Goal: Task Accomplishment & Management: Manage account settings

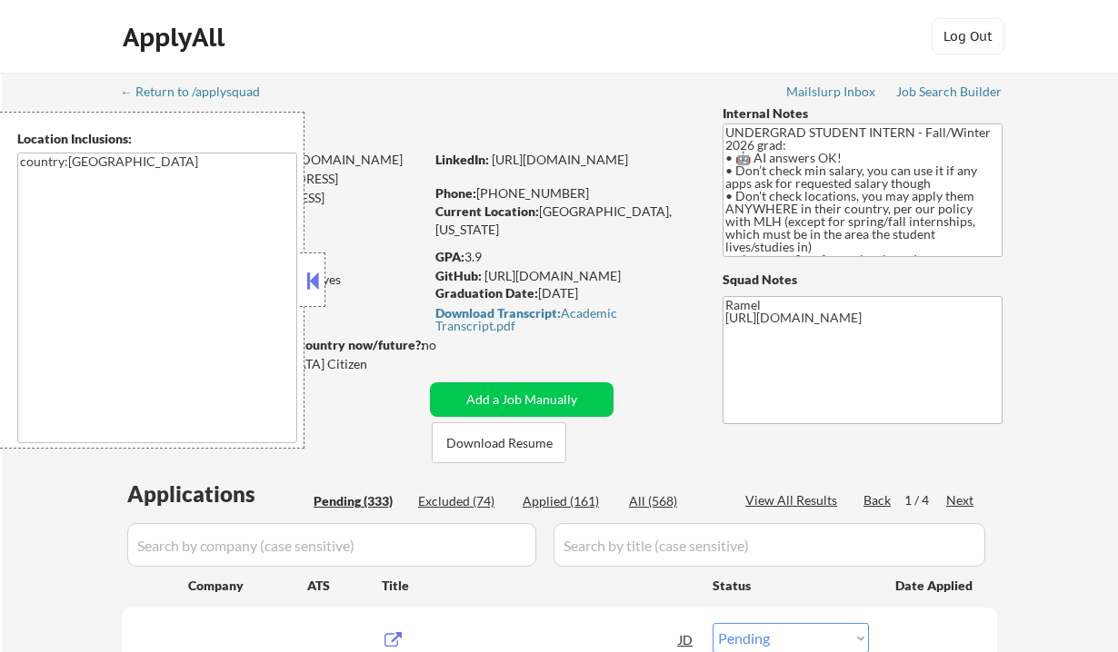
select select ""pending""
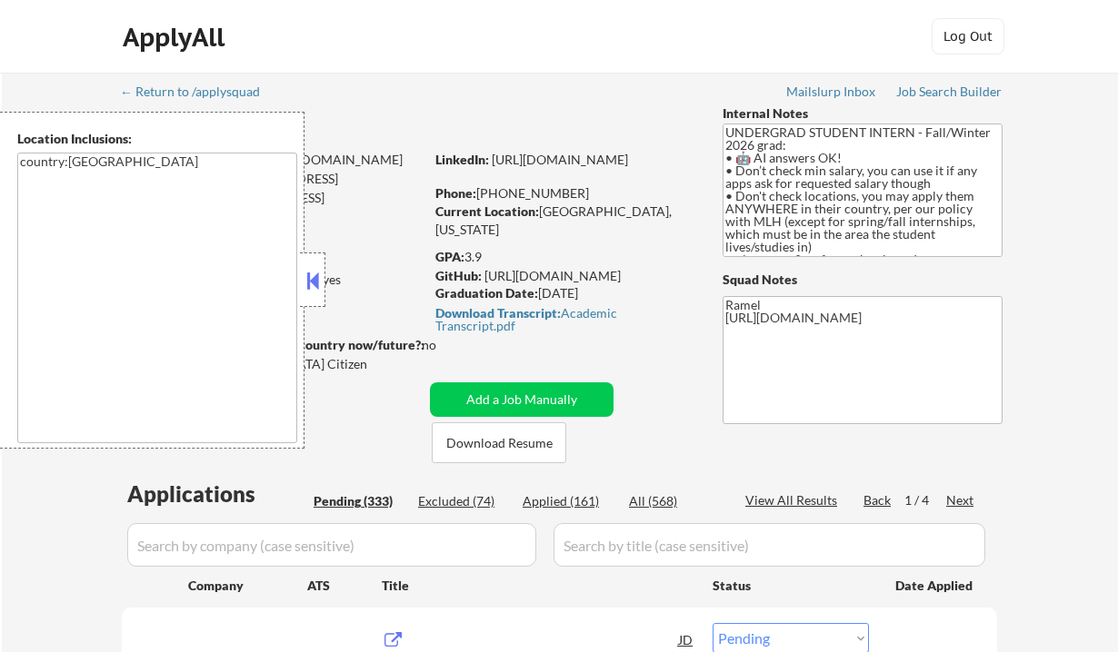
select select ""pending""
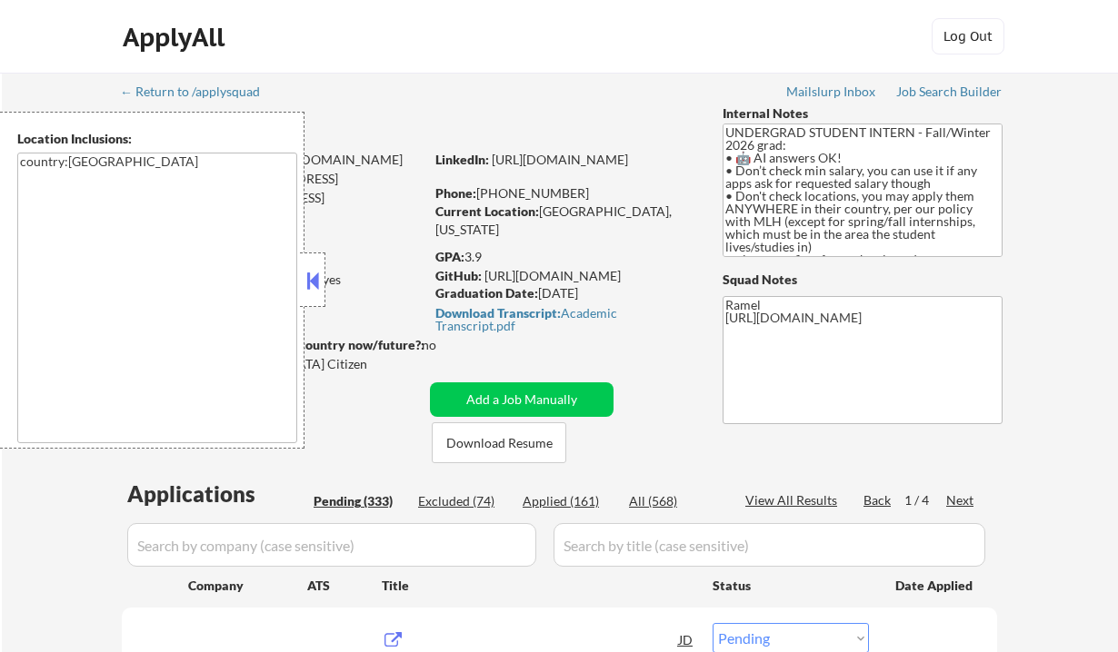
select select ""pending""
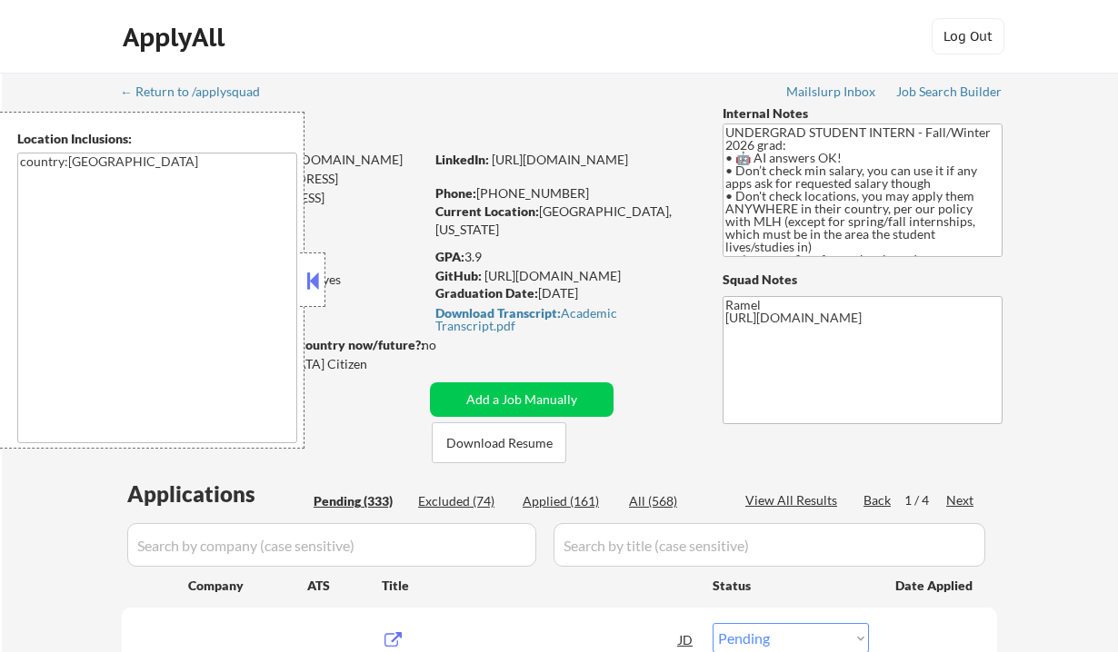
select select ""pending""
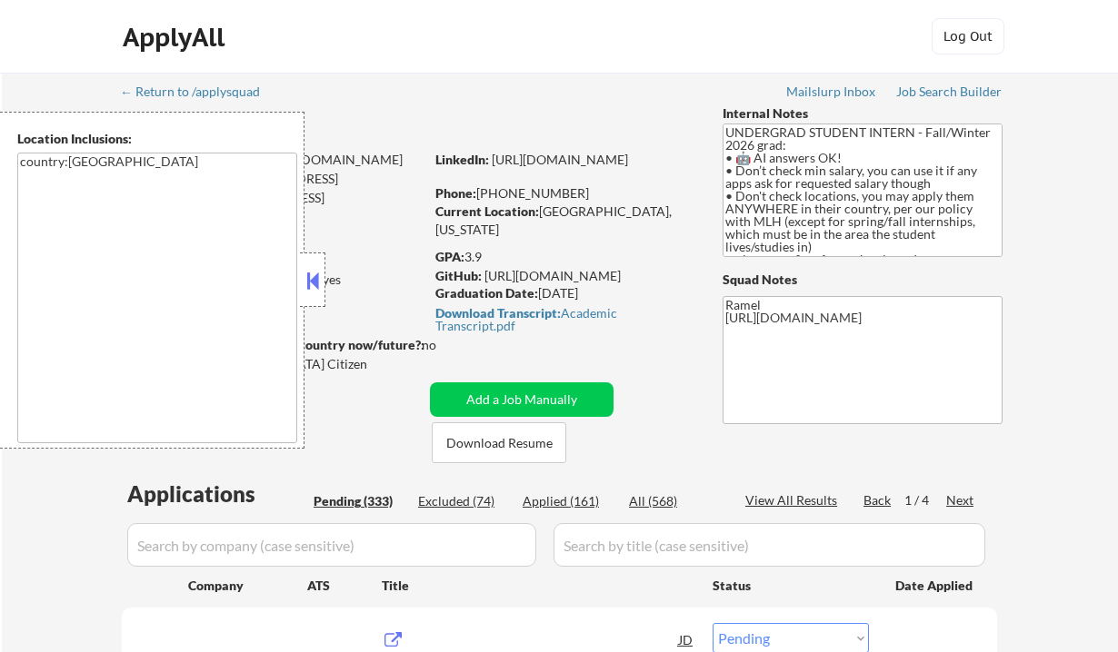
select select ""pending""
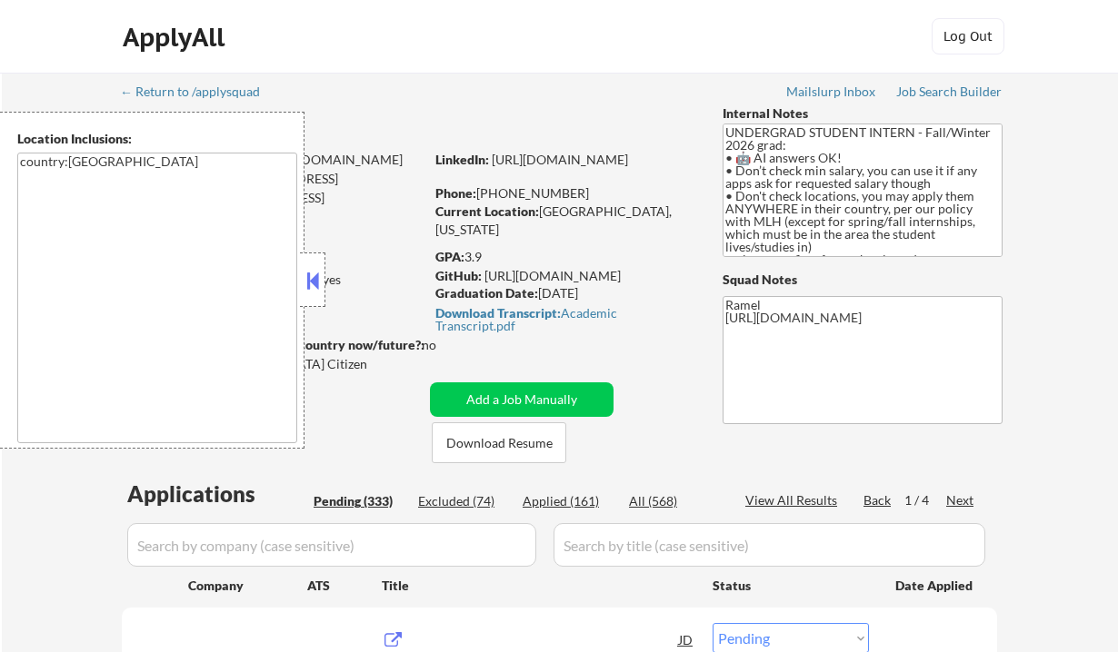
select select ""pending""
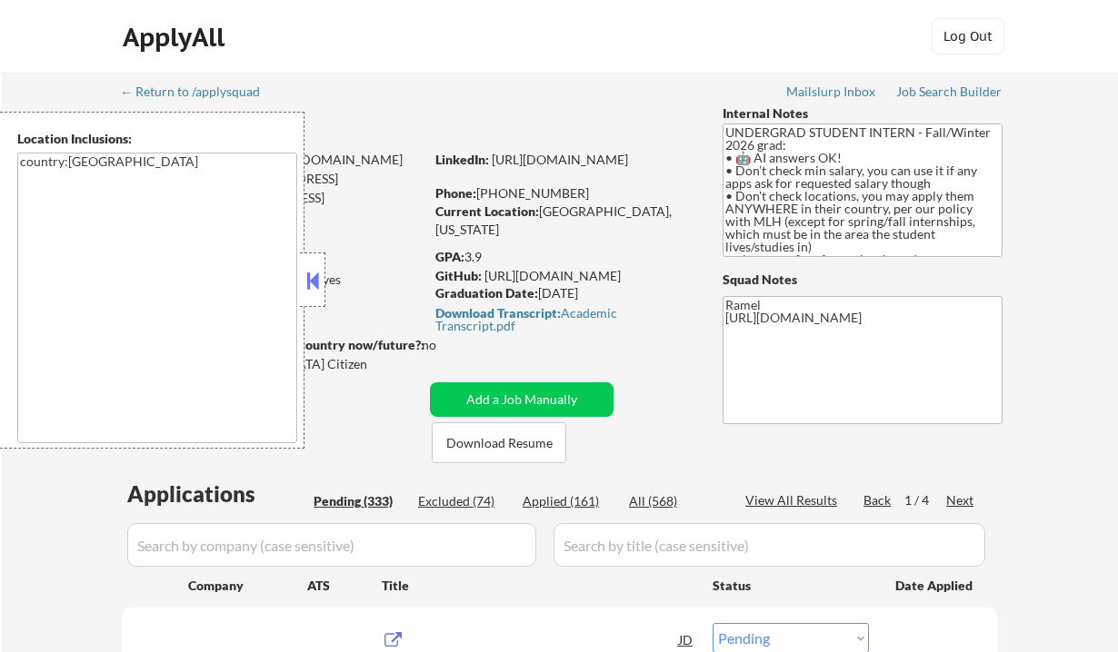
select select ""pending""
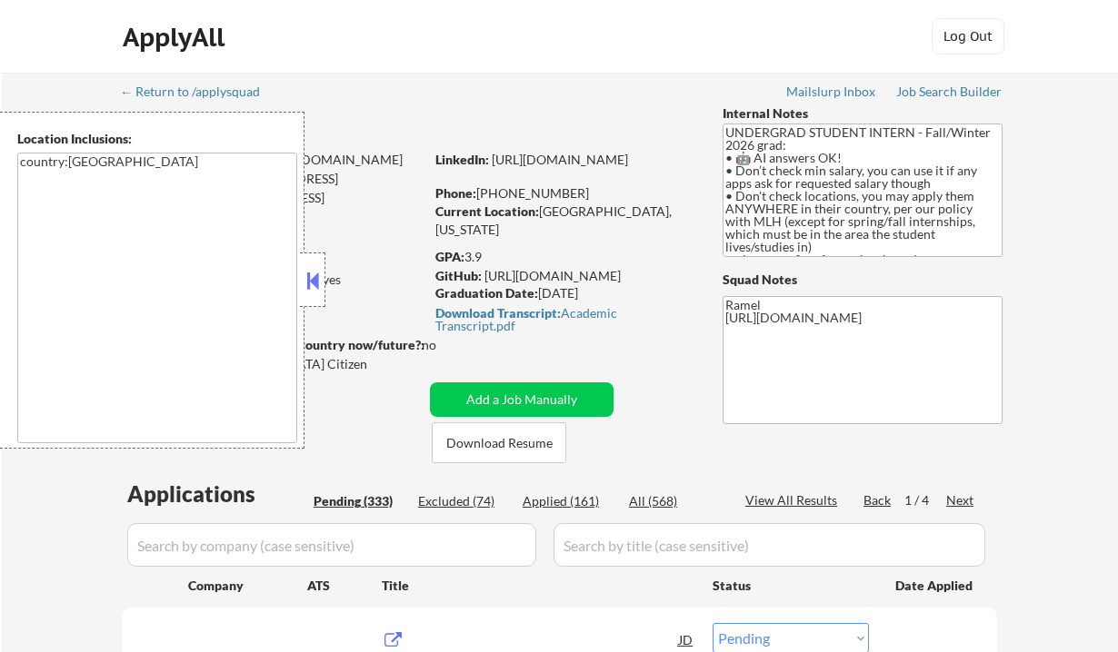
select select ""pending""
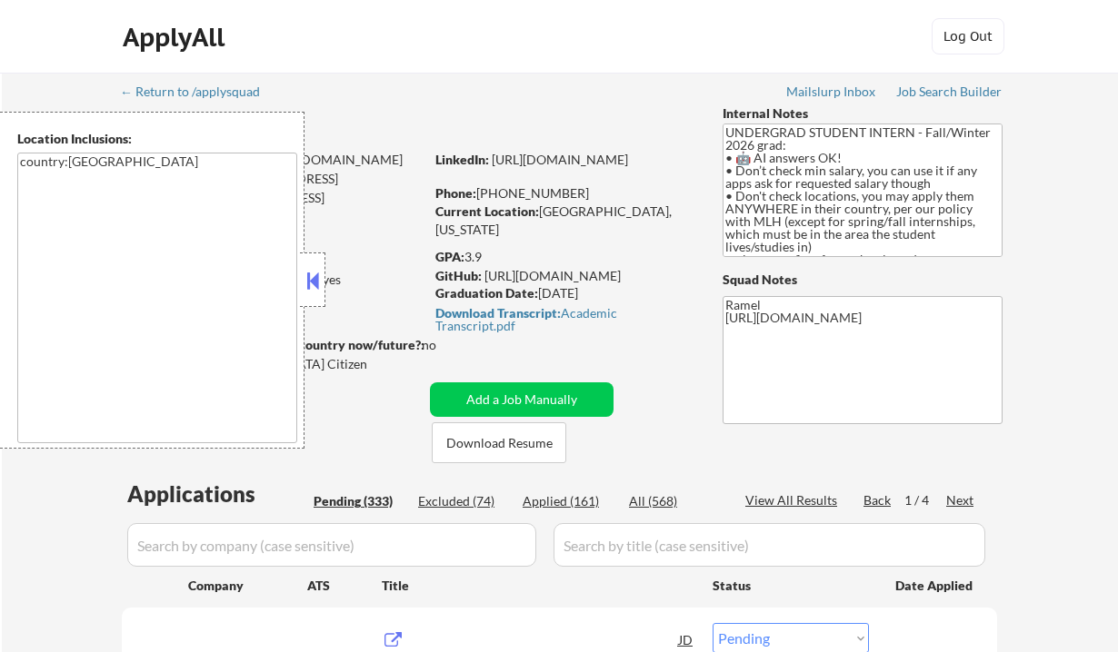
select select ""pending""
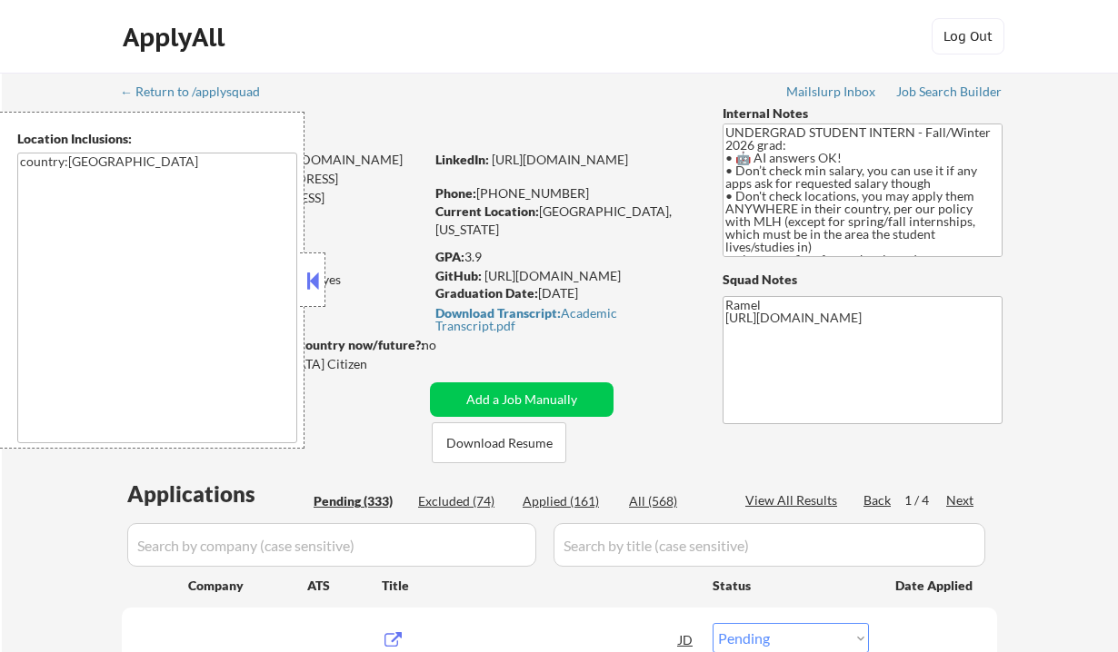
select select ""pending""
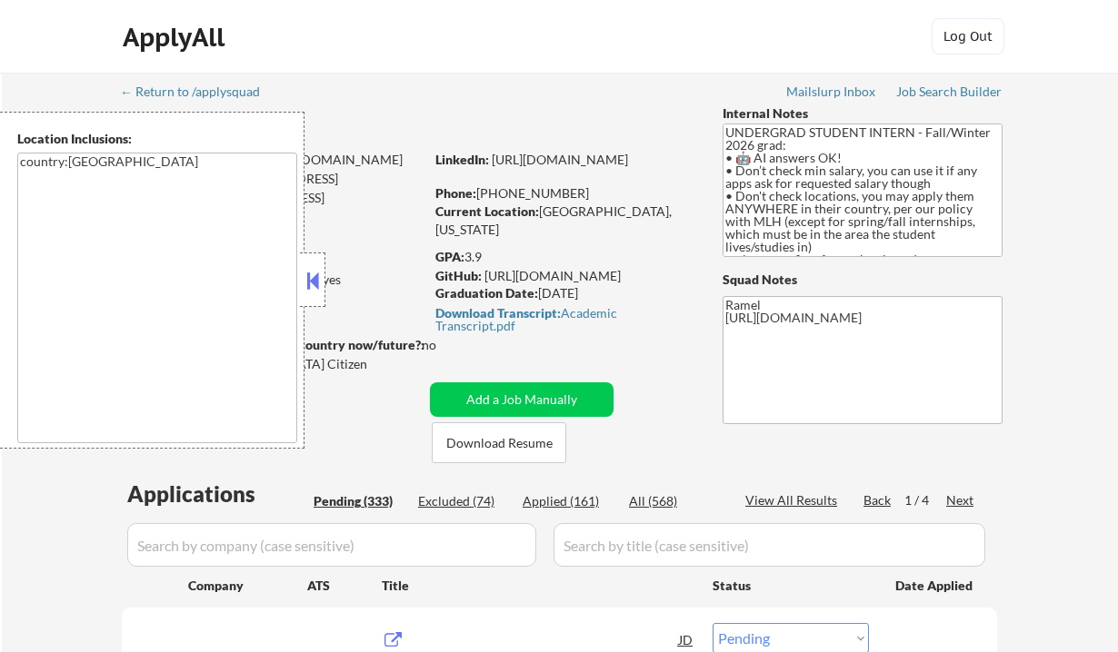
select select ""pending""
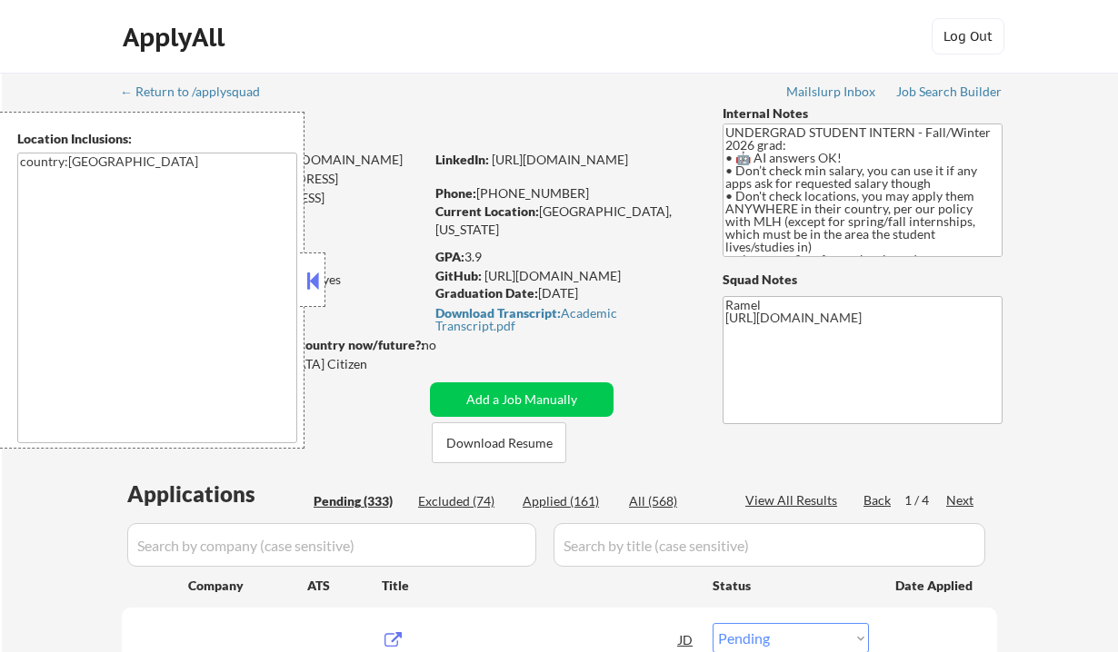
select select ""pending""
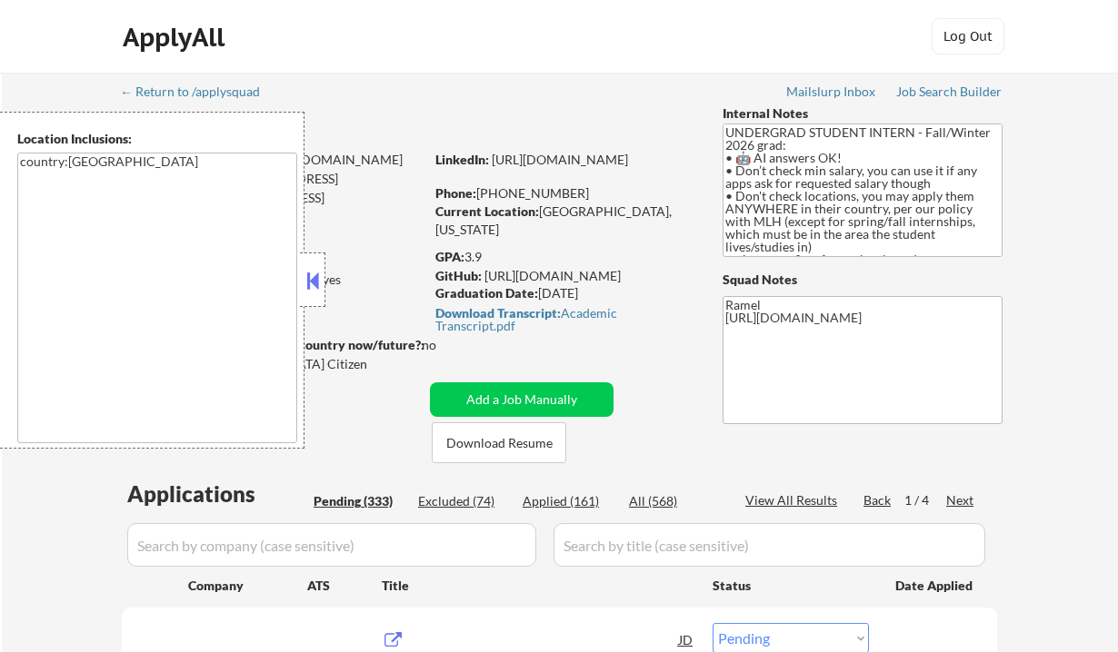
select select ""pending""
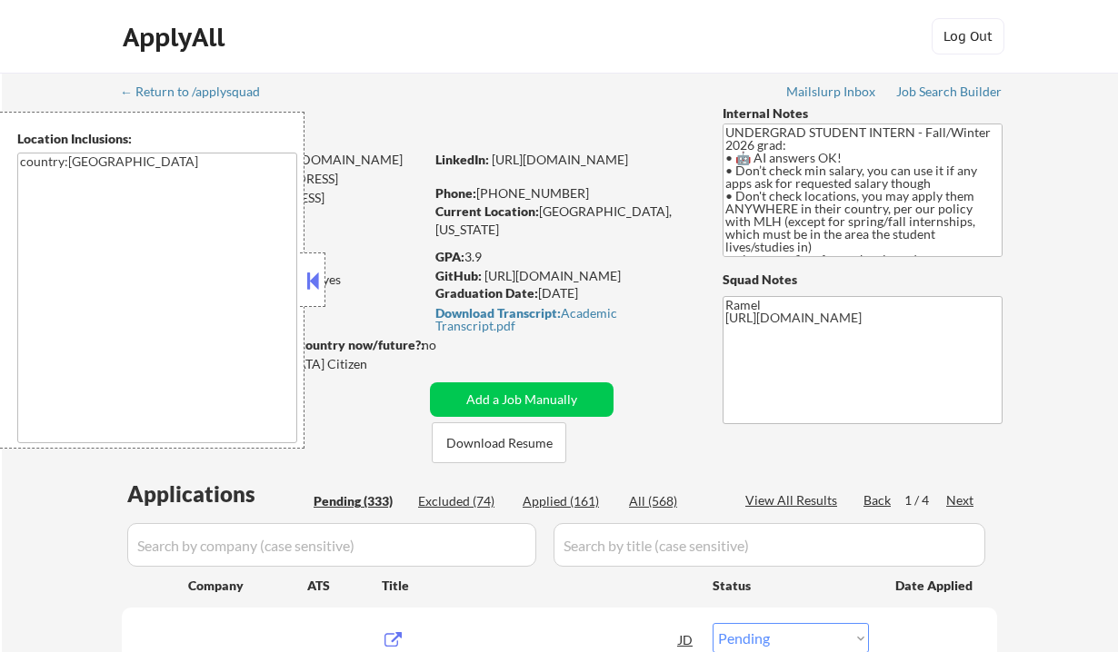
select select ""pending""
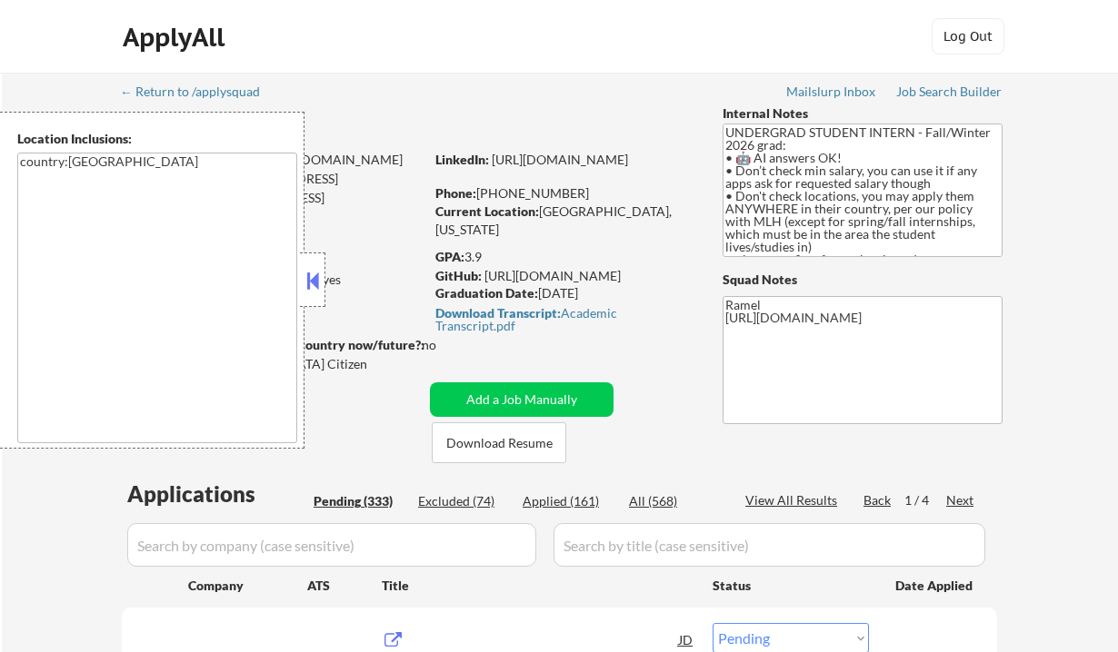
select select ""pending""
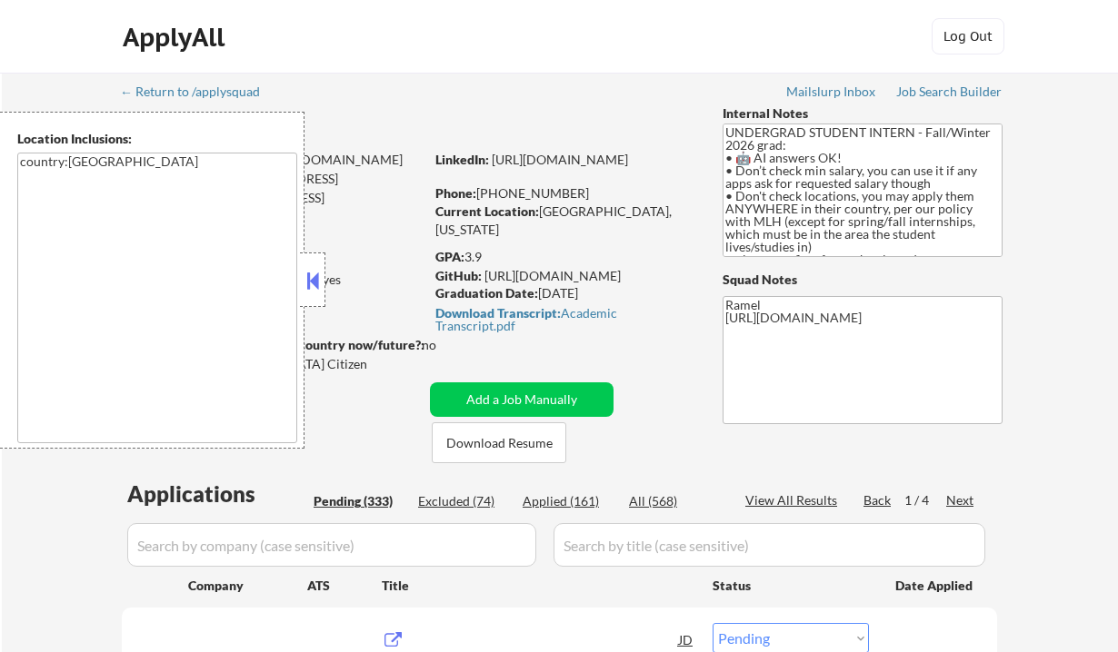
select select ""pending""
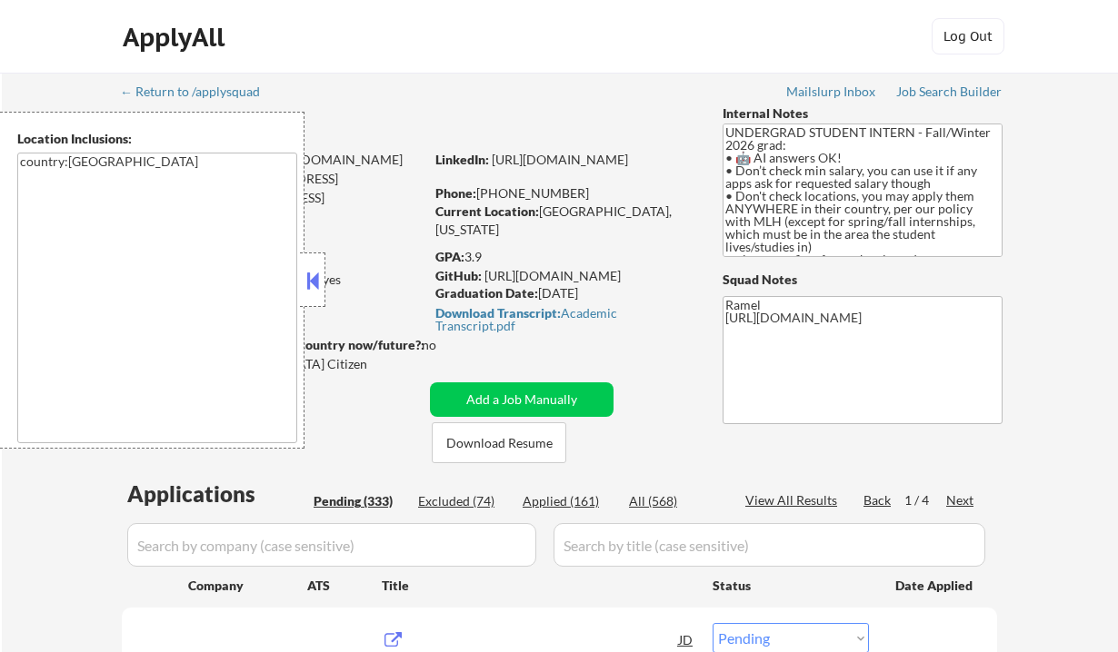
select select ""pending""
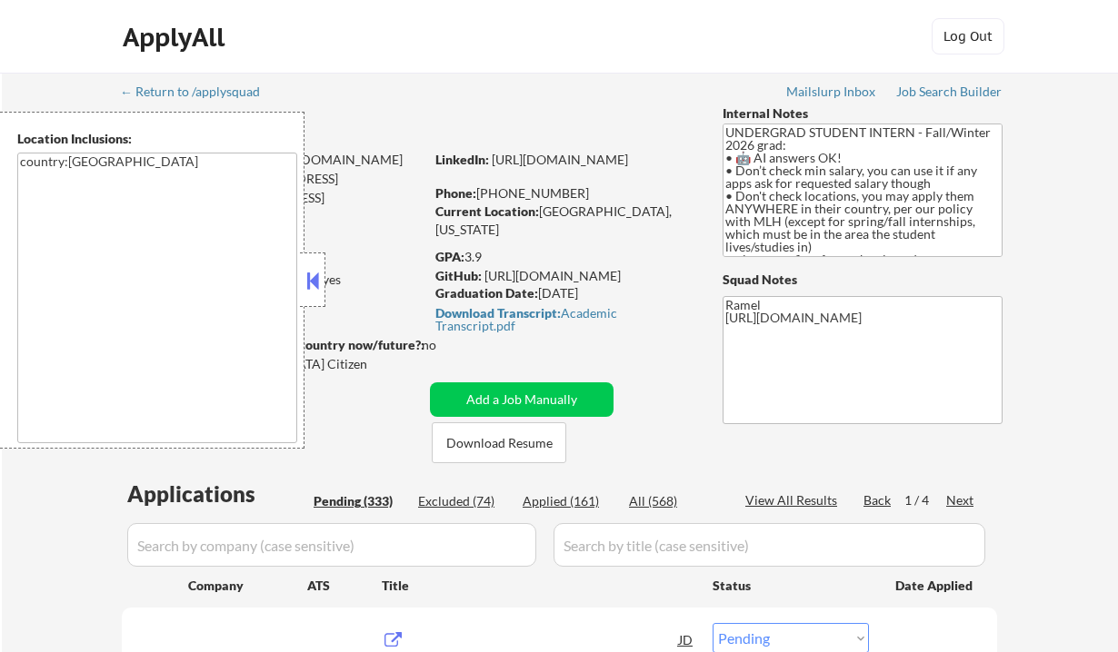
select select ""pending""
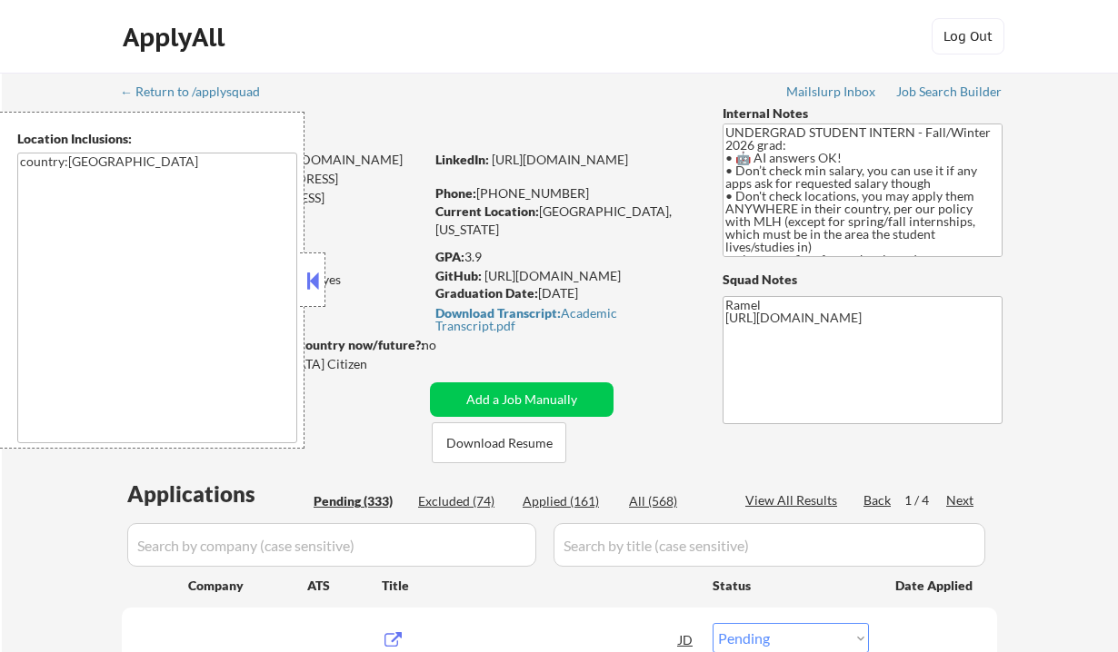
select select ""pending""
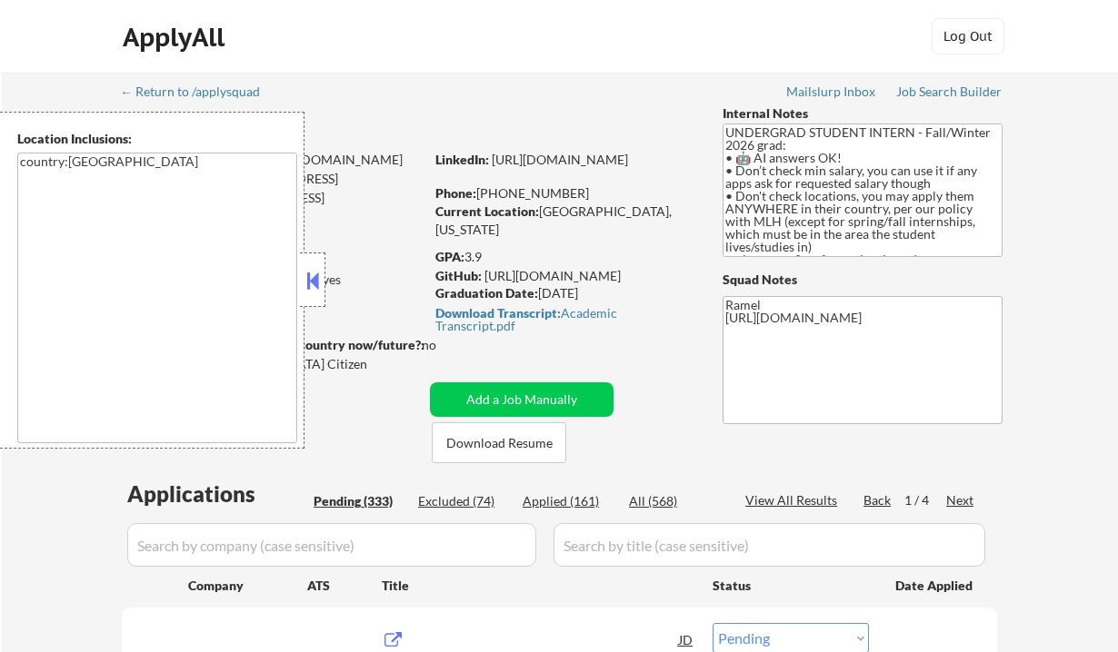
select select ""pending""
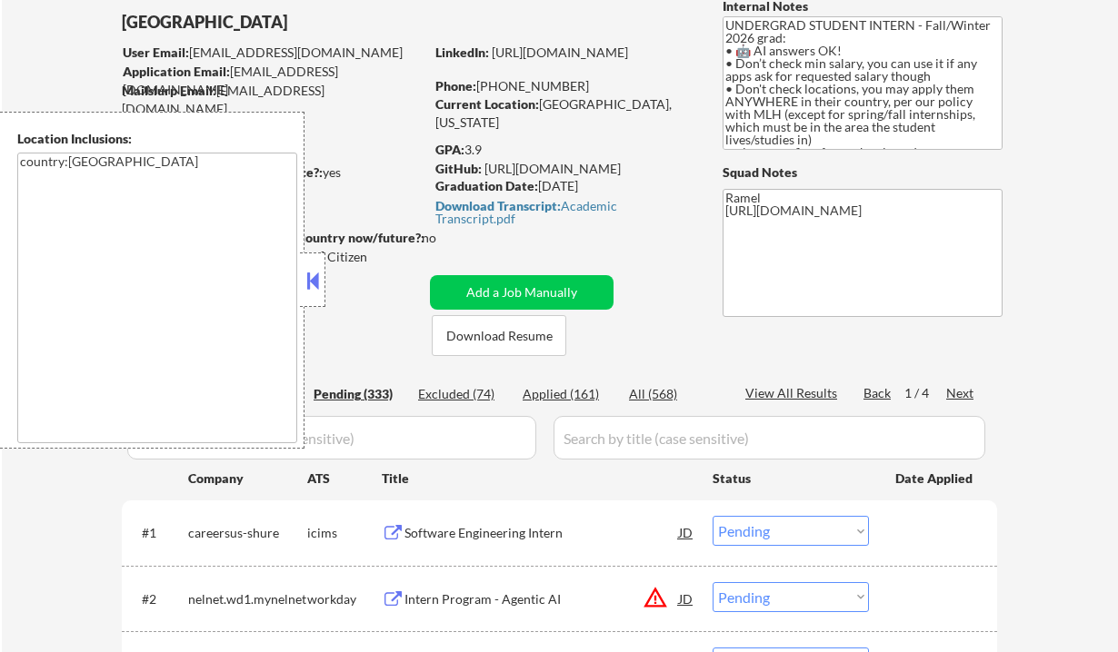
scroll to position [121, 0]
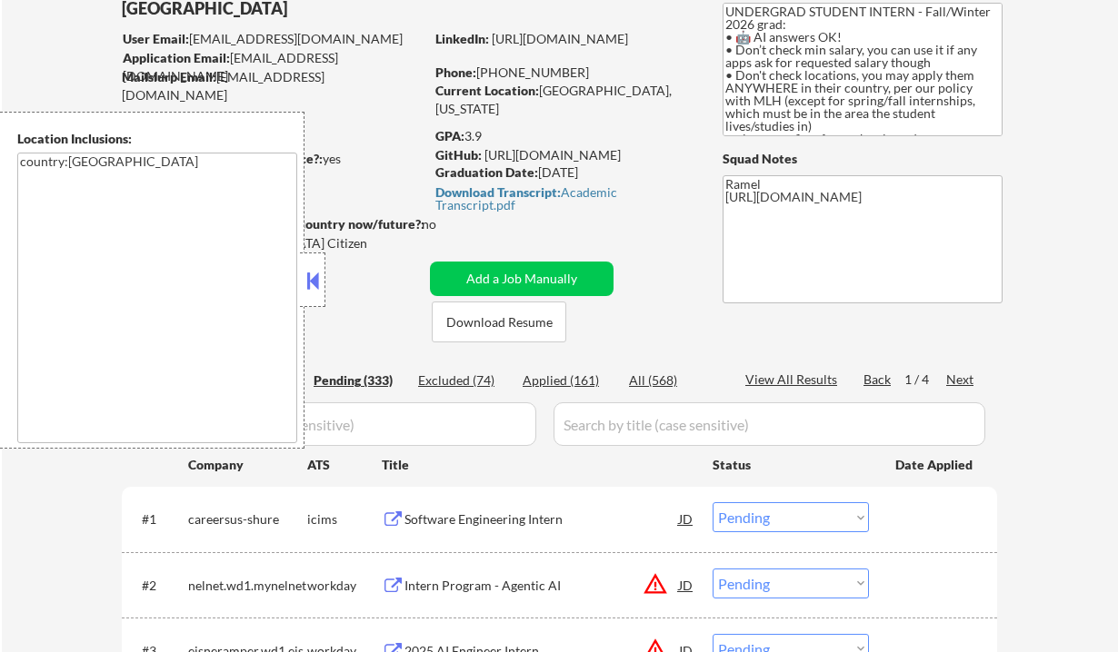
click at [317, 284] on button at bounding box center [313, 280] width 20 height 27
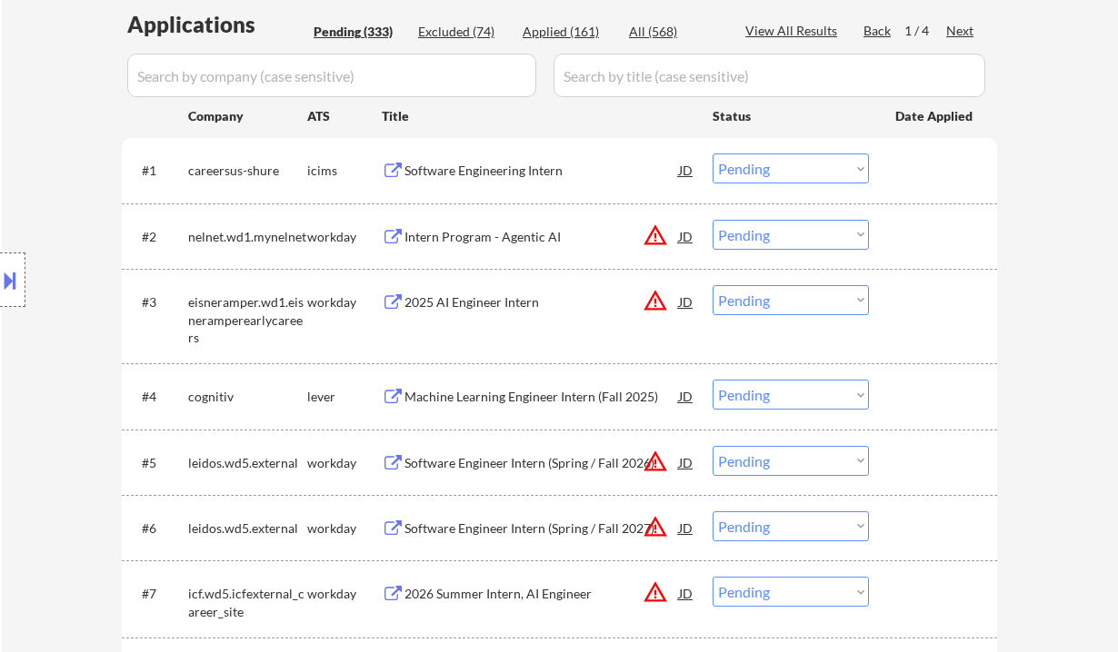
scroll to position [484, 0]
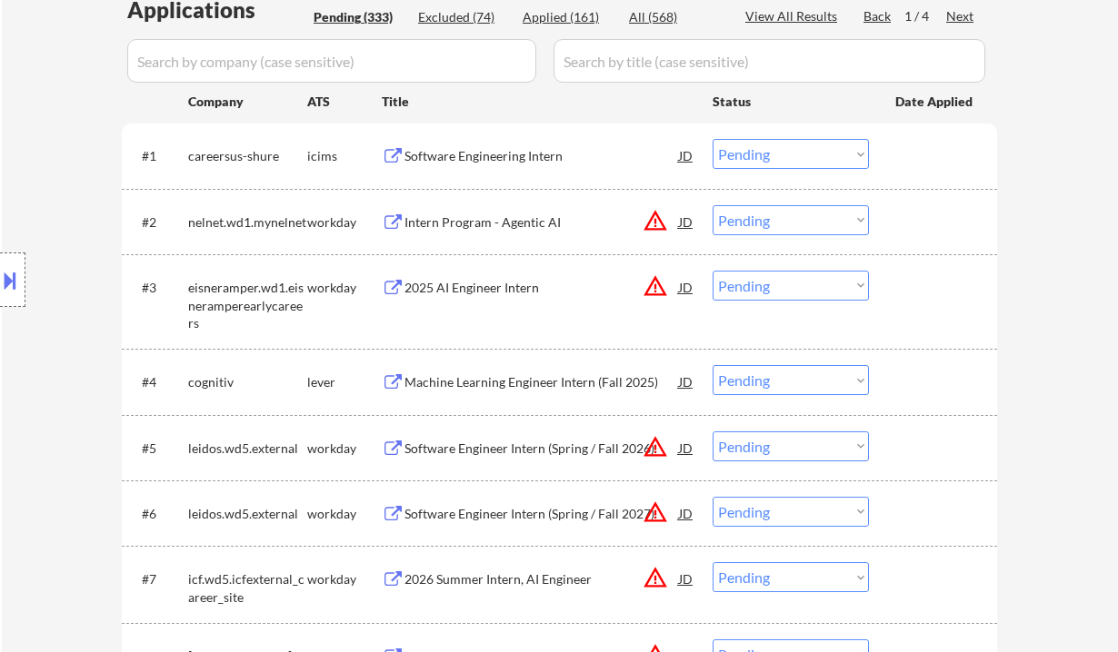
click at [478, 217] on div "Intern Program - Agentic AI" at bounding box center [541, 223] width 274 height 18
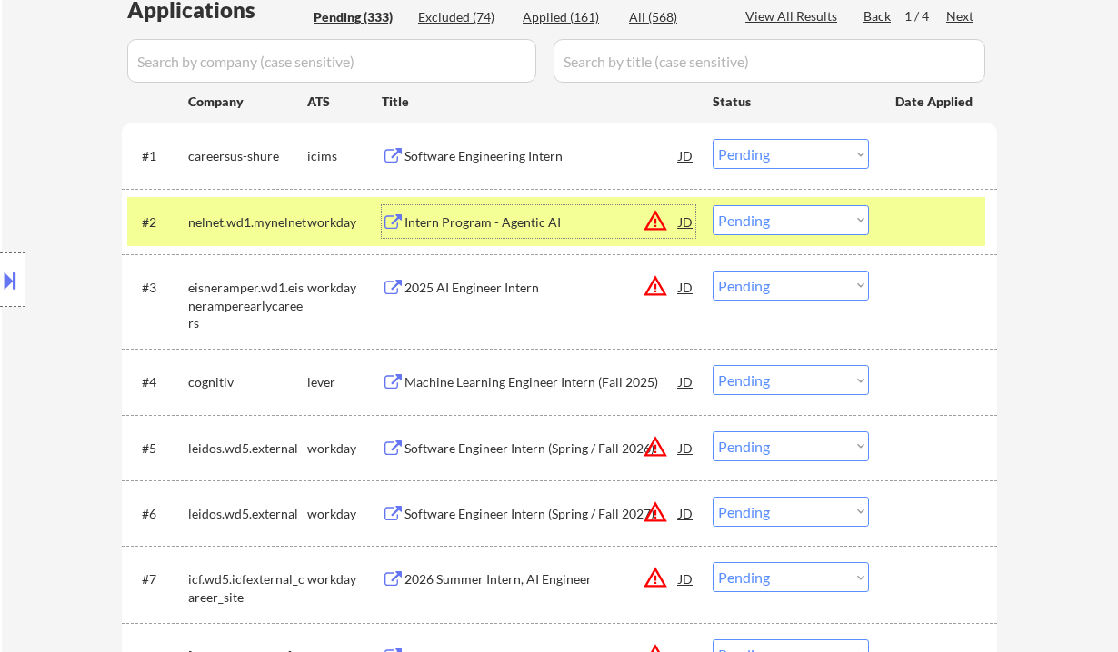
drag, startPoint x: 771, startPoint y: 449, endPoint x: 775, endPoint y: 460, distance: 11.8
click at [771, 449] on select "Choose an option... Pending Applied Excluded (Questions) Excluded (Expired) Exc…" at bounding box center [790, 447] width 156 height 30
click at [712, 432] on select "Choose an option... Pending Applied Excluded (Questions) Excluded (Expired) Exc…" at bounding box center [790, 447] width 156 height 30
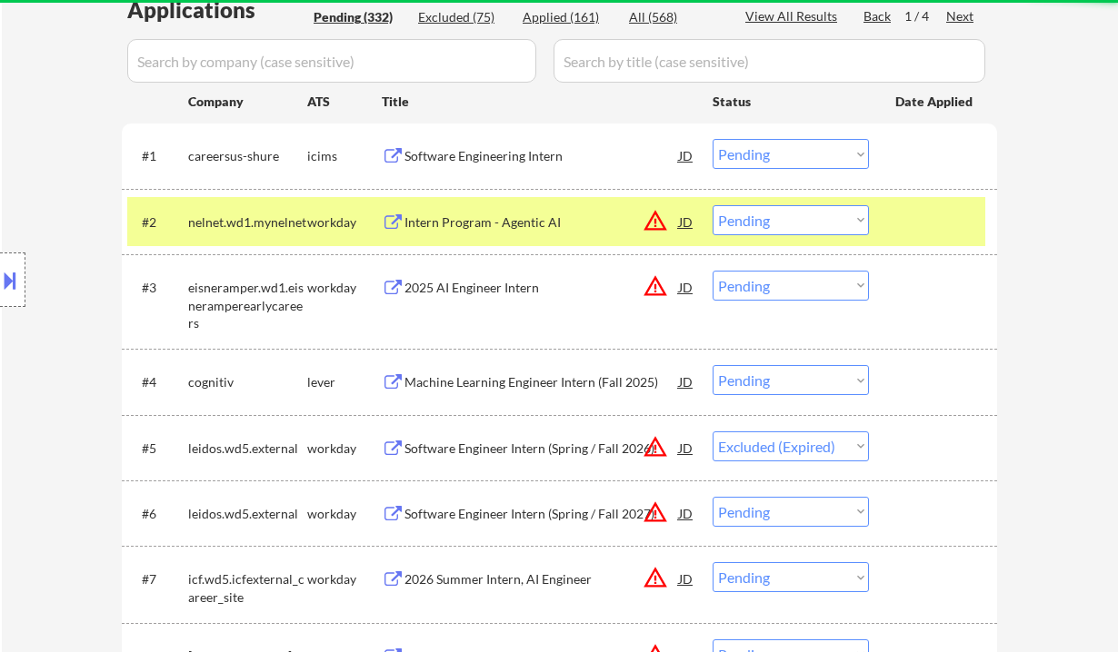
select select ""pending""
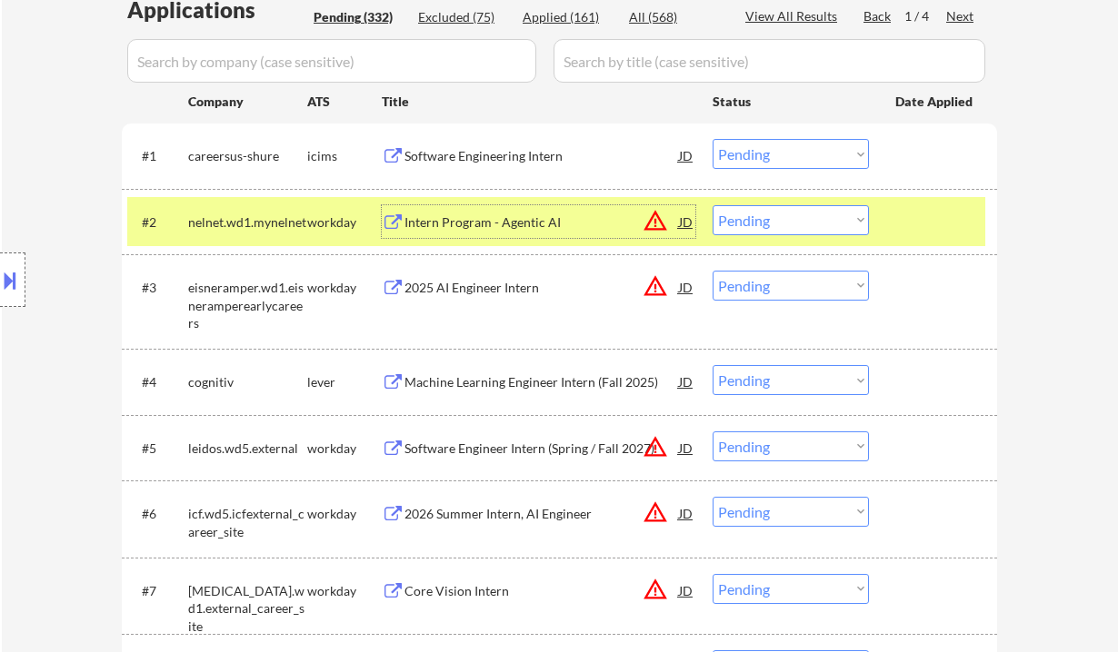
click at [461, 224] on div "Intern Program - Agentic AI" at bounding box center [541, 223] width 274 height 18
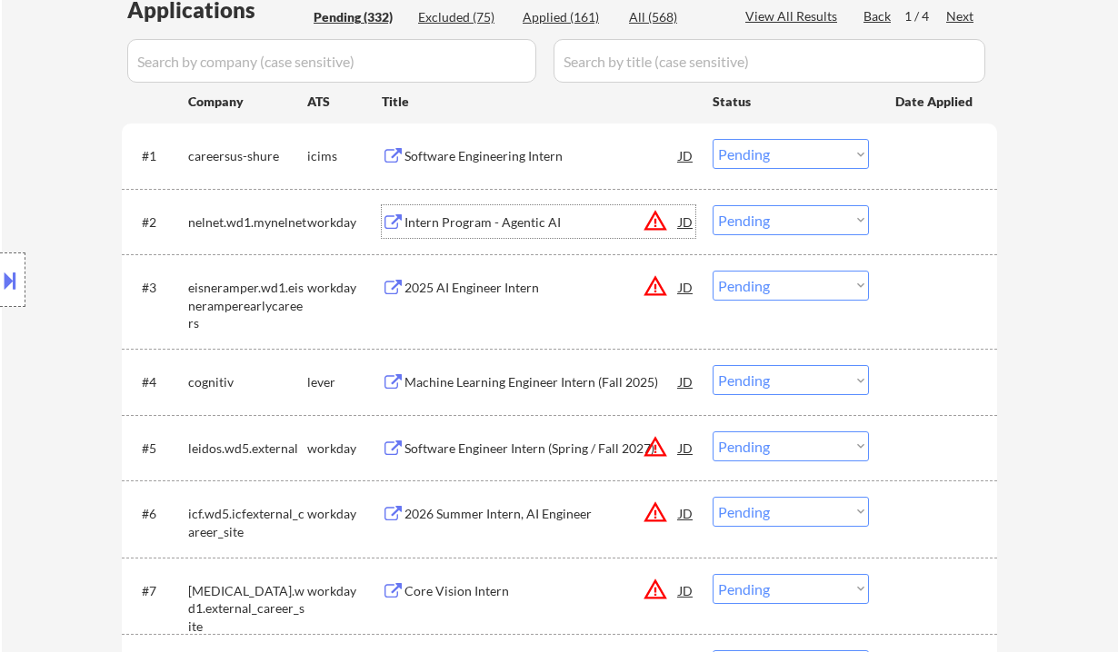
click at [781, 221] on select "Choose an option... Pending Applied Excluded (Questions) Excluded (Expired) Exc…" at bounding box center [790, 220] width 156 height 30
click at [712, 205] on select "Choose an option... Pending Applied Excluded (Questions) Excluded (Expired) Exc…" at bounding box center [790, 220] width 156 height 30
click at [473, 296] on div "2025 AI Engineer Intern" at bounding box center [541, 287] width 274 height 33
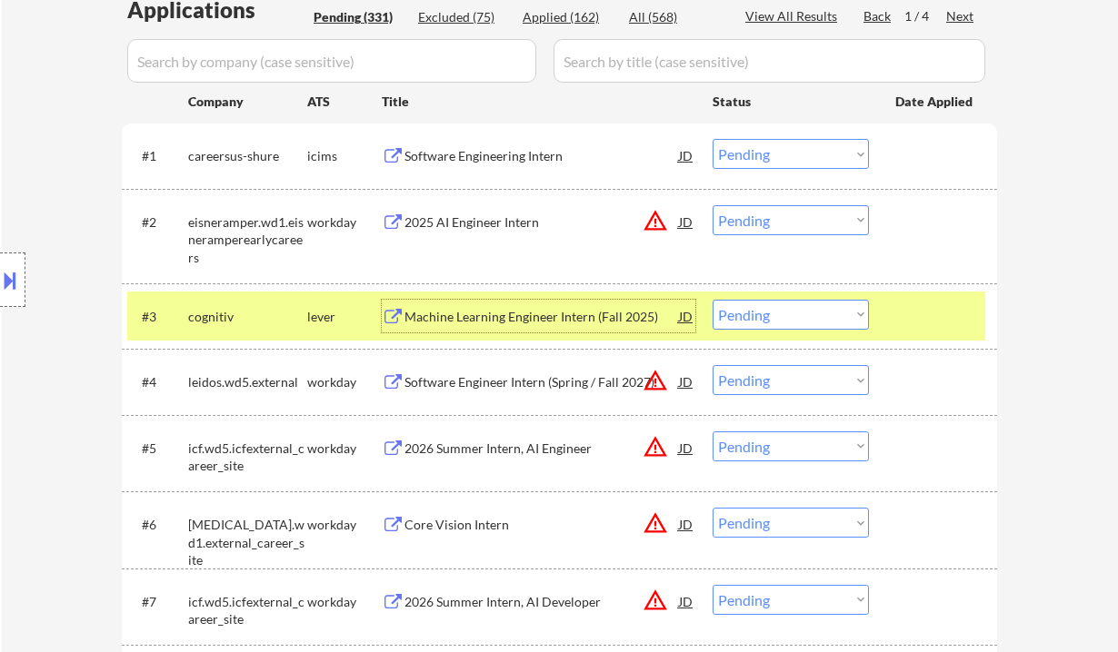
click at [791, 222] on select "Choose an option... Pending Applied Excluded (Questions) Excluded (Expired) Exc…" at bounding box center [790, 220] width 156 height 30
click at [712, 205] on select "Choose an option... Pending Applied Excluded (Questions) Excluded (Expired) Exc…" at bounding box center [790, 220] width 156 height 30
click at [513, 327] on div "Machine Learning Engineer Intern (Fall 2025)" at bounding box center [541, 316] width 274 height 33
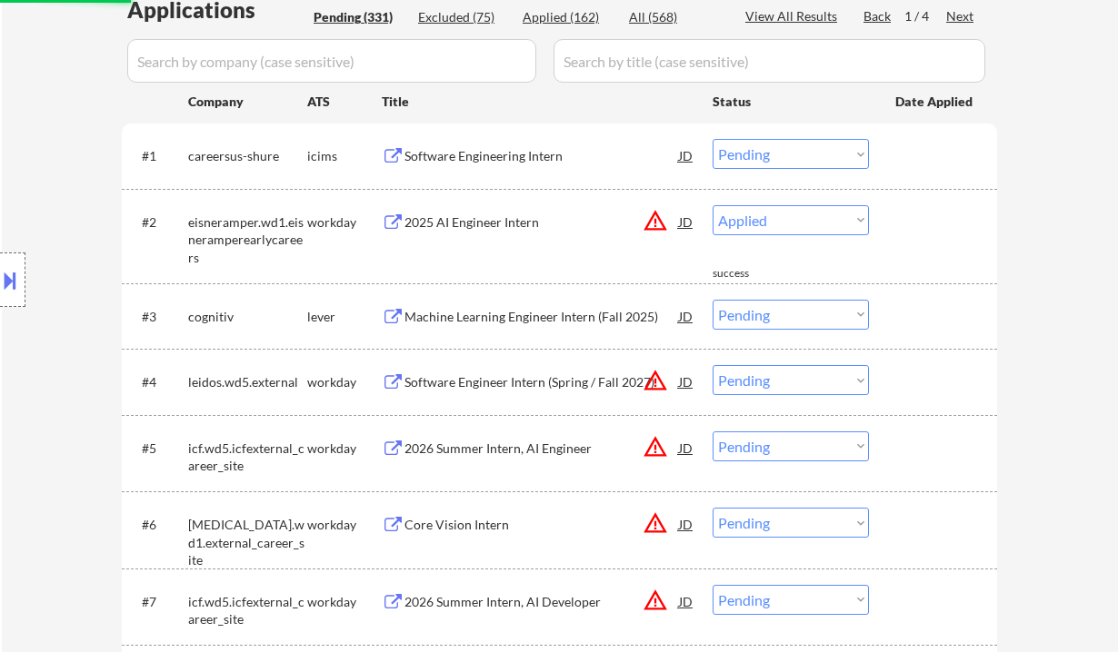
select select ""pending""
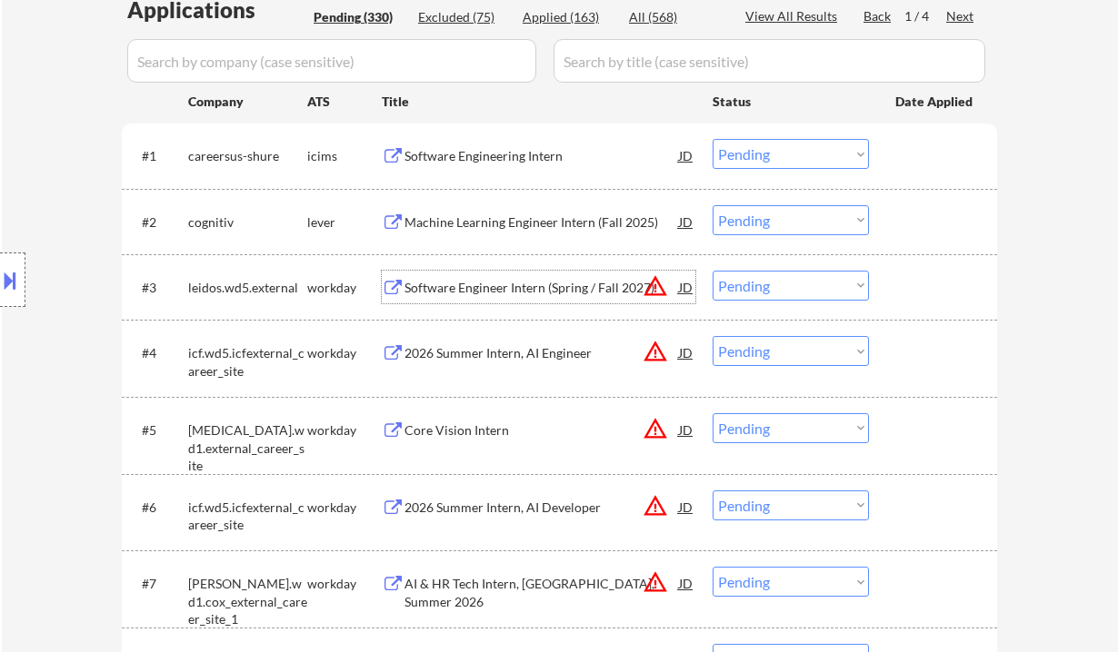
click at [506, 222] on div "Machine Learning Engineer Intern (Fall 2025)" at bounding box center [541, 223] width 274 height 18
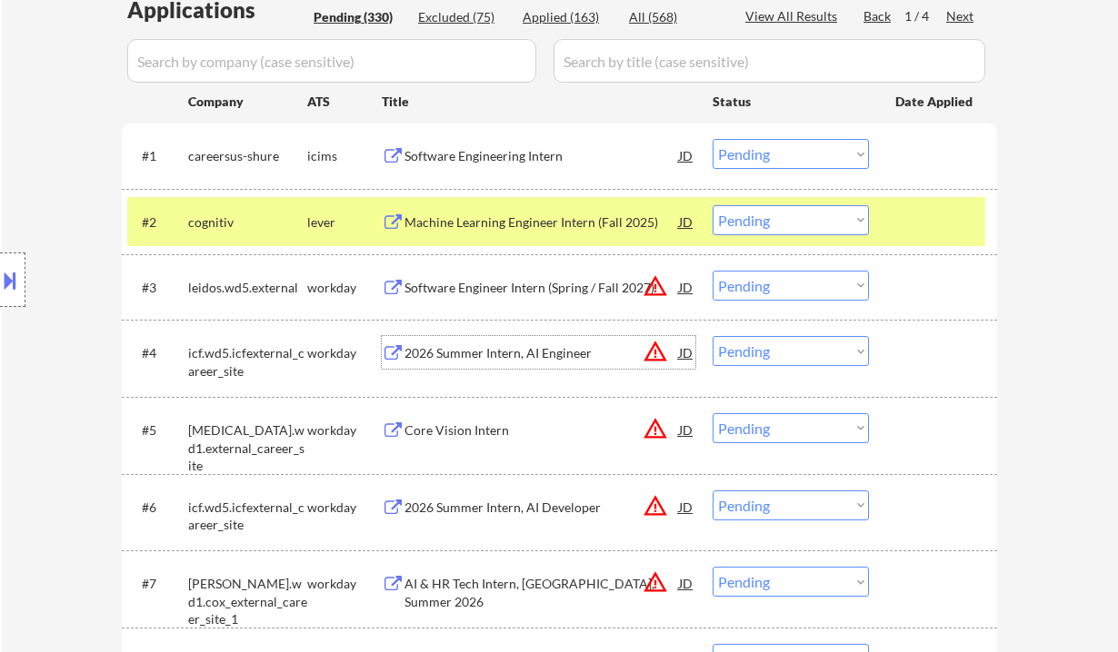
click at [470, 349] on div "2026 Summer Intern, AI Engineer" at bounding box center [541, 353] width 274 height 18
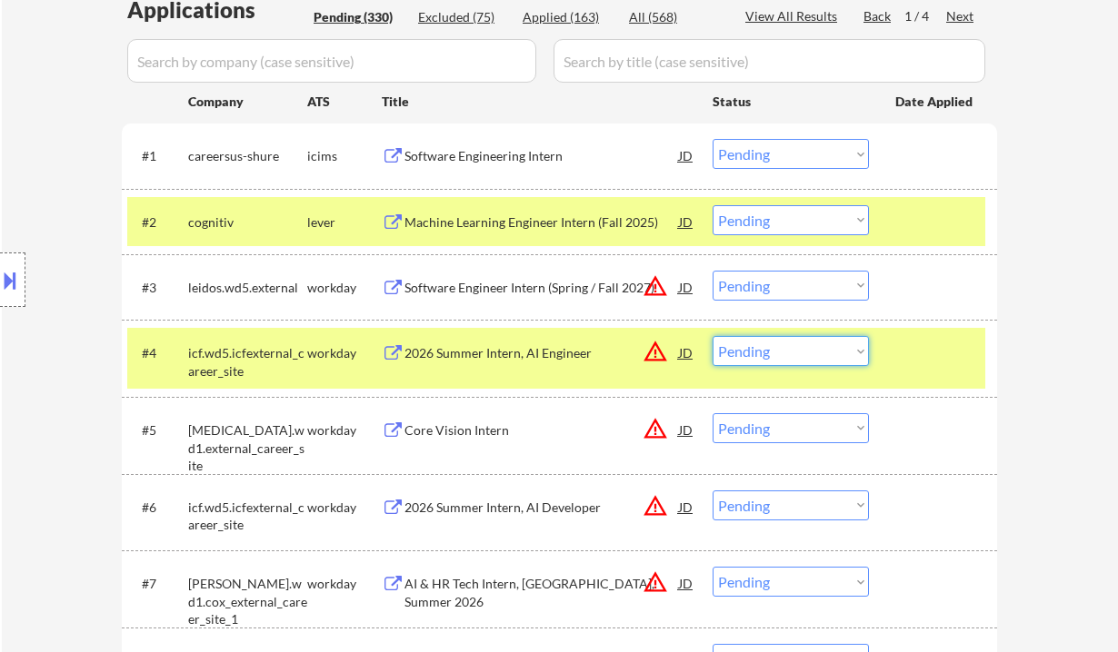
drag, startPoint x: 790, startPoint y: 356, endPoint x: 796, endPoint y: 365, distance: 11.1
click at [790, 356] on select "Choose an option... Pending Applied Excluded (Questions) Excluded (Expired) Exc…" at bounding box center [790, 351] width 156 height 30
click at [712, 336] on select "Choose an option... Pending Applied Excluded (Questions) Excluded (Expired) Exc…" at bounding box center [790, 351] width 156 height 30
click at [456, 431] on div "Core Vision Intern" at bounding box center [541, 431] width 274 height 18
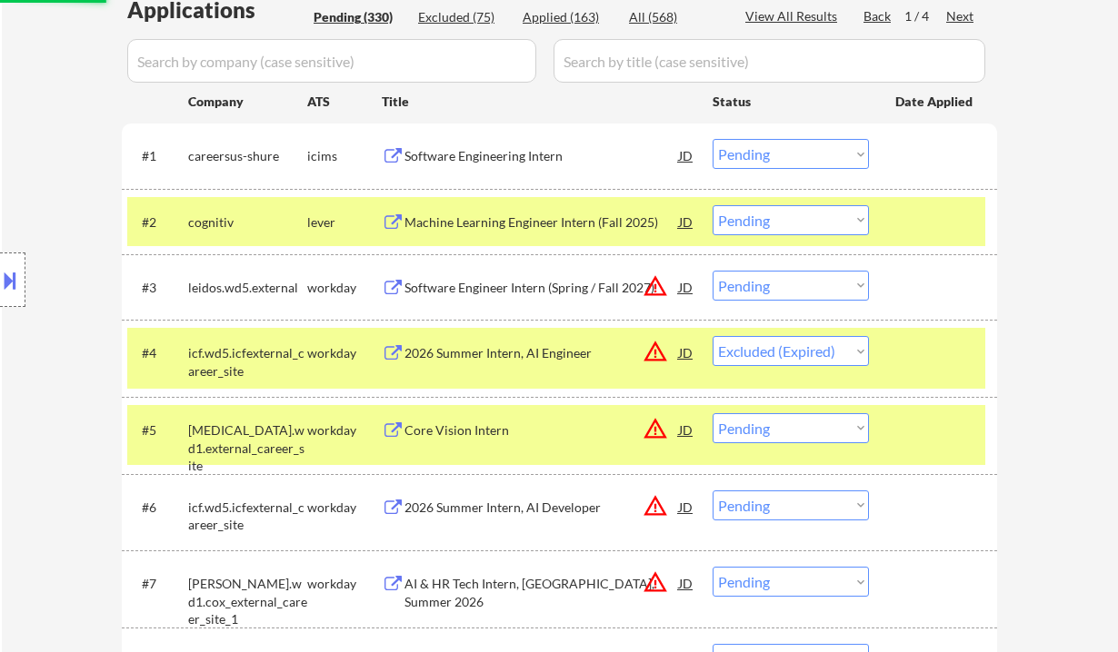
select select ""pending""
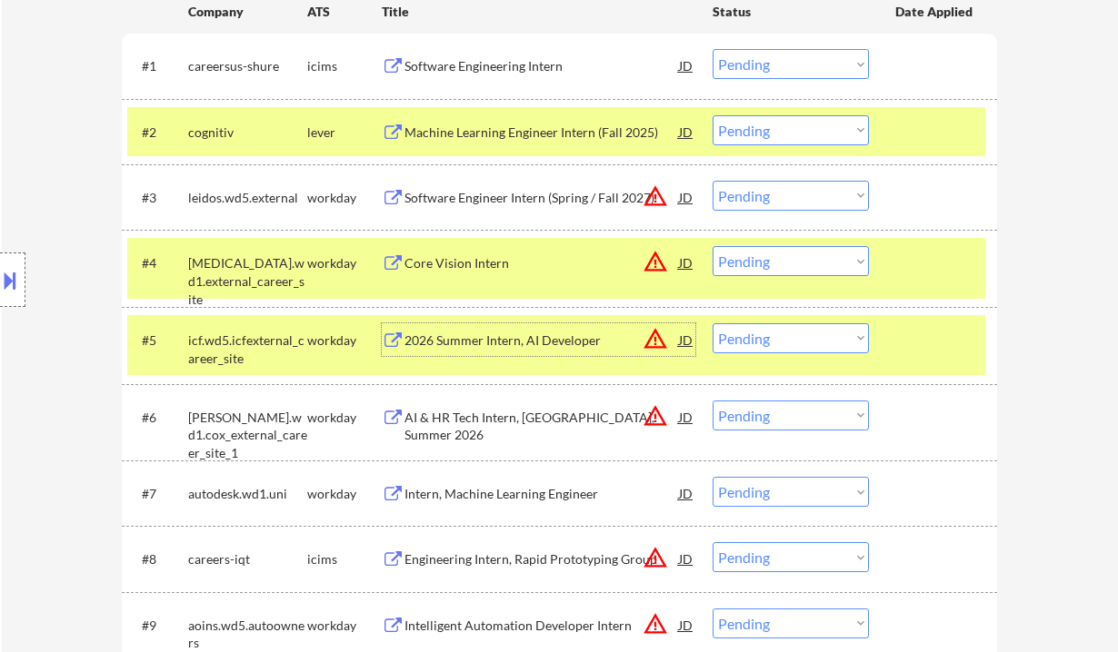
scroll to position [605, 0]
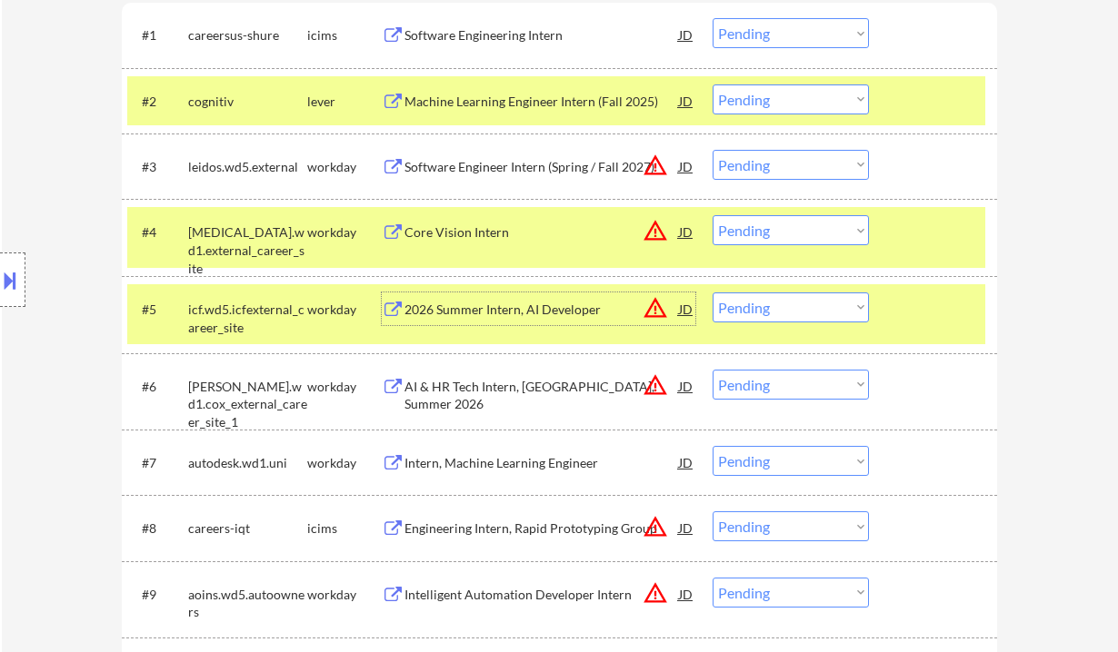
click at [761, 386] on select "Choose an option... Pending Applied Excluded (Questions) Excluded (Expired) Exc…" at bounding box center [790, 385] width 156 height 30
click at [712, 370] on select "Choose an option... Pending Applied Excluded (Questions) Excluded (Expired) Exc…" at bounding box center [790, 385] width 156 height 30
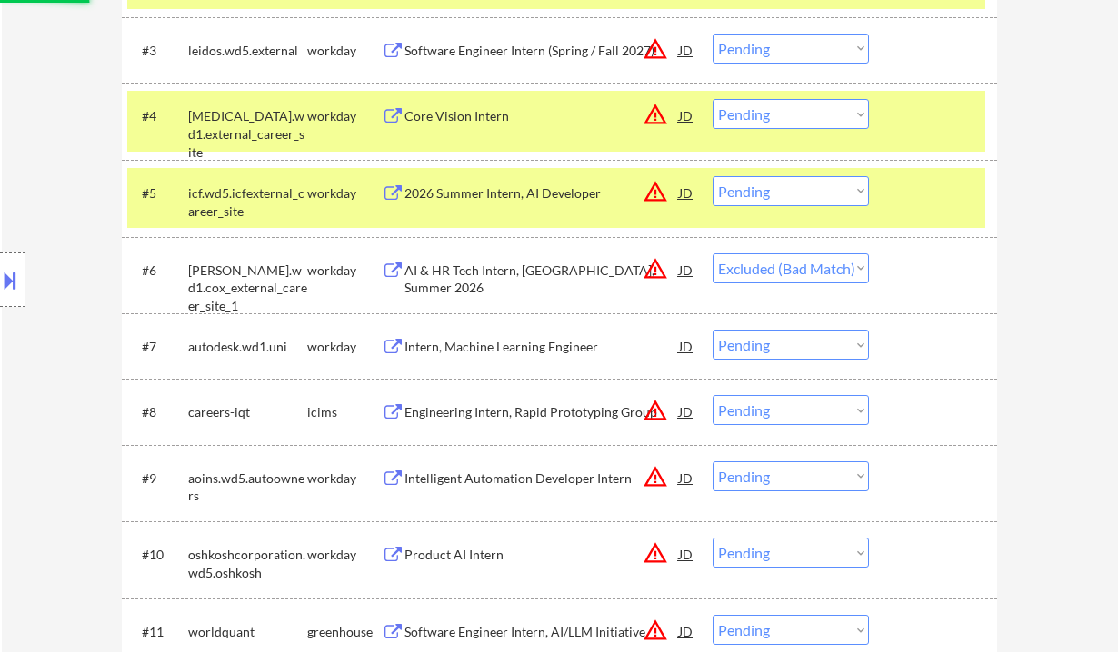
scroll to position [727, 0]
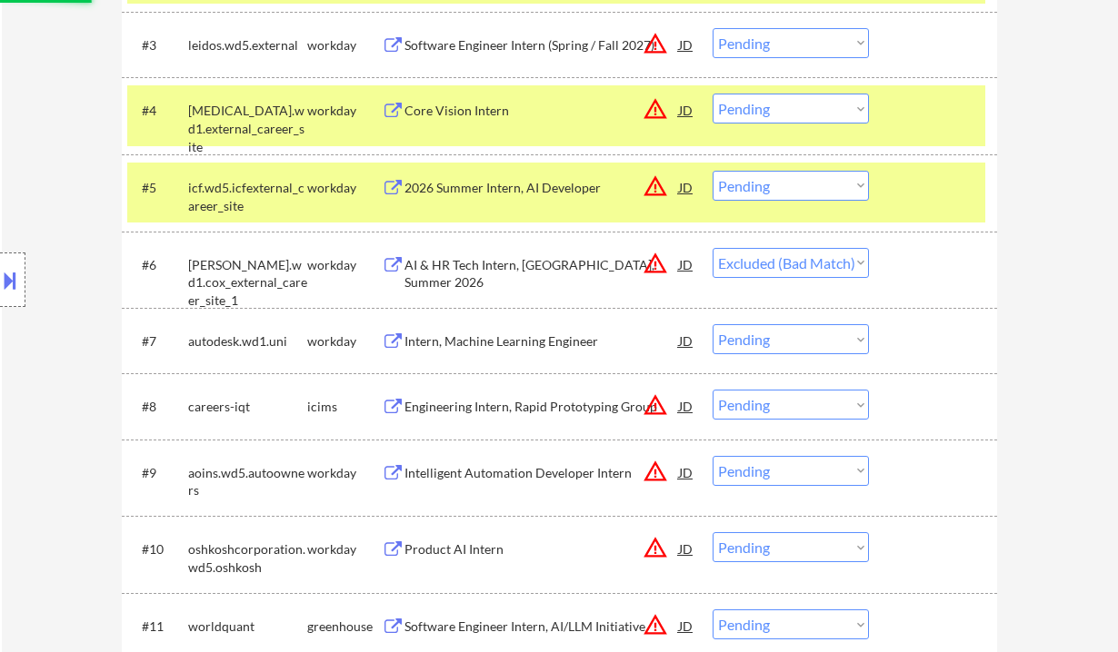
click at [522, 343] on div "Intern, Machine Learning Engineer" at bounding box center [541, 342] width 274 height 18
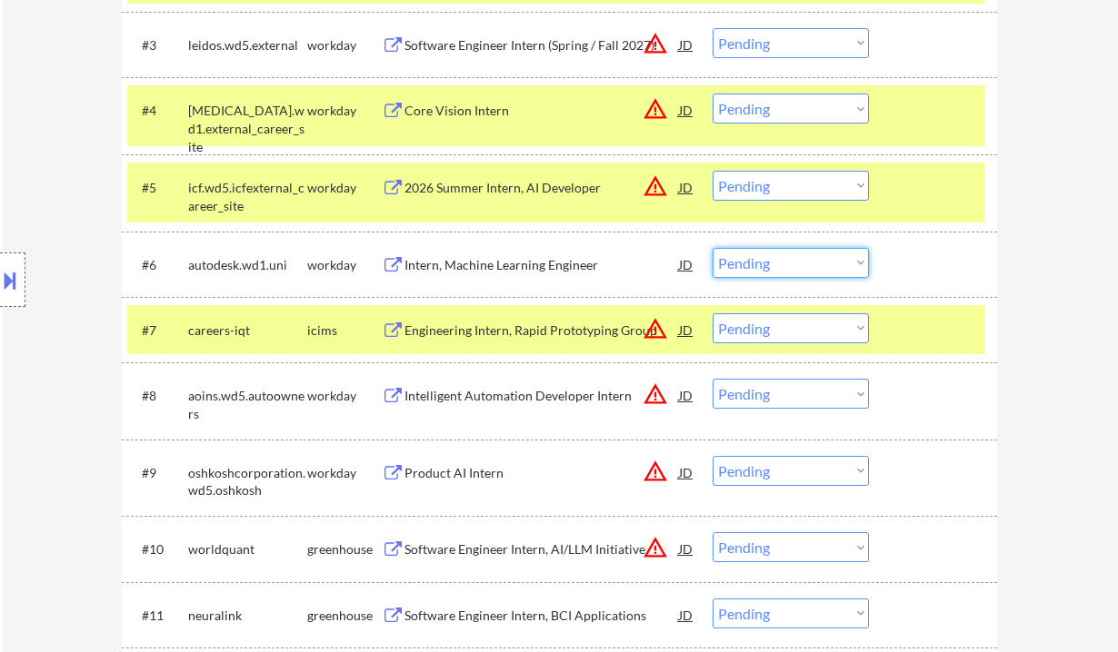
drag, startPoint x: 768, startPoint y: 267, endPoint x: 782, endPoint y: 276, distance: 16.4
click at [768, 267] on select "Choose an option... Pending Applied Excluded (Questions) Excluded (Expired) Exc…" at bounding box center [790, 263] width 156 height 30
click at [712, 248] on select "Choose an option... Pending Applied Excluded (Questions) Excluded (Expired) Exc…" at bounding box center [790, 263] width 156 height 30
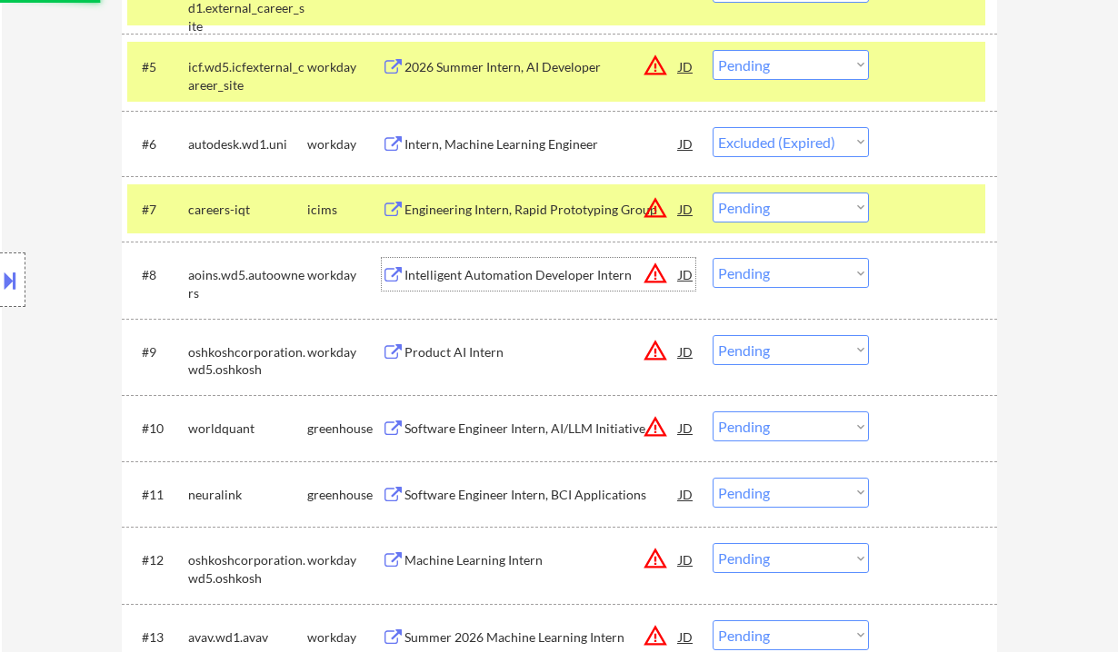
click at [525, 278] on div "Intelligent Automation Developer Intern" at bounding box center [541, 275] width 274 height 18
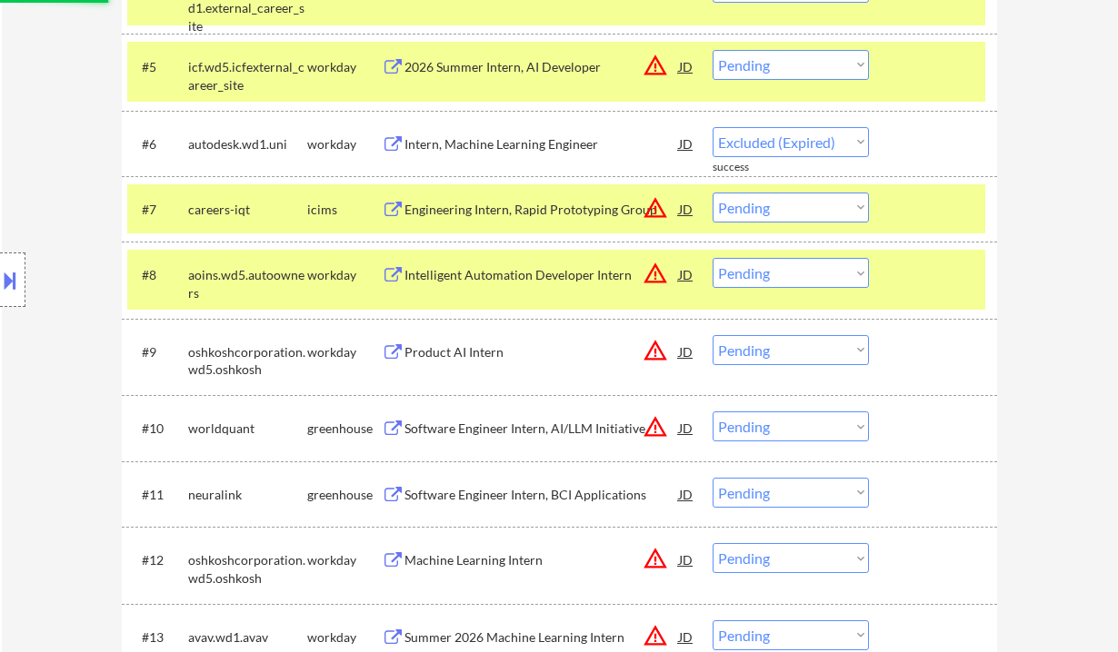
select select ""pending""
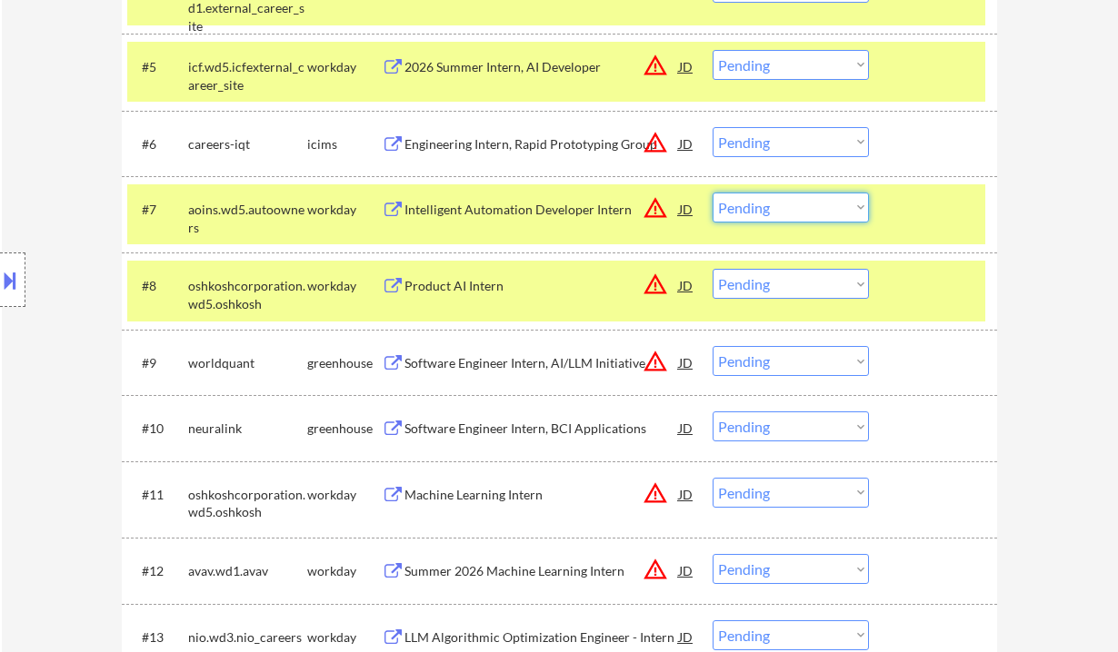
click at [742, 217] on select "Choose an option... Pending Applied Excluded (Questions) Excluded (Expired) Exc…" at bounding box center [790, 208] width 156 height 30
click at [712, 193] on select "Choose an option... Pending Applied Excluded (Questions) Excluded (Expired) Exc…" at bounding box center [790, 208] width 156 height 30
click at [440, 272] on div "Product AI Intern" at bounding box center [541, 285] width 274 height 33
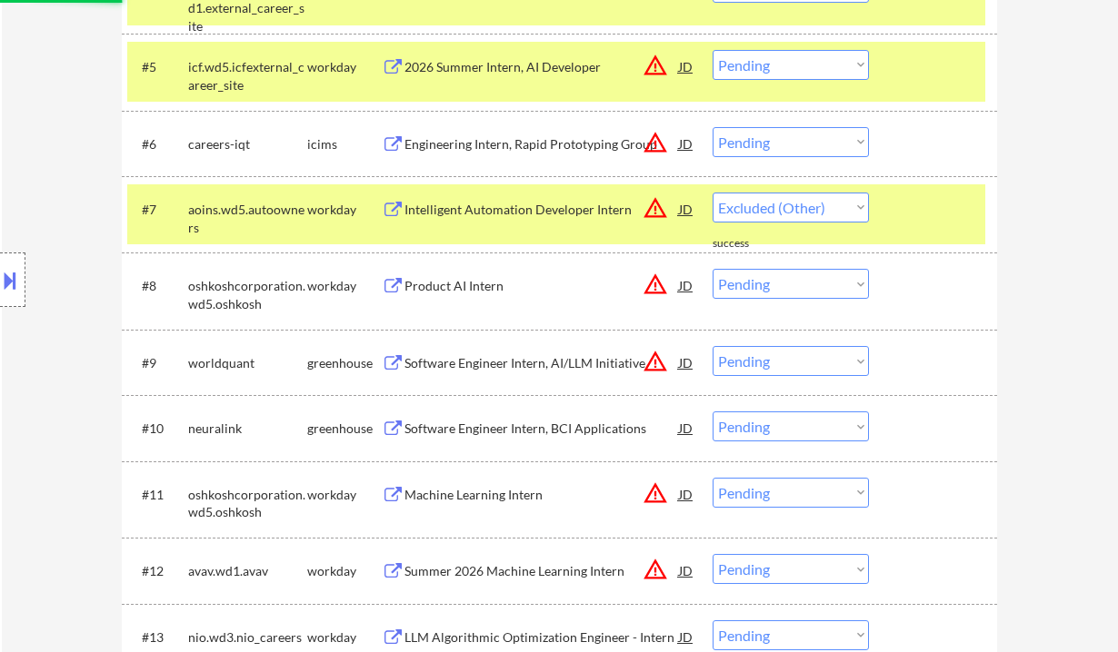
select select ""pending""
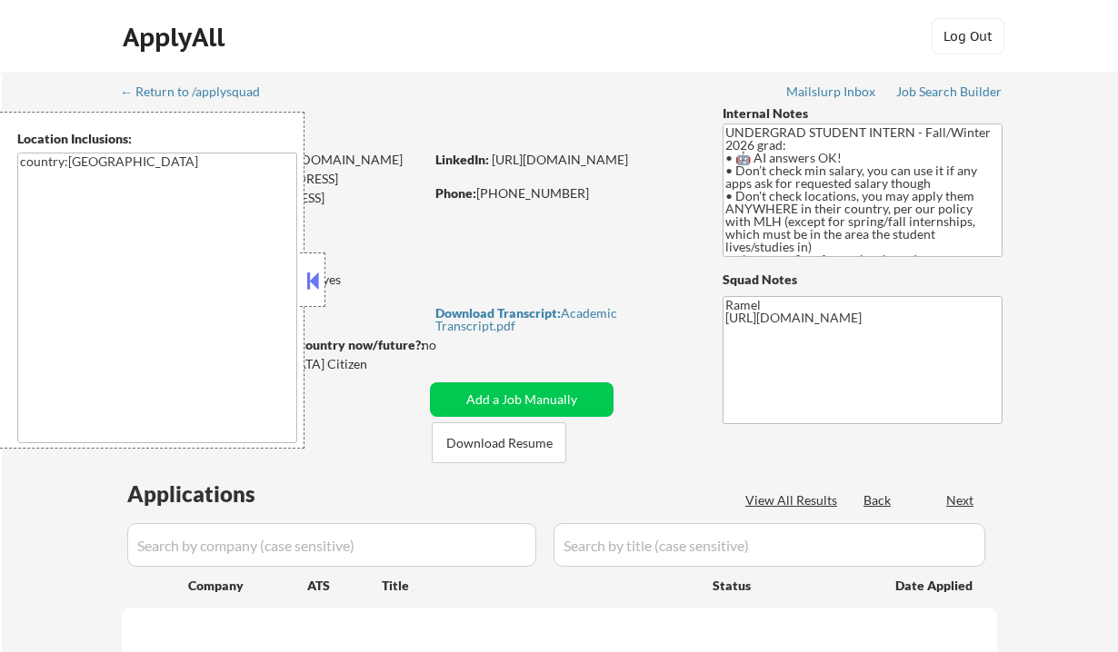
click at [314, 290] on button at bounding box center [313, 280] width 20 height 27
select select ""pending""
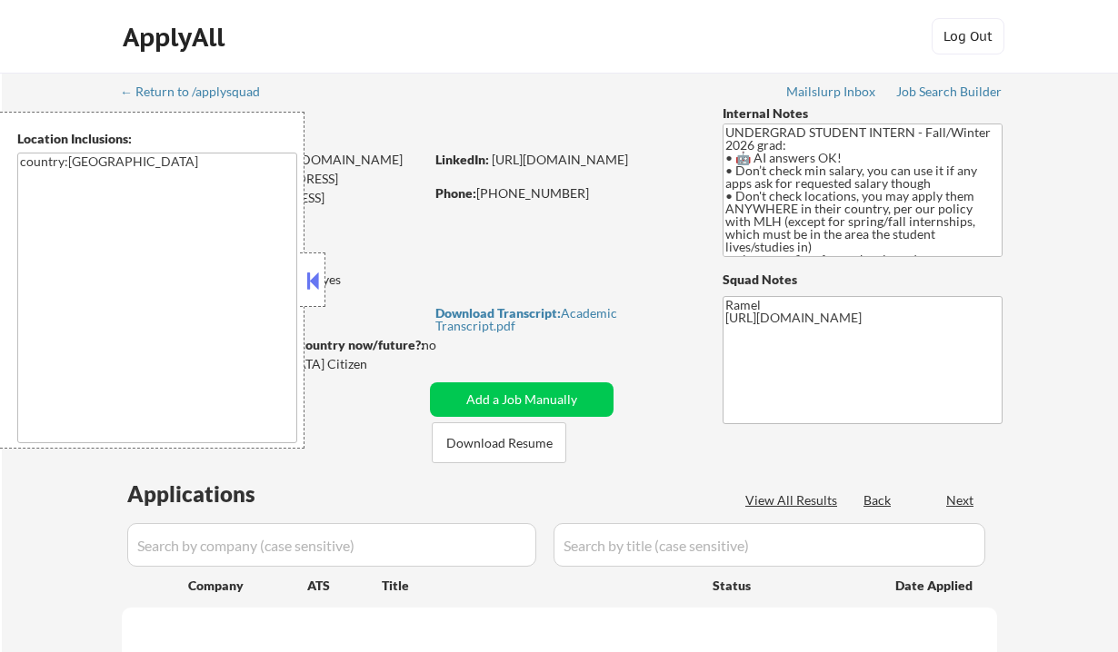
select select ""pending""
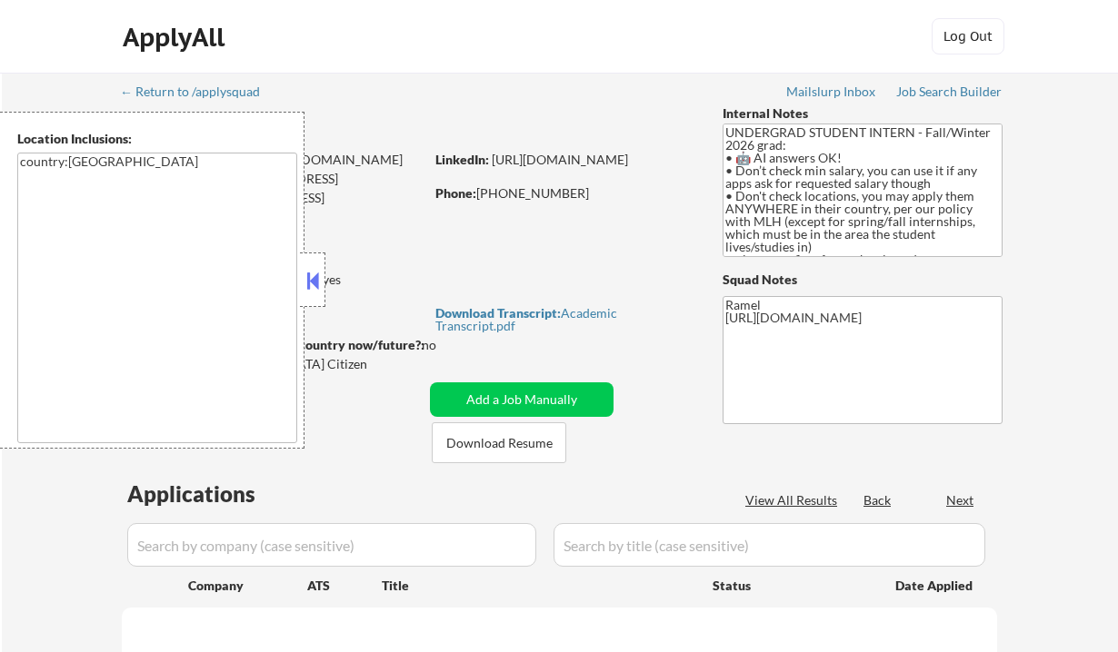
select select ""pending""
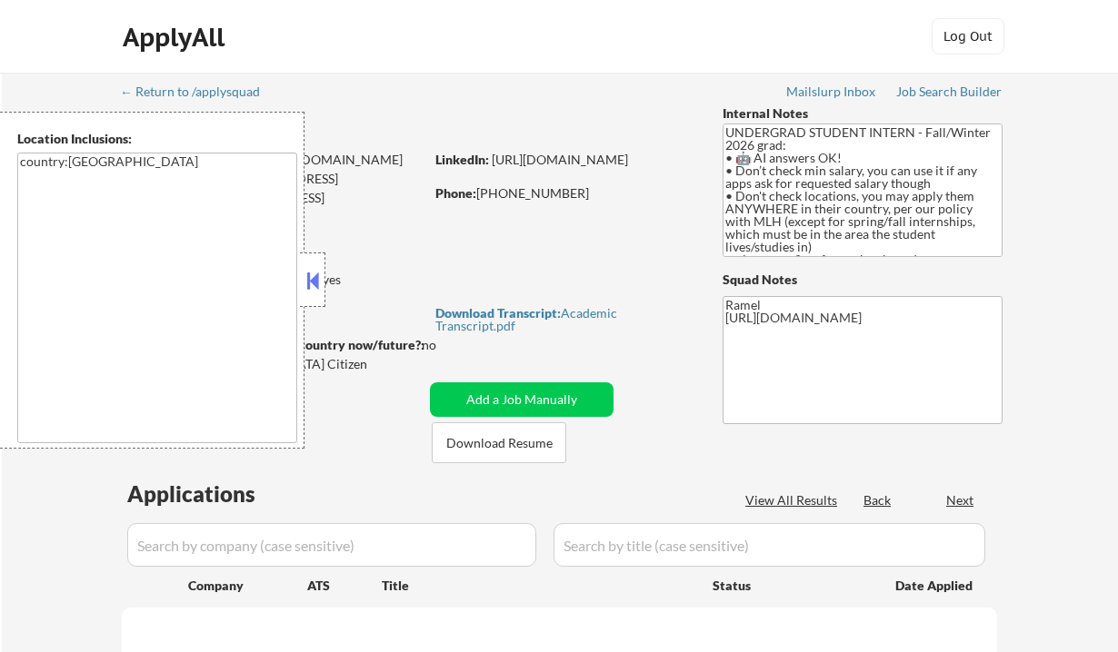
select select ""pending""
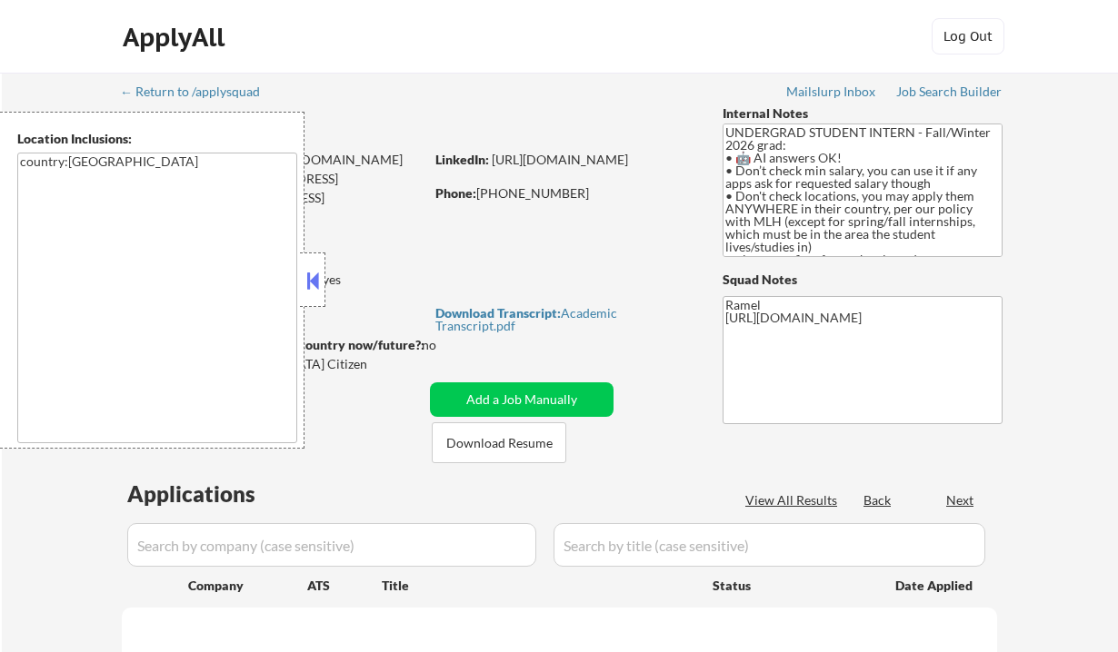
select select ""pending""
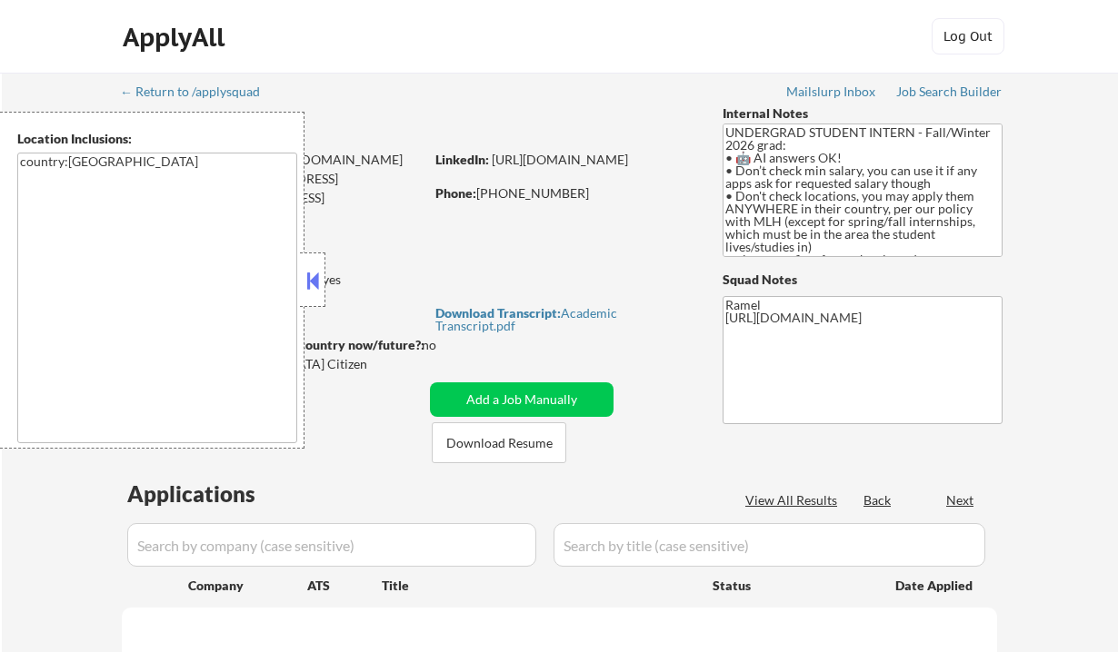
select select ""pending""
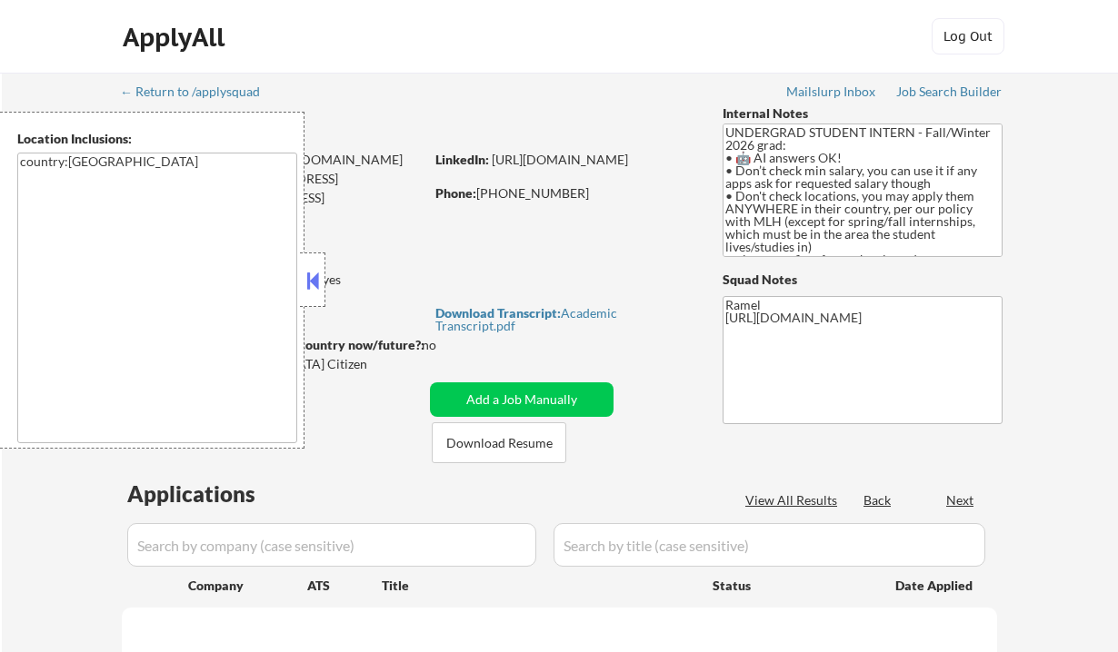
select select ""pending""
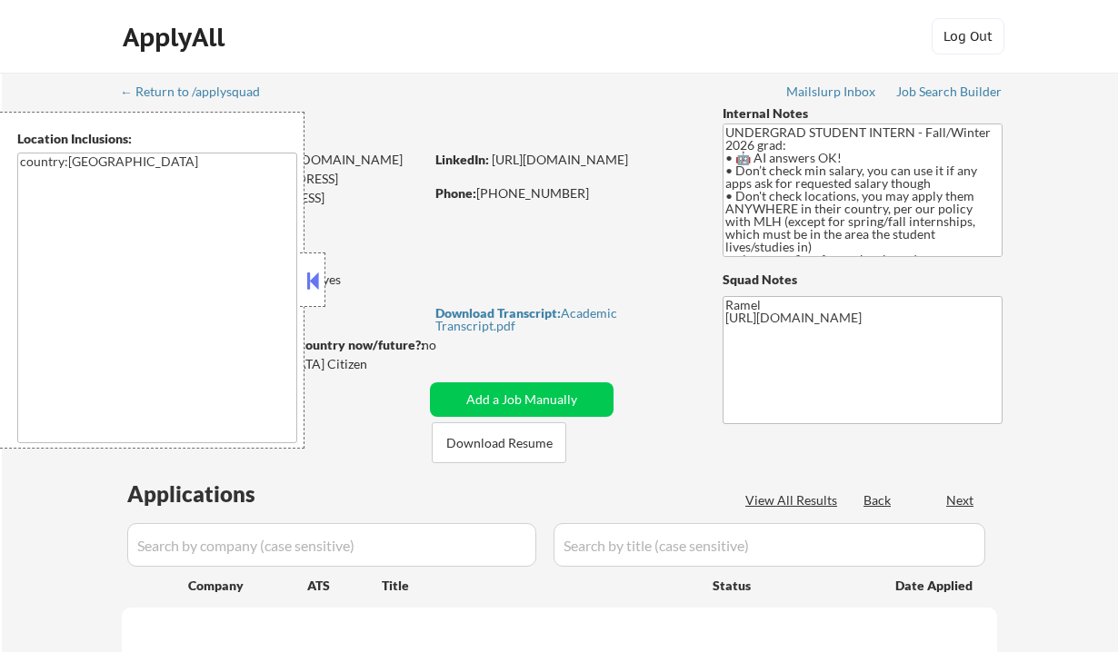
select select ""pending""
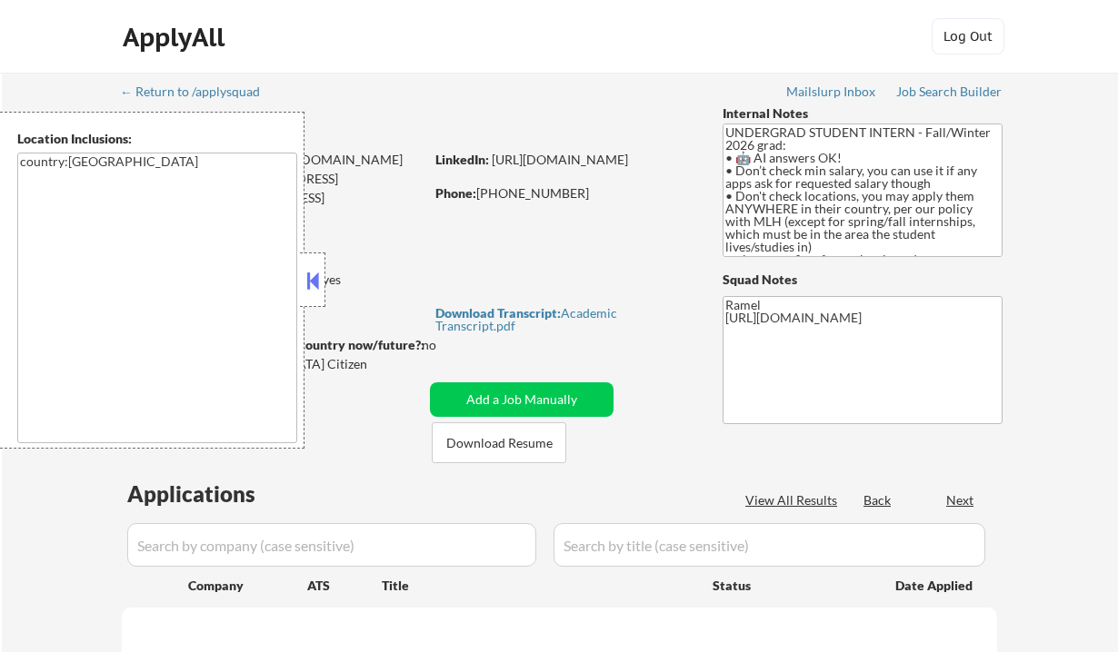
select select ""pending""
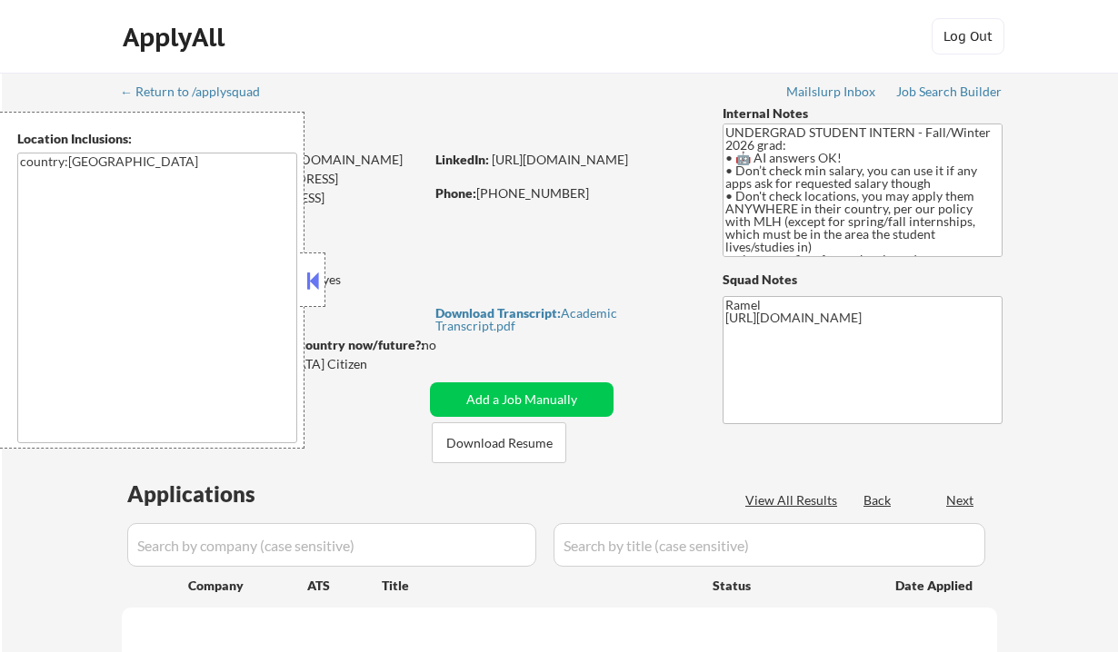
select select ""pending""
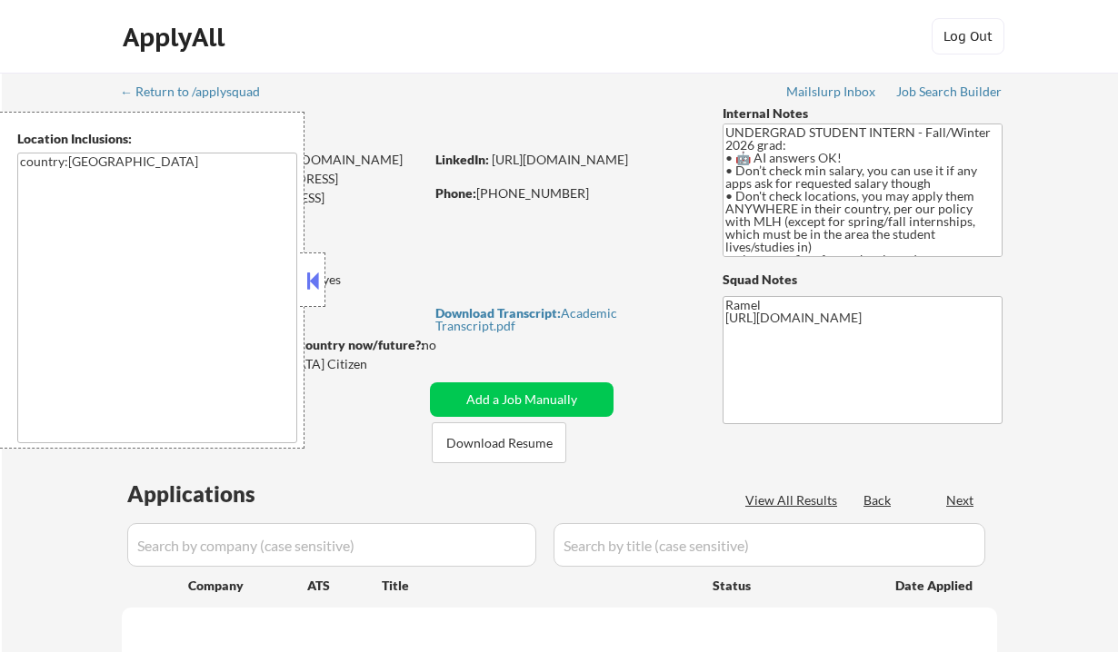
select select ""pending""
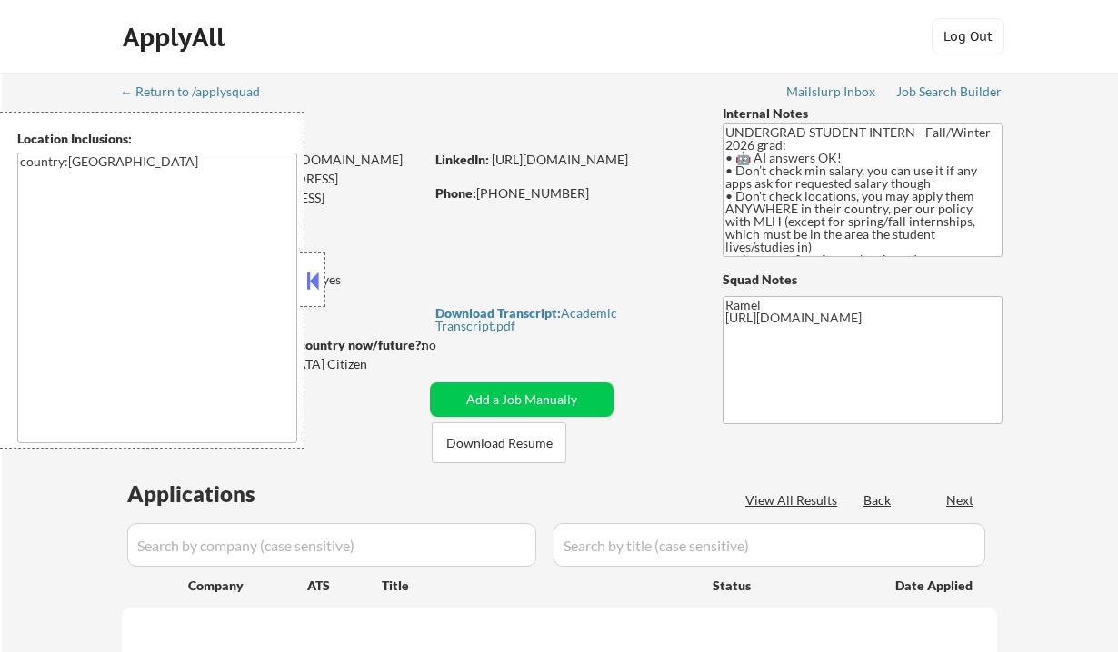
select select ""pending""
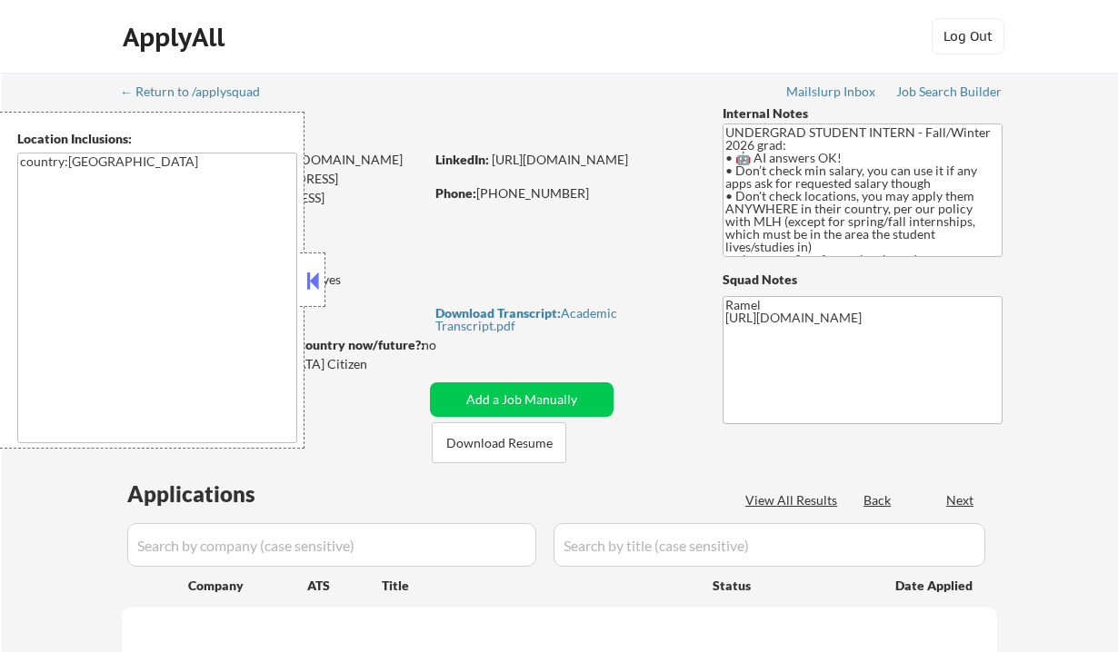
select select ""pending""
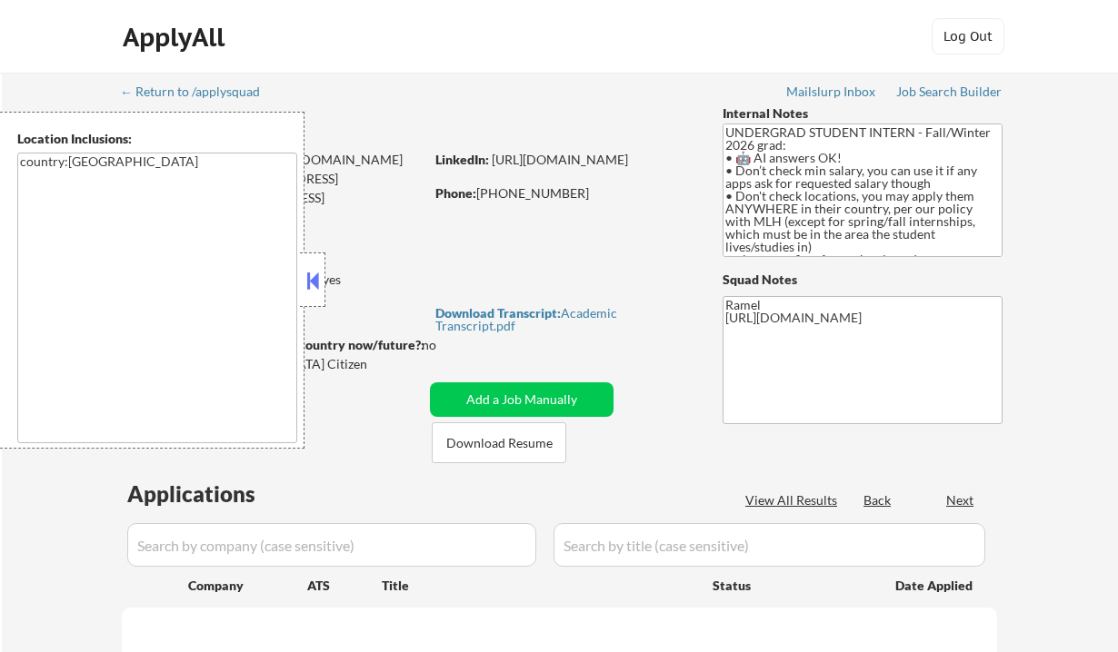
select select ""pending""
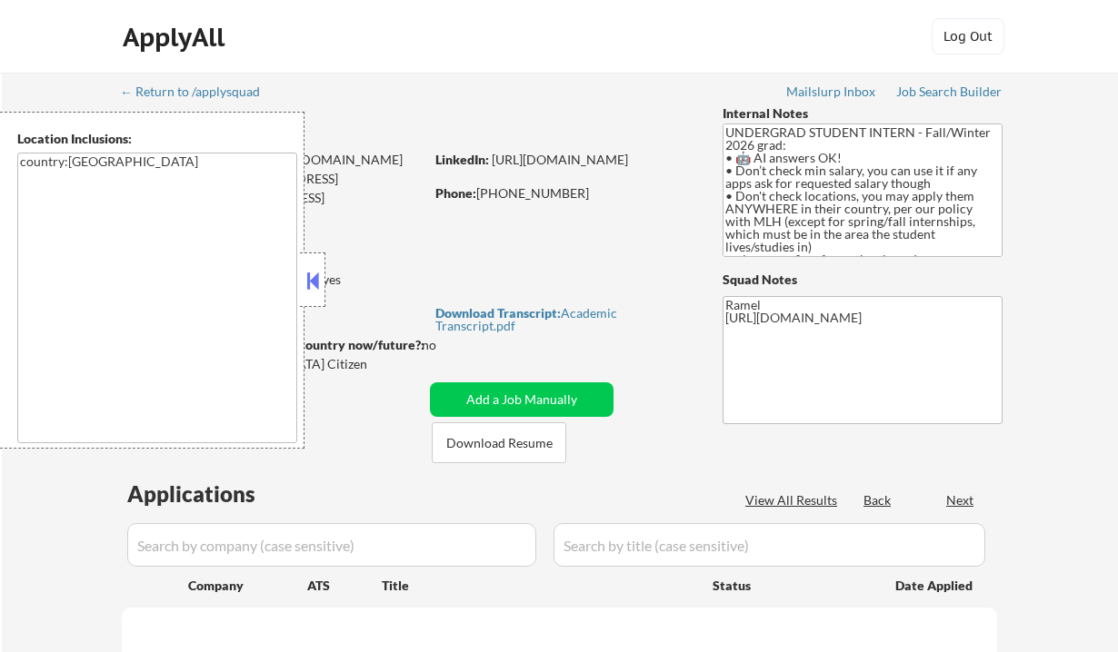
select select ""pending""
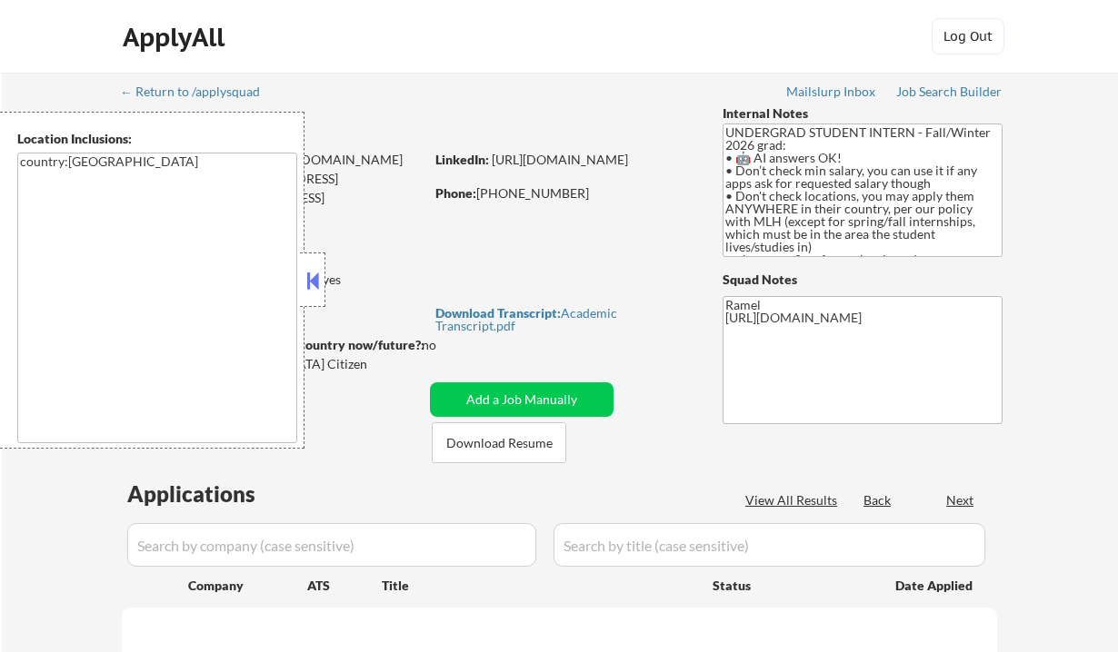
select select ""pending""
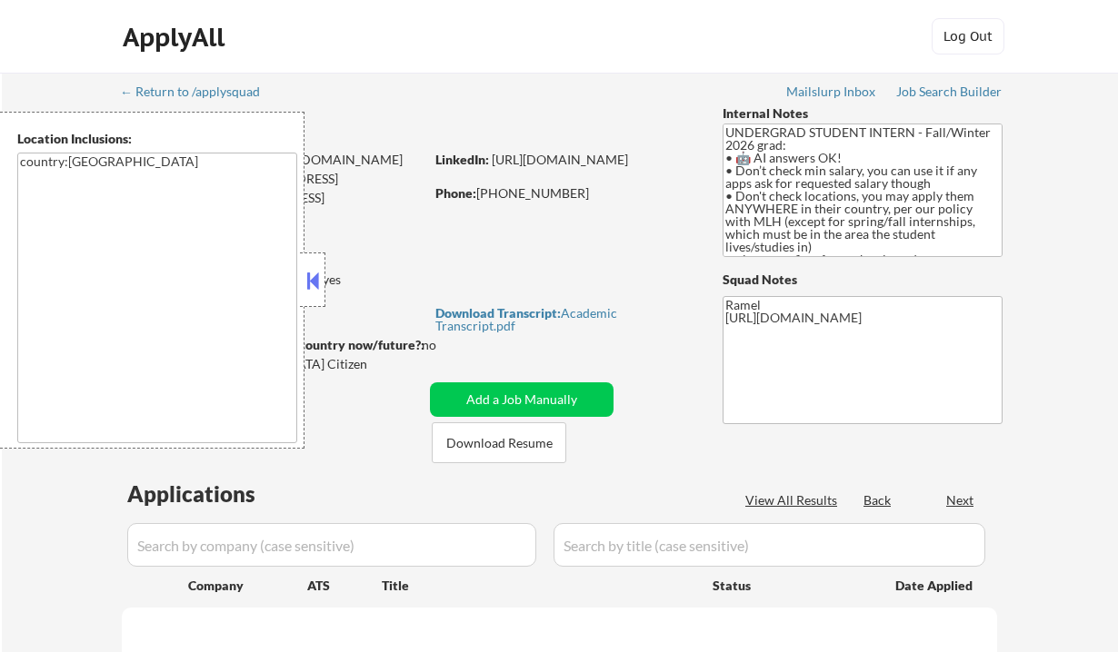
select select ""pending""
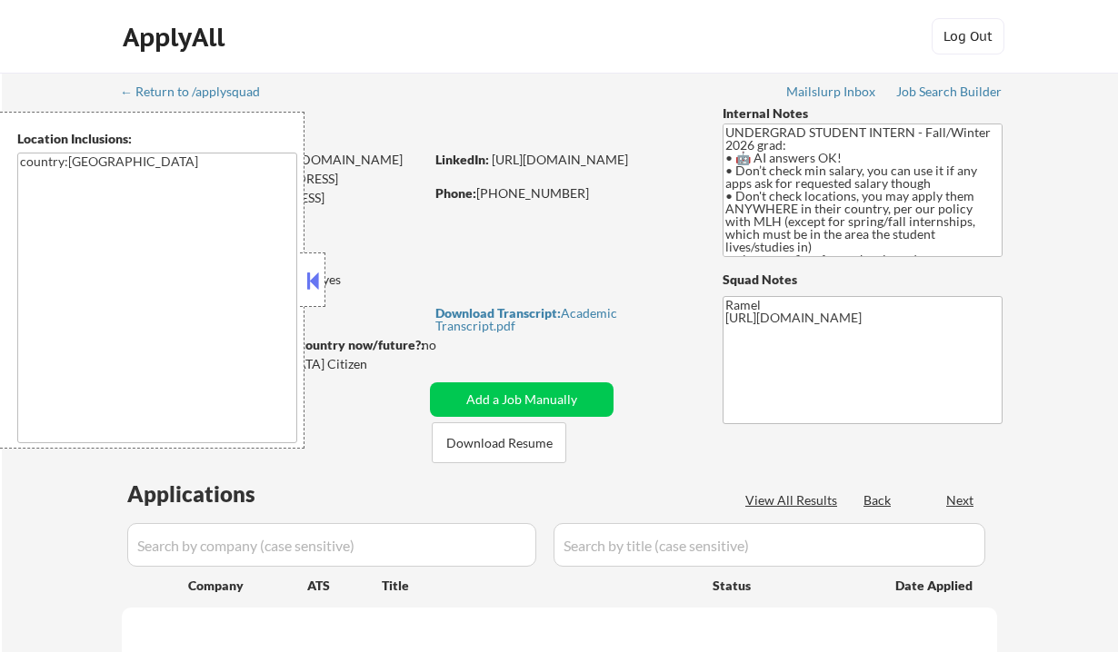
select select ""pending""
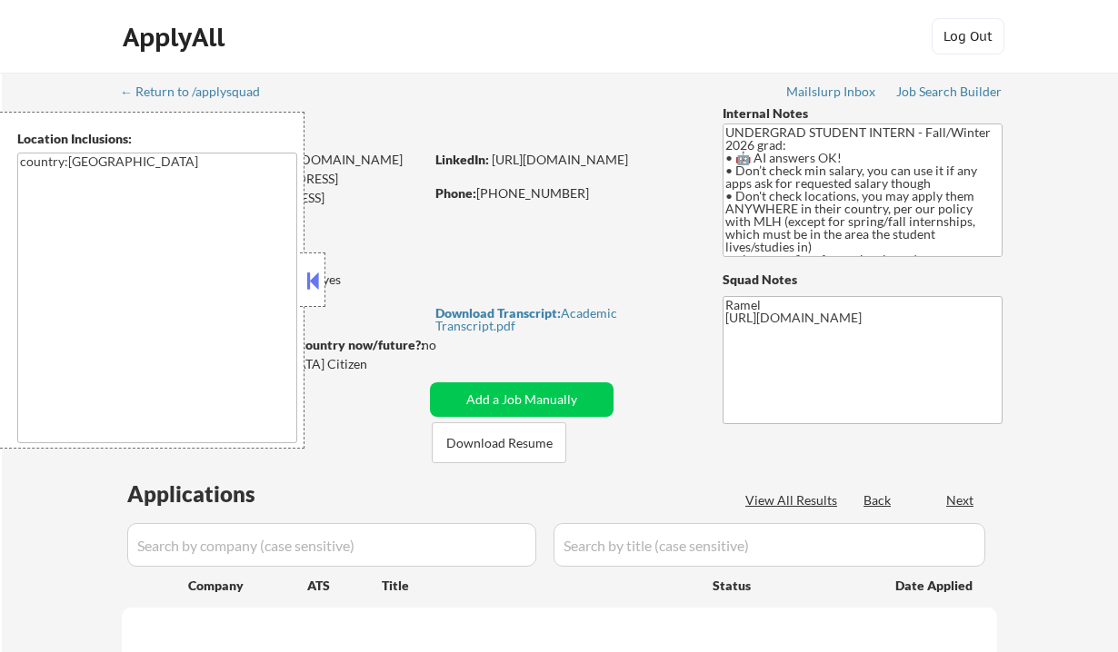
select select ""pending""
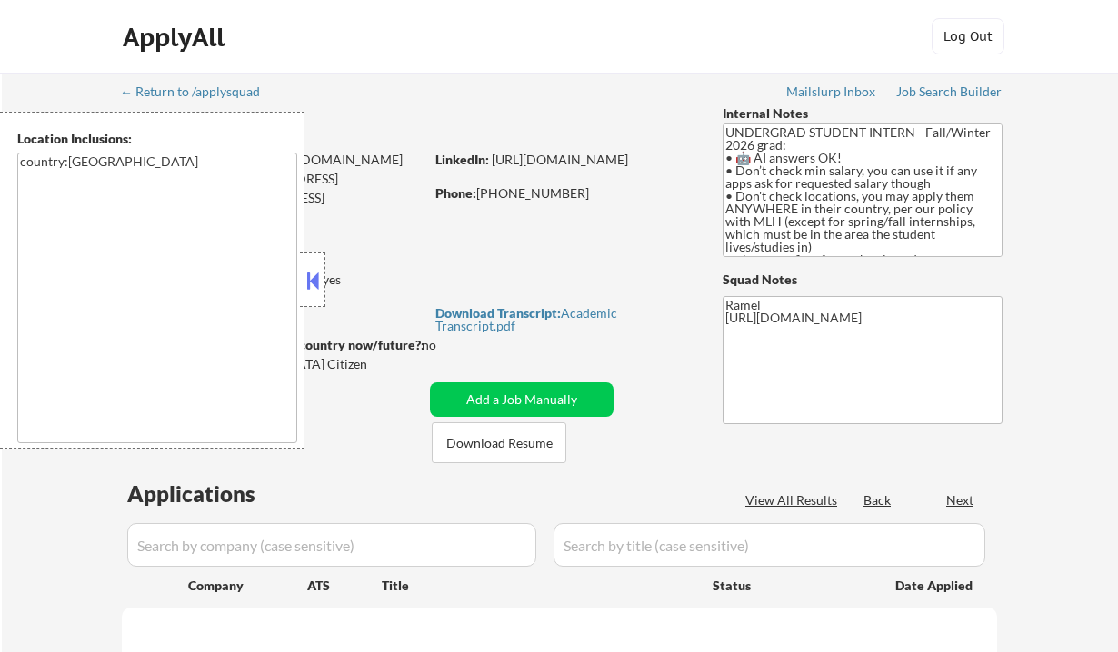
select select ""pending""
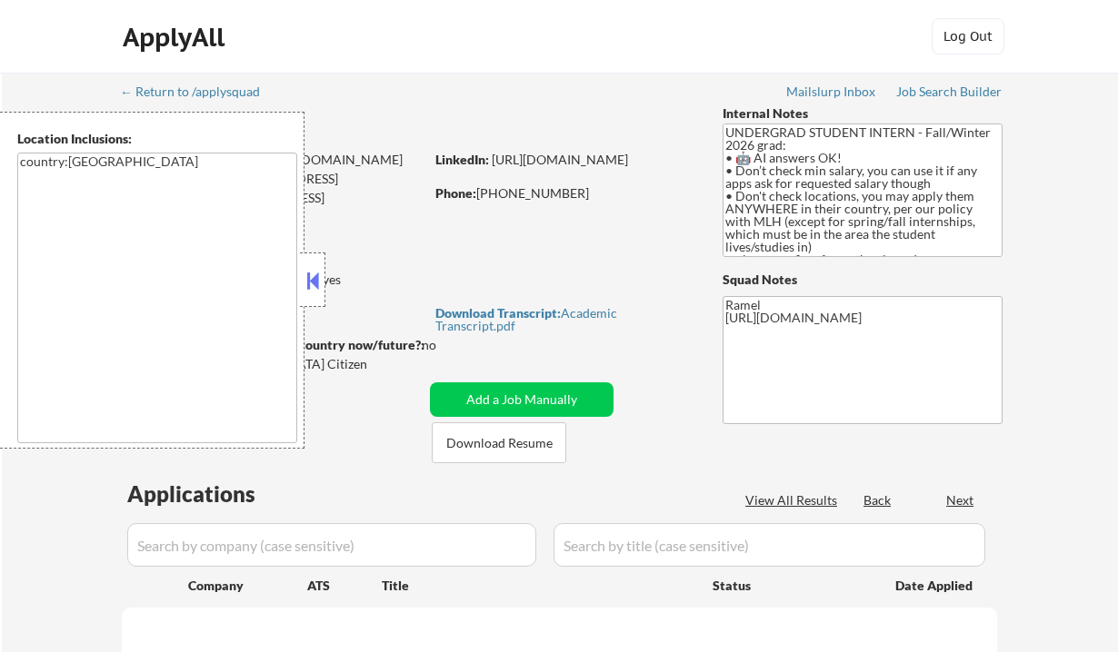
select select ""pending""
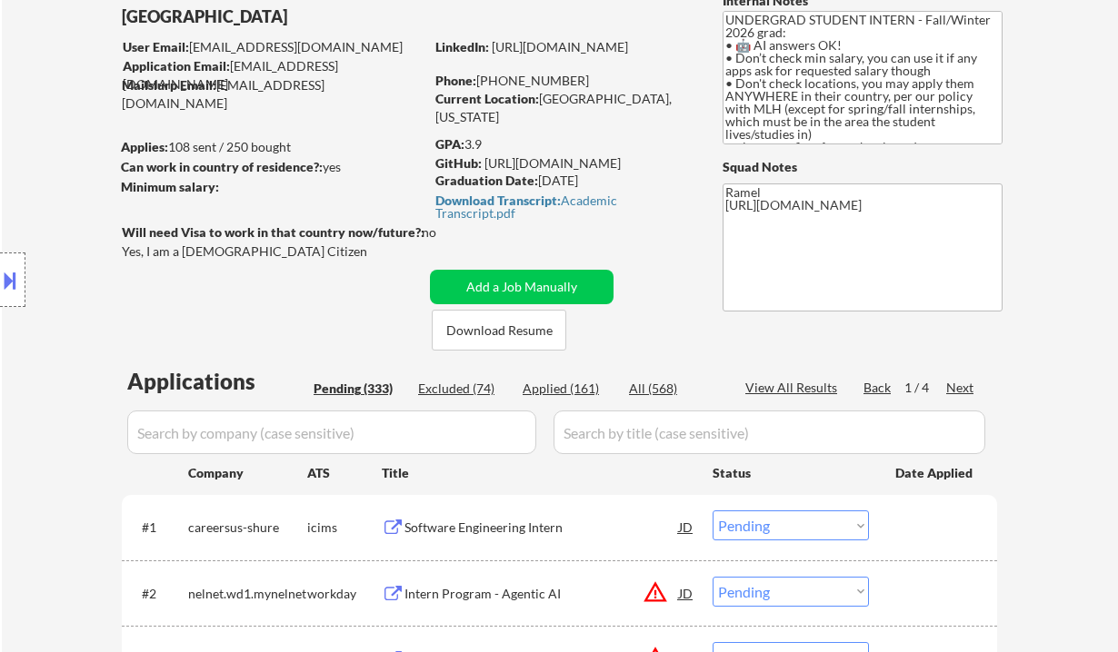
scroll to position [242, 0]
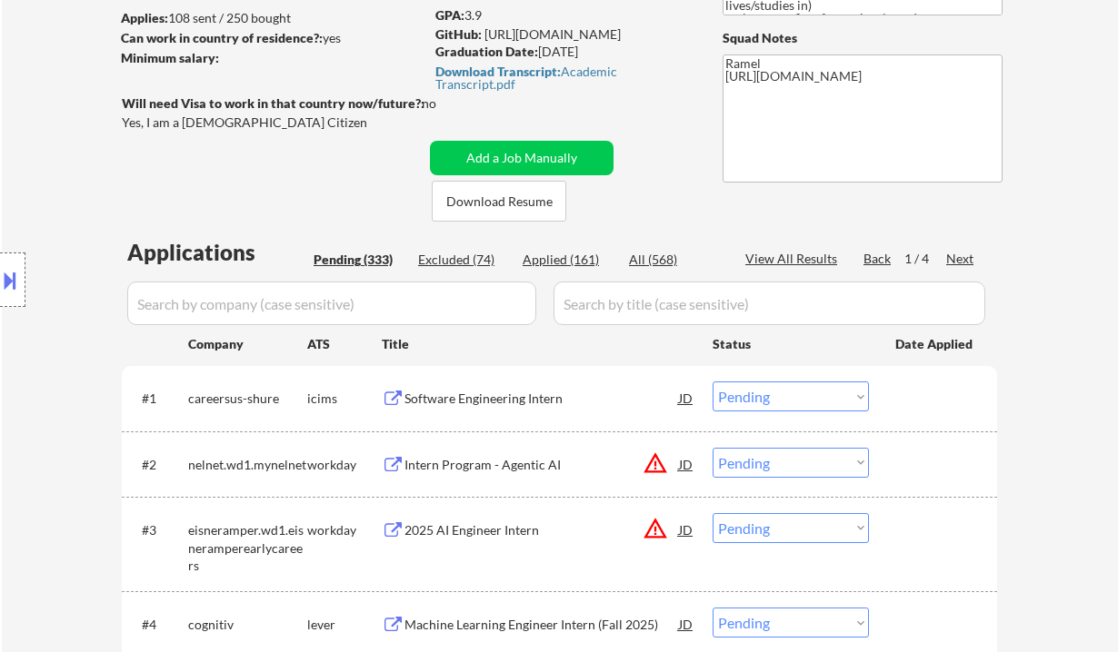
click at [959, 262] on div "Next" at bounding box center [960, 259] width 29 height 18
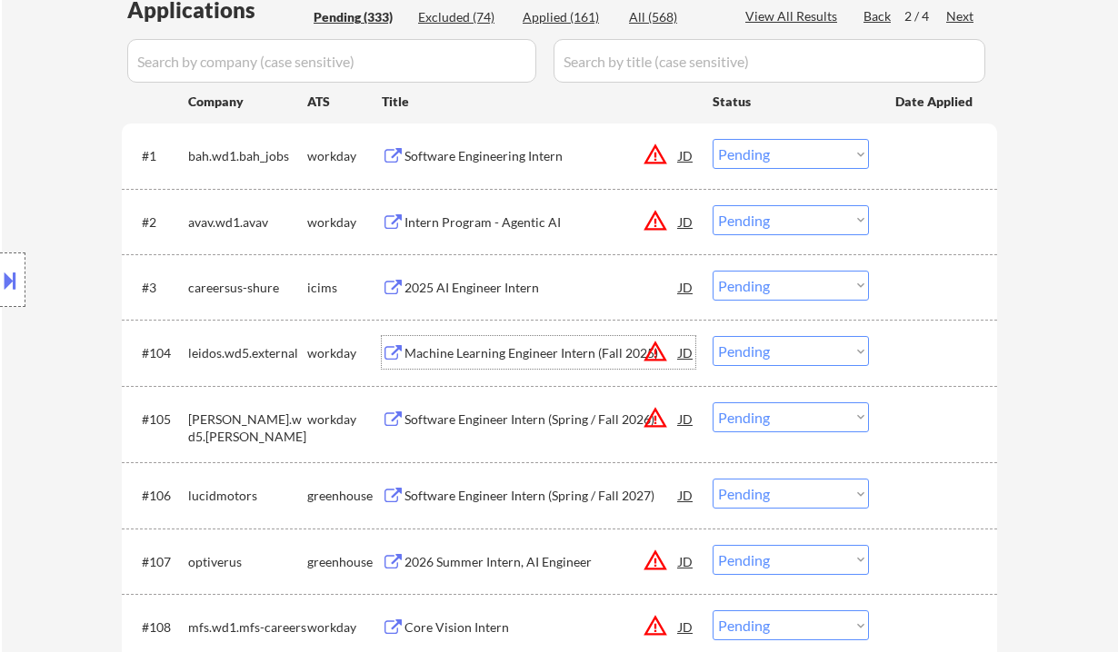
click at [466, 357] on div "Machine Learning Engineer Intern (Fall 2025)" at bounding box center [541, 353] width 274 height 18
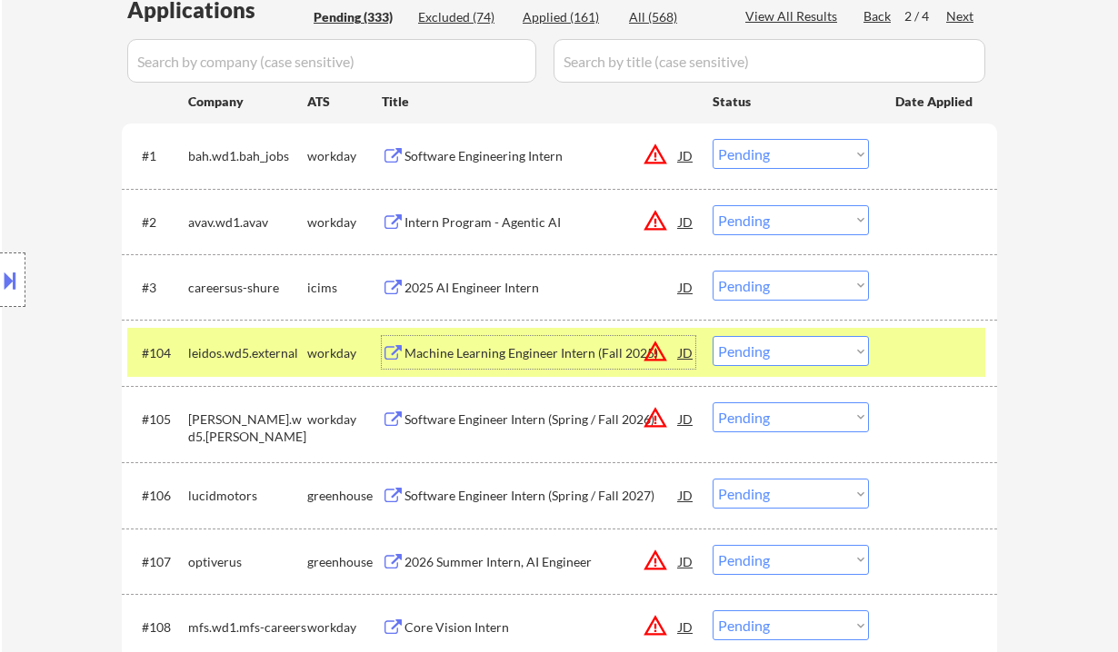
scroll to position [363, 0]
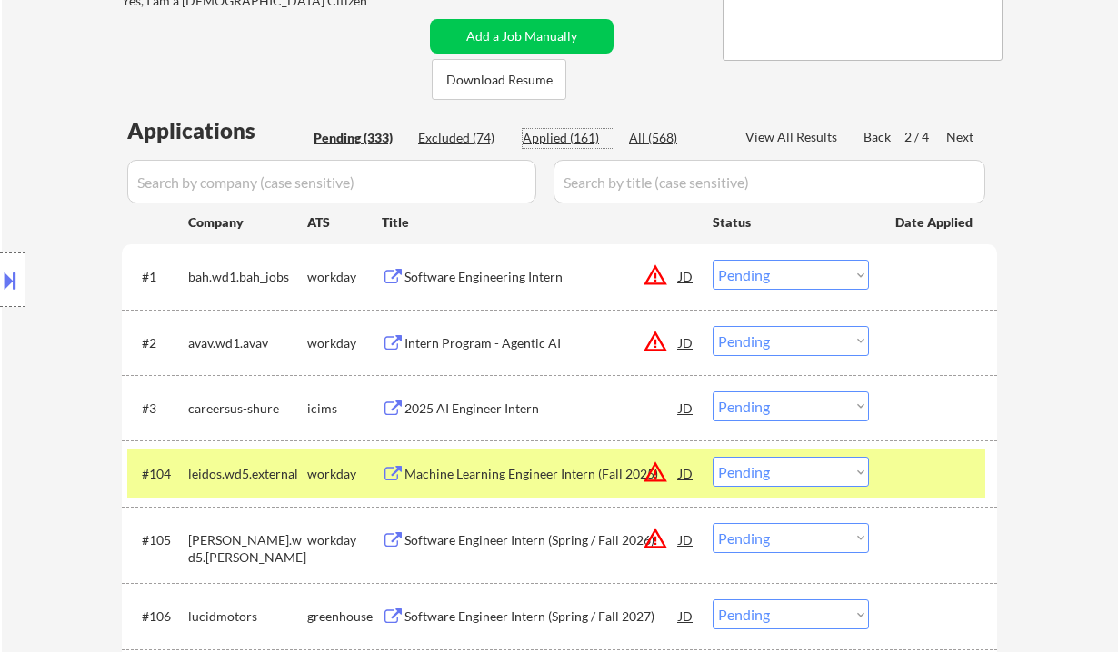
click at [579, 138] on div "Applied (161)" at bounding box center [568, 138] width 91 height 18
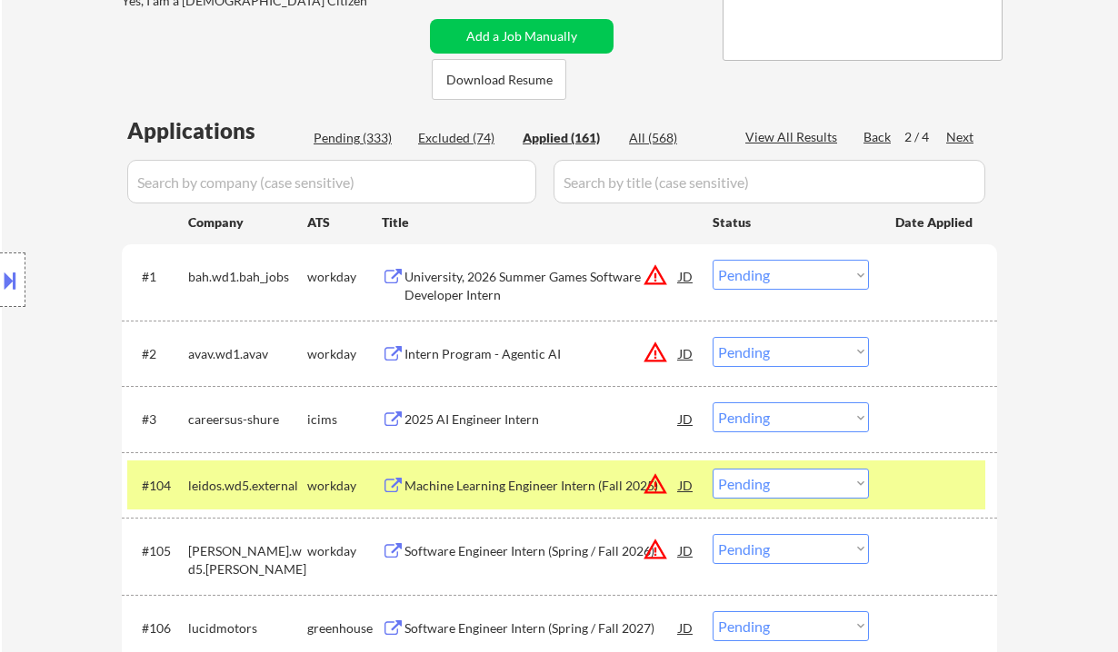
select select ""applied""
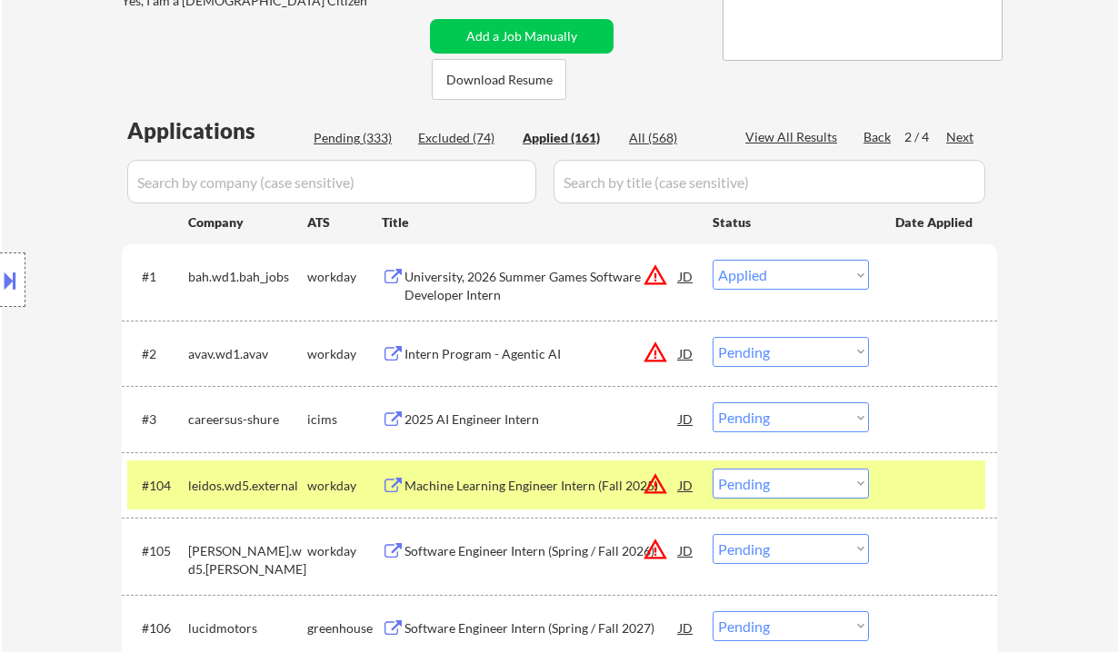
select select ""applied""
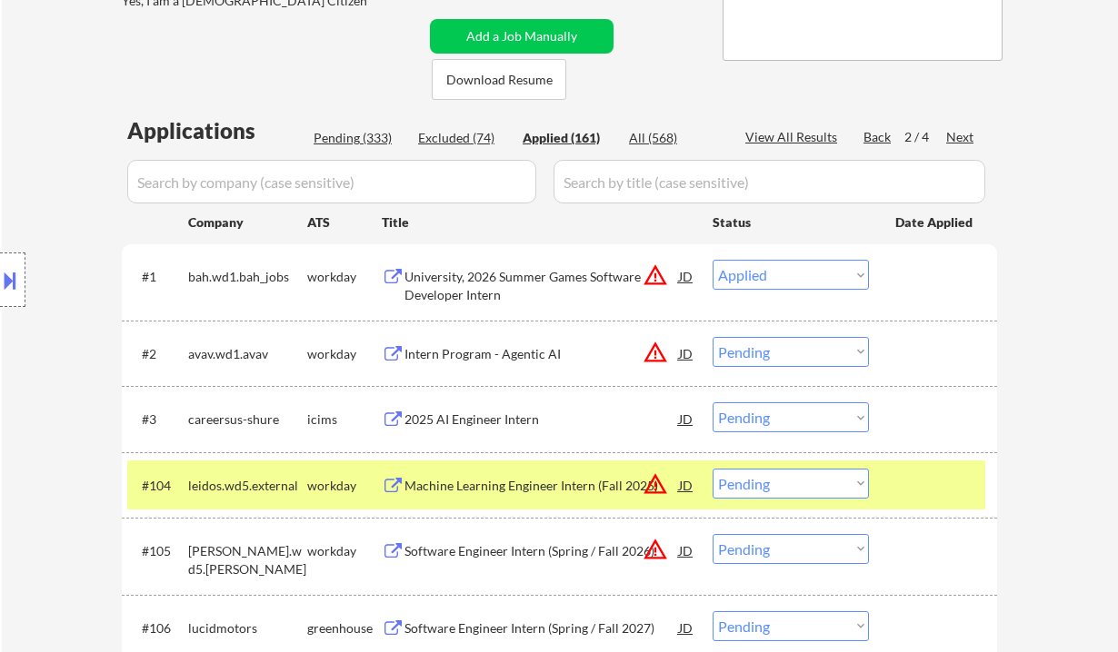
select select ""applied""
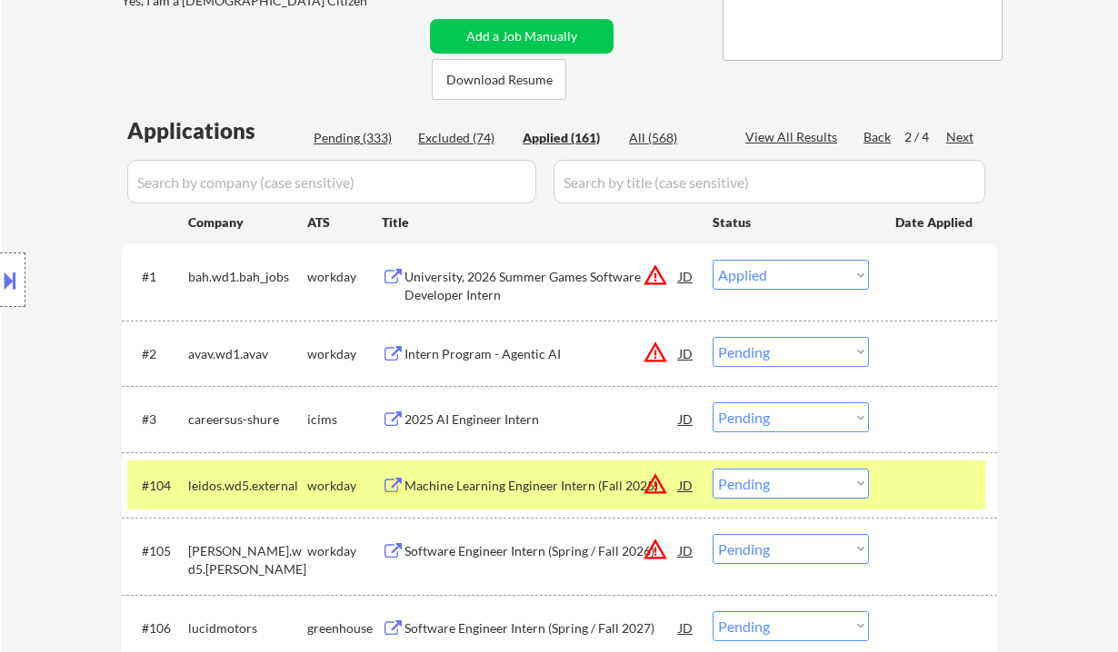
select select ""applied""
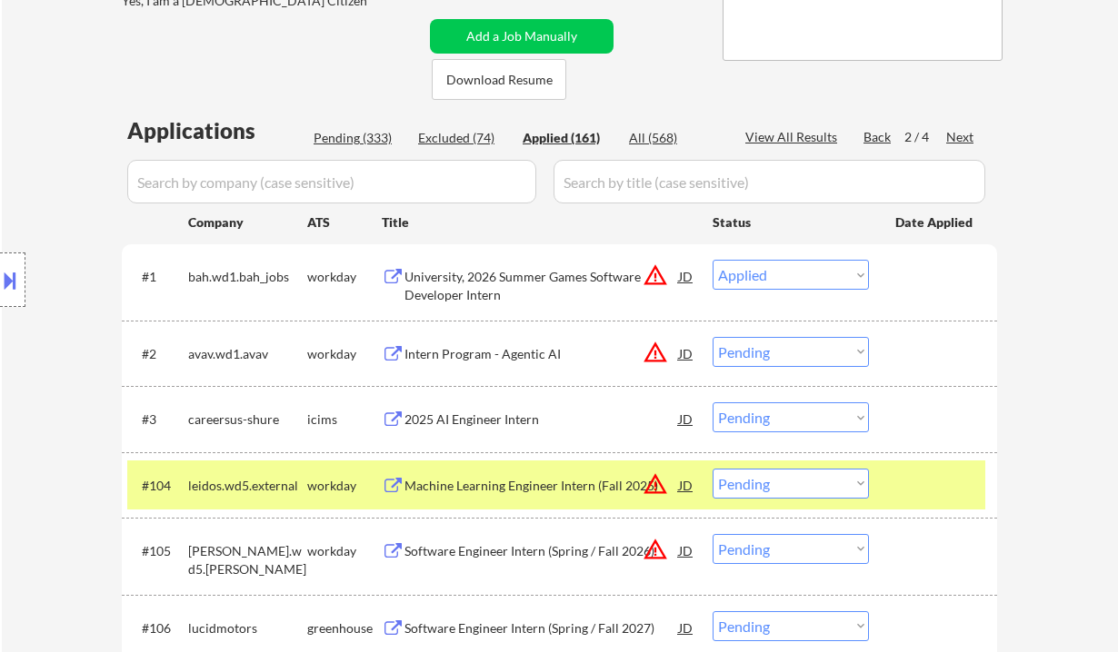
select select ""applied""
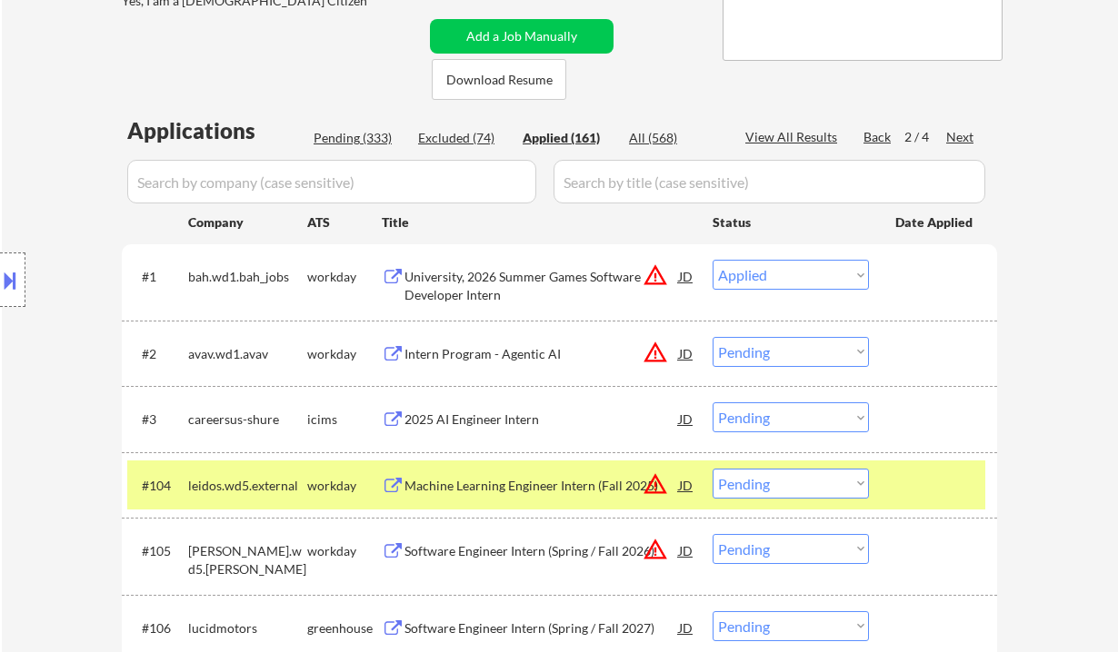
select select ""applied""
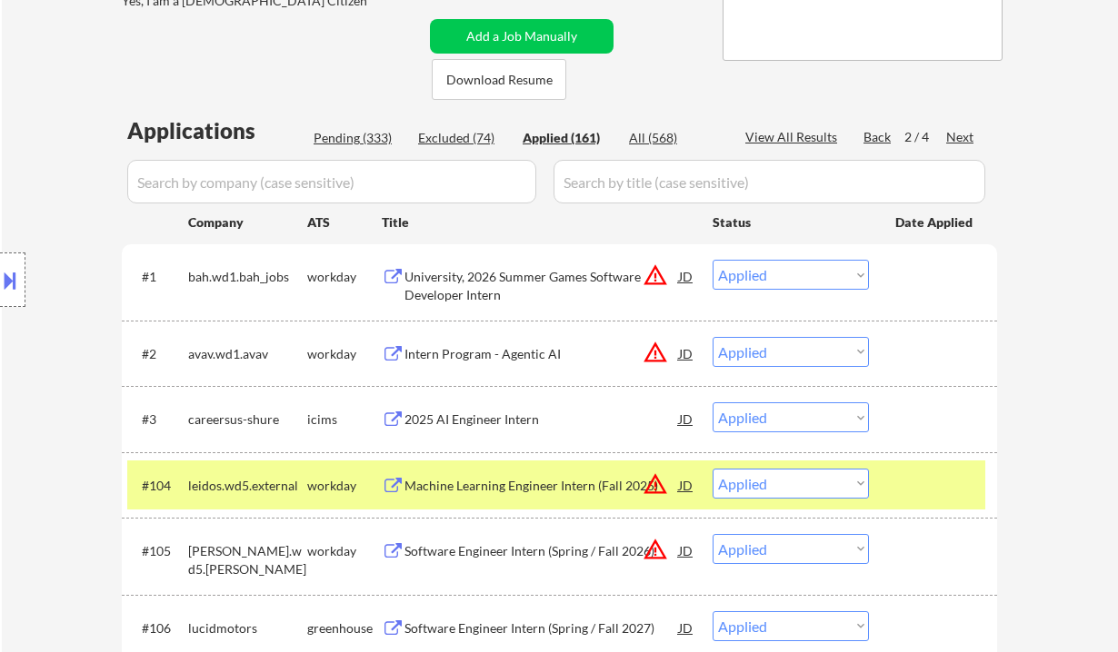
select select ""applied""
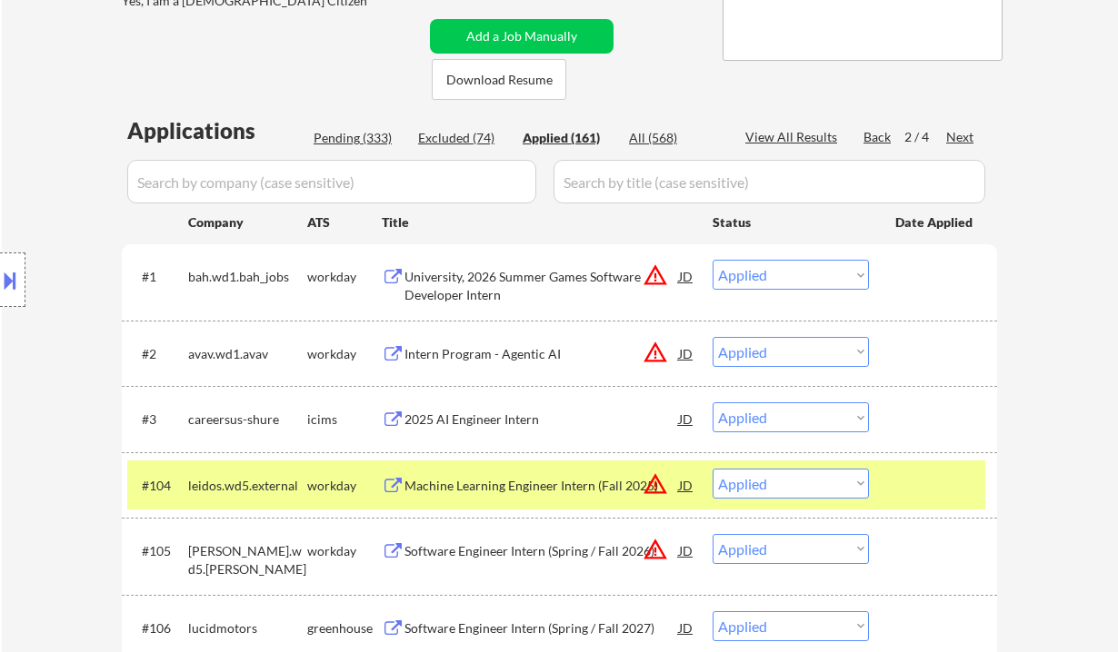
select select ""applied""
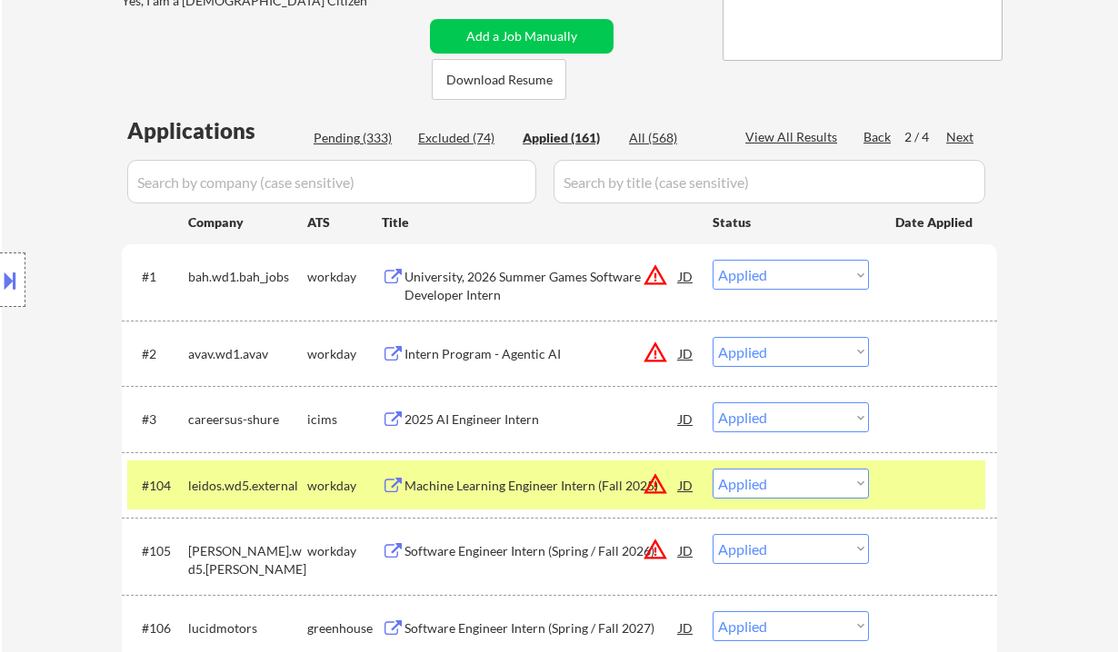
select select ""applied""
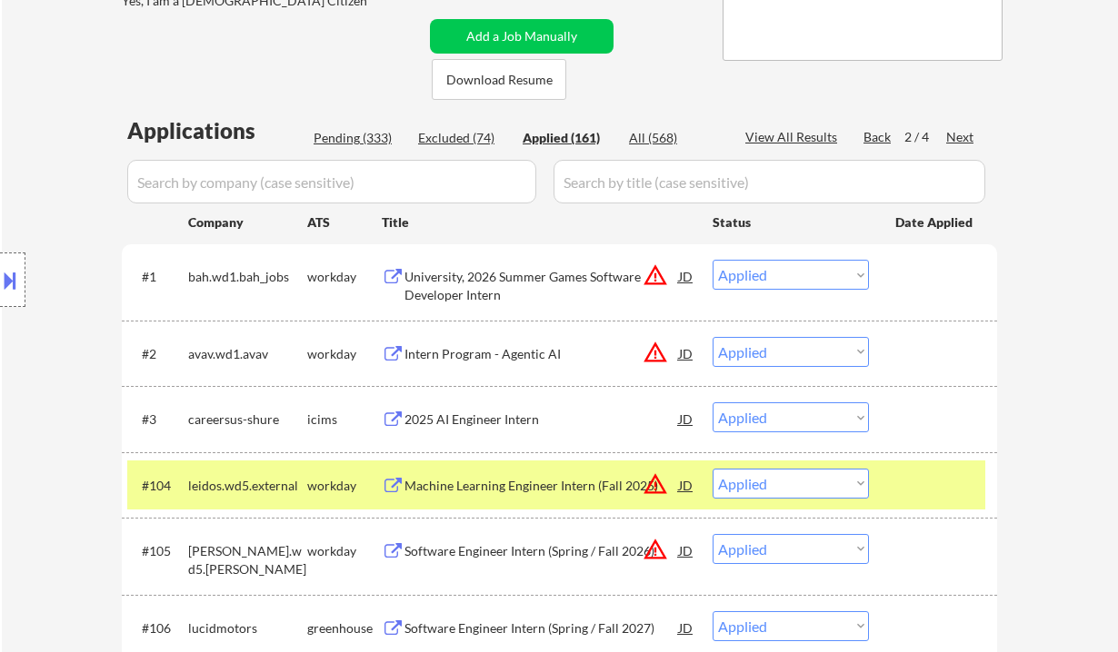
select select ""applied""
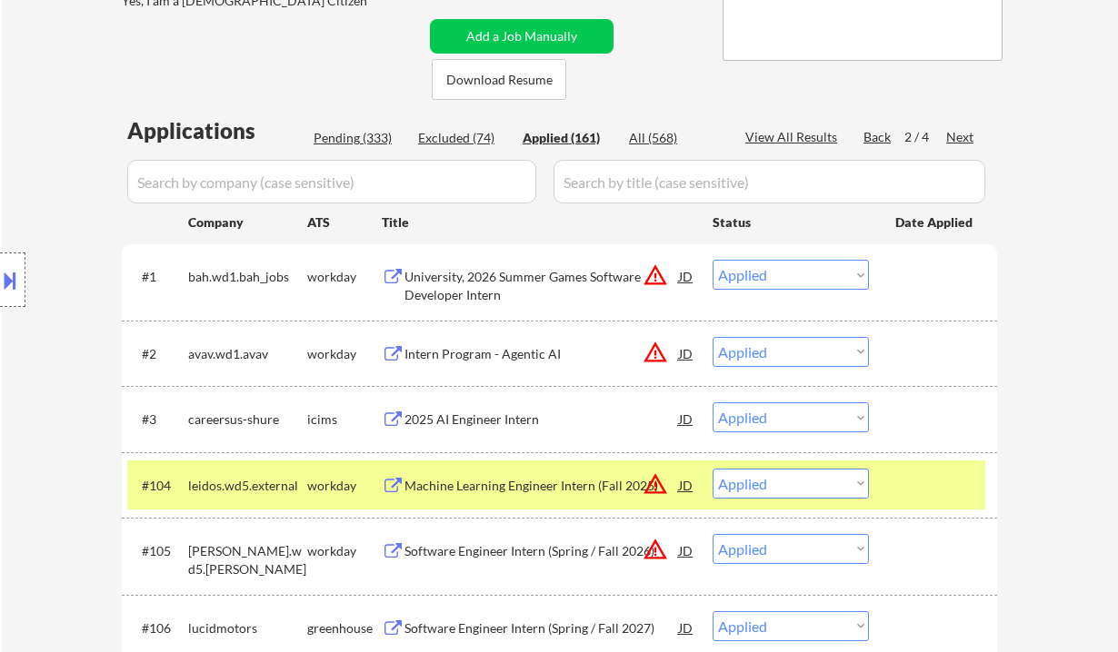
select select ""applied""
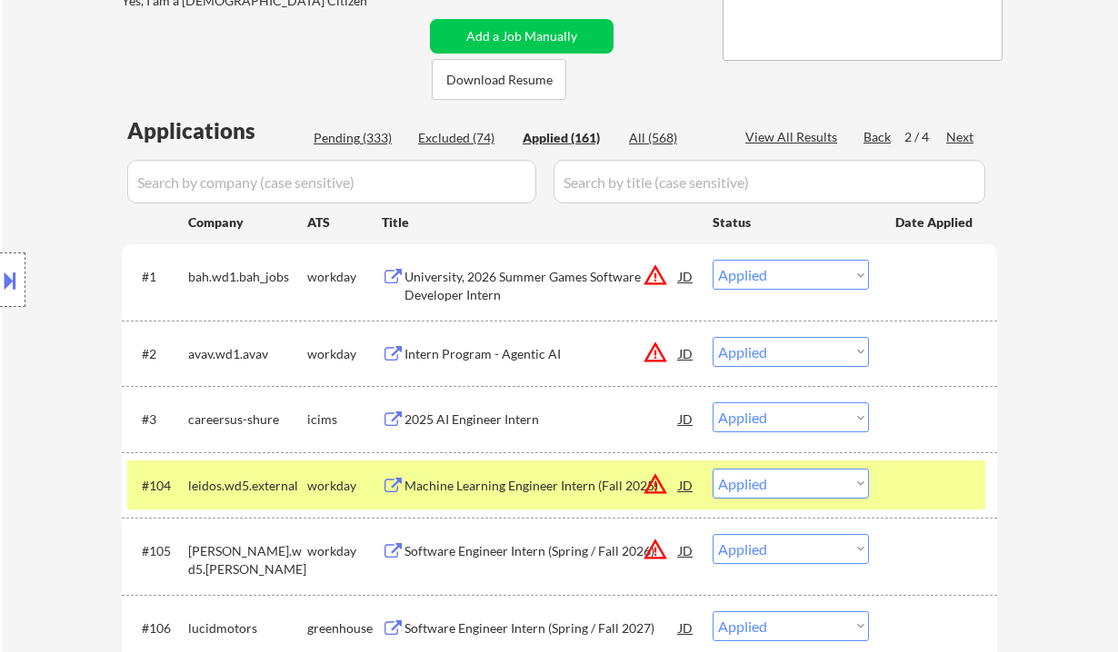
select select ""applied""
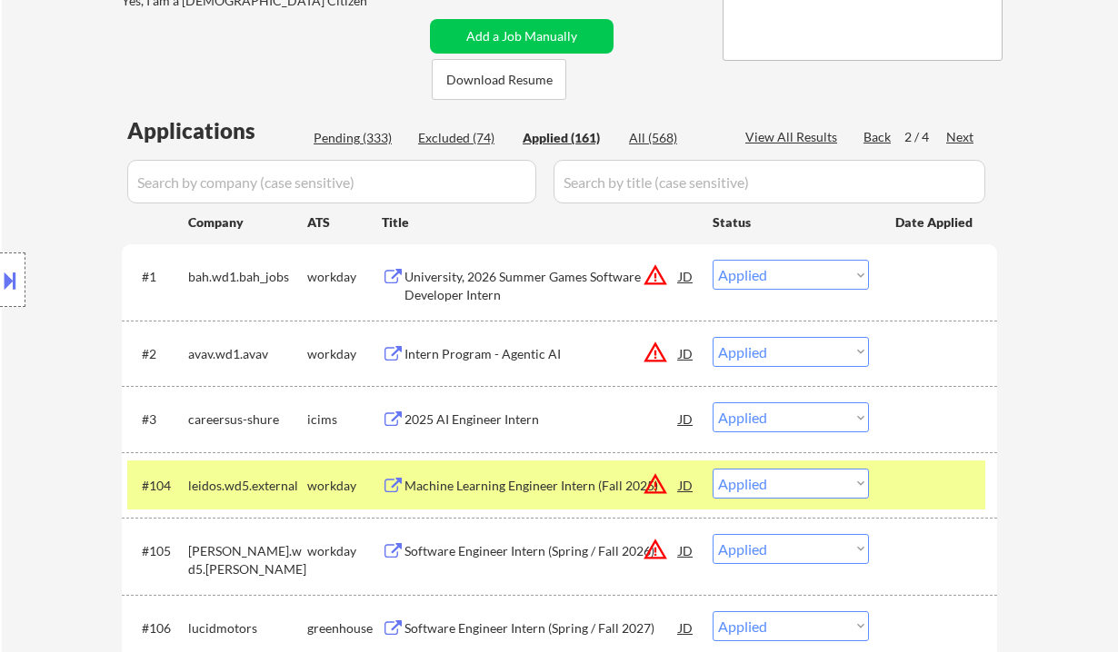
select select ""applied""
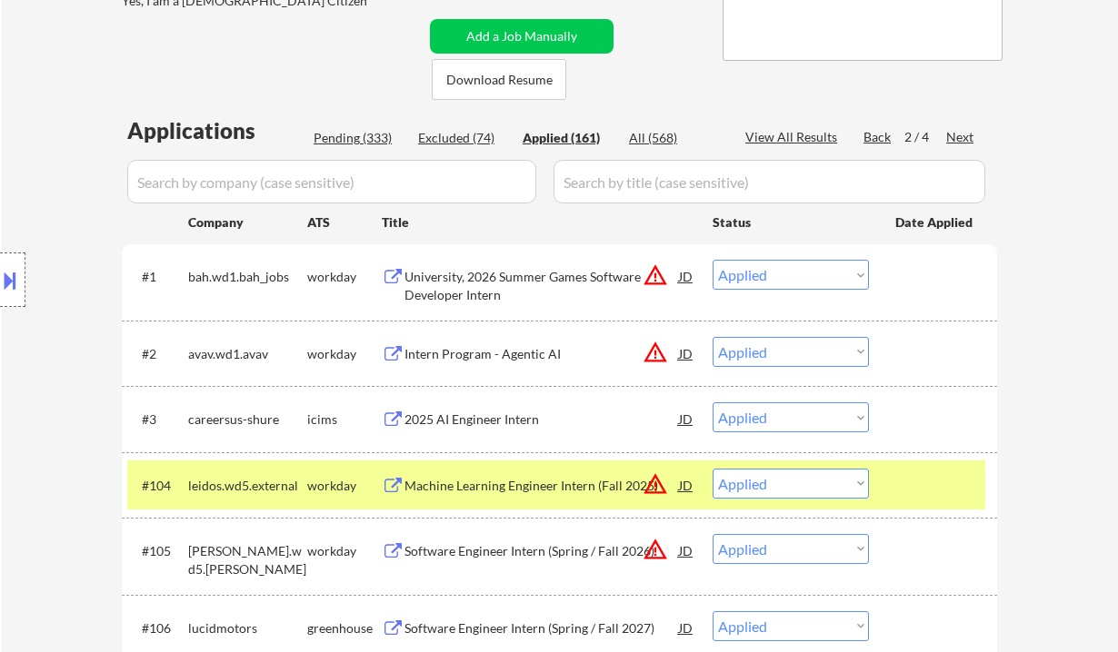
select select ""applied""
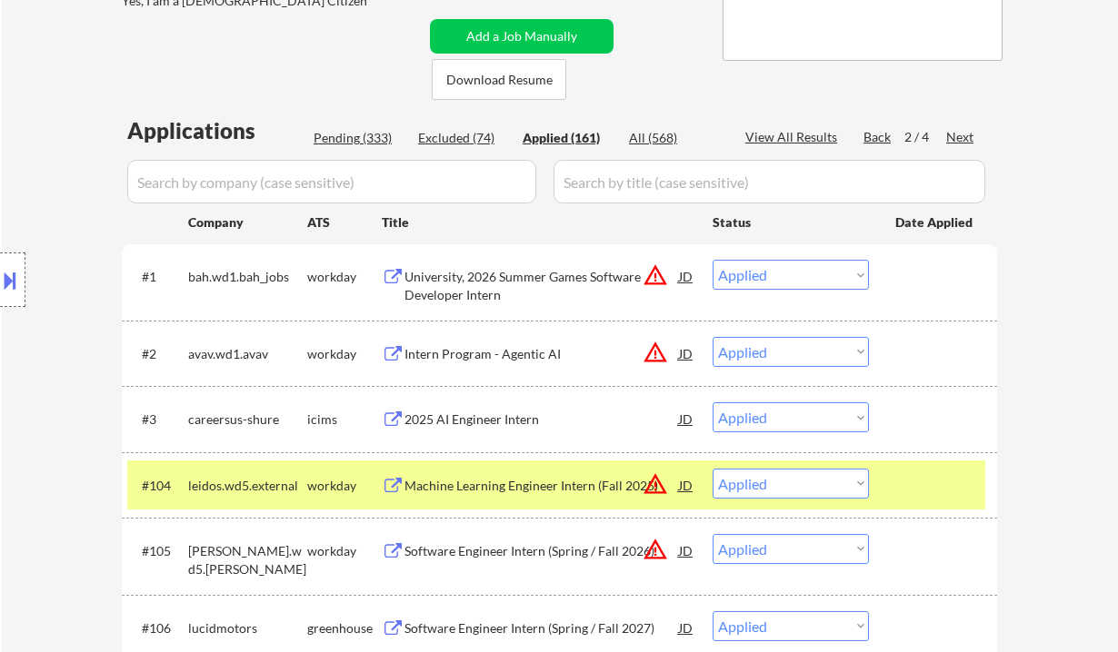
select select ""applied""
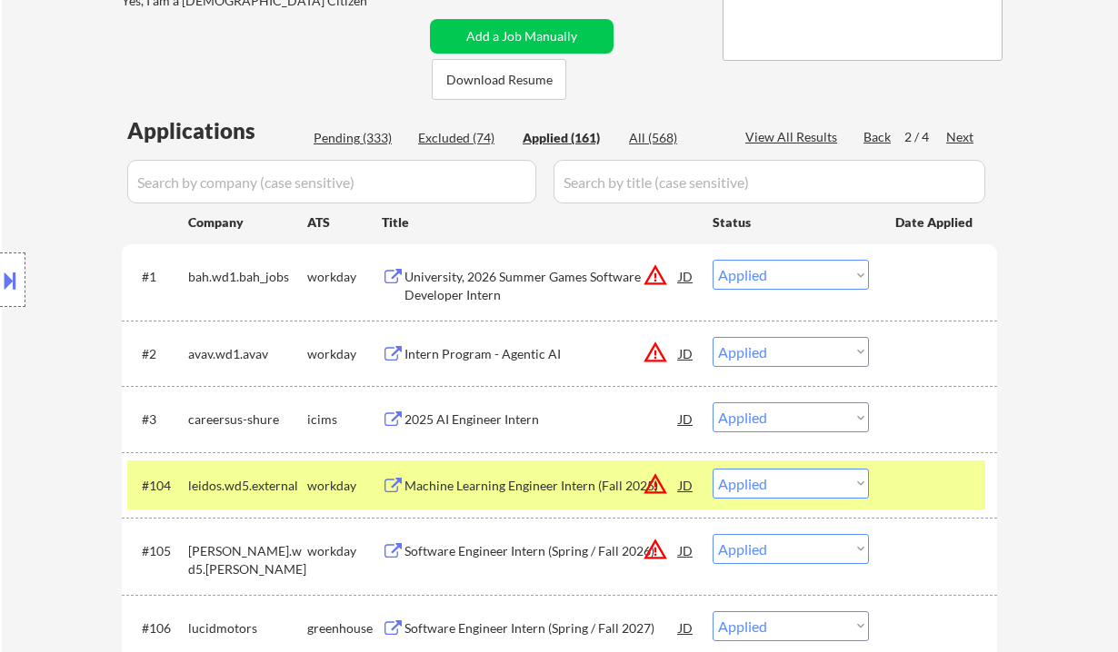
select select ""applied""
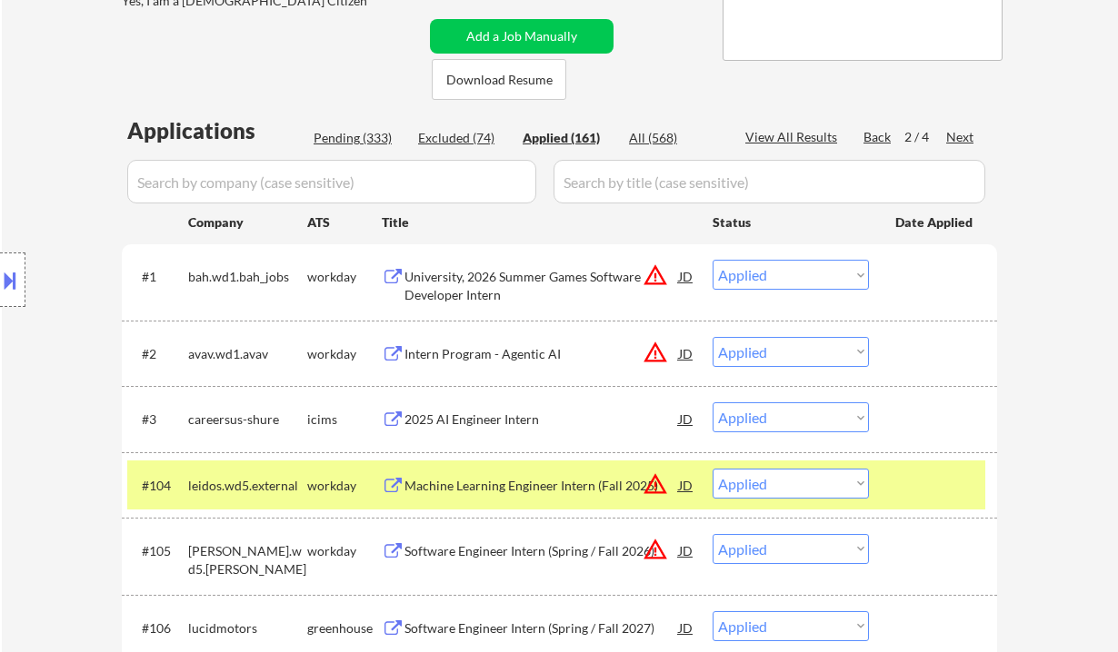
select select ""applied""
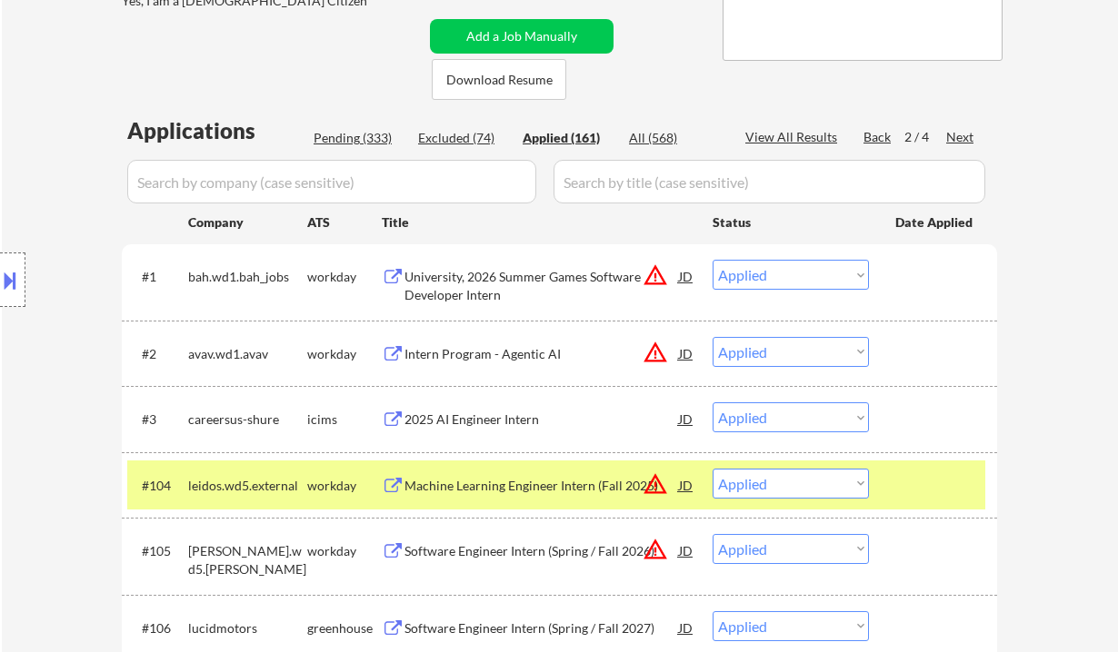
select select ""applied""
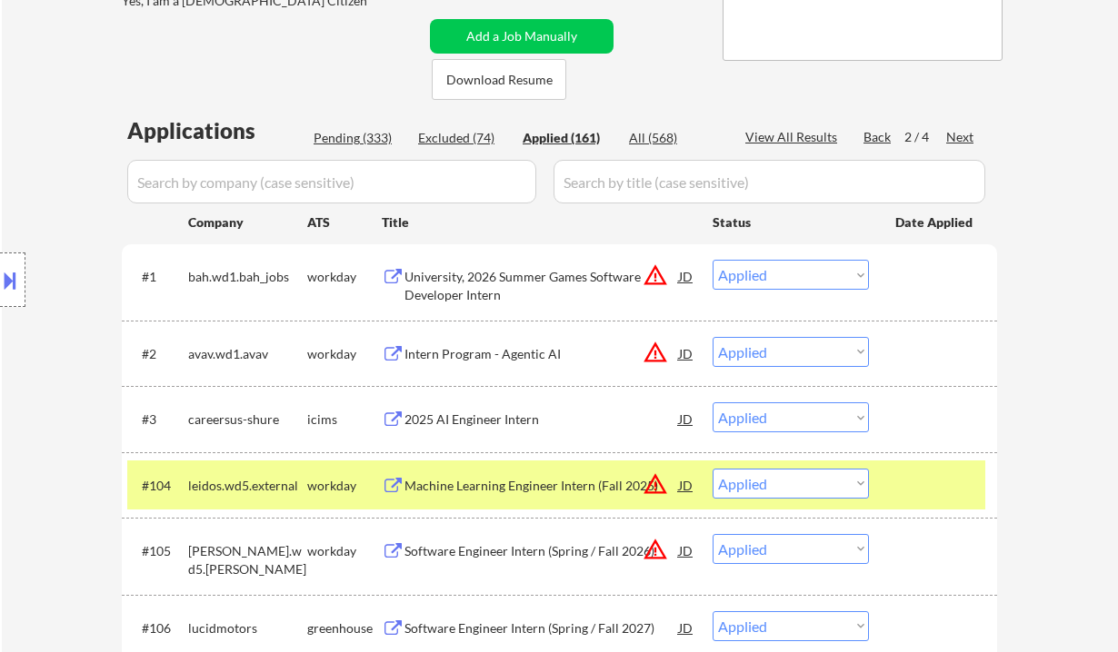
select select ""applied""
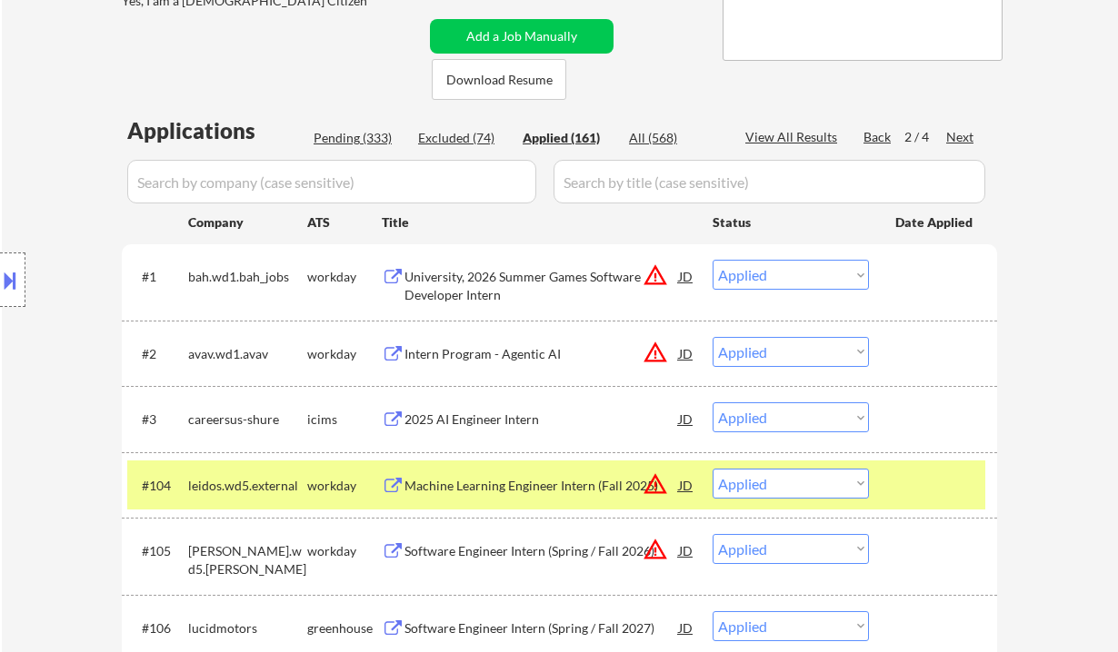
select select ""applied""
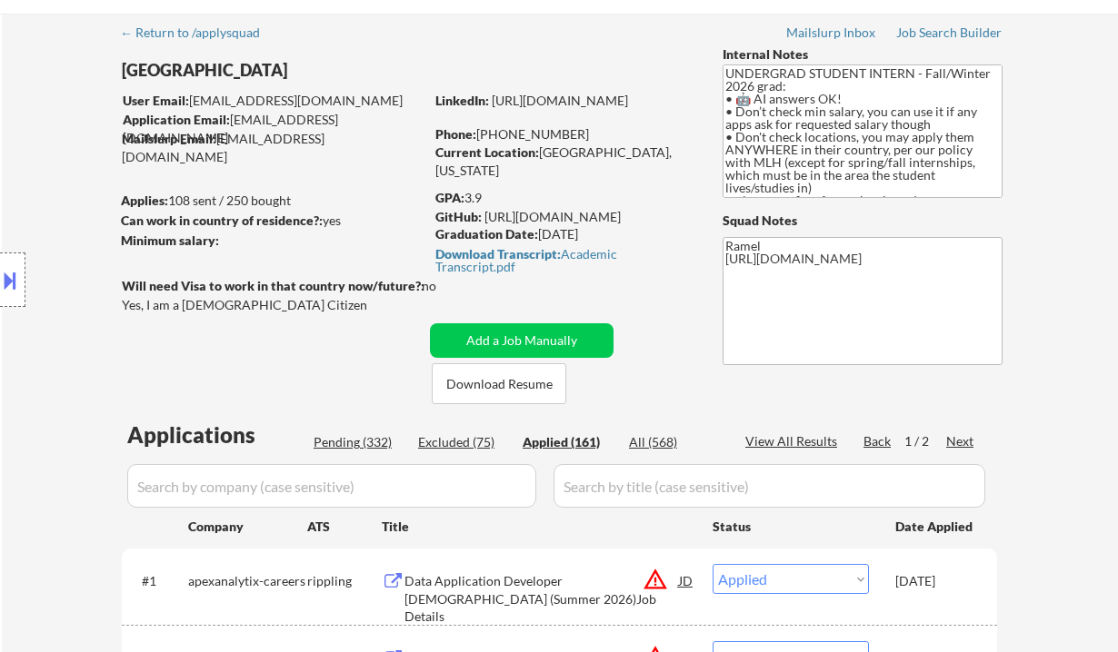
scroll to position [44, 0]
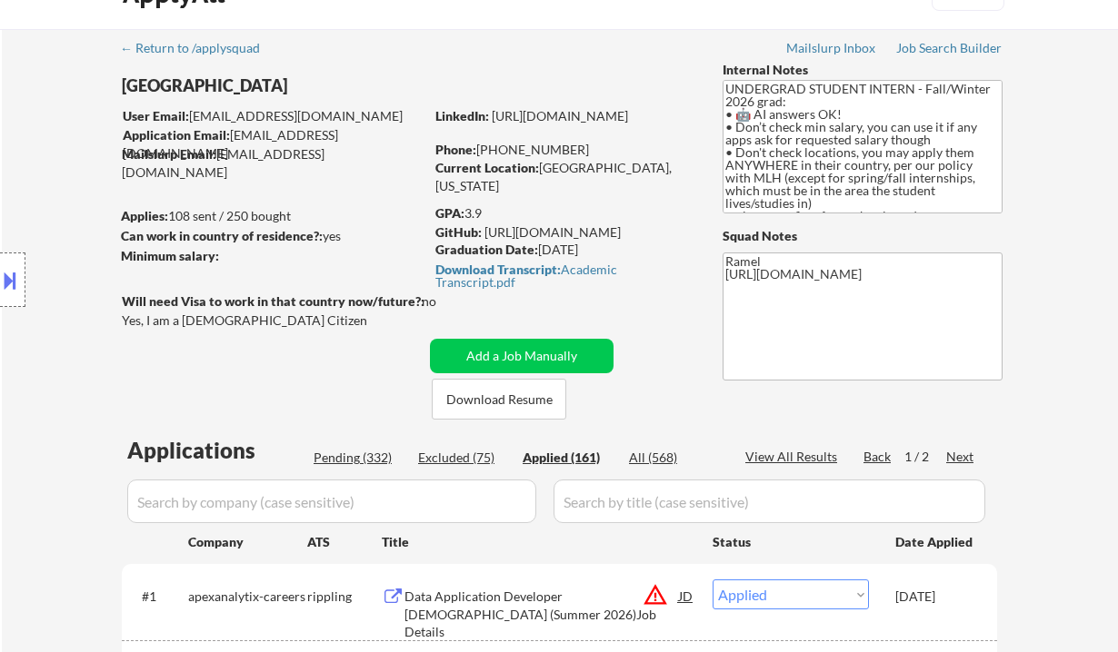
drag, startPoint x: 585, startPoint y: 144, endPoint x: 501, endPoint y: 143, distance: 84.5
click at [501, 143] on div "Phone: +1 (347) 834-7434" at bounding box center [563, 150] width 257 height 18
copy div "347) 834-7434"
click at [786, 459] on div "View All Results" at bounding box center [793, 457] width 97 height 18
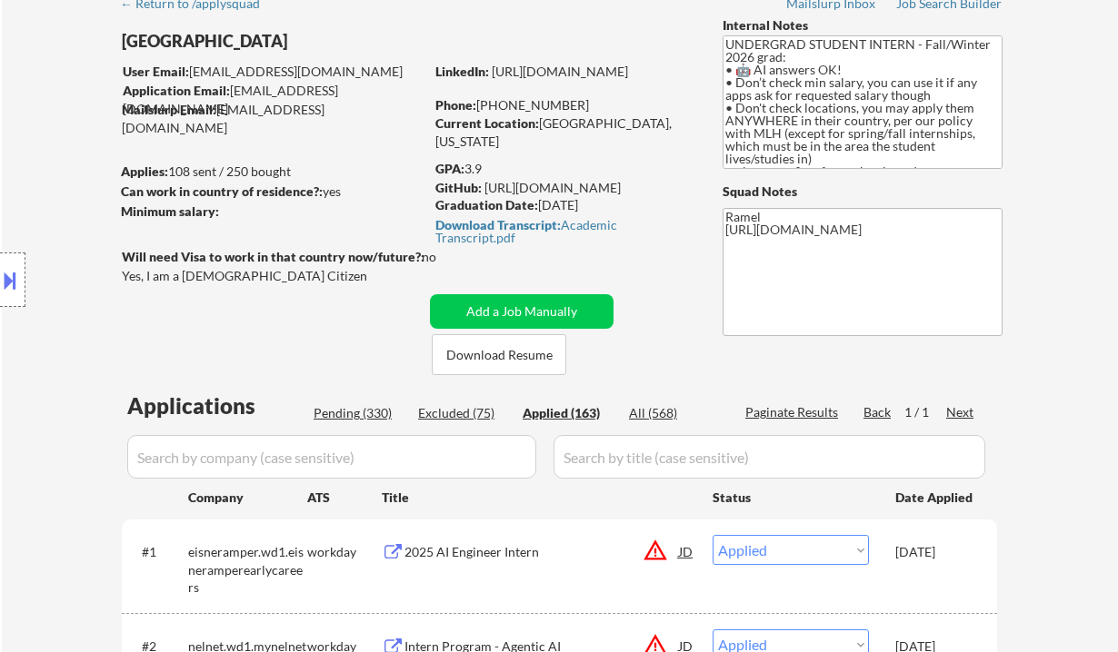
scroll to position [121, 0]
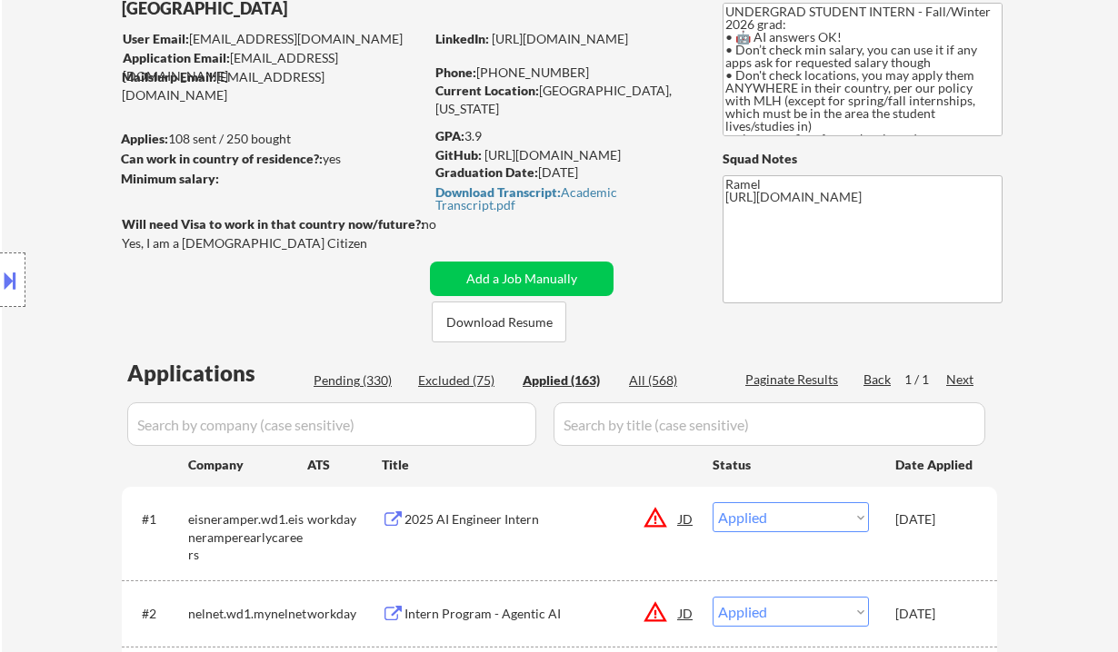
drag, startPoint x: 31, startPoint y: 391, endPoint x: 224, endPoint y: 383, distance: 193.7
click at [31, 391] on div "Location Inclusions: country:US" at bounding box center [162, 280] width 325 height 337
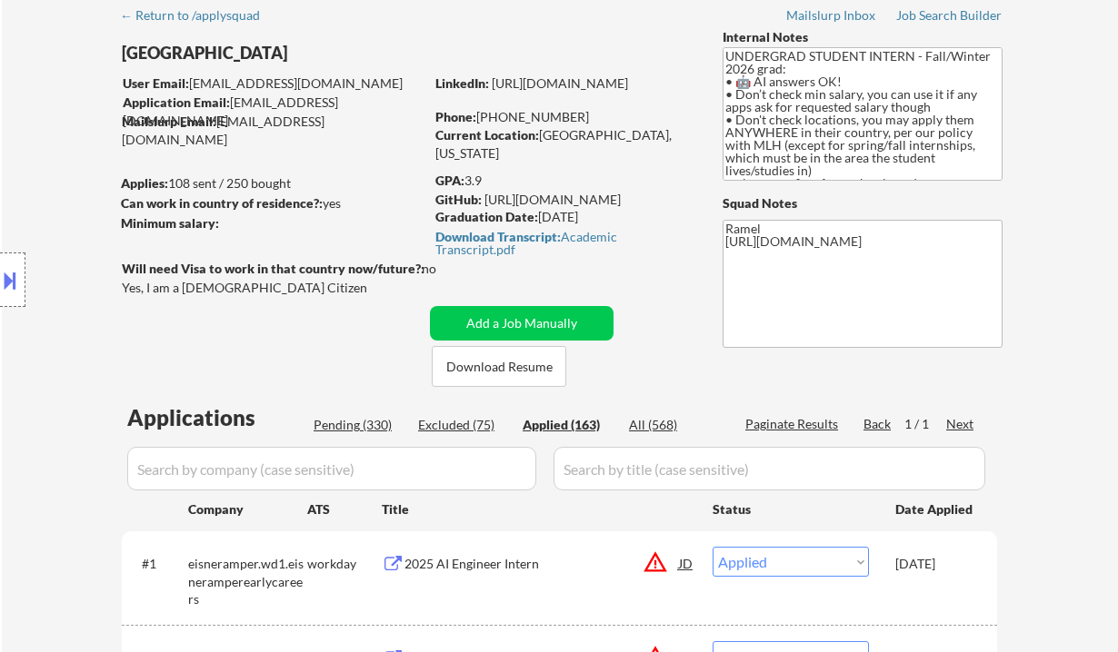
scroll to position [0, 0]
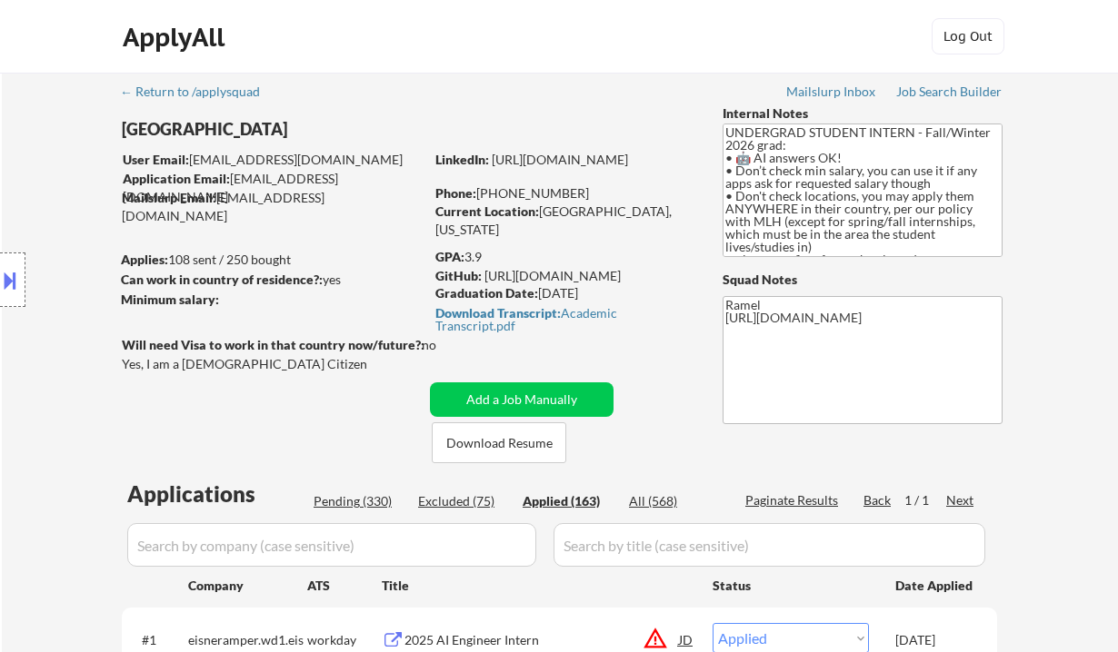
click at [46, 389] on div "Location Inclusions: country:US" at bounding box center [162, 280] width 325 height 337
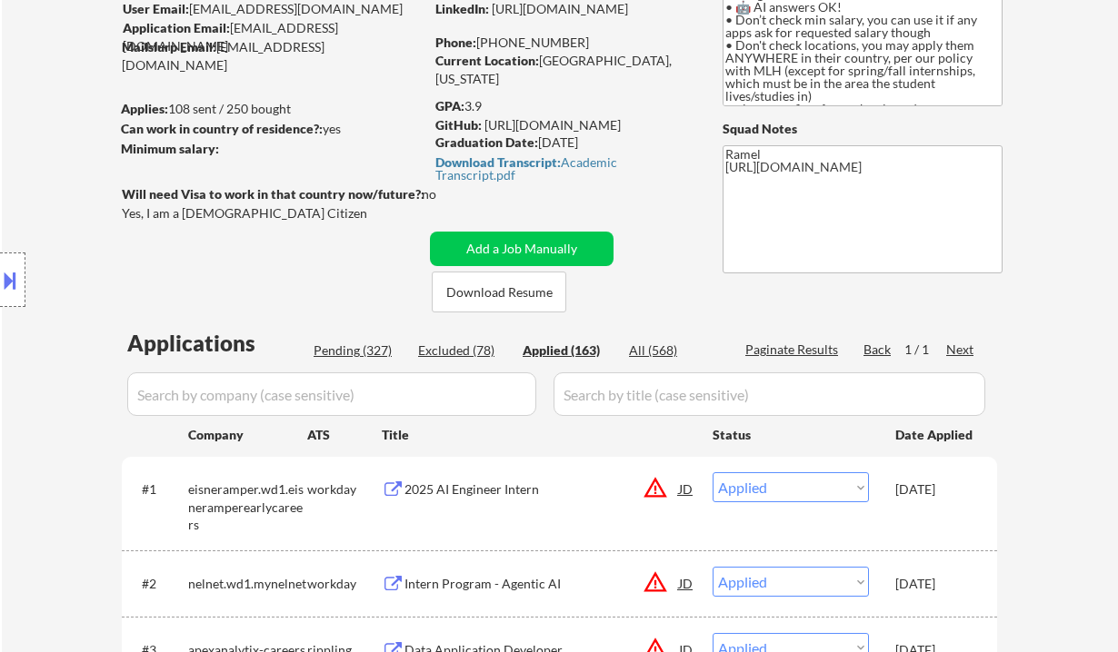
scroll to position [121, 0]
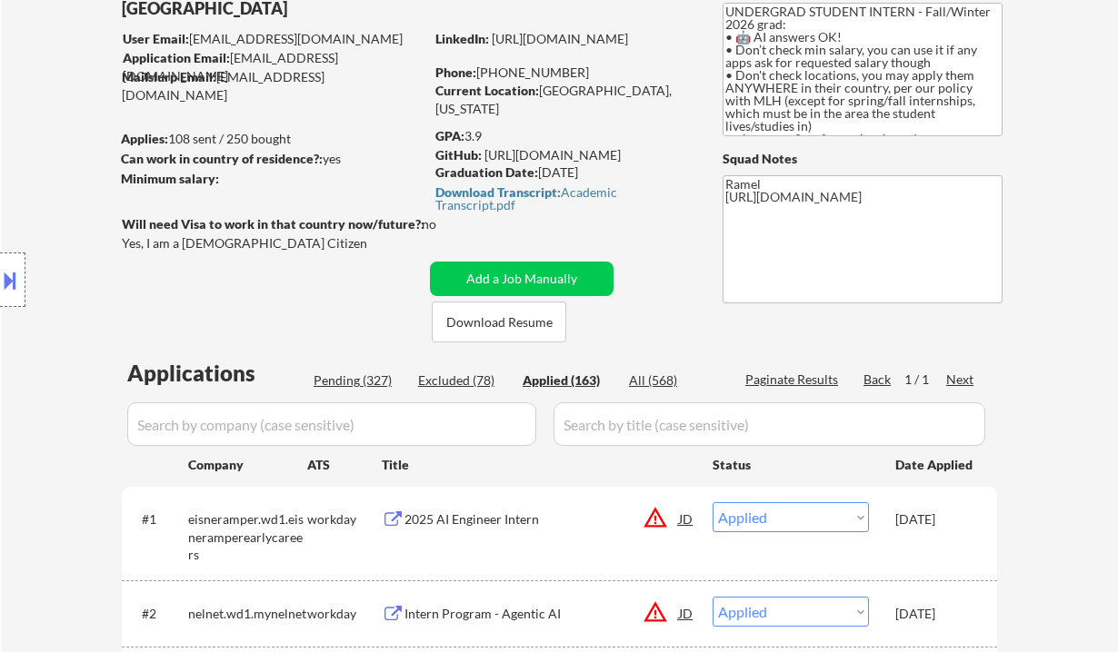
drag, startPoint x: 588, startPoint y: 71, endPoint x: 493, endPoint y: 70, distance: 94.5
click at [493, 70] on div "Phone: +1 (347) 834-7434" at bounding box center [563, 73] width 257 height 18
copy div "(347) 834-7434"
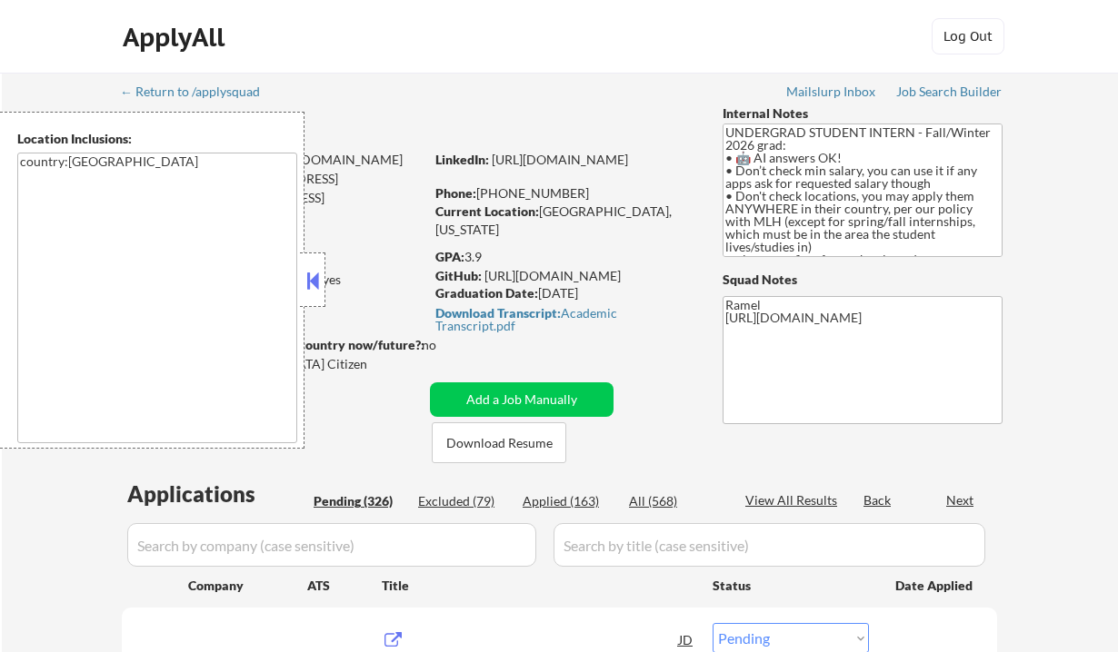
select select ""pending""
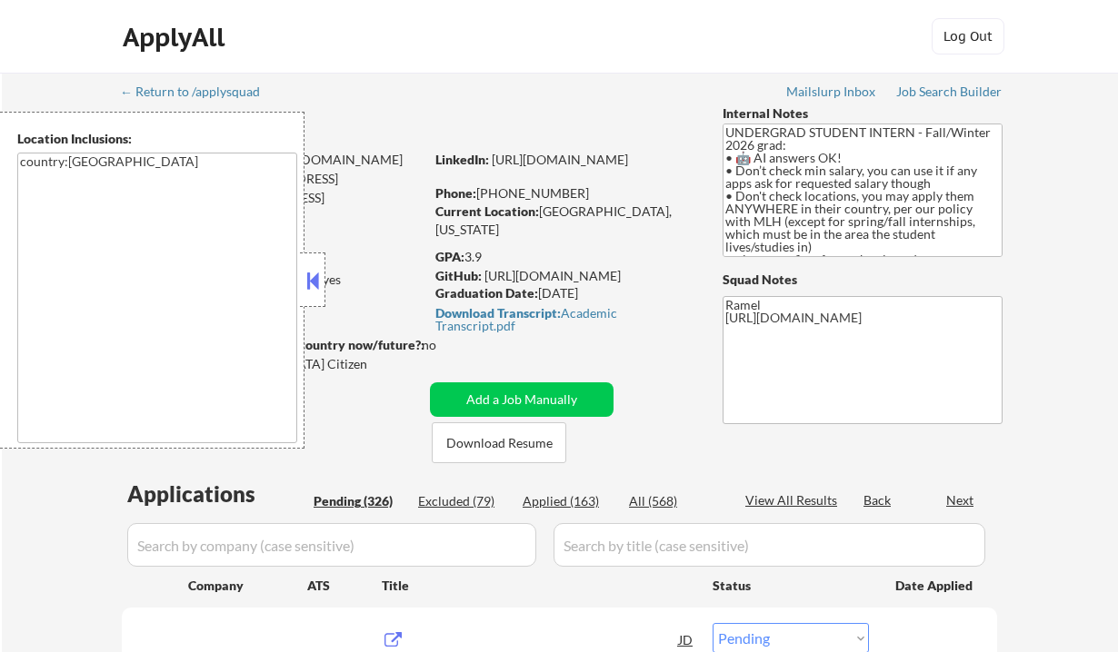
select select ""pending""
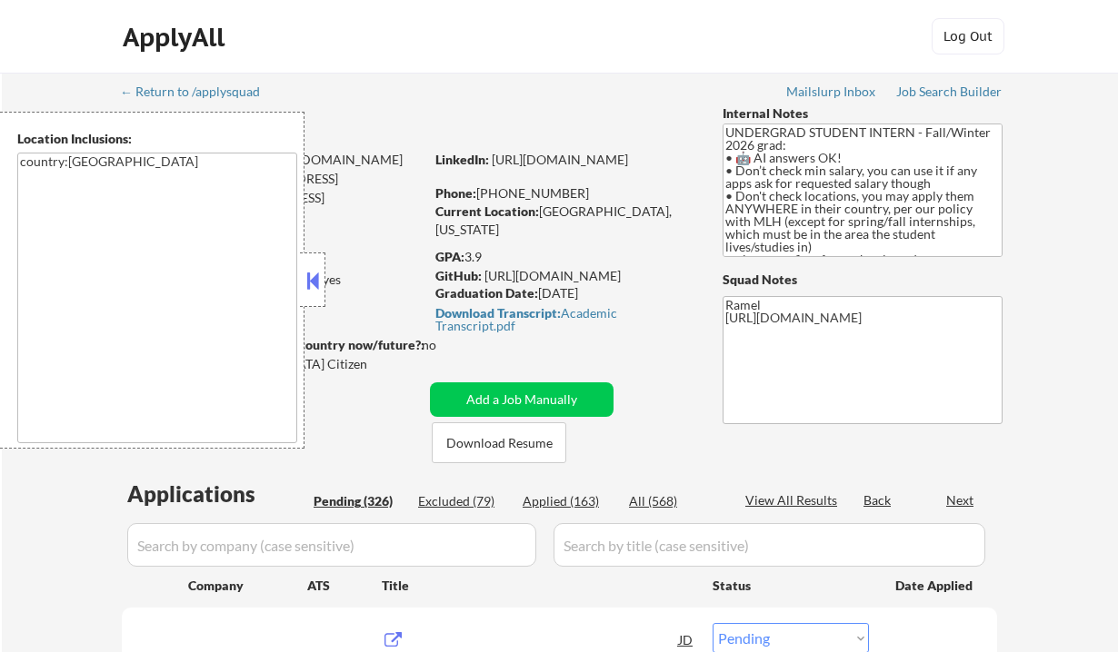
select select ""pending""
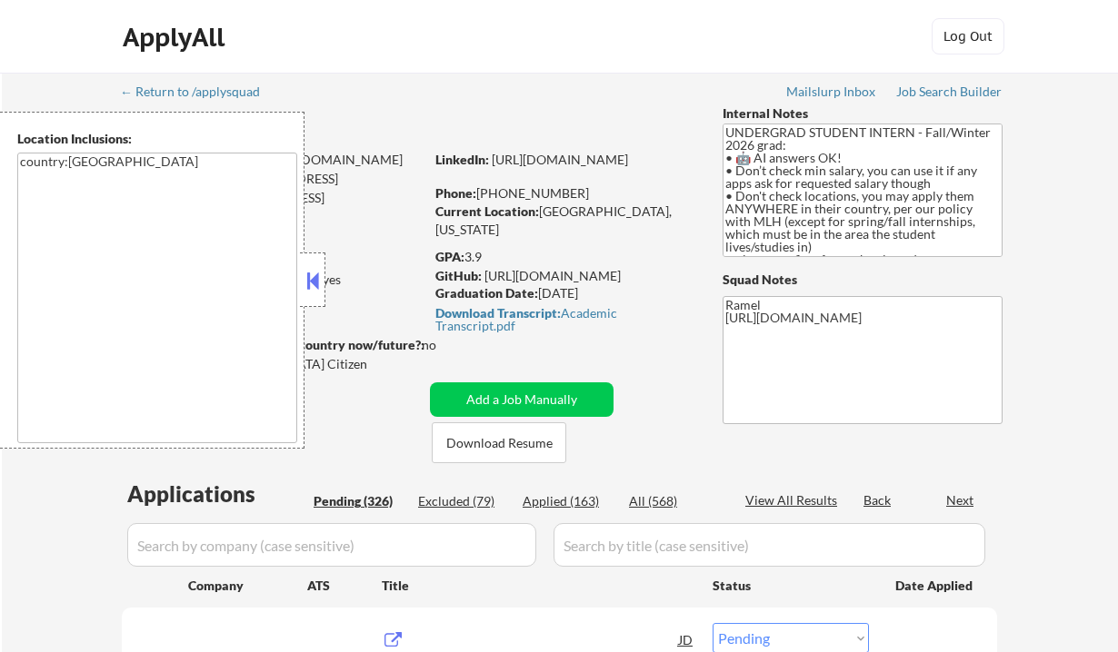
select select ""pending""
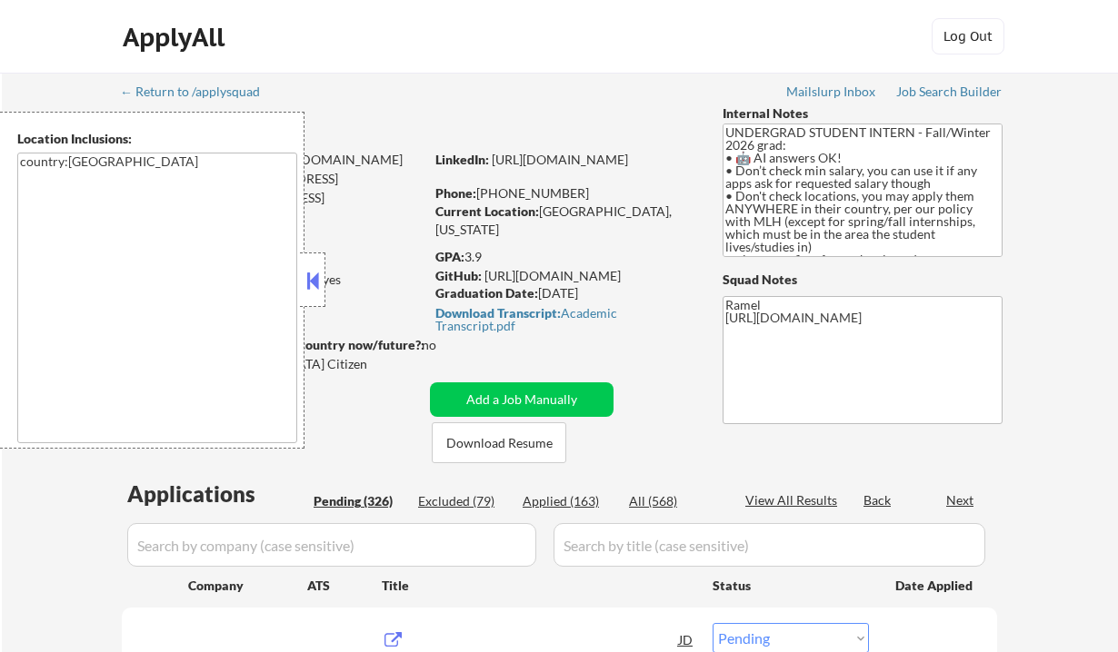
select select ""pending""
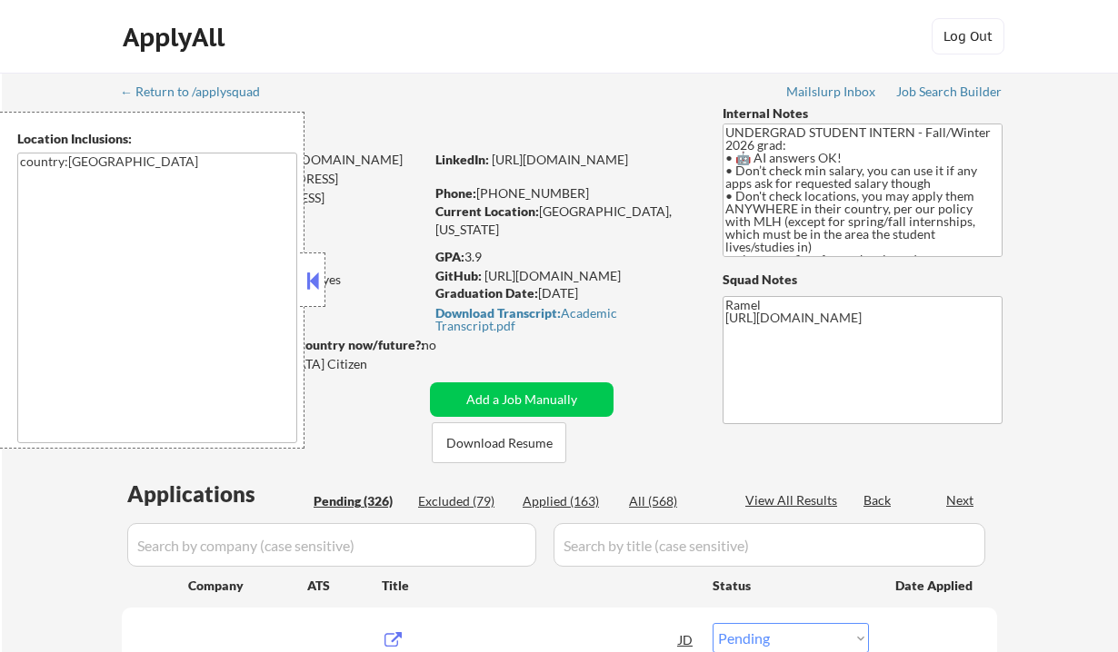
select select ""pending""
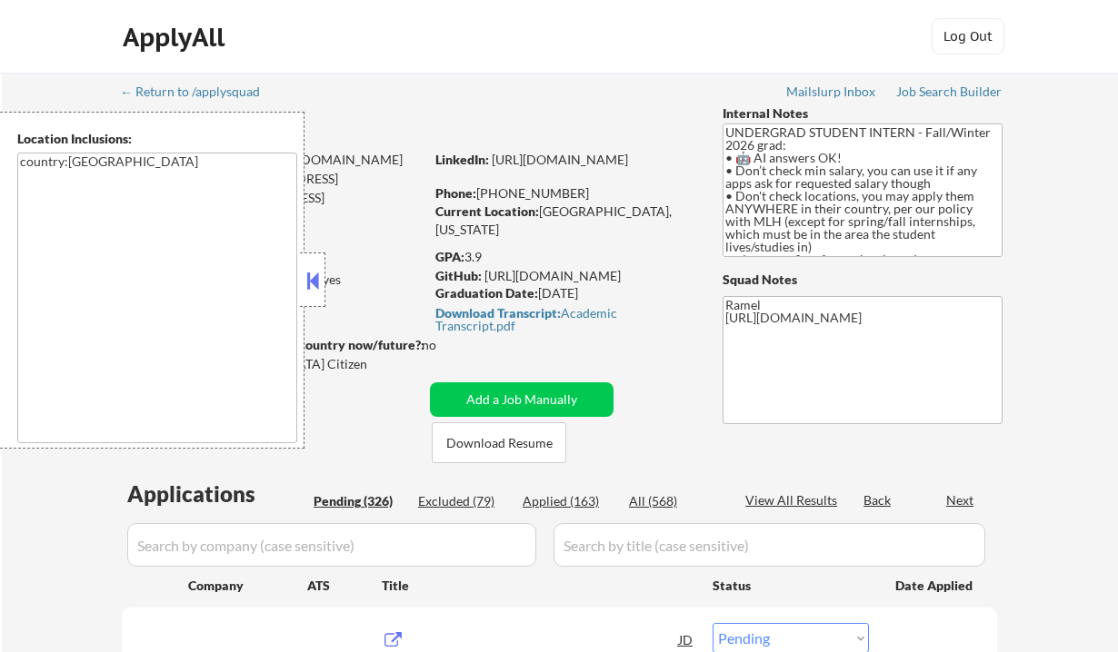
select select ""pending""
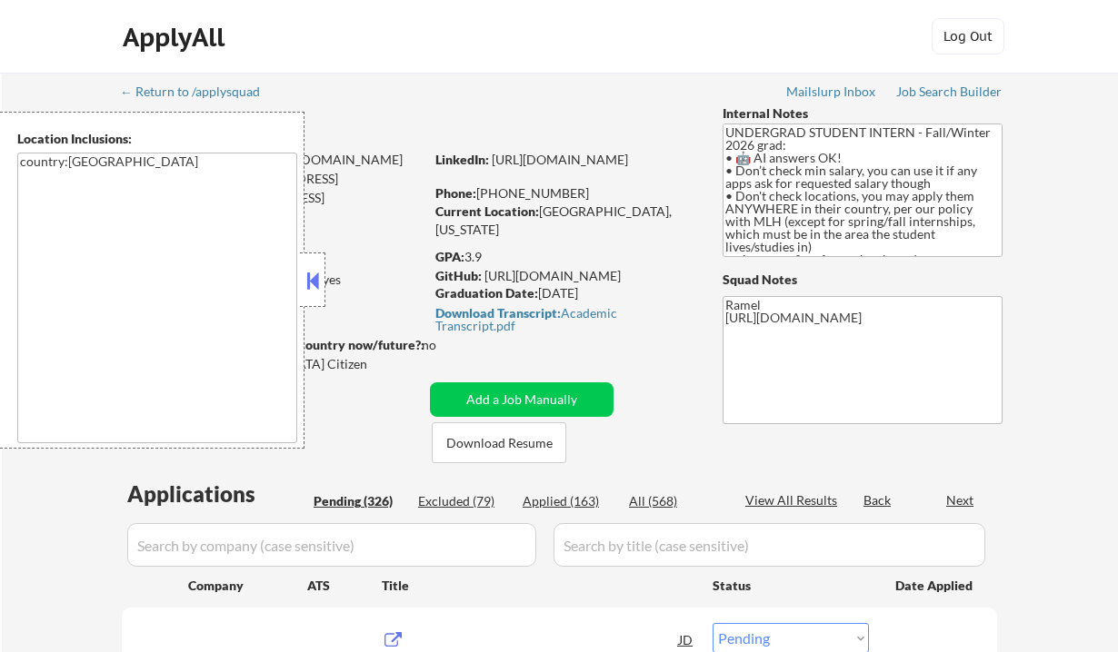
select select ""pending""
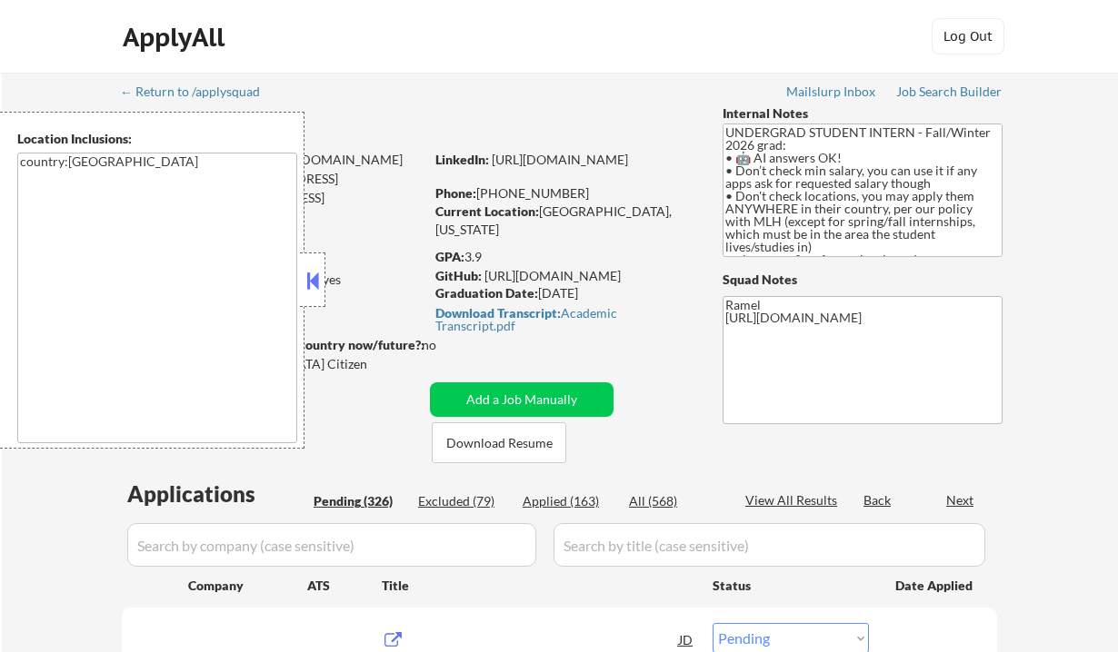
select select ""pending""
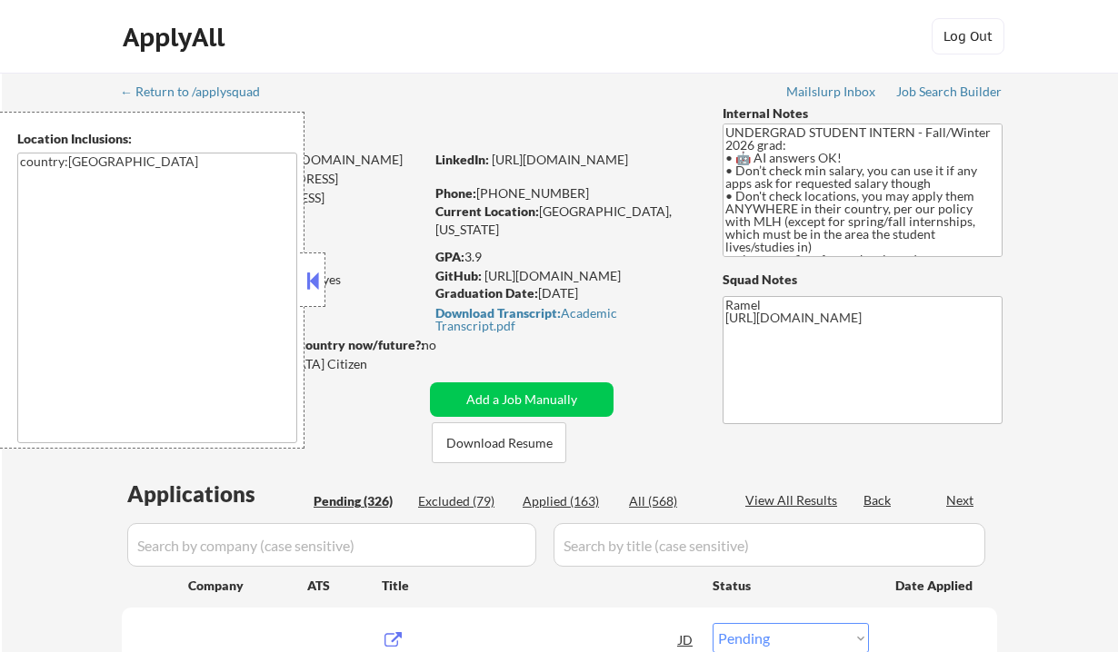
select select ""pending""
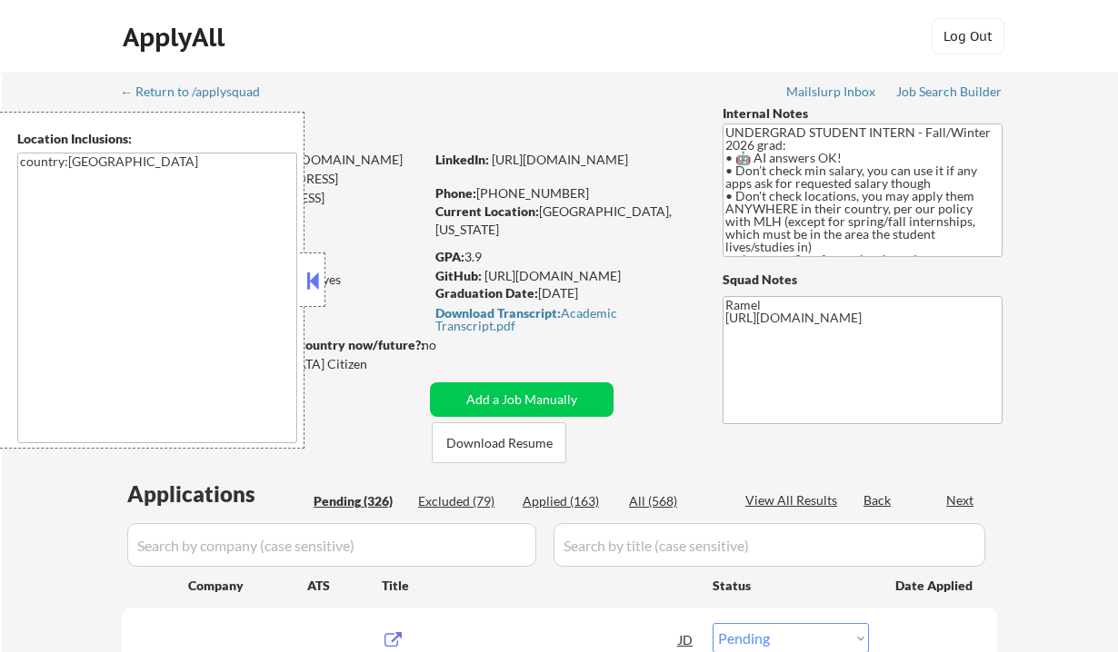
select select ""pending""
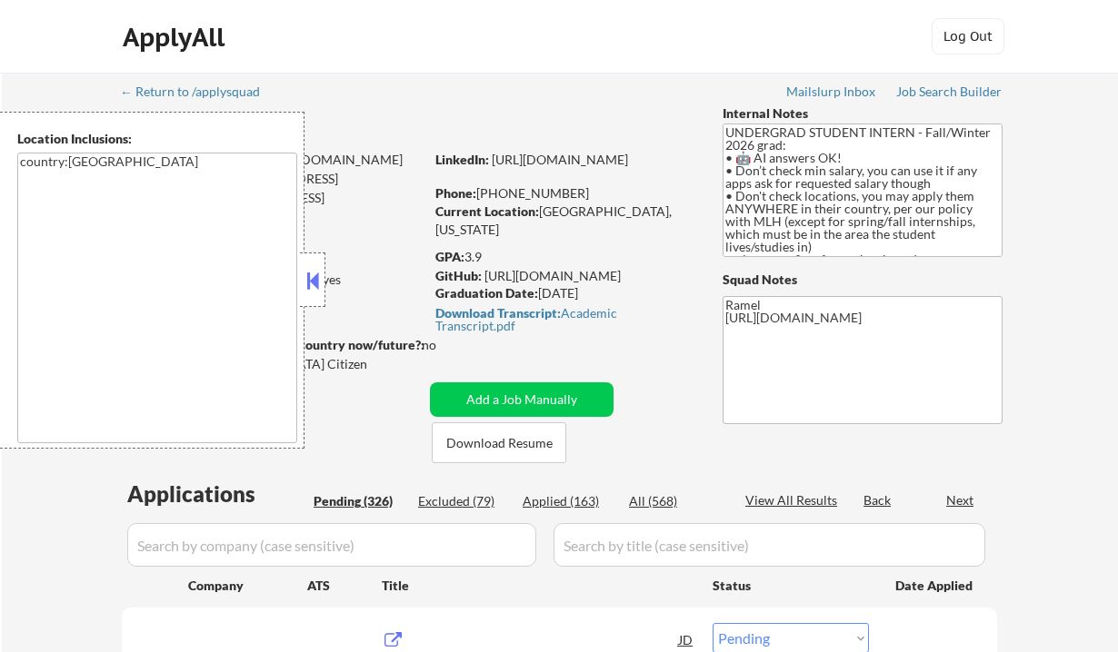
select select ""pending""
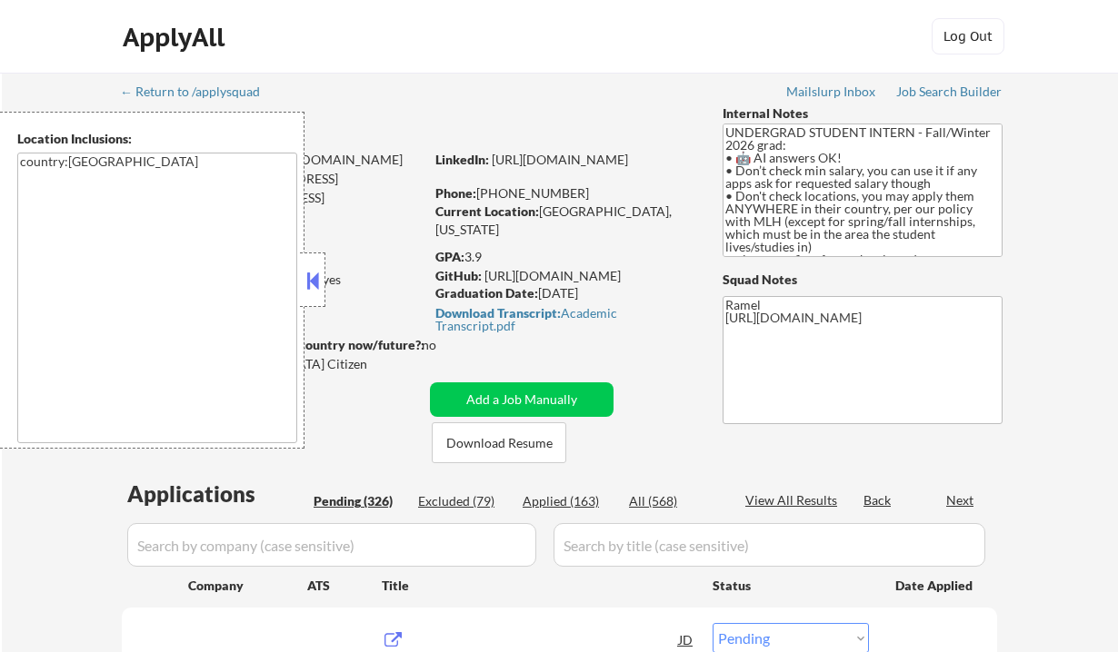
select select ""pending""
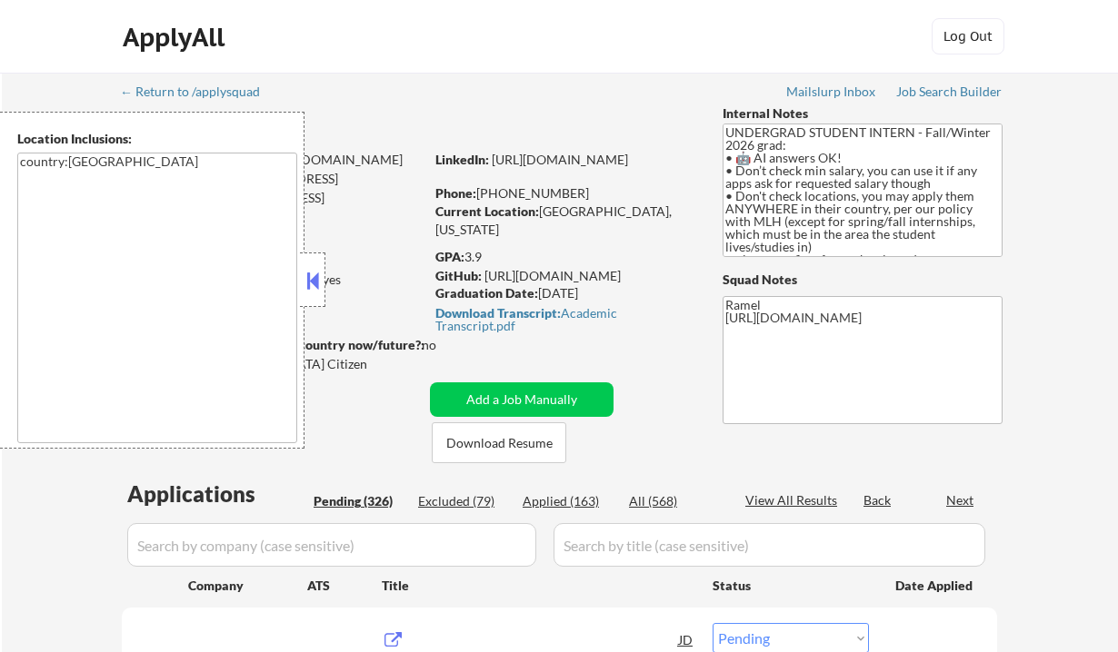
select select ""pending""
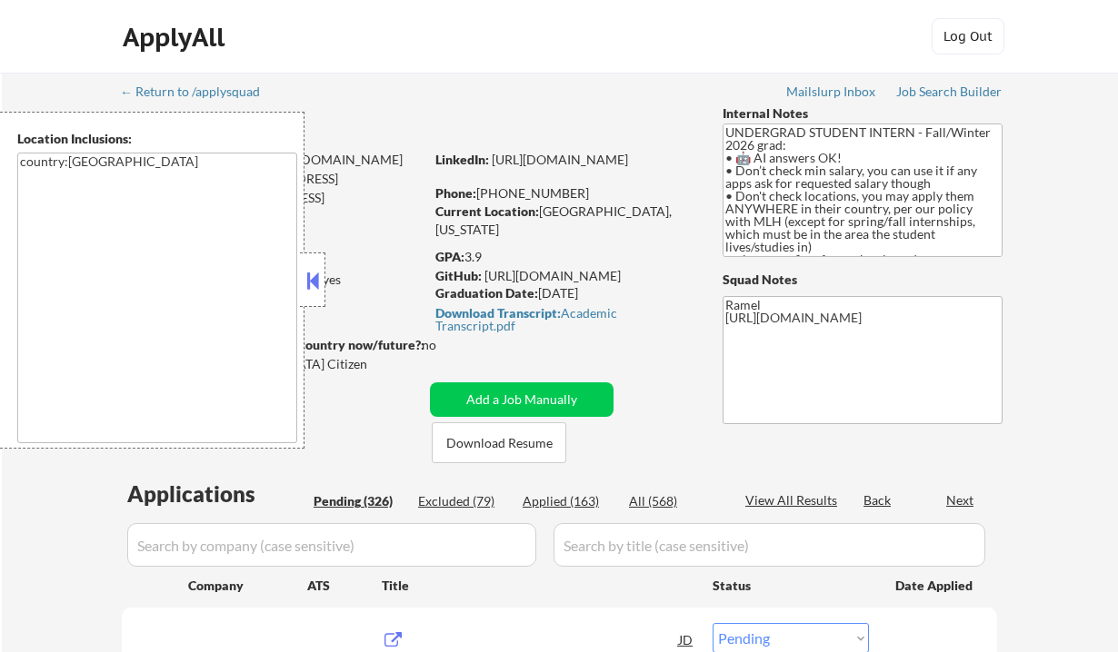
select select ""pending""
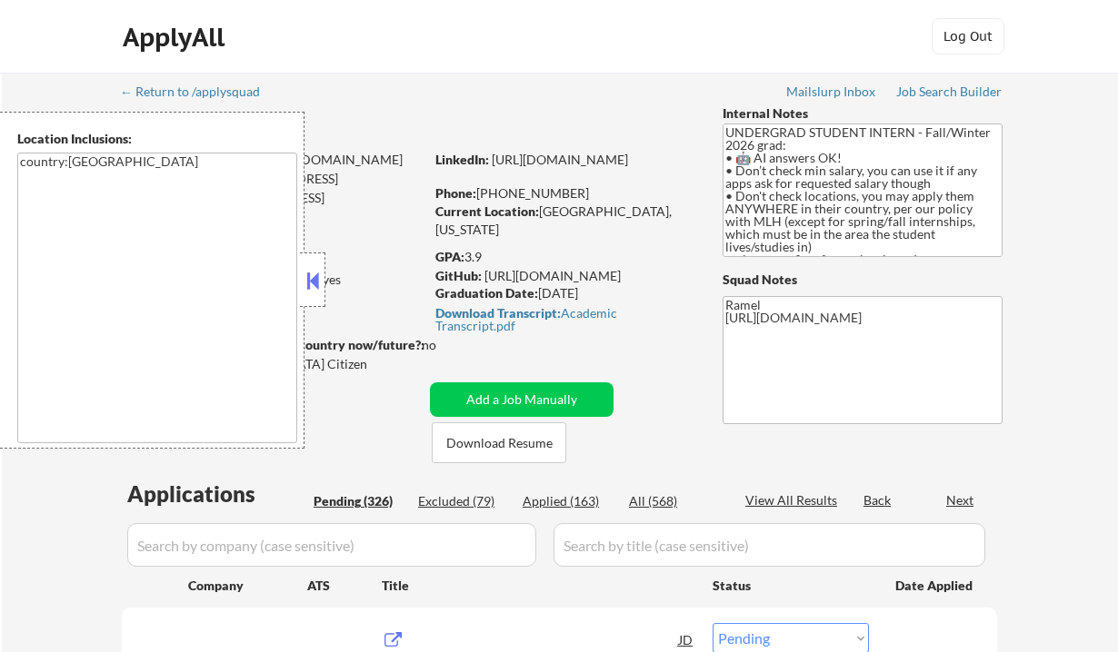
select select ""pending""
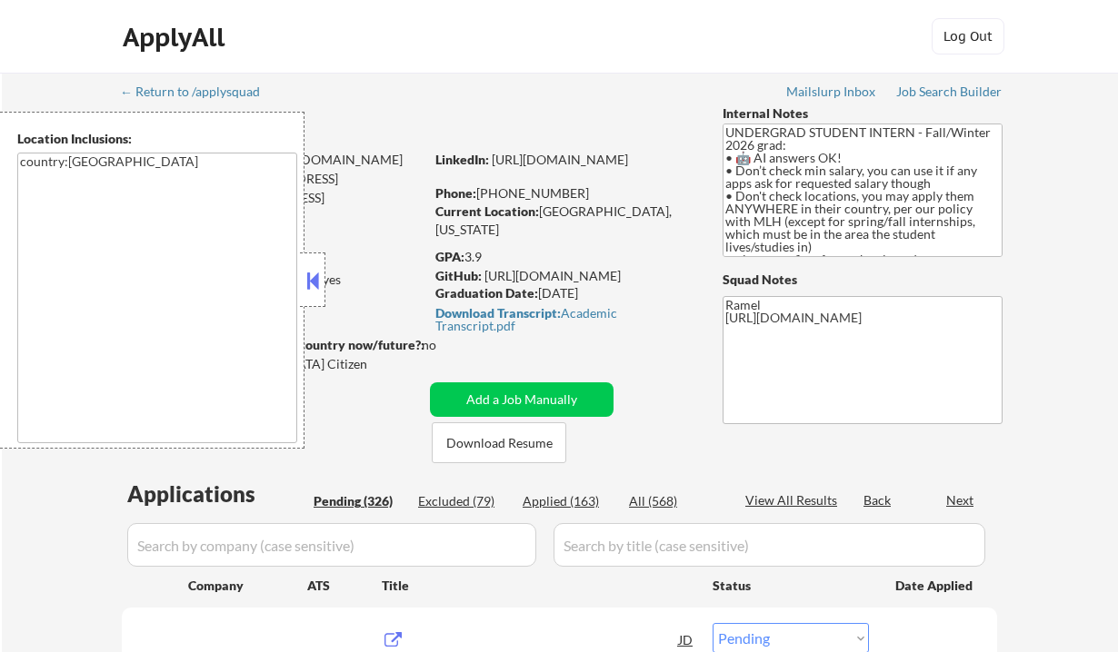
select select ""pending""
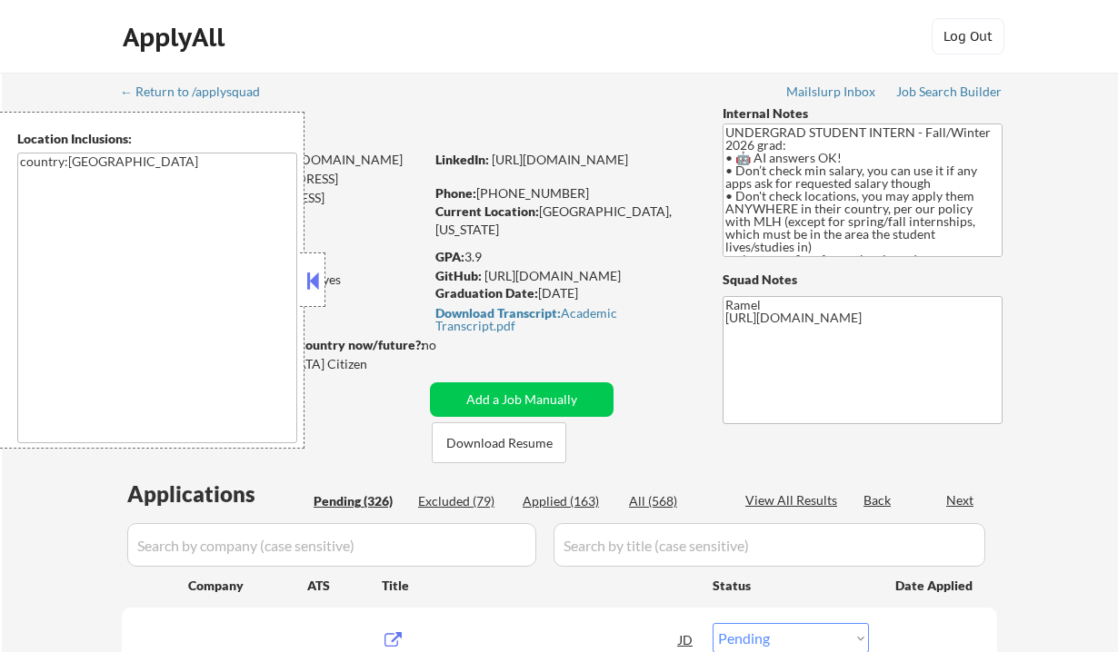
select select ""pending""
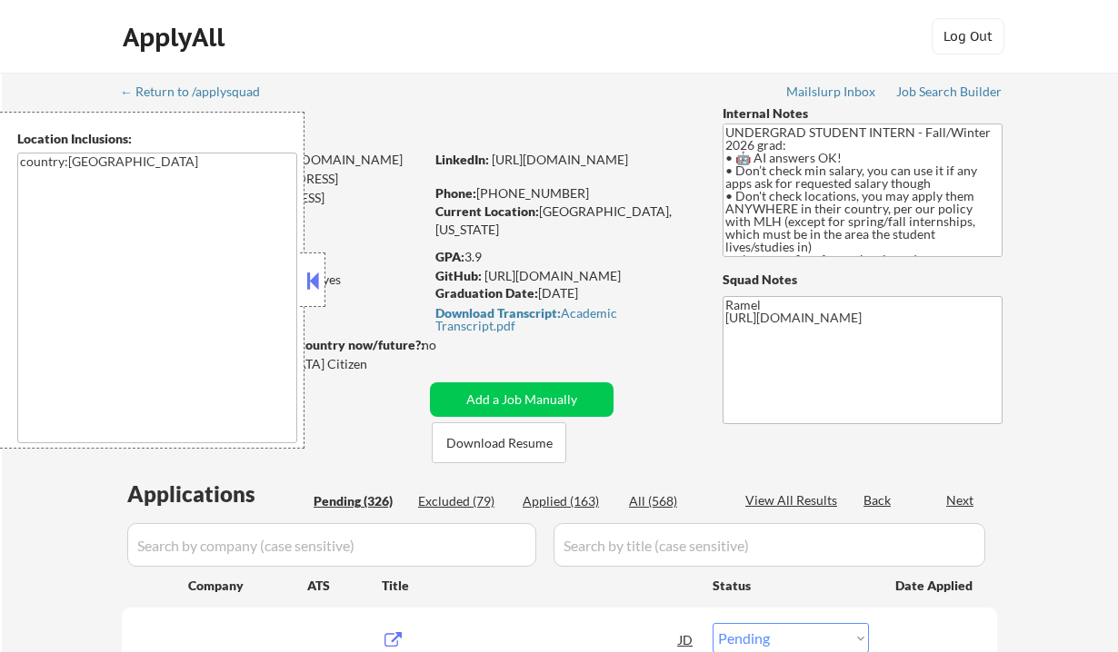
select select ""pending""
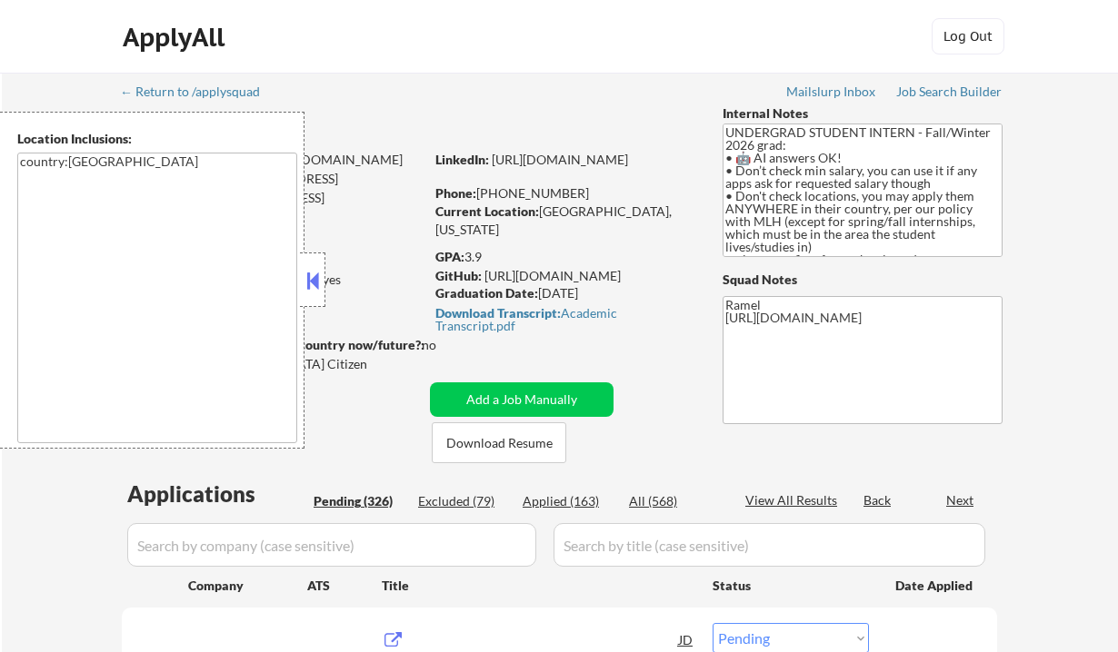
select select ""pending""
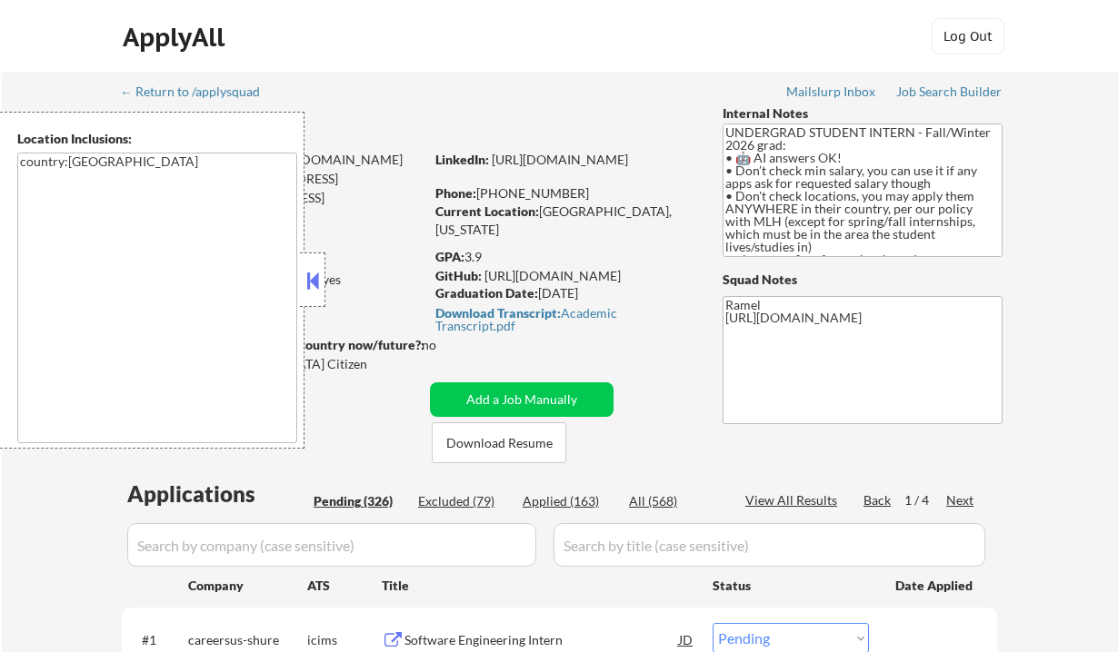
click at [314, 283] on button at bounding box center [313, 280] width 20 height 27
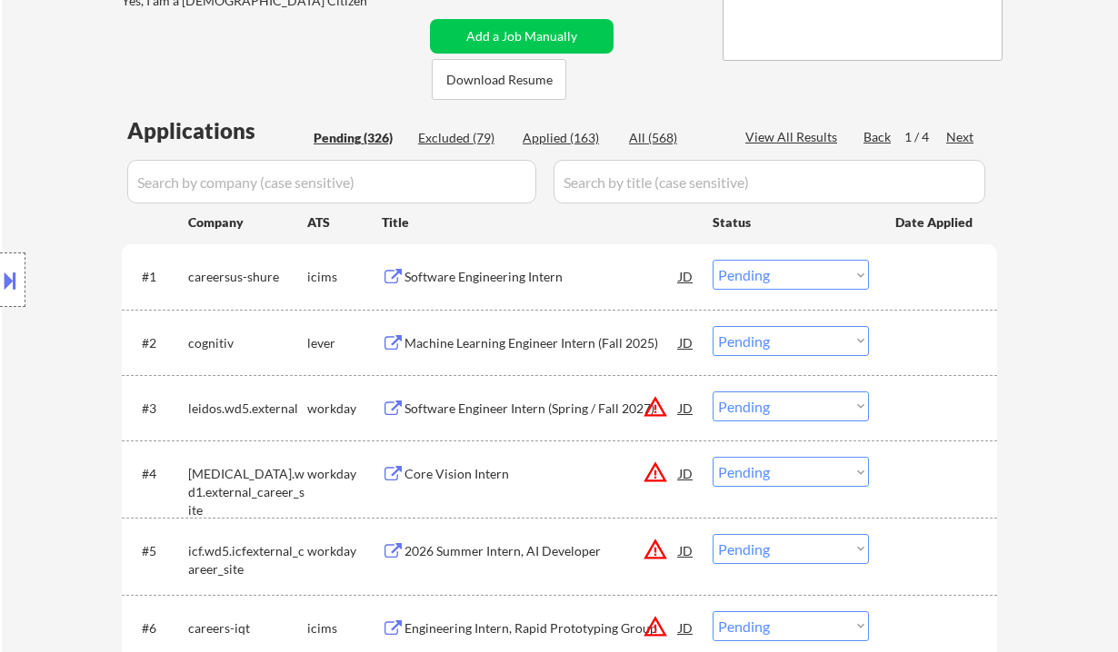
scroll to position [4925, 0]
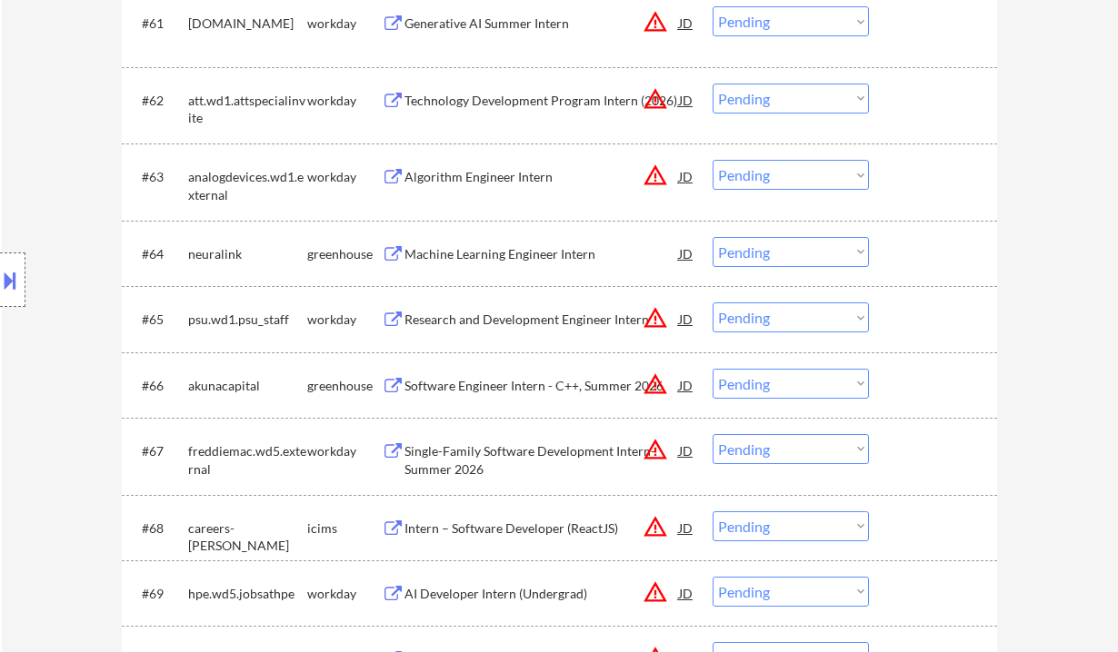
click at [478, 251] on div "Machine Learning Engineer Intern" at bounding box center [541, 254] width 274 height 18
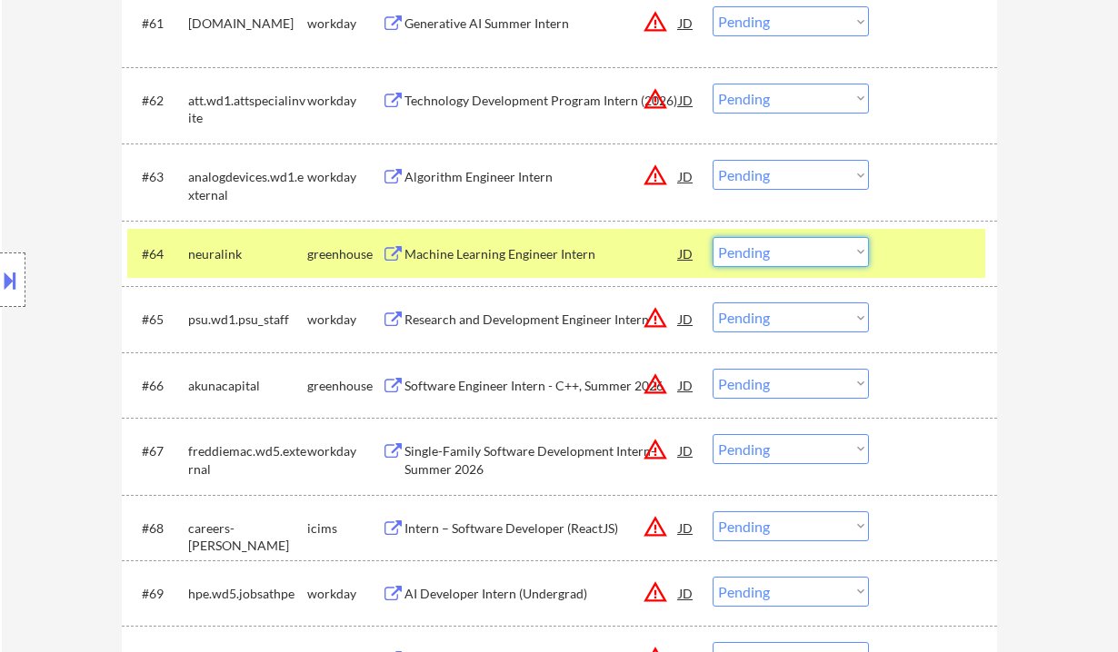
click at [760, 253] on select "Choose an option... Pending Applied Excluded (Questions) Excluded (Expired) Exc…" at bounding box center [790, 252] width 156 height 30
click at [712, 237] on select "Choose an option... Pending Applied Excluded (Questions) Excluded (Expired) Exc…" at bounding box center [790, 252] width 156 height 30
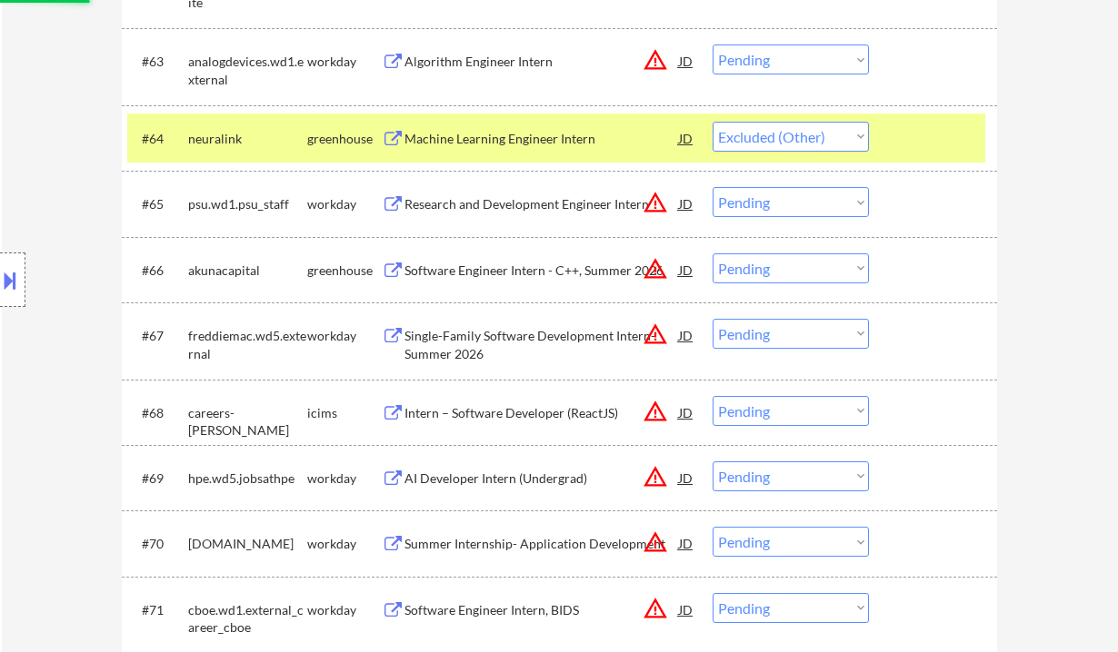
scroll to position [5046, 0]
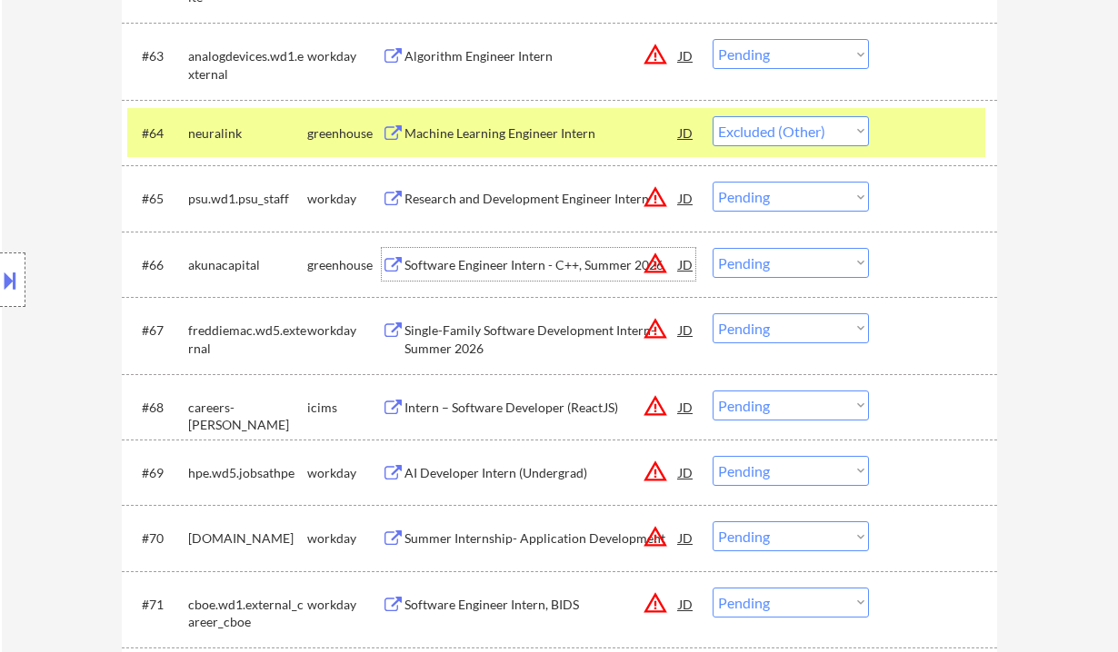
click at [465, 262] on div "Software Engineer Intern - C++, Summer 2026" at bounding box center [541, 265] width 274 height 18
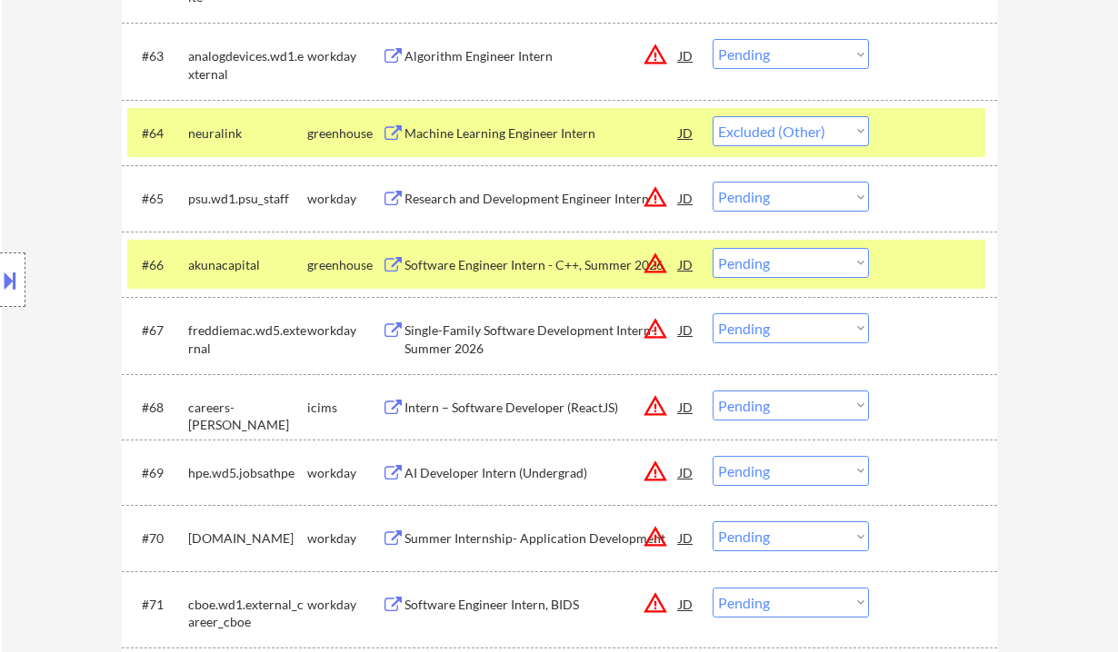
select select ""pending""
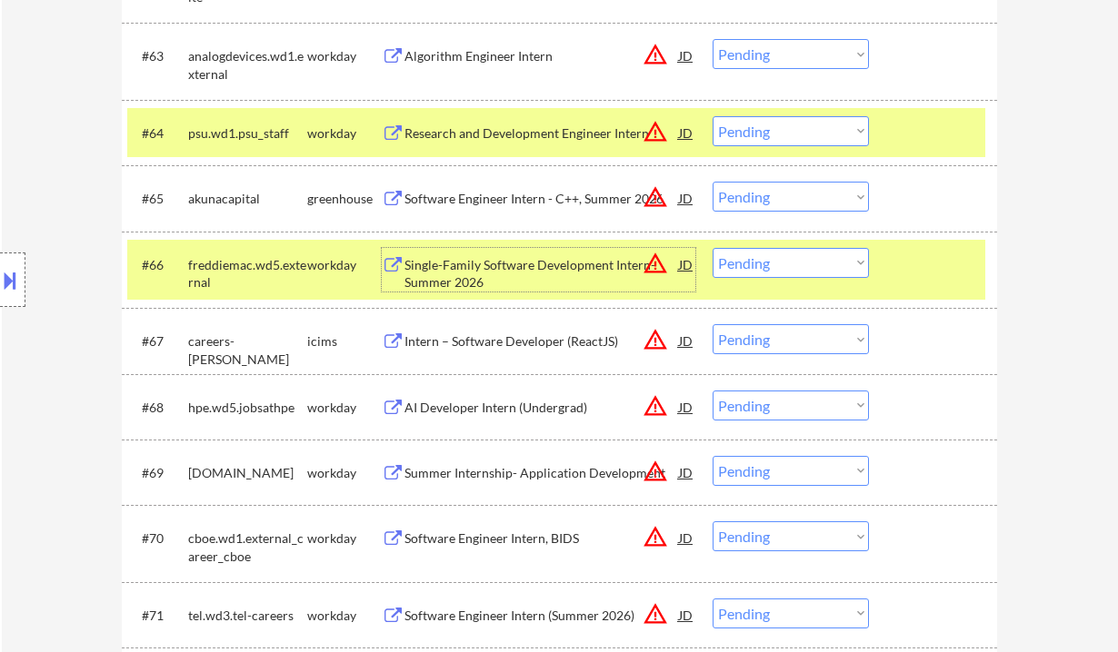
drag, startPoint x: 763, startPoint y: 196, endPoint x: 772, endPoint y: 211, distance: 17.1
click at [763, 196] on select "Choose an option... Pending Applied Excluded (Questions) Excluded (Expired) Exc…" at bounding box center [790, 197] width 156 height 30
click at [712, 182] on select "Choose an option... Pending Applied Excluded (Questions) Excluded (Expired) Exc…" at bounding box center [790, 197] width 156 height 30
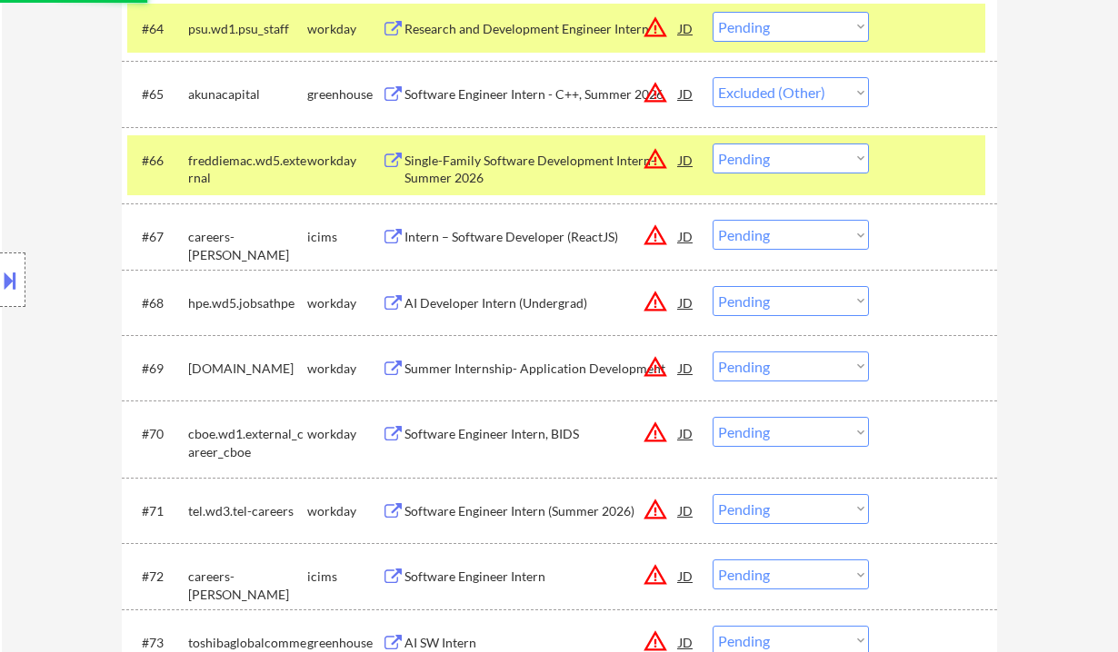
scroll to position [5167, 0]
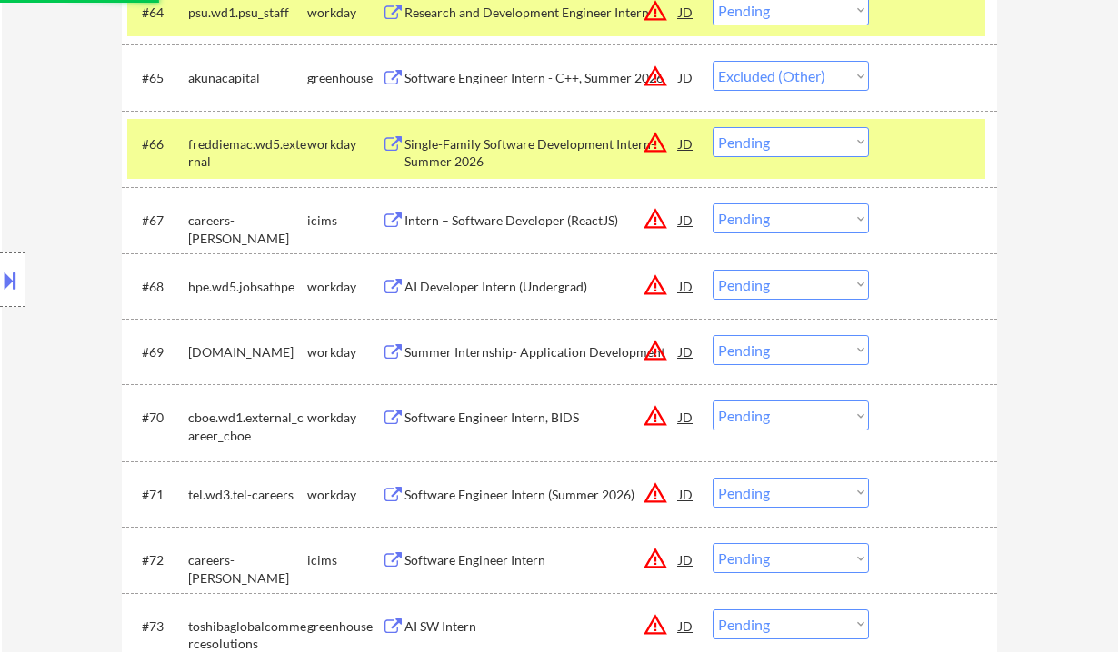
click at [482, 290] on div "AI Developer Intern (Undergrad)" at bounding box center [541, 287] width 274 height 18
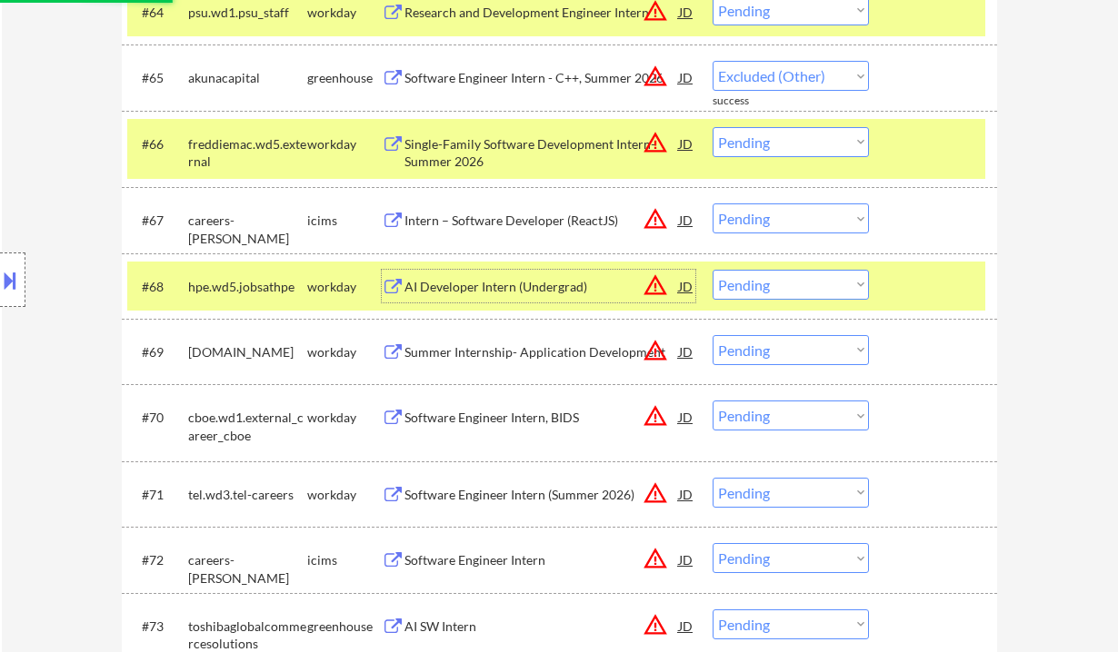
select select ""pending""
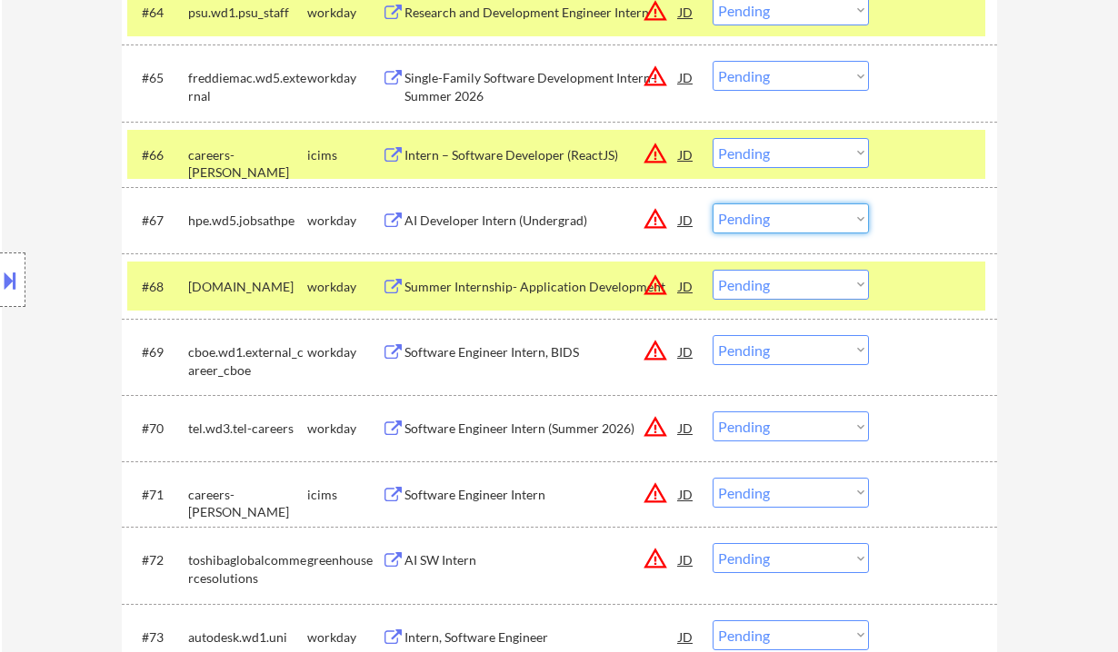
drag, startPoint x: 776, startPoint y: 212, endPoint x: 776, endPoint y: 231, distance: 19.1
click at [776, 212] on select "Choose an option... Pending Applied Excluded (Questions) Excluded (Expired) Exc…" at bounding box center [790, 219] width 156 height 30
click at [712, 204] on select "Choose an option... Pending Applied Excluded (Questions) Excluded (Expired) Exc…" at bounding box center [790, 219] width 156 height 30
click at [511, 287] on div "Summer Internship- Application Development" at bounding box center [541, 287] width 274 height 18
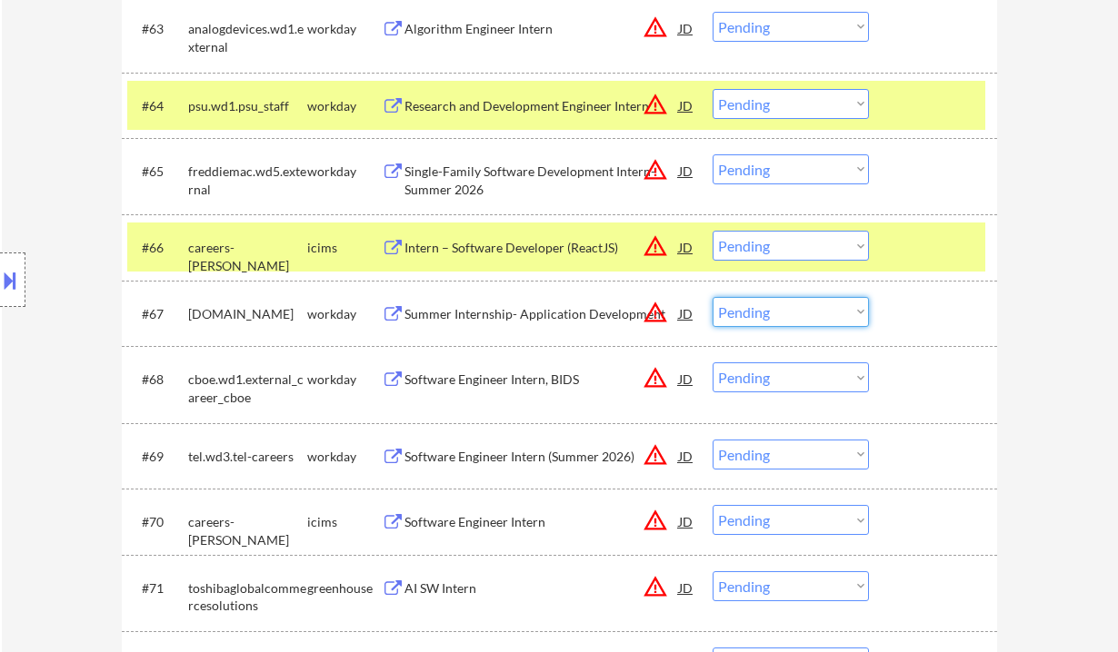
click at [785, 320] on select "Choose an option... Pending Applied Excluded (Questions) Excluded (Expired) Exc…" at bounding box center [790, 312] width 156 height 30
click at [712, 297] on select "Choose an option... Pending Applied Excluded (Questions) Excluded (Expired) Exc…" at bounding box center [790, 312] width 156 height 30
click at [472, 383] on div "Software Engineer Intern, BIDS" at bounding box center [541, 380] width 274 height 18
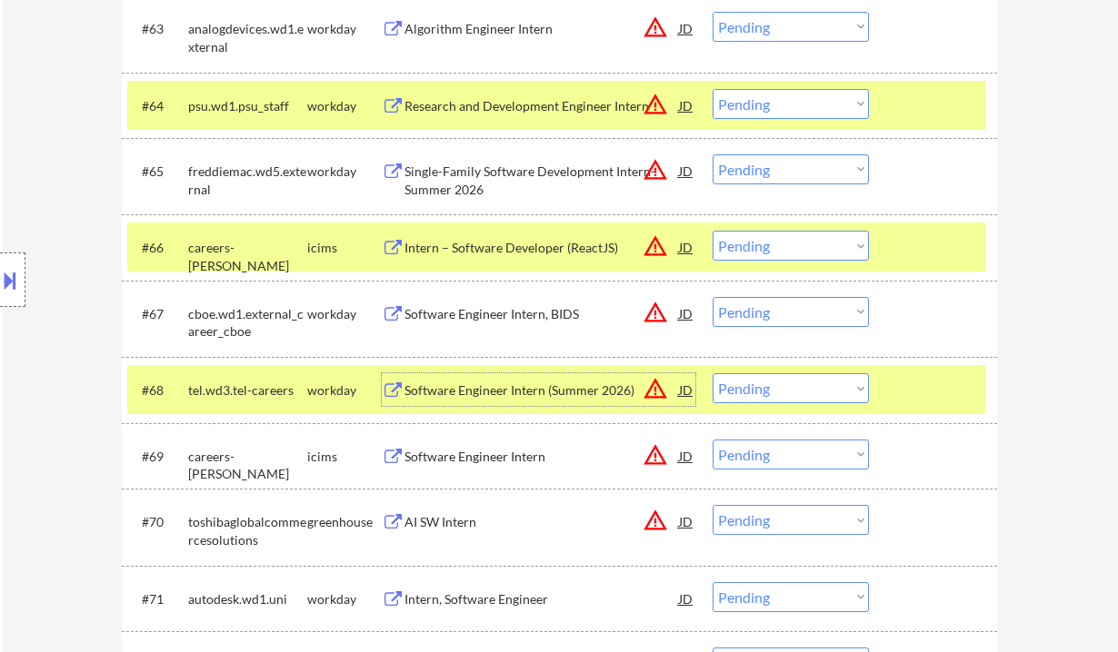
click at [481, 316] on div "Software Engineer Intern, BIDS" at bounding box center [541, 314] width 274 height 18
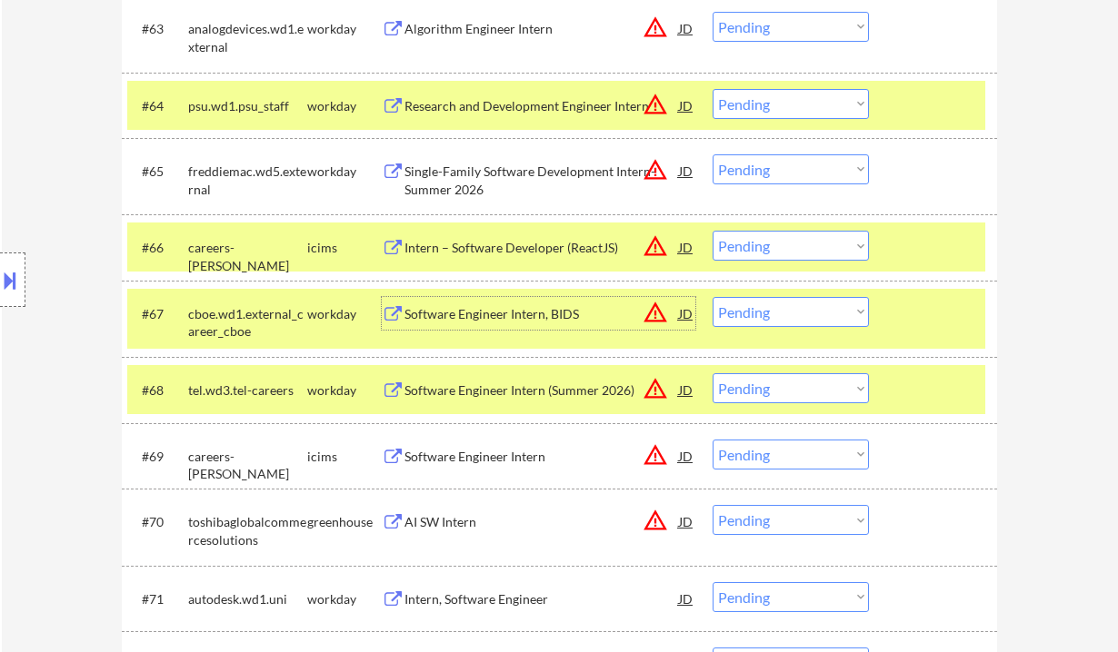
drag, startPoint x: 749, startPoint y: 306, endPoint x: 762, endPoint y: 324, distance: 22.2
click at [749, 306] on select "Choose an option... Pending Applied Excluded (Questions) Excluded (Expired) Exc…" at bounding box center [790, 312] width 156 height 30
click at [712, 297] on select "Choose an option... Pending Applied Excluded (Questions) Excluded (Expired) Exc…" at bounding box center [790, 312] width 156 height 30
click at [513, 393] on div "Software Engineer Intern (Summer 2026)" at bounding box center [541, 391] width 274 height 18
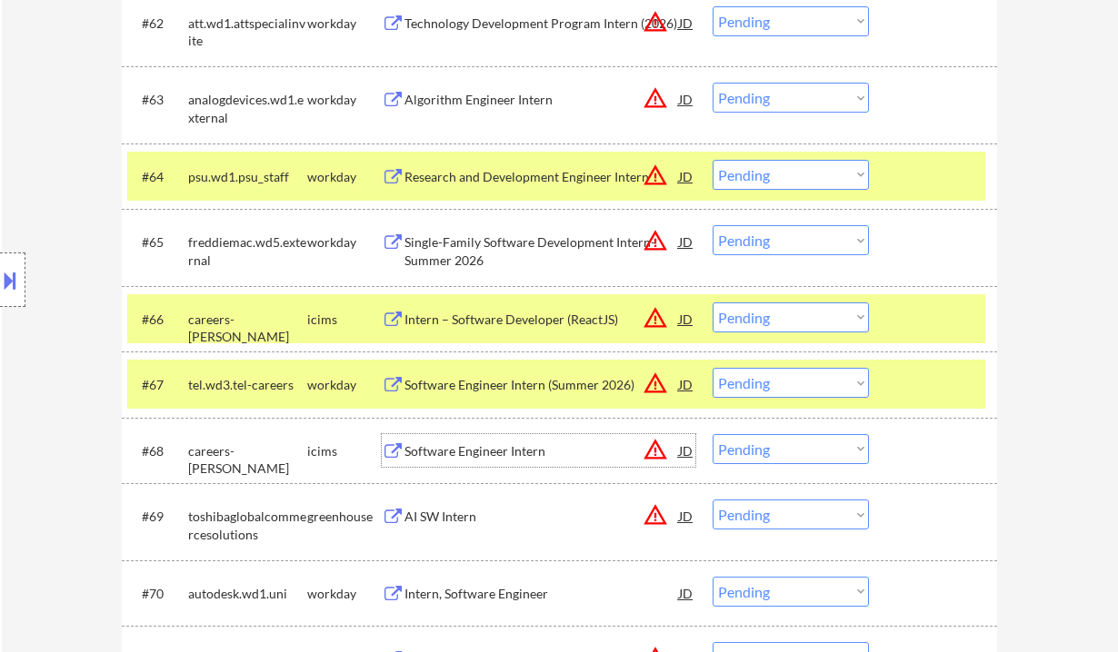
click at [436, 374] on div "Software Engineer Intern (Summer 2026)" at bounding box center [541, 384] width 274 height 33
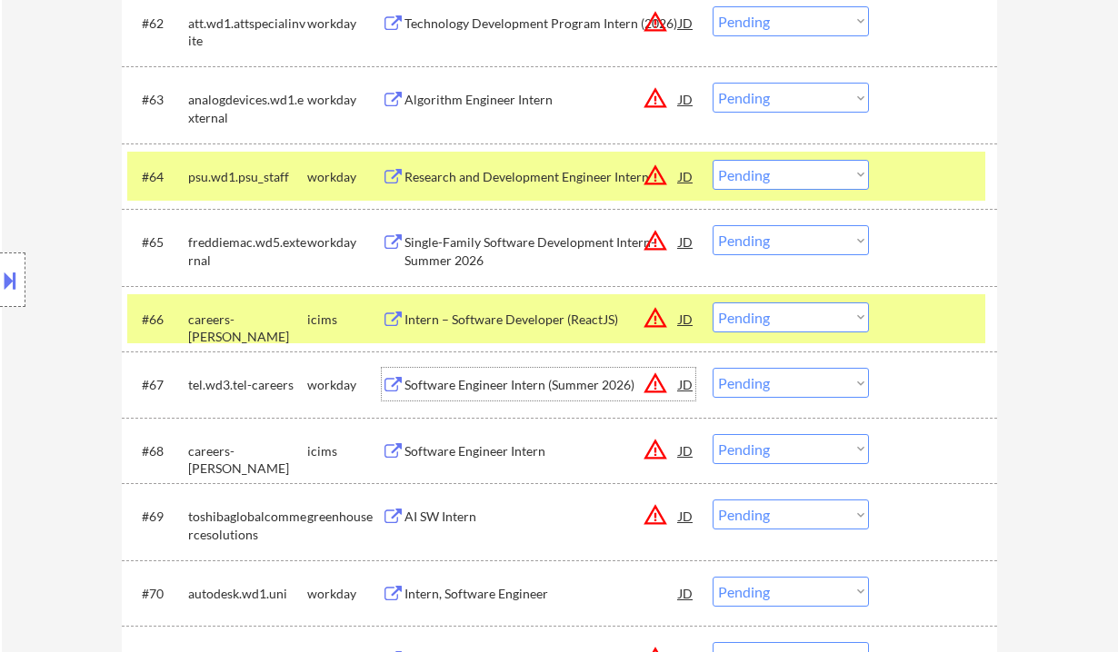
drag, startPoint x: 769, startPoint y: 383, endPoint x: 772, endPoint y: 393, distance: 11.2
click at [769, 383] on select "Choose an option... Pending Applied Excluded (Questions) Excluded (Expired) Exc…" at bounding box center [790, 383] width 156 height 30
click at [712, 368] on select "Choose an option... Pending Applied Excluded (Questions) Excluded (Expired) Exc…" at bounding box center [790, 383] width 156 height 30
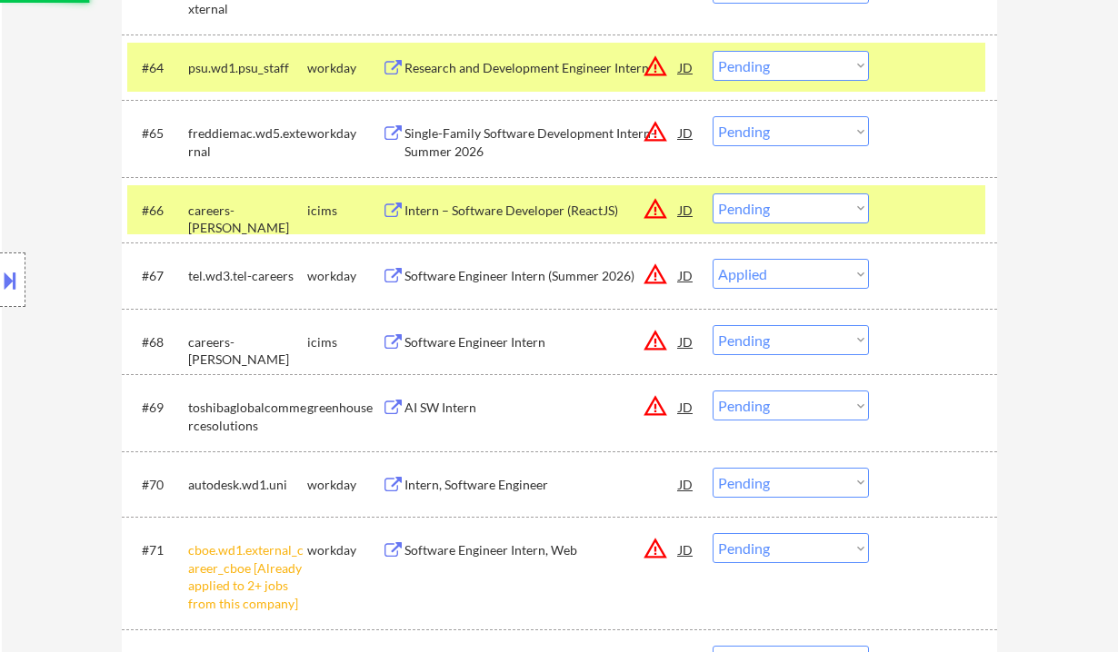
scroll to position [5410, 0]
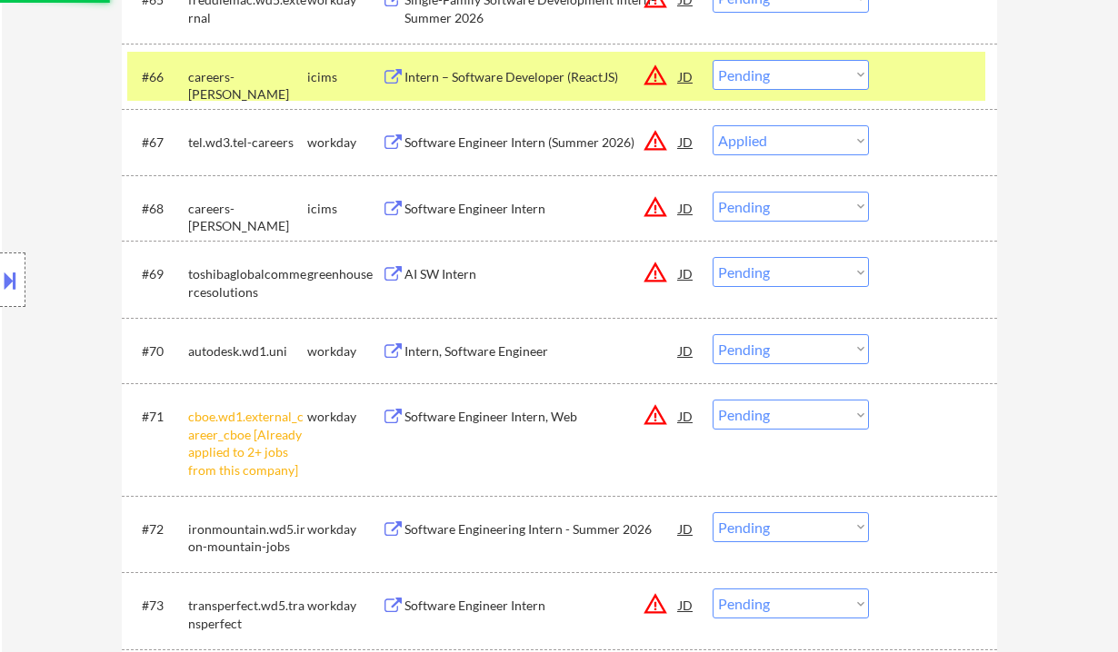
click at [470, 270] on div "AI SW Intern" at bounding box center [541, 274] width 274 height 18
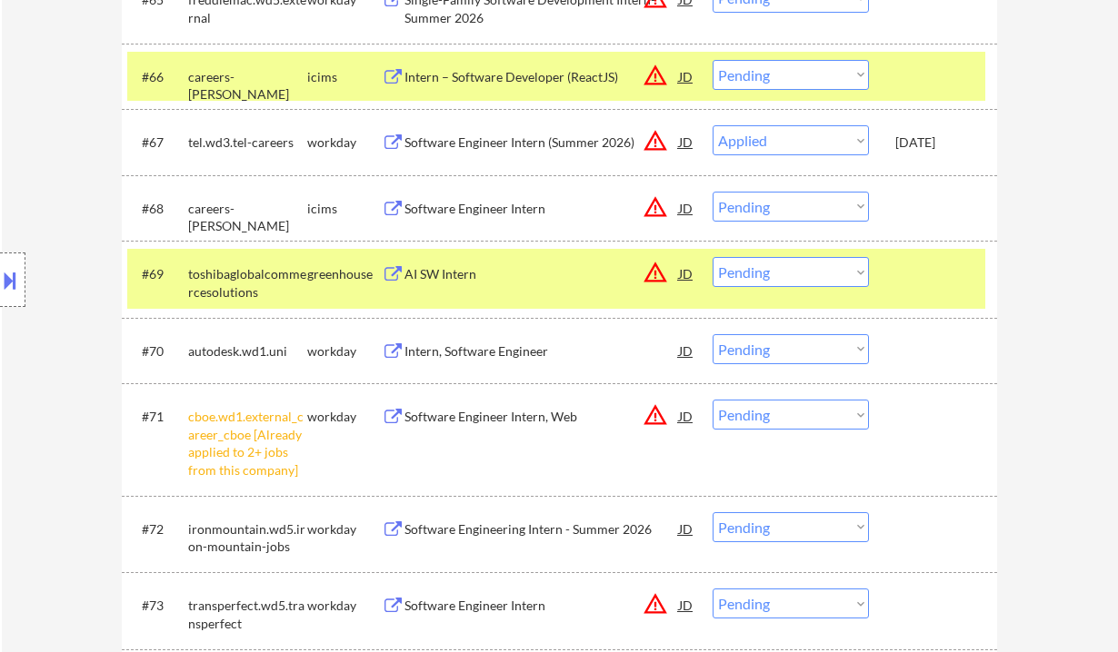
select select ""pending""
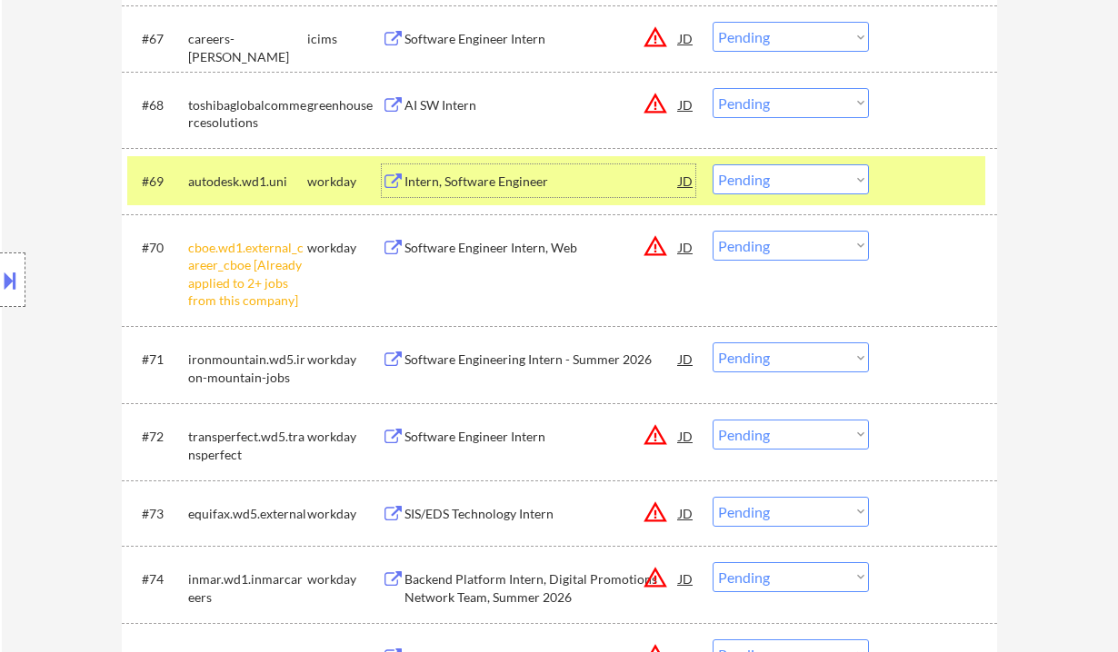
scroll to position [5530, 0]
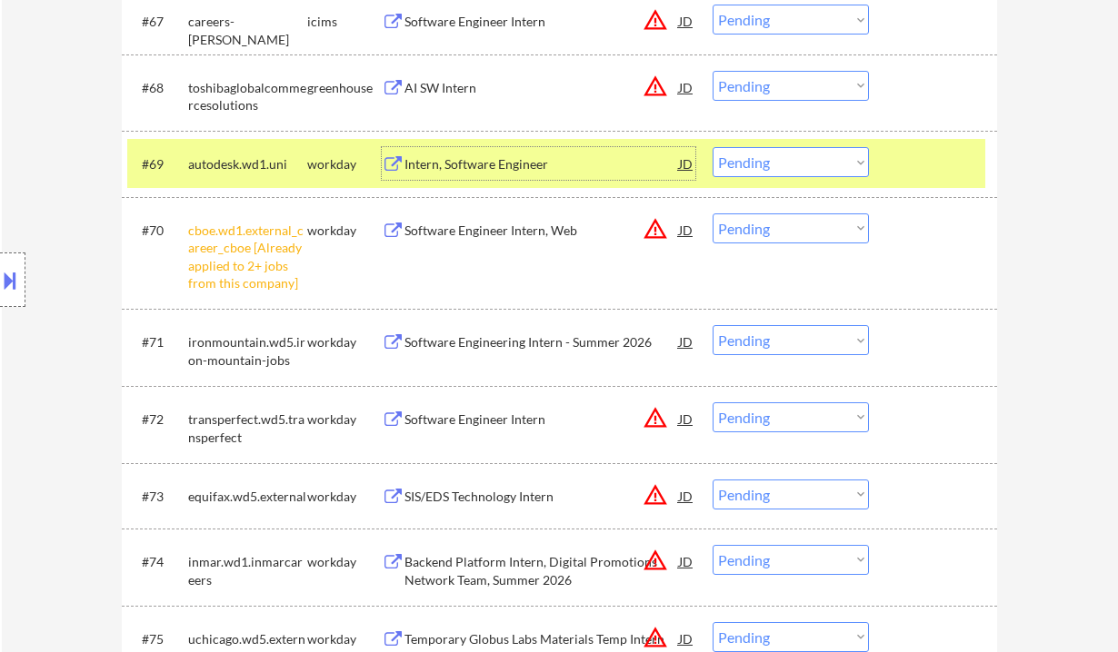
click at [762, 228] on select "Choose an option... Pending Applied Excluded (Questions) Excluded (Expired) Exc…" at bounding box center [790, 229] width 156 height 30
click at [775, 469] on div "#73 equifax.wd5.external workday SIS/EDS Technology Intern JD warning_amber Cho…" at bounding box center [559, 495] width 875 height 65
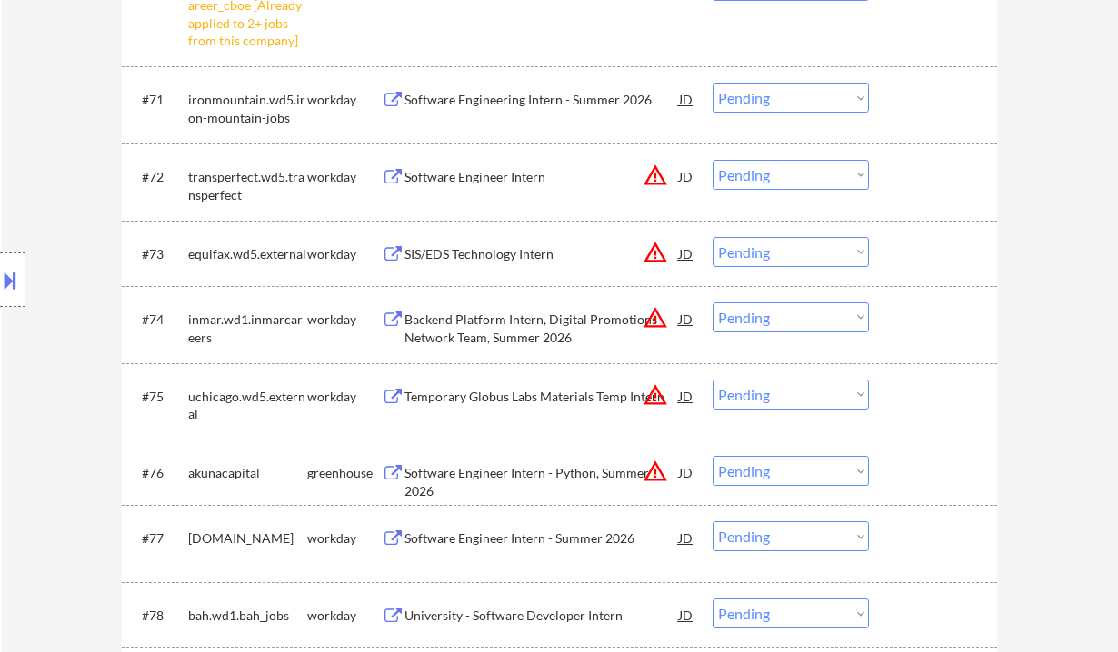
scroll to position [6137, 0]
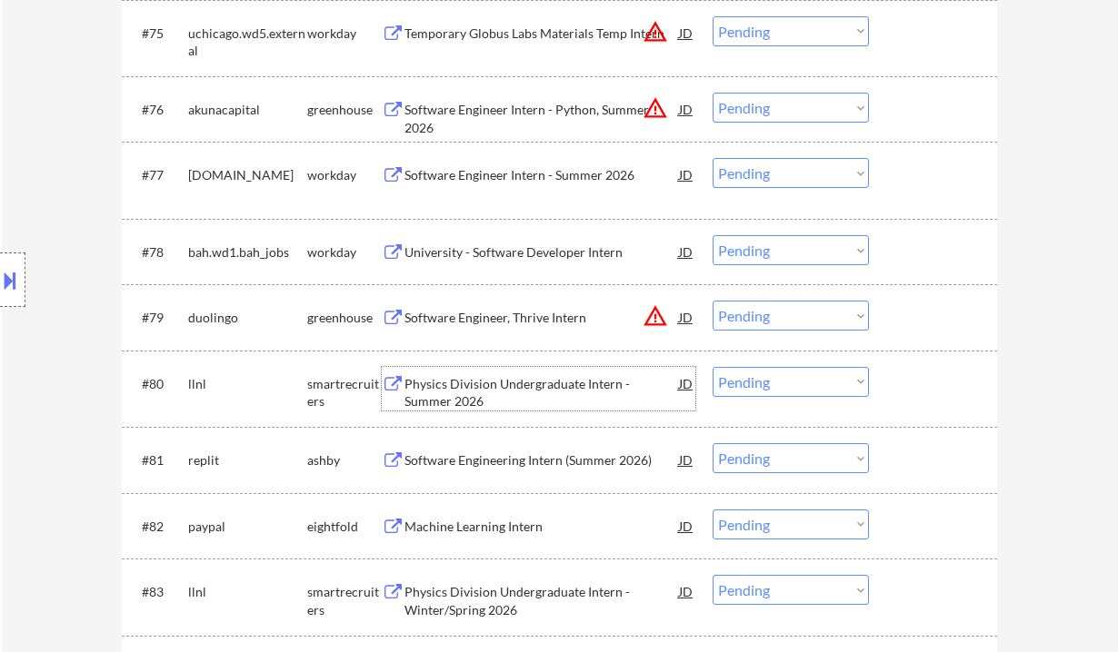
click at [503, 391] on div "Physics Division Undergraduate Intern - Summer 2026" at bounding box center [541, 392] width 274 height 35
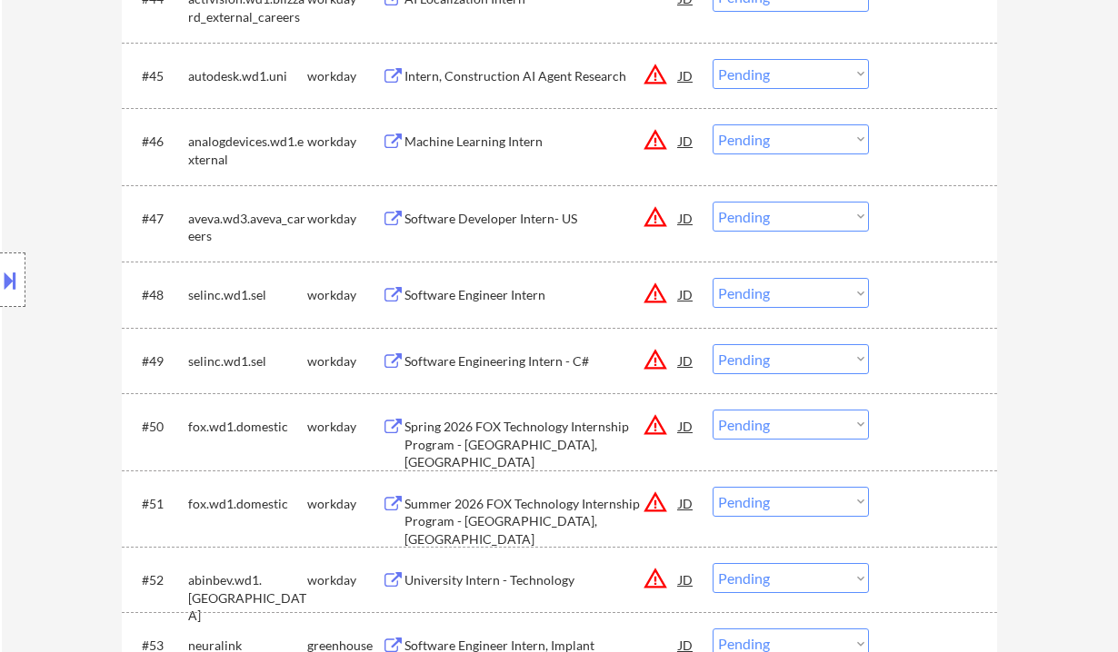
scroll to position [6403, 0]
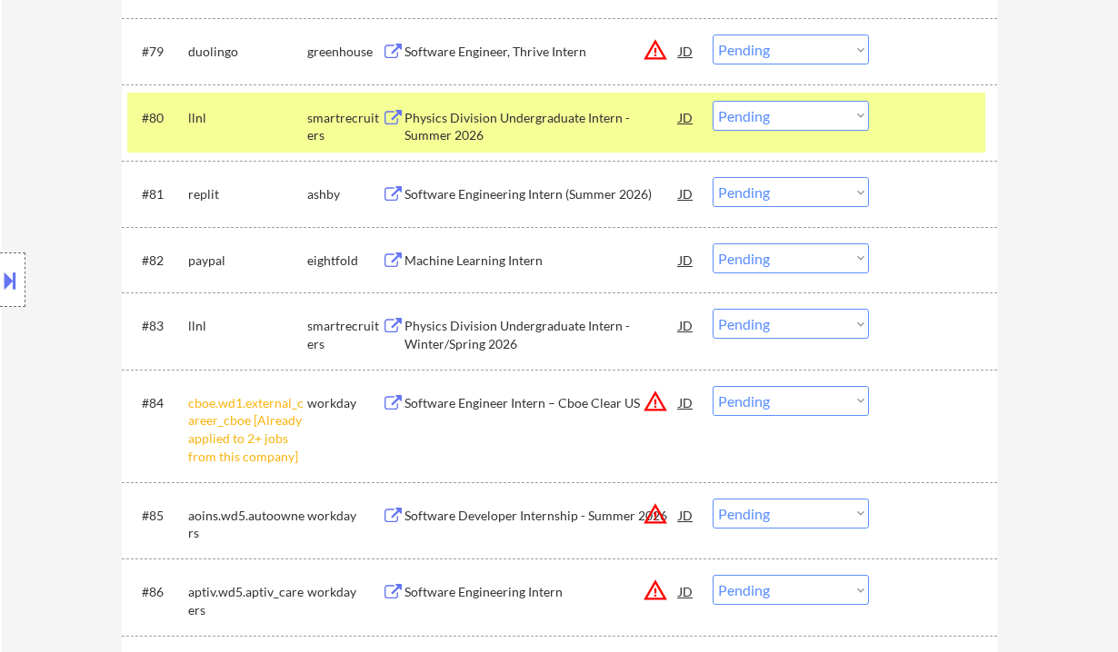
drag, startPoint x: 773, startPoint y: 322, endPoint x: 777, endPoint y: 331, distance: 9.8
click at [773, 322] on select "Choose an option... Pending Applied Excluded (Questions) Excluded (Expired) Exc…" at bounding box center [790, 324] width 156 height 30
select select ""applied""
click at [712, 309] on select "Choose an option... Pending Applied Excluded (Questions) Excluded (Expired) Exc…" at bounding box center [790, 324] width 156 height 30
click at [758, 403] on select "Choose an option... Pending Applied Excluded (Questions) Excluded (Expired) Exc…" at bounding box center [790, 401] width 156 height 30
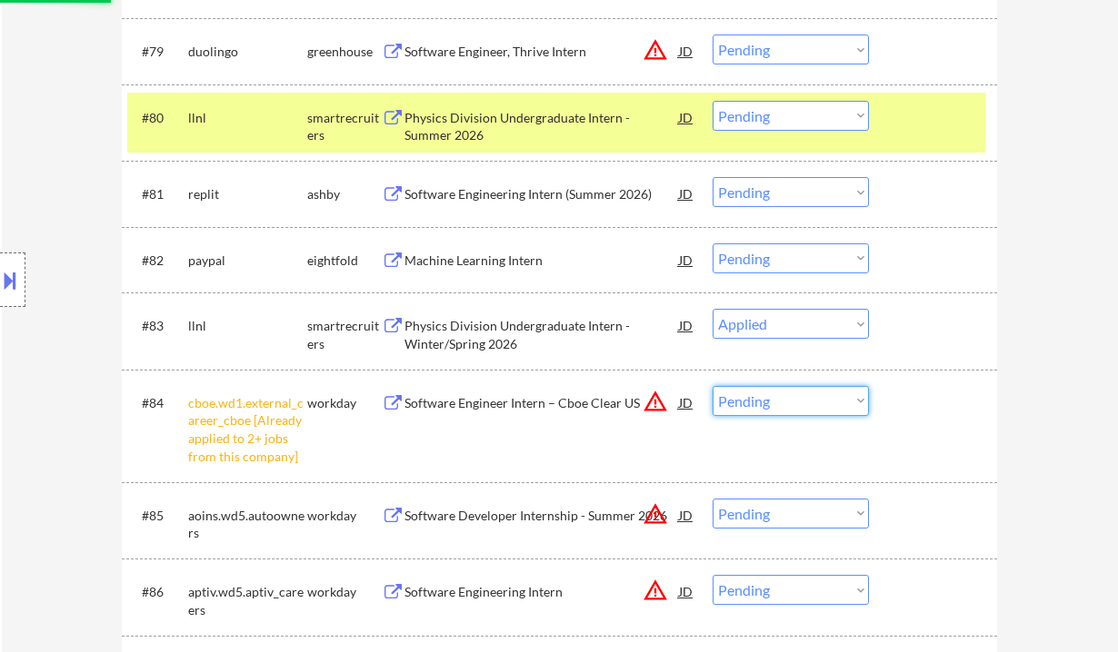
select select ""excluded__other_""
click at [712, 386] on select "Choose an option... Pending Applied Excluded (Questions) Excluded (Expired) Exc…" at bounding box center [790, 401] width 156 height 30
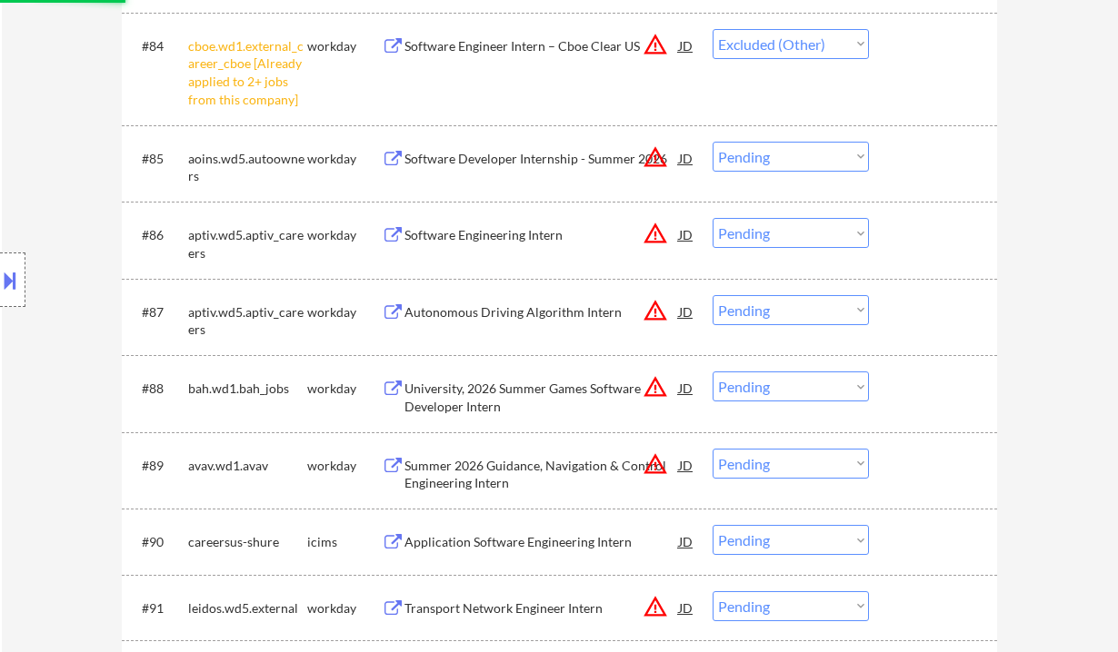
scroll to position [6766, 0]
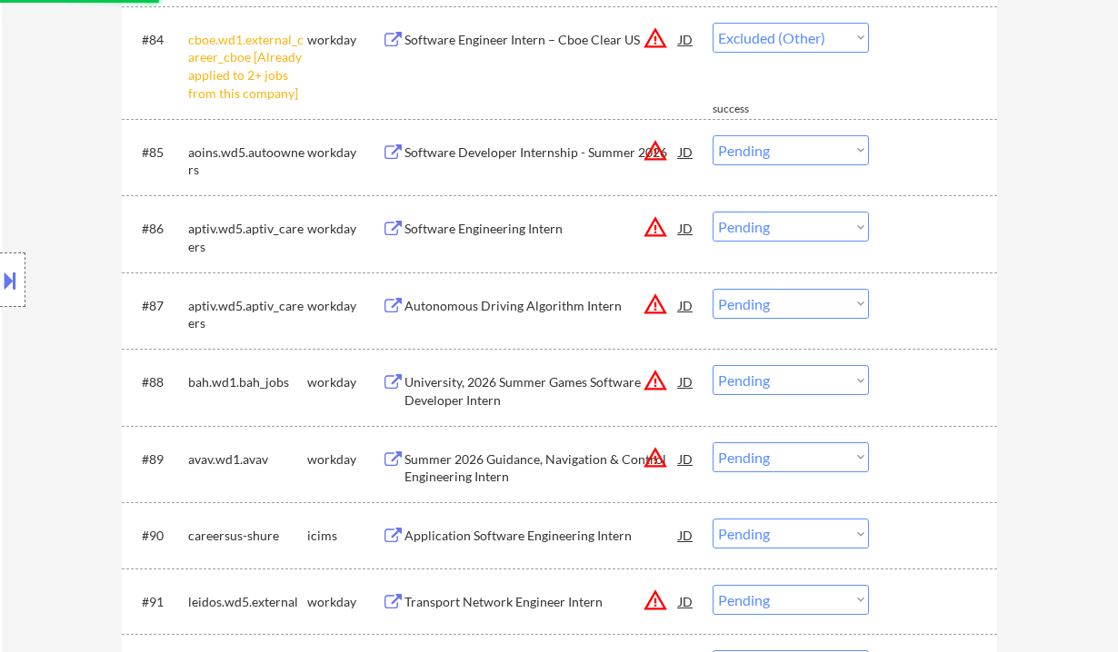
select select ""pending""
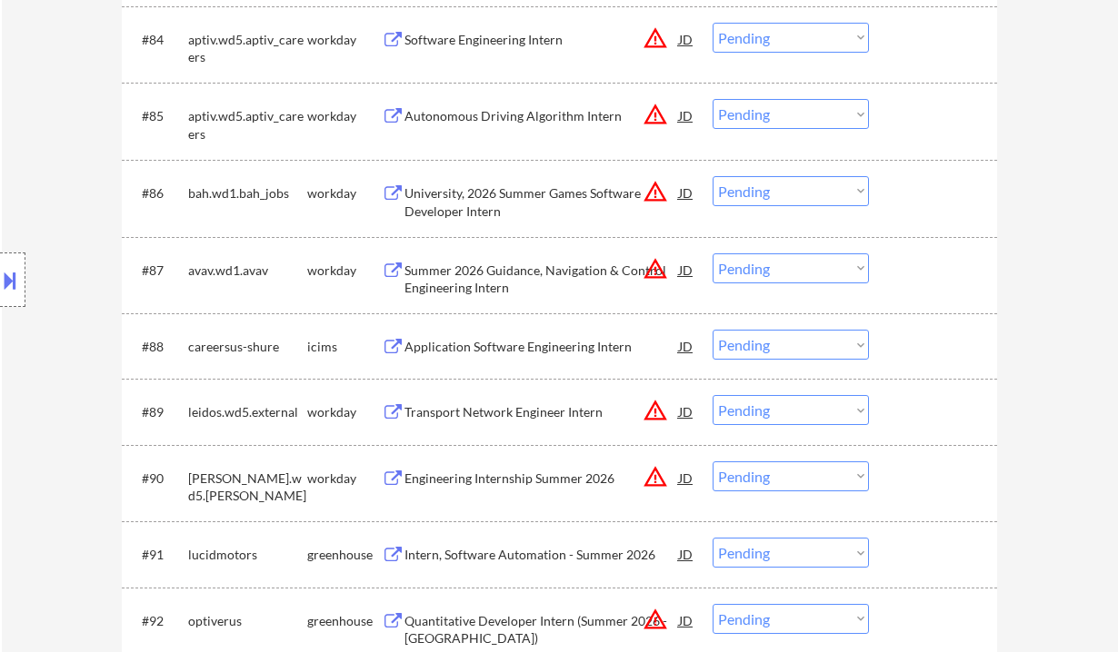
scroll to position [7009, 0]
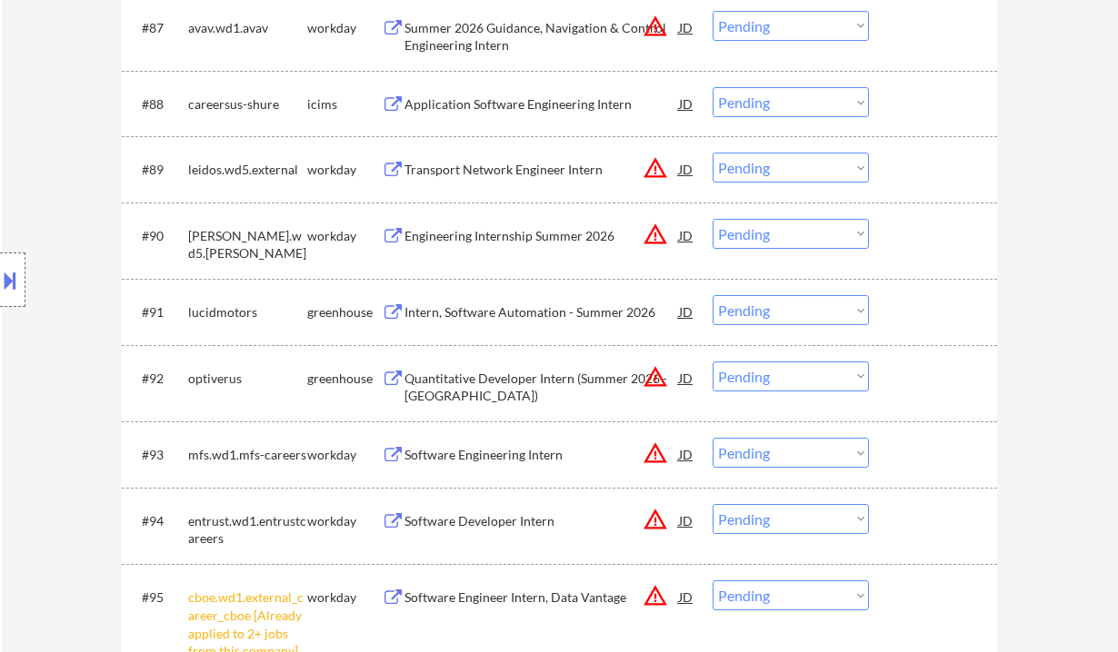
click at [475, 313] on div "Intern, Software Automation - Summer 2026" at bounding box center [541, 313] width 274 height 18
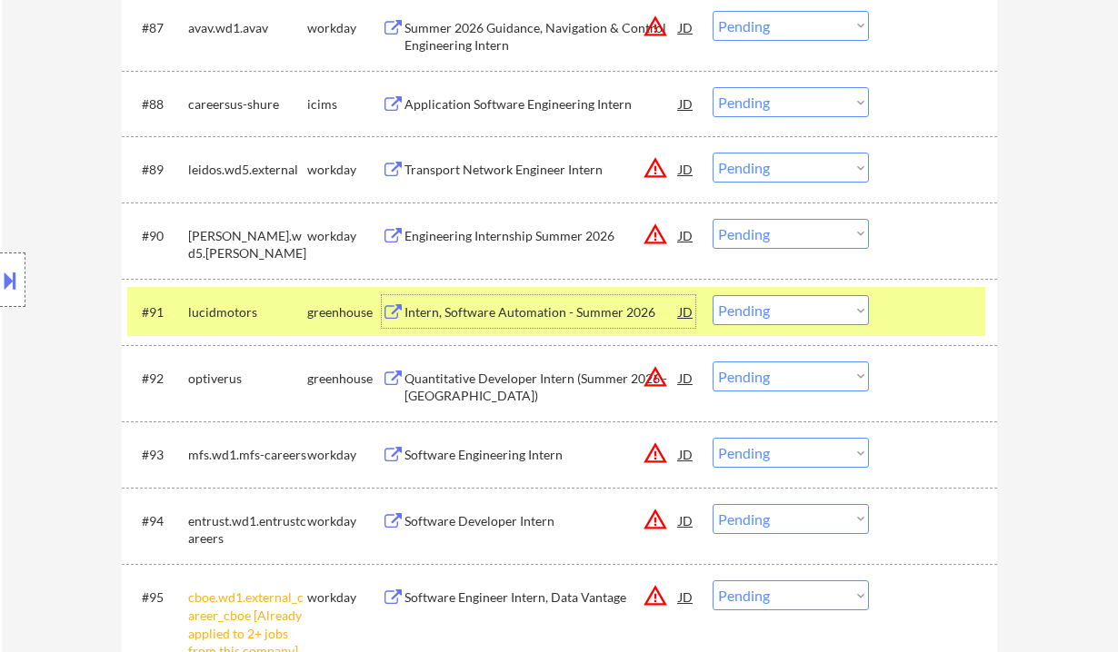
drag, startPoint x: 781, startPoint y: 311, endPoint x: 781, endPoint y: 324, distance: 13.6
click at [782, 311] on select "Choose an option... Pending Applied Excluded (Questions) Excluded (Expired) Exc…" at bounding box center [790, 310] width 156 height 30
click at [712, 295] on select "Choose an option... Pending Applied Excluded (Questions) Excluded (Expired) Exc…" at bounding box center [790, 310] width 156 height 30
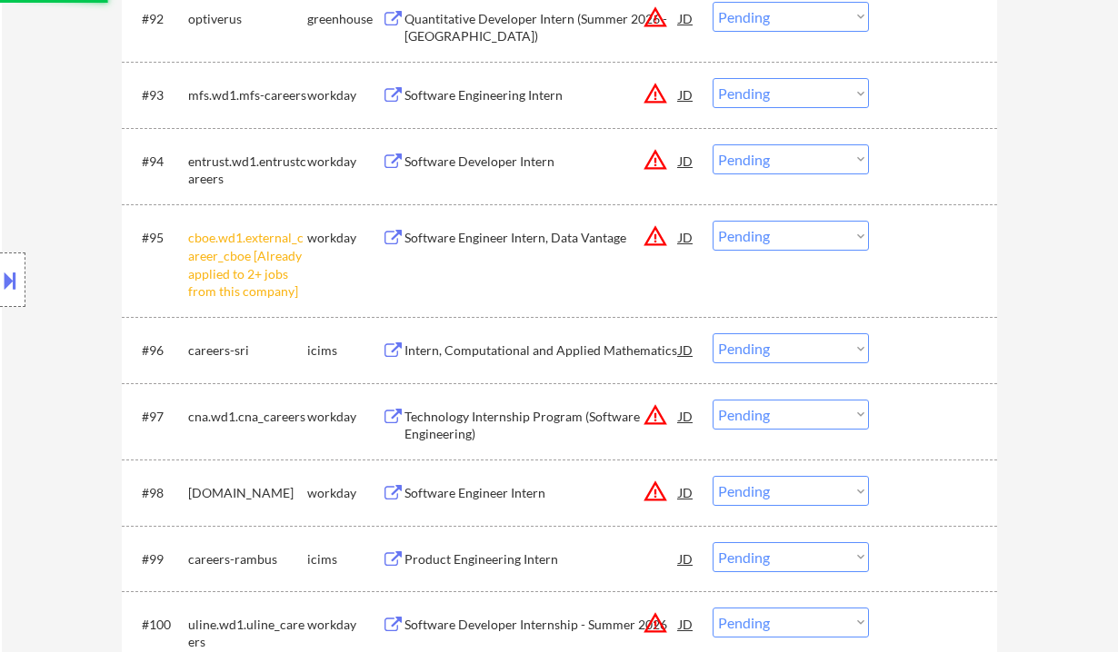
scroll to position [7372, 0]
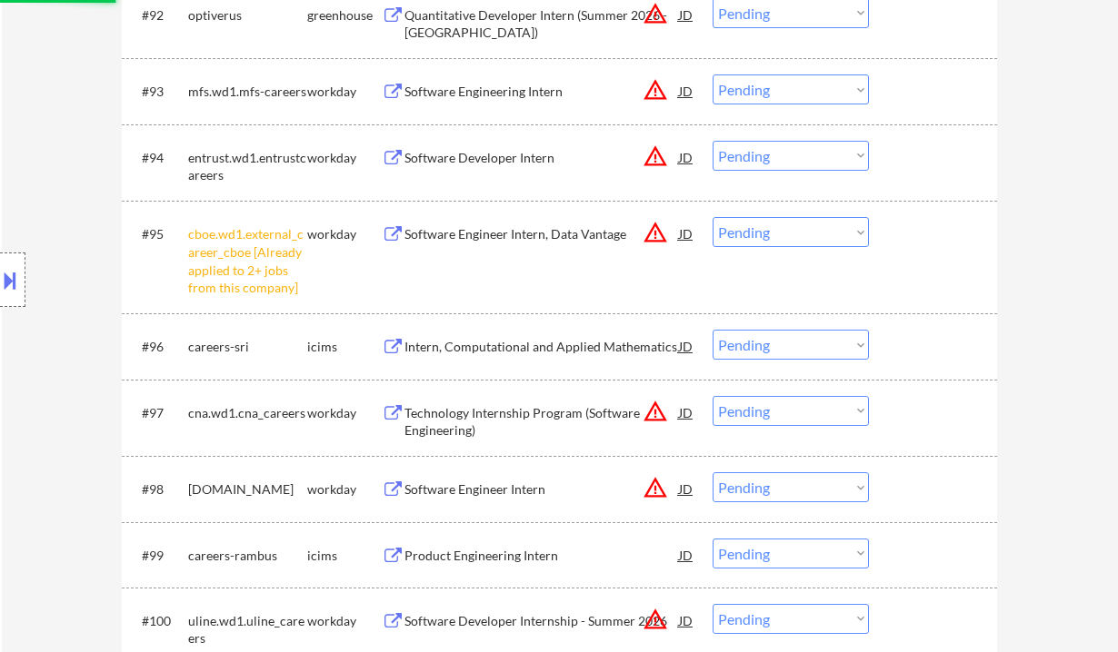
select select ""pending""
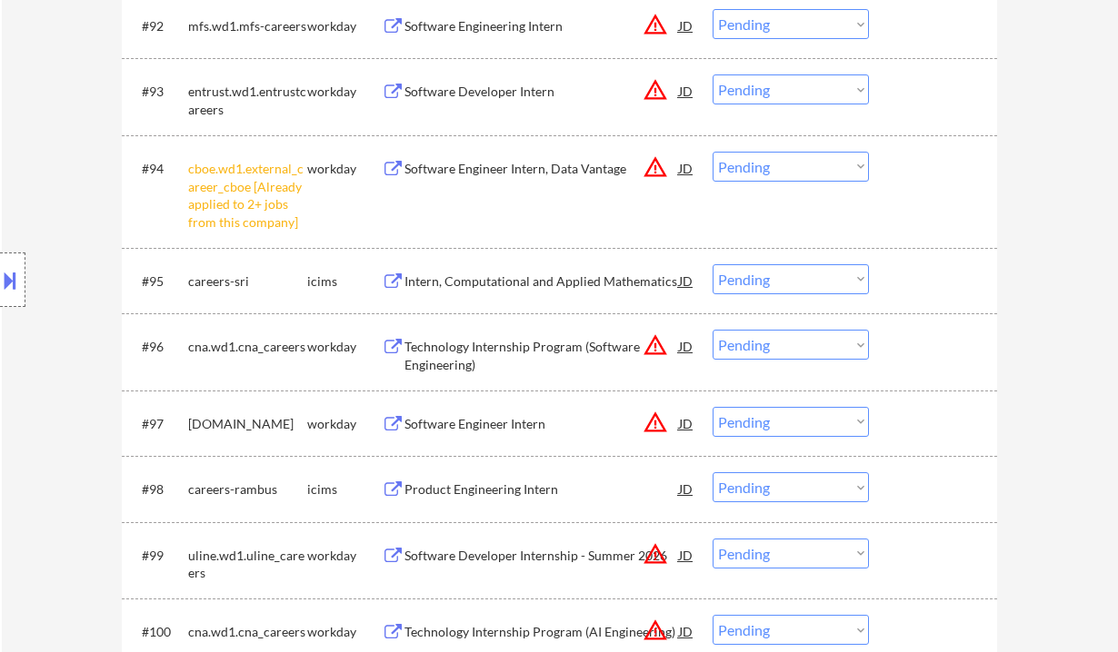
drag, startPoint x: 772, startPoint y: 170, endPoint x: 771, endPoint y: 181, distance: 10.9
click at [772, 170] on select "Choose an option... Pending Applied Excluded (Questions) Excluded (Expired) Exc…" at bounding box center [790, 167] width 156 height 30
click at [712, 152] on select "Choose an option... Pending Applied Excluded (Questions) Excluded (Expired) Exc…" at bounding box center [790, 167] width 156 height 30
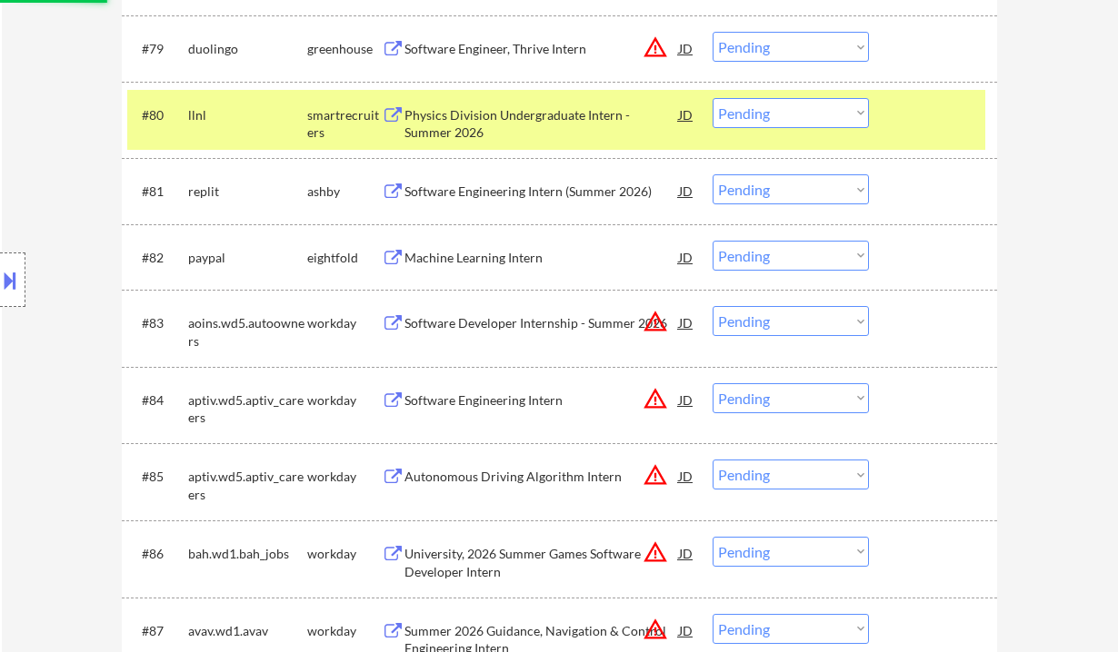
scroll to position [6403, 0]
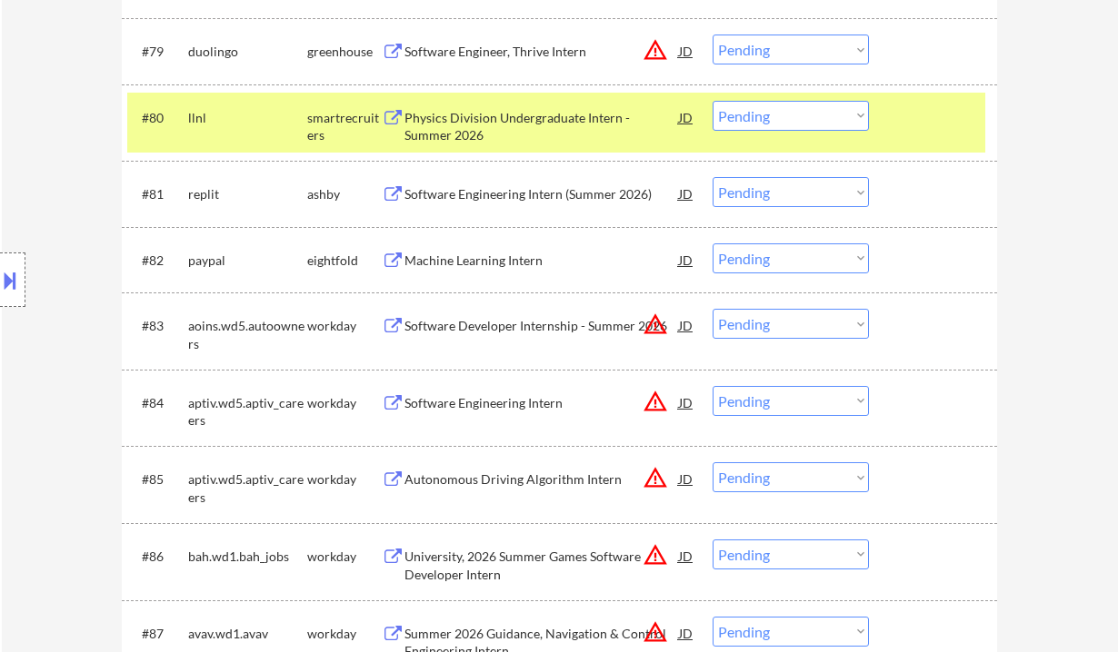
select select ""pending""
click at [498, 406] on div "Software Engineering Intern" at bounding box center [541, 403] width 274 height 18
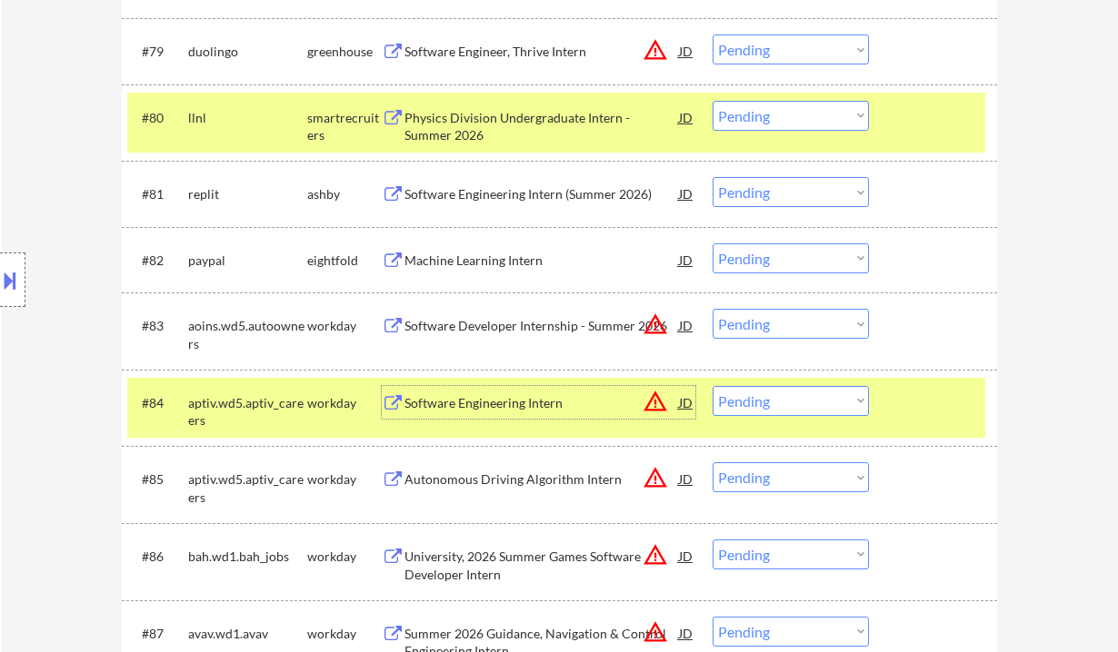
click at [769, 409] on select "Choose an option... Pending Applied Excluded (Questions) Excluded (Expired) Exc…" at bounding box center [790, 401] width 156 height 30
click at [712, 386] on select "Choose an option... Pending Applied Excluded (Questions) Excluded (Expired) Exc…" at bounding box center [790, 401] width 156 height 30
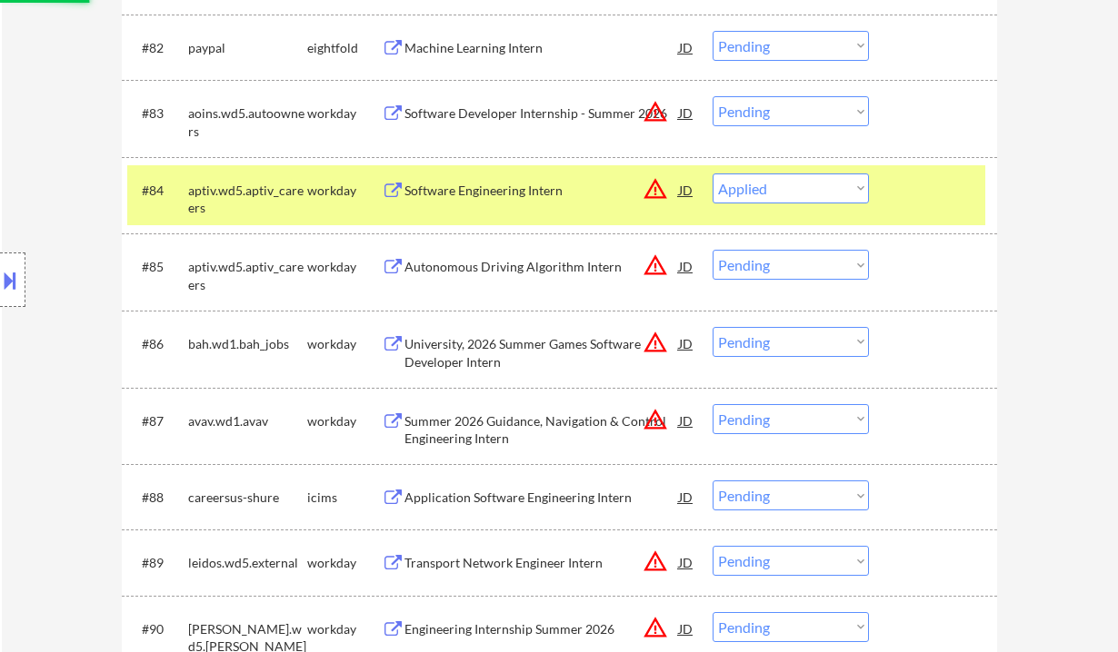
scroll to position [6645, 0]
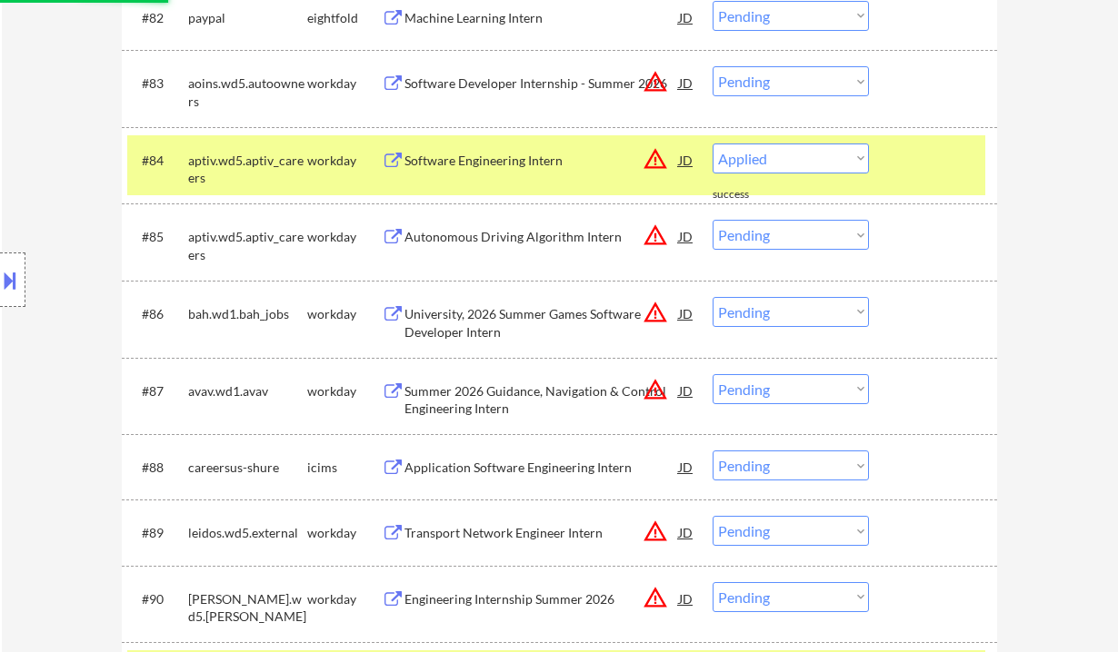
select select ""pending""
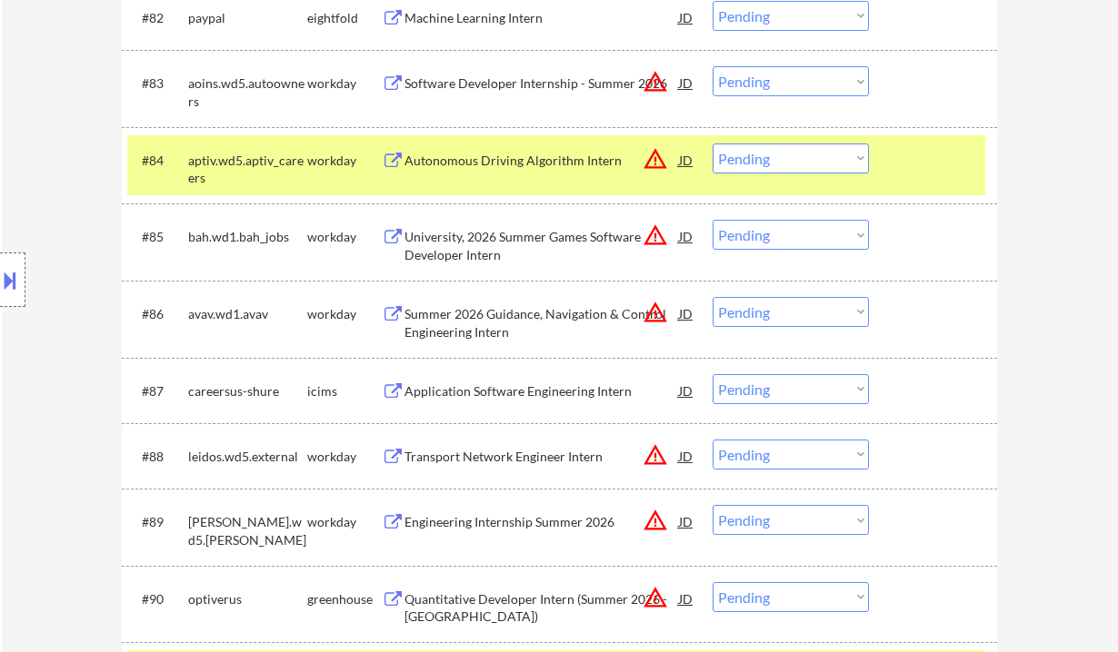
scroll to position [6888, 0]
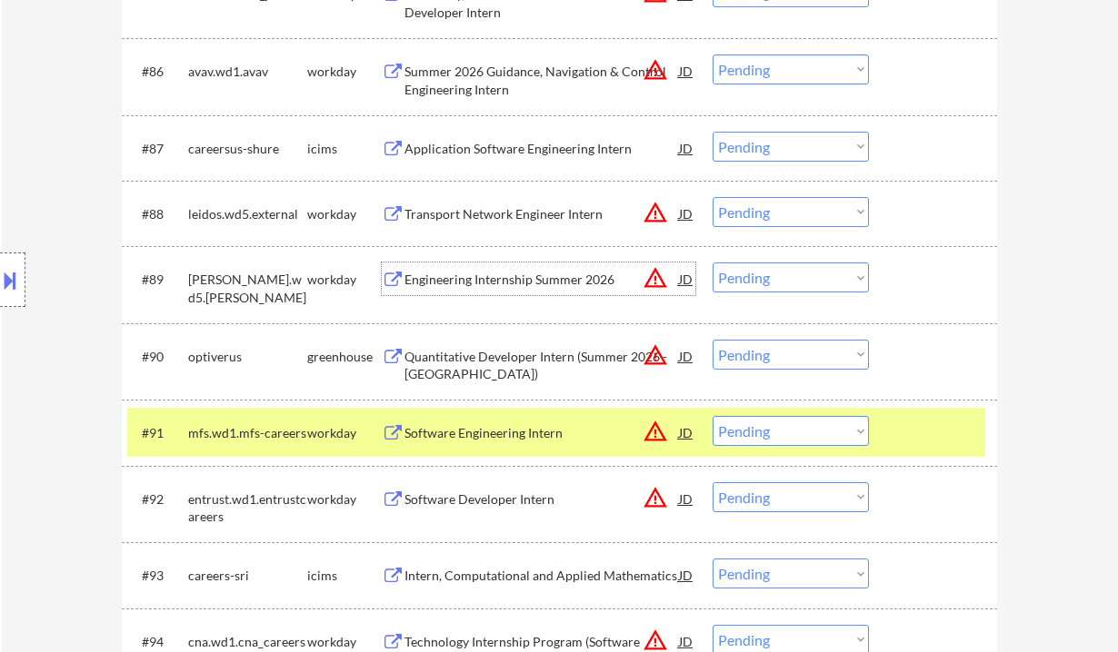
click at [501, 273] on div "Engineering Internship Summer 2026" at bounding box center [541, 280] width 274 height 18
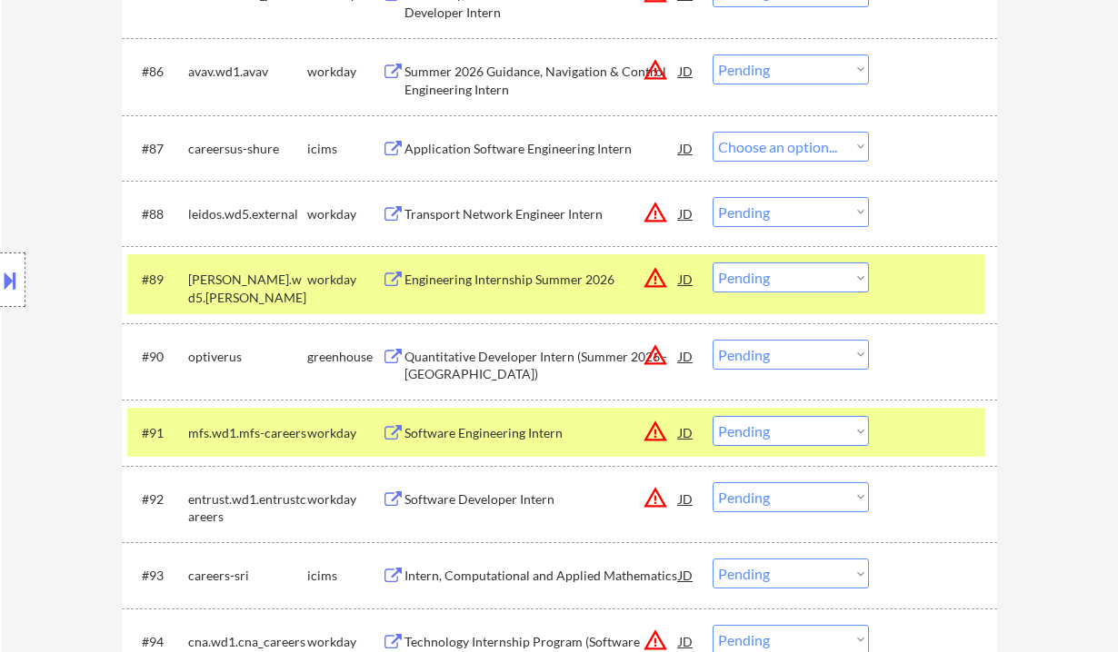
select select ""pending""
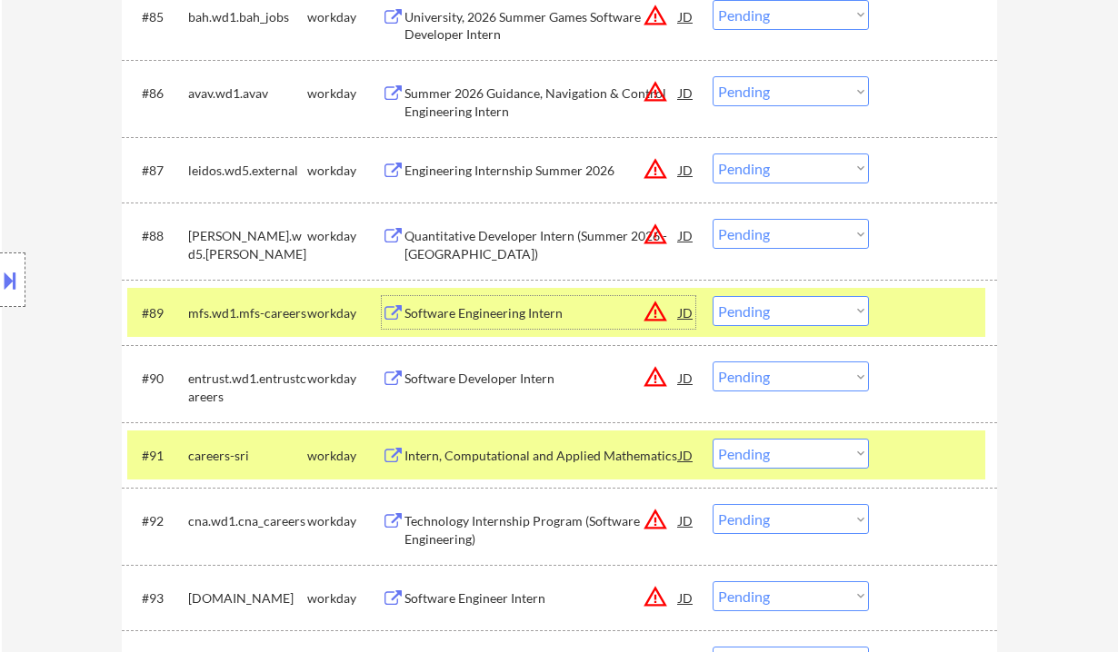
scroll to position [6766, 0]
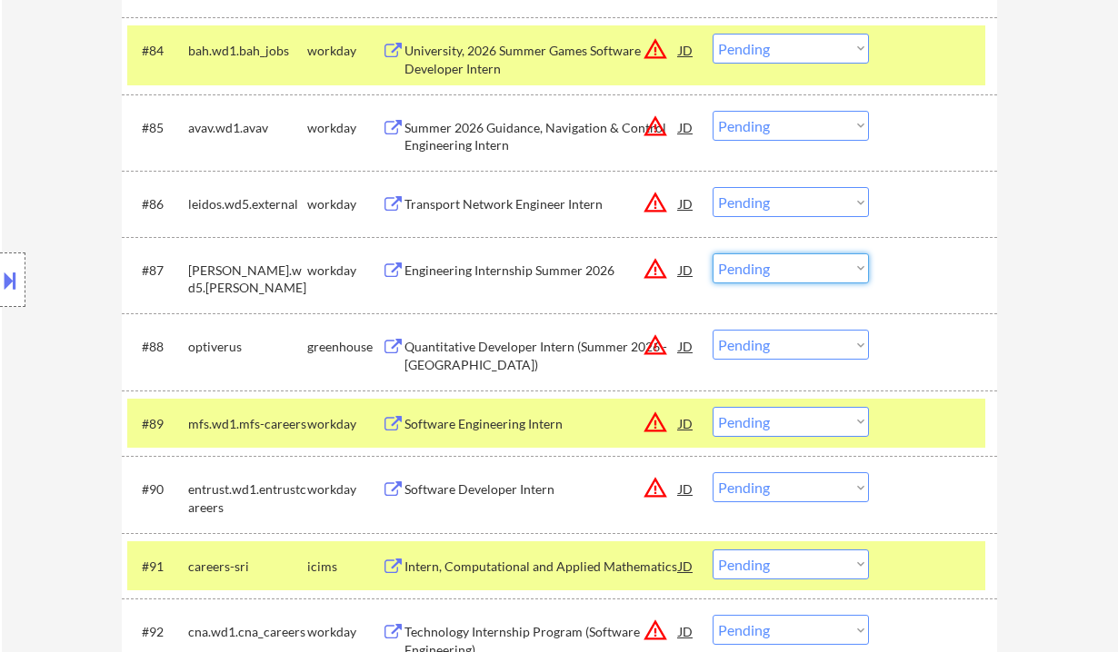
click at [803, 271] on select "Choose an option... Pending Applied Excluded (Questions) Excluded (Expired) Exc…" at bounding box center [790, 269] width 156 height 30
click at [712, 254] on select "Choose an option... Pending Applied Excluded (Questions) Excluded (Expired) Exc…" at bounding box center [790, 269] width 156 height 30
select select ""pending""
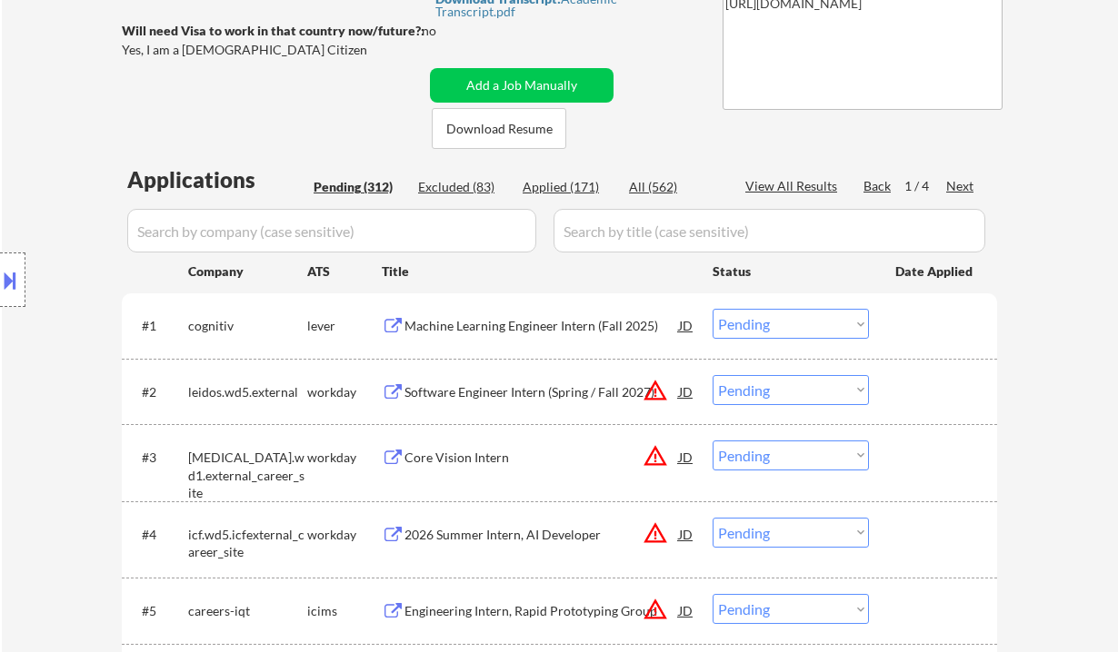
scroll to position [143, 0]
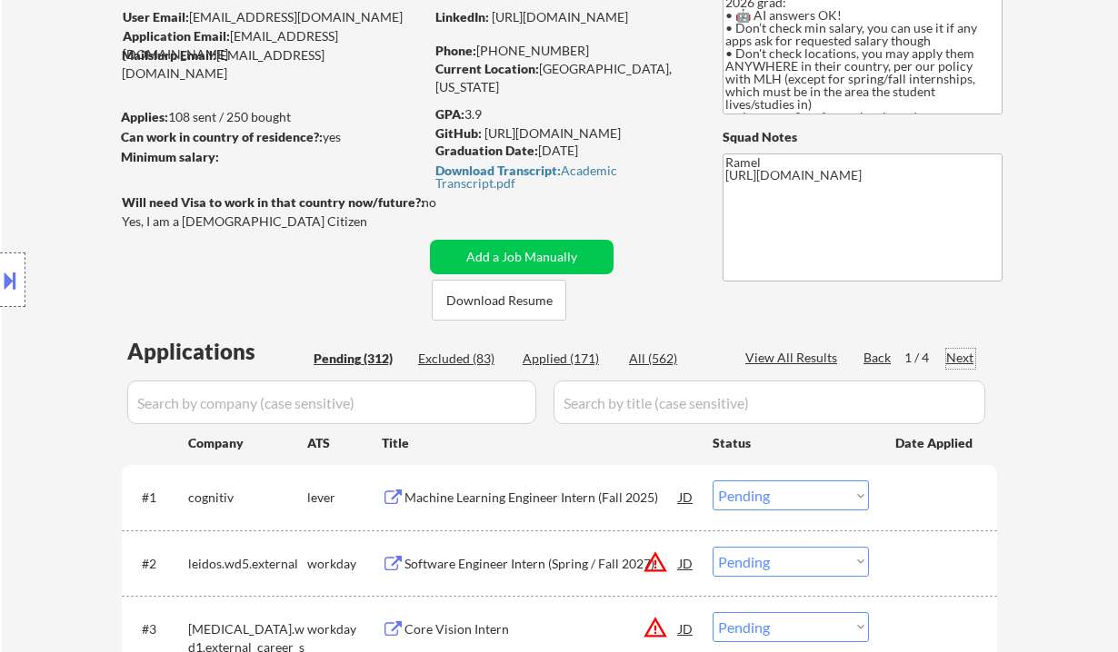
click at [958, 356] on div "Next" at bounding box center [960, 358] width 29 height 18
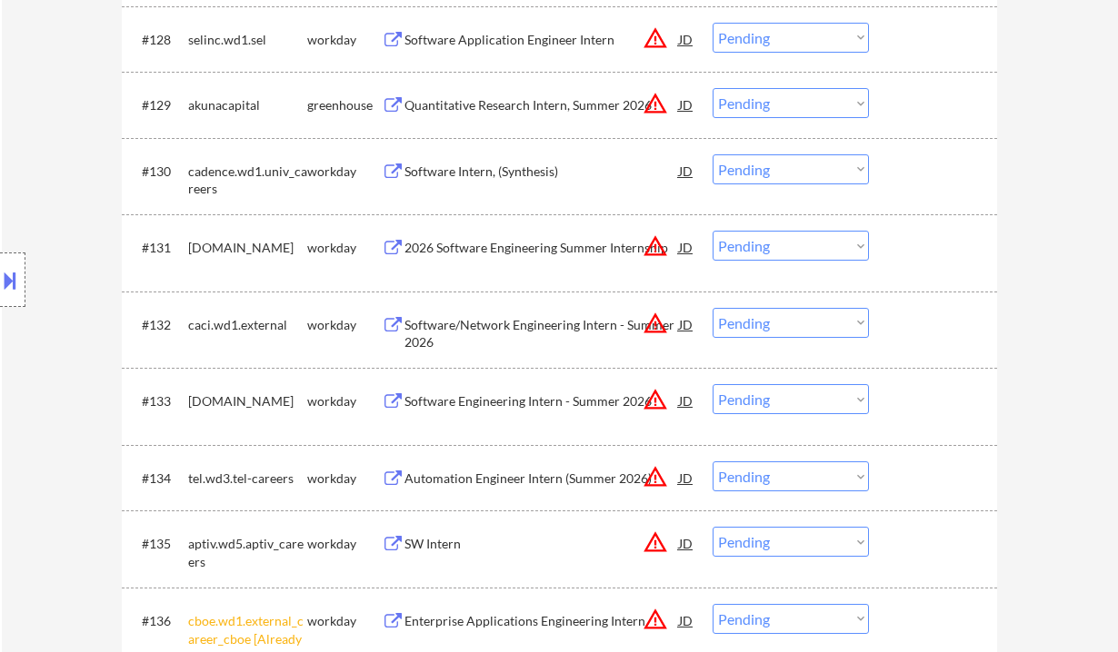
scroll to position [2929, 0]
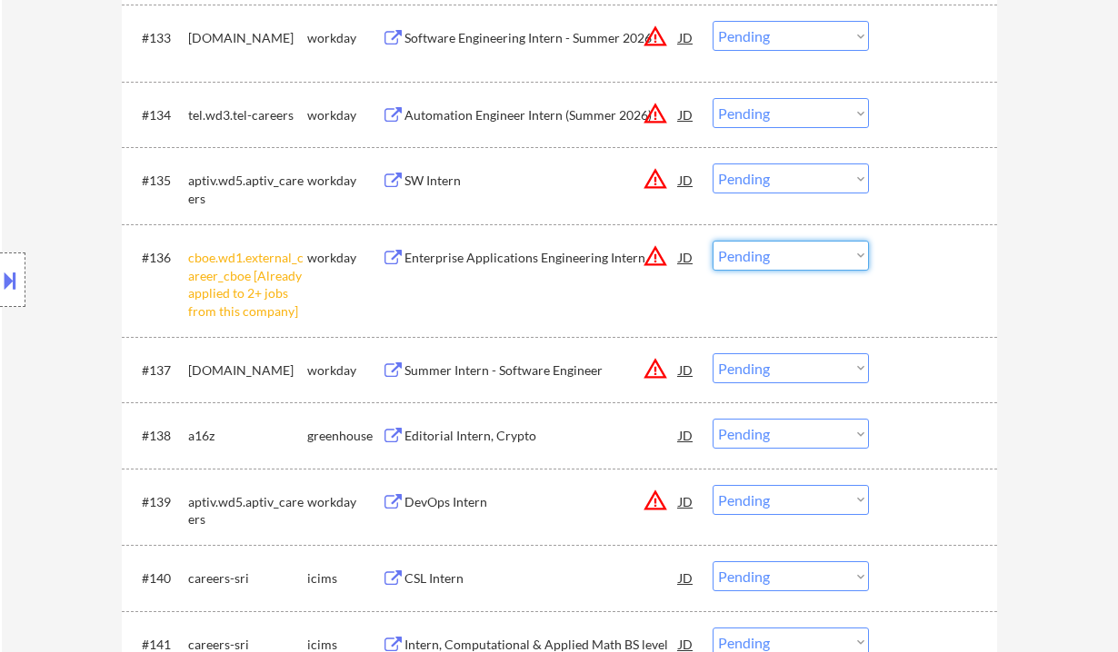
click at [792, 260] on select "Choose an option... Pending Applied Excluded (Questions) Excluded (Expired) Exc…" at bounding box center [790, 256] width 156 height 30
click at [712, 241] on select "Choose an option... Pending Applied Excluded (Questions) Excluded (Expired) Exc…" at bounding box center [790, 256] width 156 height 30
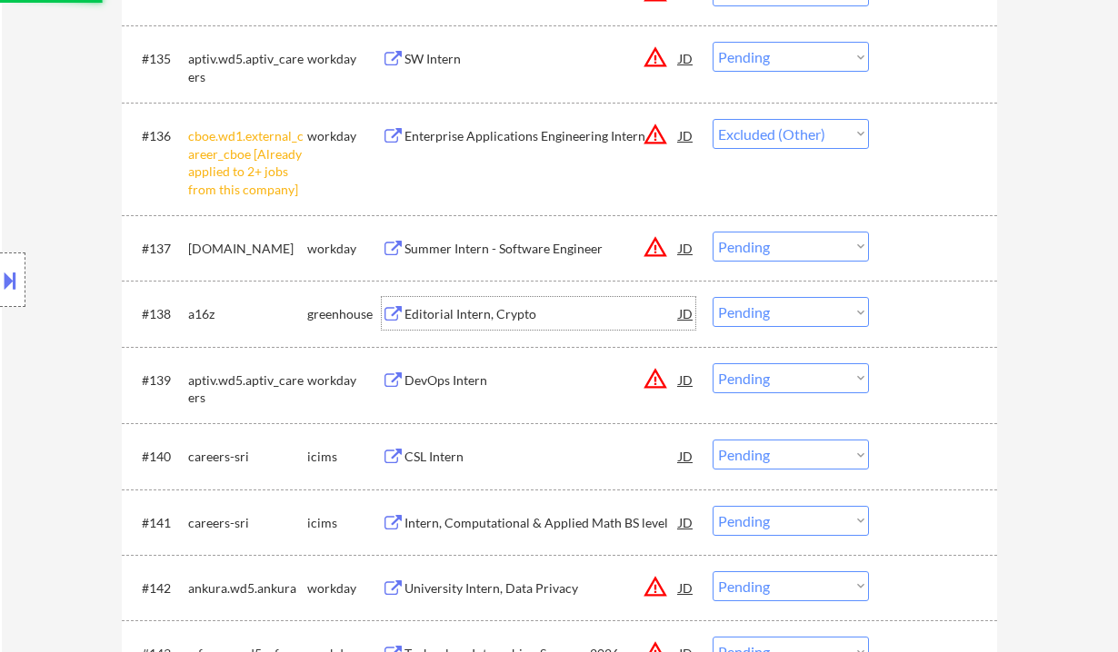
click at [506, 324] on div "Editorial Intern, Crypto" at bounding box center [541, 313] width 274 height 33
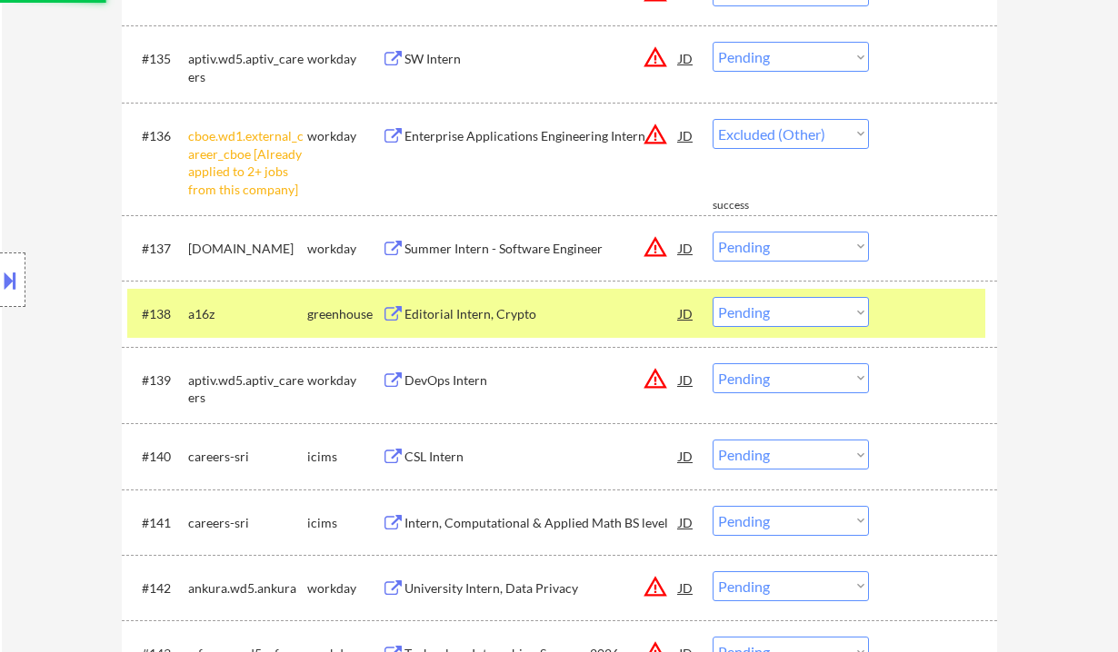
select select ""pending""
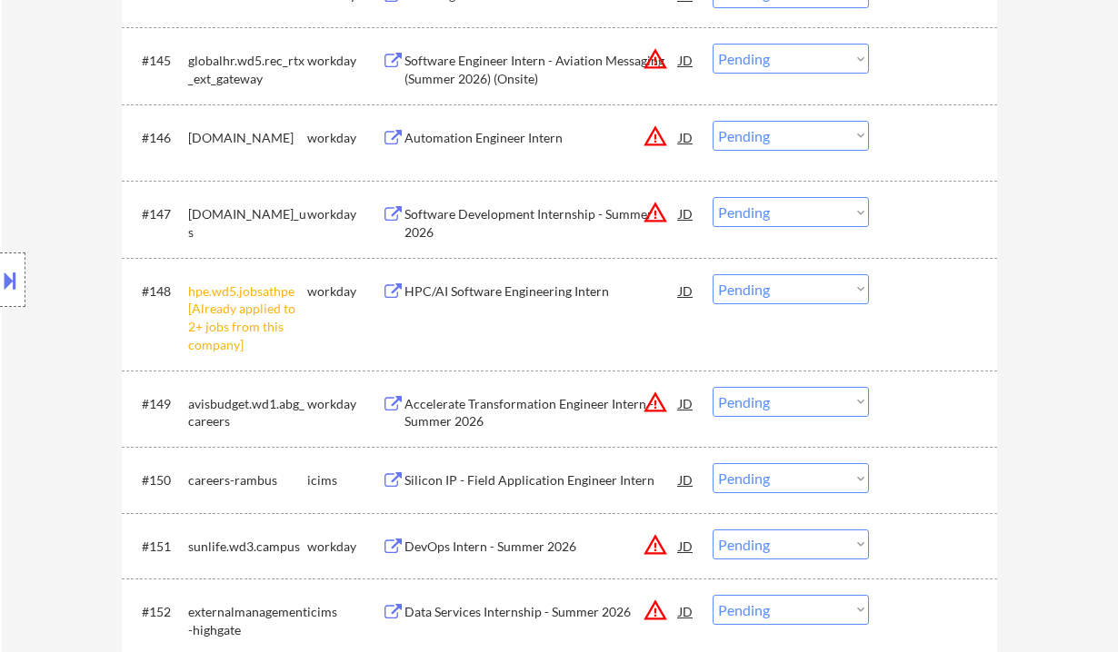
scroll to position [3778, 0]
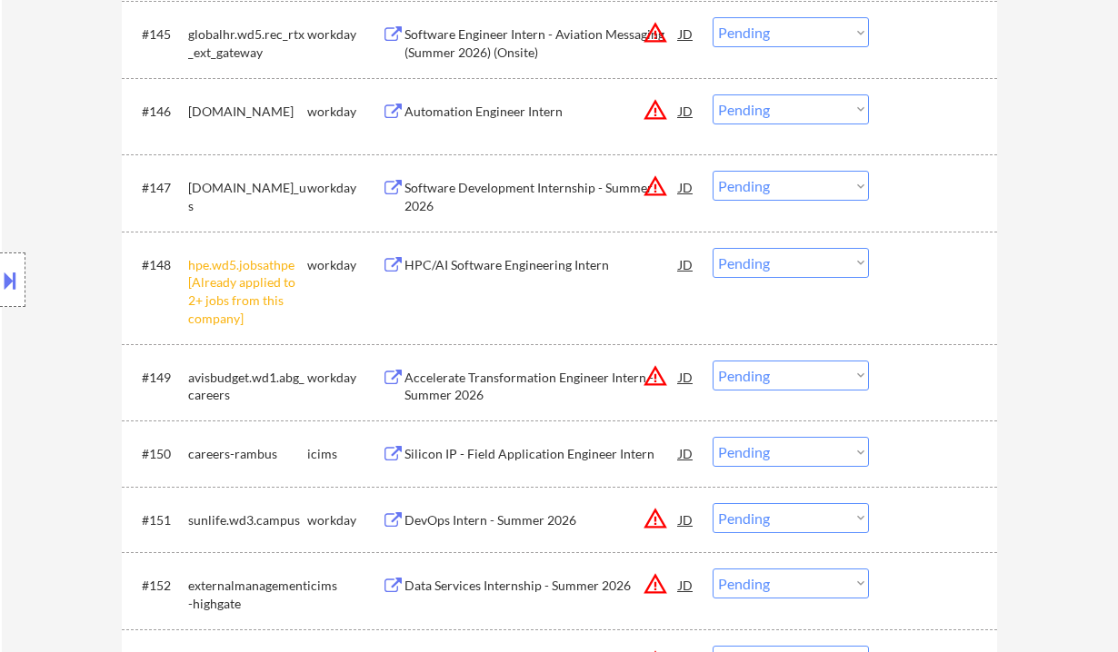
click at [799, 268] on select "Choose an option... Pending Applied Excluded (Questions) Excluded (Expired) Exc…" at bounding box center [790, 263] width 156 height 30
click at [712, 248] on select "Choose an option... Pending Applied Excluded (Questions) Excluded (Expired) Exc…" at bounding box center [790, 263] width 156 height 30
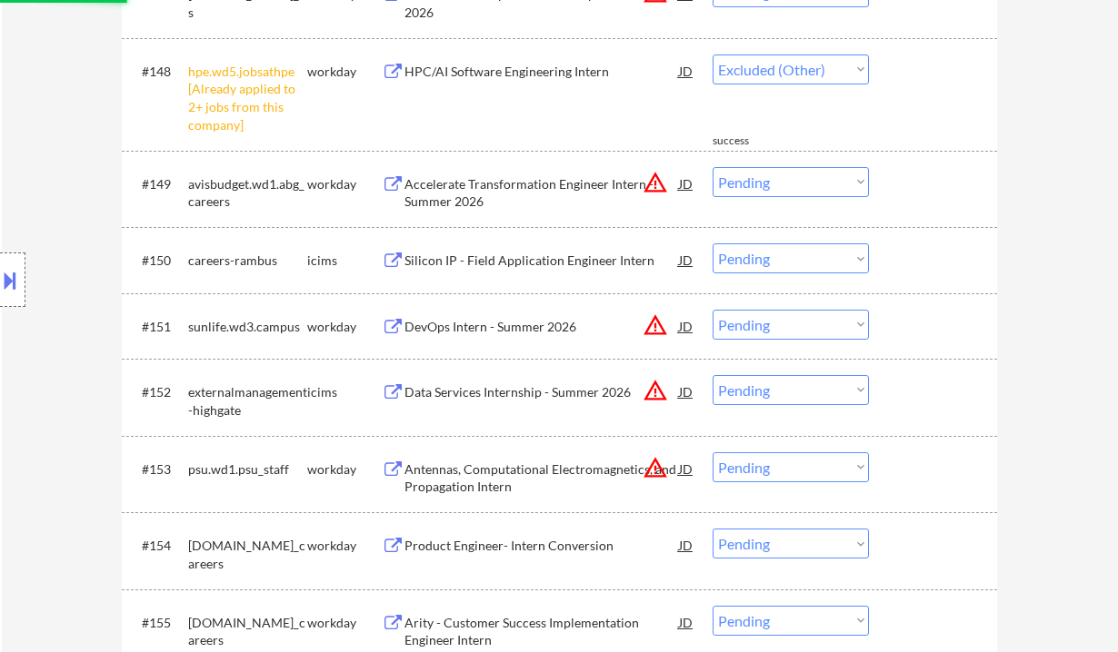
scroll to position [4019, 0]
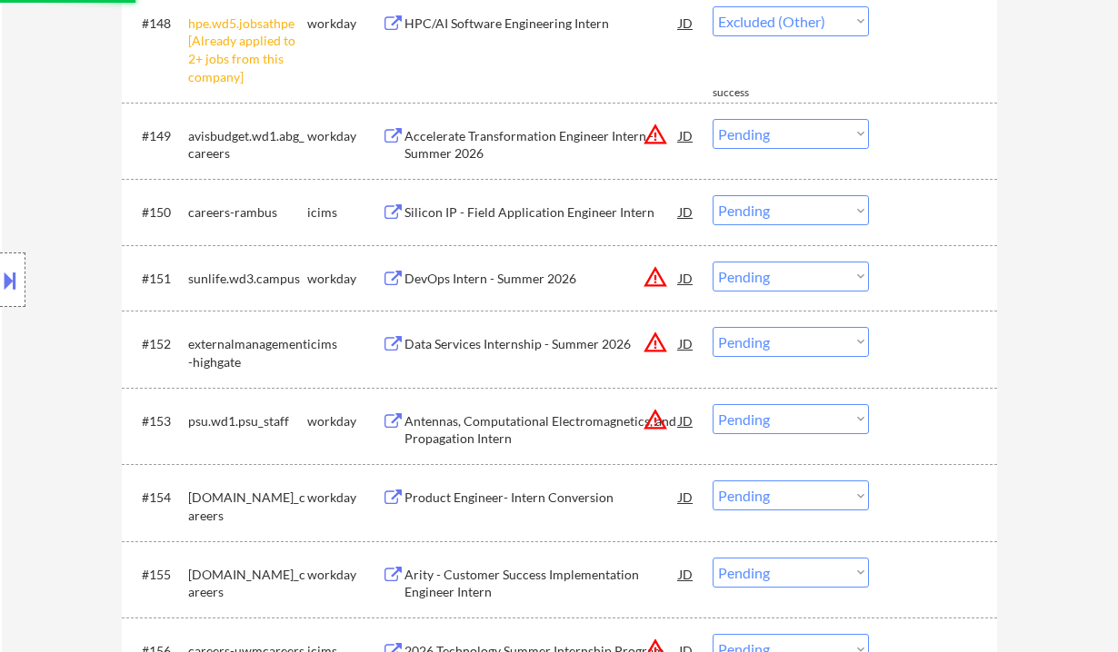
select select ""pending""
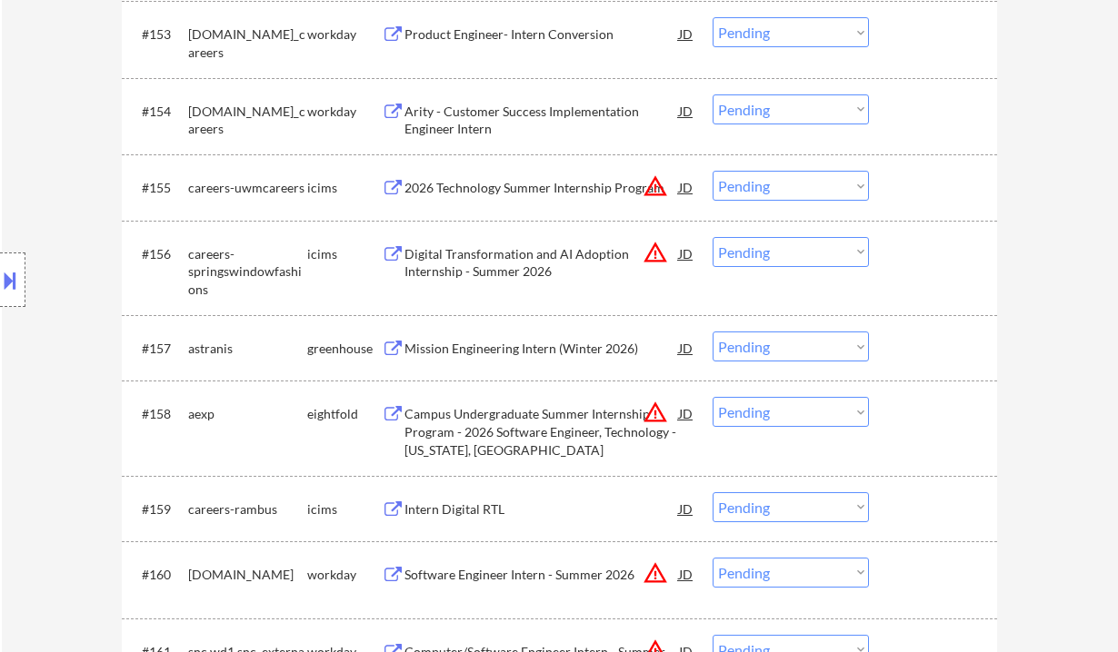
scroll to position [4383, 0]
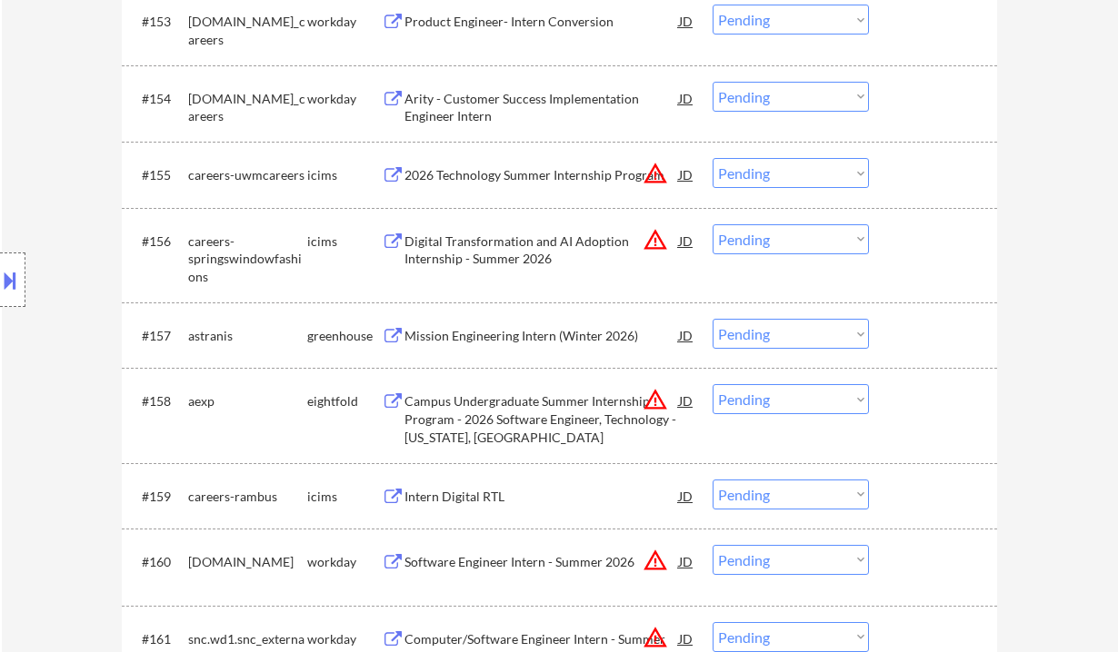
click at [543, 341] on div "Mission Engineering Intern (Winter 2026)" at bounding box center [541, 336] width 274 height 18
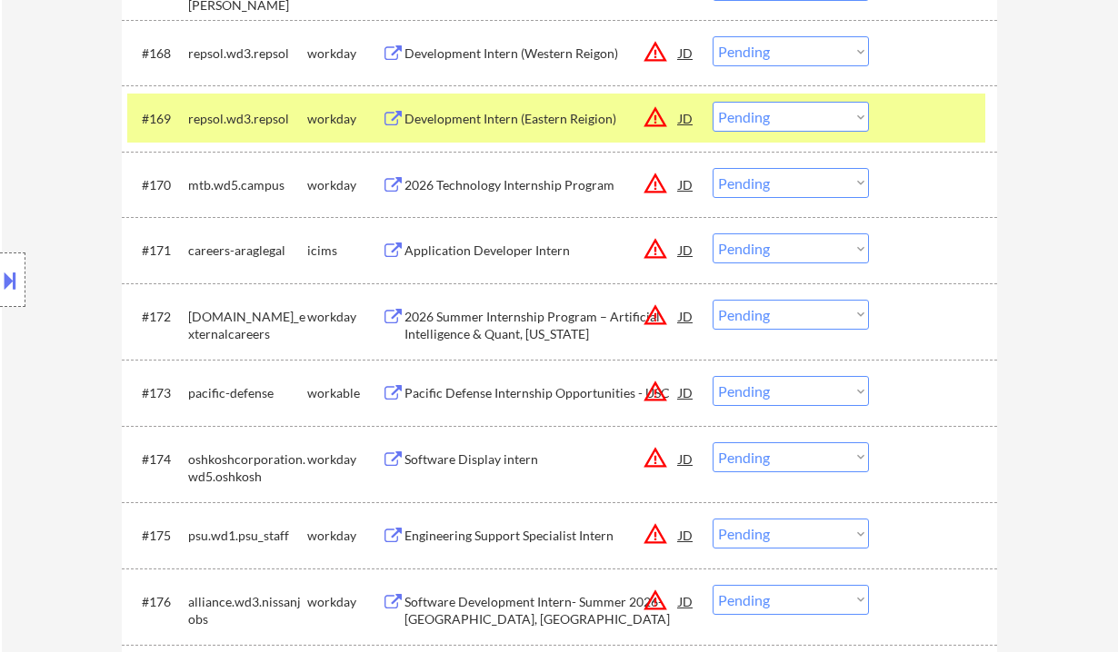
scroll to position [5716, 0]
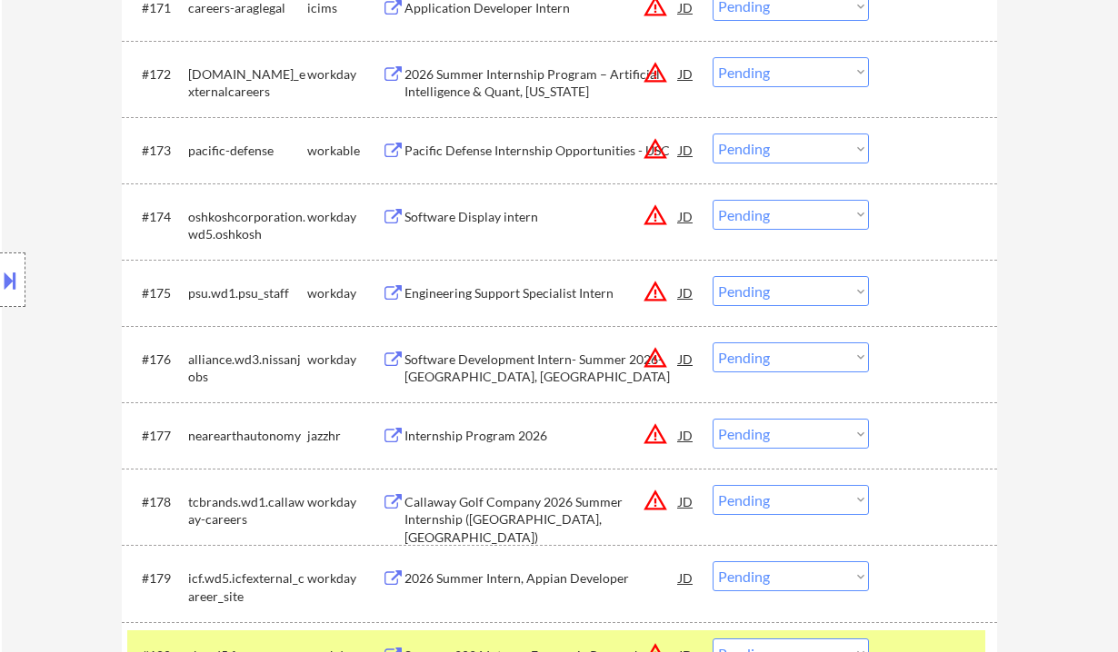
click at [537, 438] on div "Internship Program 2026" at bounding box center [541, 436] width 274 height 18
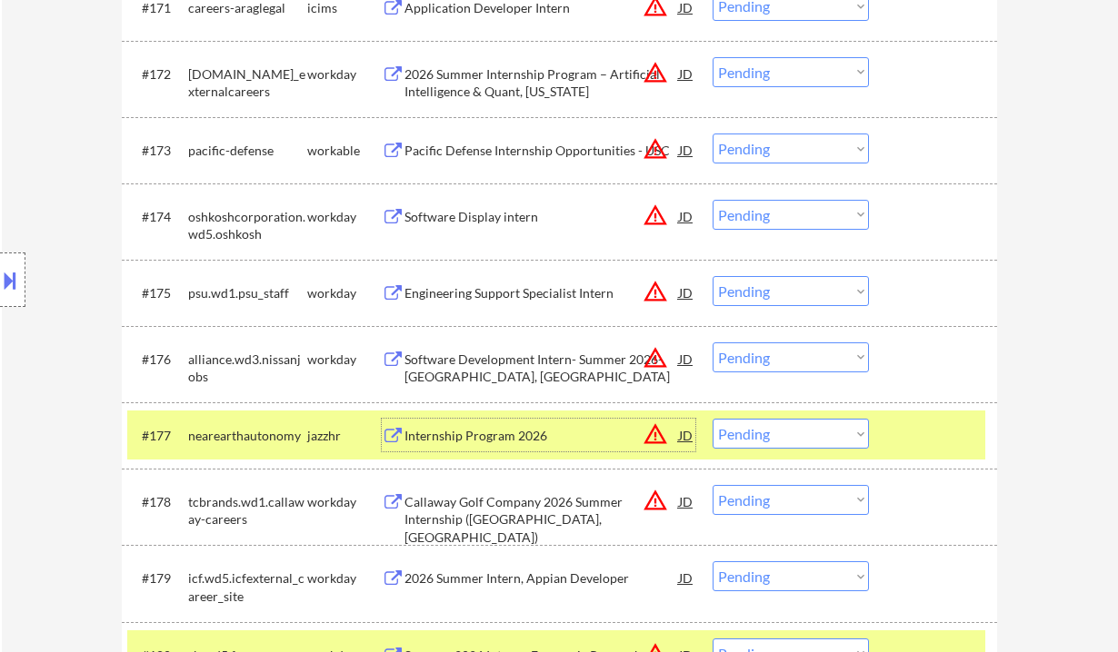
click at [772, 447] on select "Choose an option... Pending Applied Excluded (Questions) Excluded (Expired) Exc…" at bounding box center [790, 434] width 156 height 30
click at [712, 419] on select "Choose an option... Pending Applied Excluded (Questions) Excluded (Expired) Exc…" at bounding box center [790, 434] width 156 height 30
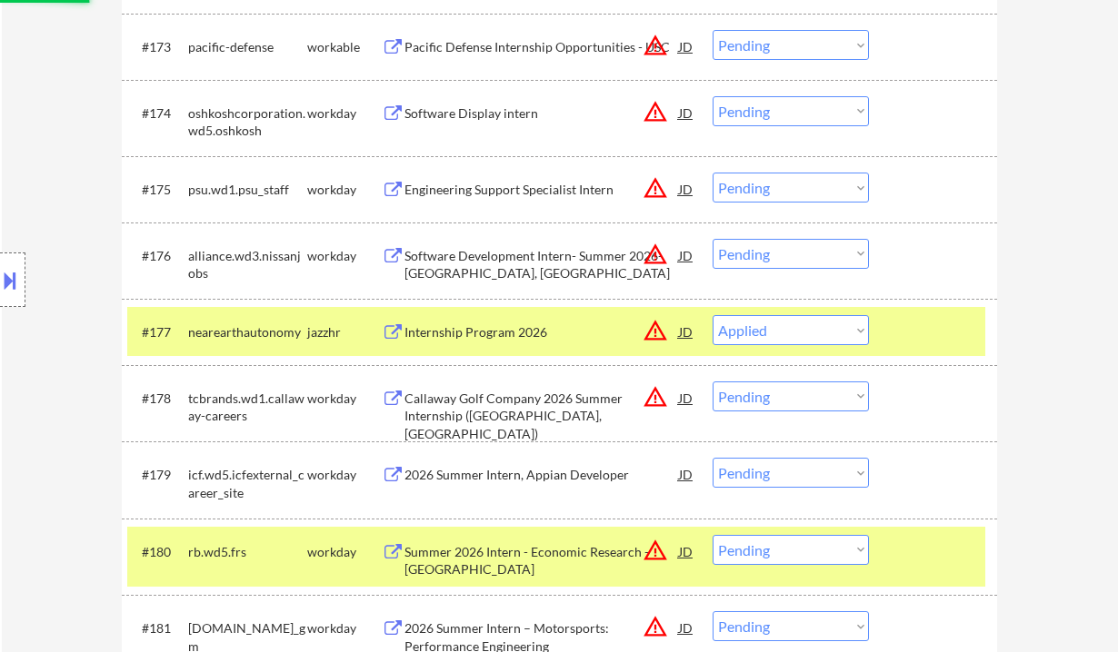
scroll to position [5837, 0]
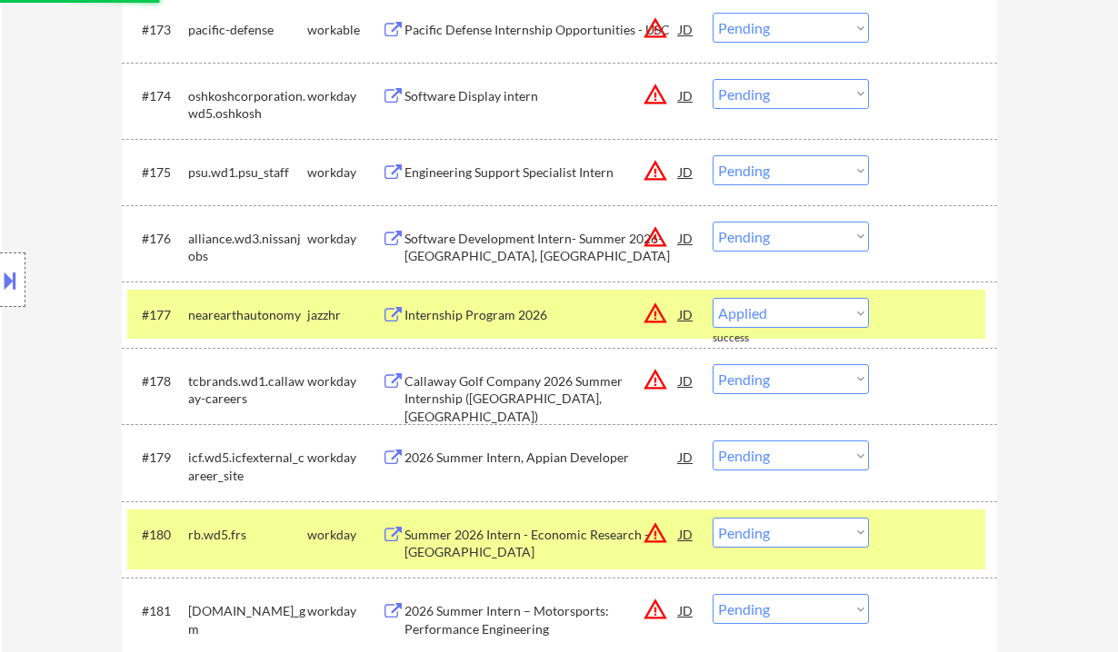
select select ""pending""
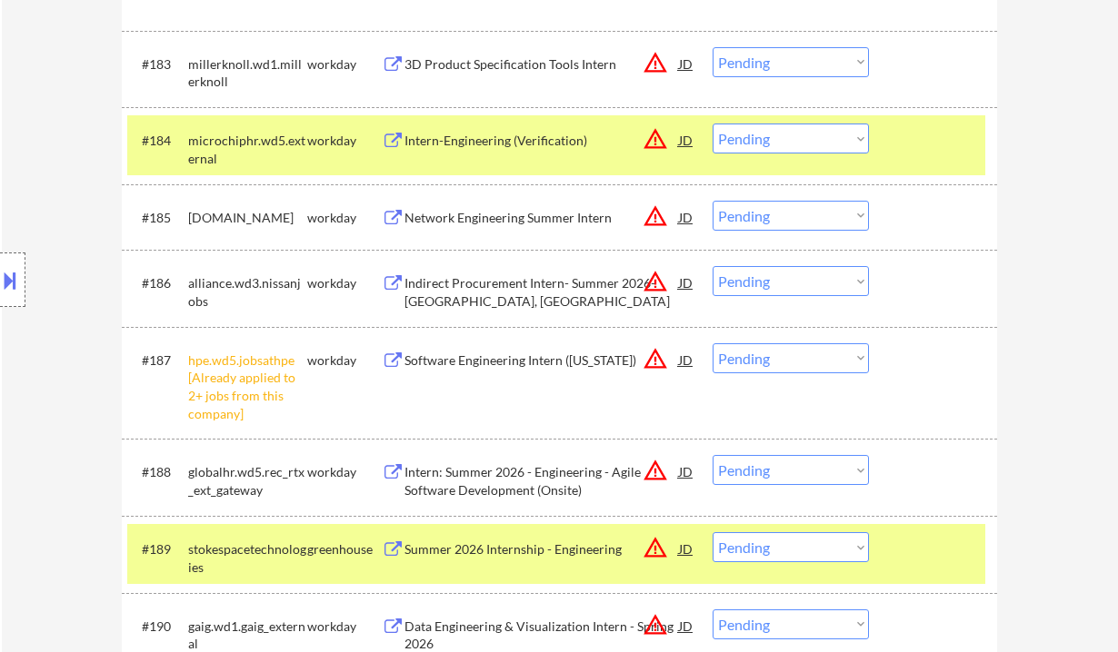
scroll to position [6564, 0]
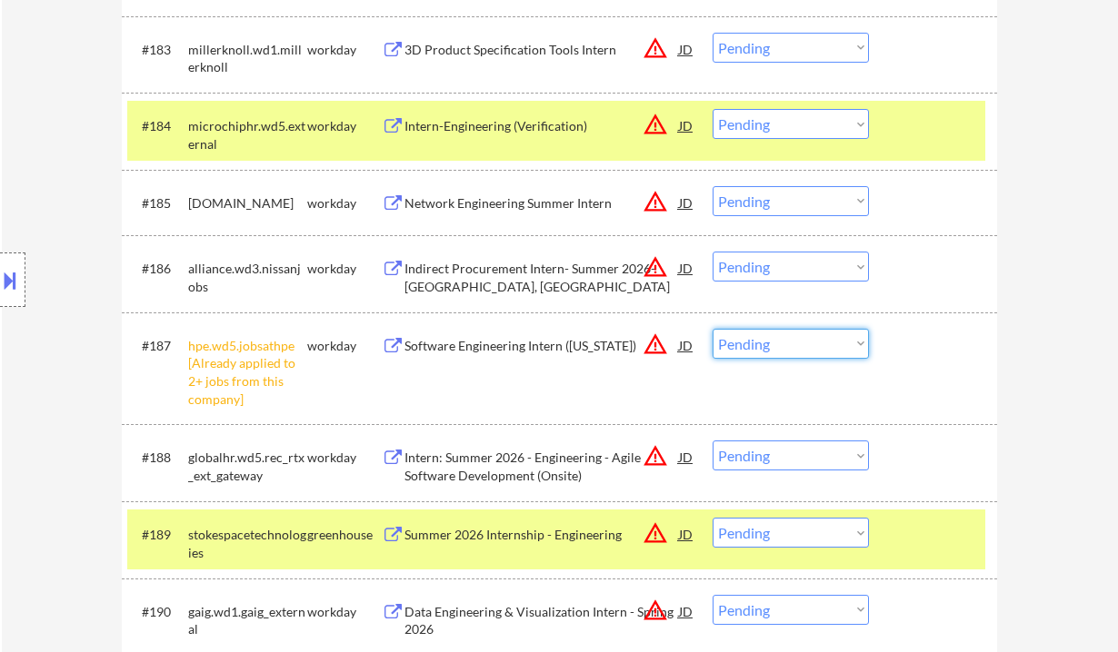
drag, startPoint x: 821, startPoint y: 349, endPoint x: 819, endPoint y: 358, distance: 9.3
click at [821, 349] on select "Choose an option... Pending Applied Excluded (Questions) Excluded (Expired) Exc…" at bounding box center [790, 344] width 156 height 30
click at [712, 329] on select "Choose an option... Pending Applied Excluded (Questions) Excluded (Expired) Exc…" at bounding box center [790, 344] width 156 height 30
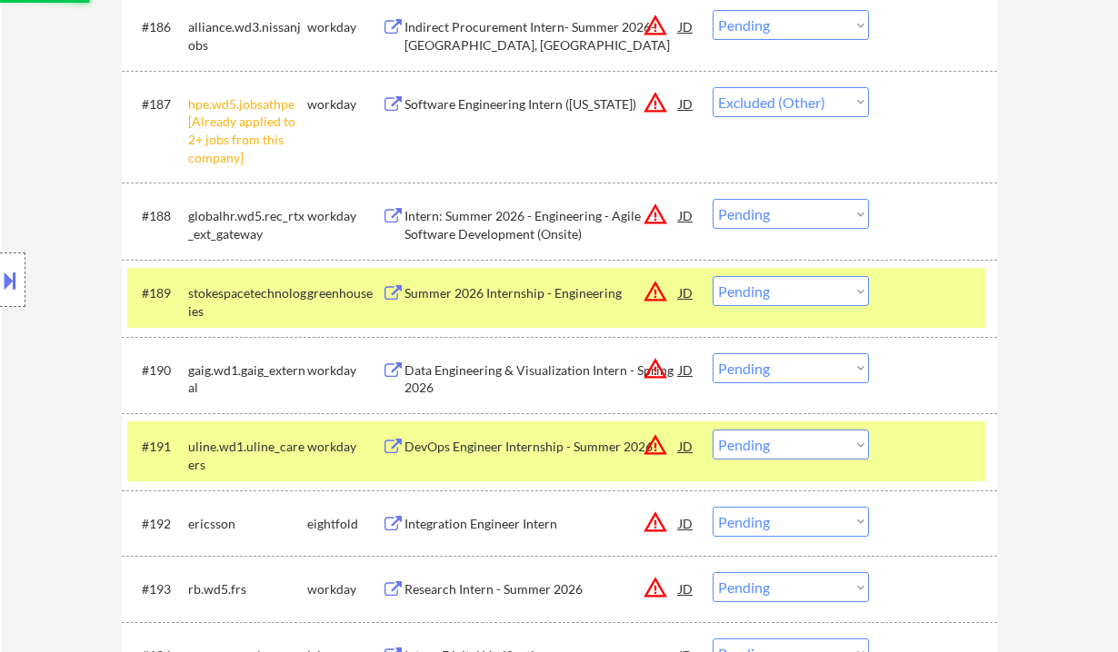
scroll to position [6806, 0]
click at [549, 286] on div "Summer 2026 Internship - Engineering" at bounding box center [541, 293] width 274 height 18
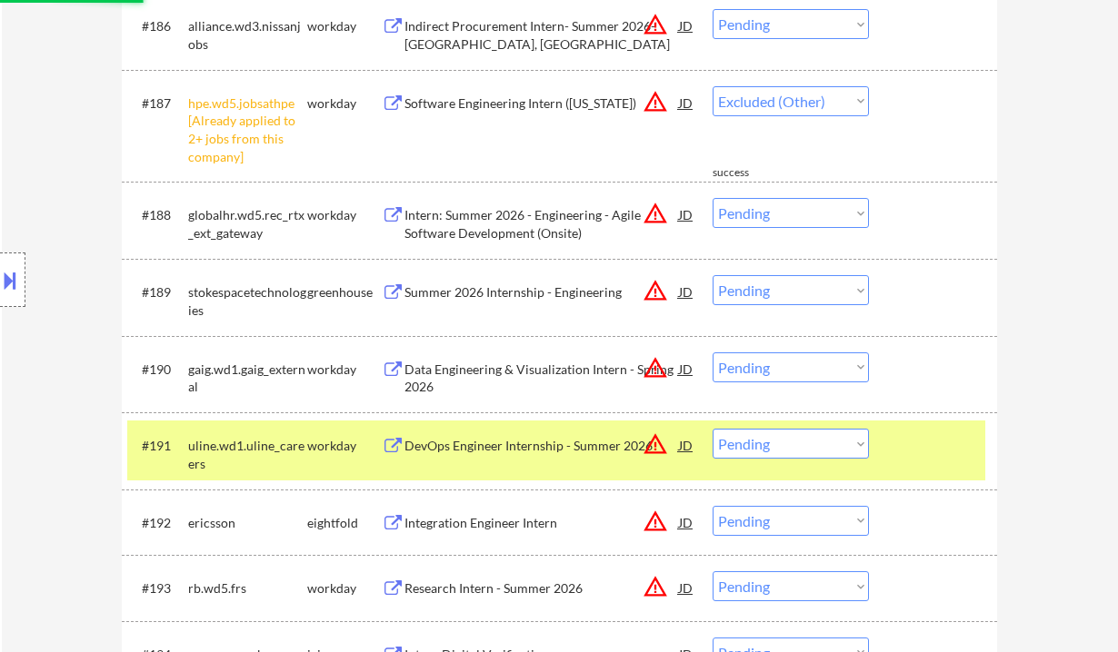
select select ""pending""
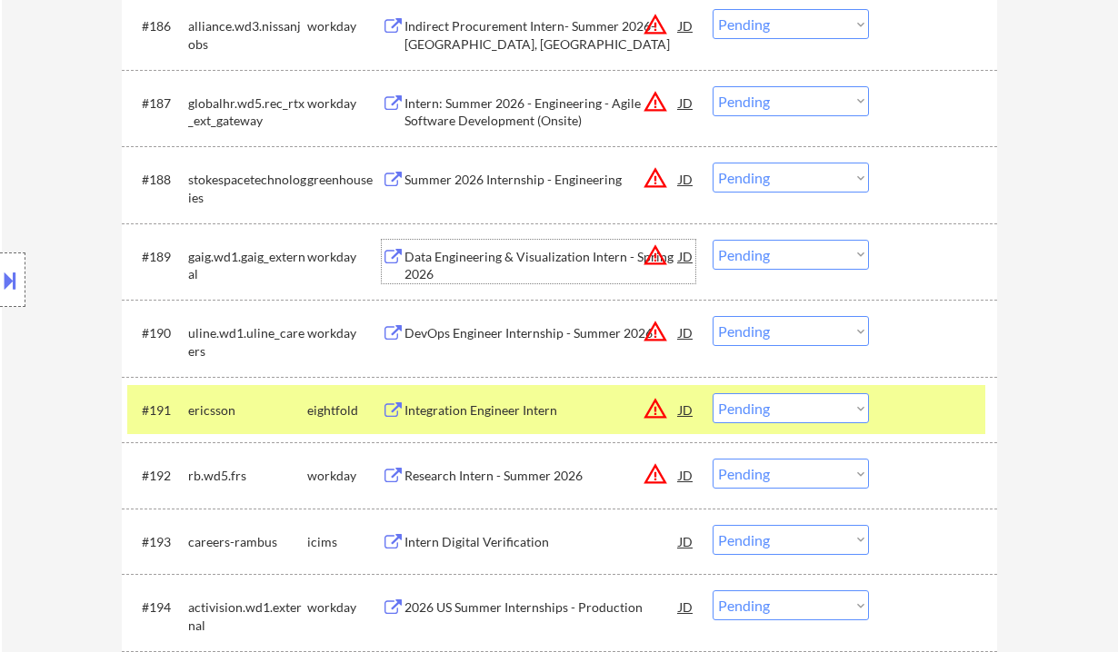
scroll to position [7170, 0]
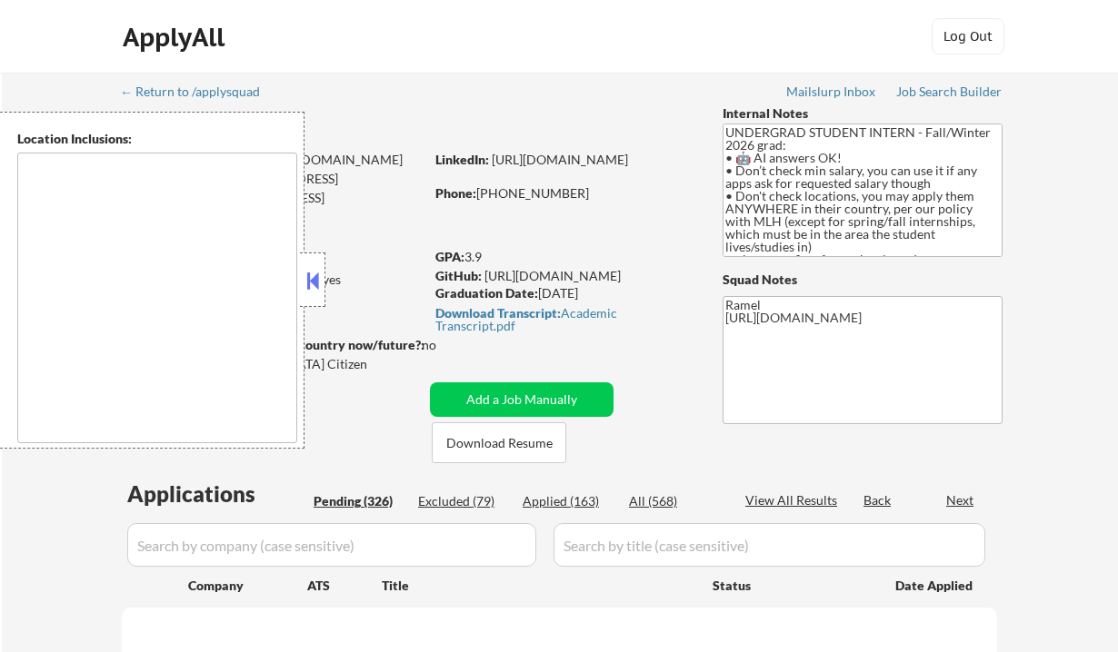
click at [569, 503] on div "Applied (163)" at bounding box center [568, 502] width 91 height 18
select select ""pending""
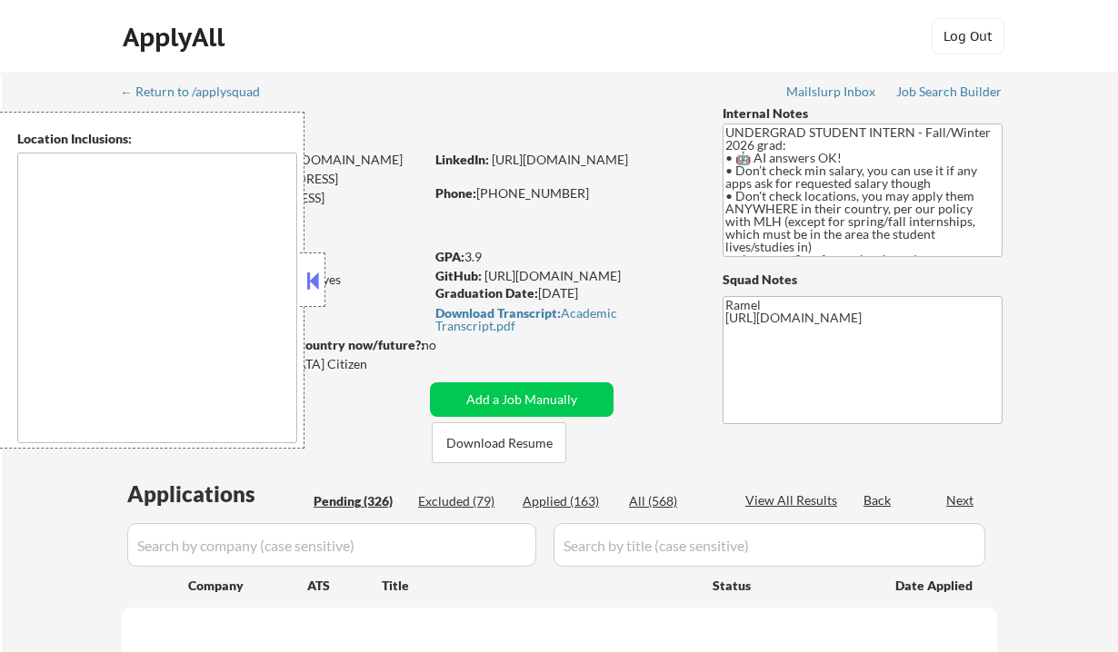
select select ""pending""
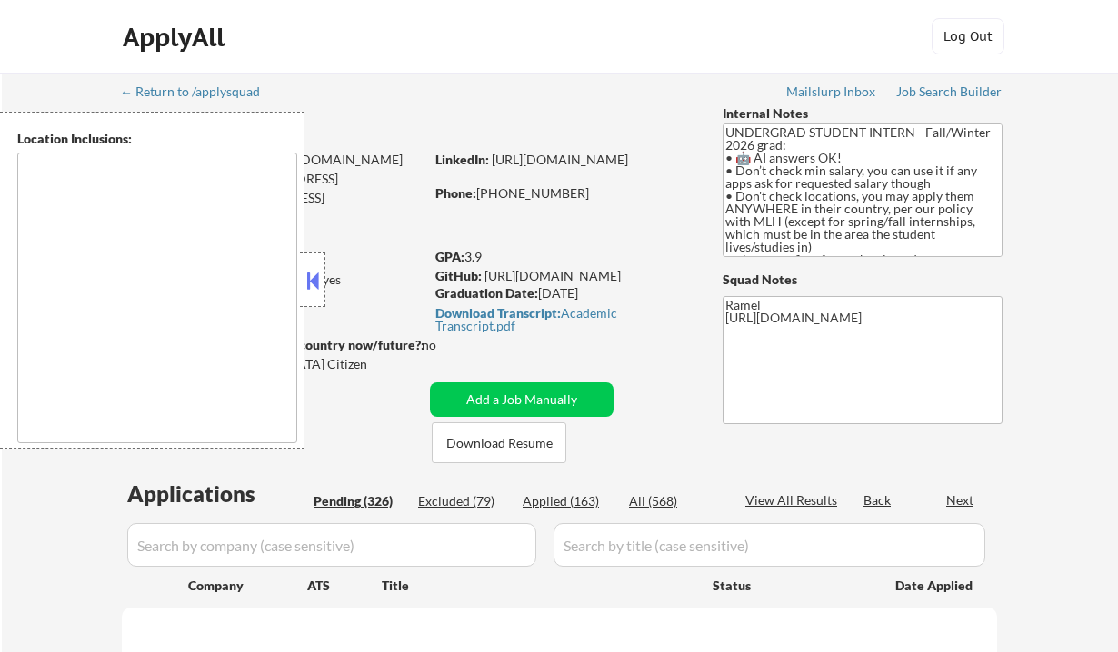
select select ""pending""
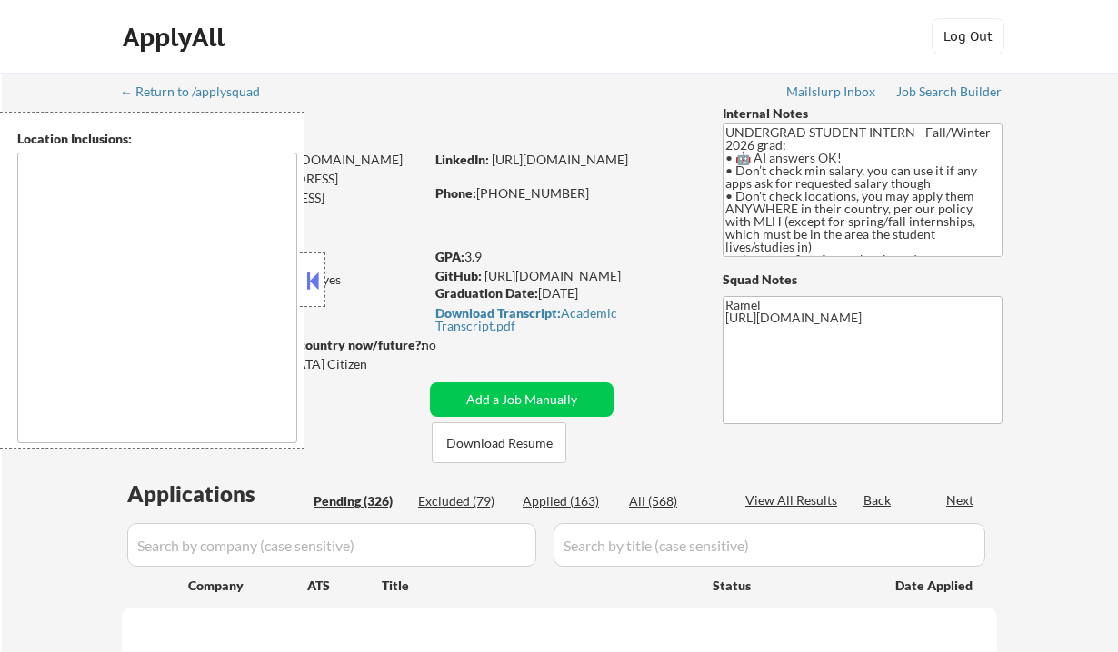
select select ""pending""
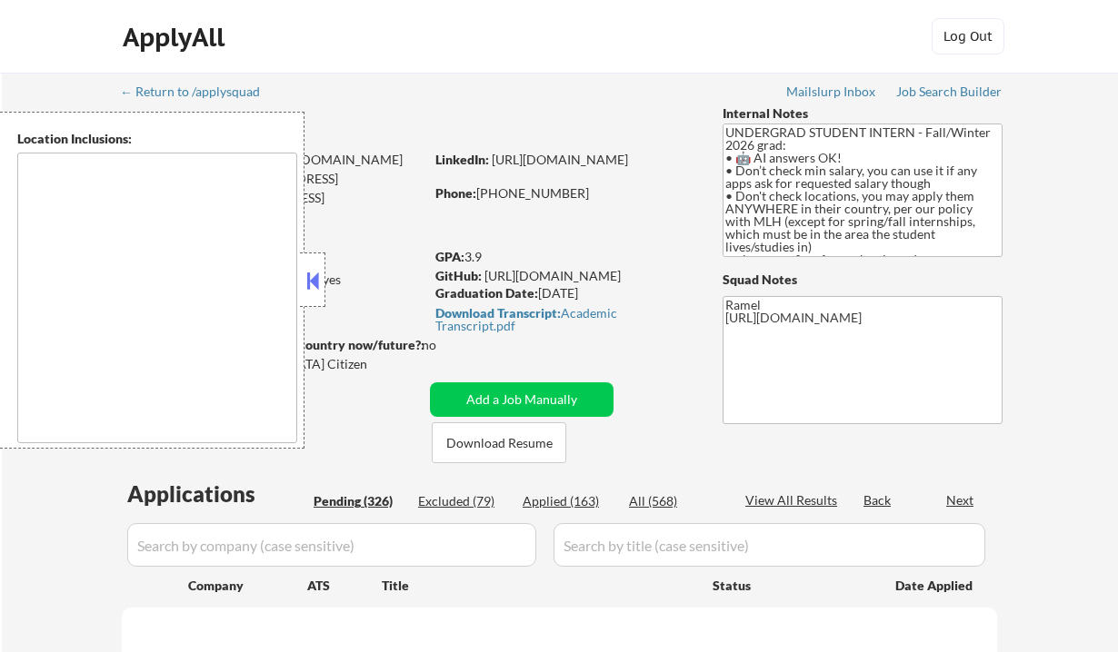
select select ""pending""
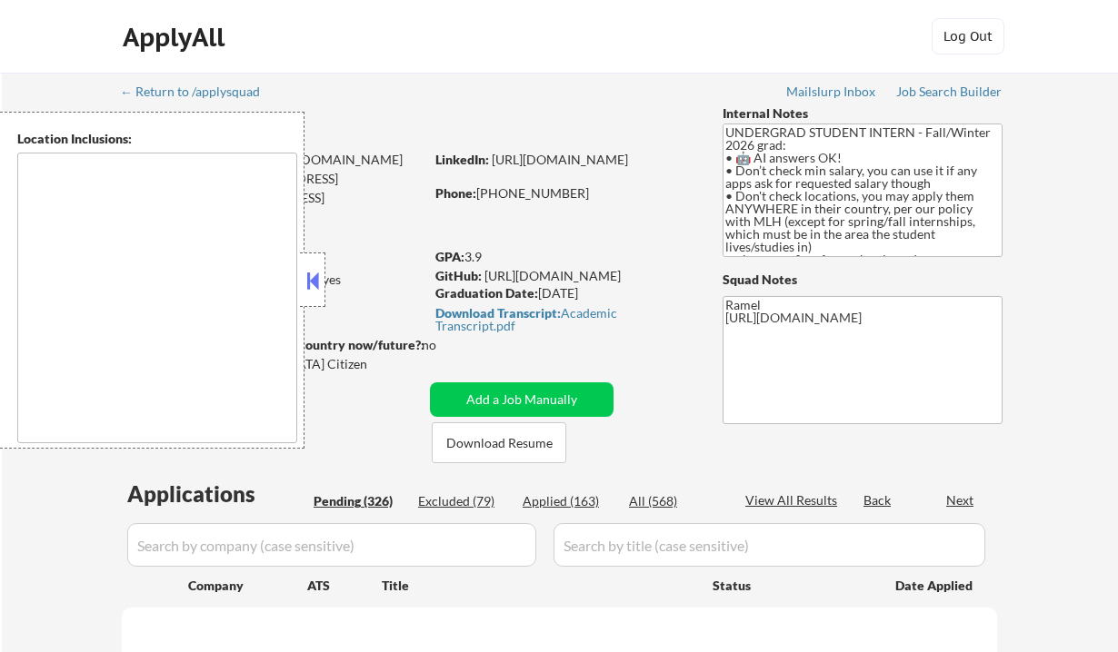
select select ""pending""
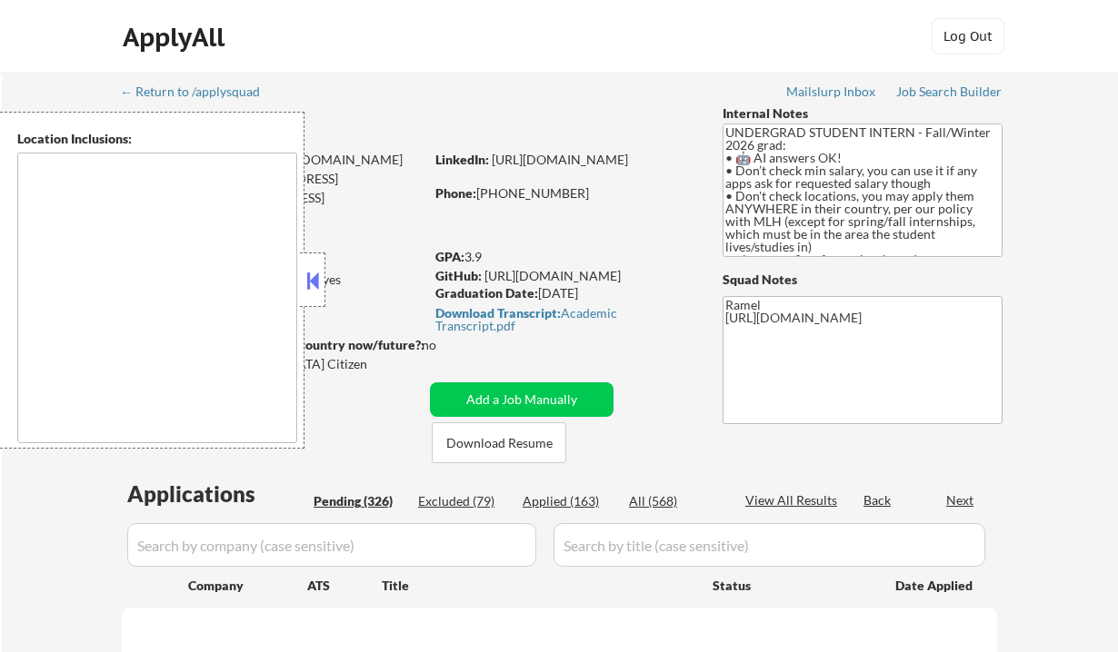
select select ""pending""
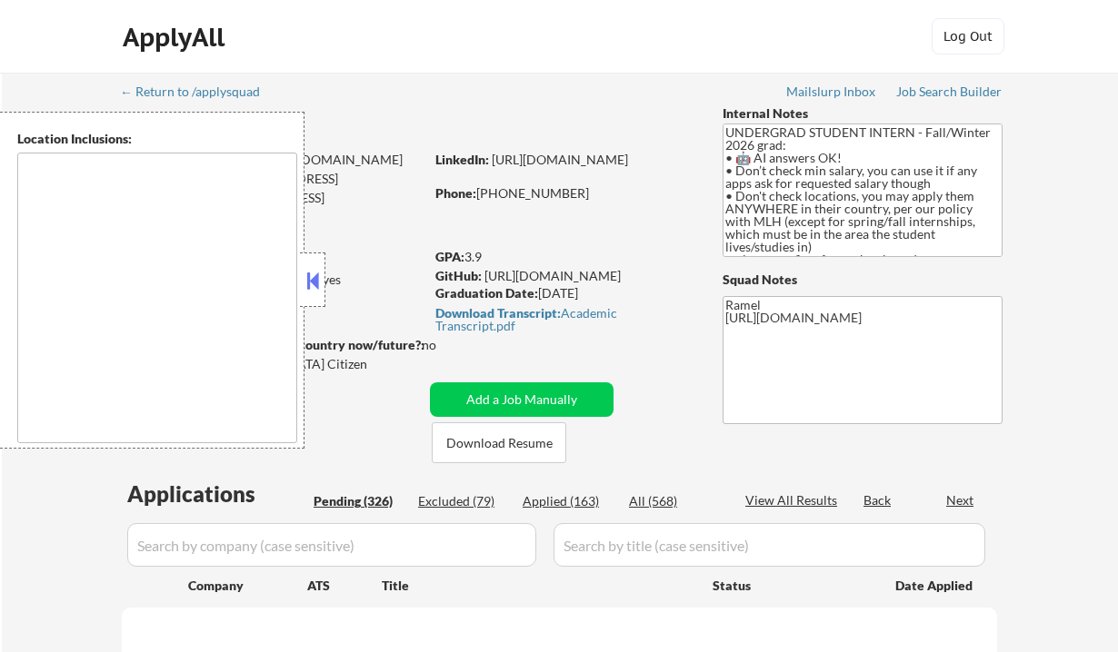
select select ""pending""
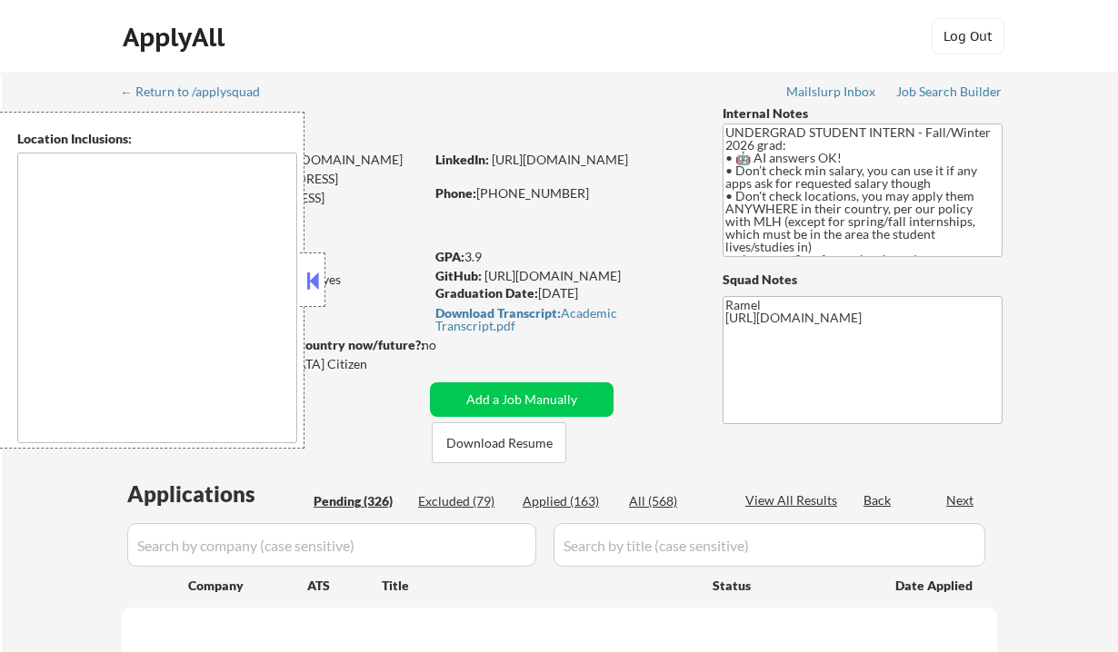
select select ""pending""
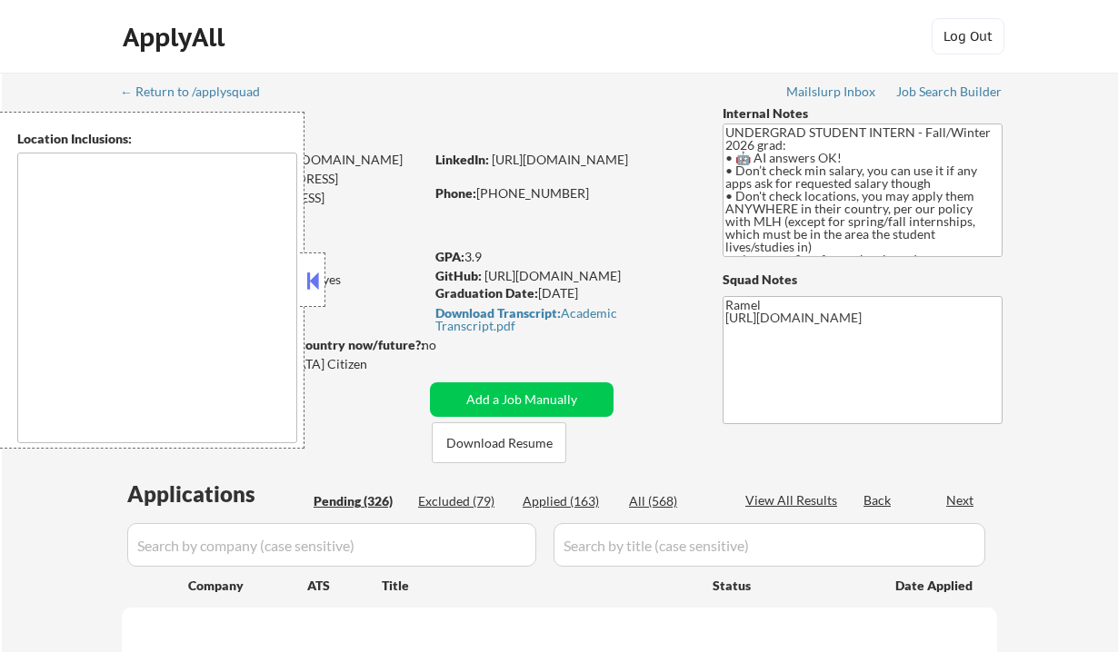
select select ""pending""
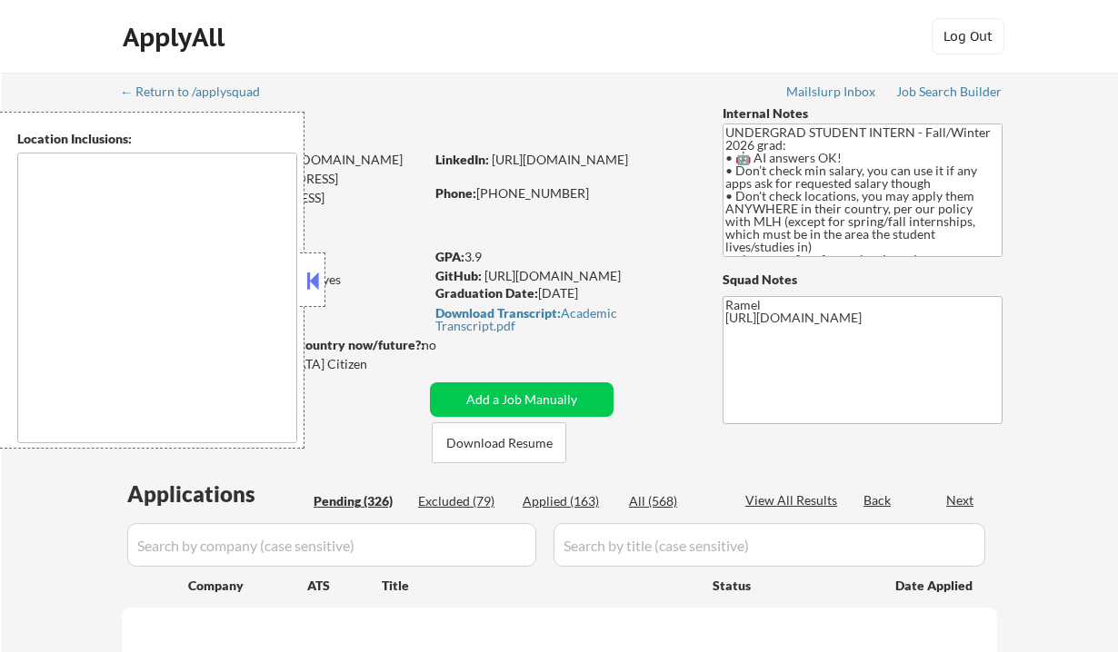
select select ""pending""
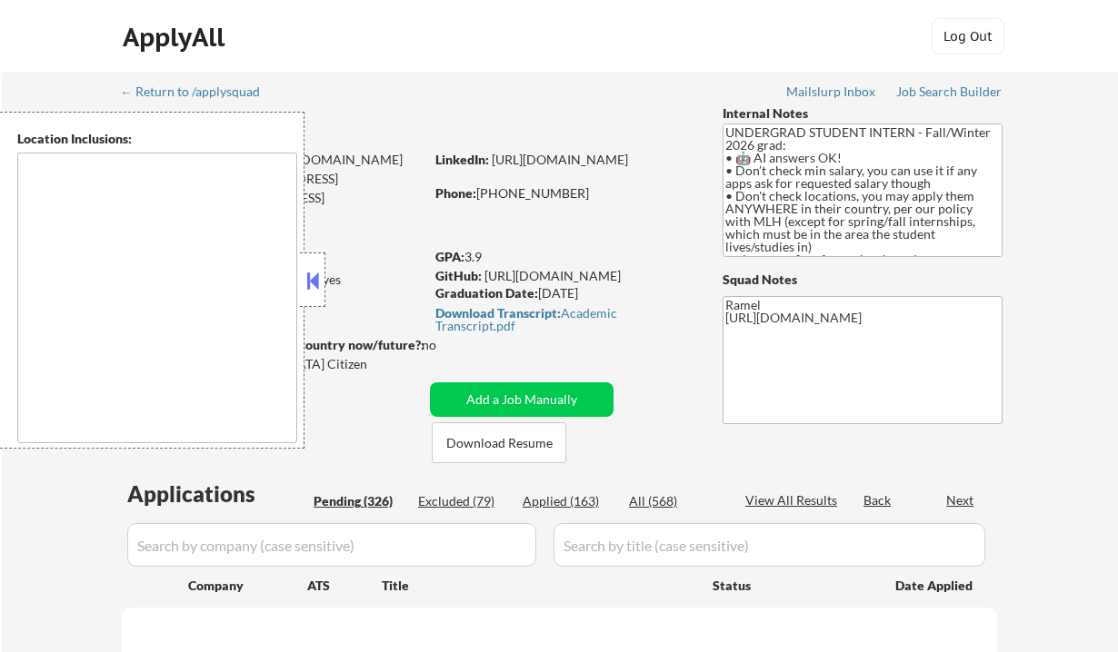
select select ""pending""
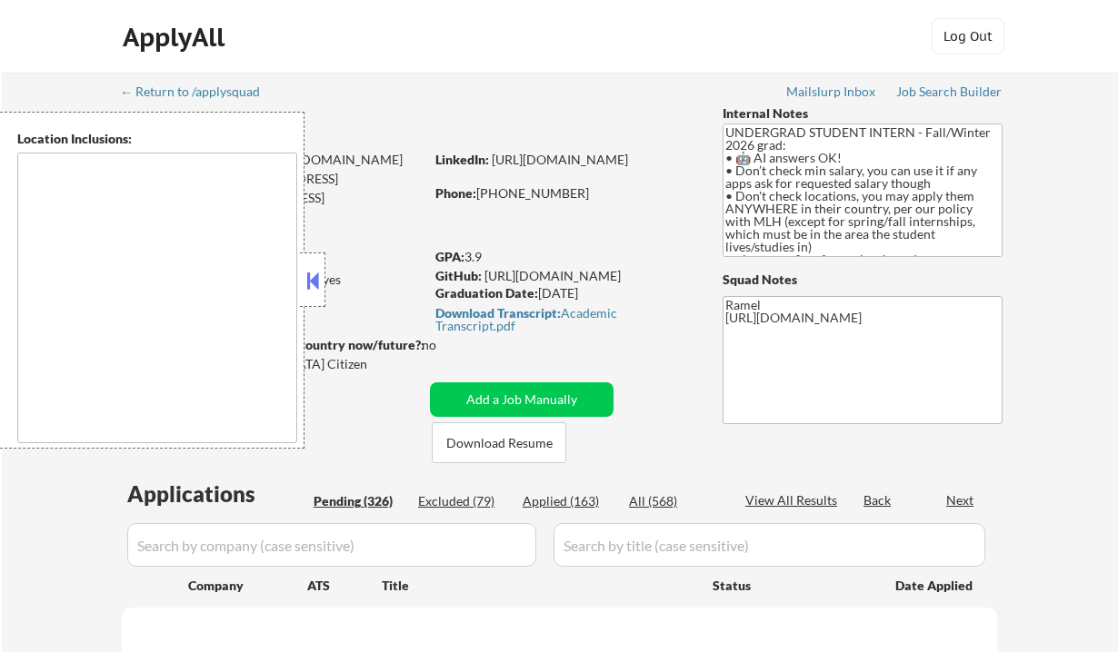
select select ""pending""
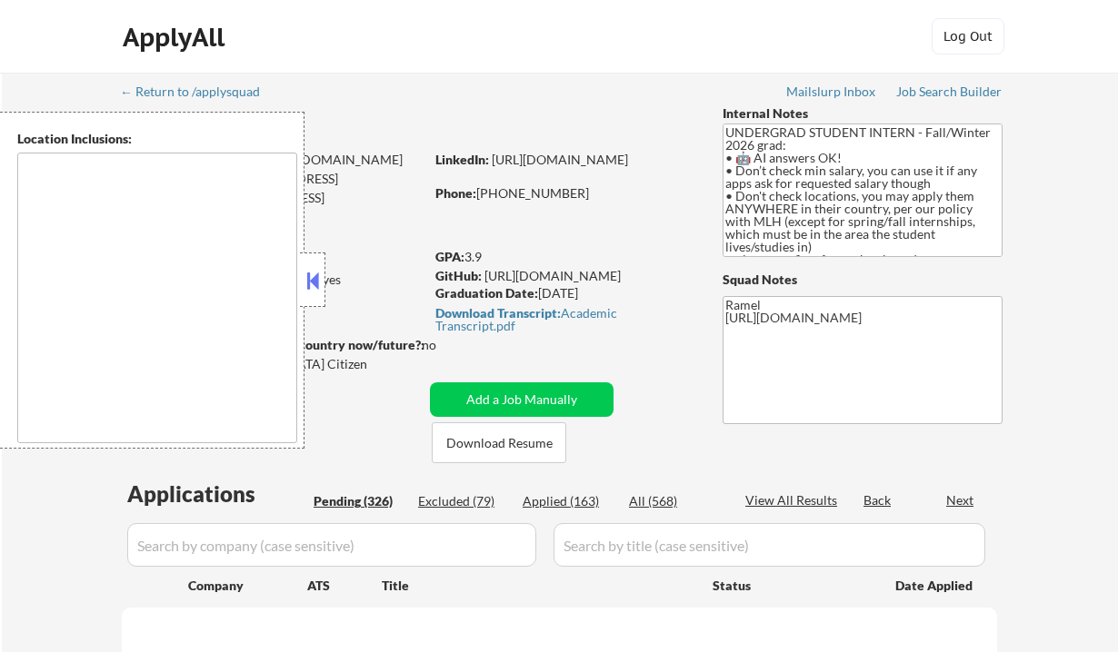
select select ""pending""
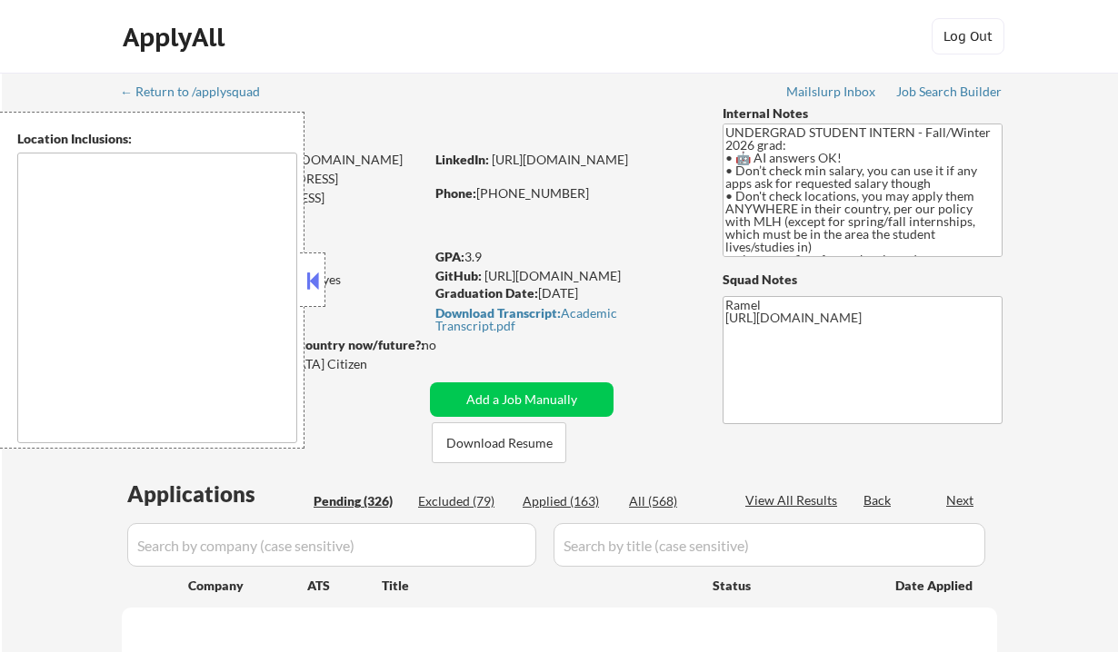
select select ""pending""
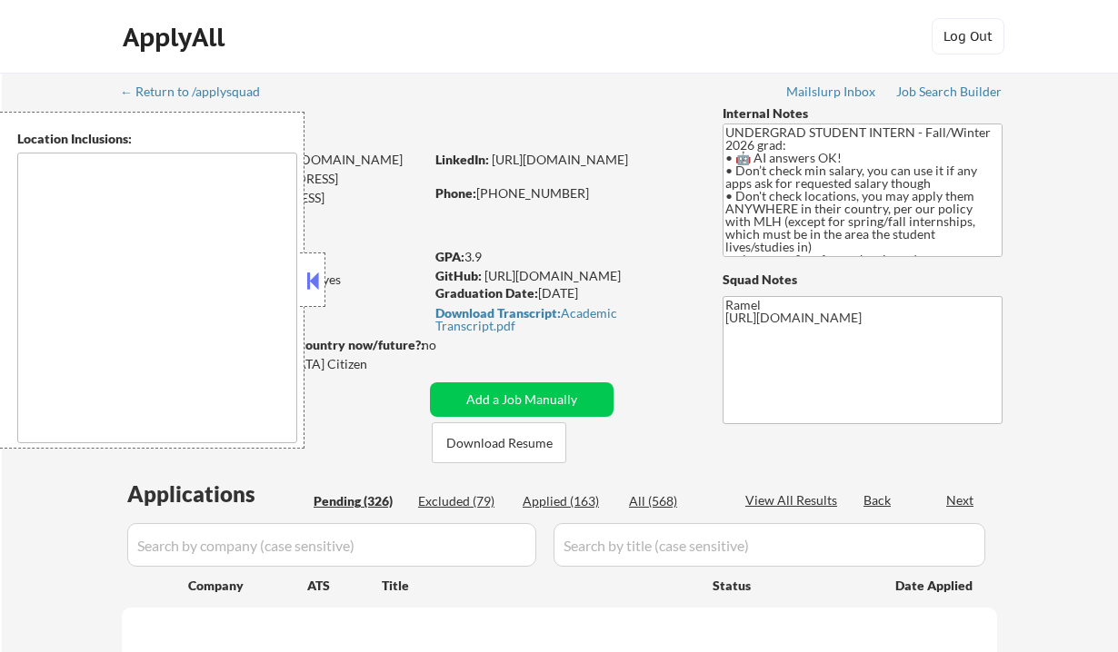
select select ""pending""
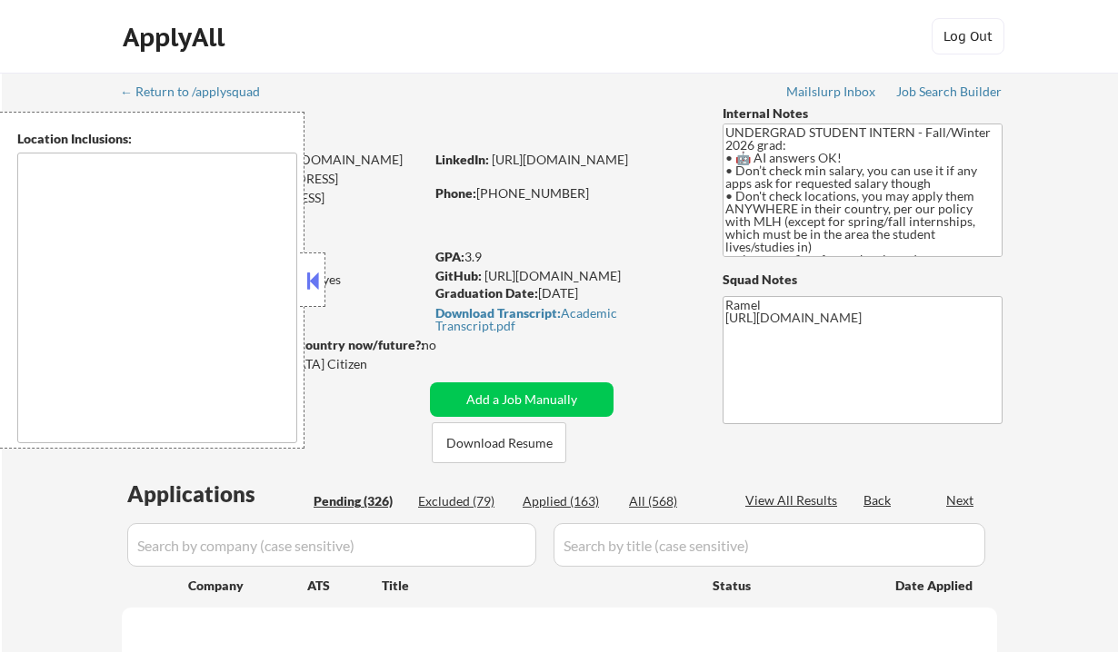
select select ""pending""
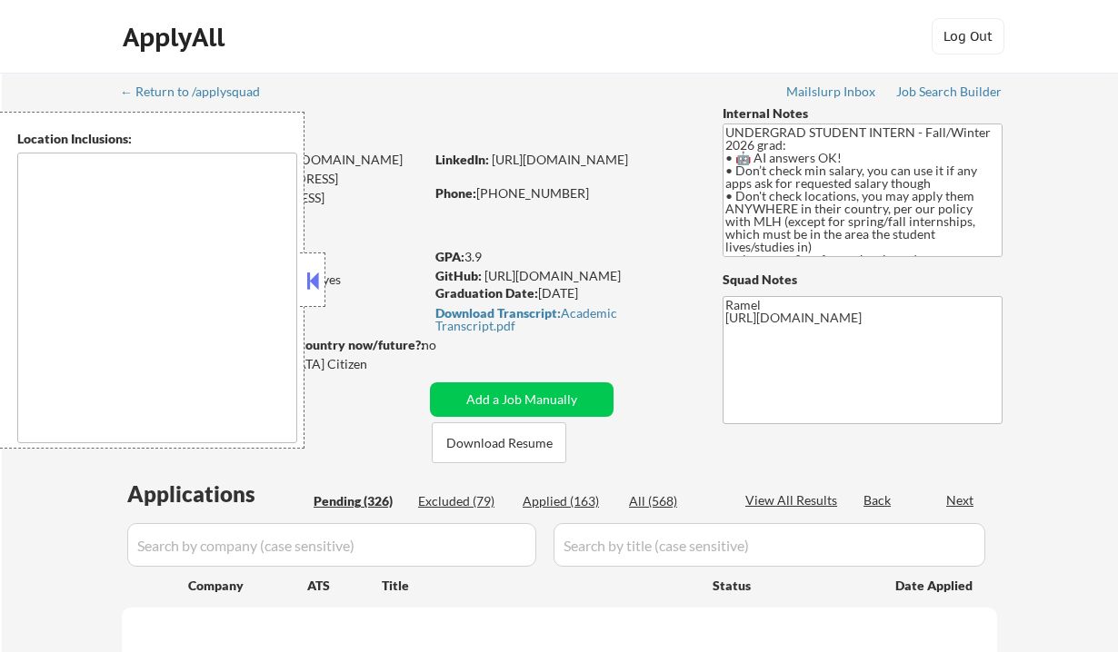
select select ""pending""
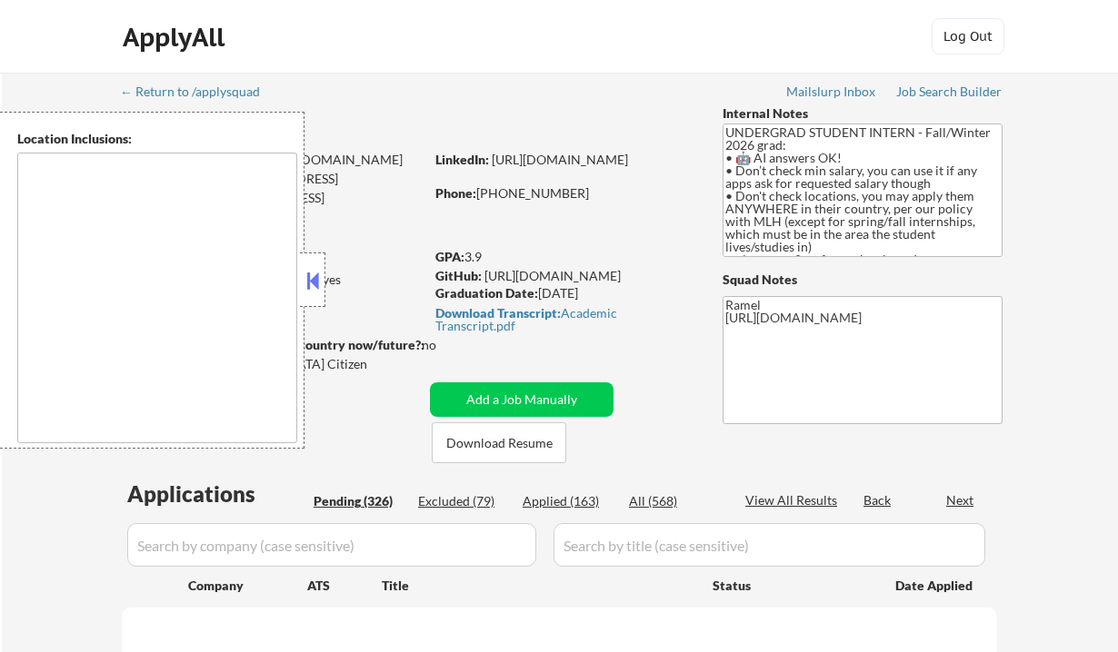
select select ""pending""
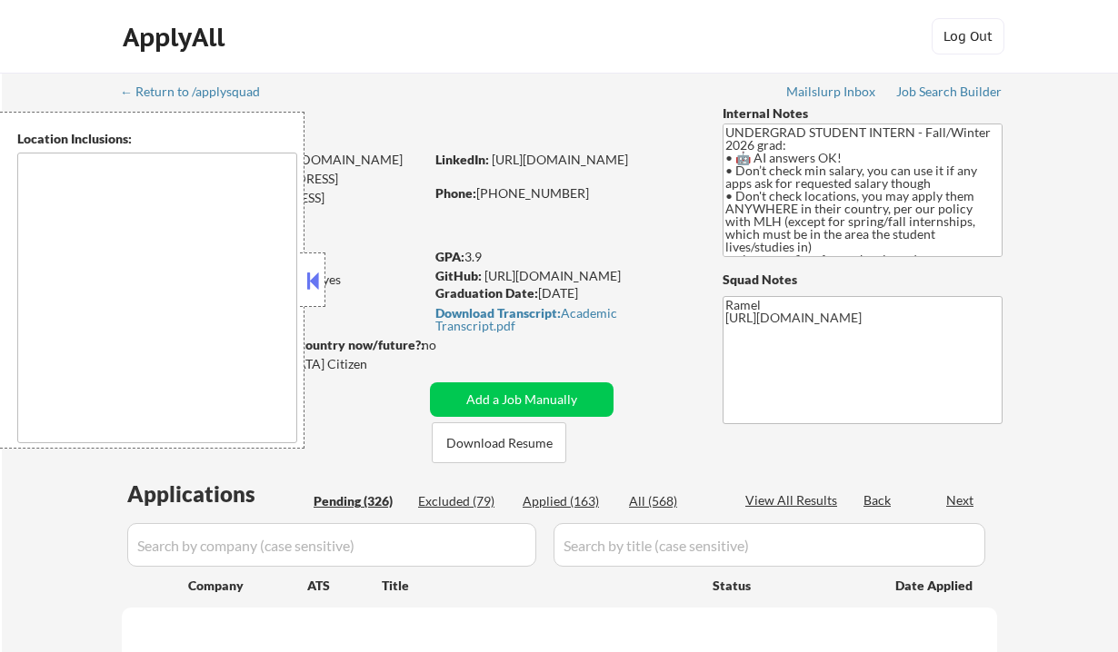
select select ""pending""
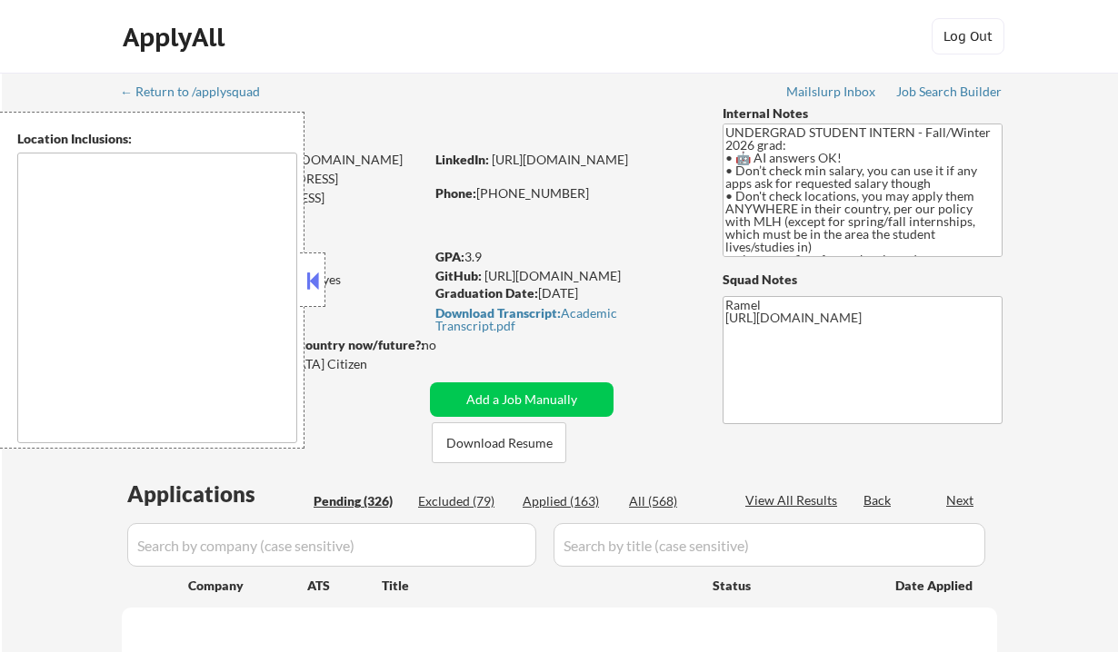
select select ""pending""
type textarea "country:[GEOGRAPHIC_DATA]"
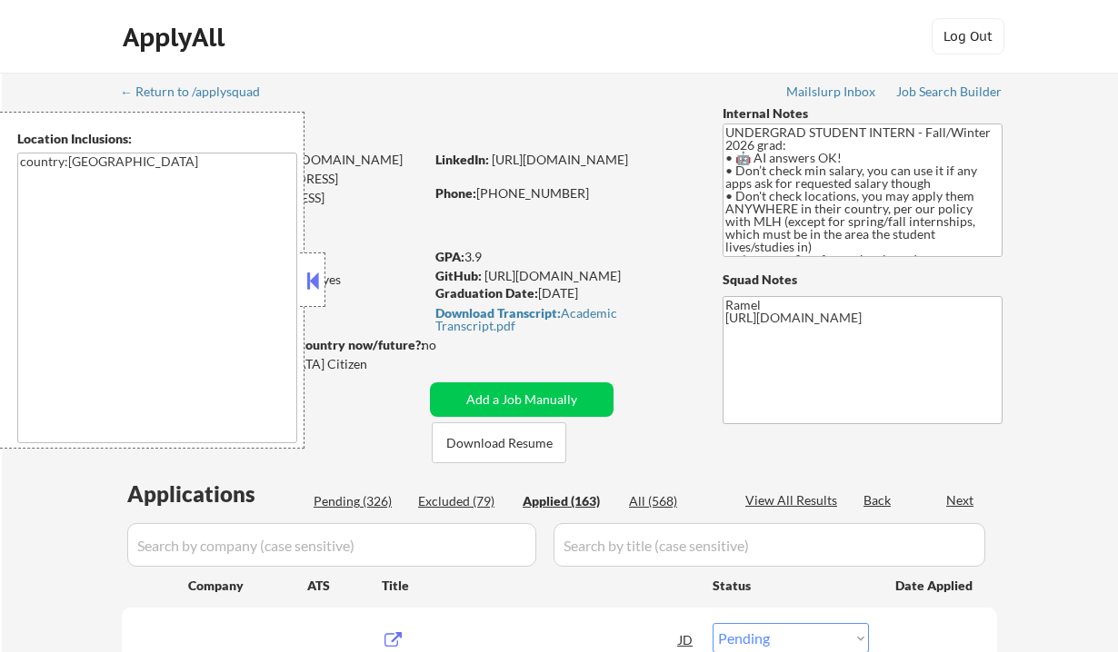
scroll to position [363, 0]
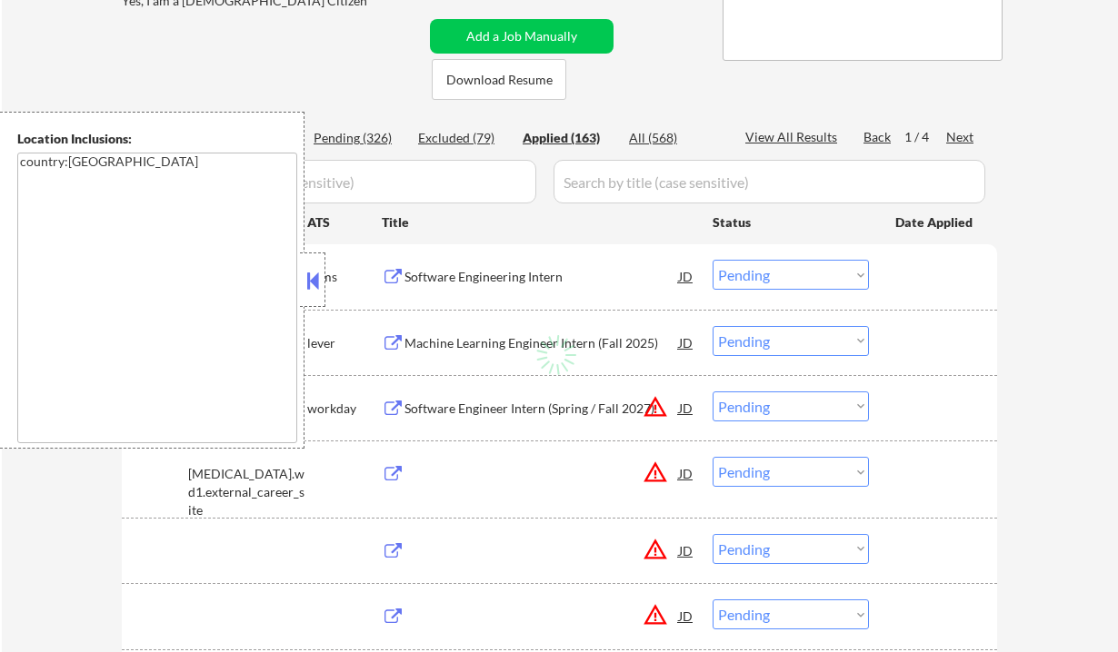
select select ""applied""
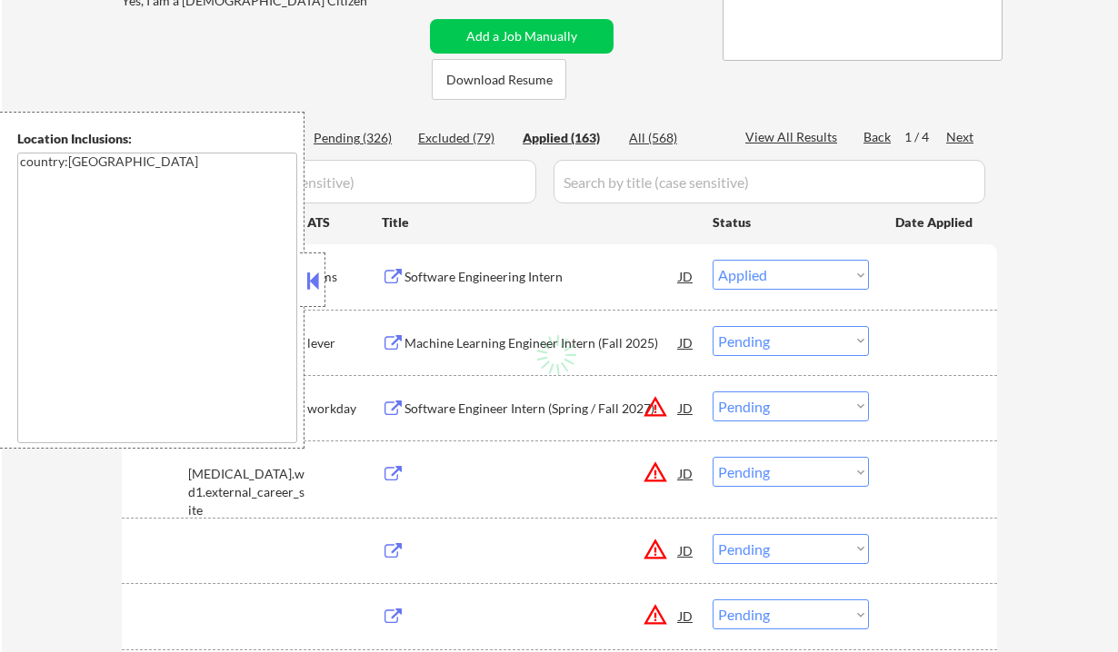
select select ""applied""
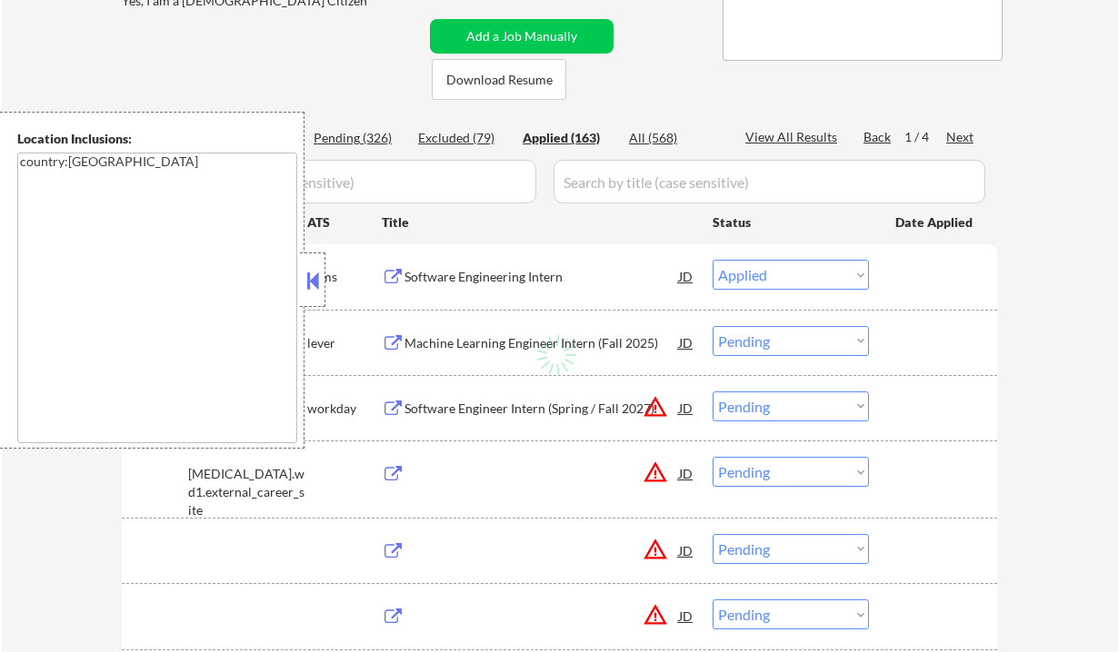
select select ""applied""
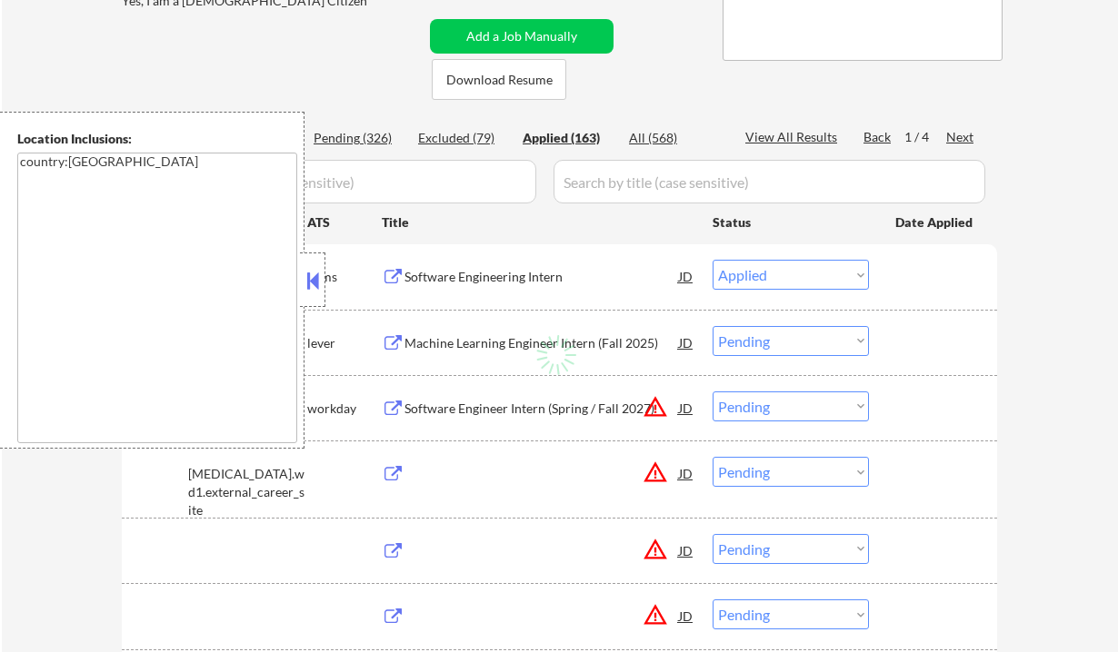
select select ""applied""
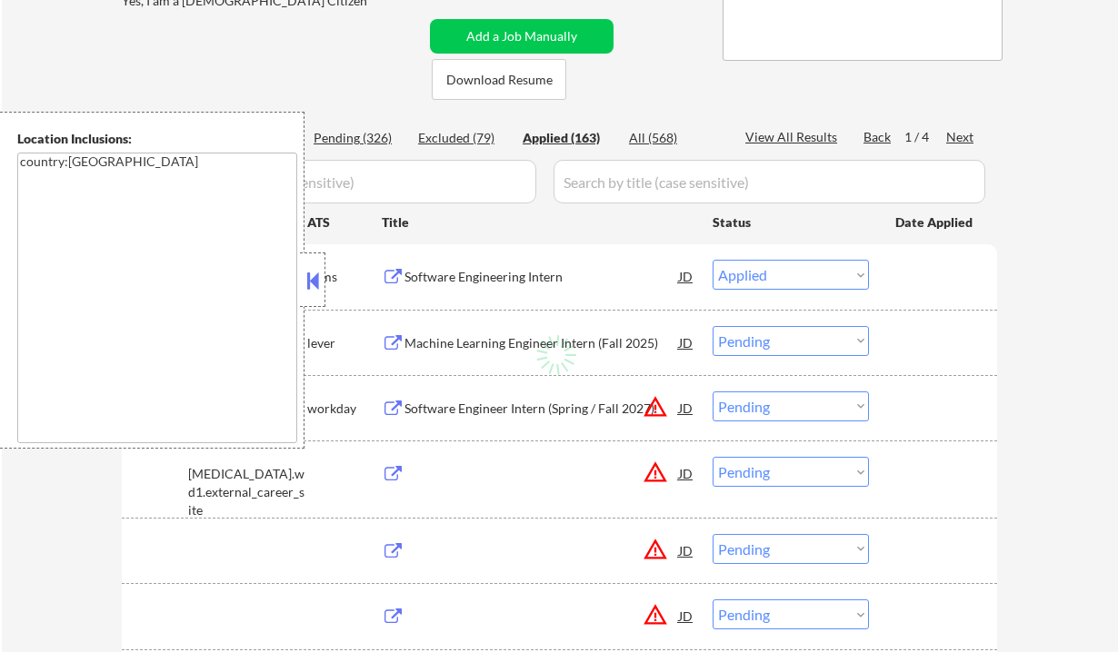
select select ""applied""
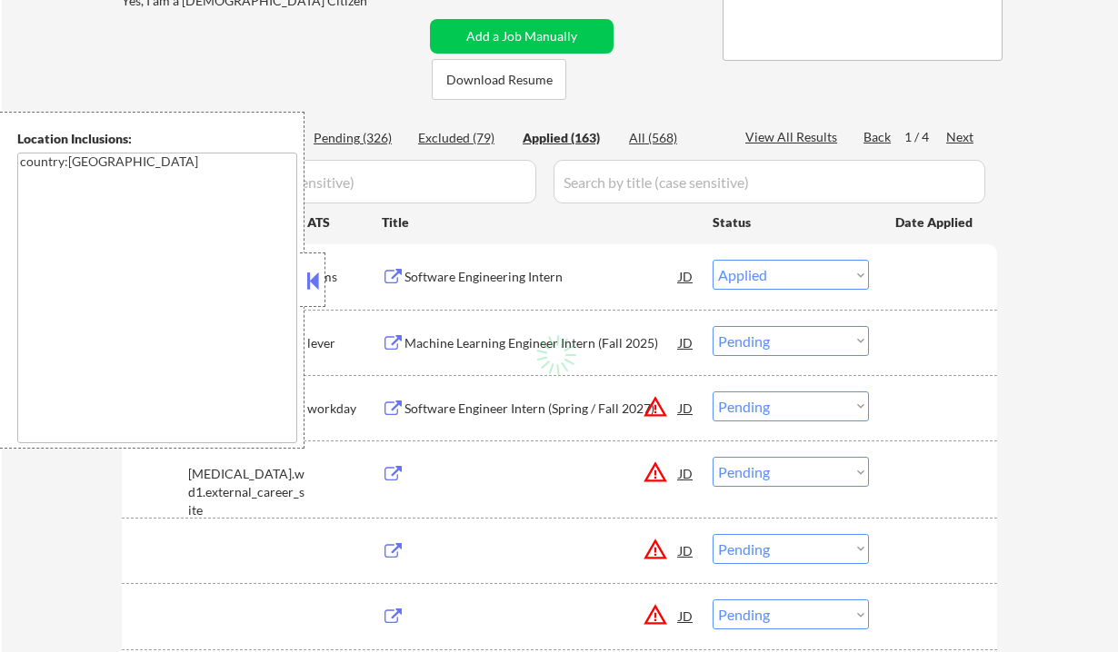
select select ""applied""
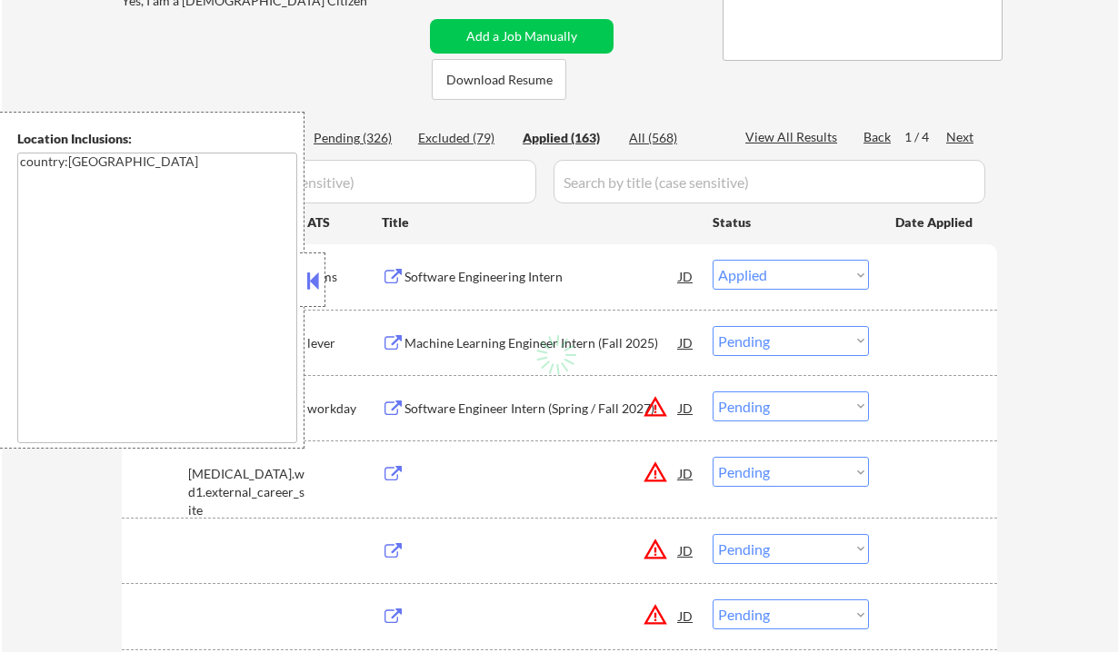
select select ""applied""
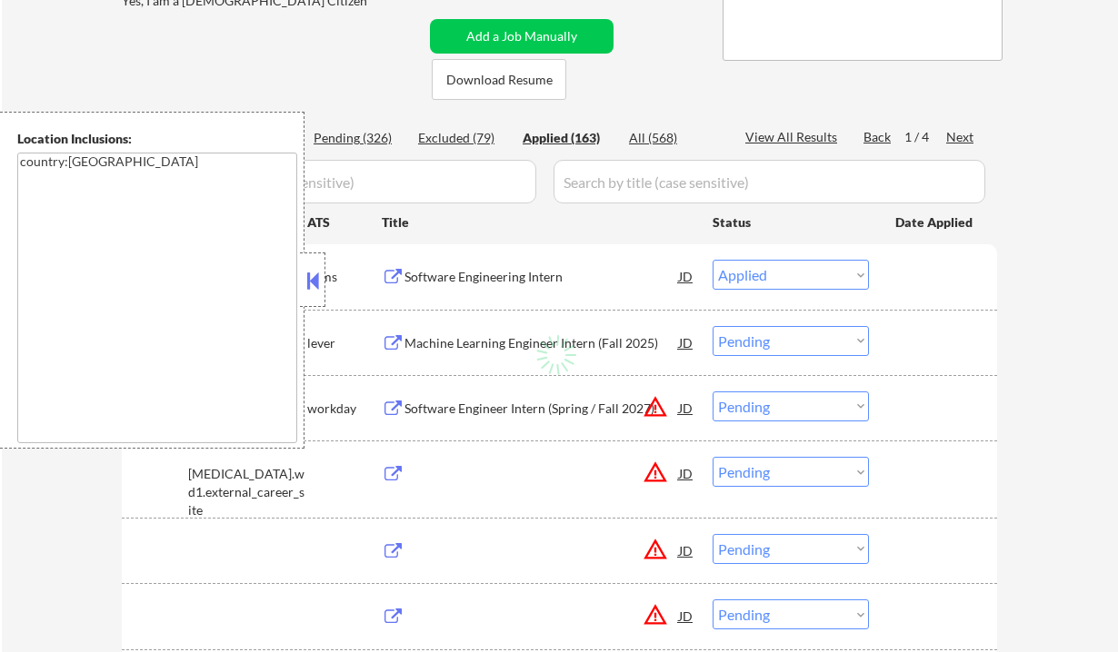
select select ""applied""
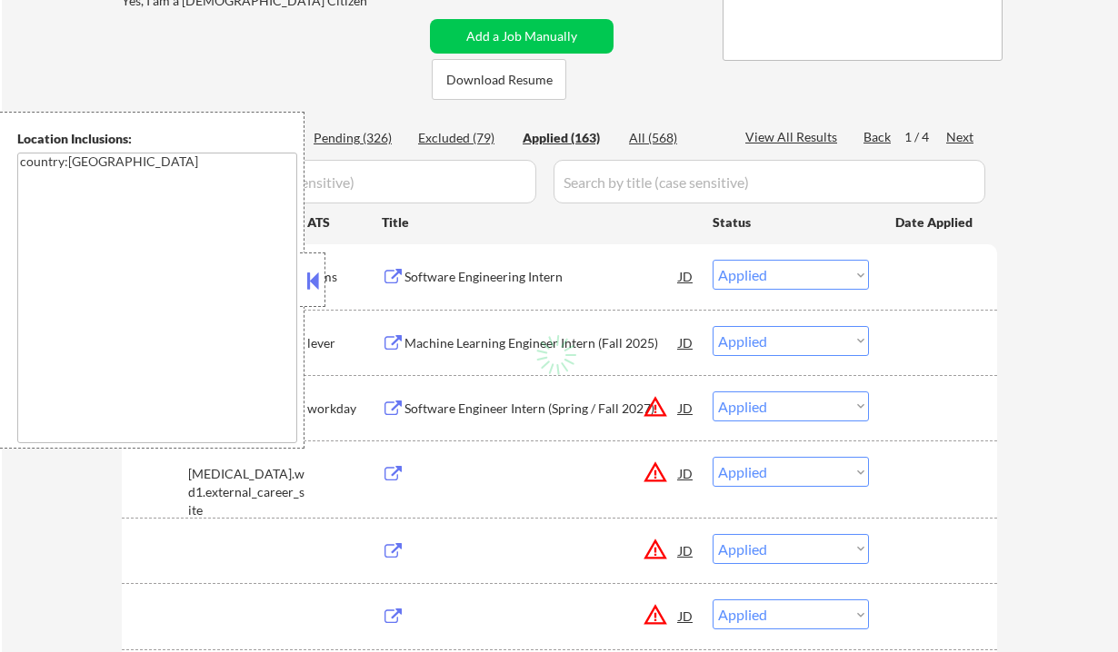
select select ""applied""
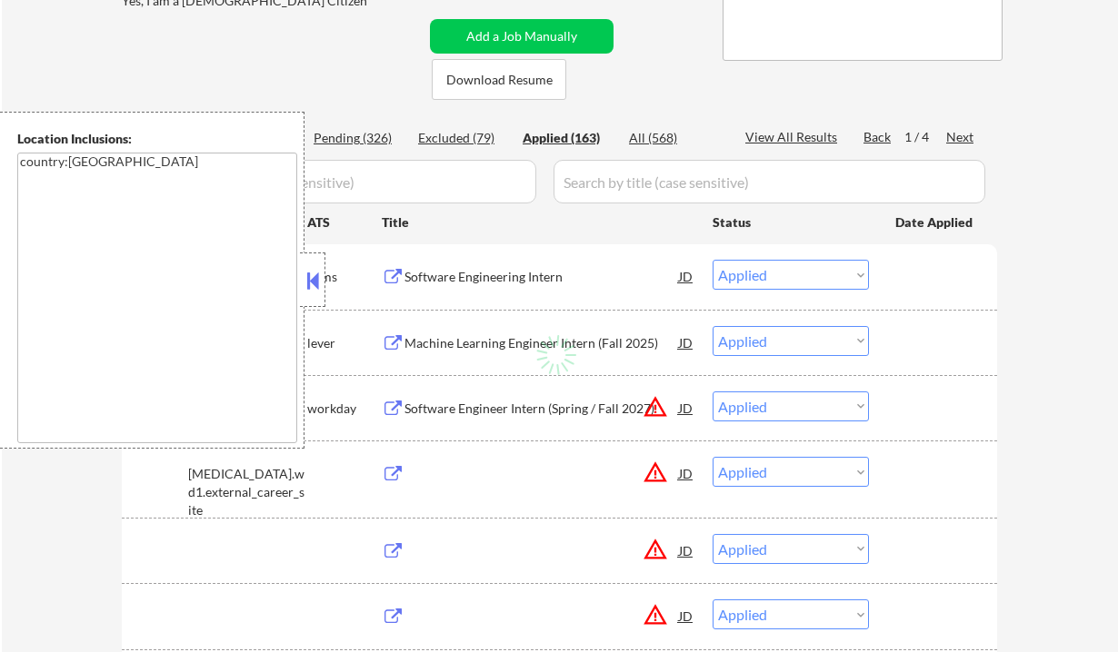
select select ""applied""
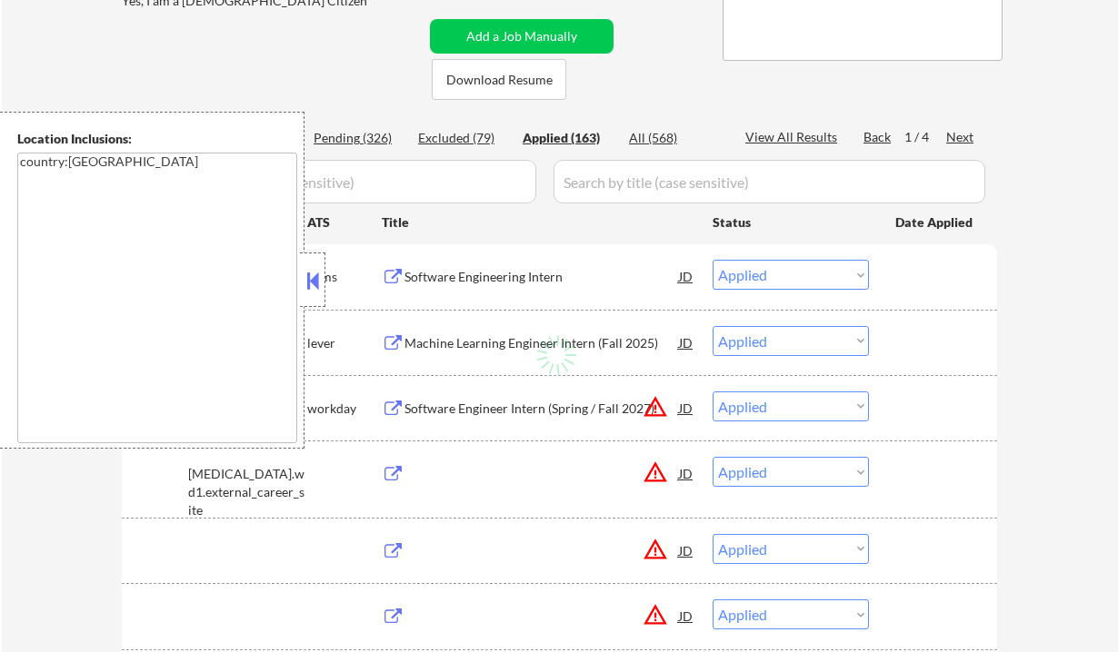
select select ""applied""
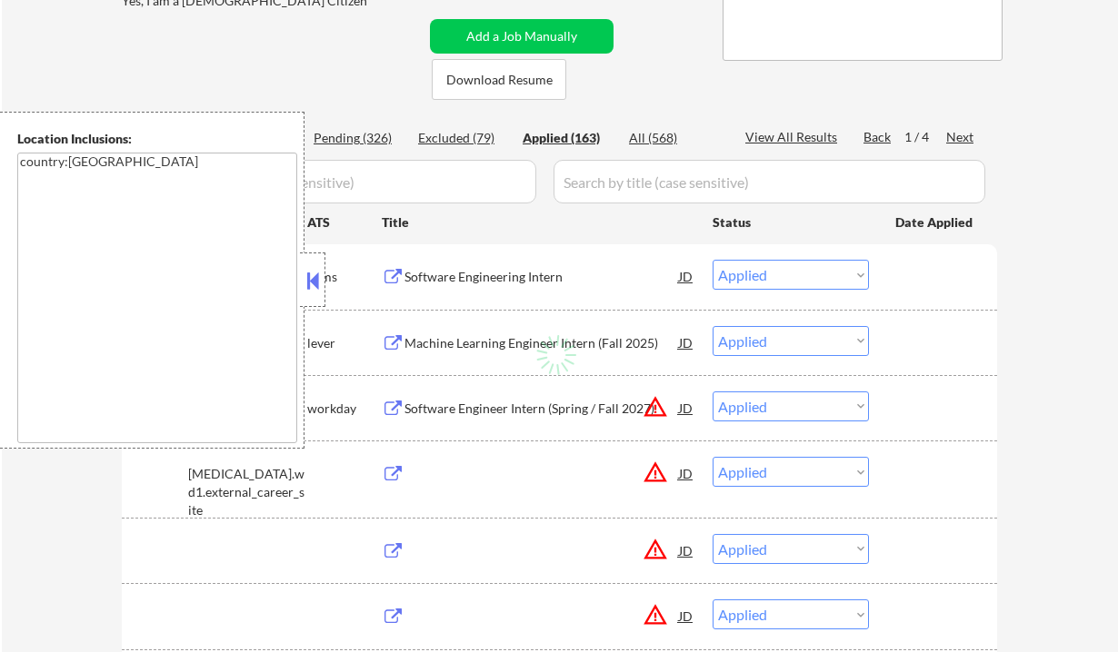
select select ""applied""
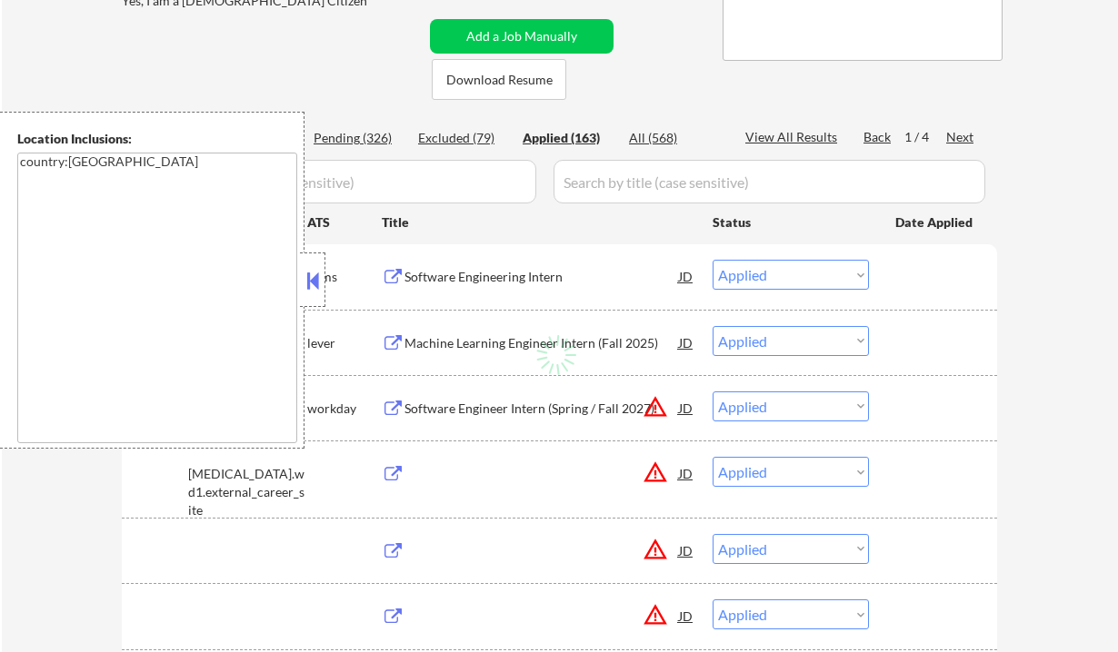
select select ""applied""
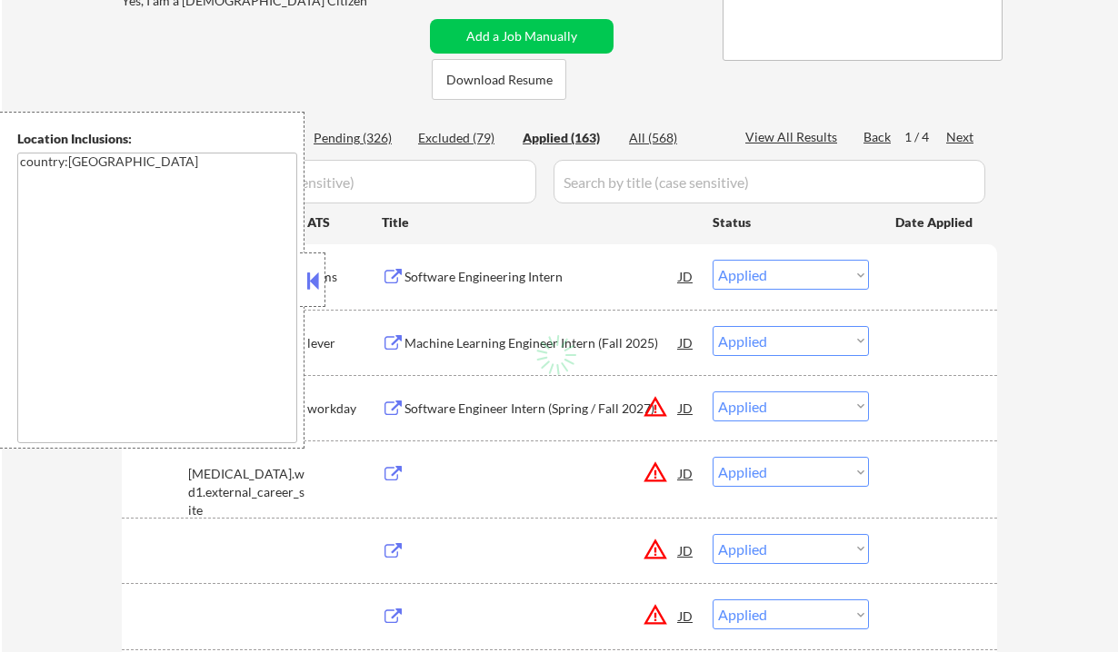
select select ""applied""
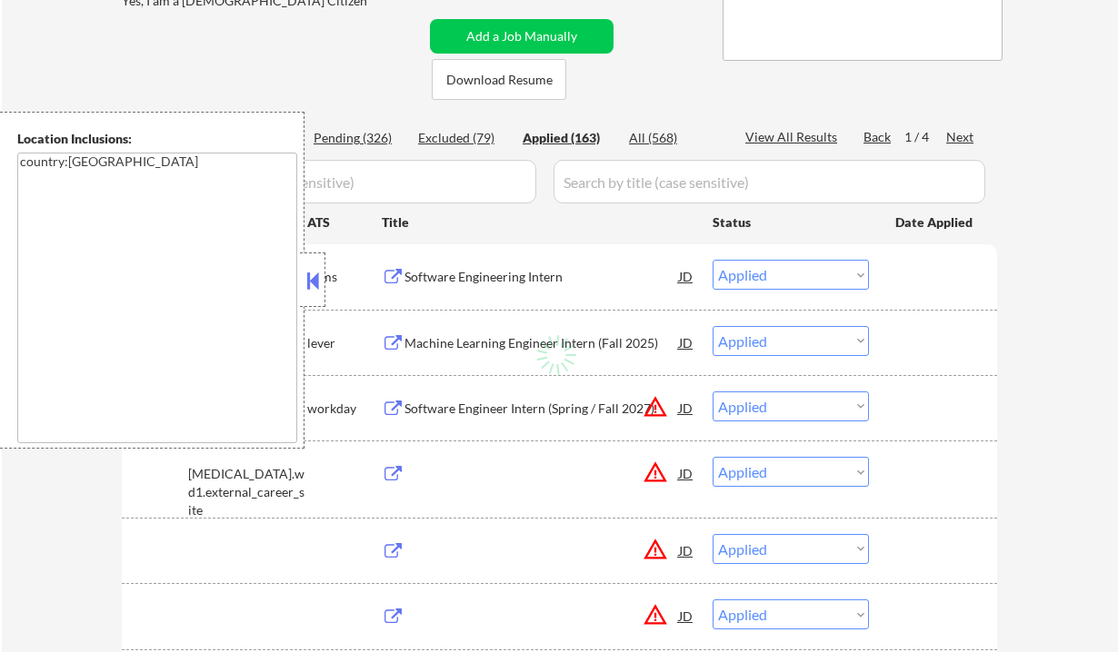
select select ""applied""
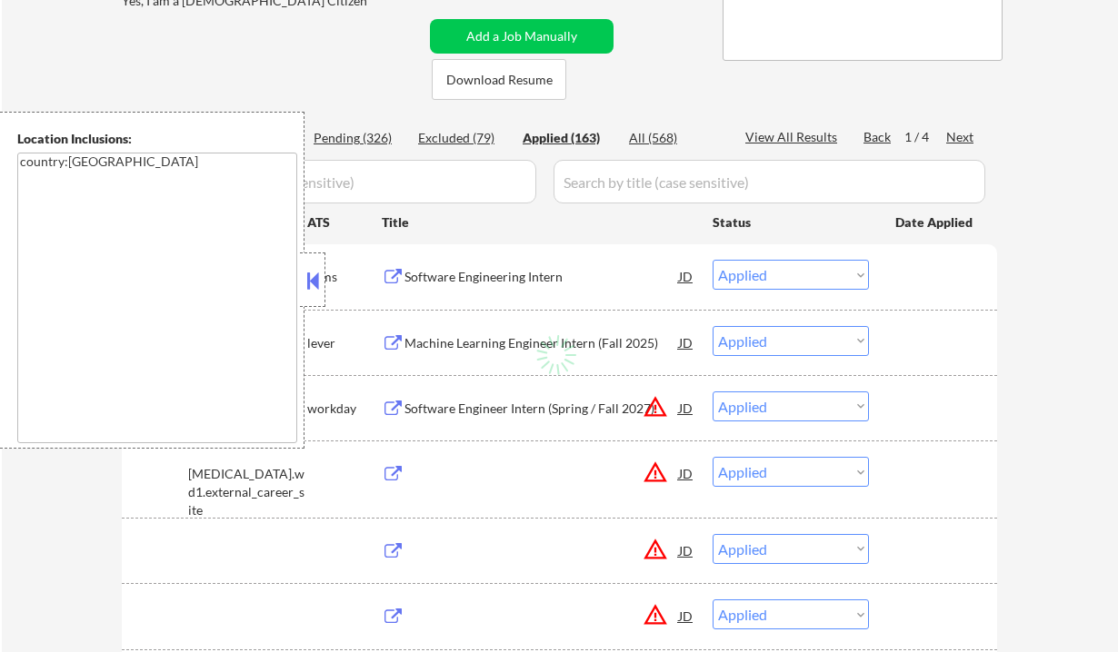
select select ""applied""
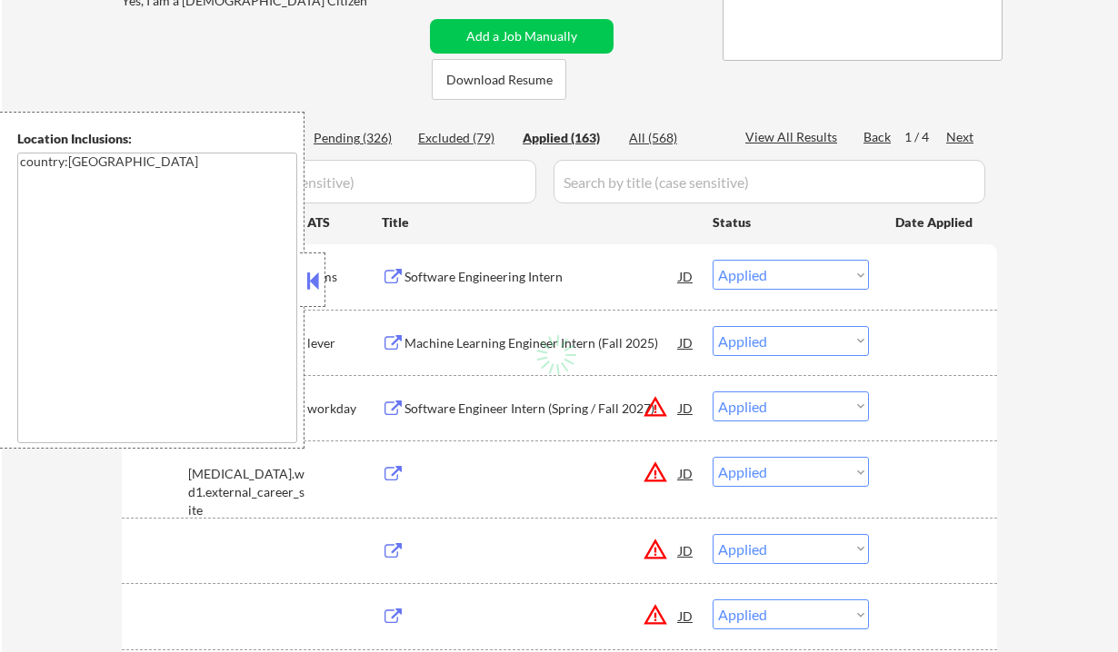
select select ""applied""
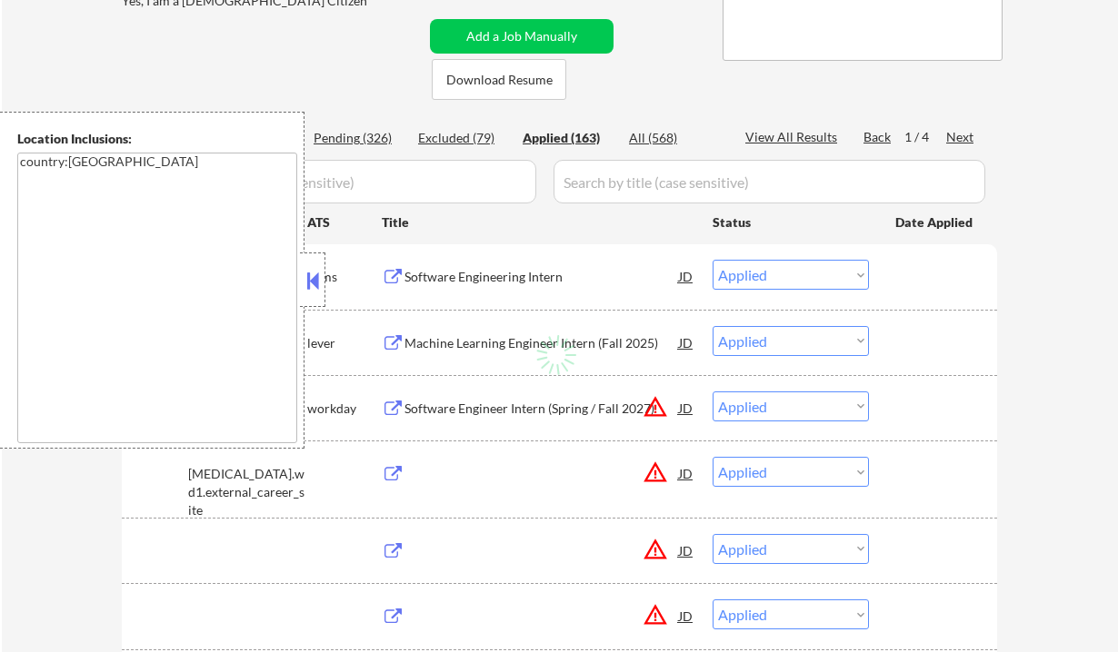
select select ""applied""
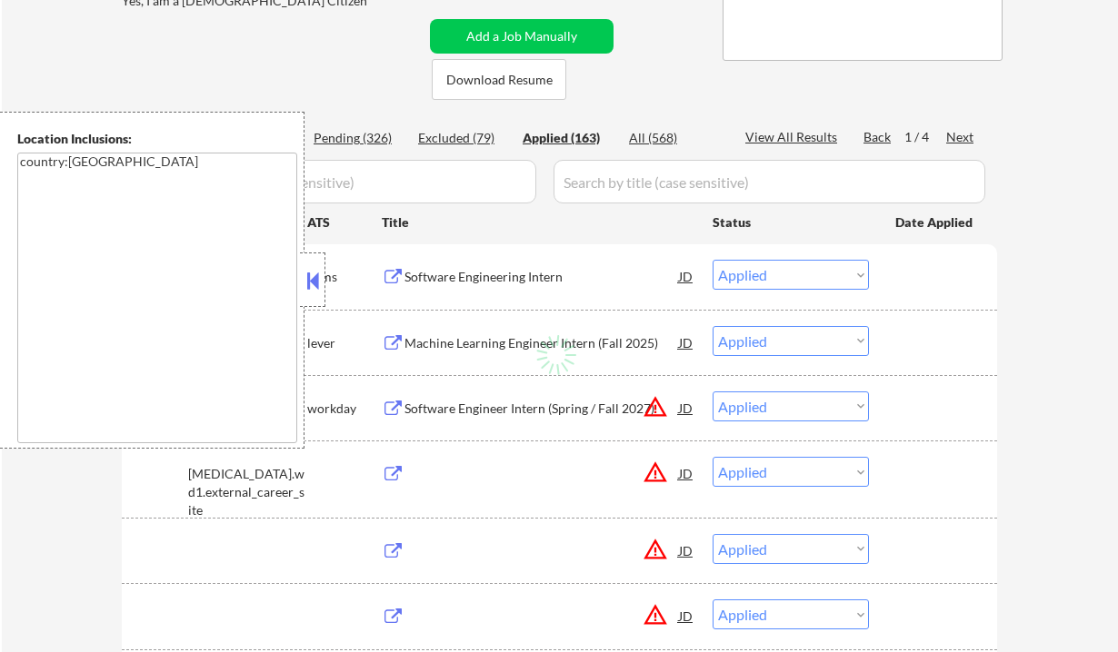
select select ""applied""
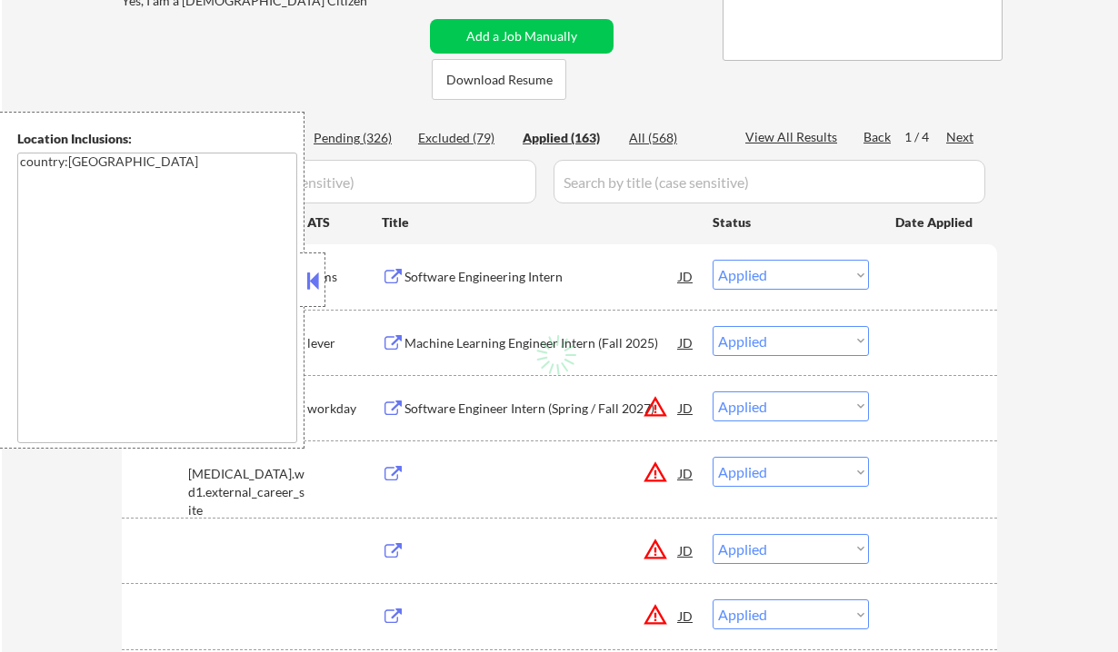
select select ""applied""
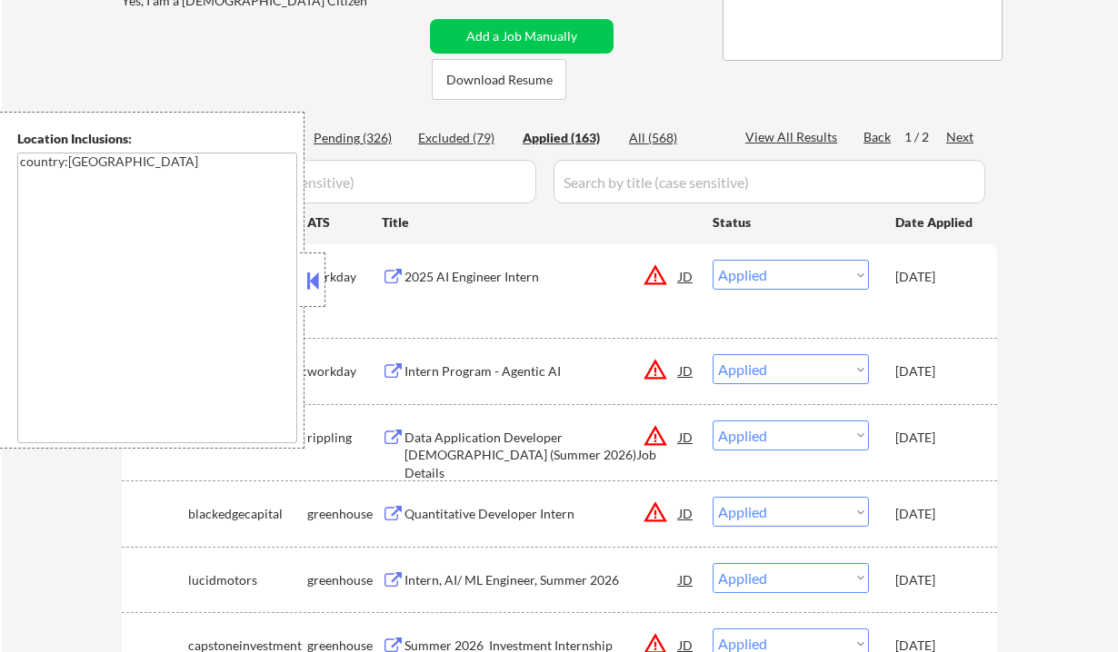
click at [310, 288] on button at bounding box center [313, 280] width 20 height 27
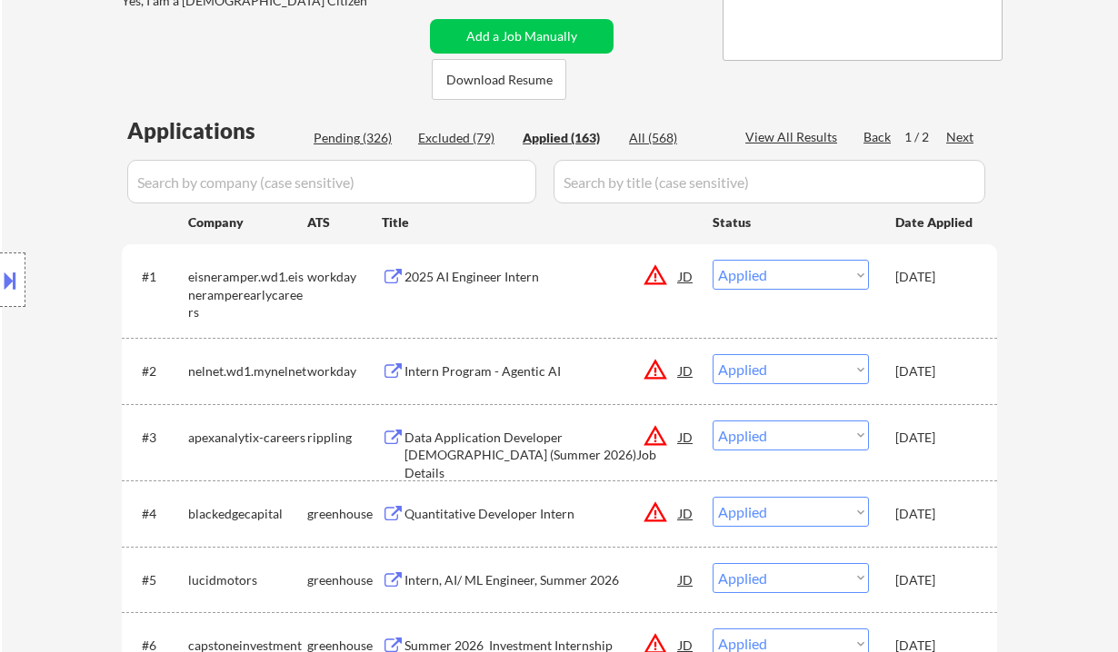
click at [803, 134] on div "View All Results" at bounding box center [793, 137] width 97 height 18
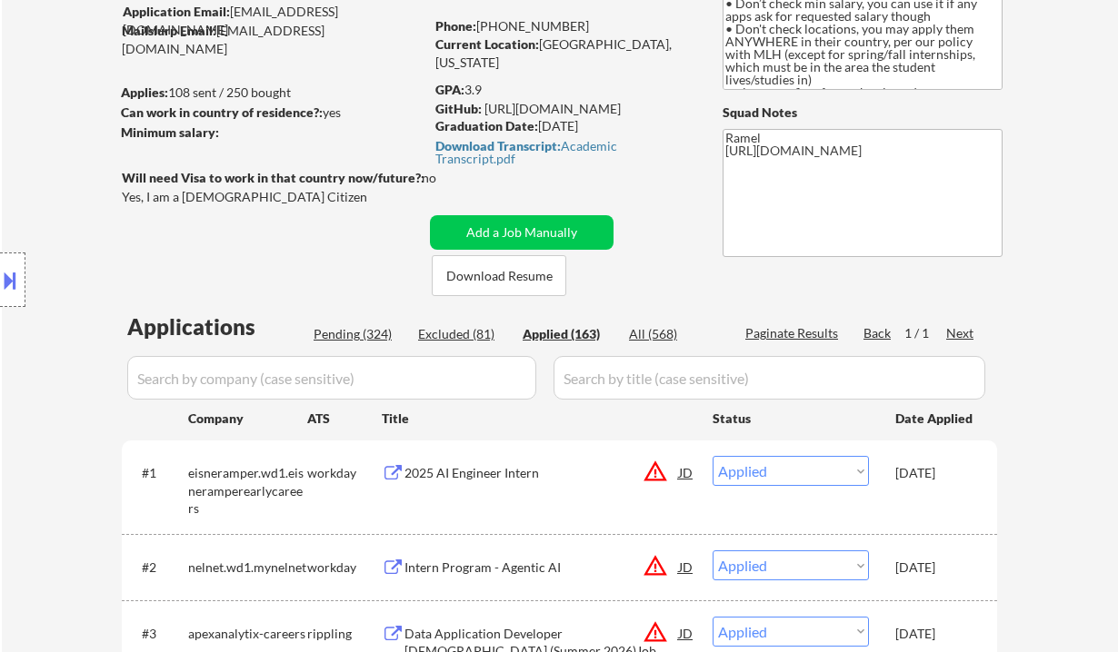
scroll to position [0, 0]
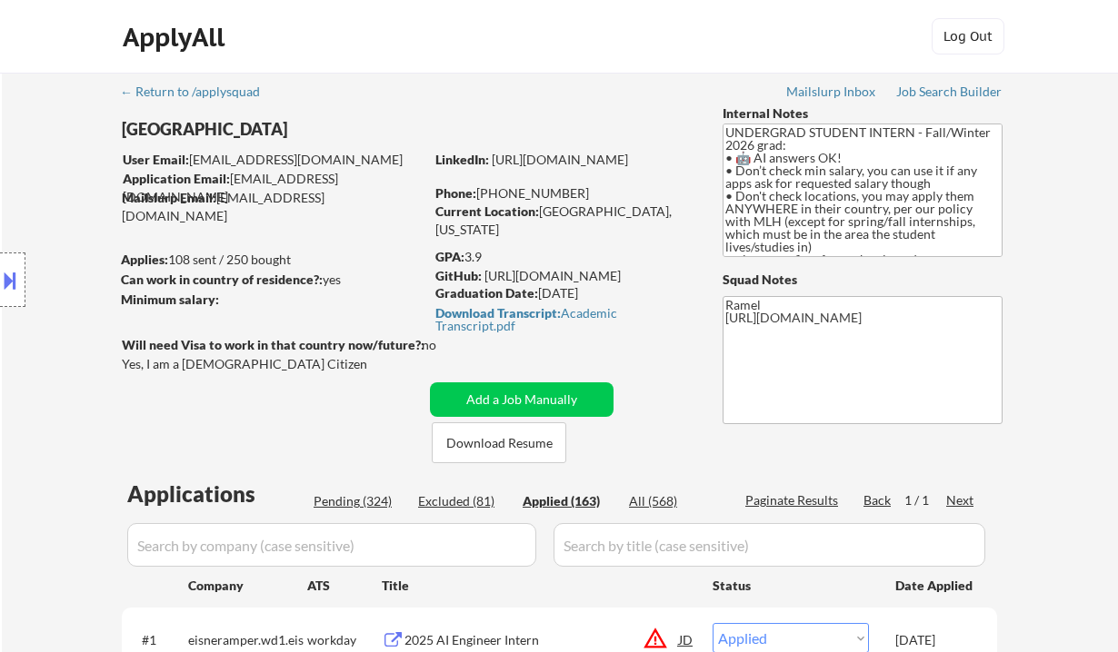
drag, startPoint x: 572, startPoint y: 190, endPoint x: 489, endPoint y: 190, distance: 83.6
click at [489, 190] on div "Phone: [PHONE_NUMBER]" at bounding box center [563, 193] width 257 height 18
drag, startPoint x: 586, startPoint y: 195, endPoint x: 487, endPoint y: 187, distance: 99.4
click at [487, 187] on div "Phone: [PHONE_NUMBER]" at bounding box center [563, 193] width 257 height 18
drag, startPoint x: 588, startPoint y: 195, endPoint x: 481, endPoint y: 194, distance: 107.2
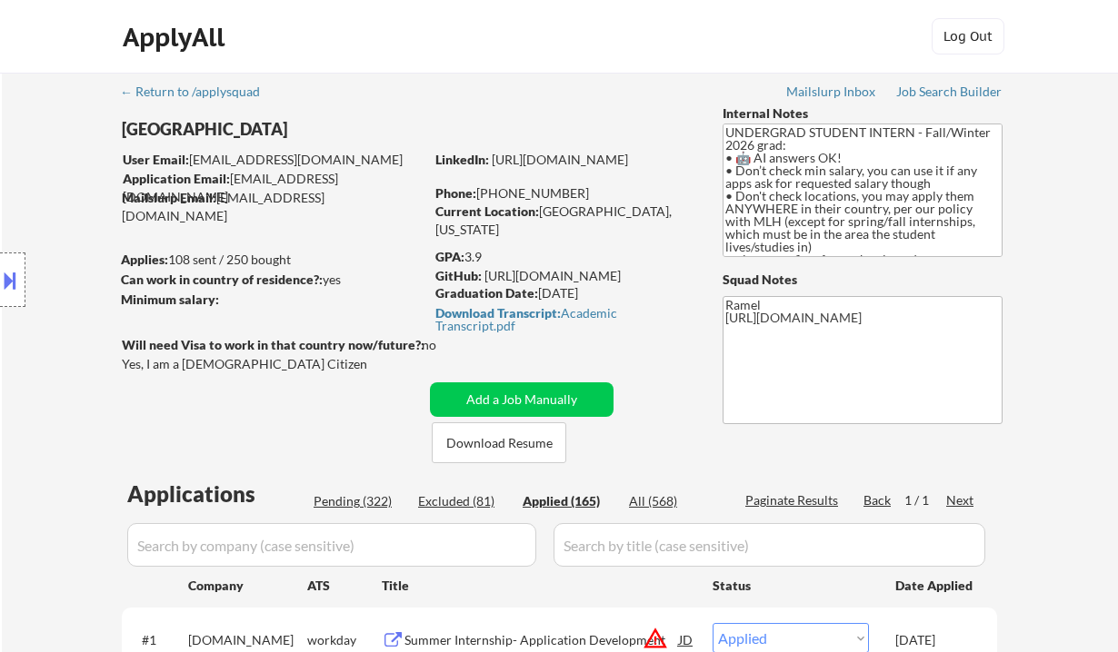
click at [481, 194] on div "Phone: [PHONE_NUMBER]" at bounding box center [563, 193] width 257 height 18
copy div "[PHONE_NUMBER]"
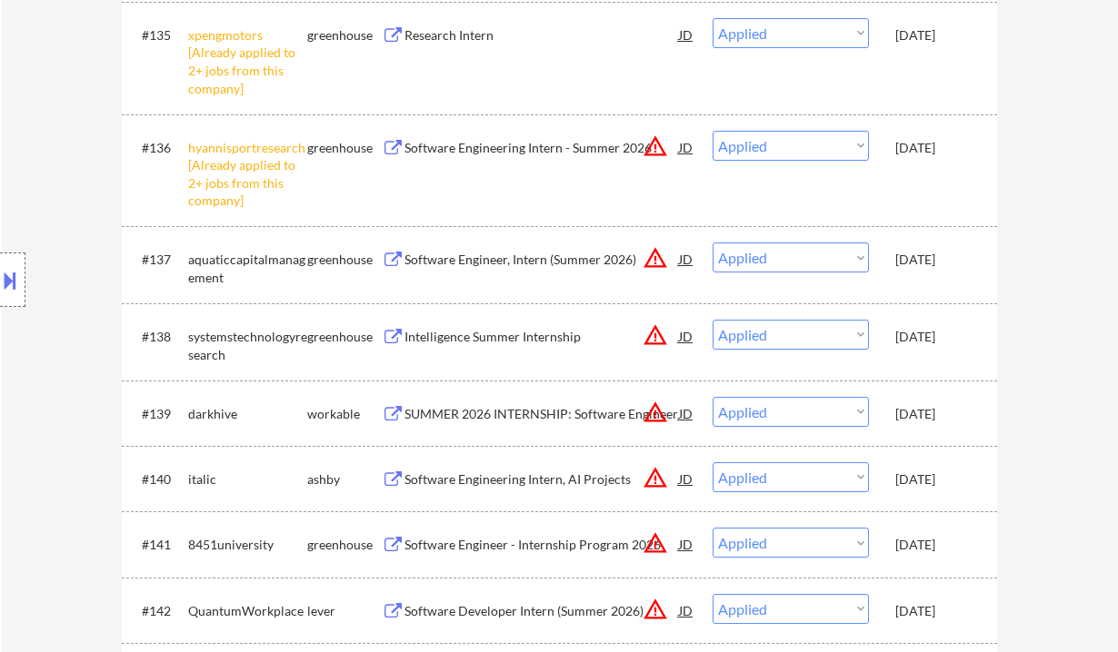
scroll to position [4036, 0]
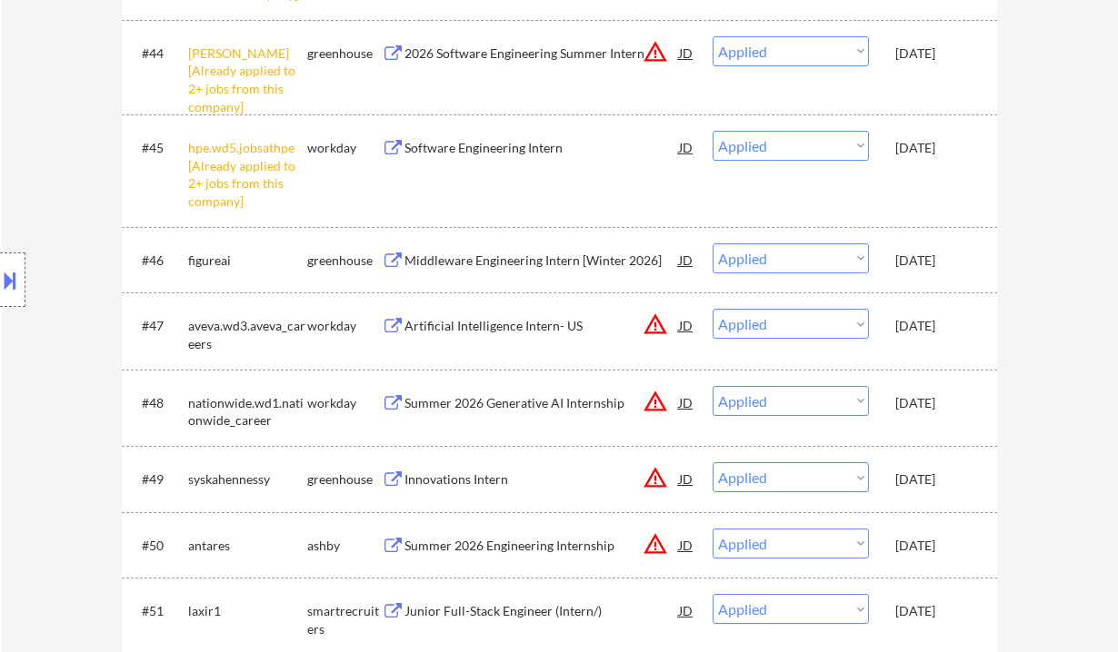
click at [30, 322] on div "Location Inclusions: country:[GEOGRAPHIC_DATA]" at bounding box center [162, 280] width 325 height 337
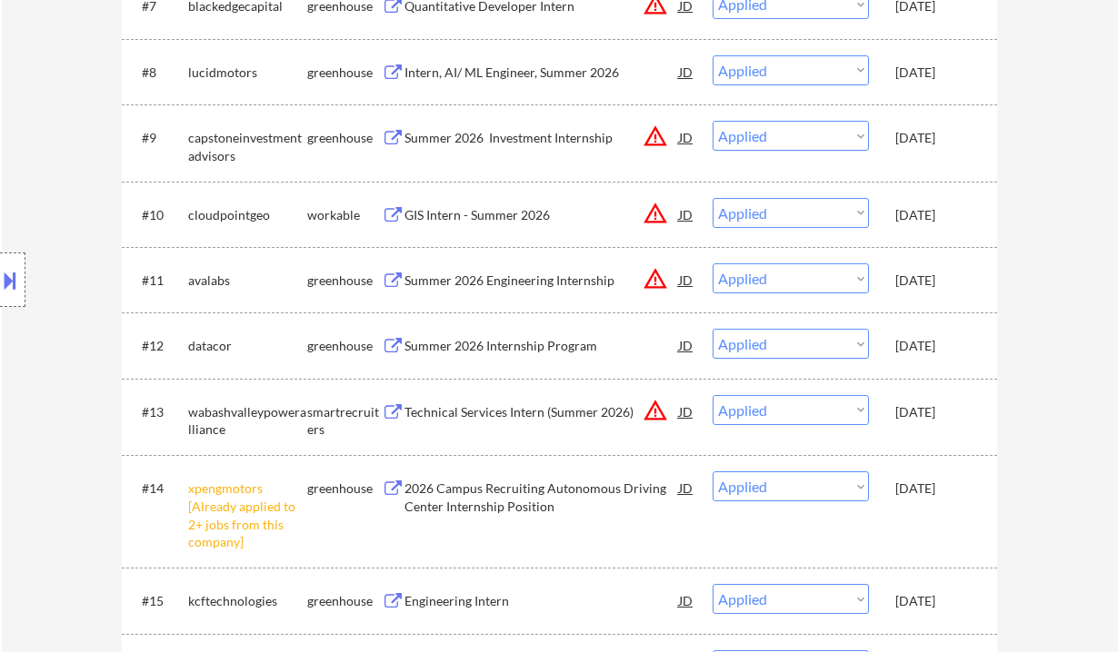
scroll to position [0, 0]
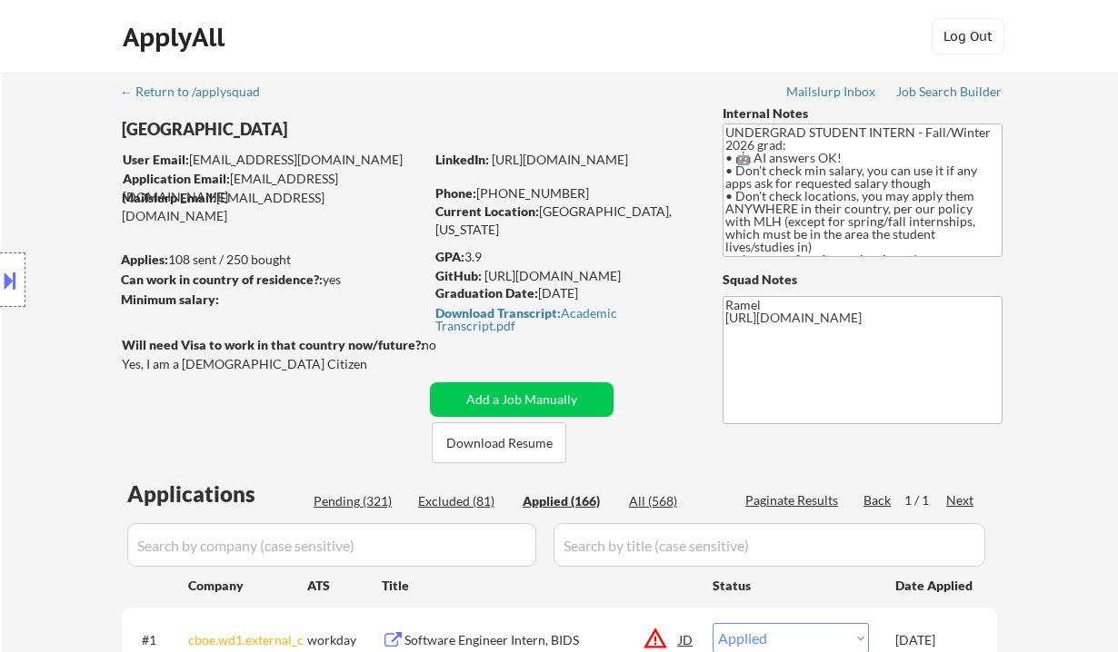
drag, startPoint x: 586, startPoint y: 194, endPoint x: 486, endPoint y: 185, distance: 100.3
click at [486, 185] on div "Phone: [PHONE_NUMBER]" at bounding box center [563, 193] width 257 height 18
copy div "1 (347) 834-7434"
drag, startPoint x: 584, startPoint y: 194, endPoint x: 488, endPoint y: 196, distance: 96.4
click at [488, 196] on div "Phone: [PHONE_NUMBER]" at bounding box center [563, 193] width 257 height 18
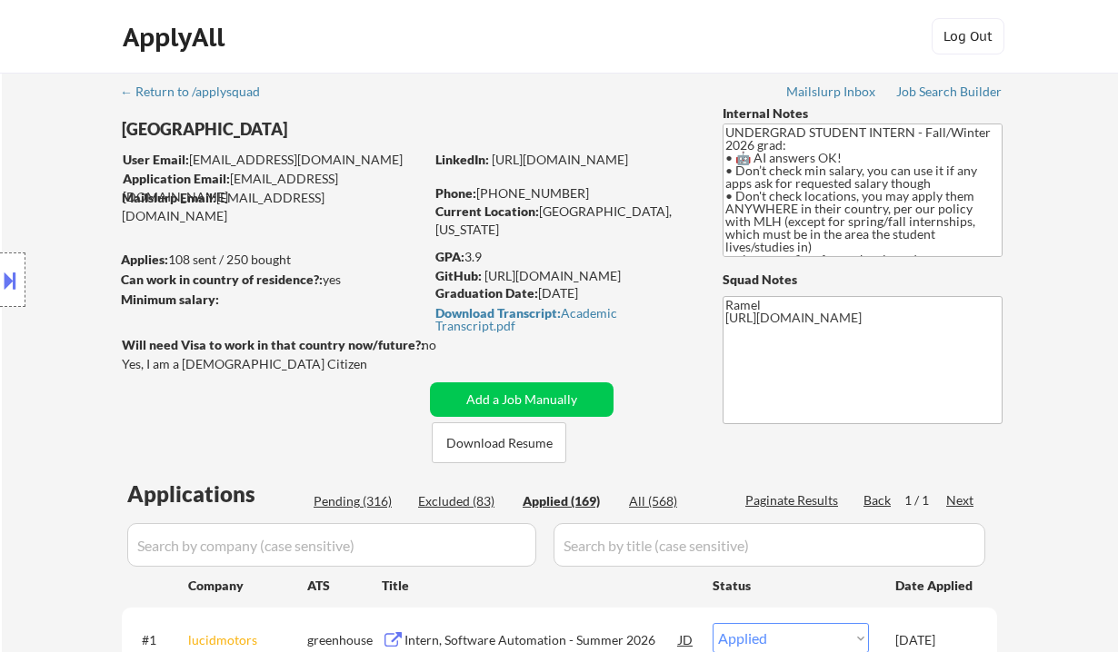
copy div "1 (347) 834-7434"
drag, startPoint x: 582, startPoint y: 194, endPoint x: 486, endPoint y: 191, distance: 96.4
click at [486, 191] on div "Phone: [PHONE_NUMBER]" at bounding box center [563, 193] width 257 height 18
copy div "1 (347) 834-7434"
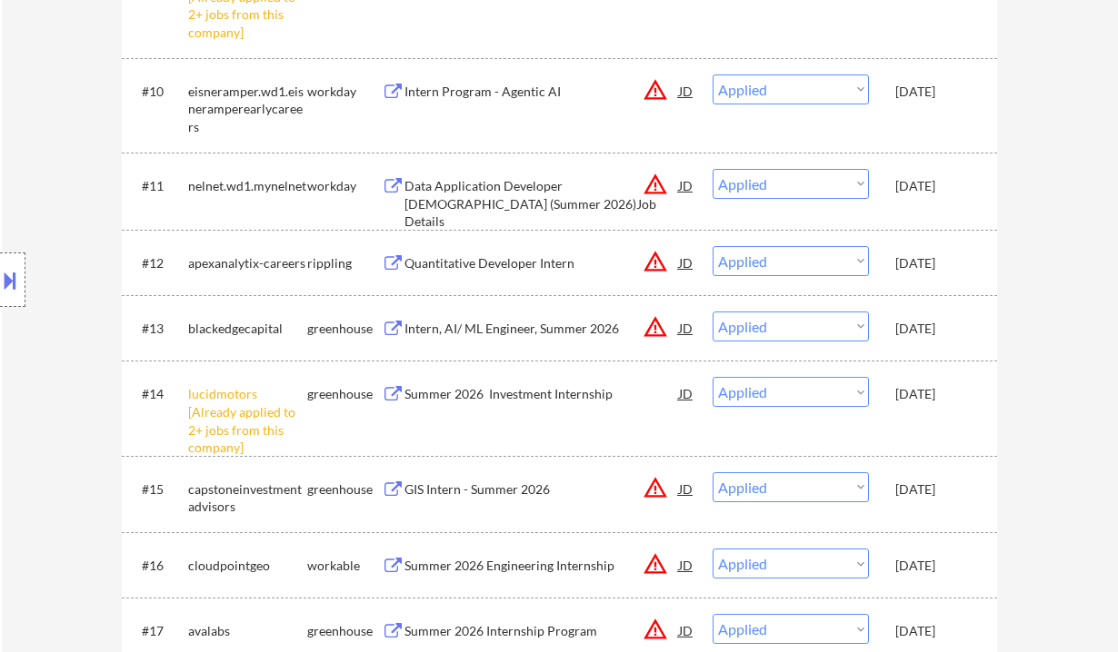
scroll to position [1332, 0]
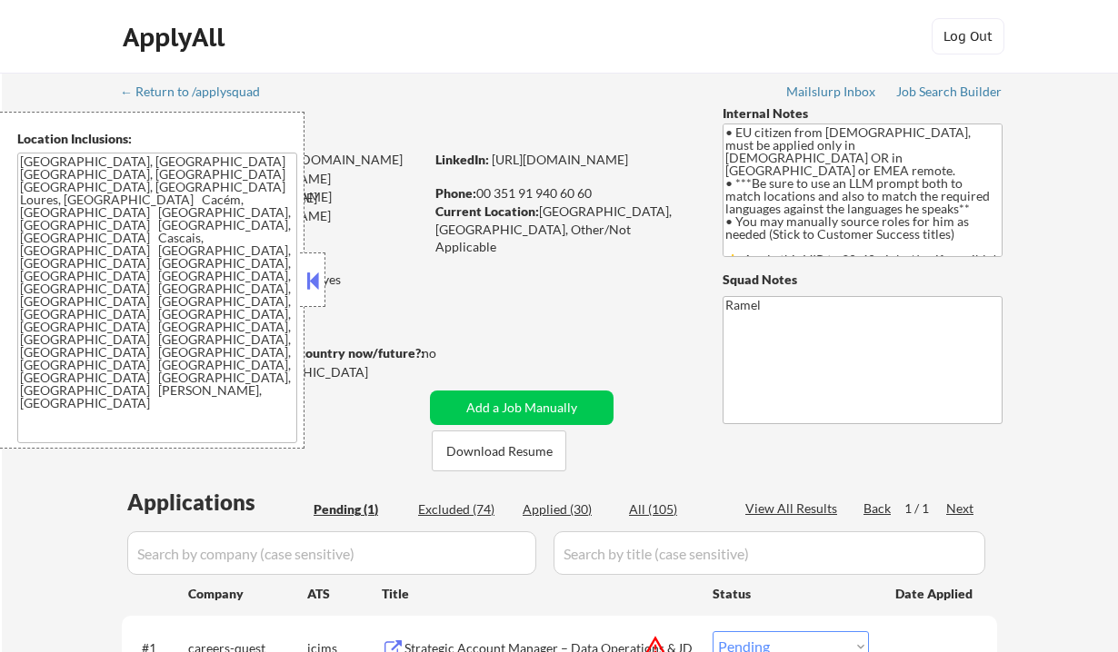
click at [314, 284] on button at bounding box center [313, 280] width 20 height 27
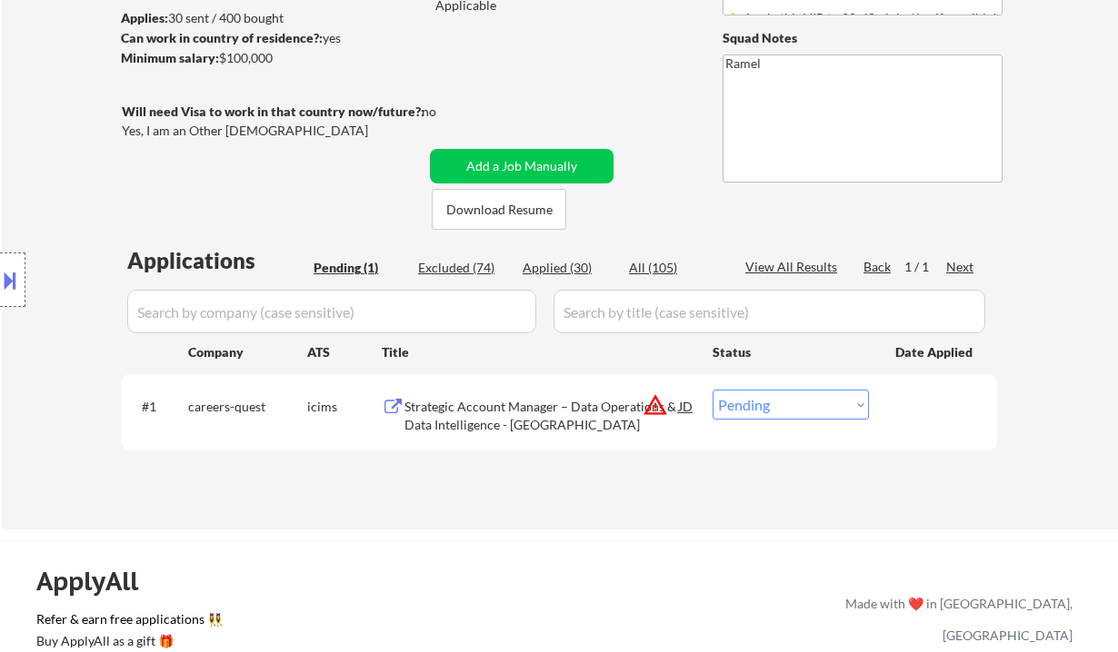
scroll to position [363, 0]
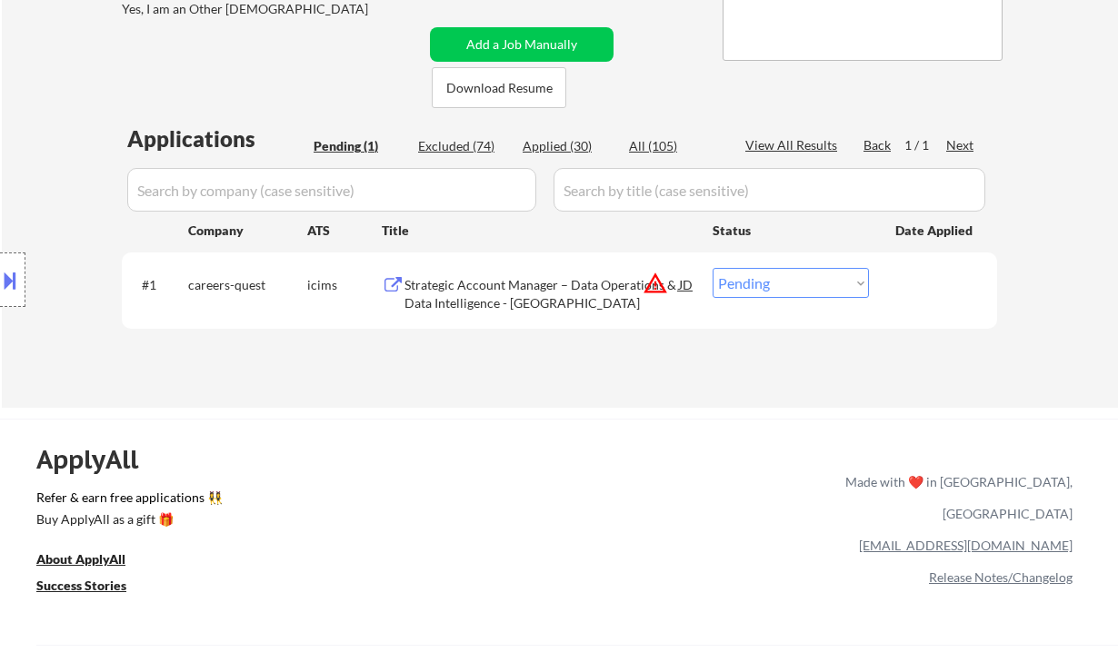
click at [557, 289] on div "Strategic Account Manager – Data Operations & Data Intelligence - [GEOGRAPHIC_D…" at bounding box center [541, 293] width 274 height 35
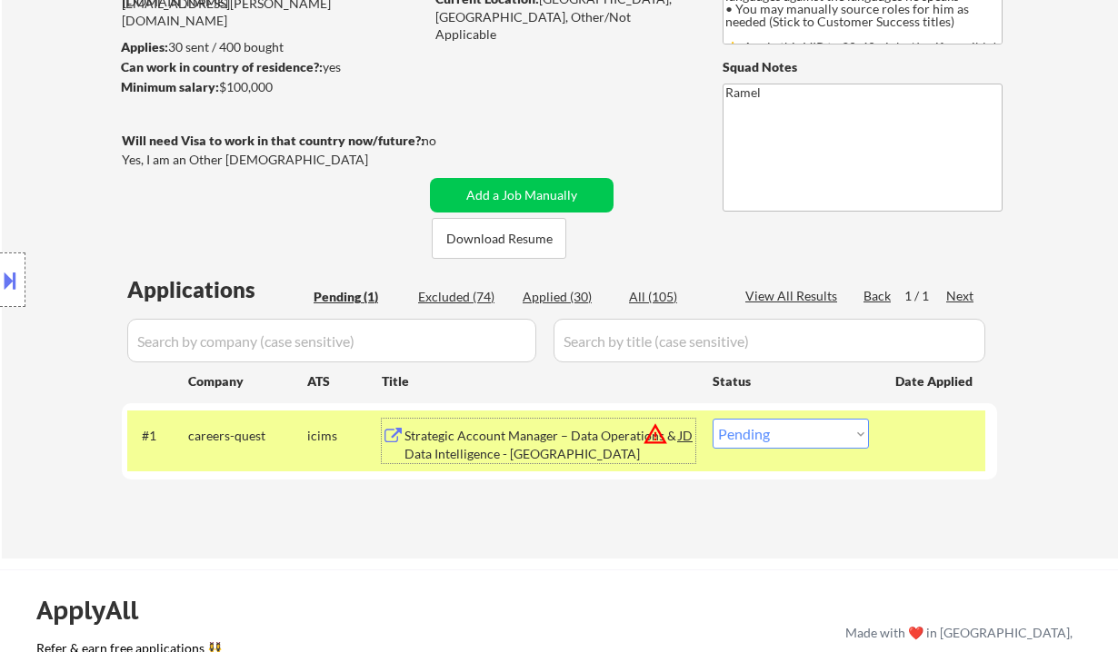
scroll to position [242, 0]
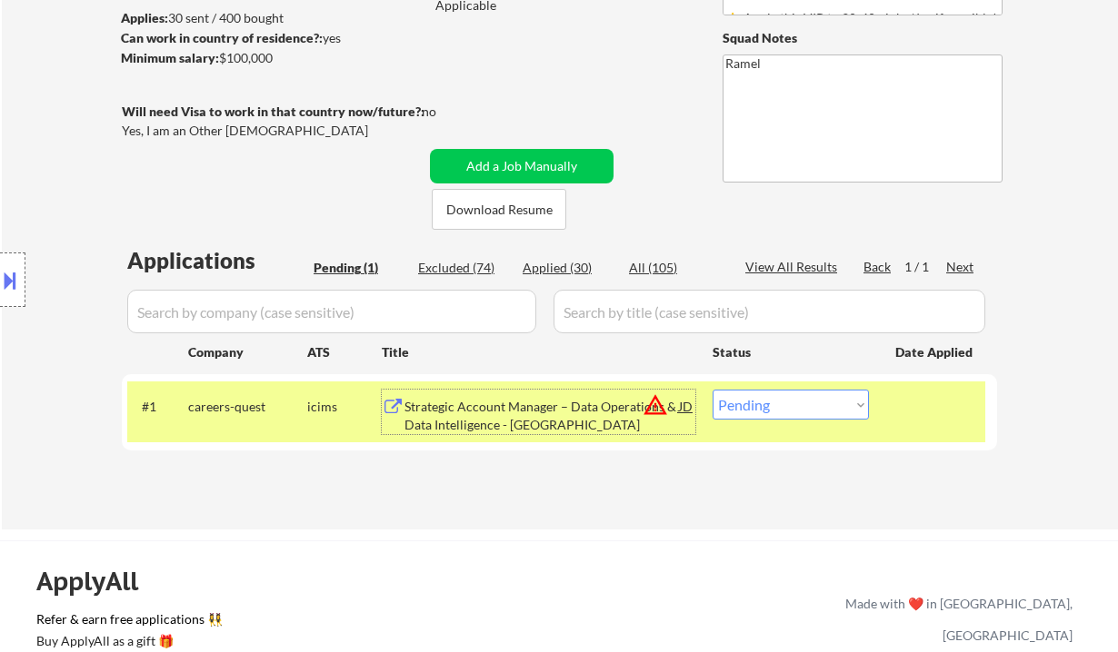
click at [802, 410] on select "Choose an option... Pending Applied Excluded (Questions) Excluded (Expired) Exc…" at bounding box center [790, 405] width 156 height 30
drag, startPoint x: 768, startPoint y: 399, endPoint x: 774, endPoint y: 409, distance: 11.8
click at [773, 406] on select "Choose an option... Pending Applied Excluded (Questions) Excluded (Expired) Exc…" at bounding box center [790, 405] width 156 height 30
select select ""excluded__location_""
click at [712, 390] on select "Choose an option... Pending Applied Excluded (Questions) Excluded (Expired) Exc…" at bounding box center [790, 405] width 156 height 30
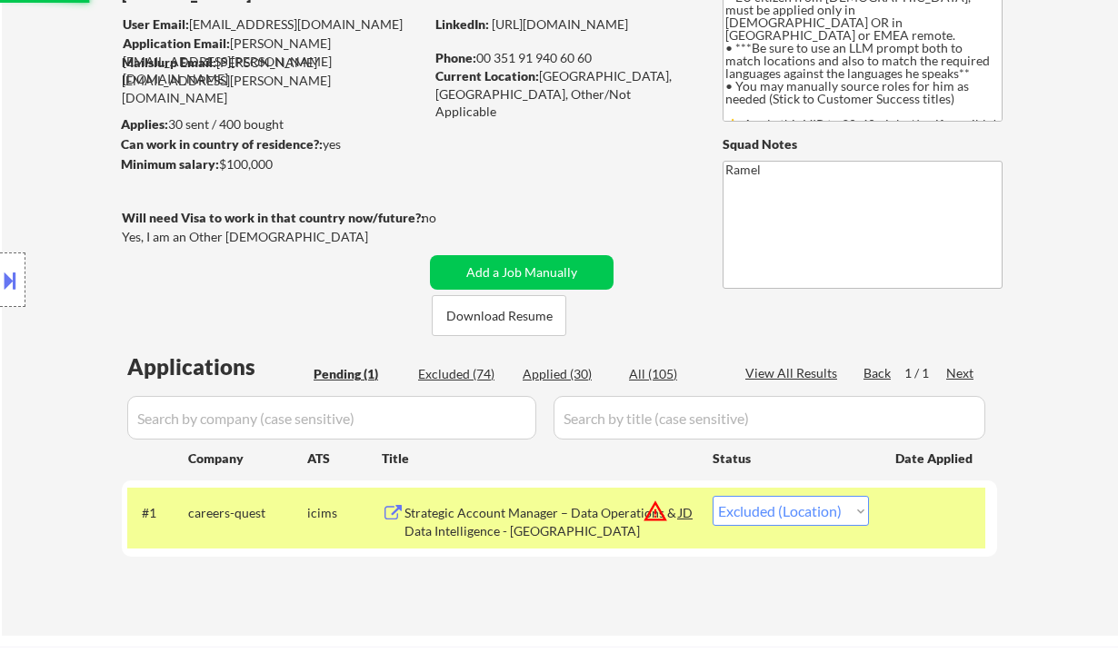
scroll to position [121, 0]
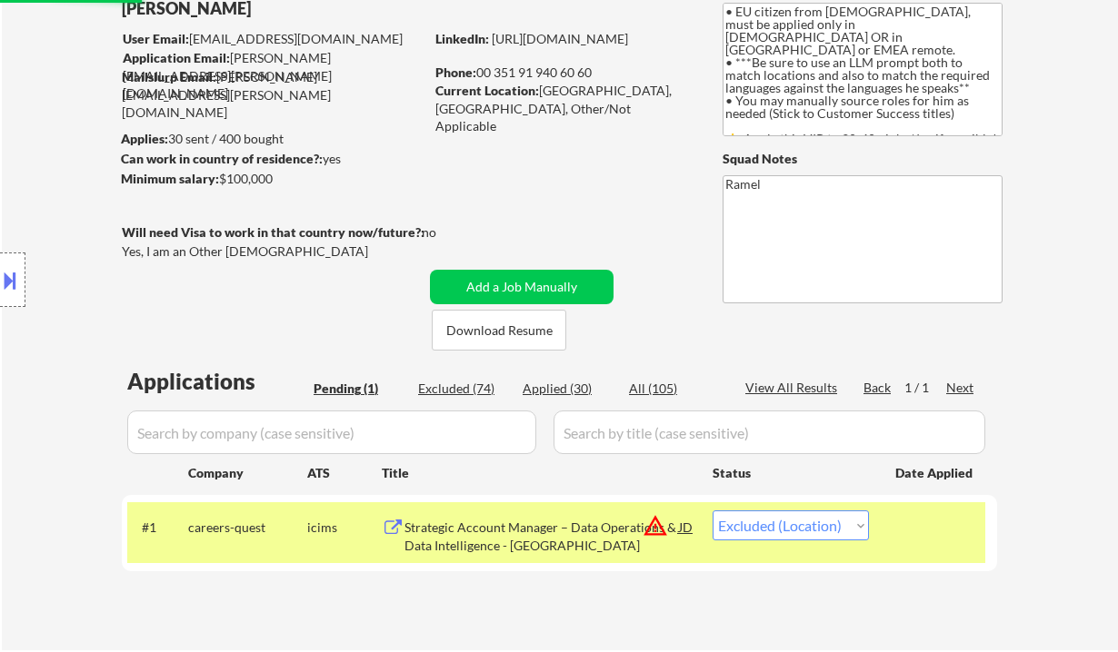
click at [69, 141] on div "Location Inclusions: Lisbon, Portugal Amadora, Portugal Oeiras, Portugal Loures…" at bounding box center [162, 280] width 325 height 337
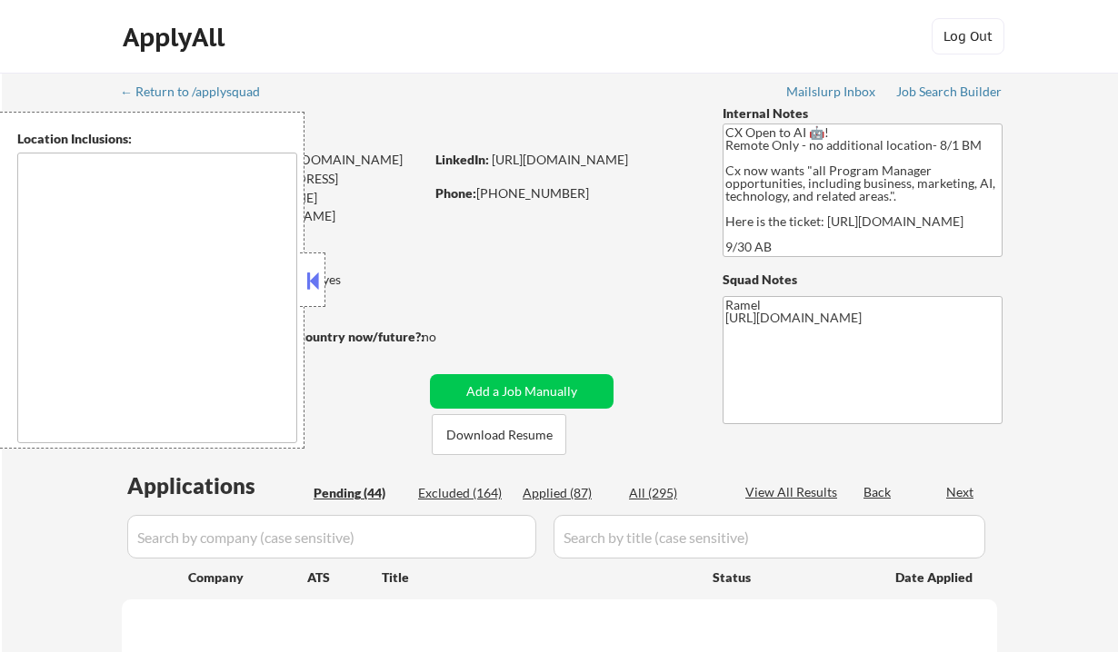
select select ""pending""
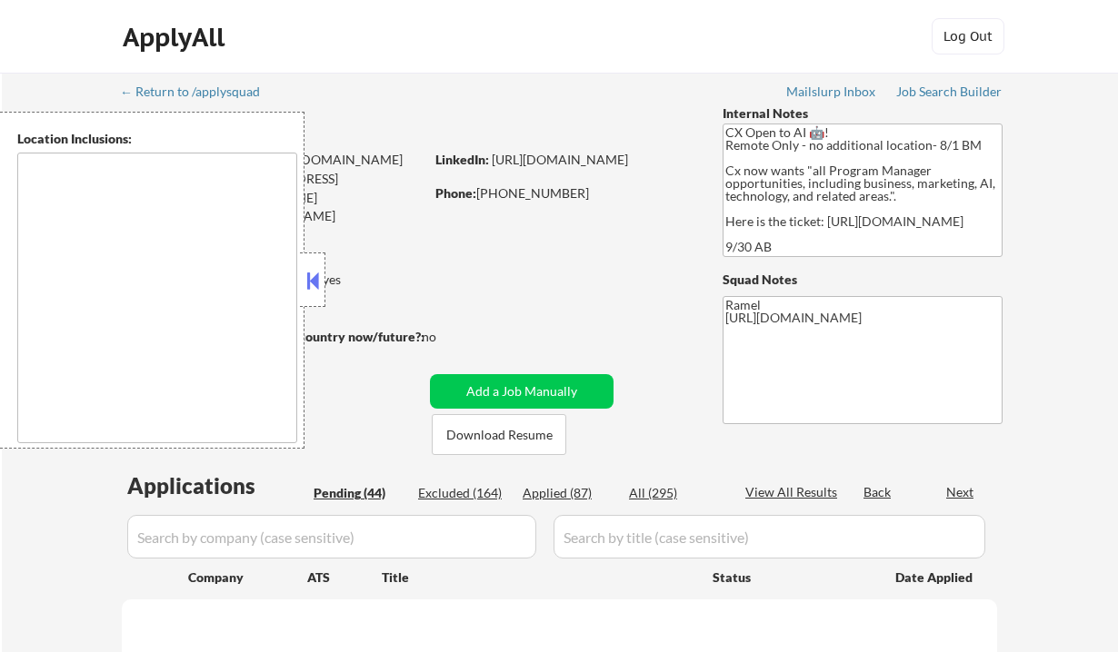
select select ""pending""
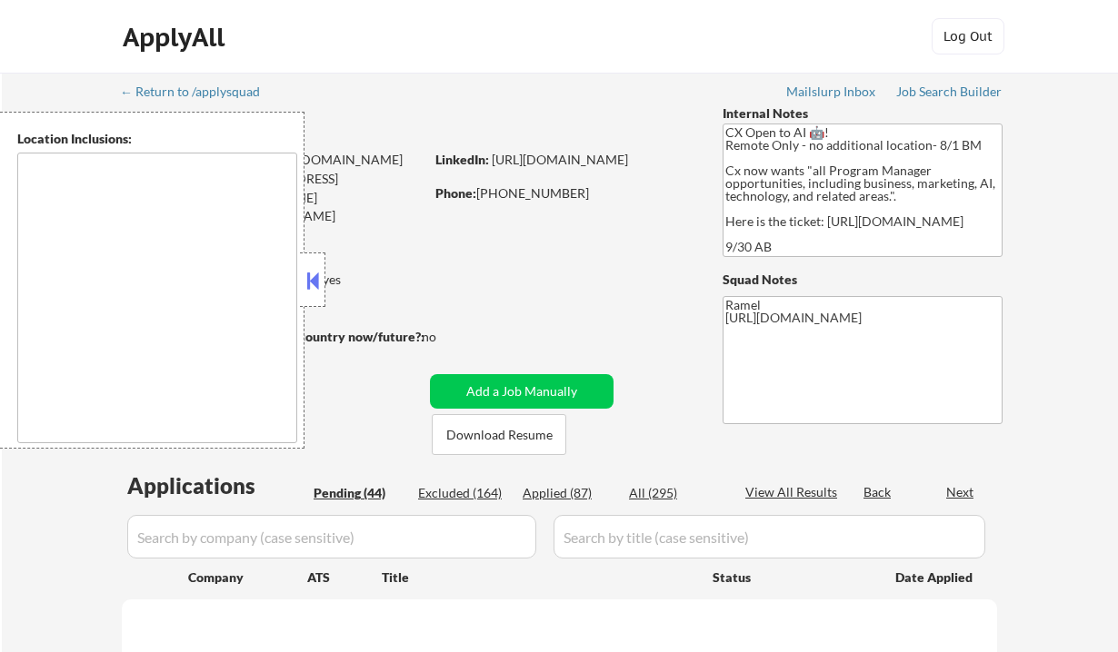
select select ""pending""
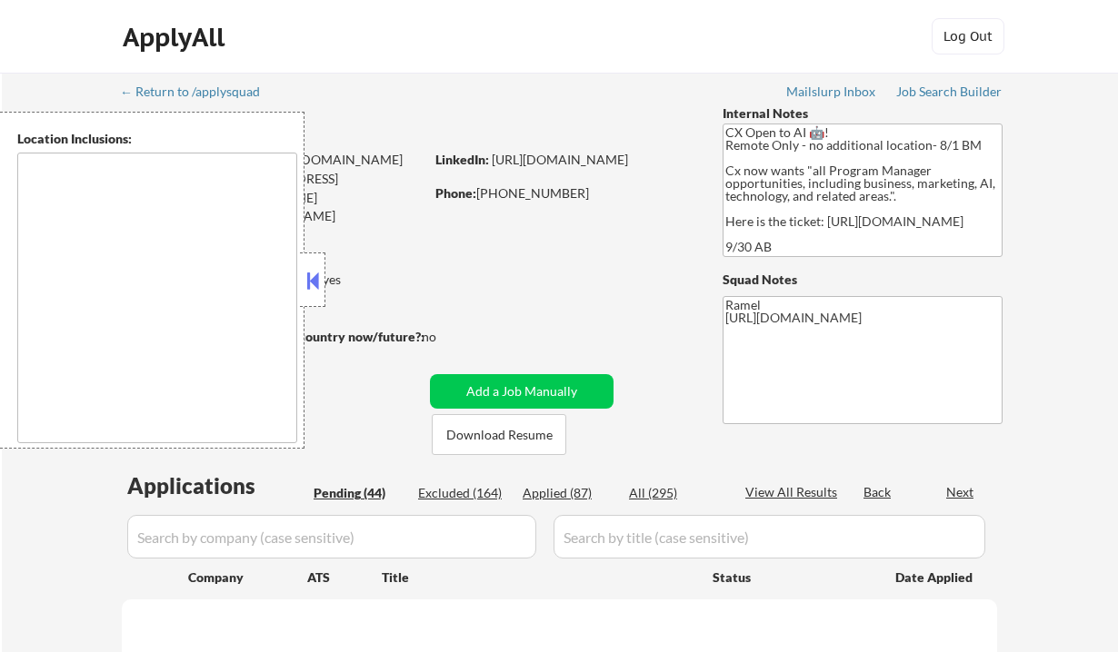
select select ""pending""
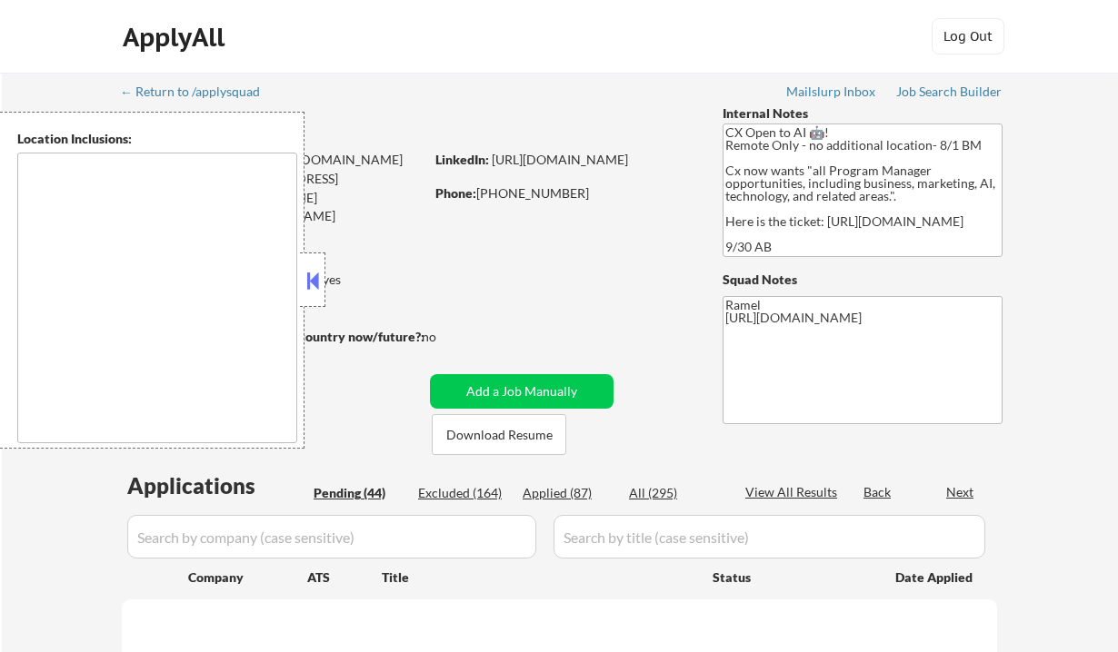
select select ""pending""
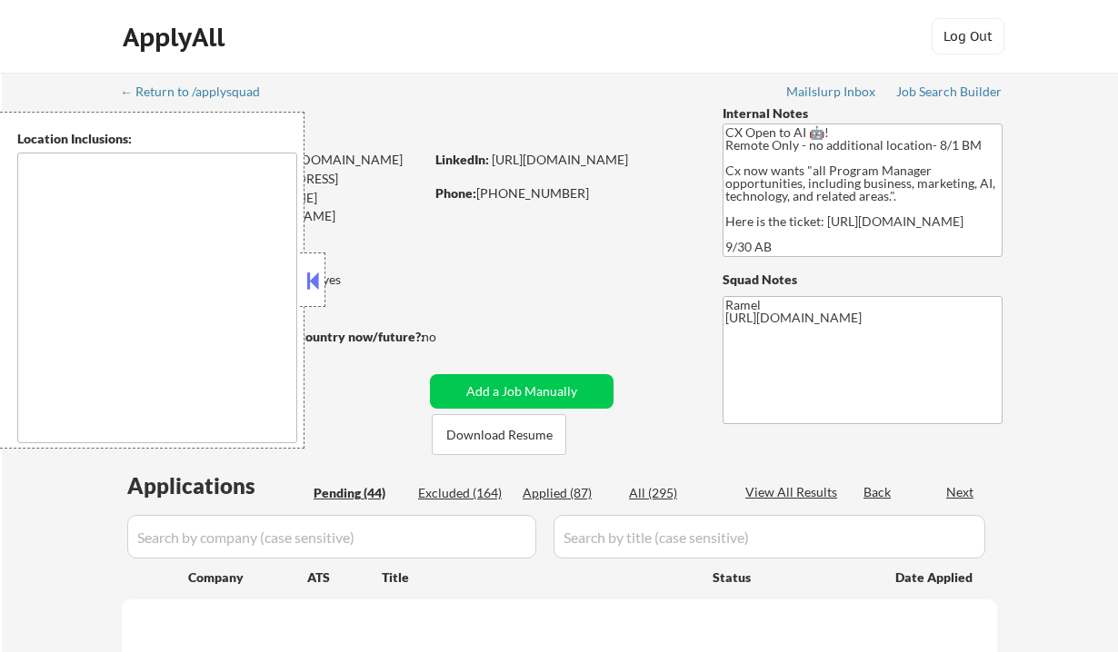
select select ""pending""
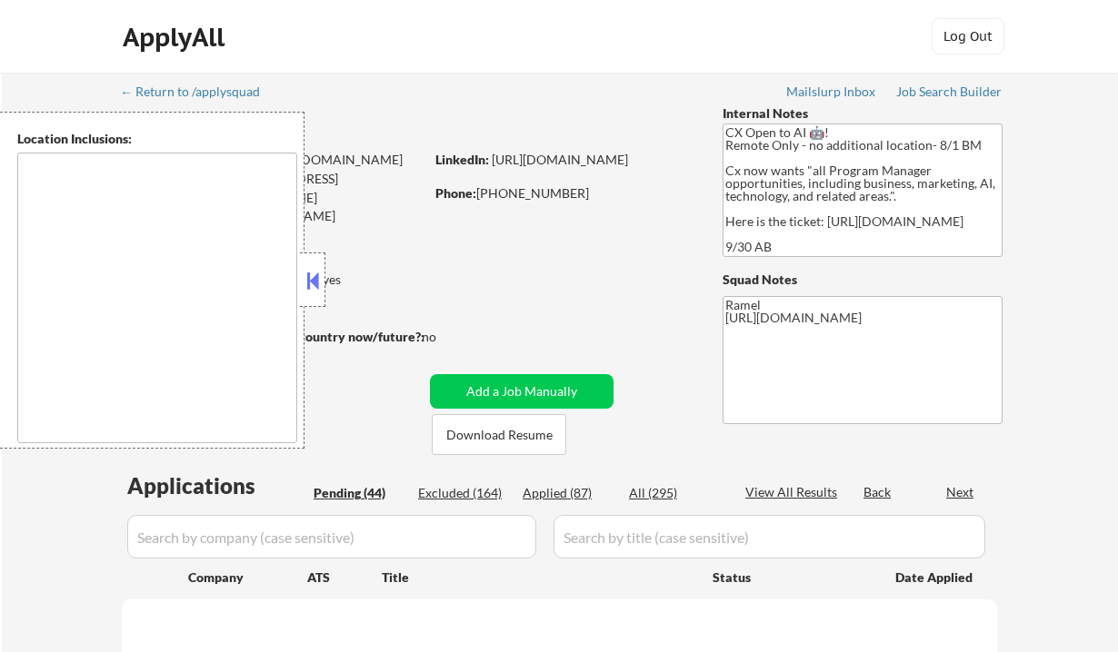
select select ""pending""
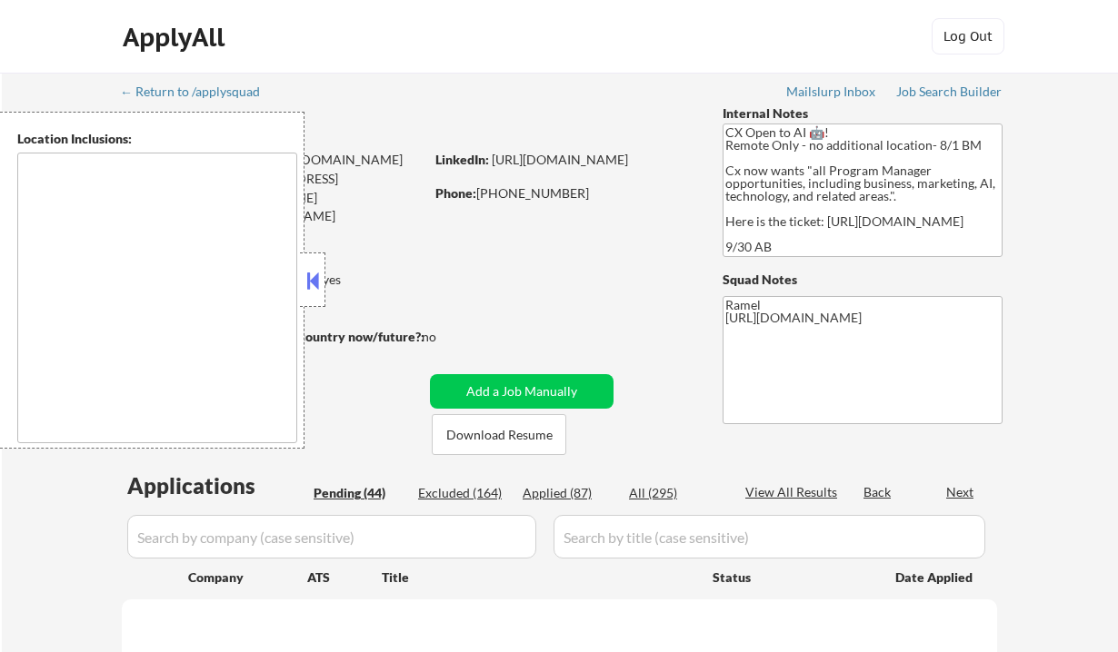
select select ""pending""
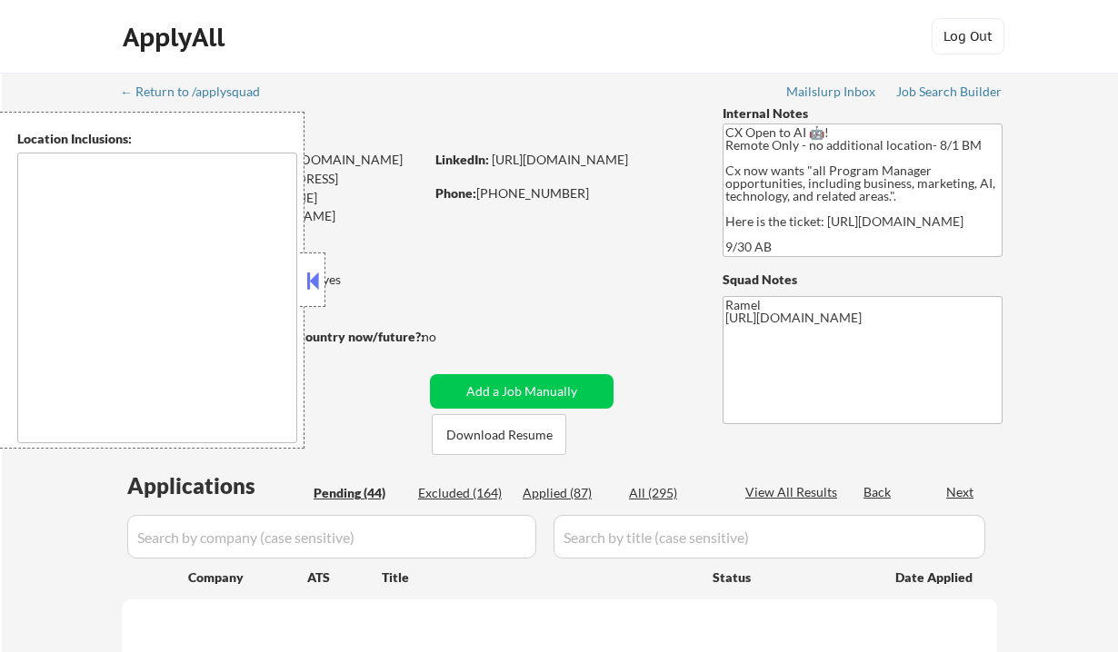
select select ""pending""
type textarea "remote"
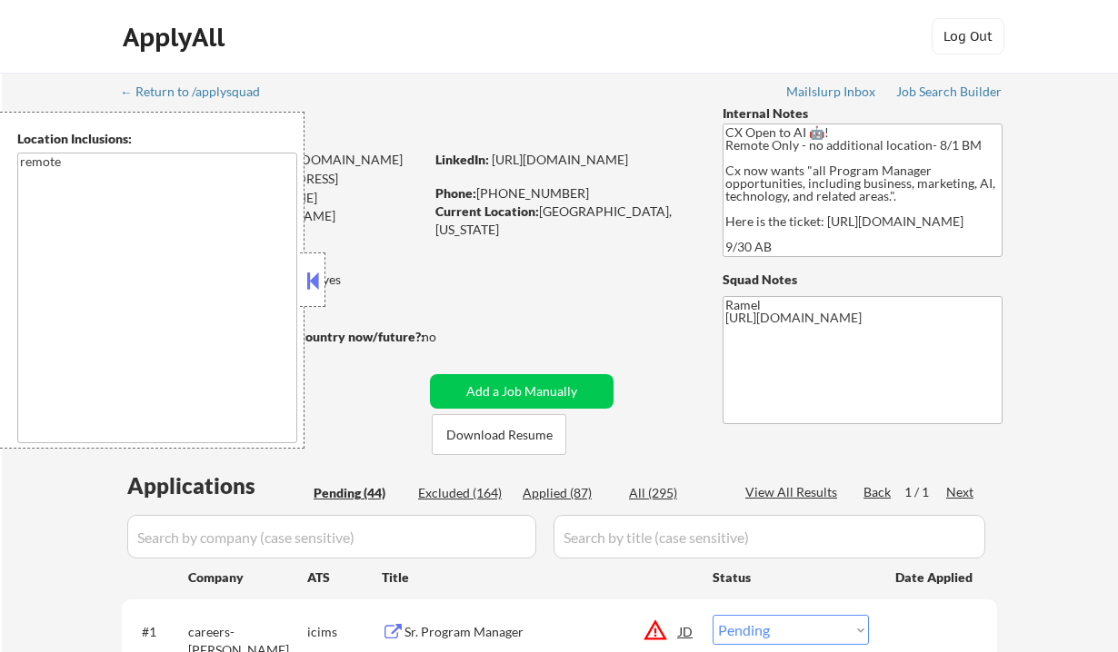
click at [35, 70] on div "ApplyAll Log In Sign Up Log Out" at bounding box center [559, 37] width 1118 height 74
click at [314, 280] on button at bounding box center [313, 280] width 20 height 27
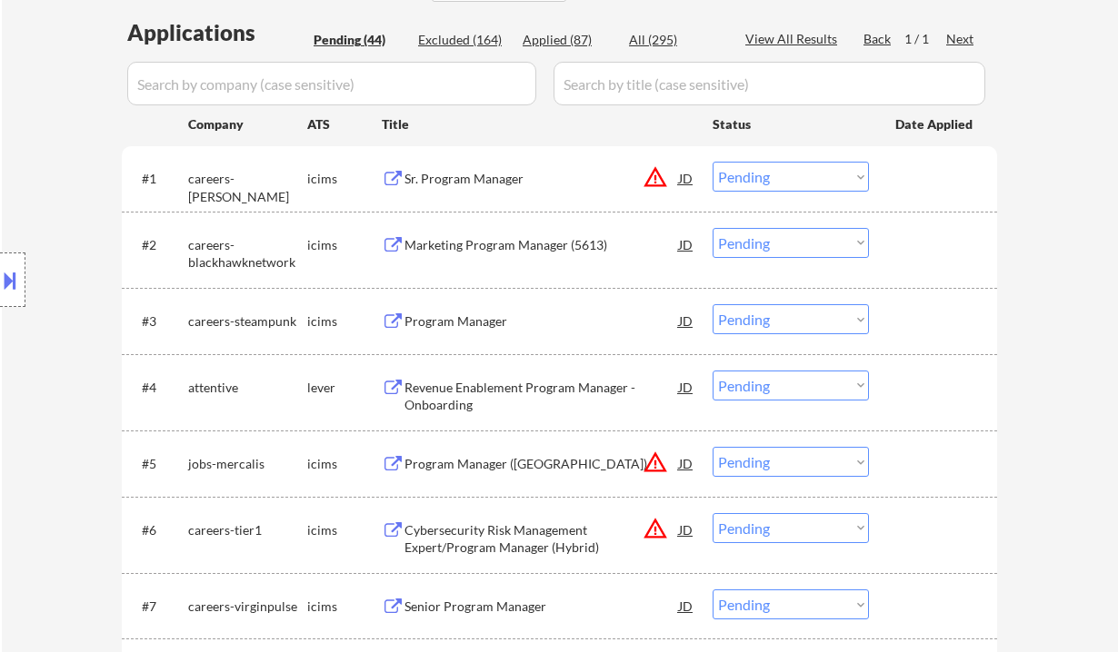
scroll to position [484, 0]
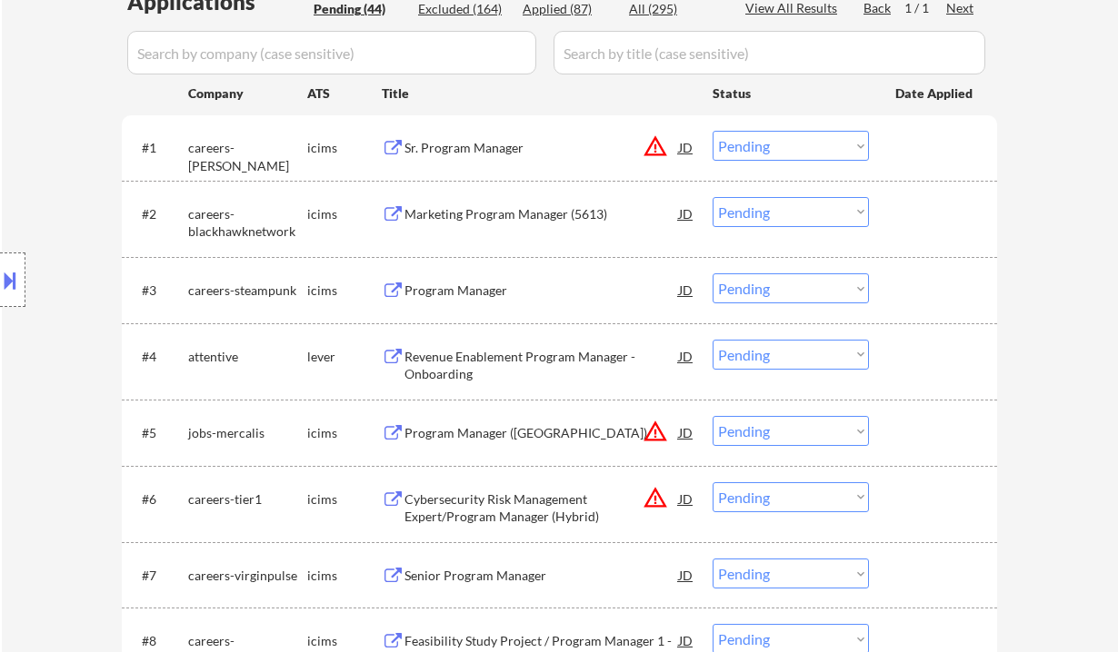
click at [507, 359] on div "Revenue Enablement Program Manager - Onboarding" at bounding box center [541, 365] width 274 height 35
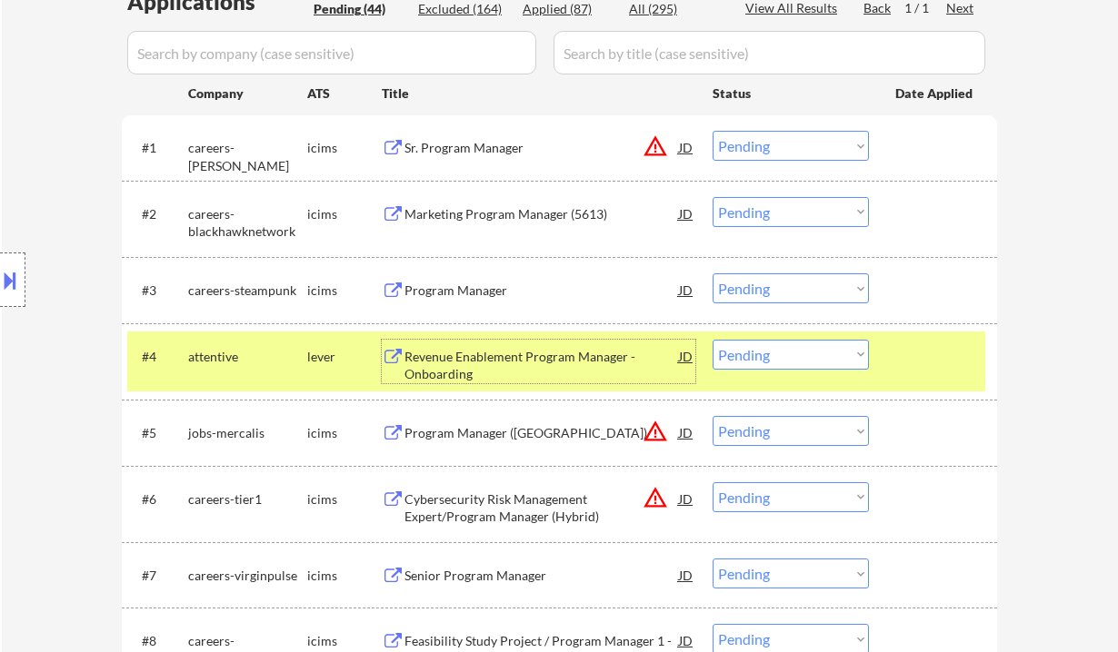
click at [777, 358] on select "Choose an option... Pending Applied Excluded (Questions) Excluded (Expired) Exc…" at bounding box center [790, 355] width 156 height 30
click at [712, 340] on select "Choose an option... Pending Applied Excluded (Questions) Excluded (Expired) Exc…" at bounding box center [790, 355] width 156 height 30
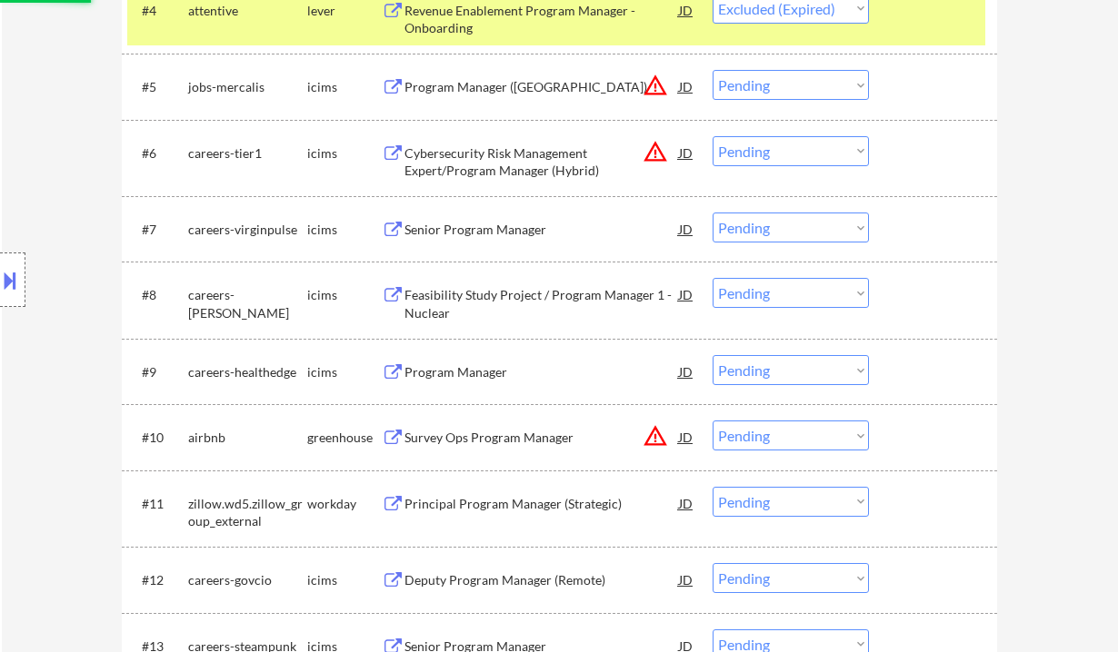
scroll to position [848, 0]
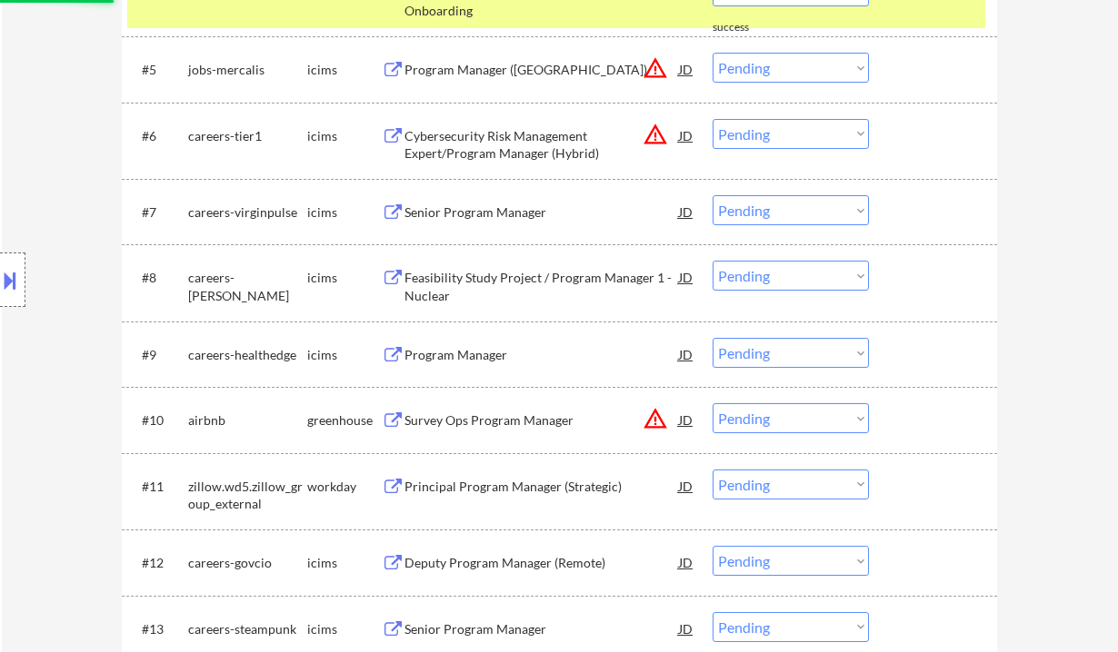
click at [514, 422] on div "Survey Ops Program Manager" at bounding box center [541, 421] width 274 height 18
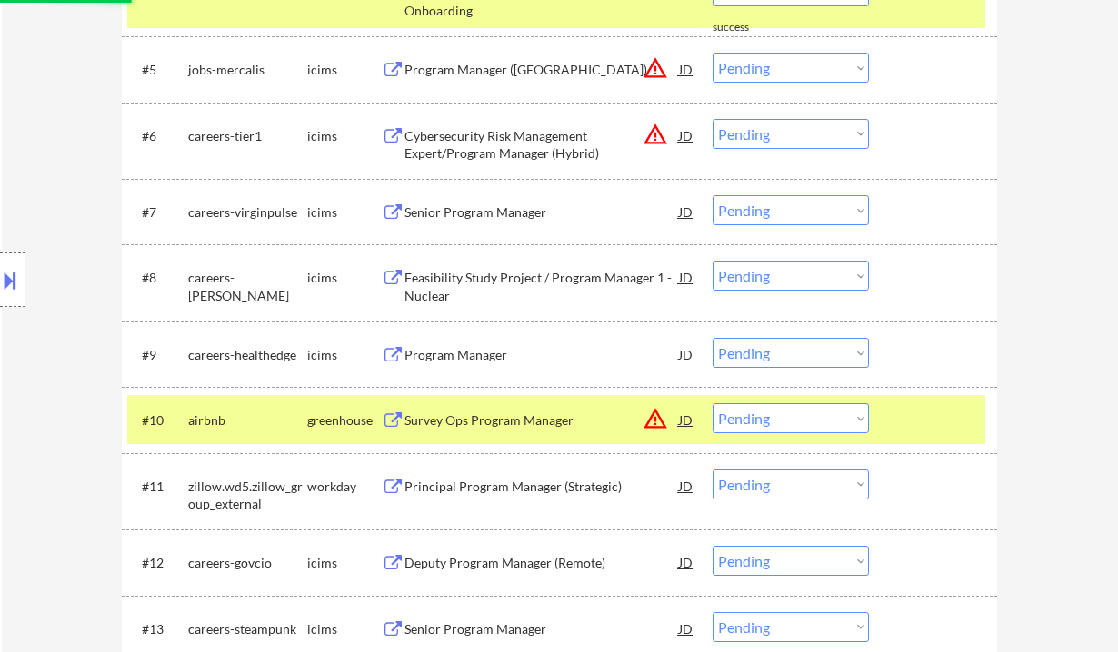
select select ""pending""
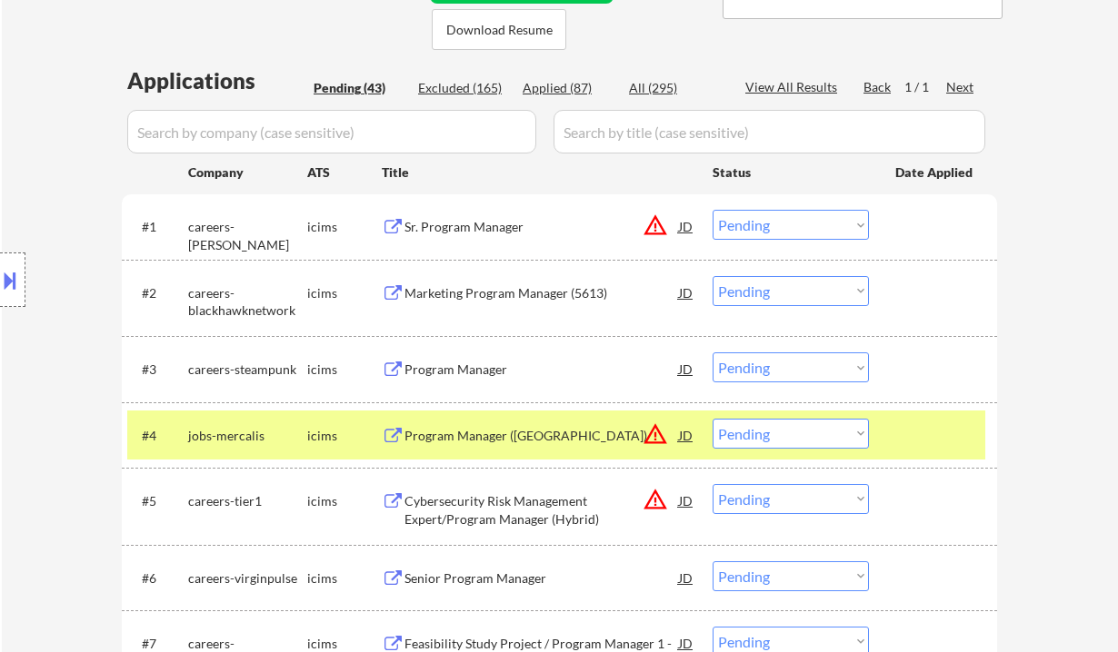
scroll to position [433, 0]
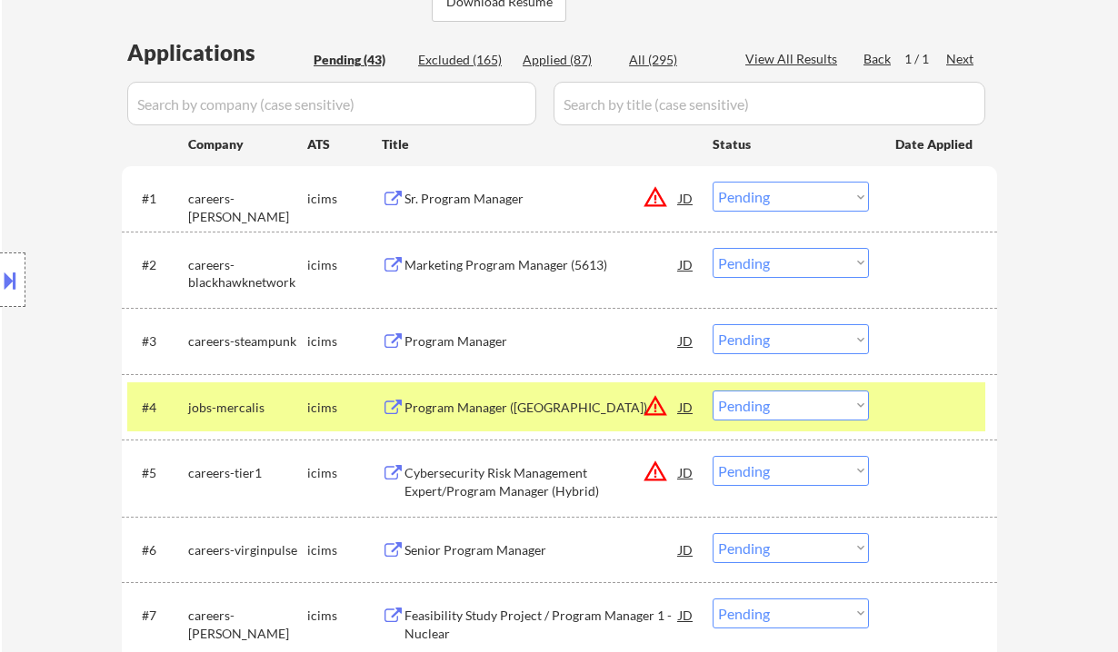
click at [481, 201] on div "Sr. Program Manager" at bounding box center [541, 199] width 274 height 18
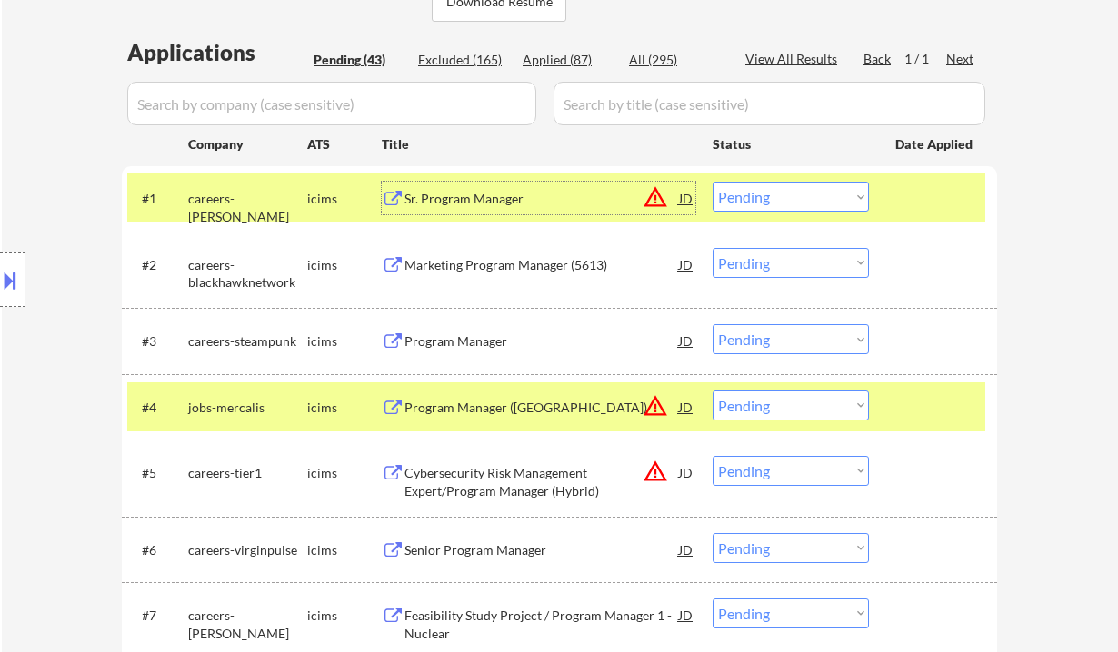
click at [805, 197] on select "Choose an option... Pending Applied Excluded (Questions) Excluded (Expired) Exc…" at bounding box center [790, 197] width 156 height 30
click at [712, 182] on select "Choose an option... Pending Applied Excluded (Questions) Excluded (Expired) Exc…" at bounding box center [790, 197] width 156 height 30
click at [487, 264] on div "Marketing Program Manager (5613)" at bounding box center [541, 265] width 274 height 18
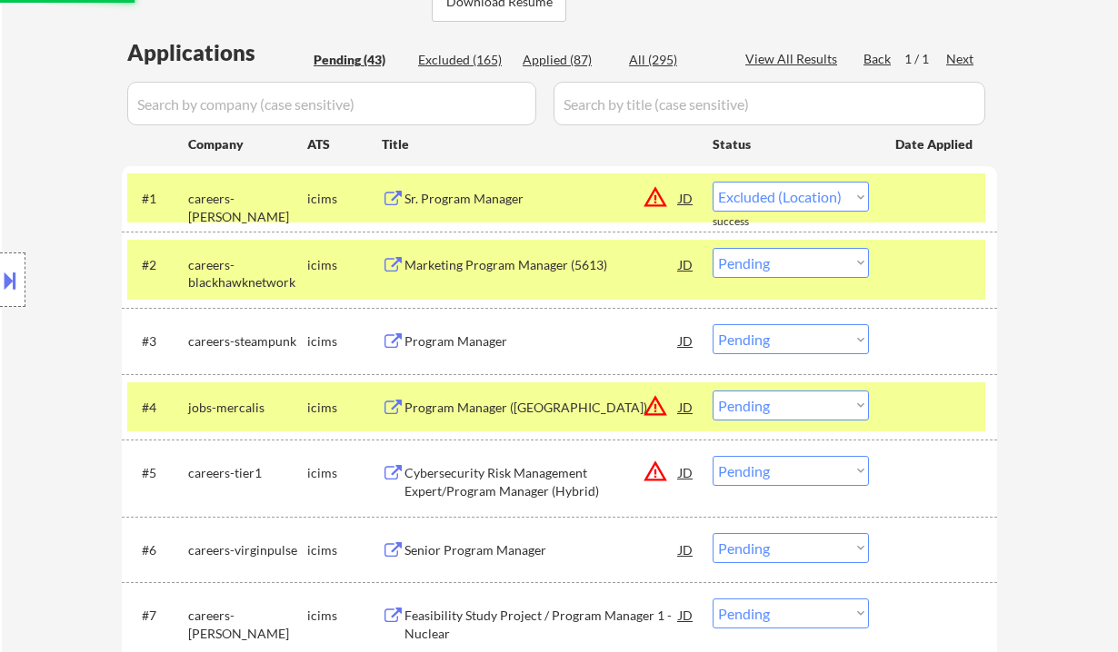
select select ""pending""
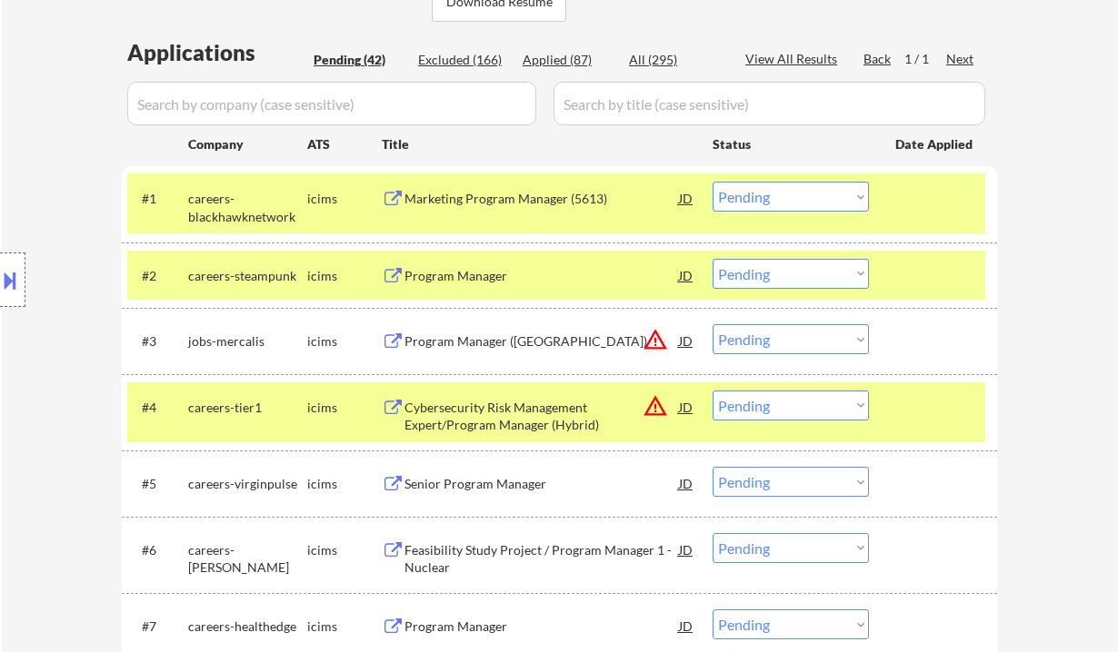
drag, startPoint x: 69, startPoint y: 162, endPoint x: 197, endPoint y: 74, distance: 155.5
click at [70, 162] on div "Location Inclusions: remote" at bounding box center [162, 280] width 325 height 337
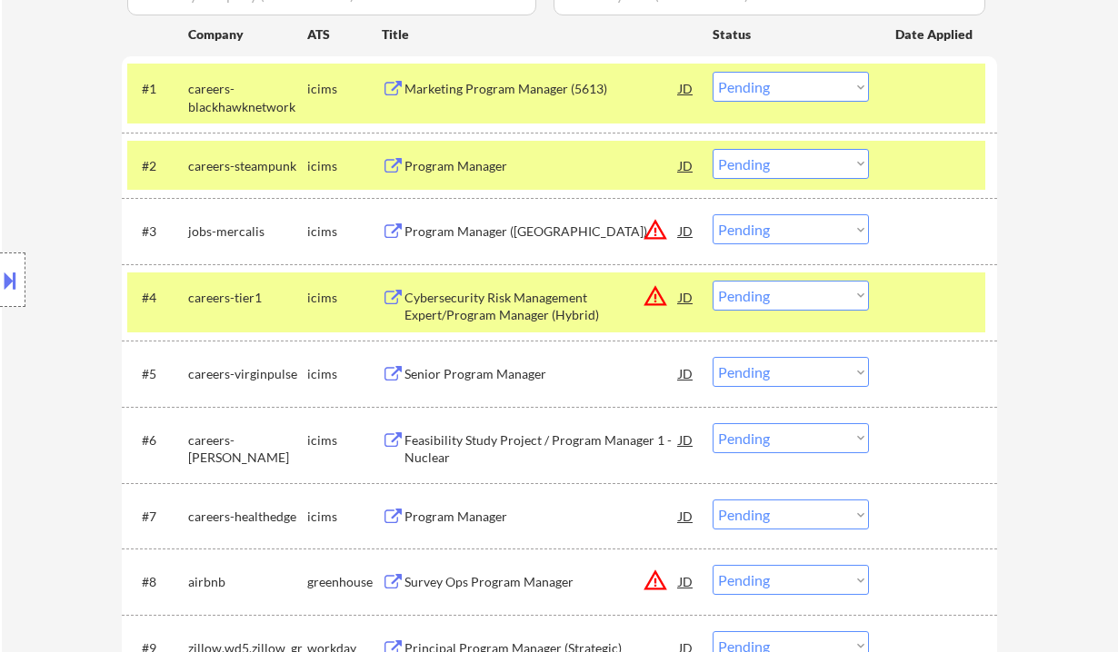
scroll to position [554, 0]
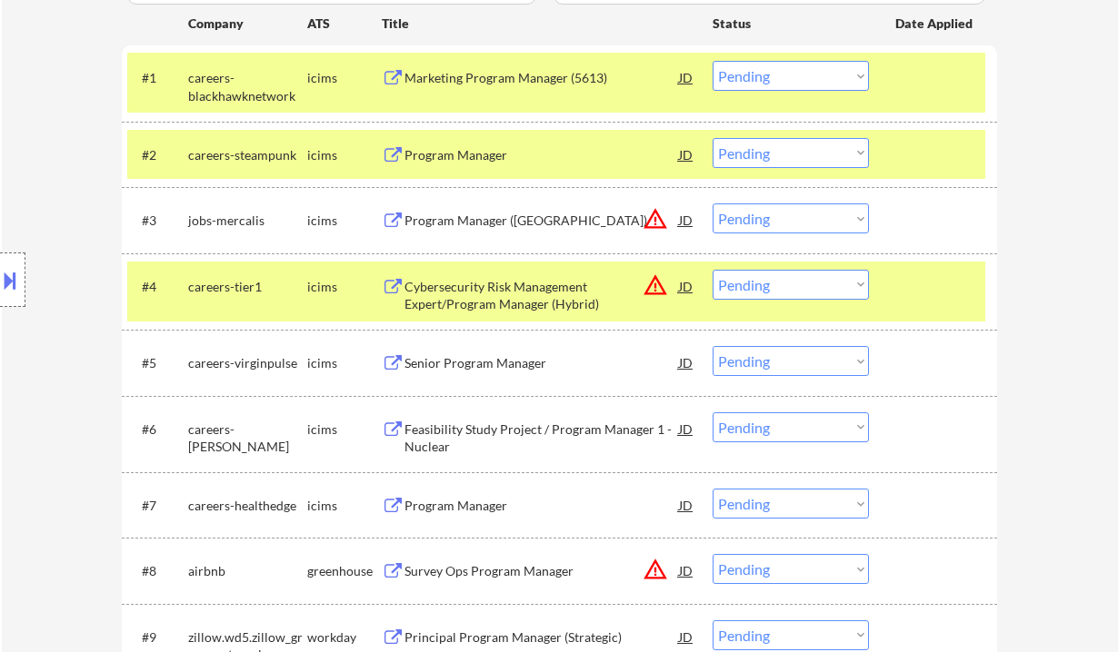
click at [690, 217] on div "JD" at bounding box center [686, 220] width 18 height 33
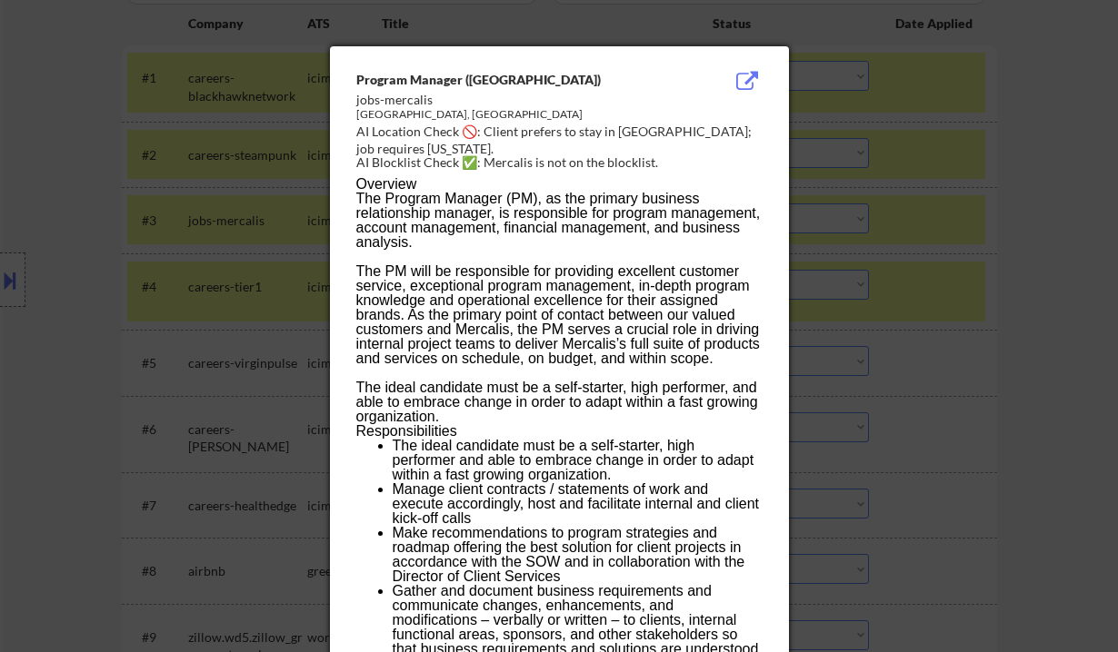
click at [1017, 263] on div at bounding box center [559, 326] width 1118 height 652
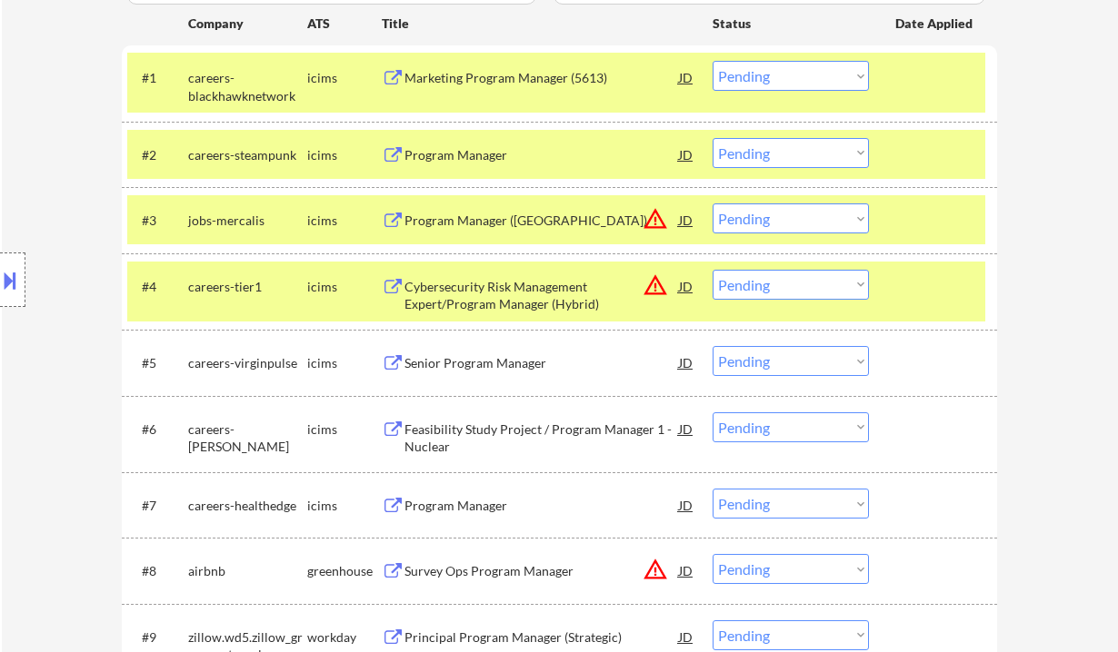
click at [811, 218] on select "Choose an option... Pending Applied Excluded (Questions) Excluded (Expired) Exc…" at bounding box center [790, 219] width 156 height 30
select select ""excluded__location_""
click at [712, 204] on select "Choose an option... Pending Applied Excluded (Questions) Excluded (Expired) Exc…" at bounding box center [790, 219] width 156 height 30
click at [775, 284] on select "Choose an option... Pending Applied Excluded (Questions) Excluded (Expired) Exc…" at bounding box center [790, 285] width 156 height 30
select select ""excluded__location_""
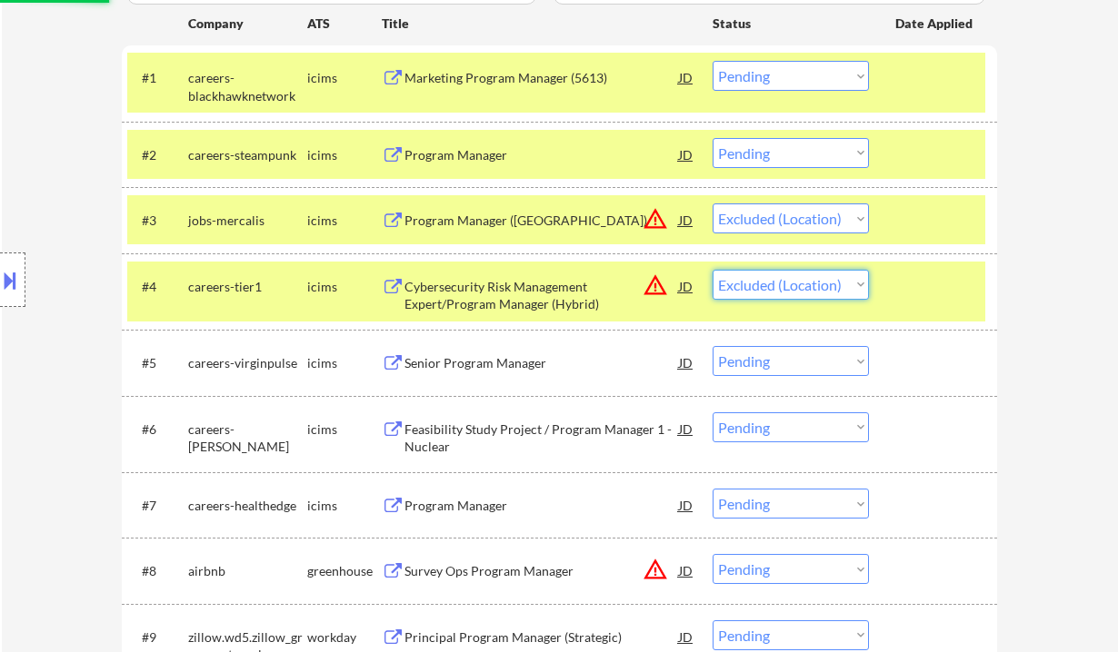
click at [712, 270] on select "Choose an option... Pending Applied Excluded (Questions) Excluded (Expired) Exc…" at bounding box center [790, 285] width 156 height 30
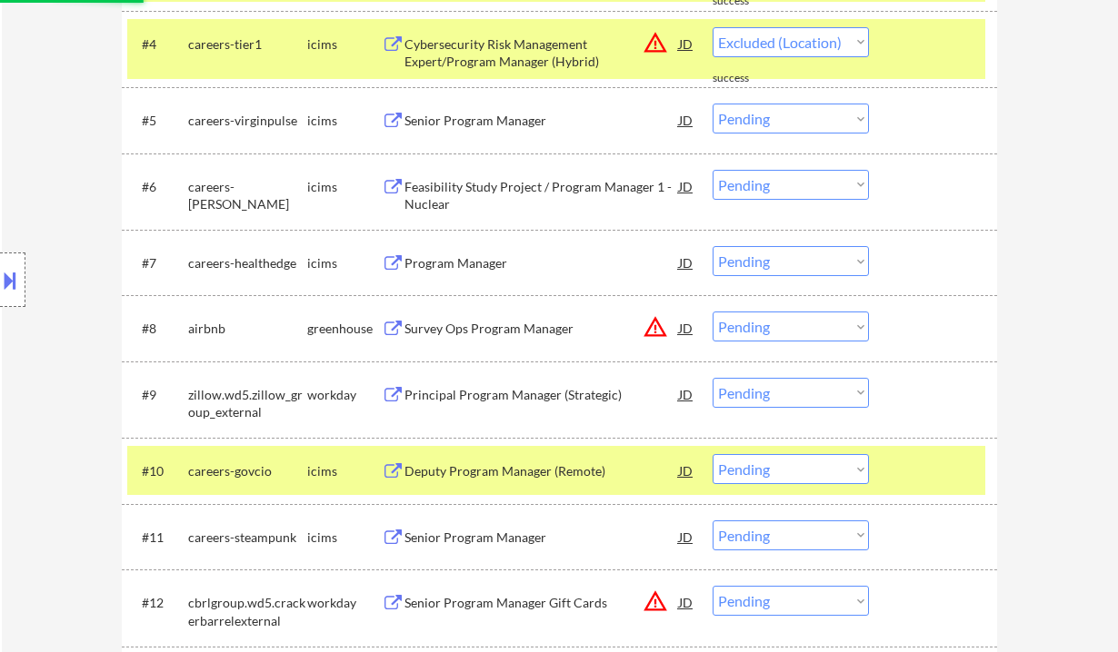
select select ""pending""
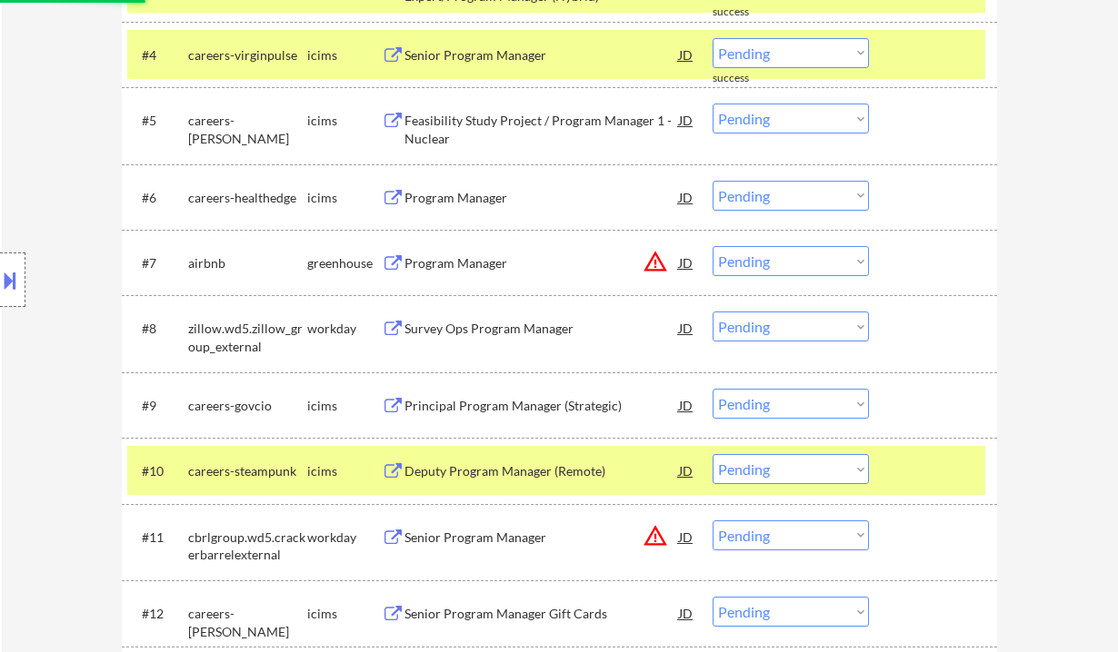
select select ""pending""
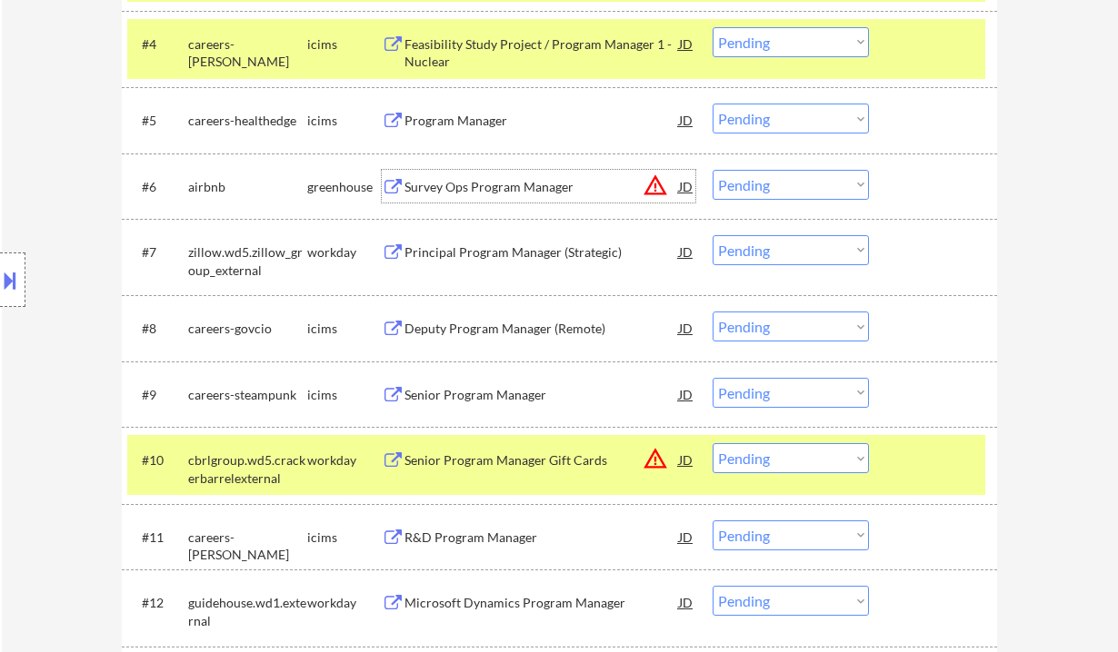
click at [495, 192] on div "Survey Ops Program Manager" at bounding box center [541, 187] width 274 height 18
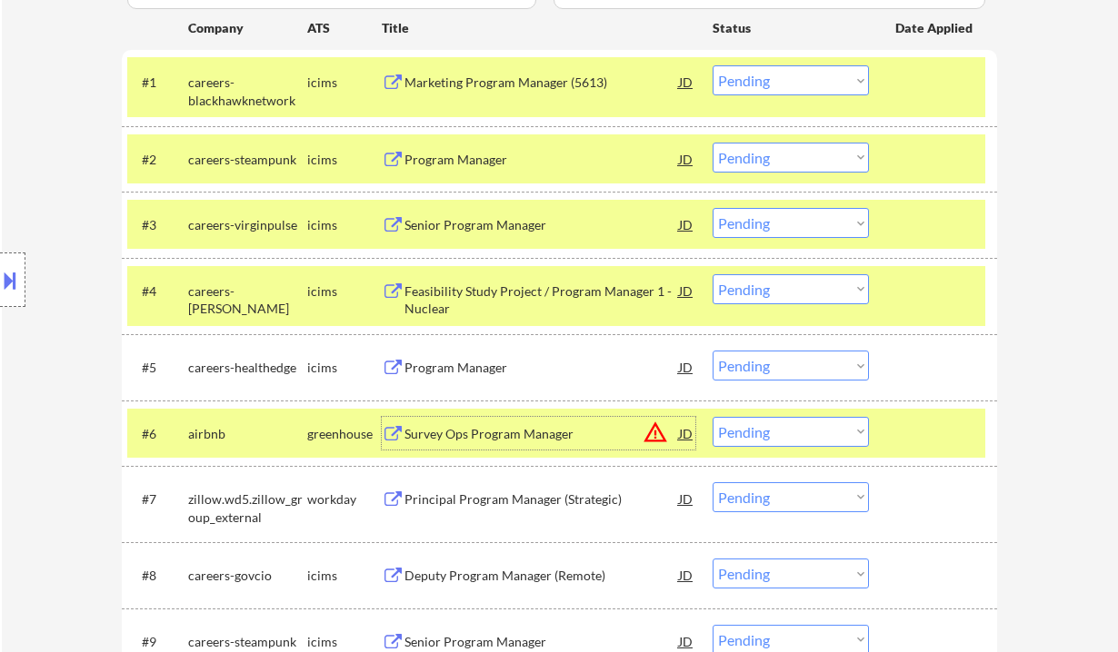
scroll to position [675, 0]
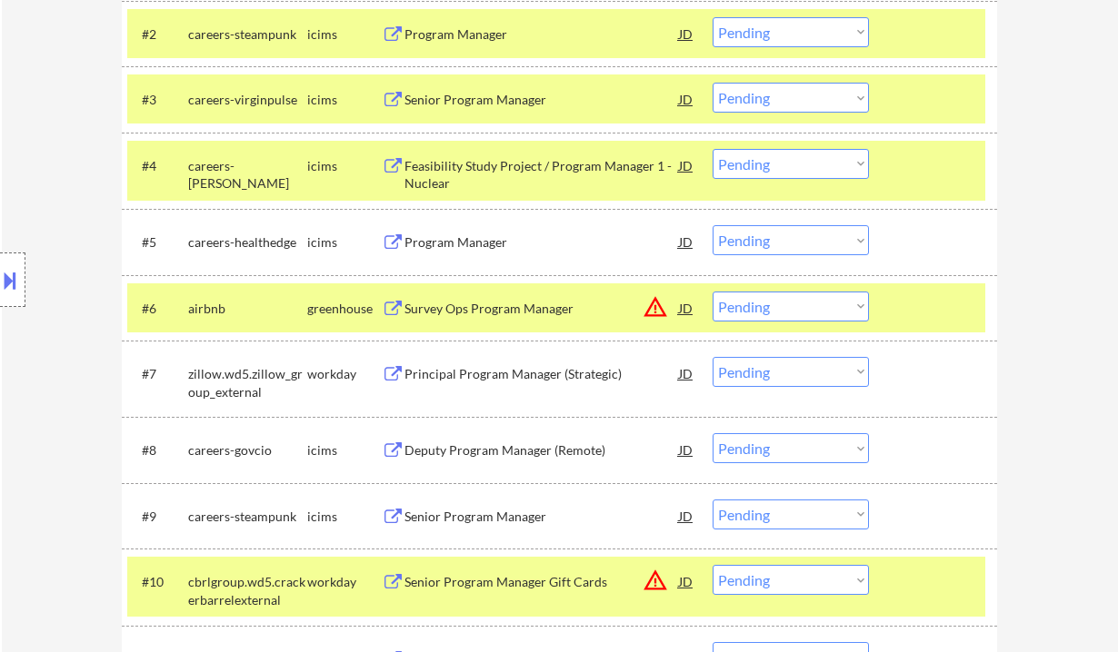
click at [517, 302] on div "Survey Ops Program Manager" at bounding box center [541, 309] width 274 height 18
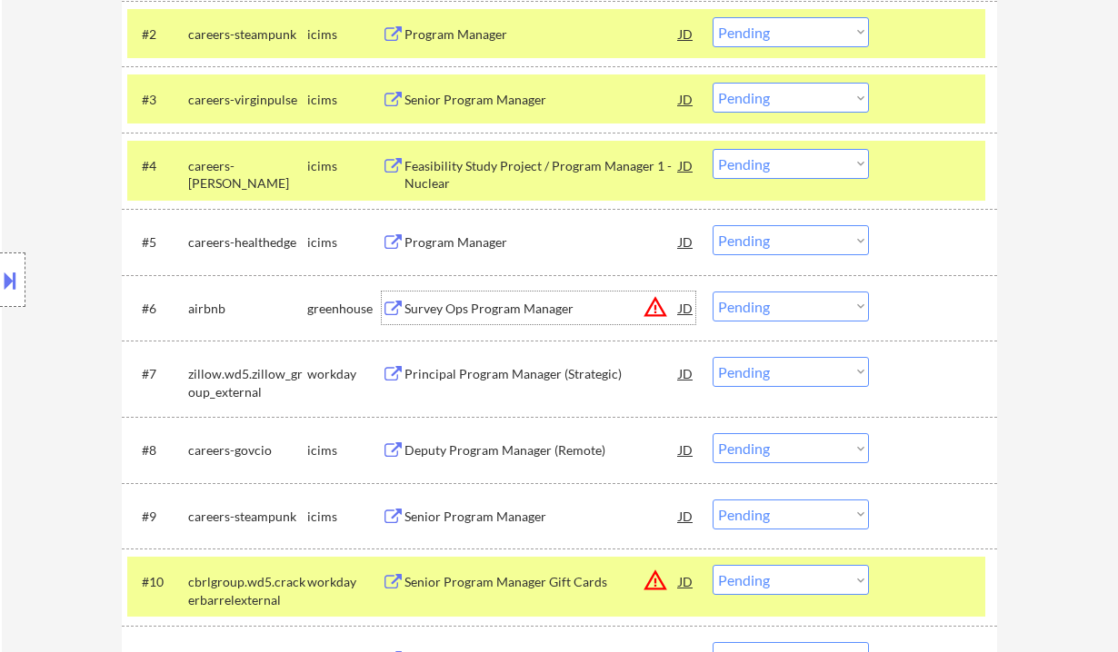
click at [543, 378] on div "Principal Program Manager (Strategic)" at bounding box center [541, 374] width 274 height 18
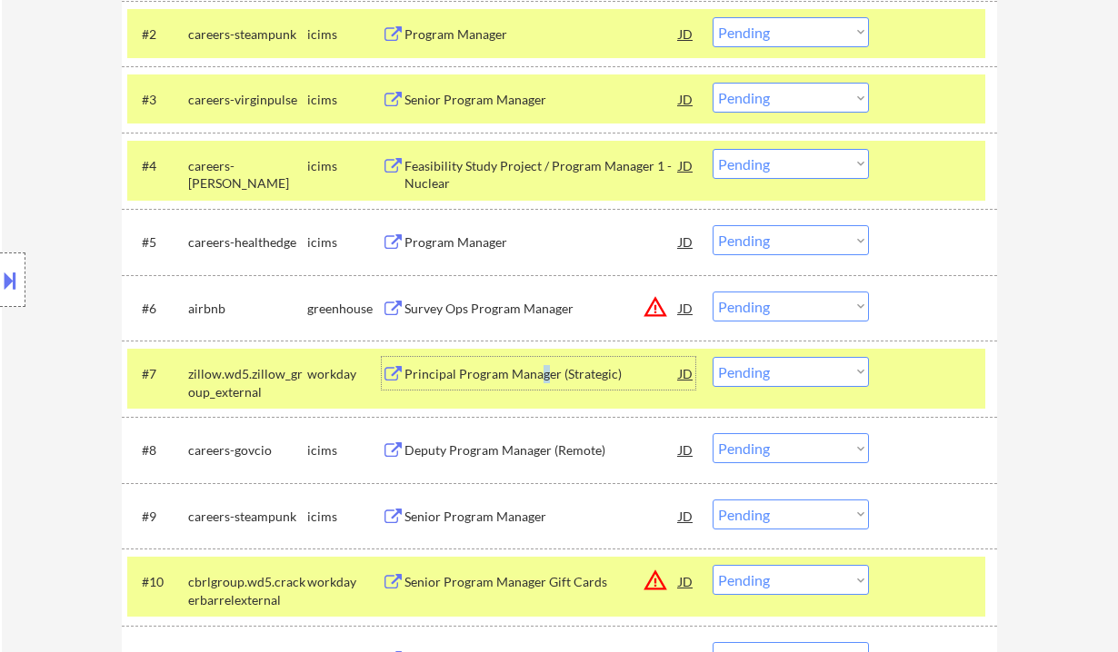
click at [799, 374] on select "Choose an option... Pending Applied Excluded (Questions) Excluded (Expired) Exc…" at bounding box center [790, 372] width 156 height 30
click at [712, 357] on select "Choose an option... Pending Applied Excluded (Questions) Excluded (Expired) Exc…" at bounding box center [790, 372] width 156 height 30
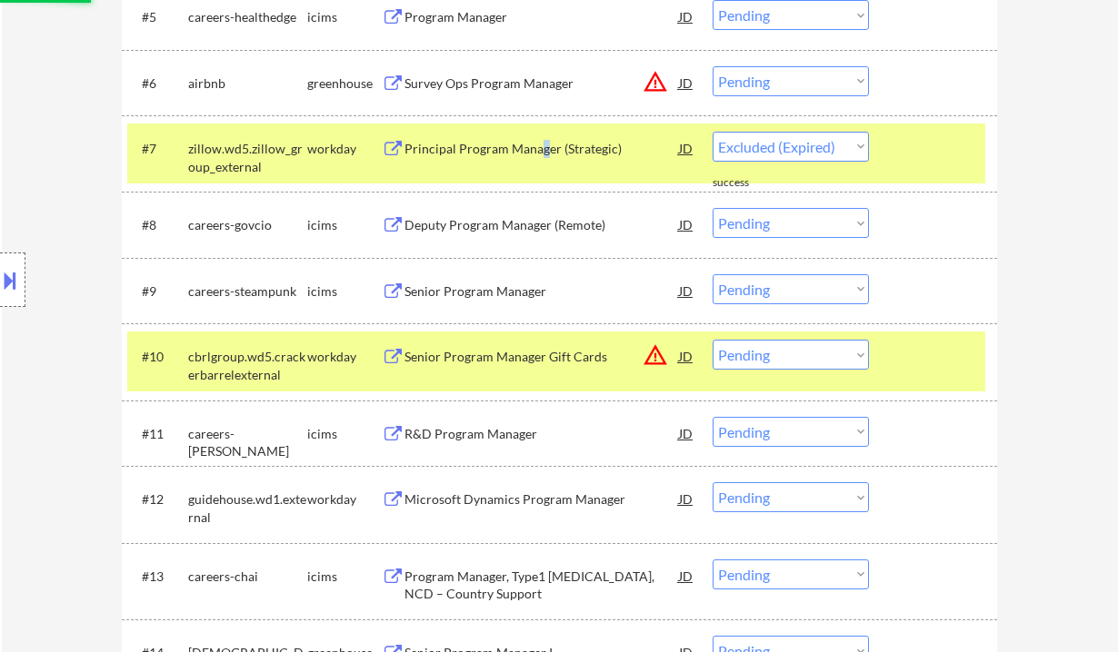
scroll to position [918, 0]
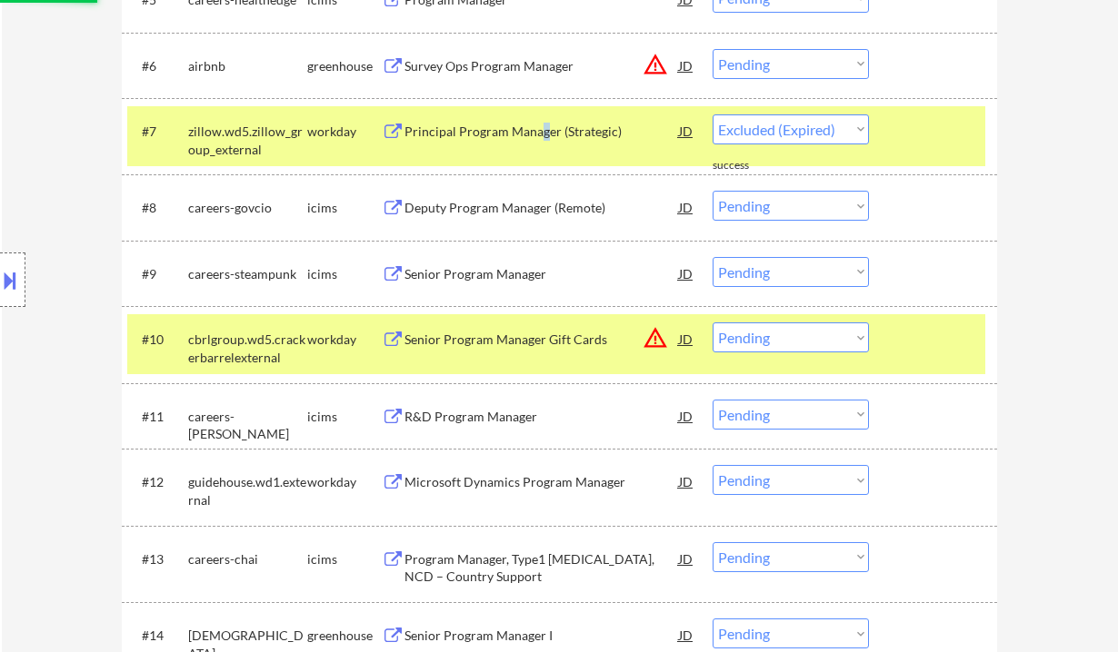
select select ""pending""
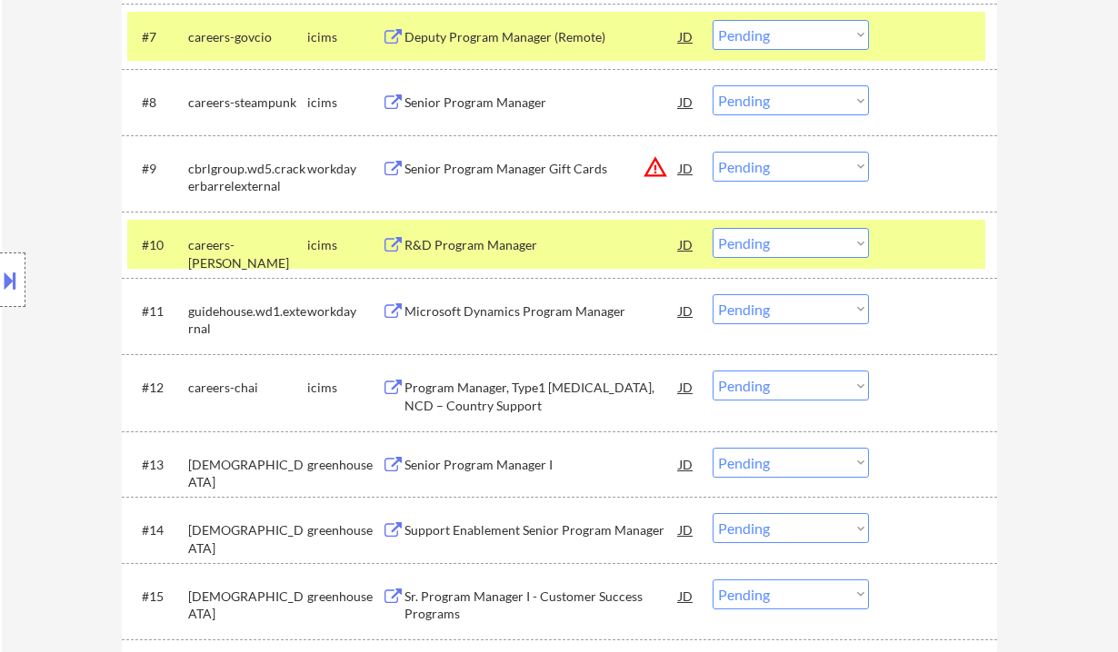
scroll to position [1039, 0]
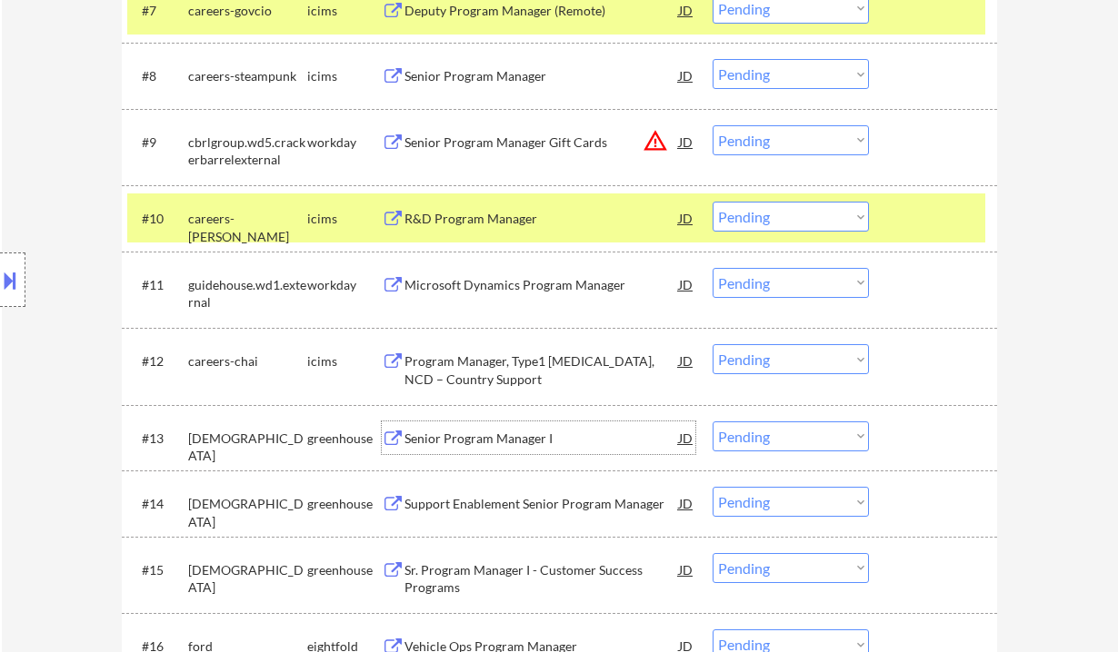
click at [483, 441] on div "Senior Program Manager I" at bounding box center [541, 439] width 274 height 18
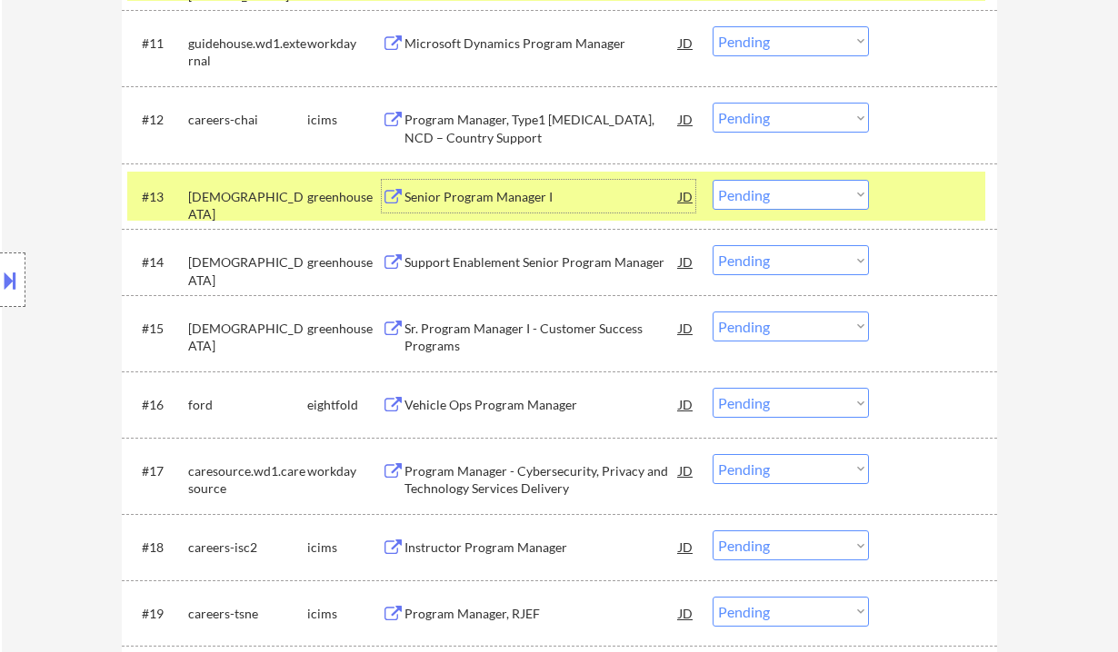
scroll to position [1281, 0]
drag, startPoint x: 799, startPoint y: 193, endPoint x: 811, endPoint y: 207, distance: 18.7
click at [799, 193] on select "Choose an option... Pending Applied Excluded (Questions) Excluded (Expired) Exc…" at bounding box center [790, 194] width 156 height 30
click at [712, 179] on select "Choose an option... Pending Applied Excluded (Questions) Excluded (Expired) Exc…" at bounding box center [790, 194] width 156 height 30
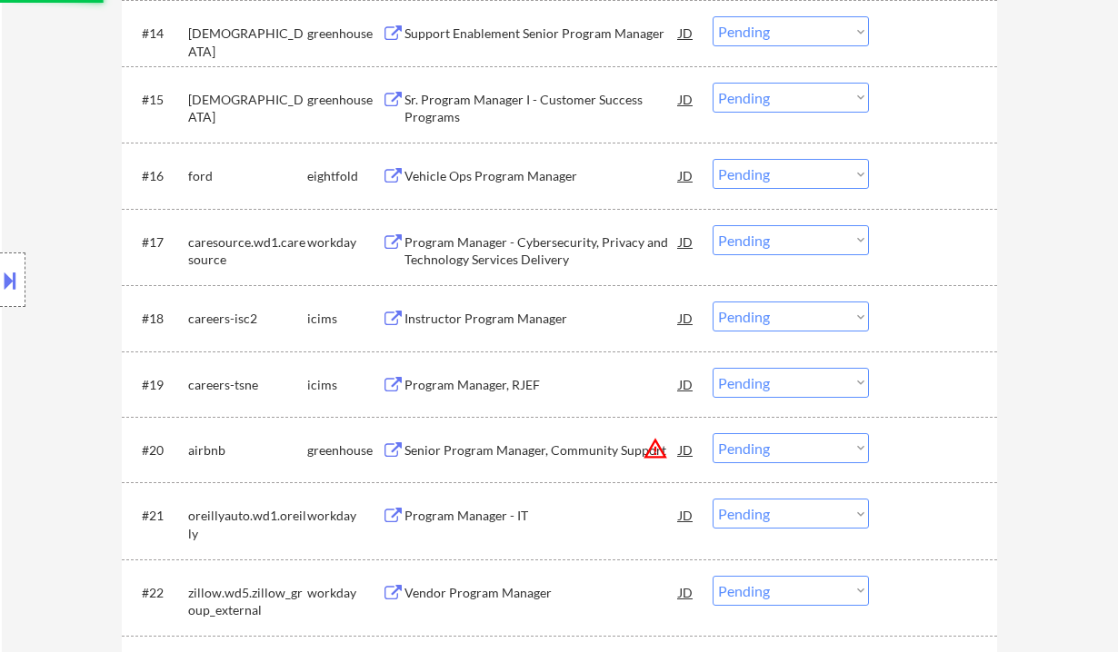
scroll to position [1524, 0]
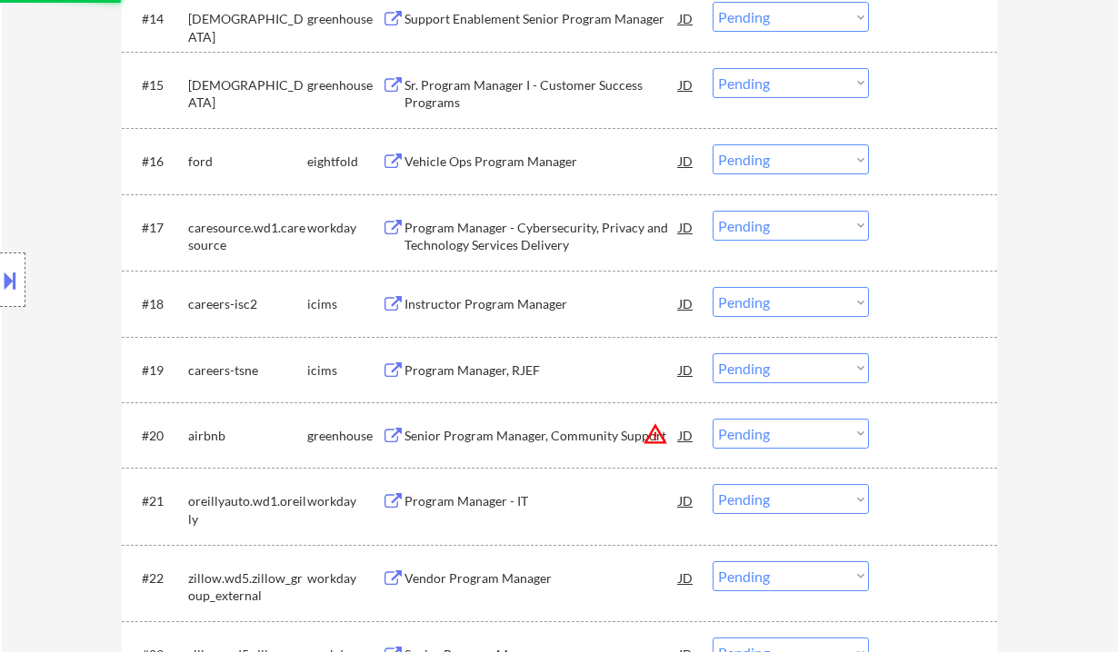
select select ""pending""
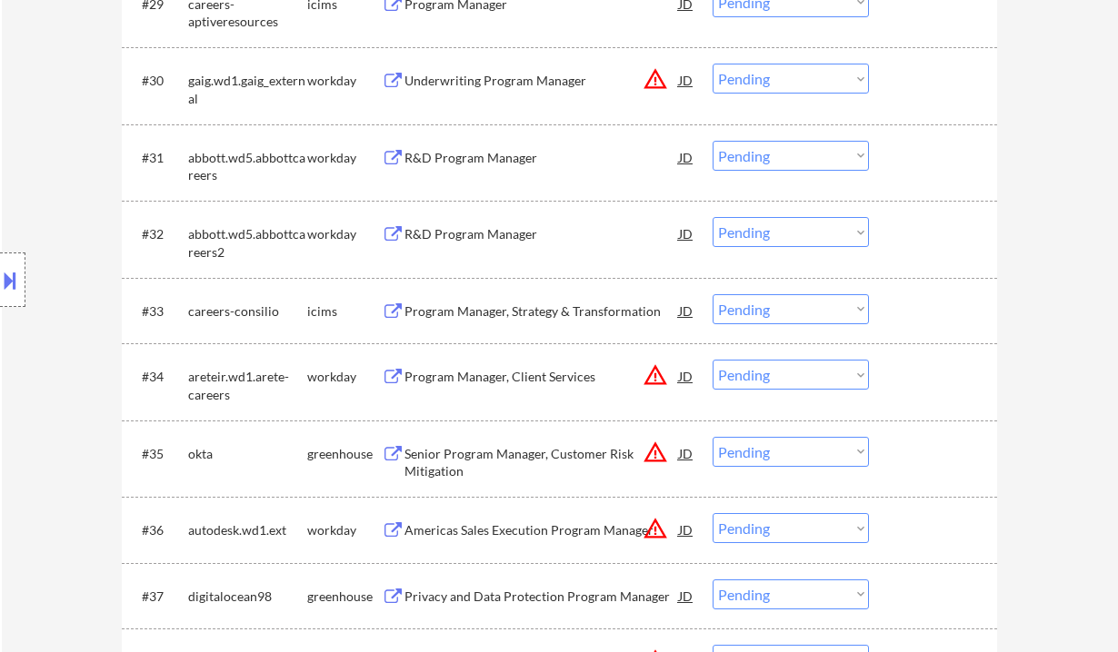
scroll to position [2978, 0]
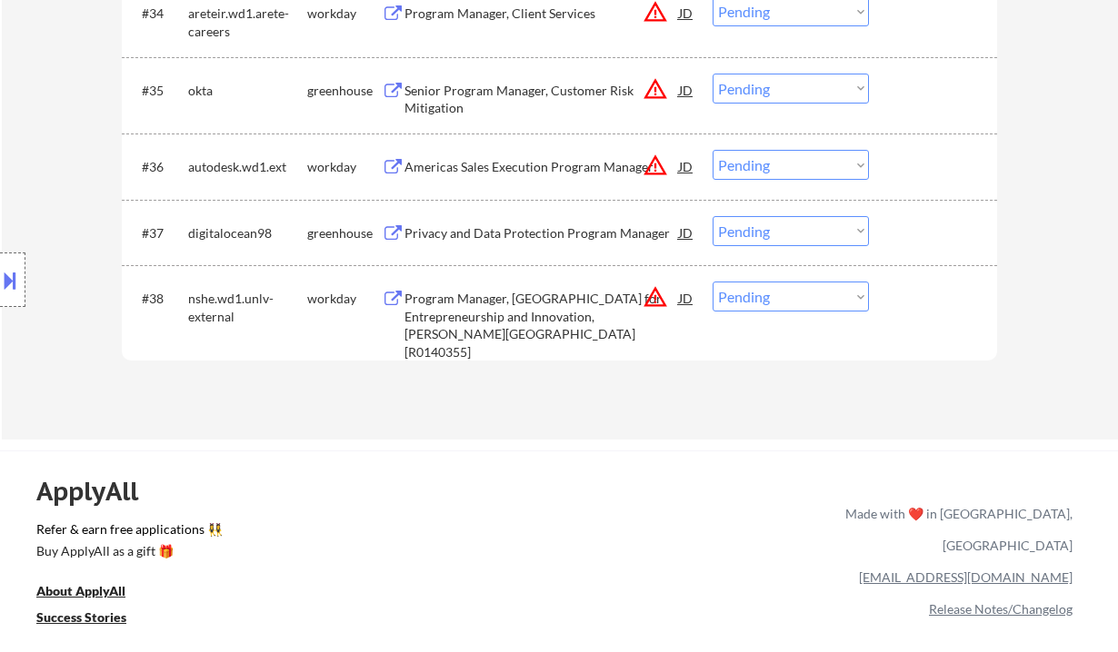
click at [579, 324] on div "Program Manager, Troesh Center for Entrepreneurship and Innovation, Lee Busines…" at bounding box center [541, 325] width 274 height 71
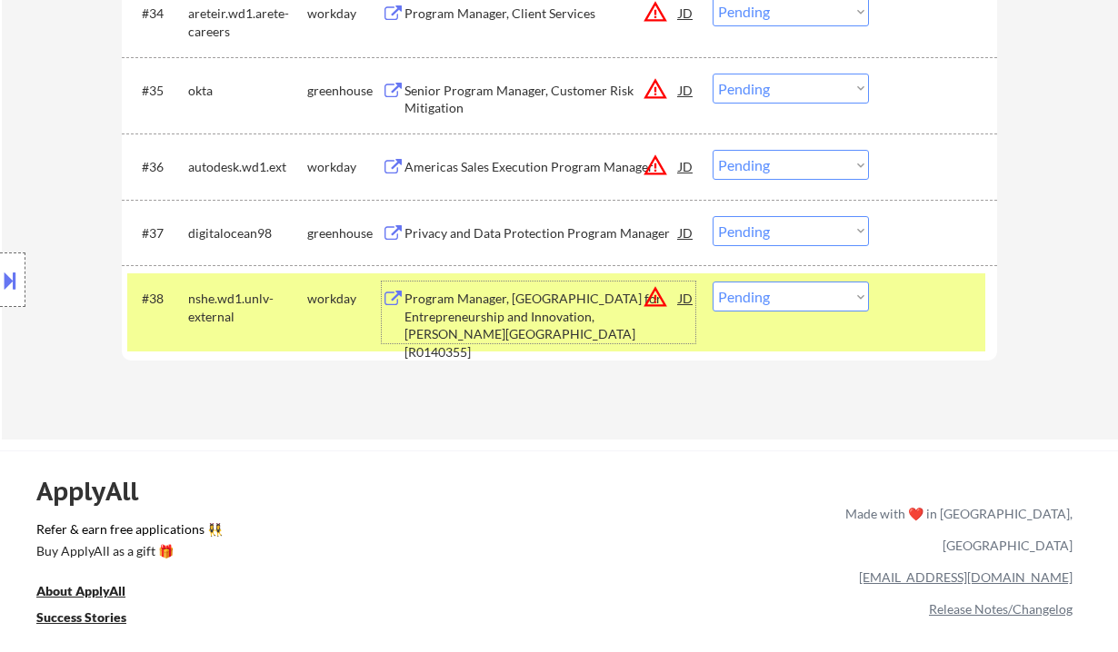
drag, startPoint x: 769, startPoint y: 301, endPoint x: 791, endPoint y: 311, distance: 24.0
click at [770, 301] on select "Choose an option... Pending Applied Excluded (Questions) Excluded (Expired) Exc…" at bounding box center [790, 297] width 156 height 30
select select ""excluded__salary_""
click at [712, 282] on select "Choose an option... Pending Applied Excluded (Questions) Excluded (Expired) Exc…" at bounding box center [790, 297] width 156 height 30
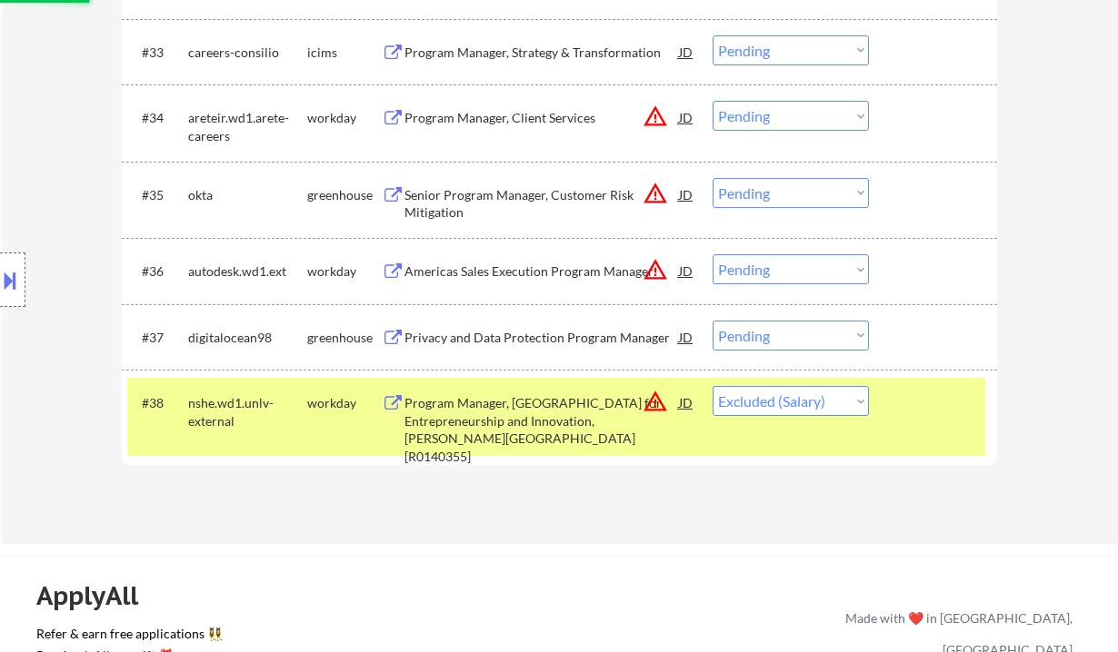
scroll to position [2856, 0]
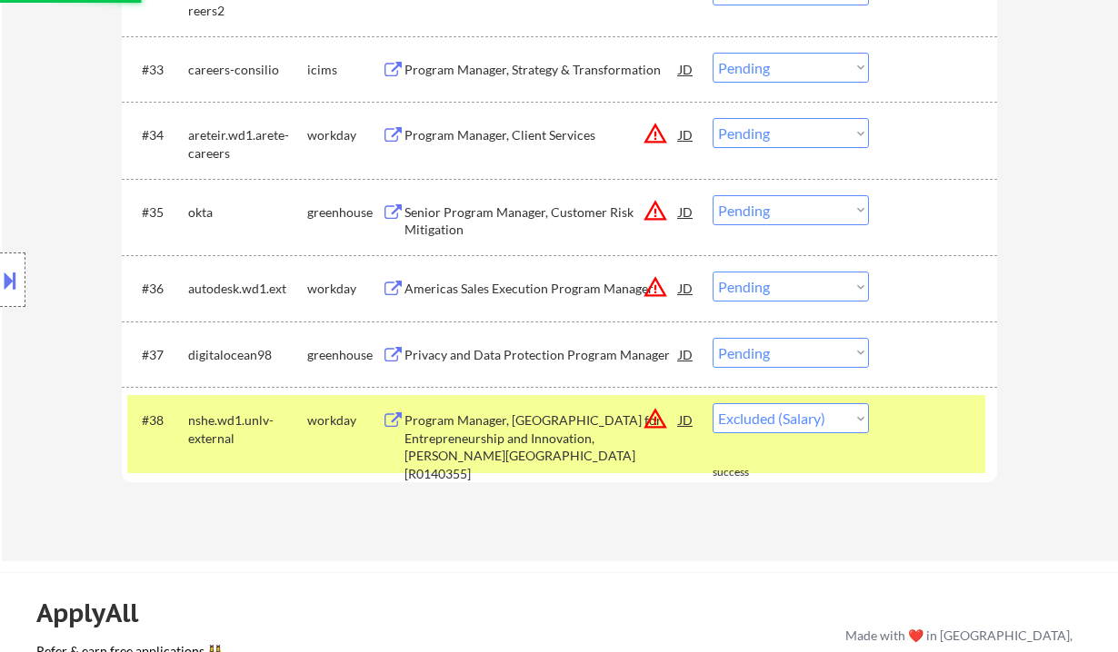
click at [544, 355] on div "Privacy and Data Protection Program Manager" at bounding box center [541, 355] width 274 height 18
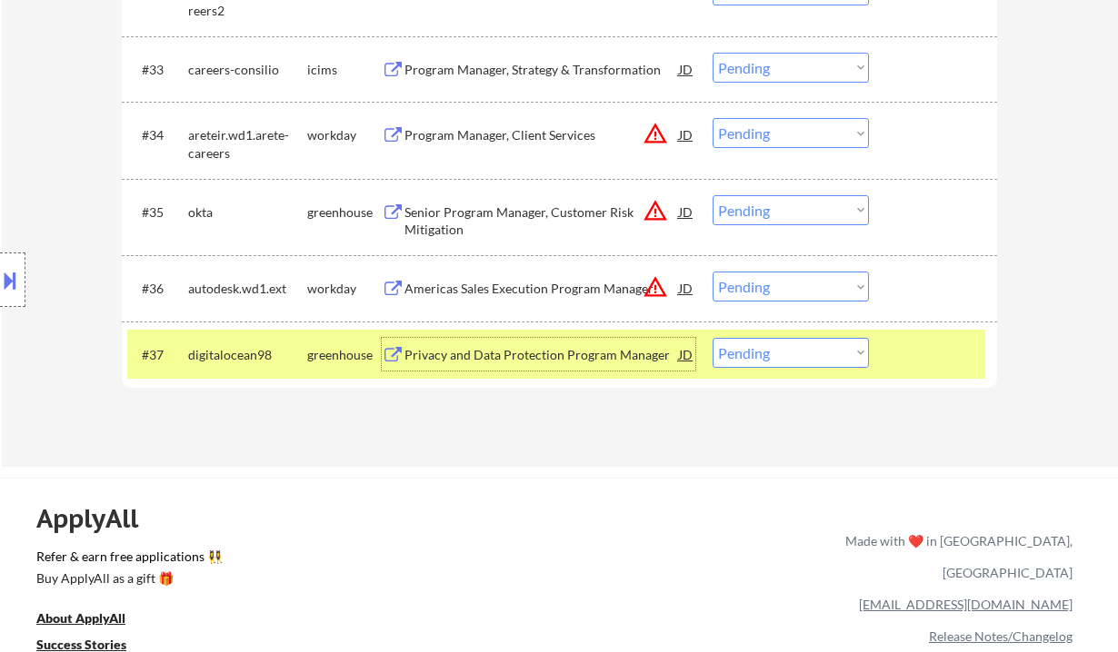
click at [837, 360] on select "Choose an option... Pending Applied Excluded (Questions) Excluded (Expired) Exc…" at bounding box center [790, 353] width 156 height 30
select select ""excluded__bad_match_""
click at [712, 338] on select "Choose an option... Pending Applied Excluded (Questions) Excluded (Expired) Exc…" at bounding box center [790, 353] width 156 height 30
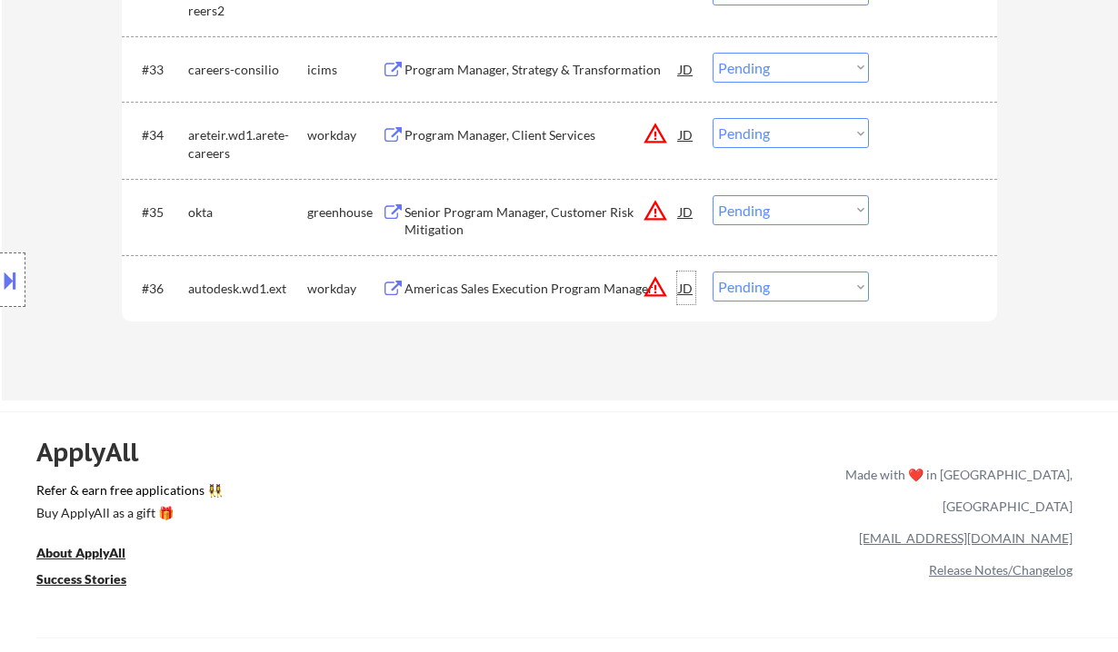
click at [684, 286] on div "JD" at bounding box center [686, 288] width 18 height 33
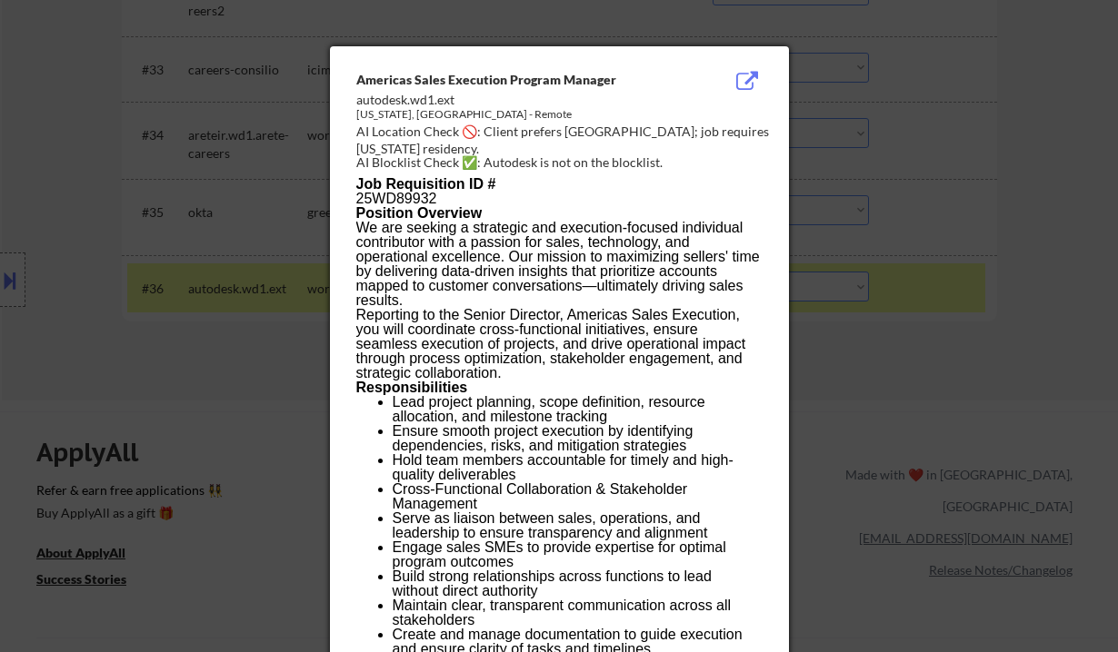
click at [905, 375] on div at bounding box center [559, 326] width 1118 height 652
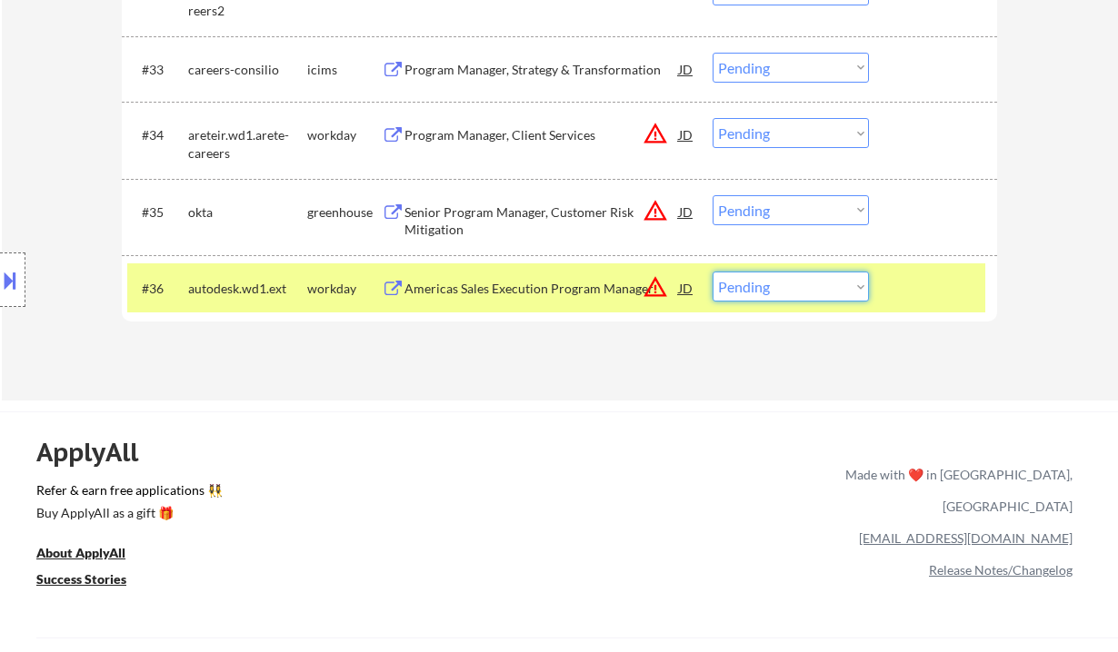
click at [808, 289] on select "Choose an option... Pending Applied Excluded (Questions) Excluded (Expired) Exc…" at bounding box center [790, 287] width 156 height 30
drag, startPoint x: 565, startPoint y: 370, endPoint x: 557, endPoint y: 318, distance: 52.4
click at [560, 289] on div "Americas Sales Execution Program Manager" at bounding box center [541, 289] width 274 height 18
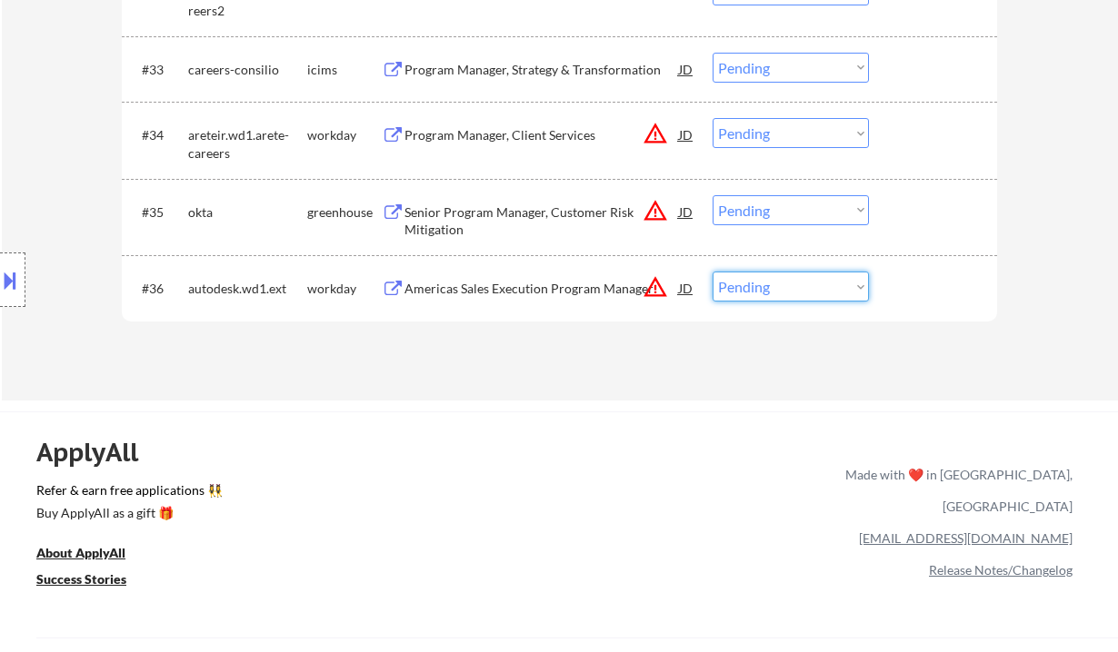
drag, startPoint x: 785, startPoint y: 290, endPoint x: 790, endPoint y: 301, distance: 11.8
click at [785, 290] on select "Choose an option... Pending Applied Excluded (Questions) Excluded (Expired) Exc…" at bounding box center [790, 287] width 156 height 30
select select ""applied""
click at [712, 272] on select "Choose an option... Pending Applied Excluded (Questions) Excluded (Expired) Exc…" at bounding box center [790, 287] width 156 height 30
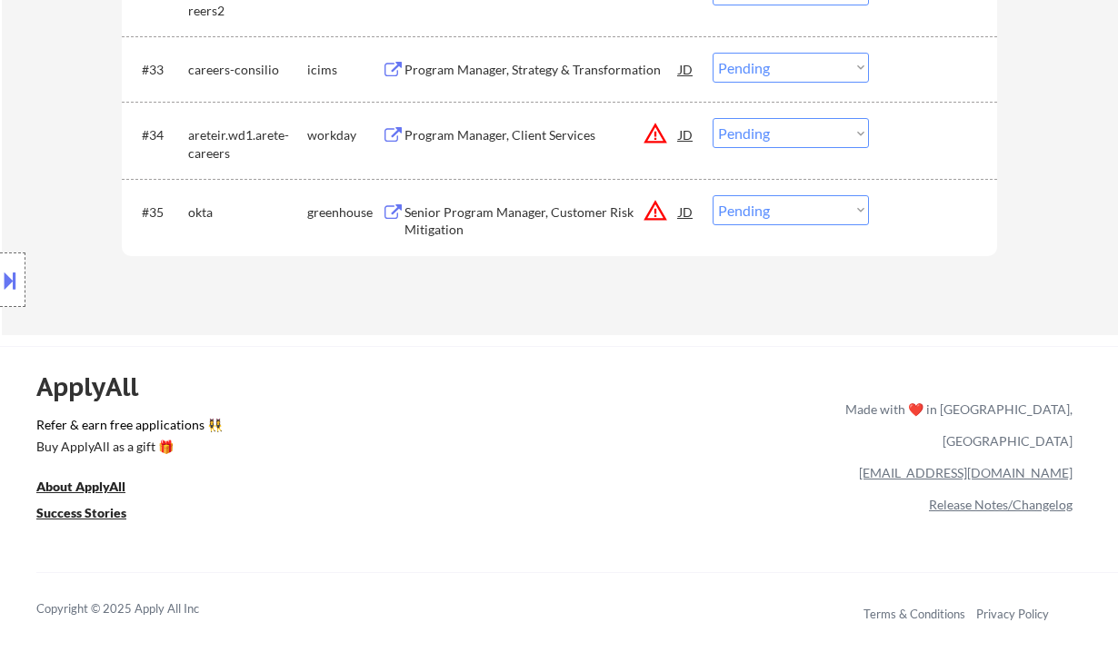
click at [736, 206] on select "Choose an option... Pending Applied Excluded (Questions) Excluded (Expired) Exc…" at bounding box center [790, 210] width 156 height 30
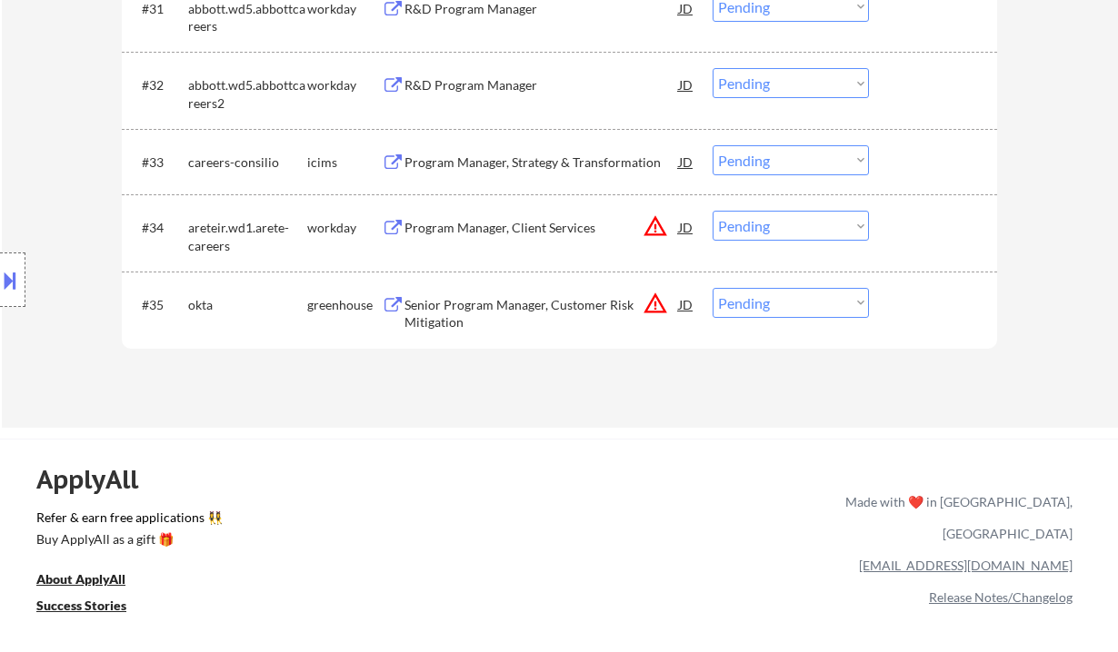
scroll to position [2735, 0]
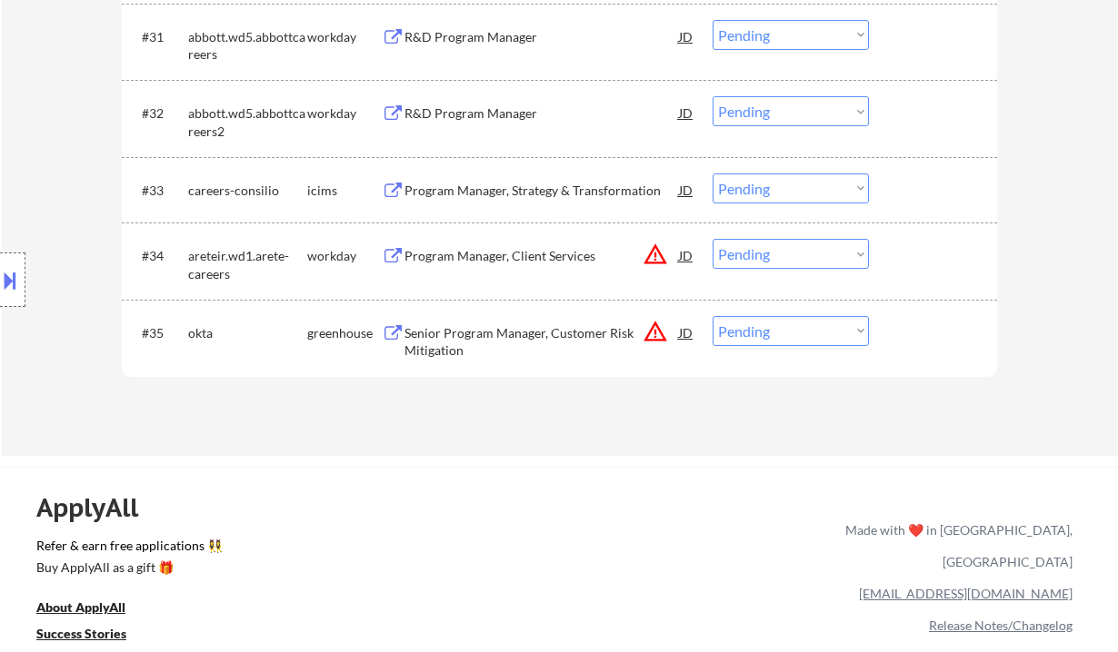
click at [500, 334] on div "Senior Program Manager, Customer Risk Mitigation" at bounding box center [541, 341] width 274 height 35
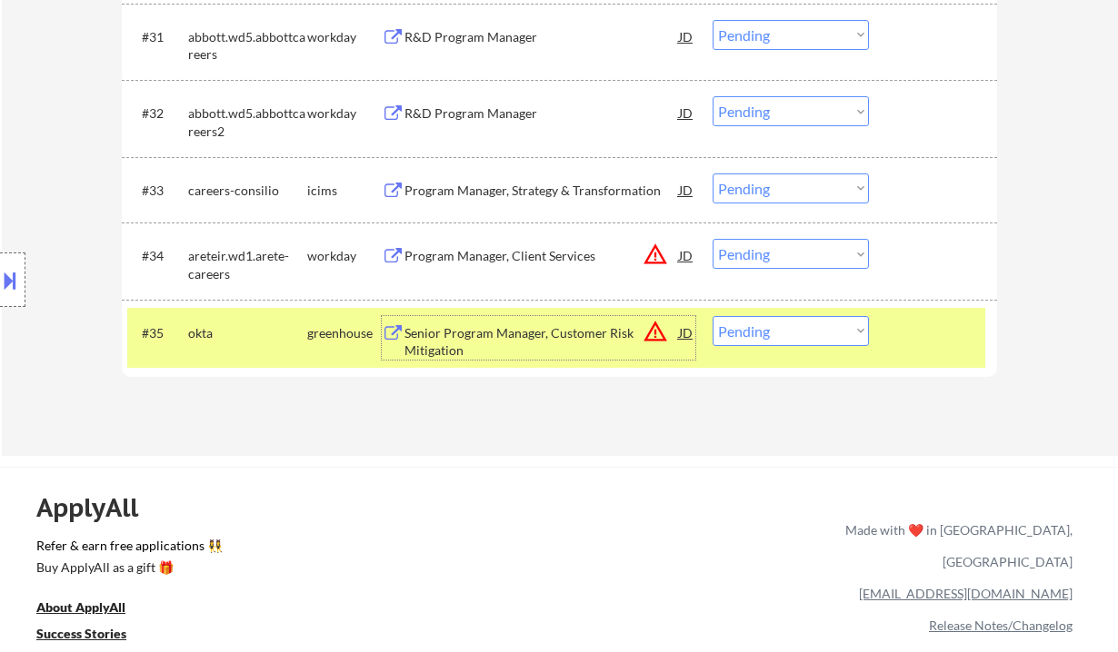
click at [806, 339] on select "Choose an option... Pending Applied Excluded (Questions) Excluded (Expired) Exc…" at bounding box center [790, 331] width 156 height 30
select select ""applied""
click at [712, 316] on select "Choose an option... Pending Applied Excluded (Questions) Excluded (Expired) Exc…" at bounding box center [790, 331] width 156 height 30
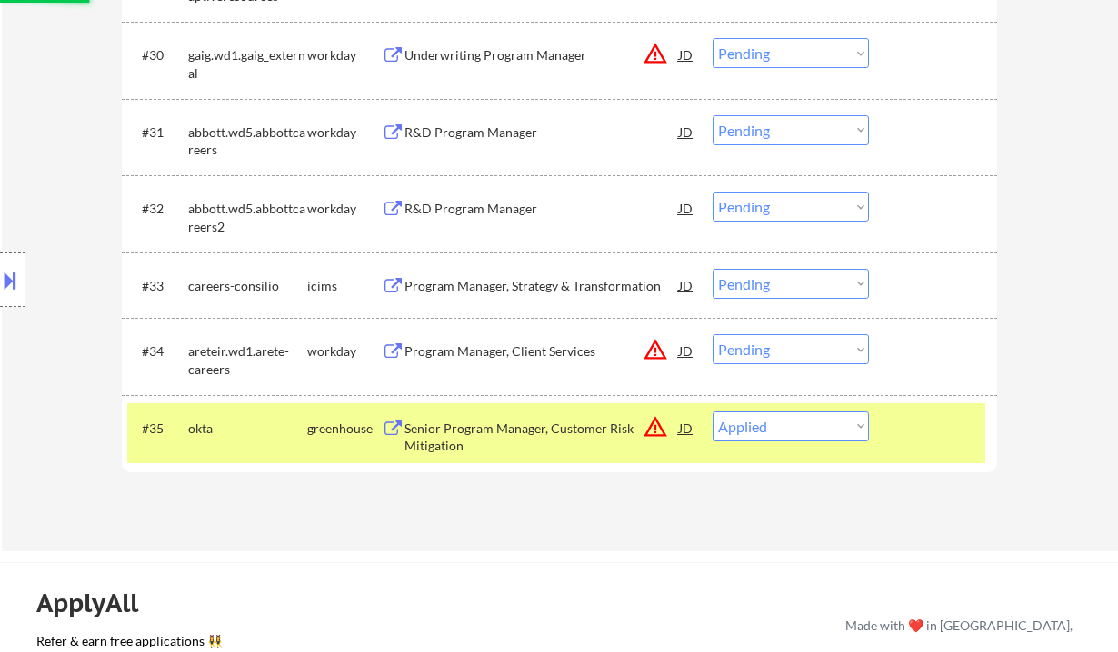
scroll to position [2614, 0]
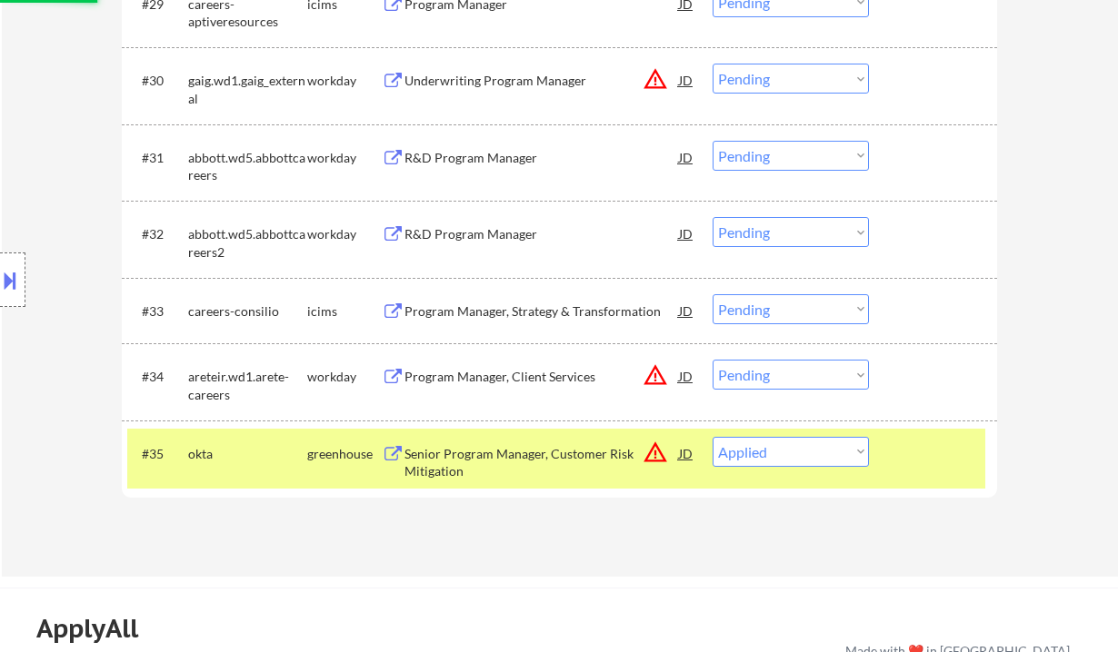
click at [493, 373] on div "Program Manager, Client Services" at bounding box center [541, 377] width 274 height 18
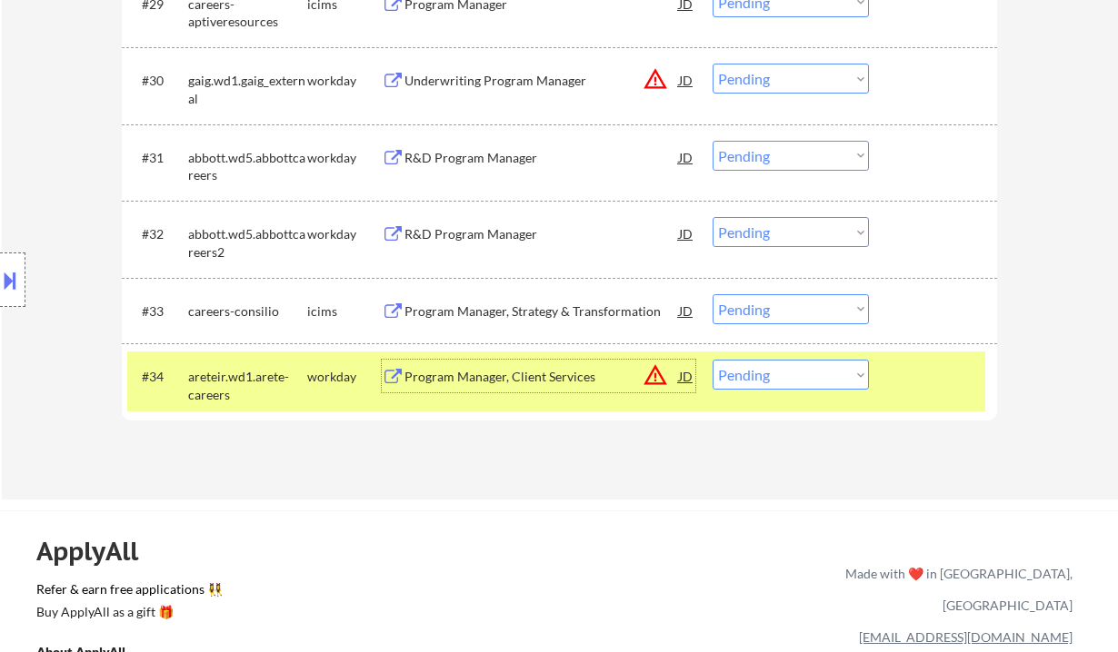
click at [779, 383] on select "Choose an option... Pending Applied Excluded (Questions) Excluded (Expired) Exc…" at bounding box center [790, 375] width 156 height 30
select select ""excluded__expired_""
click at [712, 360] on select "Choose an option... Pending Applied Excluded (Questions) Excluded (Expired) Exc…" at bounding box center [790, 375] width 156 height 30
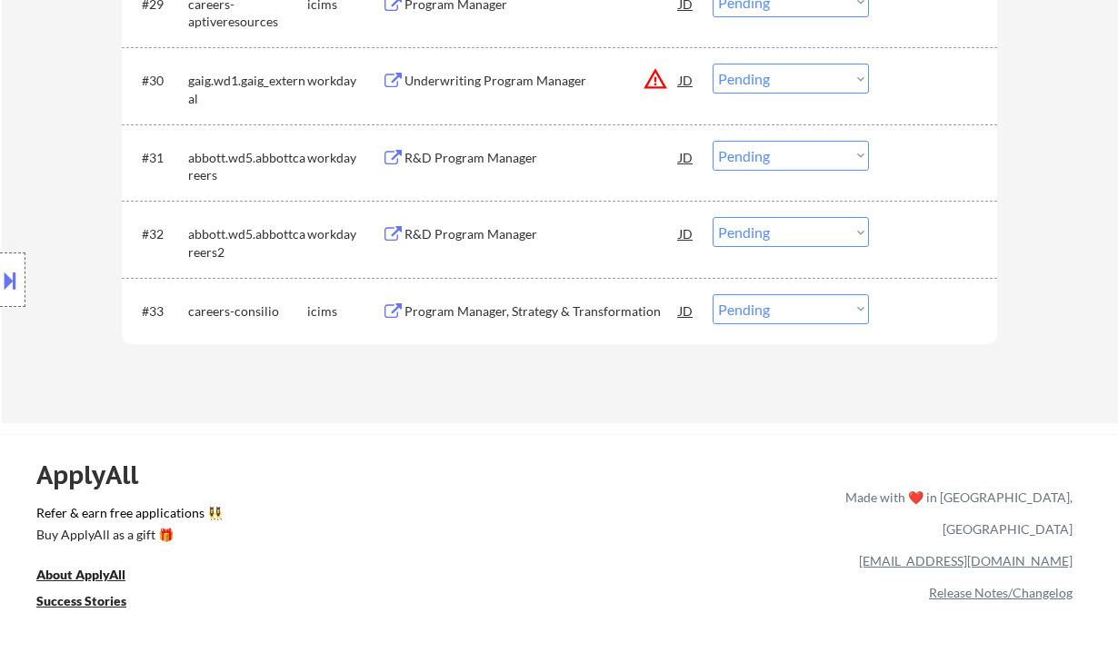
click at [487, 316] on div "Program Manager, Strategy & Transformation" at bounding box center [541, 312] width 274 height 18
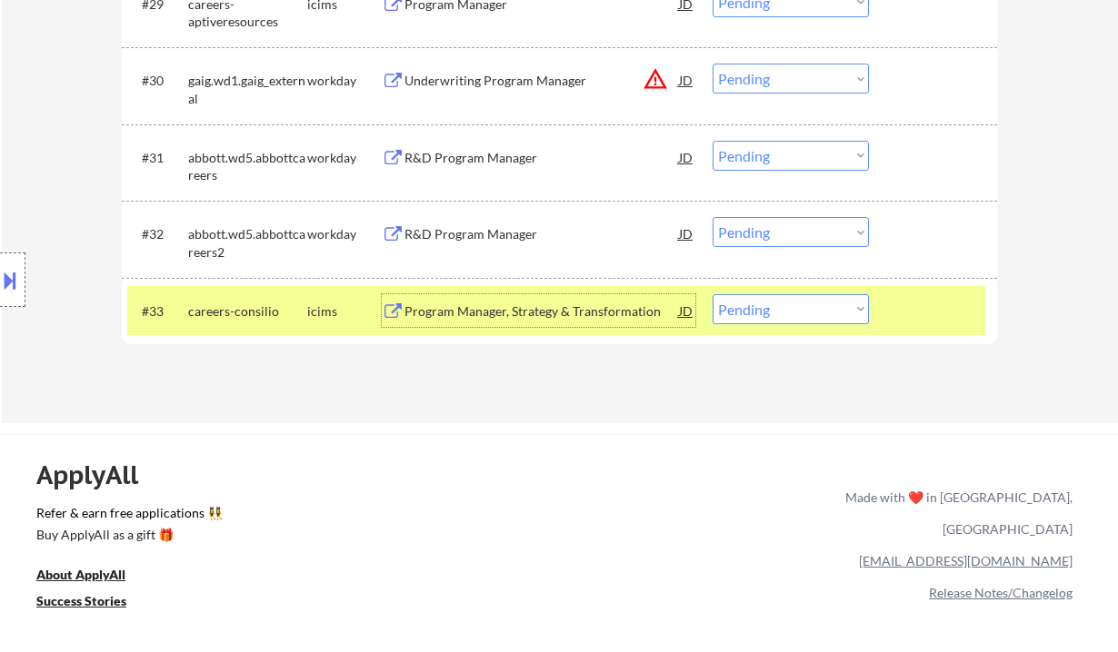
click at [747, 311] on select "Choose an option... Pending Applied Excluded (Questions) Excluded (Expired) Exc…" at bounding box center [790, 309] width 156 height 30
select select ""applied""
click at [712, 294] on select "Choose an option... Pending Applied Excluded (Questions) Excluded (Expired) Exc…" at bounding box center [790, 309] width 156 height 30
click at [507, 226] on div "R&D Program Manager" at bounding box center [541, 234] width 274 height 18
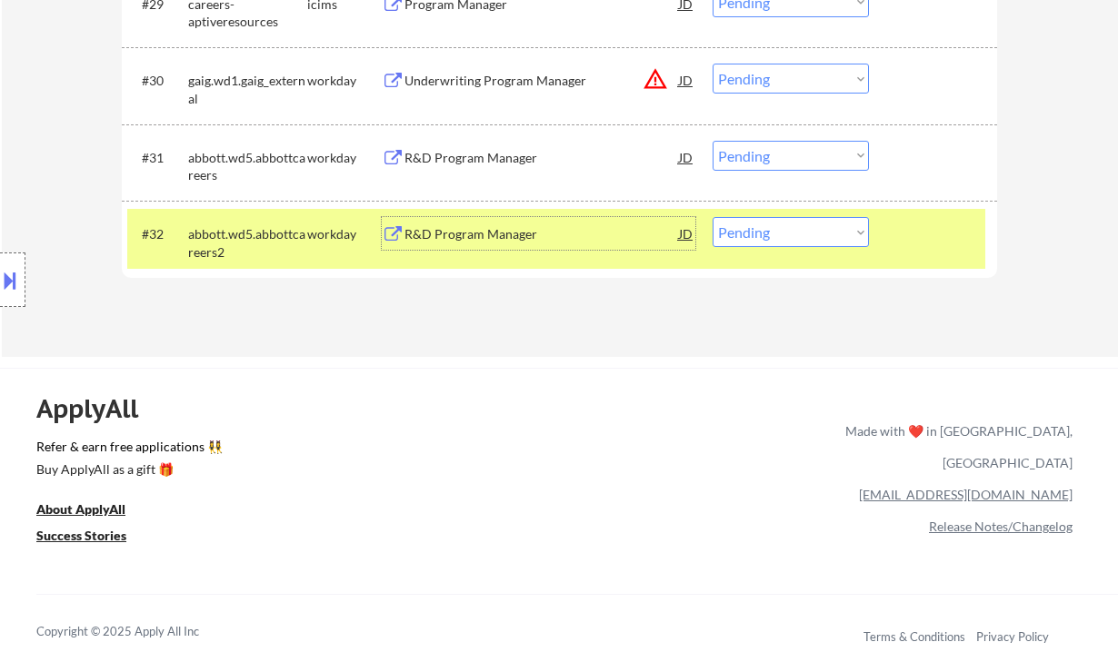
drag, startPoint x: 780, startPoint y: 228, endPoint x: 787, endPoint y: 246, distance: 19.6
click at [780, 228] on select "Choose an option... Pending Applied Excluded (Questions) Excluded (Expired) Exc…" at bounding box center [790, 232] width 156 height 30
select select ""excluded__bad_match_""
click at [712, 217] on select "Choose an option... Pending Applied Excluded (Questions) Excluded (Expired) Exc…" at bounding box center [790, 232] width 156 height 30
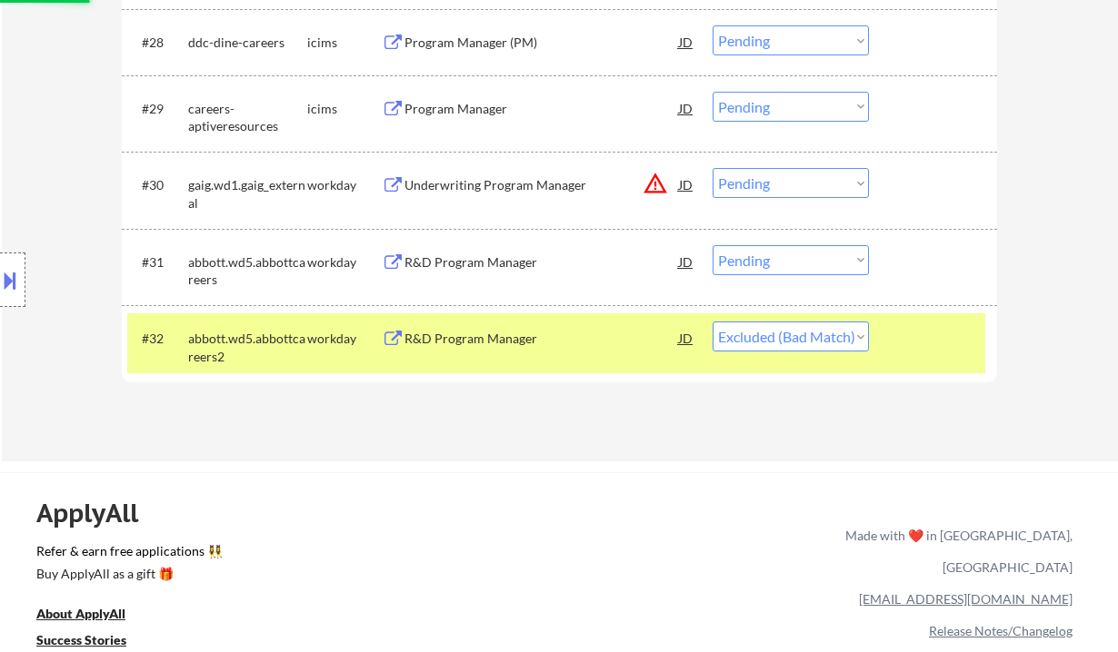
scroll to position [2493, 0]
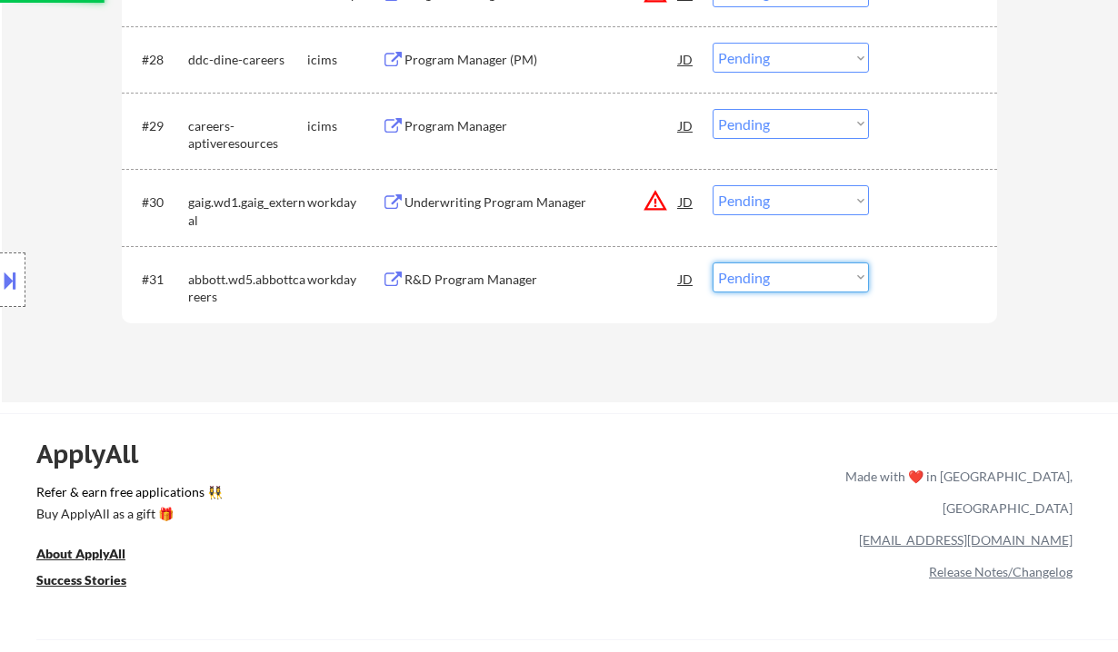
click at [767, 283] on select "Choose an option... Pending Applied Excluded (Questions) Excluded (Expired) Exc…" at bounding box center [790, 278] width 156 height 30
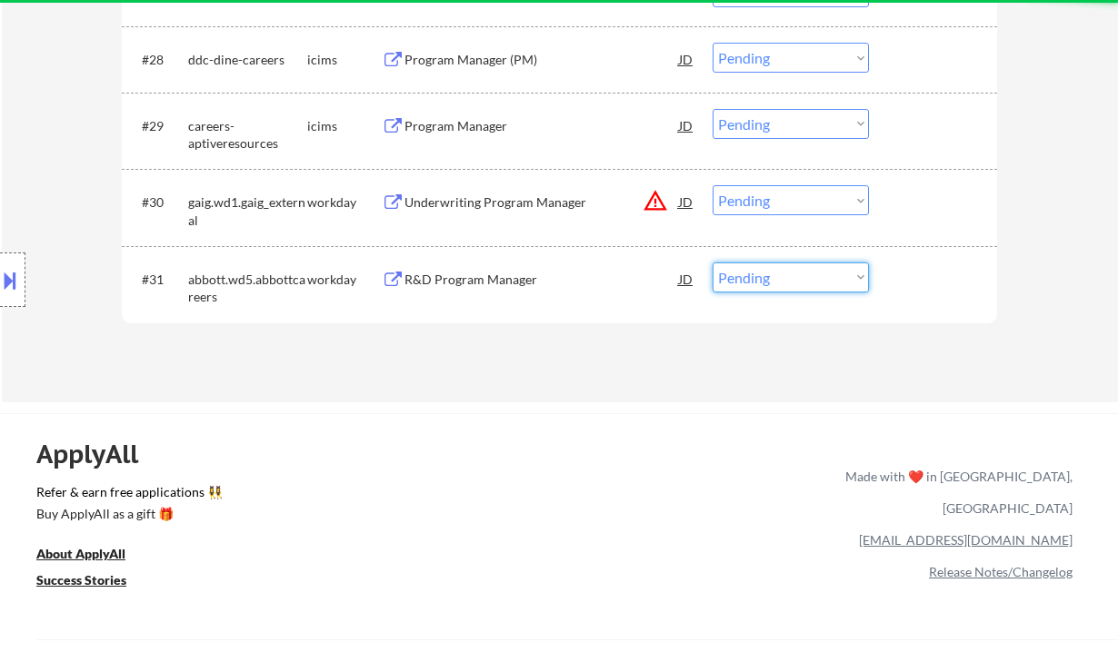
select select ""excluded__bad_match_""
click at [712, 263] on select "Choose an option... Pending Applied Excluded (Questions) Excluded (Expired) Exc…" at bounding box center [790, 278] width 156 height 30
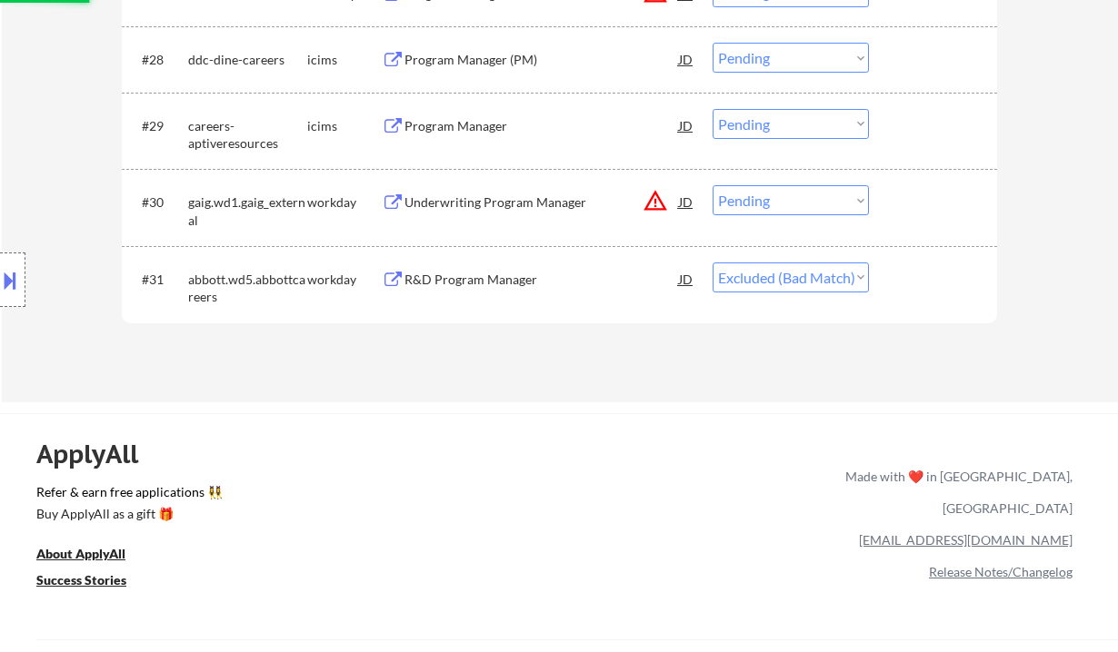
scroll to position [2251, 0]
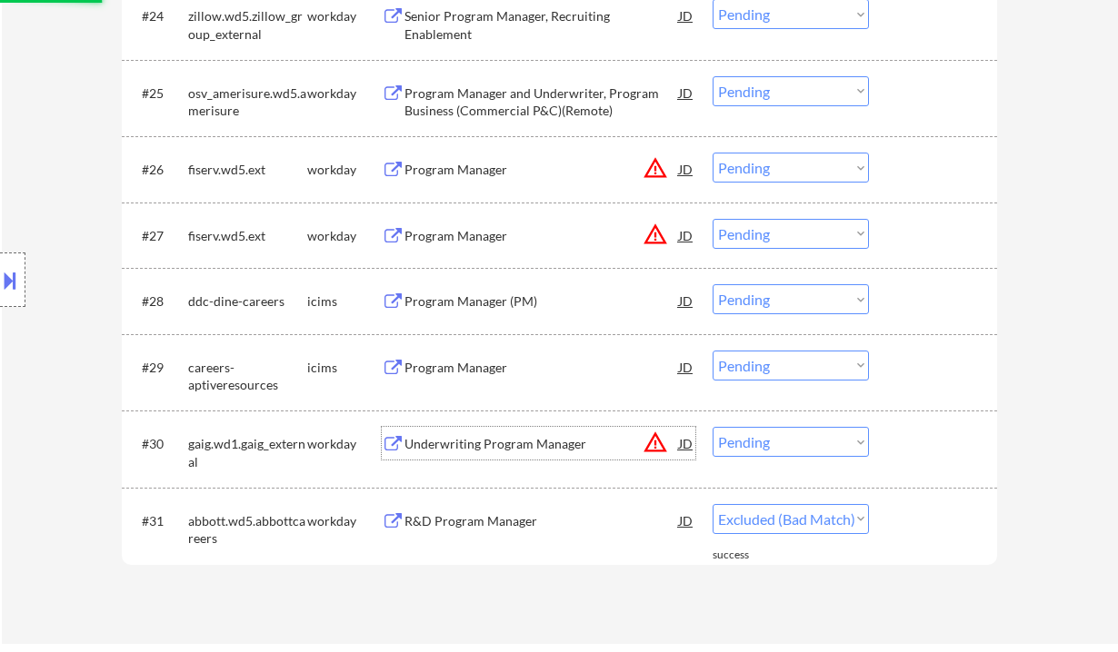
click at [510, 442] on div "Underwriting Program Manager" at bounding box center [541, 444] width 274 height 18
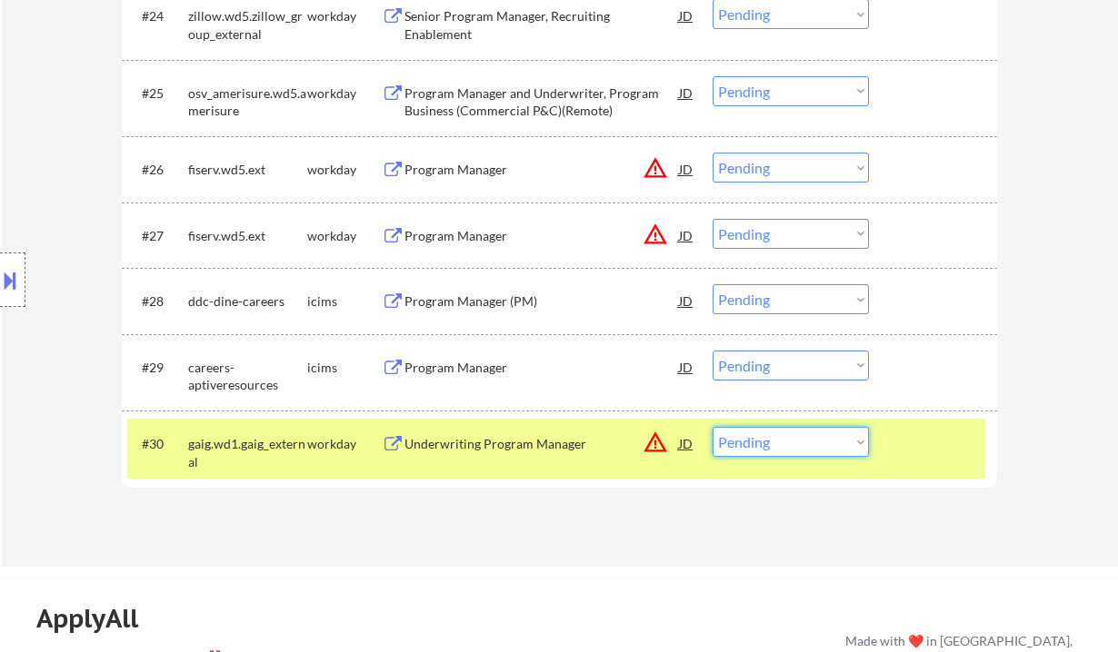
click at [811, 433] on select "Choose an option... Pending Applied Excluded (Questions) Excluded (Expired) Exc…" at bounding box center [790, 442] width 156 height 30
select select ""excluded__bad_match_""
click at [712, 427] on select "Choose an option... Pending Applied Excluded (Questions) Excluded (Expired) Exc…" at bounding box center [790, 442] width 156 height 30
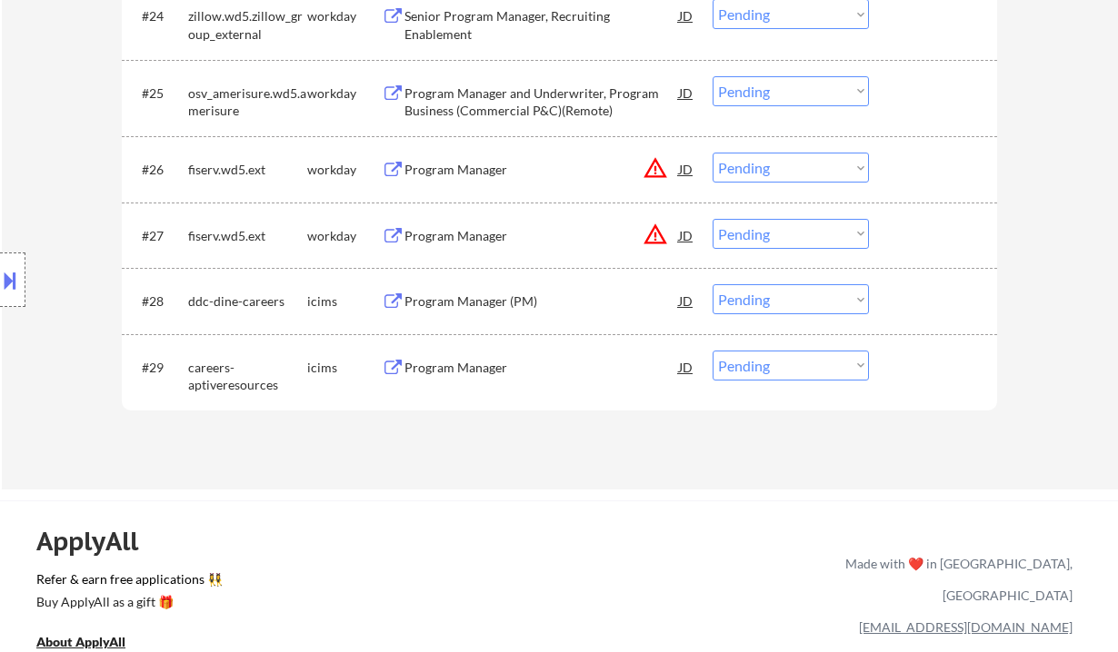
click at [452, 372] on div "Program Manager" at bounding box center [541, 368] width 274 height 18
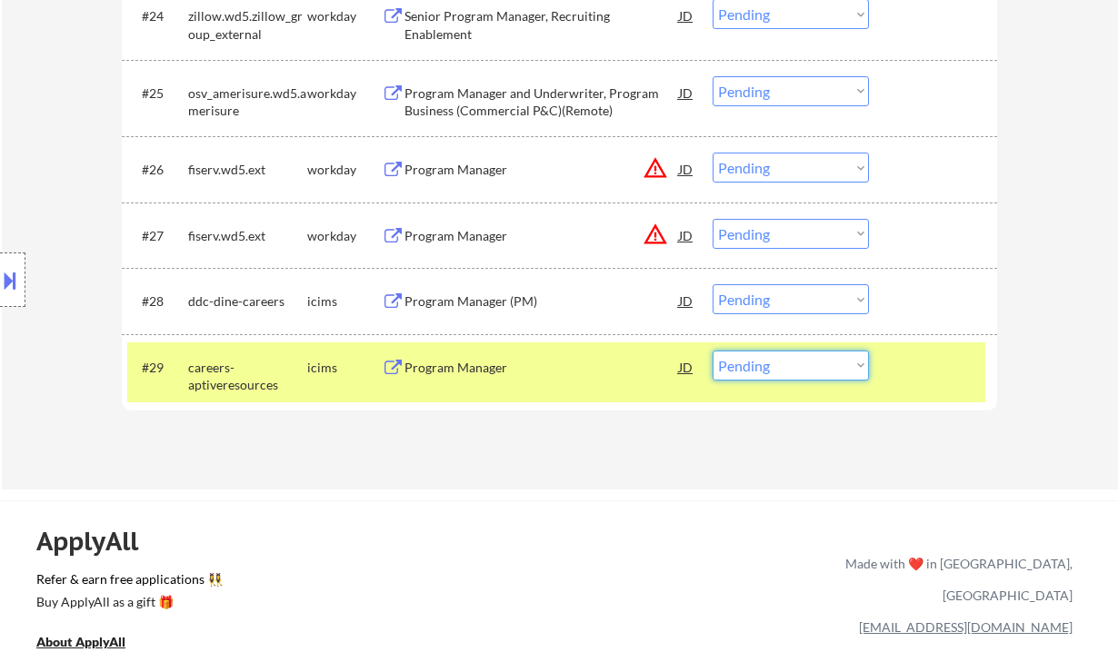
click at [779, 371] on select "Choose an option... Pending Applied Excluded (Questions) Excluded (Expired) Exc…" at bounding box center [790, 366] width 156 height 30
select select ""excluded__other_""
click at [712, 351] on select "Choose an option... Pending Applied Excluded (Questions) Excluded (Expired) Exc…" at bounding box center [790, 366] width 156 height 30
click at [458, 303] on div "Program Manager (PM)" at bounding box center [541, 302] width 274 height 18
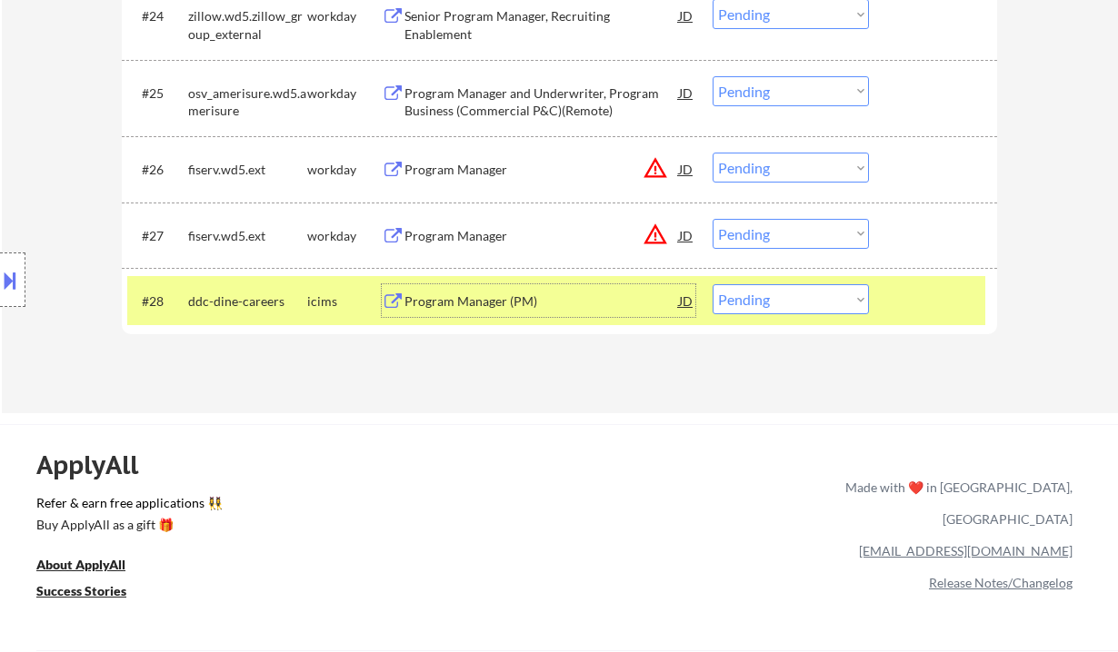
click at [751, 299] on select "Choose an option... Pending Applied Excluded (Questions) Excluded (Expired) Exc…" at bounding box center [790, 299] width 156 height 30
select select ""applied""
click at [712, 284] on select "Choose an option... Pending Applied Excluded (Questions) Excluded (Expired) Exc…" at bounding box center [790, 299] width 156 height 30
click at [492, 231] on div "Program Manager" at bounding box center [541, 236] width 274 height 18
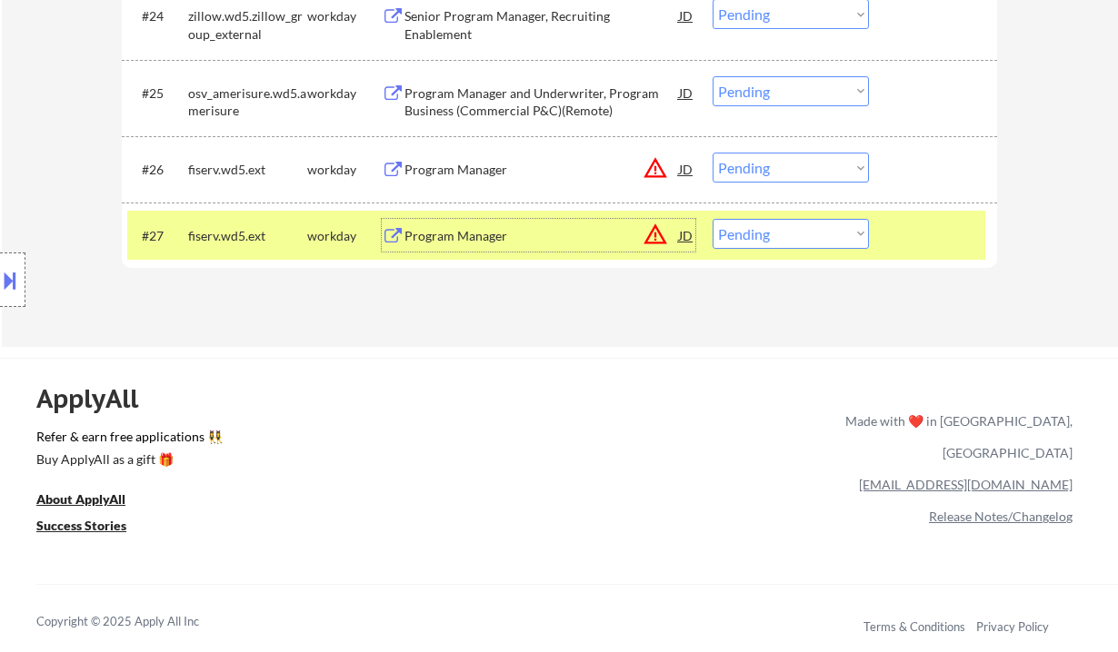
drag, startPoint x: 762, startPoint y: 238, endPoint x: 766, endPoint y: 248, distance: 10.6
click at [762, 238] on select "Choose an option... Pending Applied Excluded (Questions) Excluded (Expired) Exc…" at bounding box center [790, 234] width 156 height 30
select select ""excluded__expired_""
click at [712, 219] on select "Choose an option... Pending Applied Excluded (Questions) Excluded (Expired) Exc…" at bounding box center [790, 234] width 156 height 30
click at [449, 170] on div "Program Manager" at bounding box center [541, 170] width 274 height 18
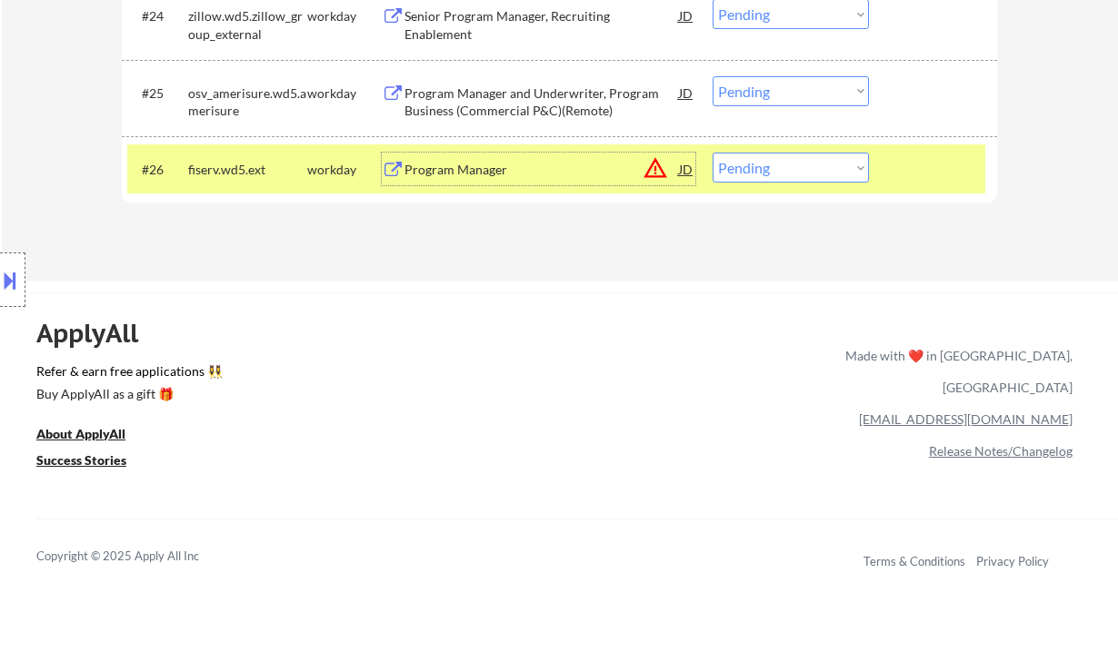
click at [682, 164] on div "JD" at bounding box center [686, 169] width 18 height 33
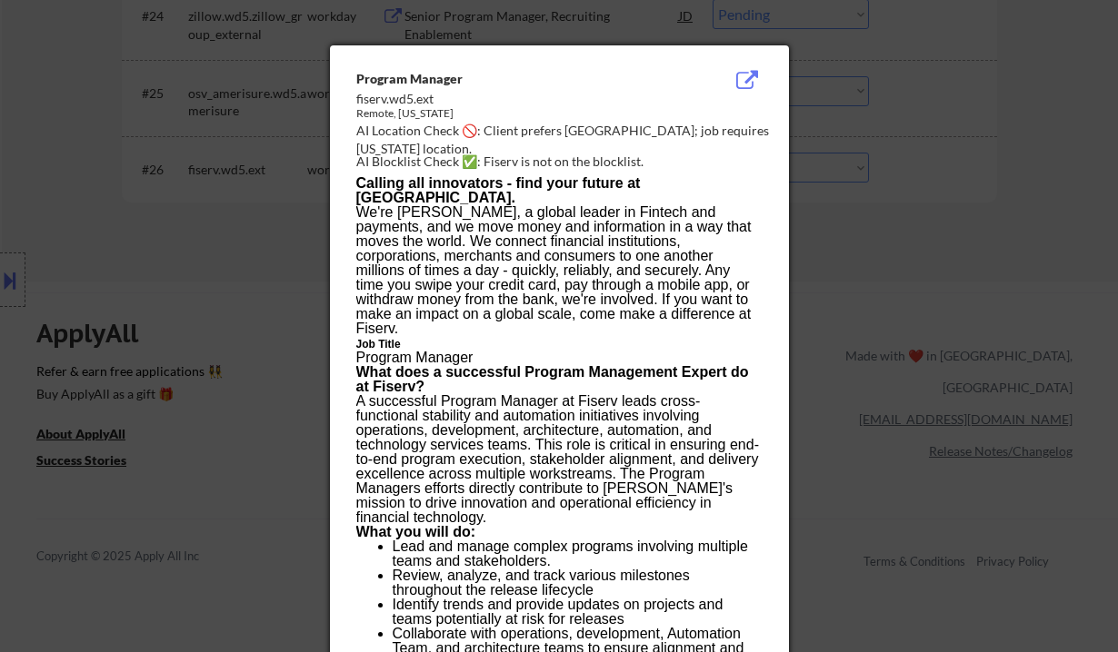
click at [848, 228] on div at bounding box center [559, 326] width 1118 height 652
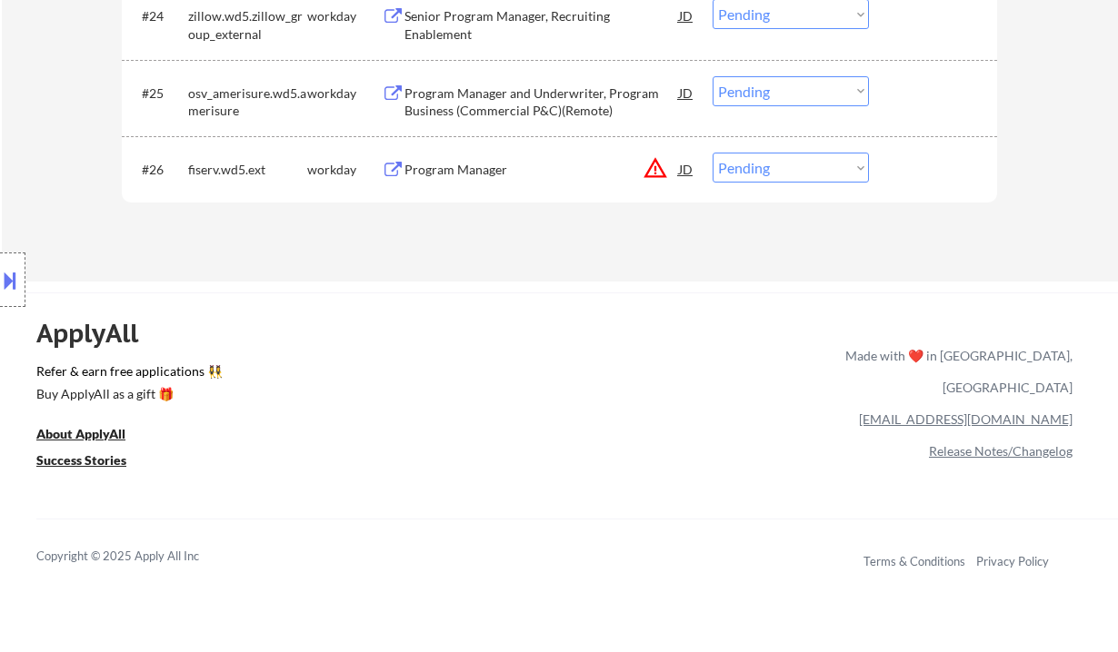
click at [5, 281] on button at bounding box center [10, 280] width 20 height 30
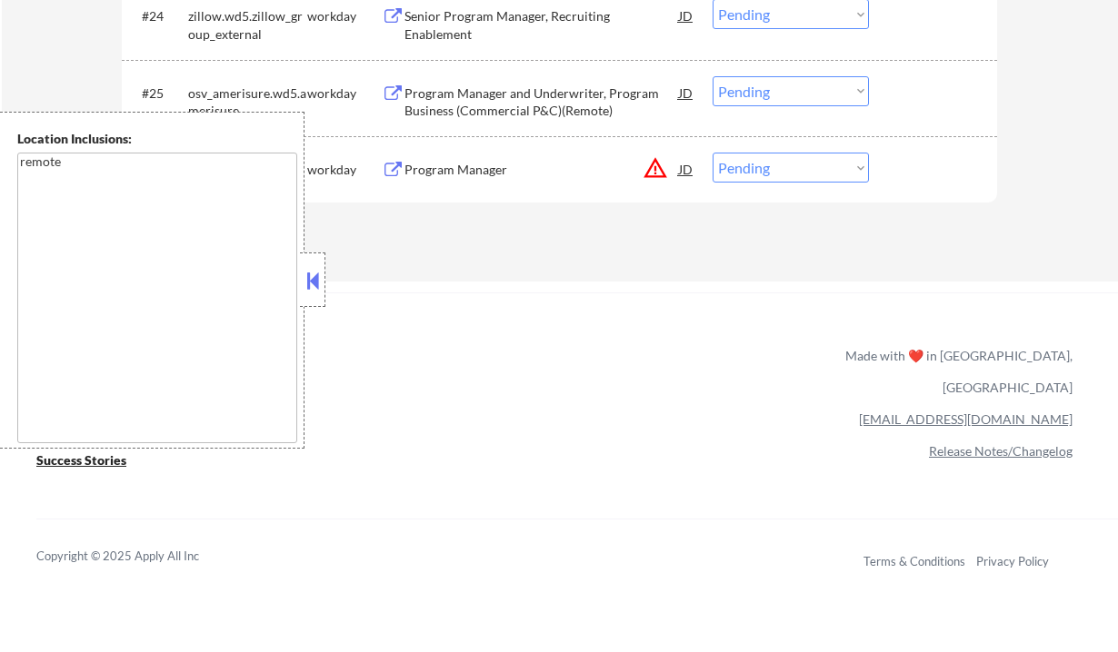
click at [309, 282] on button at bounding box center [313, 280] width 20 height 27
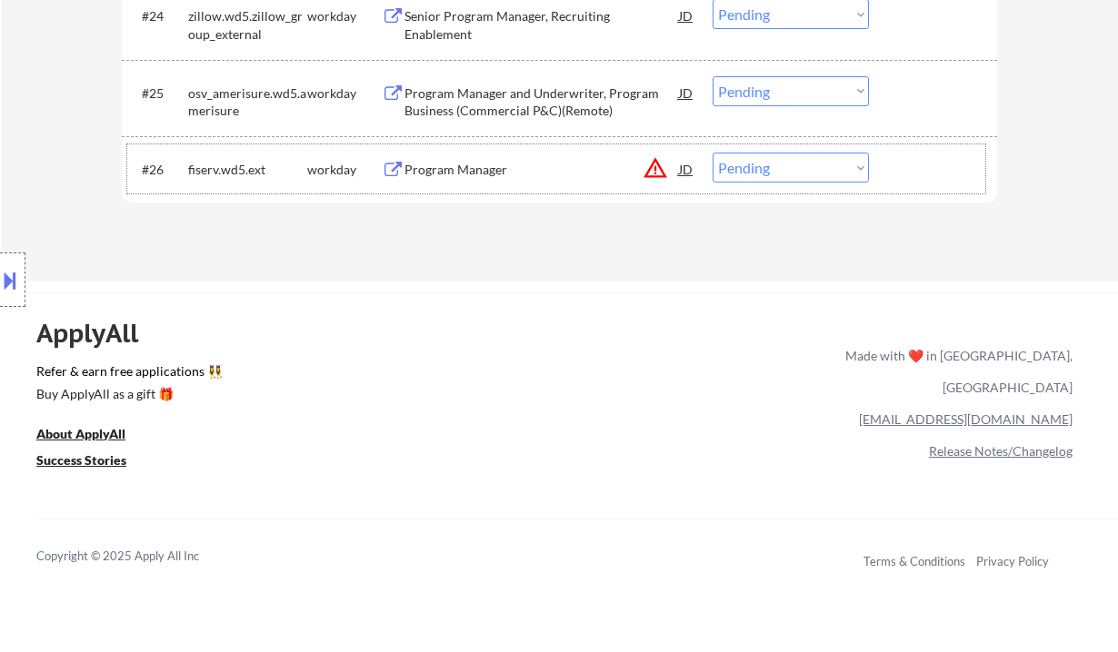
click at [740, 184] on div "#26 fiserv.wd5.ext workday Program Manager JD warning_amber Choose an option...…" at bounding box center [556, 168] width 858 height 49
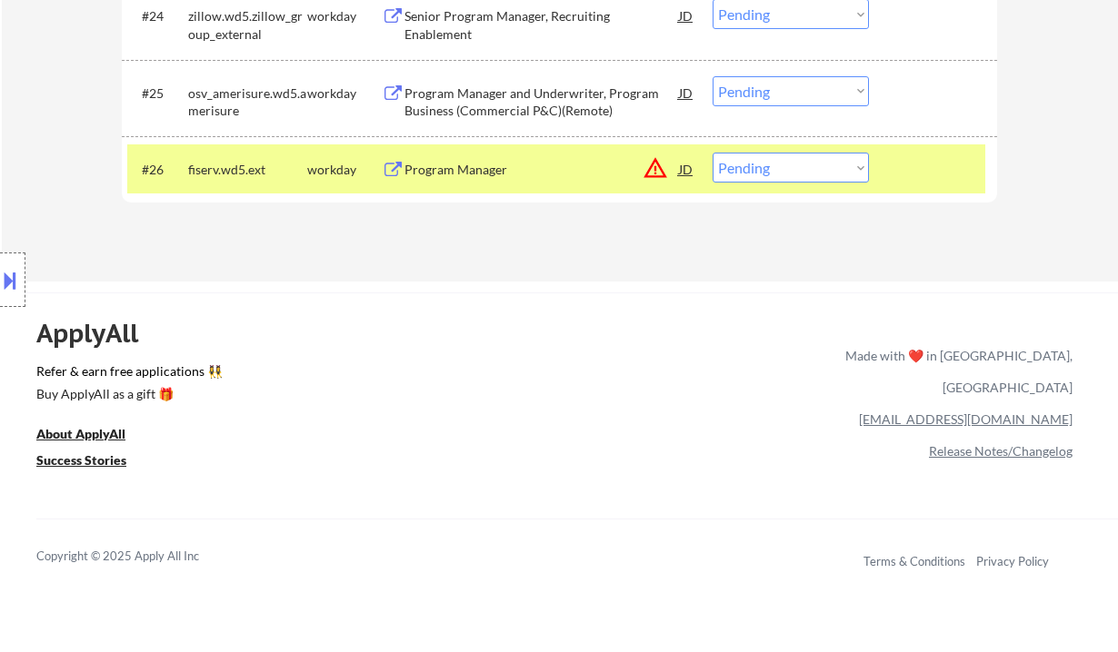
click at [801, 179] on select "Choose an option... Pending Applied Excluded (Questions) Excluded (Expired) Exc…" at bounding box center [790, 168] width 156 height 30
select select ""excluded""
click at [712, 153] on select "Choose an option... Pending Applied Excluded (Questions) Excluded (Expired) Exc…" at bounding box center [790, 168] width 156 height 30
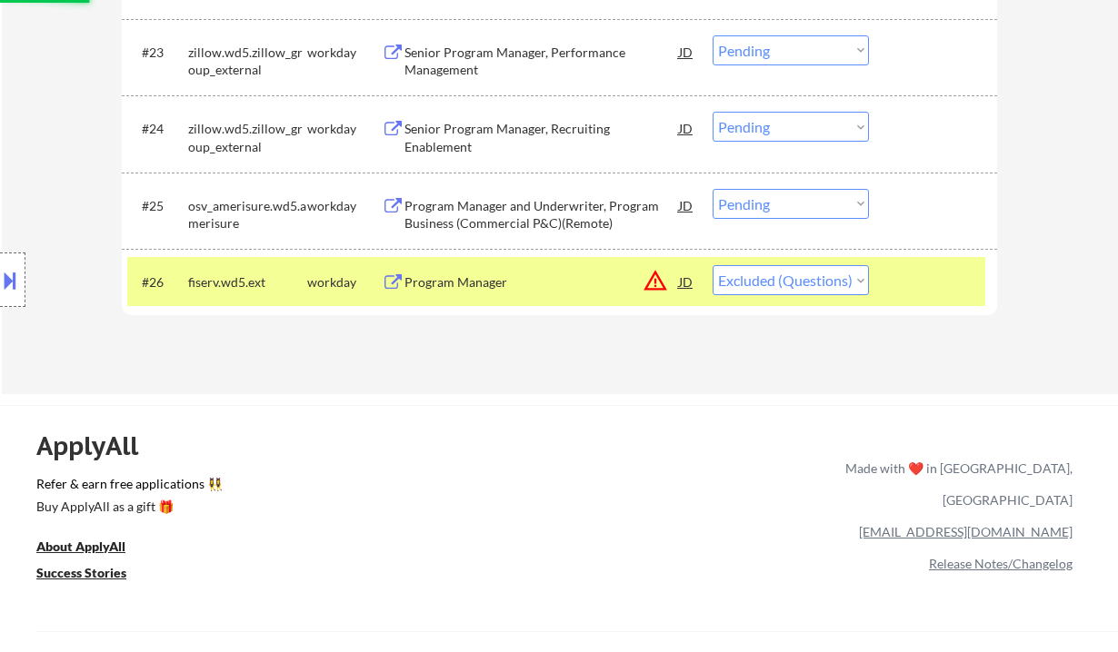
scroll to position [2008, 0]
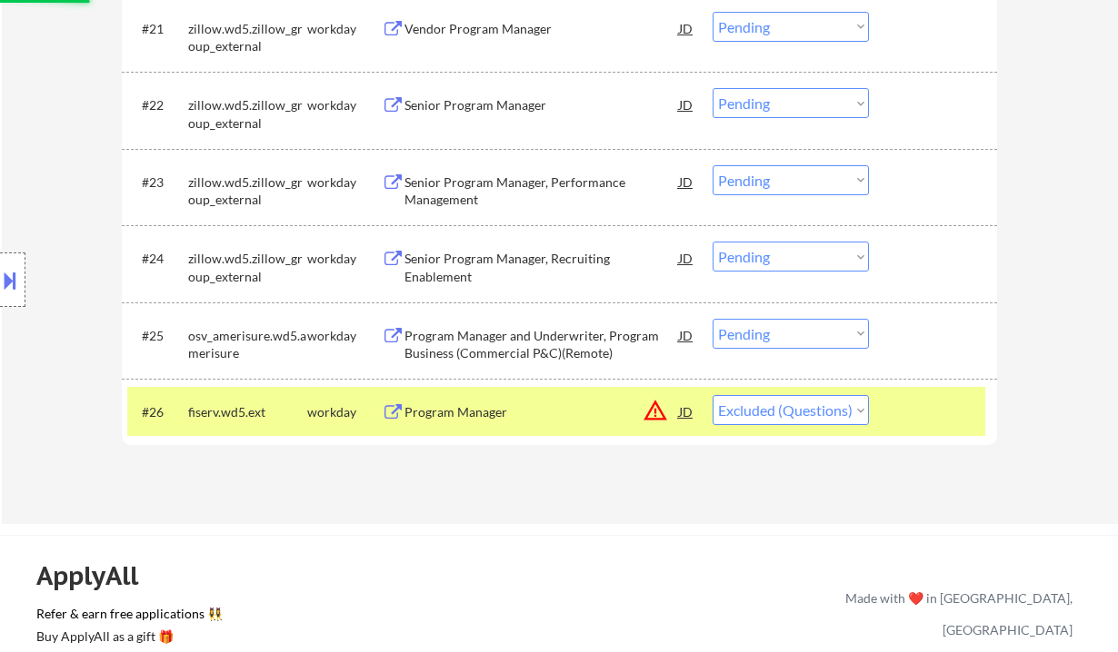
click at [582, 331] on div "Program Manager and Underwriter, Program Business (Commercial P&C)(Remote)" at bounding box center [541, 344] width 274 height 35
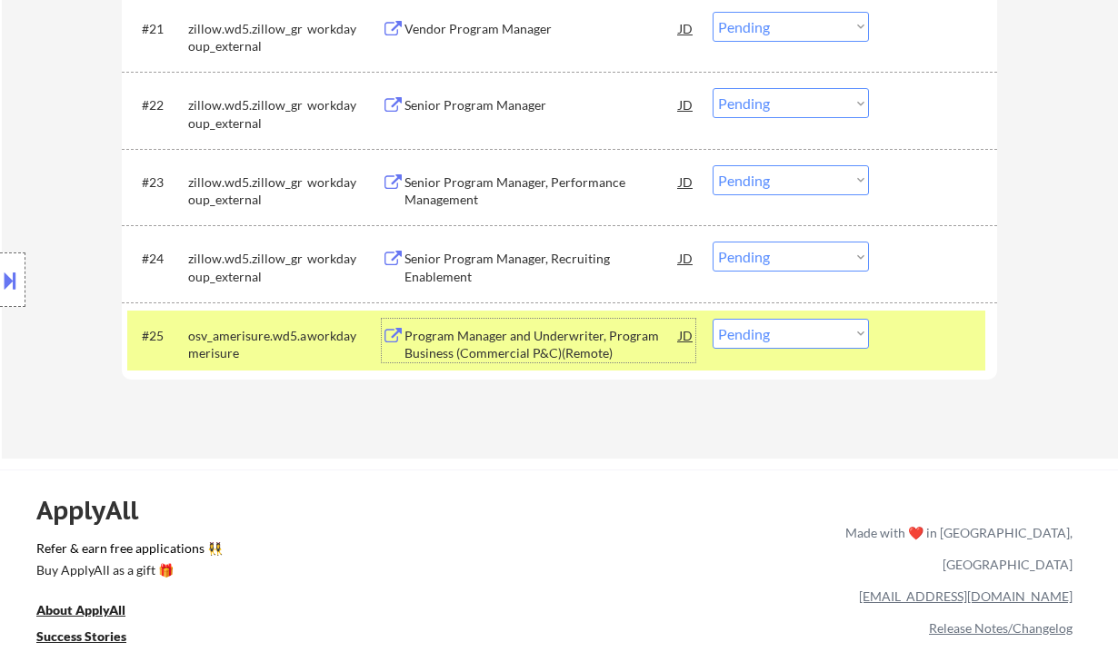
drag, startPoint x: 747, startPoint y: 336, endPoint x: 758, endPoint y: 341, distance: 11.8
click at [747, 336] on select "Choose an option... Pending Applied Excluded (Questions) Excluded (Expired) Exc…" at bounding box center [790, 334] width 156 height 30
select select ""excluded__expired_""
click at [712, 319] on select "Choose an option... Pending Applied Excluded (Questions) Excluded (Expired) Exc…" at bounding box center [790, 334] width 156 height 30
click at [557, 259] on div "Senior Program Manager, Recruiting Enablement" at bounding box center [541, 267] width 274 height 35
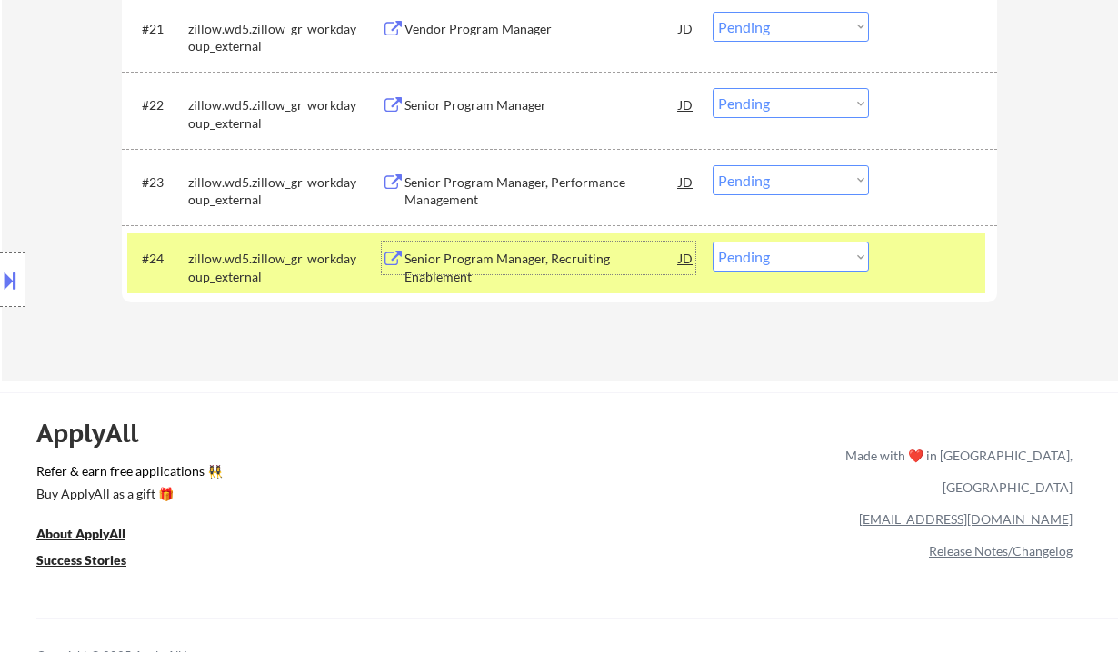
click at [742, 252] on select "Choose an option... Pending Applied Excluded (Questions) Excluded (Expired) Exc…" at bounding box center [790, 257] width 156 height 30
select select ""applied""
click at [712, 242] on select "Choose an option... Pending Applied Excluded (Questions) Excluded (Expired) Exc…" at bounding box center [790, 257] width 156 height 30
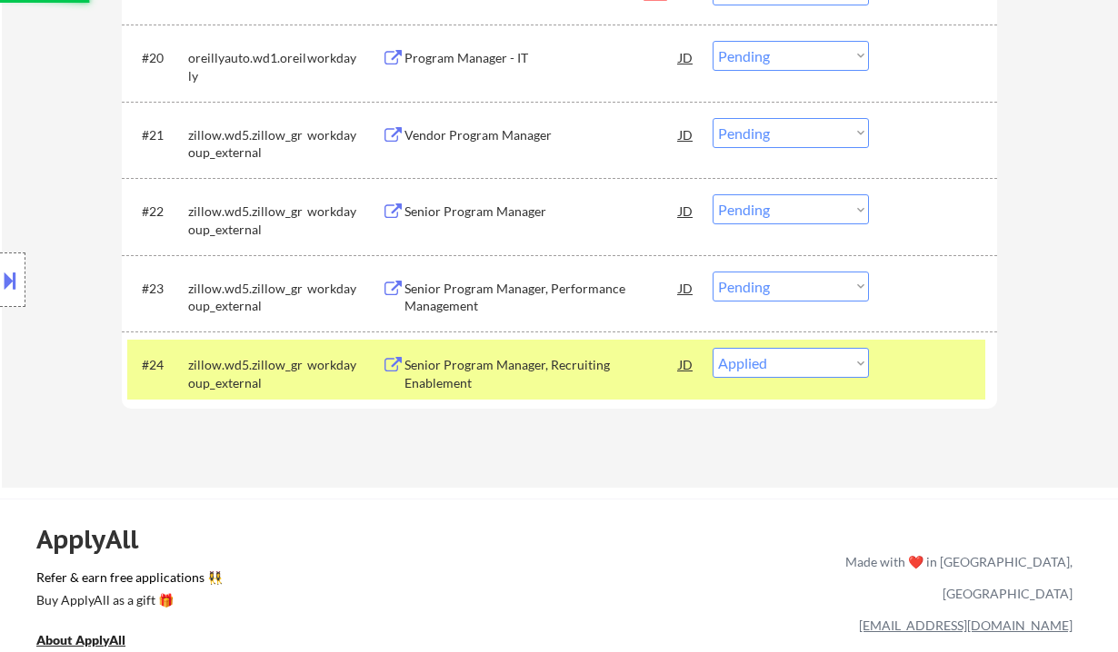
scroll to position [1887, 0]
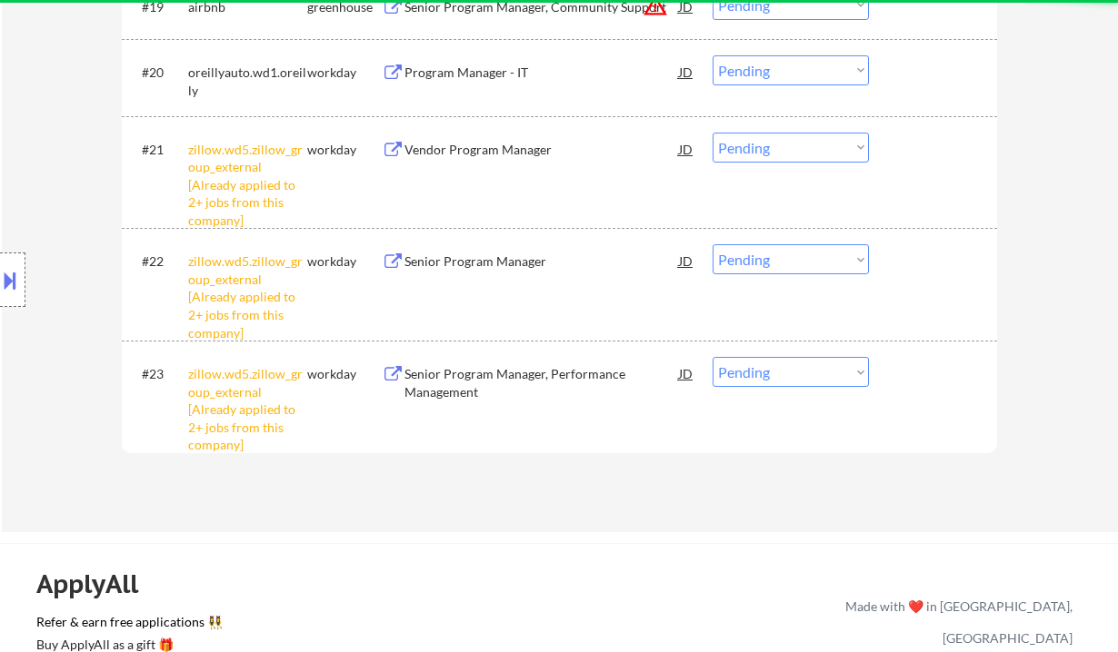
drag, startPoint x: 784, startPoint y: 373, endPoint x: 792, endPoint y: 386, distance: 15.9
click at [786, 376] on select "Choose an option... Pending Applied Excluded (Questions) Excluded (Expired) Exc…" at bounding box center [790, 372] width 156 height 30
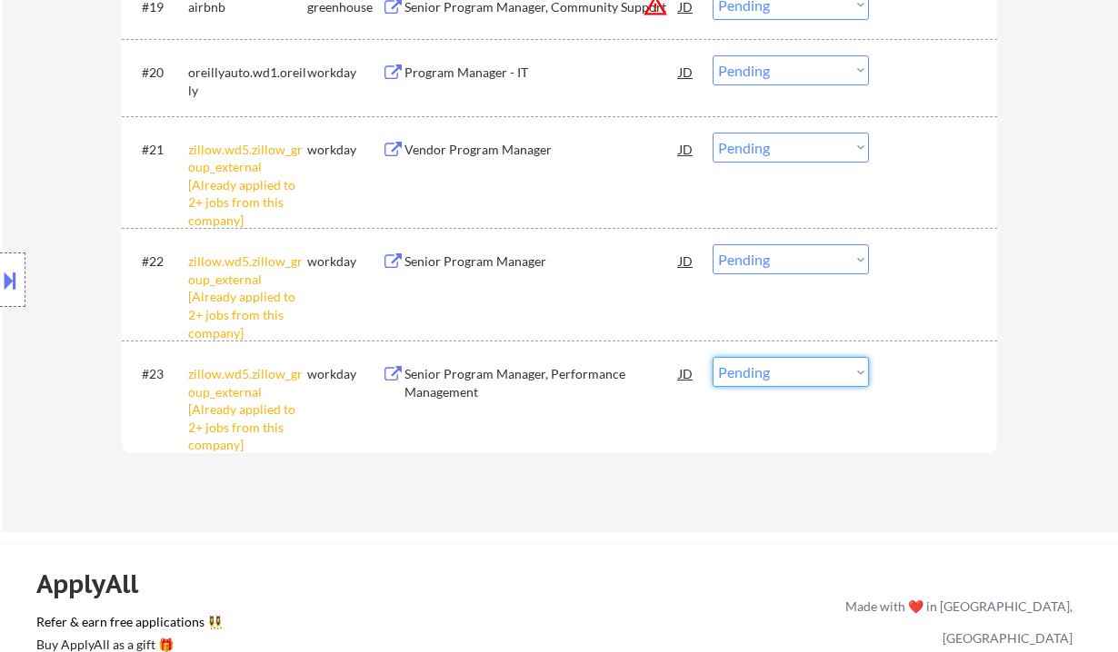
select select ""excluded__other_""
click at [712, 357] on select "Choose an option... Pending Applied Excluded (Questions) Excluded (Expired) Exc…" at bounding box center [790, 372] width 156 height 30
click at [772, 267] on select "Choose an option... Pending Applied Excluded (Questions) Excluded (Expired) Exc…" at bounding box center [790, 259] width 156 height 30
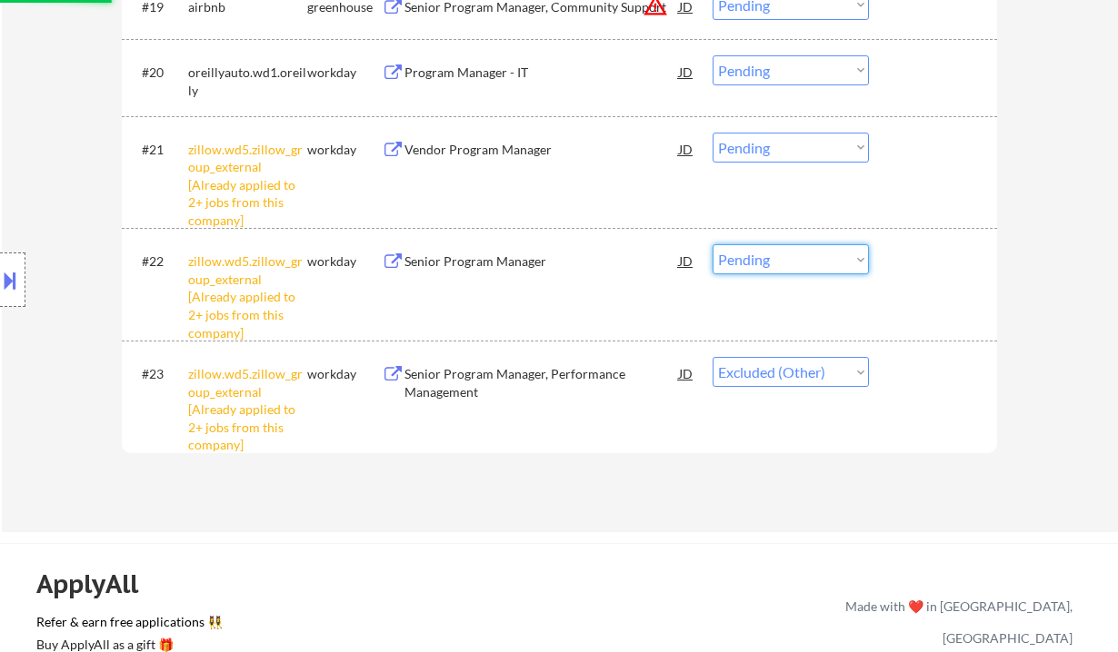
select select ""excluded__other_""
click at [712, 244] on select "Choose an option... Pending Applied Excluded (Questions) Excluded (Expired) Exc…" at bounding box center [790, 259] width 156 height 30
drag, startPoint x: 767, startPoint y: 139, endPoint x: 771, endPoint y: 153, distance: 14.1
click at [767, 139] on select "Choose an option... Pending Applied Excluded (Questions) Excluded (Expired) Exc…" at bounding box center [790, 148] width 156 height 30
select select ""excluded__other_""
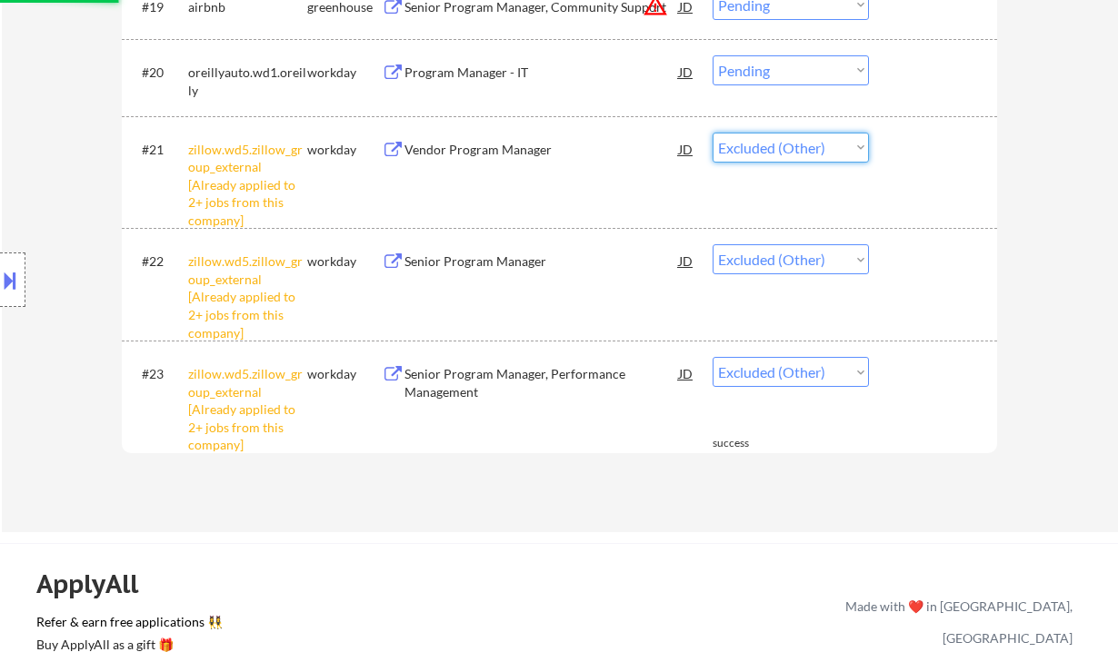
click at [712, 133] on select "Choose an option... Pending Applied Excluded (Questions) Excluded (Expired) Exc…" at bounding box center [790, 148] width 156 height 30
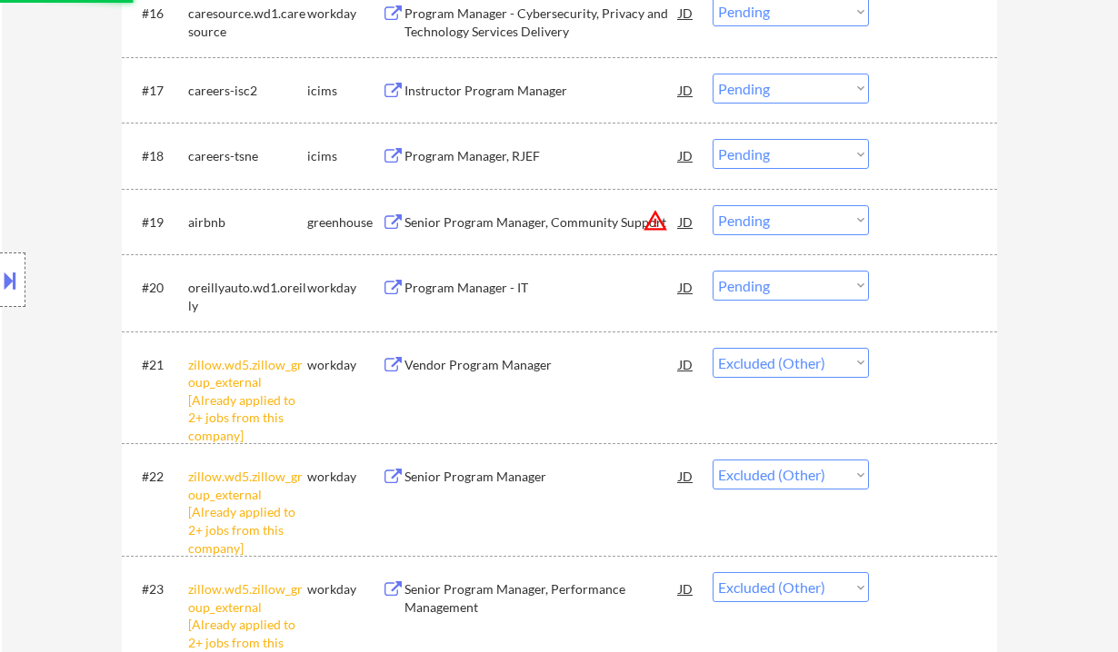
scroll to position [1645, 0]
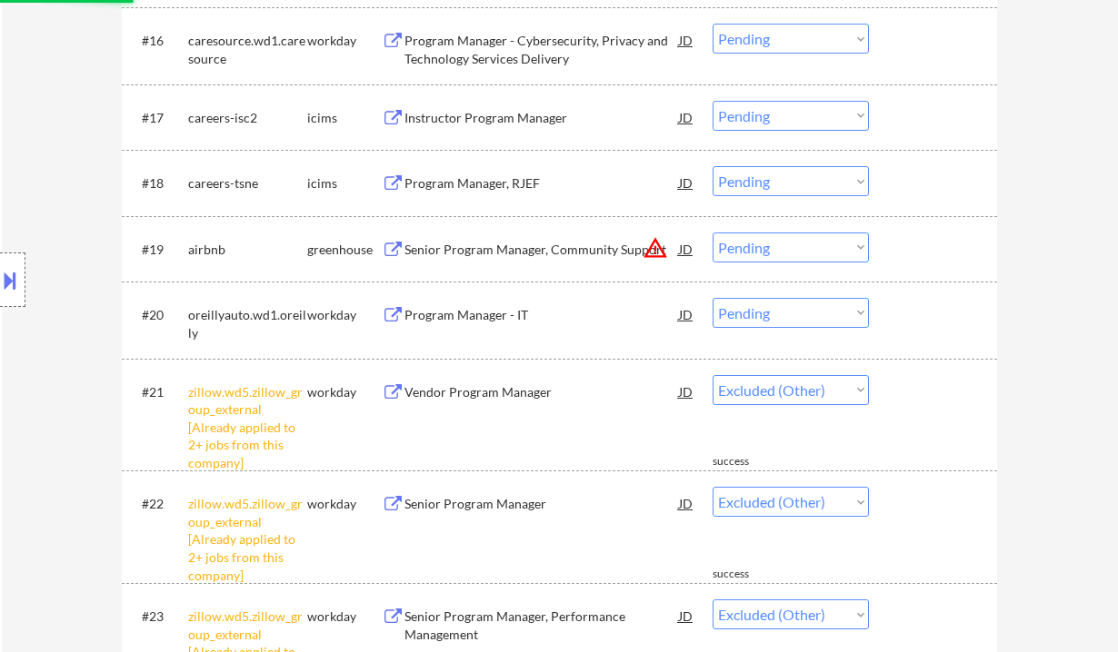
click at [296, 313] on div "Location Inclusions: remote" at bounding box center [162, 280] width 325 height 337
click at [477, 323] on div "Program Manager - IT" at bounding box center [541, 315] width 274 height 18
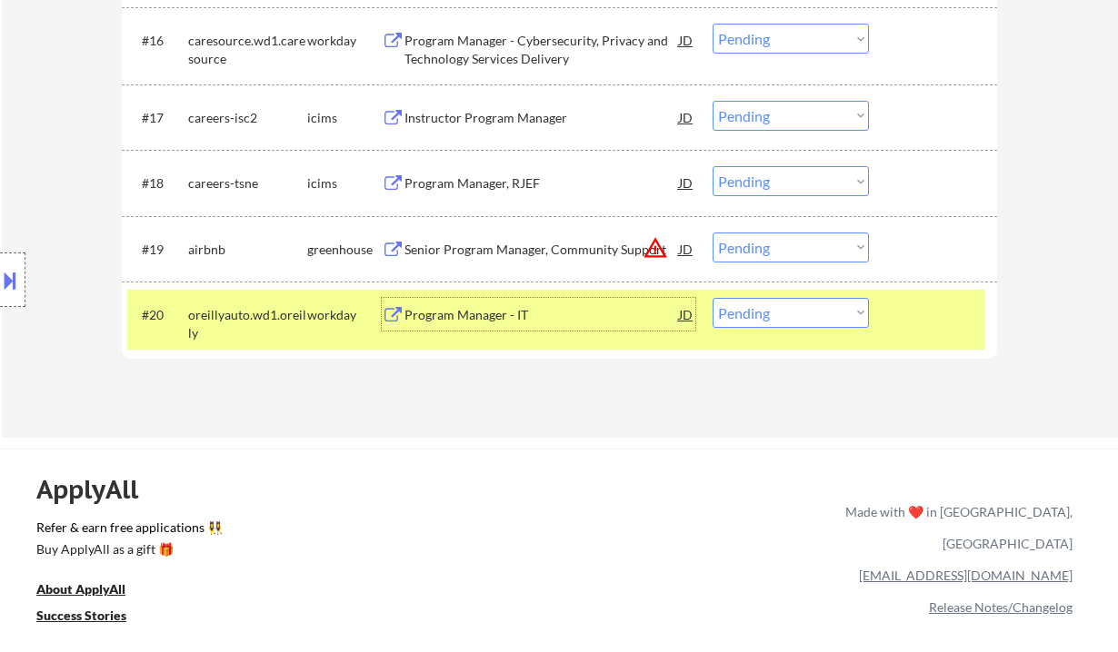
drag, startPoint x: 786, startPoint y: 313, endPoint x: 795, endPoint y: 326, distance: 16.4
click at [786, 313] on select "Choose an option... Pending Applied Excluded (Questions) Excluded (Expired) Exc…" at bounding box center [790, 313] width 156 height 30
select select ""excluded__expired_""
click at [712, 298] on select "Choose an option... Pending Applied Excluded (Questions) Excluded (Expired) Exc…" at bounding box center [790, 313] width 156 height 30
click at [502, 247] on div "Senior Program Manager, Community Support" at bounding box center [541, 250] width 274 height 18
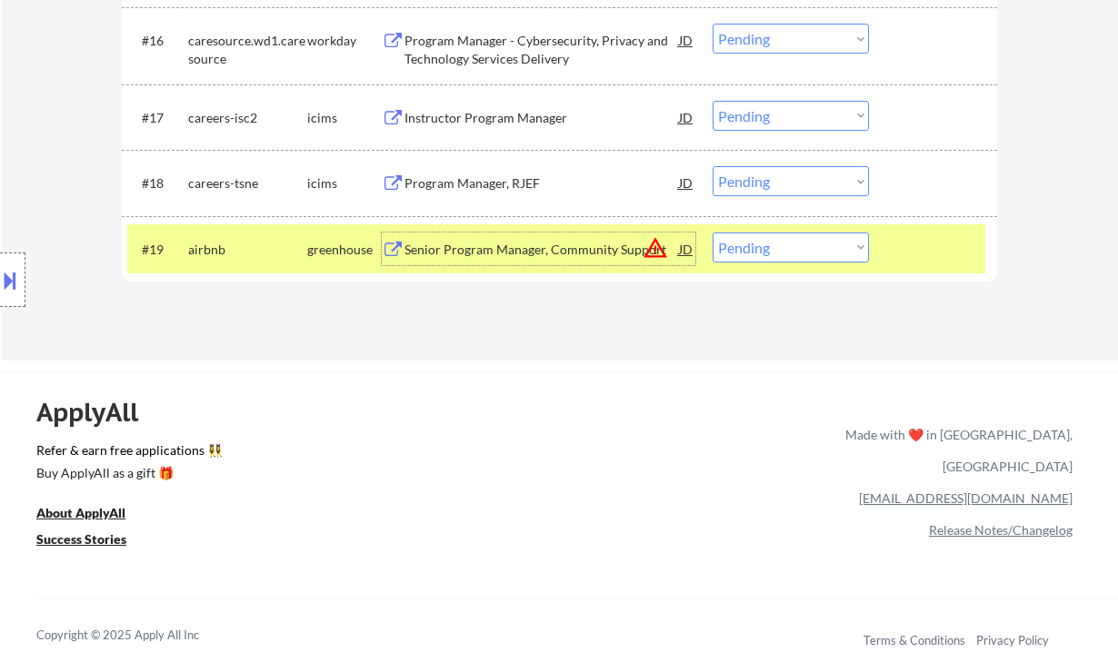
click at [831, 248] on select "Choose an option... Pending Applied Excluded (Questions) Excluded (Expired) Exc…" at bounding box center [790, 248] width 156 height 30
select select ""excluded__expired_""
click at [712, 233] on select "Choose an option... Pending Applied Excluded (Questions) Excluded (Expired) Exc…" at bounding box center [790, 248] width 156 height 30
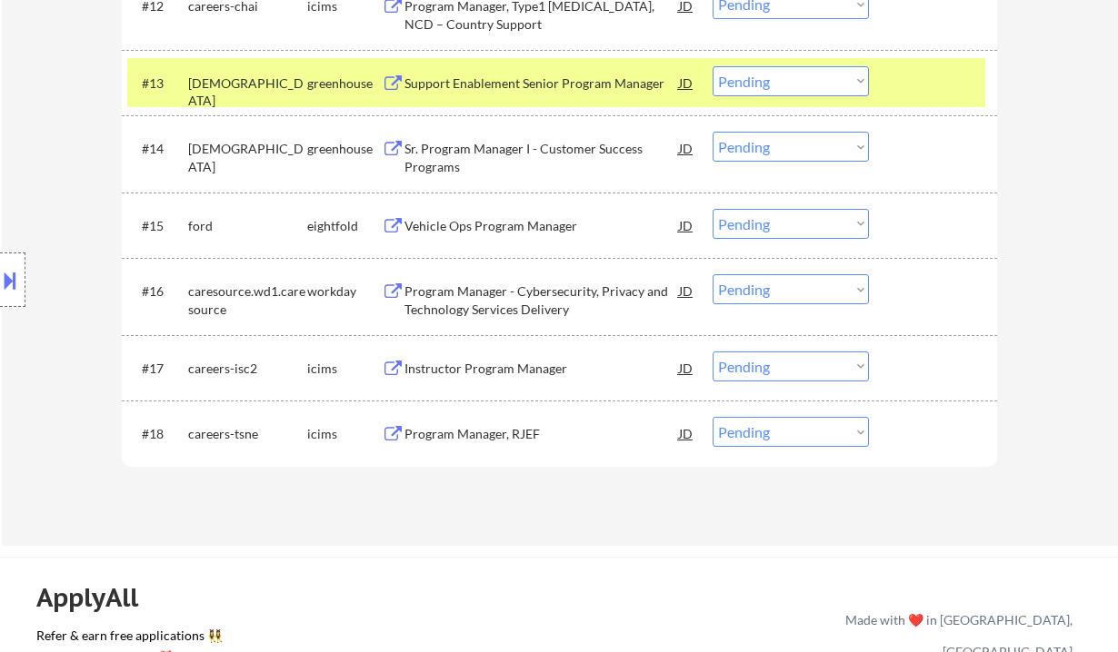
scroll to position [1402, 0]
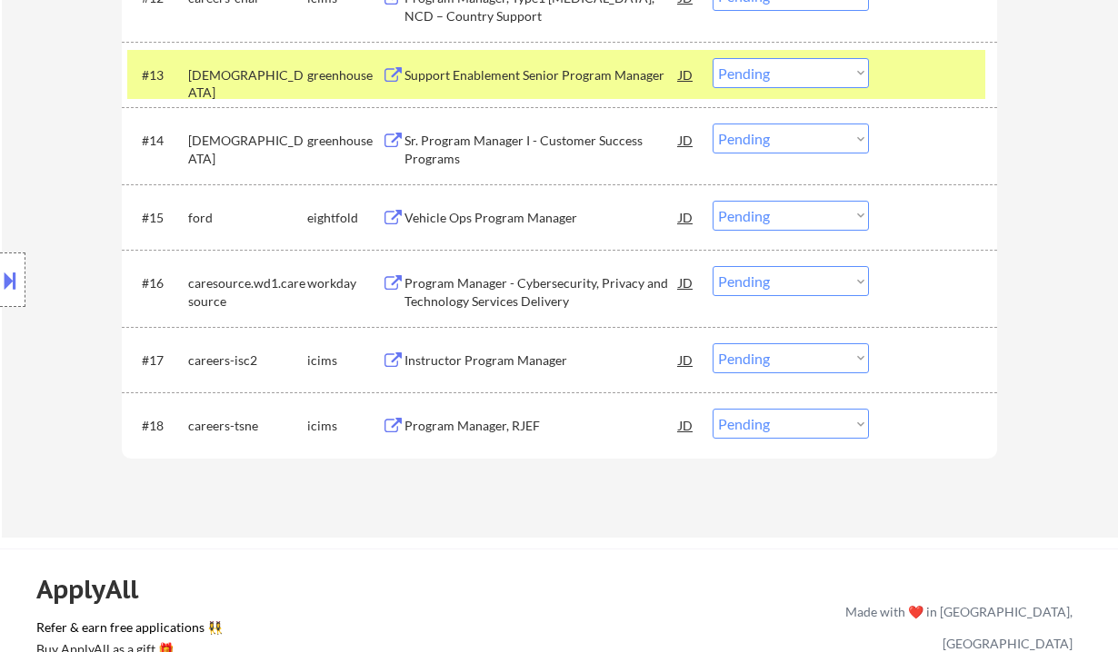
click at [453, 421] on div "Program Manager, RJEF" at bounding box center [541, 426] width 274 height 18
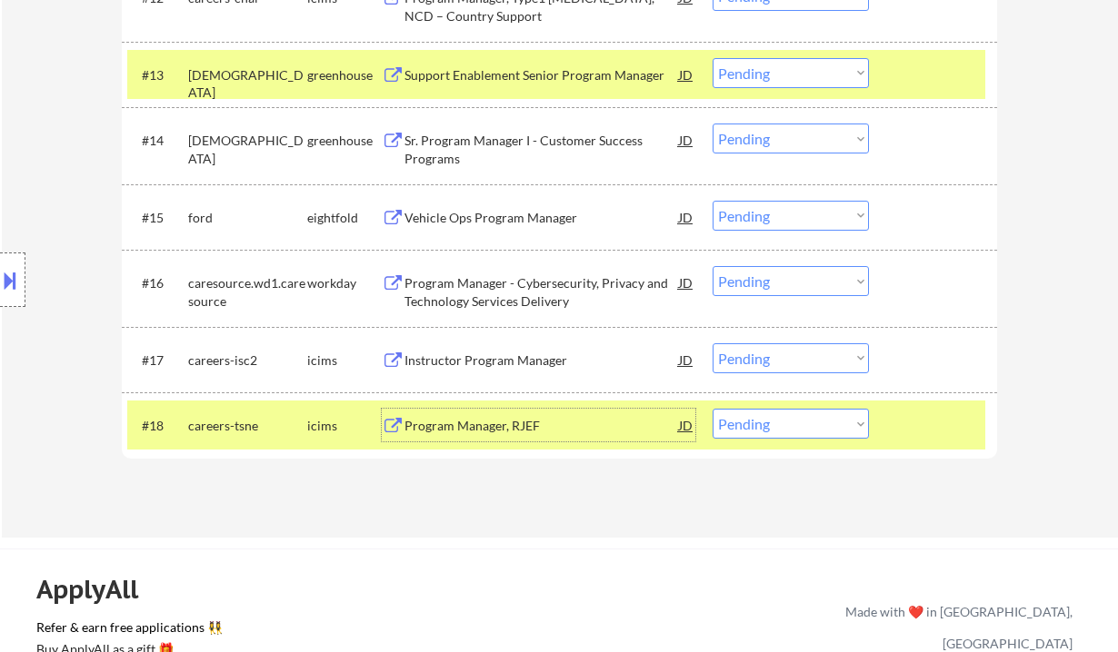
click at [784, 438] on select "Choose an option... Pending Applied Excluded (Questions) Excluded (Expired) Exc…" at bounding box center [790, 424] width 156 height 30
select select ""excluded__salary_""
click at [712, 409] on select "Choose an option... Pending Applied Excluded (Questions) Excluded (Expired) Exc…" at bounding box center [790, 424] width 156 height 30
click at [486, 350] on div "Instructor Program Manager" at bounding box center [541, 359] width 274 height 33
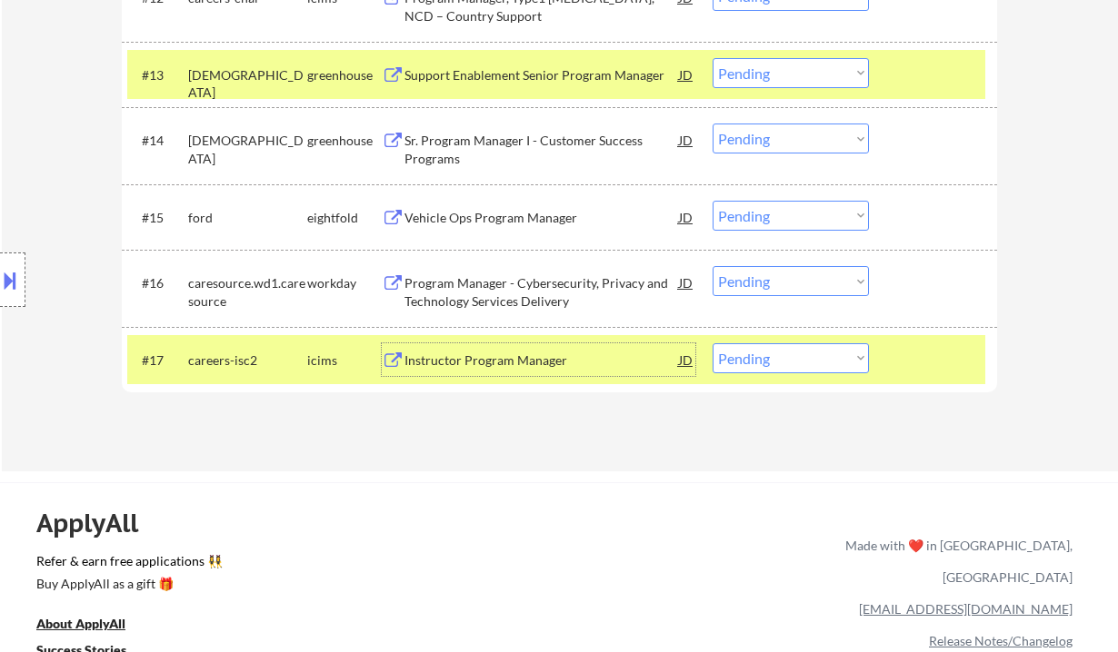
click at [807, 361] on select "Choose an option... Pending Applied Excluded (Questions) Excluded (Expired) Exc…" at bounding box center [790, 358] width 156 height 30
select select ""excluded__bad_match_""
click at [712, 343] on select "Choose an option... Pending Applied Excluded (Questions) Excluded (Expired) Exc…" at bounding box center [790, 358] width 156 height 30
click at [561, 293] on div "Program Manager - Cybersecurity, Privacy and Technology Services Delivery" at bounding box center [541, 291] width 274 height 35
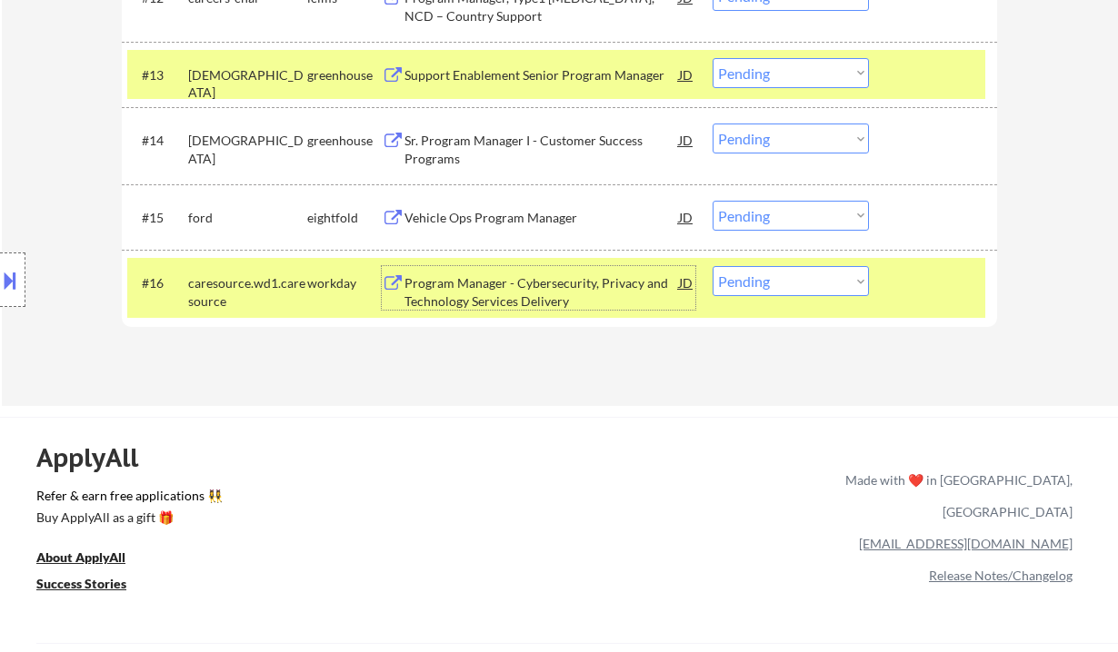
drag, startPoint x: 777, startPoint y: 279, endPoint x: 793, endPoint y: 295, distance: 23.1
click at [777, 279] on select "Choose an option... Pending Applied Excluded (Questions) Excluded (Expired) Exc…" at bounding box center [790, 281] width 156 height 30
select select ""excluded__expired_""
click at [712, 266] on select "Choose an option... Pending Applied Excluded (Questions) Excluded (Expired) Exc…" at bounding box center [790, 281] width 156 height 30
click at [534, 221] on div "Vehicle Ops Program Manager" at bounding box center [541, 218] width 274 height 18
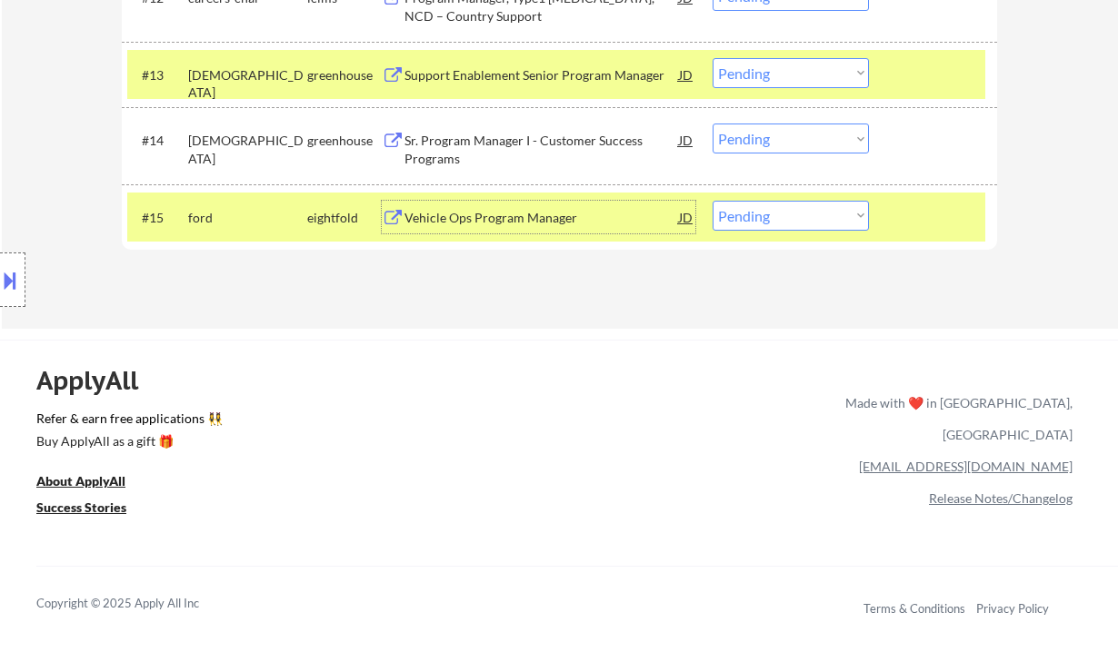
drag, startPoint x: 756, startPoint y: 213, endPoint x: 778, endPoint y: 229, distance: 27.3
click at [757, 213] on select "Choose an option... Pending Applied Excluded (Questions) Excluded (Expired) Exc…" at bounding box center [790, 216] width 156 height 30
select select ""excluded__expired_""
click at [712, 201] on select "Choose an option... Pending Applied Excluded (Questions) Excluded (Expired) Exc…" at bounding box center [790, 216] width 156 height 30
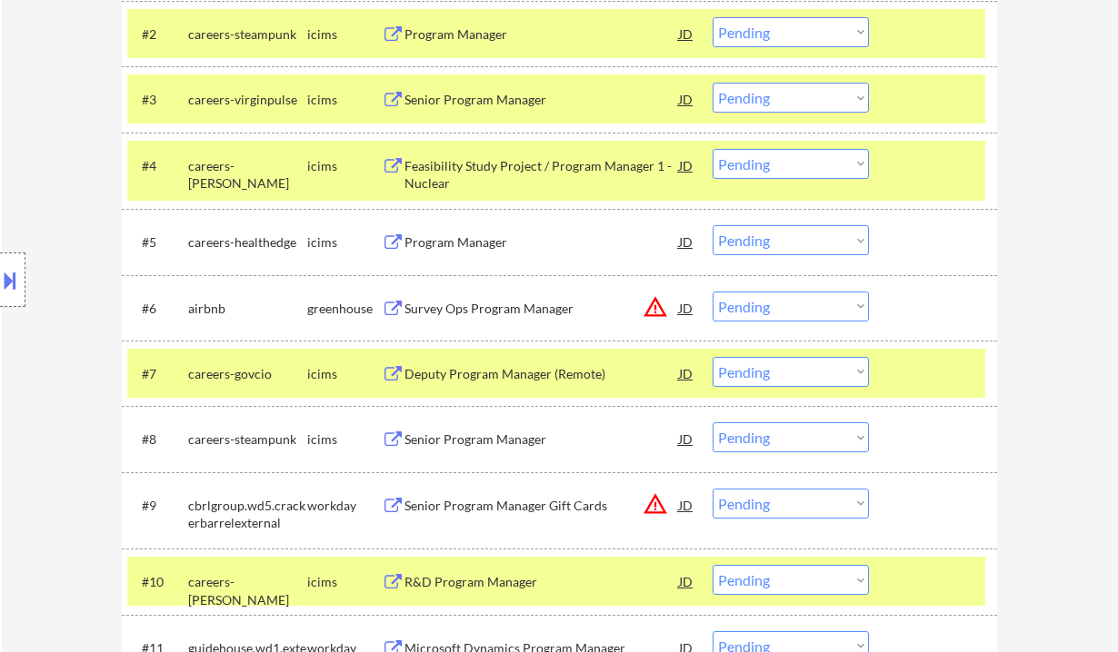
scroll to position [433, 0]
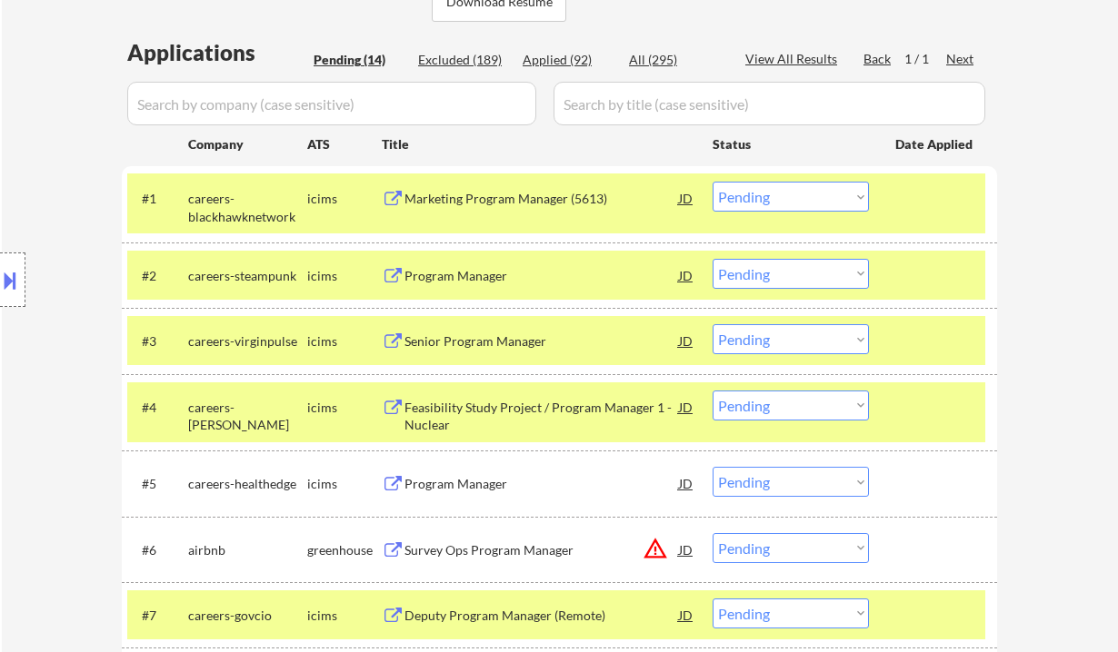
click at [501, 196] on div "Marketing Program Manager (5613)" at bounding box center [541, 199] width 274 height 18
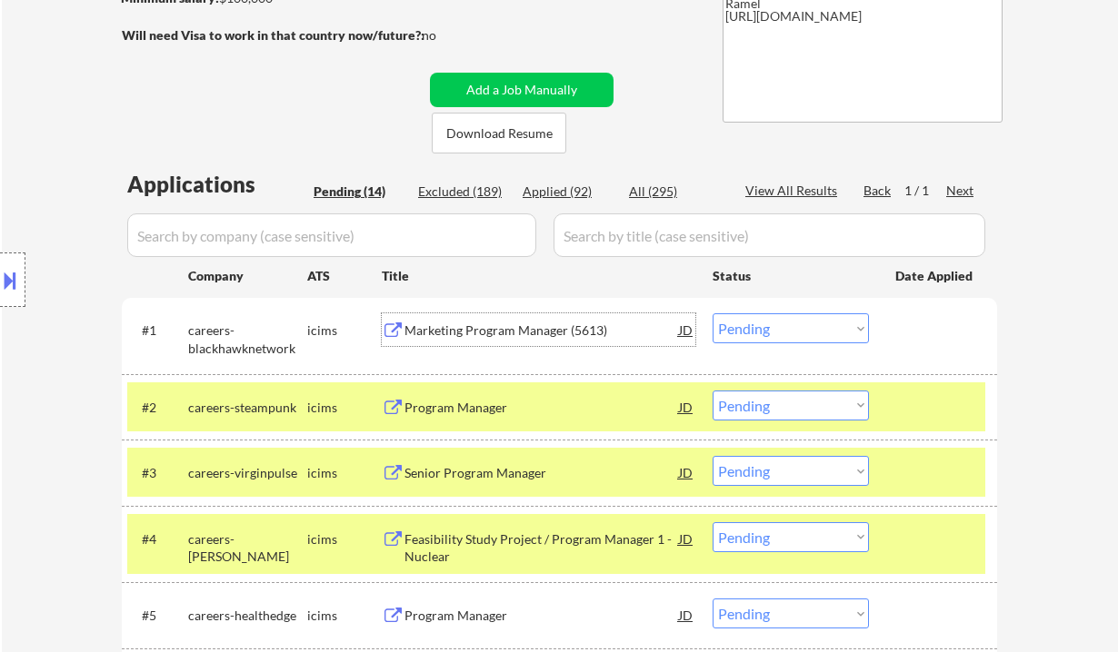
scroll to position [312, 0]
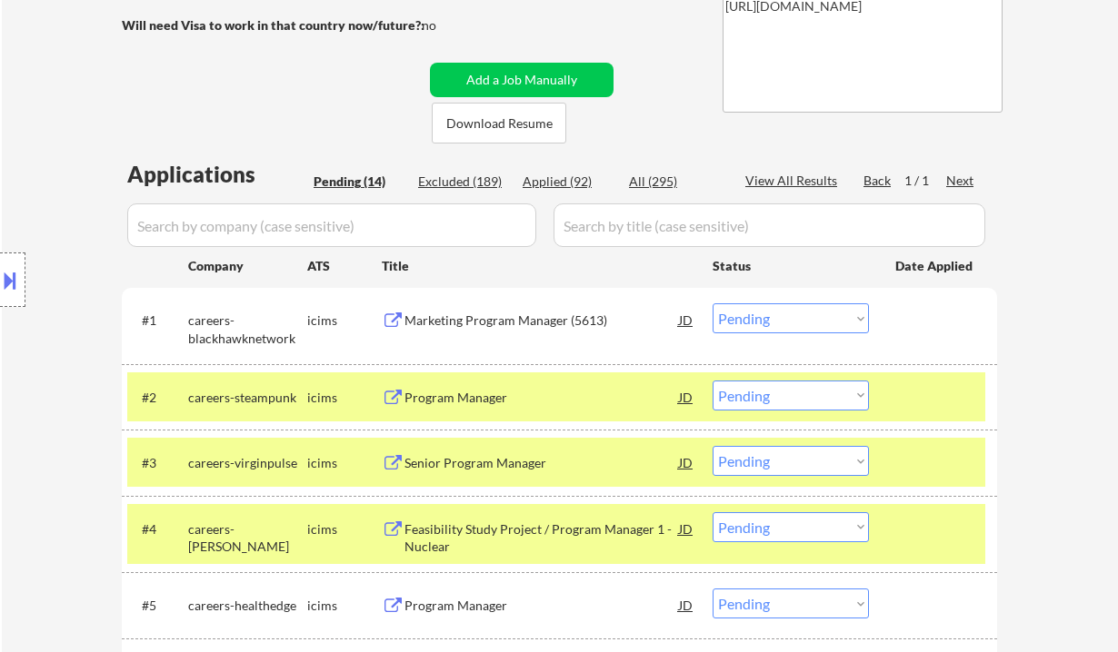
click at [48, 206] on div "Location Inclusions: remote" at bounding box center [162, 280] width 325 height 337
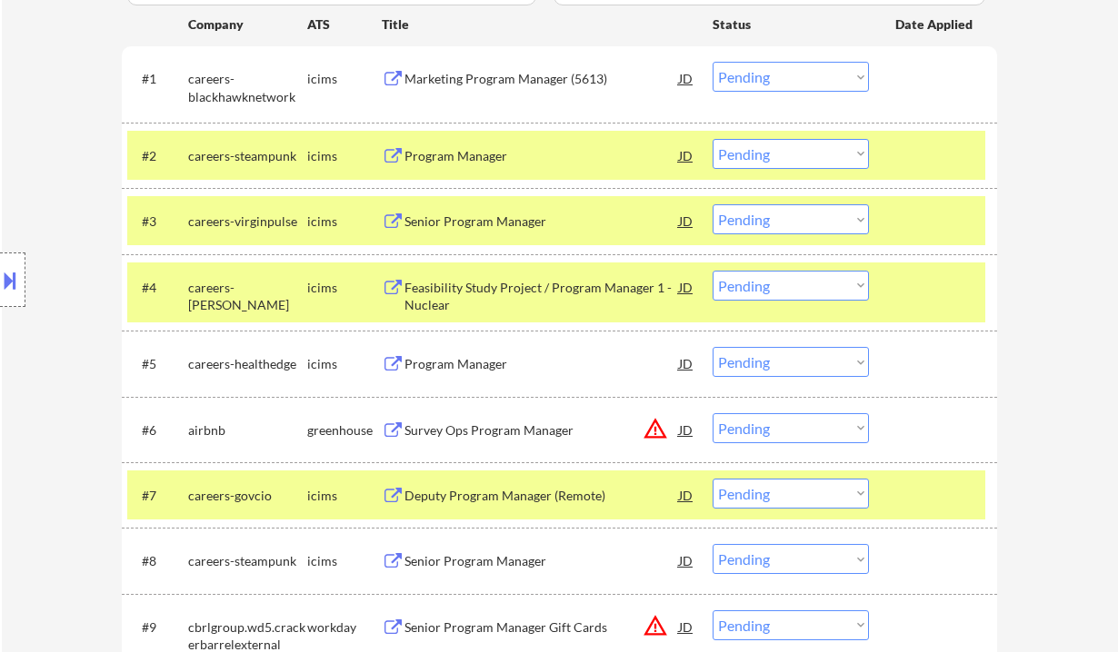
scroll to position [554, 0]
click at [800, 84] on select "Choose an option... Pending Applied Excluded (Questions) Excluded (Expired) Exc…" at bounding box center [790, 76] width 156 height 30
click at [712, 61] on select "Choose an option... Pending Applied Excluded (Questions) Excluded (Expired) Exc…" at bounding box center [790, 76] width 156 height 30
click at [483, 157] on div "Program Manager" at bounding box center [541, 155] width 274 height 18
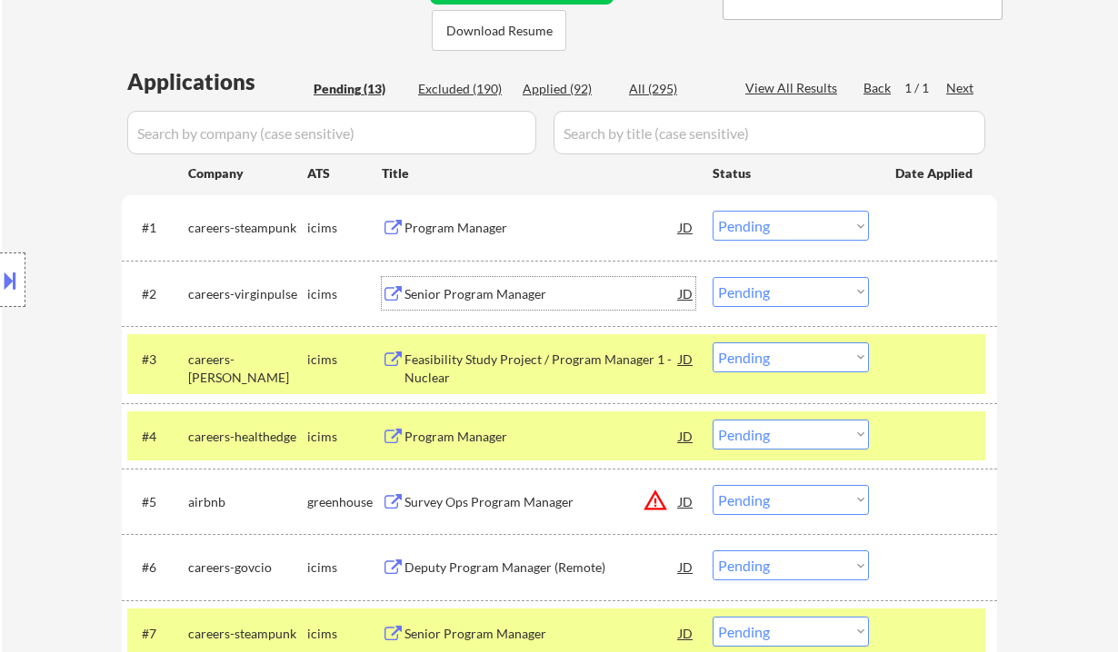
scroll to position [312, 0]
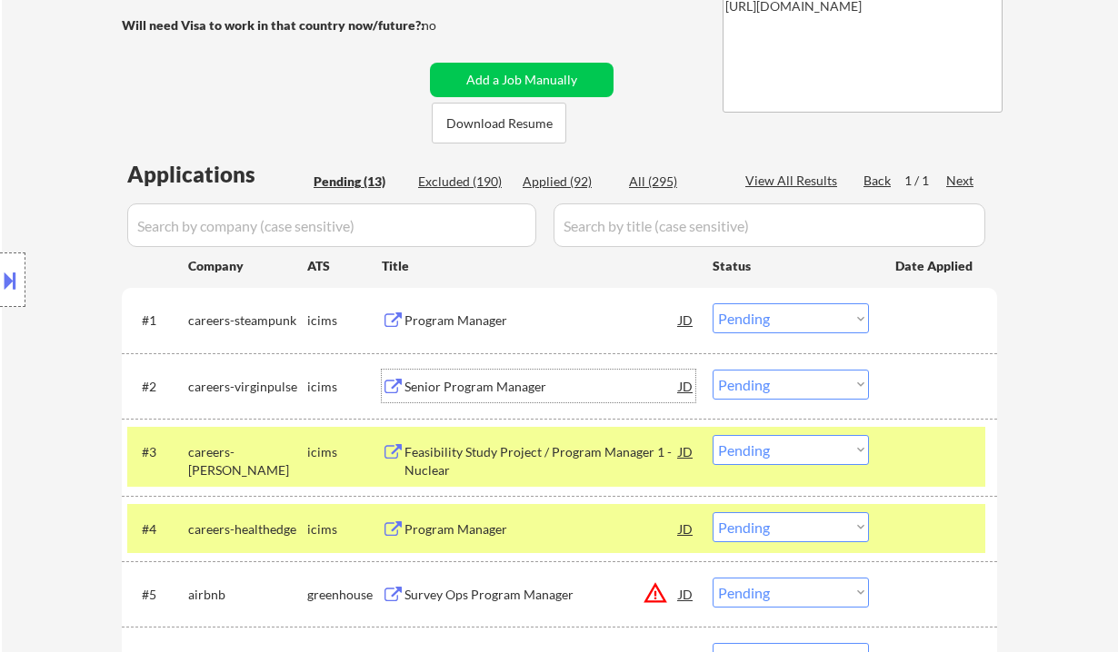
drag, startPoint x: 753, startPoint y: 320, endPoint x: 771, endPoint y: 332, distance: 20.9
click at [754, 320] on select "Choose an option... Pending Applied Excluded (Questions) Excluded (Expired) Exc…" at bounding box center [790, 319] width 156 height 30
click at [712, 304] on select "Choose an option... Pending Applied Excluded (Questions) Excluded (Expired) Exc…" at bounding box center [790, 319] width 156 height 30
click at [518, 383] on div "Senior Program Manager" at bounding box center [541, 387] width 274 height 18
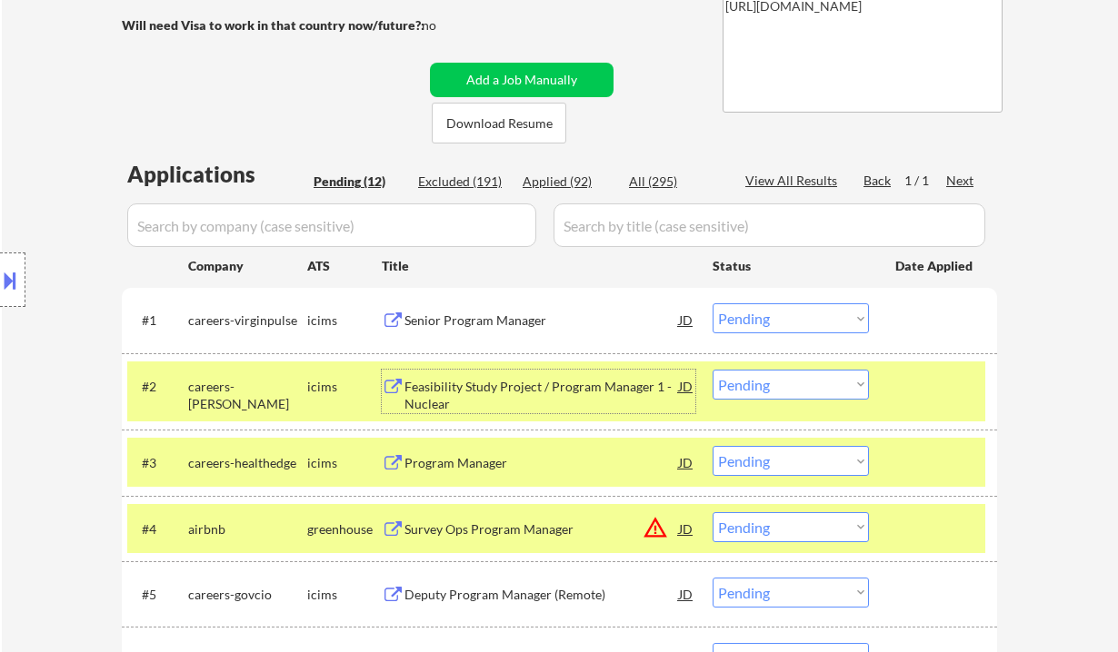
click at [794, 314] on select "Choose an option... Pending Applied Excluded (Questions) Excluded (Expired) Exc…" at bounding box center [790, 319] width 156 height 30
click at [712, 304] on select "Choose an option... Pending Applied Excluded (Questions) Excluded (Expired) Exc…" at bounding box center [790, 319] width 156 height 30
click at [500, 390] on div "Feasibility Study Project / Program Manager 1 - Nuclear" at bounding box center [541, 395] width 274 height 35
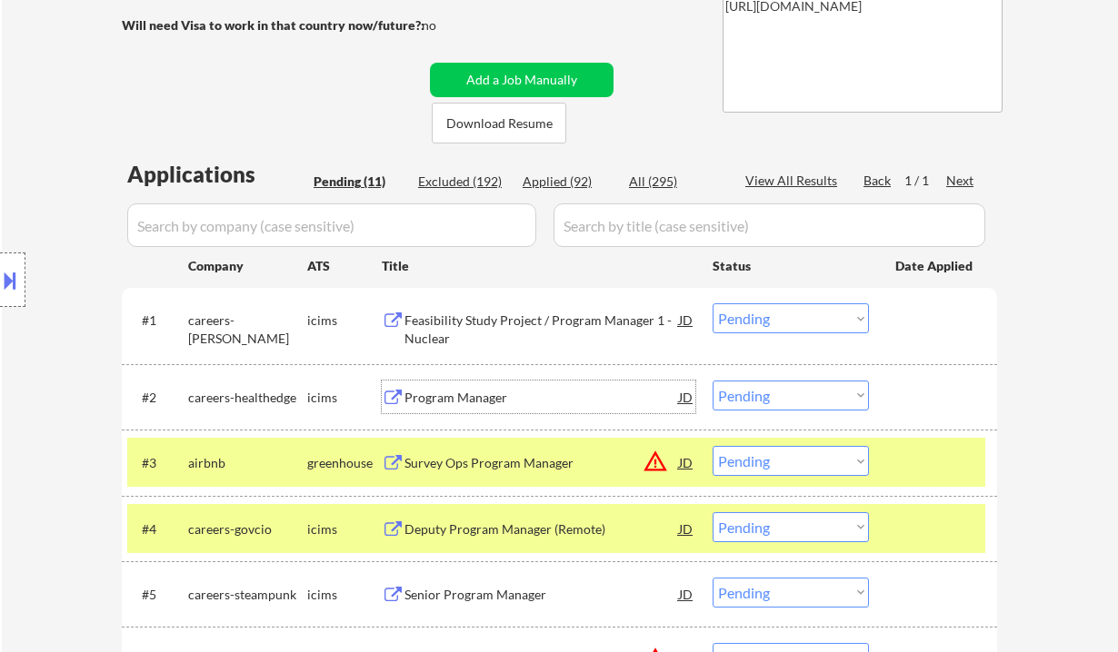
click at [541, 330] on div "Feasibility Study Project / Program Manager 1 - Nuclear" at bounding box center [541, 329] width 274 height 35
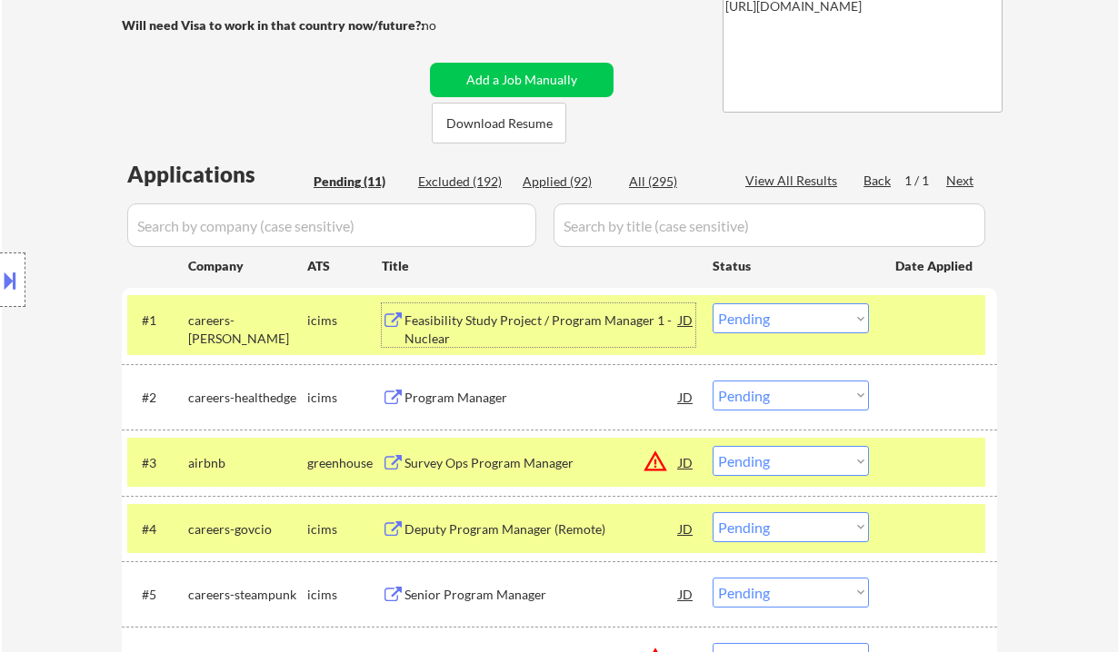
click at [798, 326] on select "Choose an option... Pending Applied Excluded (Questions) Excluded (Expired) Exc…" at bounding box center [790, 319] width 156 height 30
click at [712, 304] on select "Choose an option... Pending Applied Excluded (Questions) Excluded (Expired) Exc…" at bounding box center [790, 319] width 156 height 30
click at [486, 391] on div "Program Manager" at bounding box center [541, 398] width 274 height 18
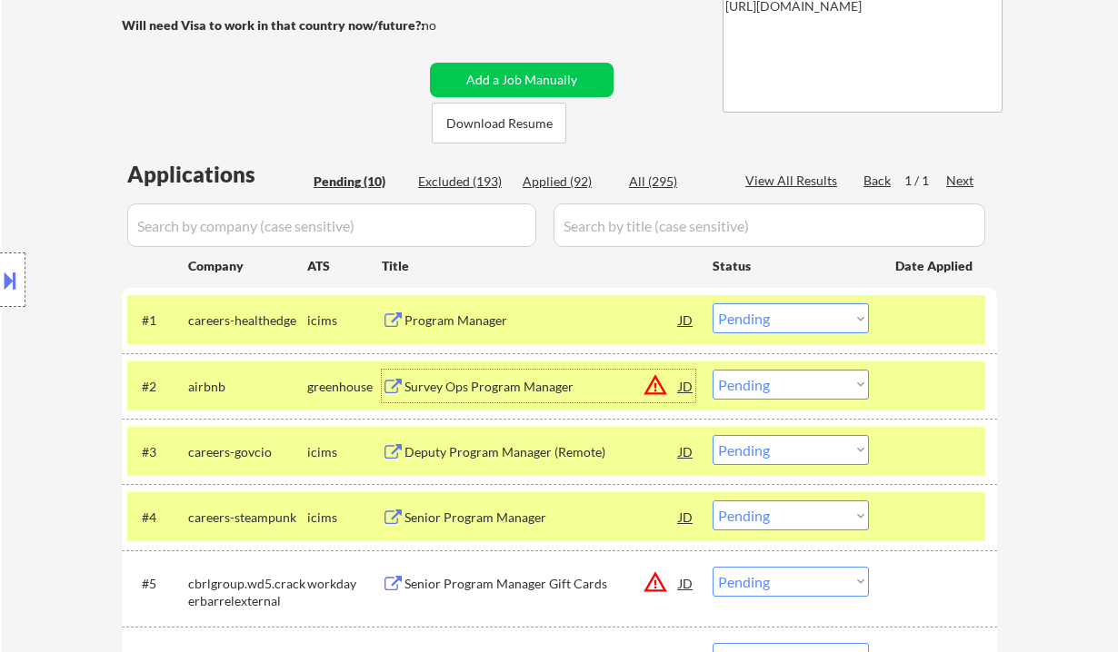
click at [781, 324] on select "Choose an option... Pending Applied Excluded (Questions) Excluded (Expired) Exc…" at bounding box center [790, 319] width 156 height 30
click at [712, 304] on select "Choose an option... Pending Applied Excluded (Questions) Excluded (Expired) Exc…" at bounding box center [790, 319] width 156 height 30
click at [528, 393] on div "Survey Ops Program Manager" at bounding box center [541, 387] width 274 height 18
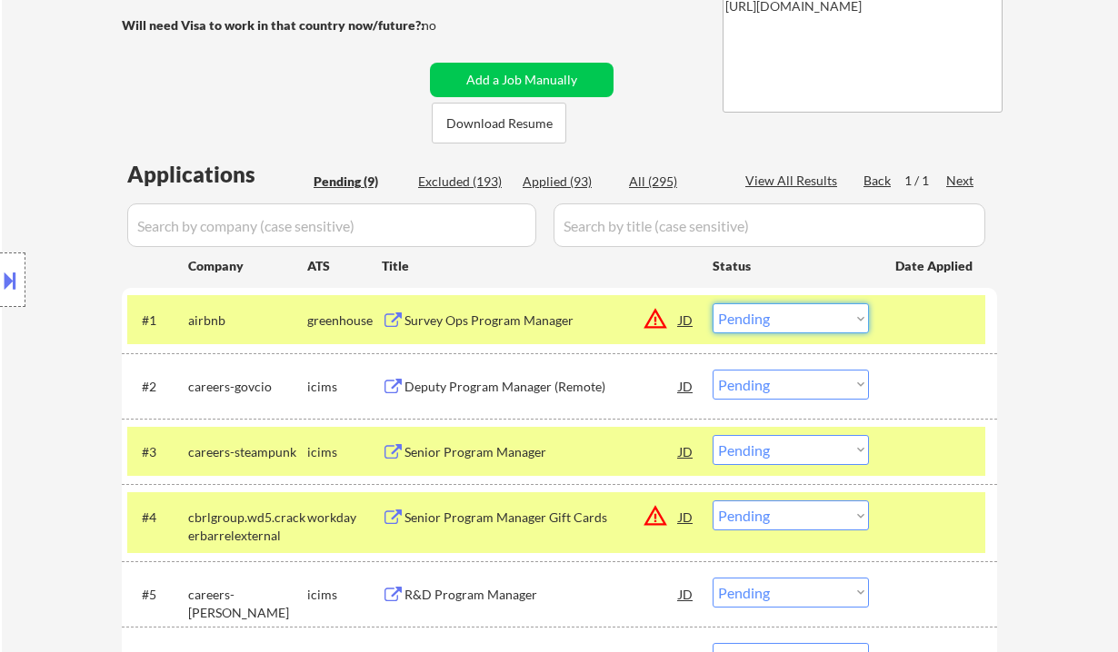
drag, startPoint x: 774, startPoint y: 315, endPoint x: 788, endPoint y: 327, distance: 18.0
click at [774, 315] on select "Choose an option... Pending Applied Excluded (Questions) Excluded (Expired) Exc…" at bounding box center [790, 319] width 156 height 30
click at [712, 304] on select "Choose an option... Pending Applied Excluded (Questions) Excluded (Expired) Exc…" at bounding box center [790, 319] width 156 height 30
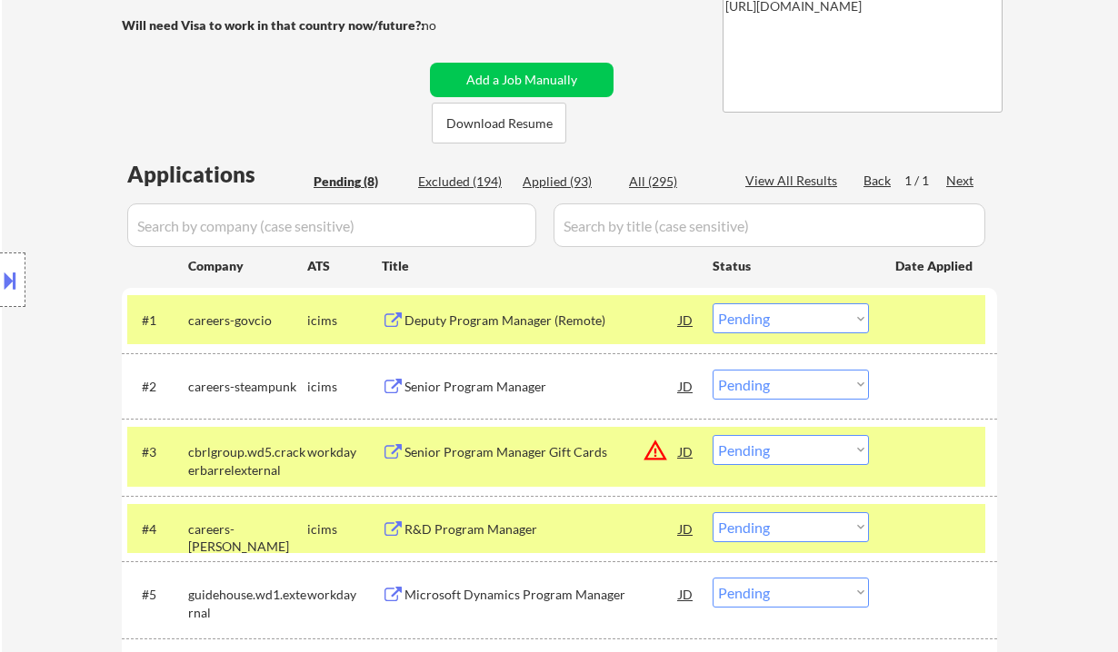
click at [557, 316] on div "Deputy Program Manager (Remote)" at bounding box center [541, 321] width 274 height 18
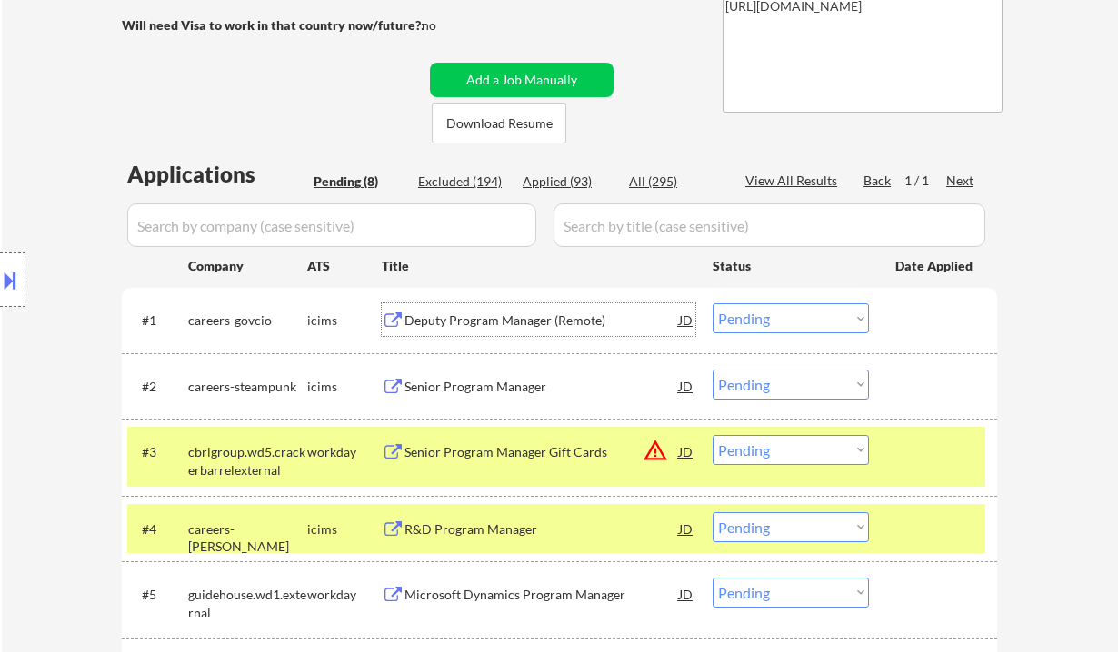
click at [758, 328] on select "Choose an option... Pending Applied Excluded (Questions) Excluded (Expired) Exc…" at bounding box center [790, 319] width 156 height 30
click at [712, 304] on select "Choose an option... Pending Applied Excluded (Questions) Excluded (Expired) Exc…" at bounding box center [790, 319] width 156 height 30
click at [530, 397] on div "Senior Program Manager" at bounding box center [541, 386] width 274 height 33
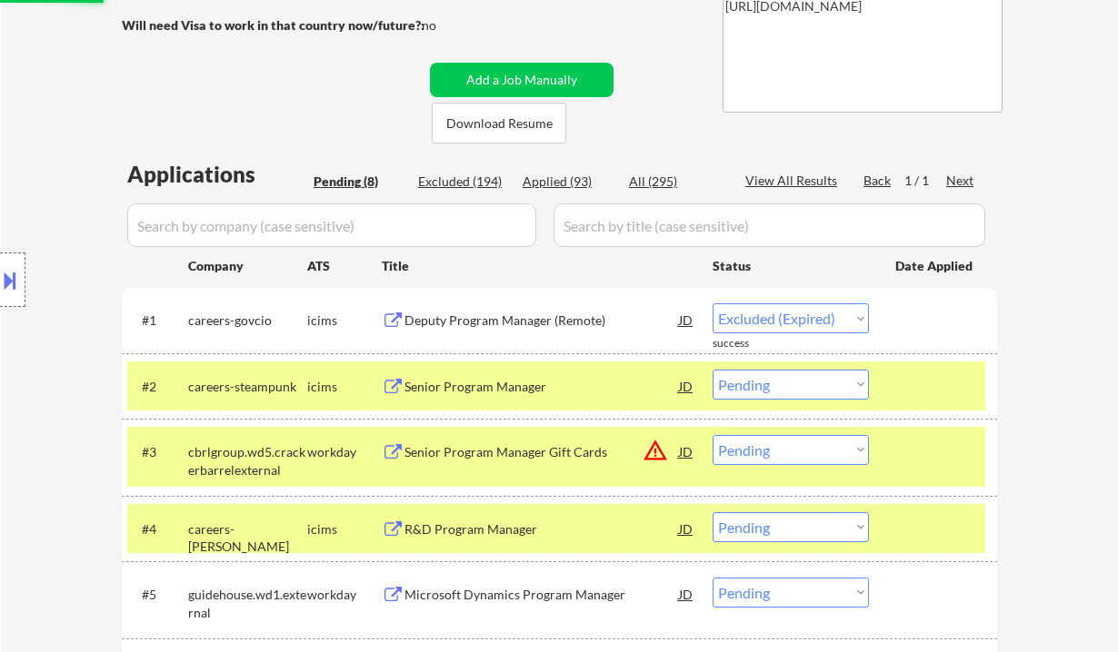
select select ""pending""
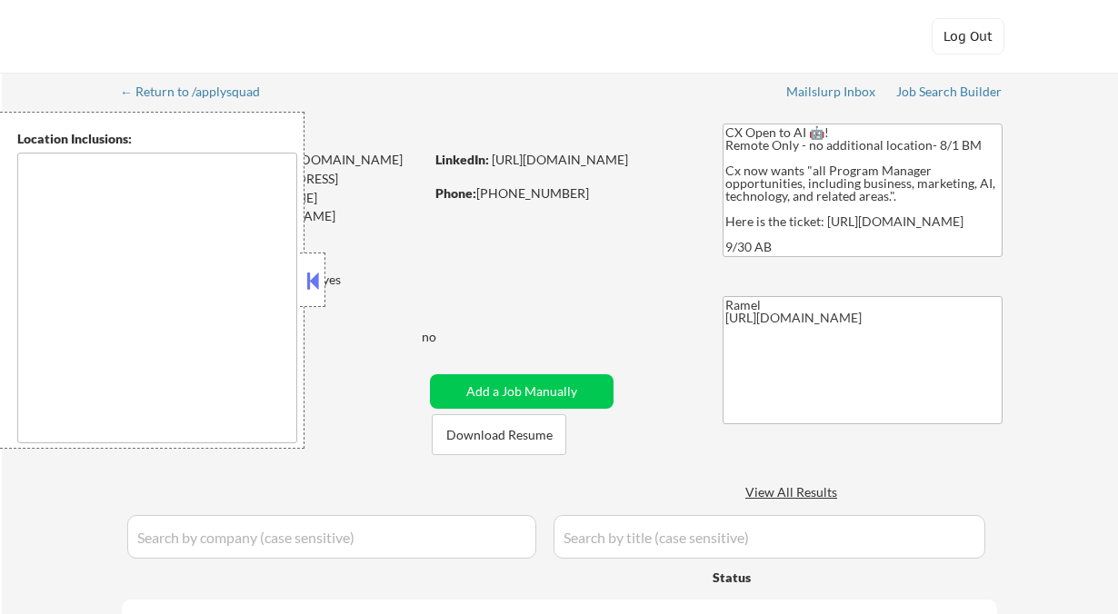
select select ""pending""
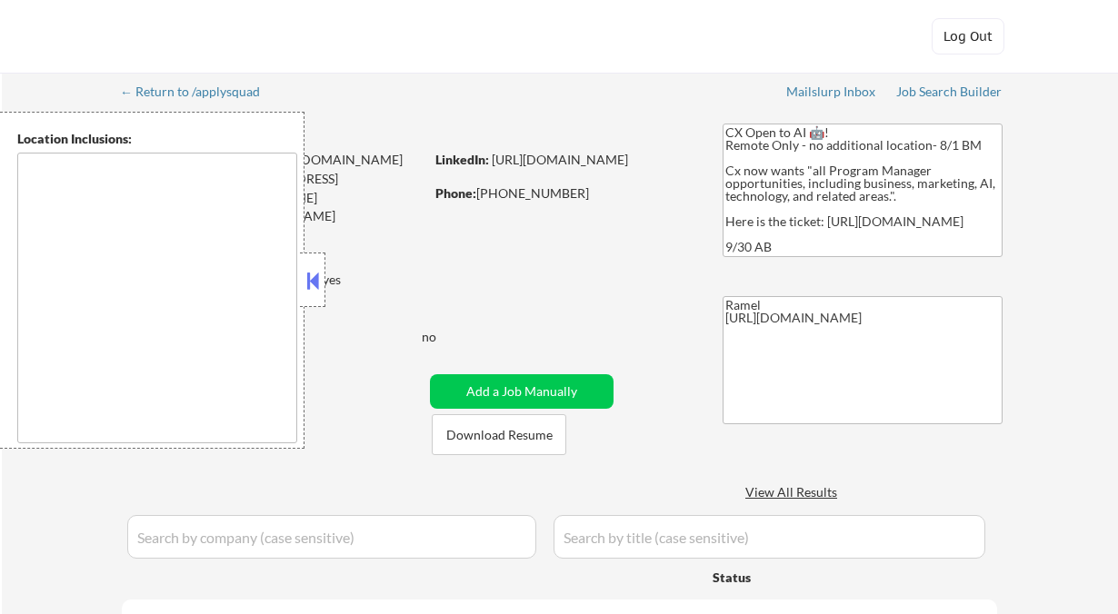
select select ""pending""
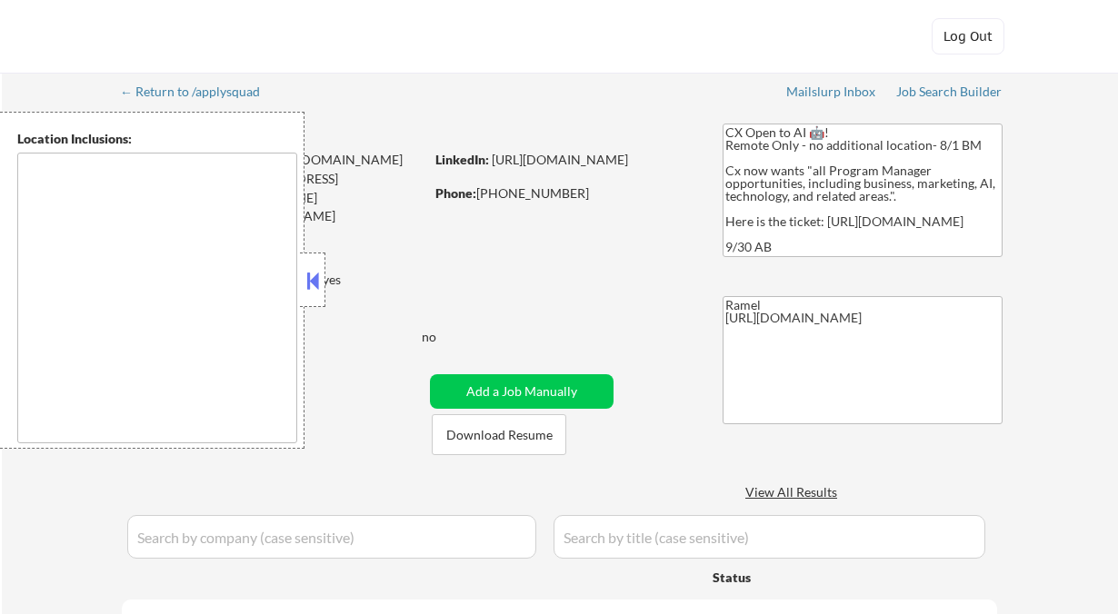
select select ""pending""
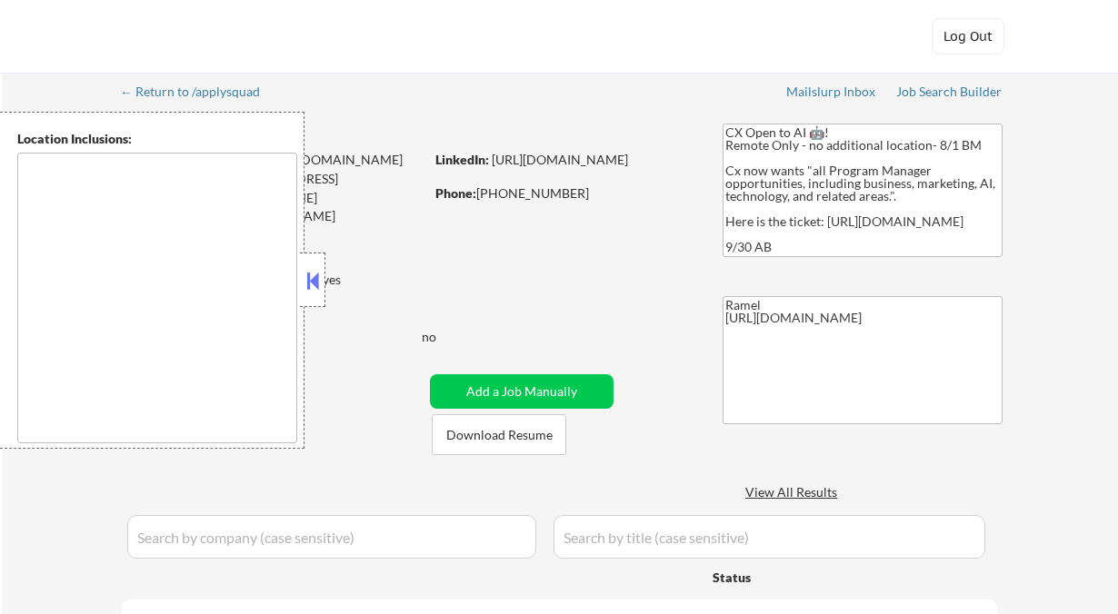
select select ""pending""
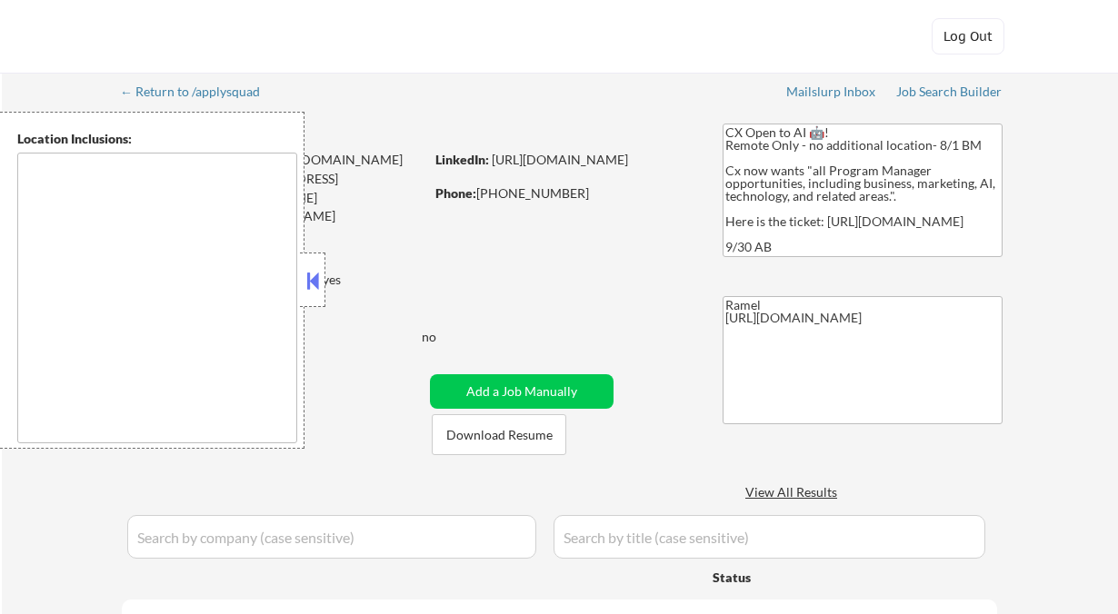
select select ""pending""
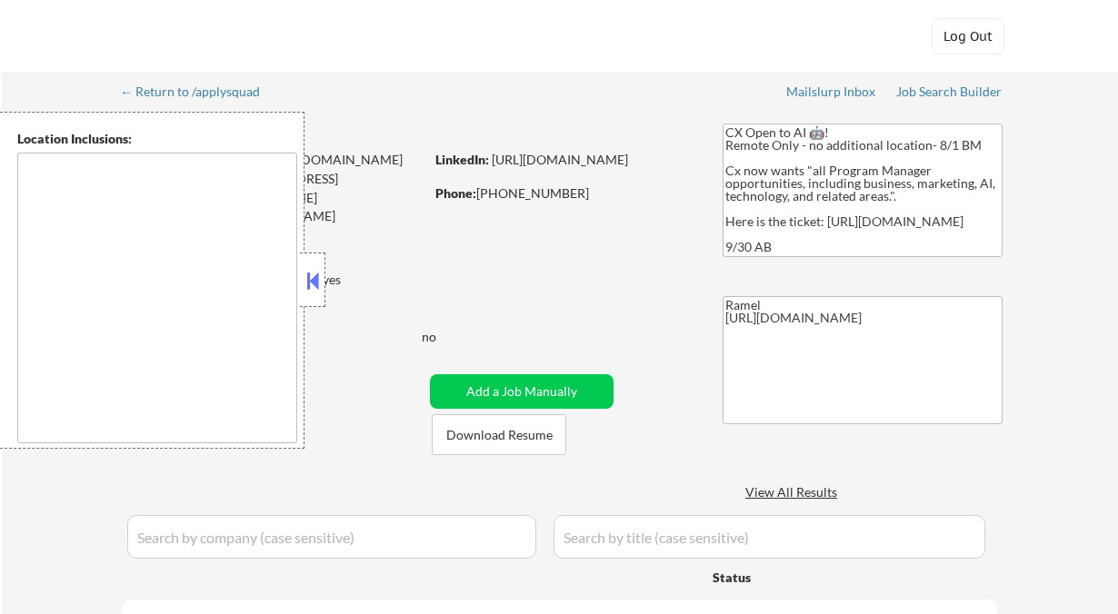
select select ""pending""
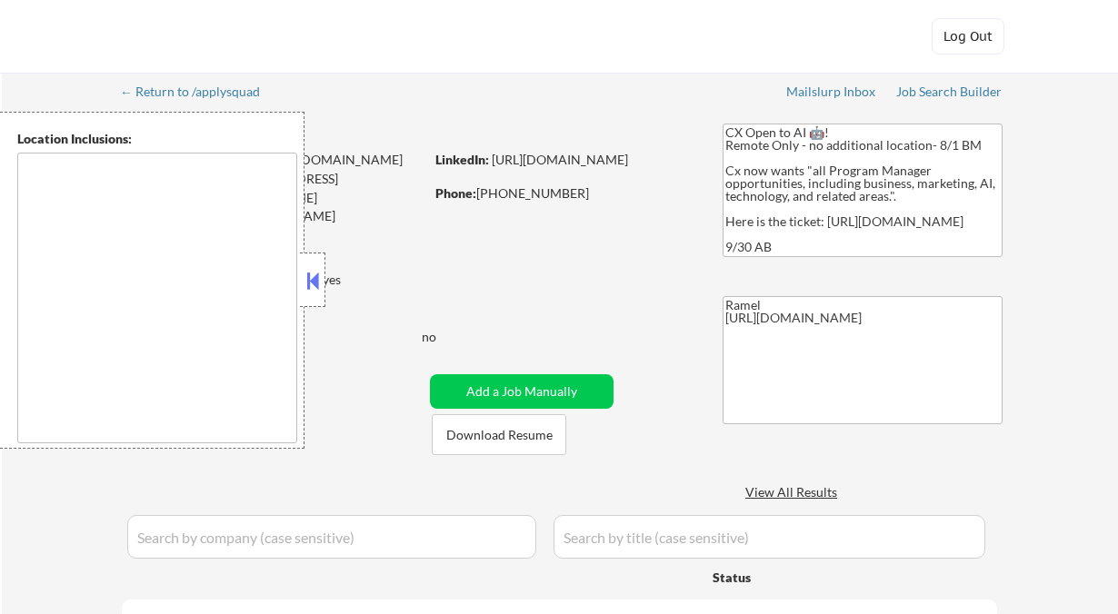
select select ""pending""
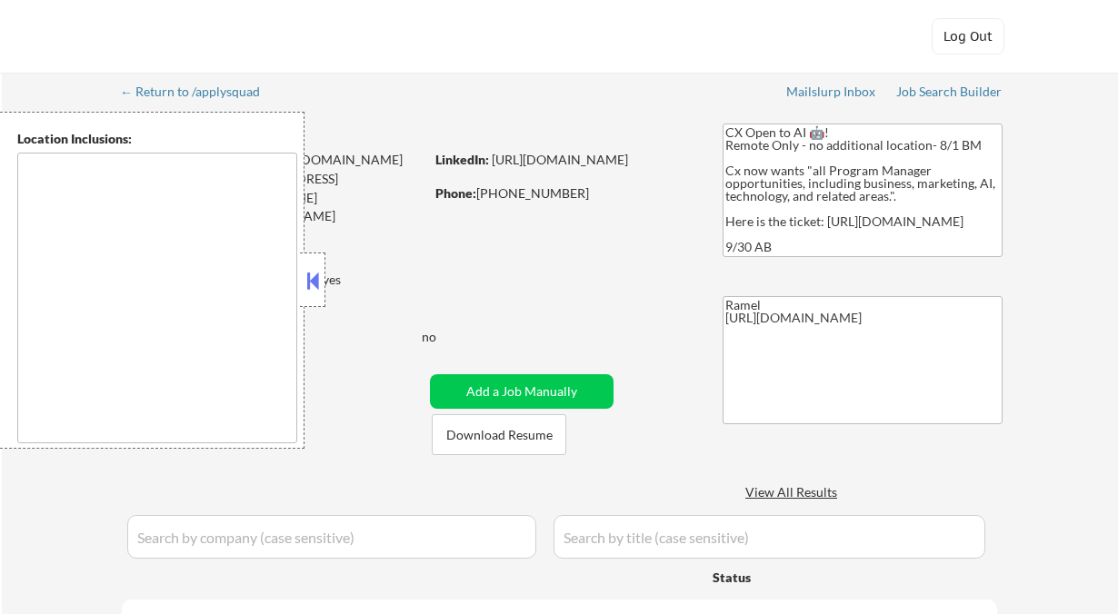
select select ""pending""
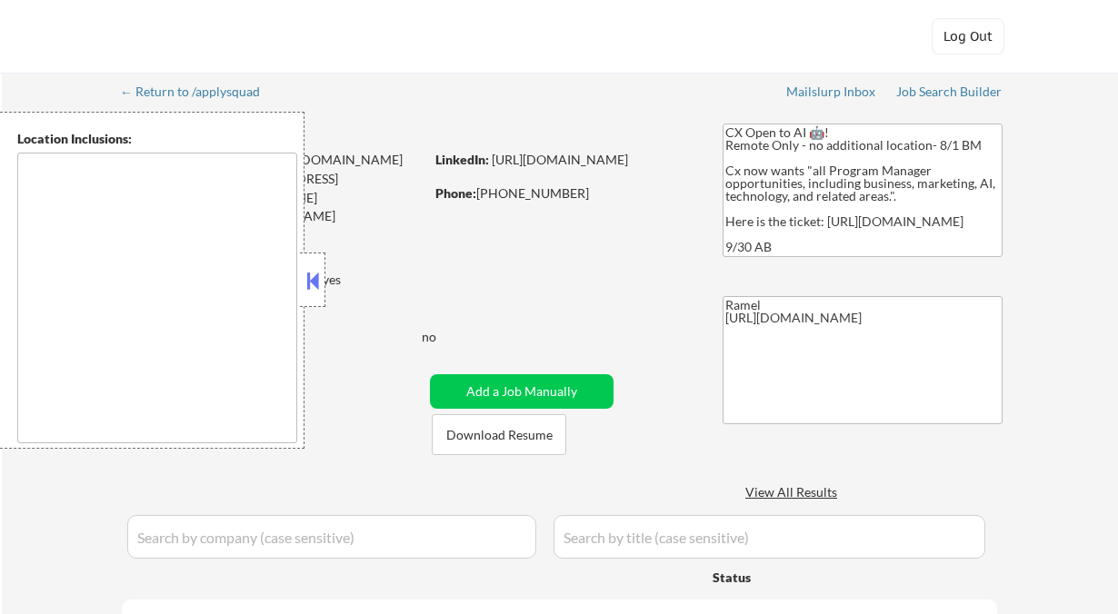
select select ""pending""
type textarea "remote"
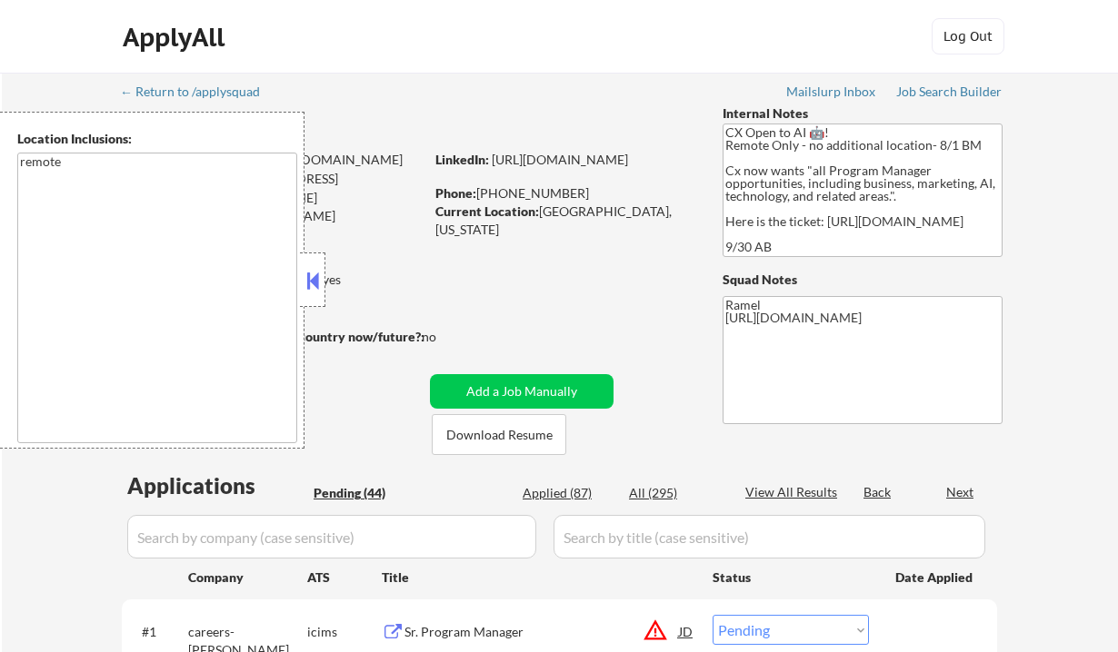
click at [322, 279] on button at bounding box center [313, 280] width 20 height 27
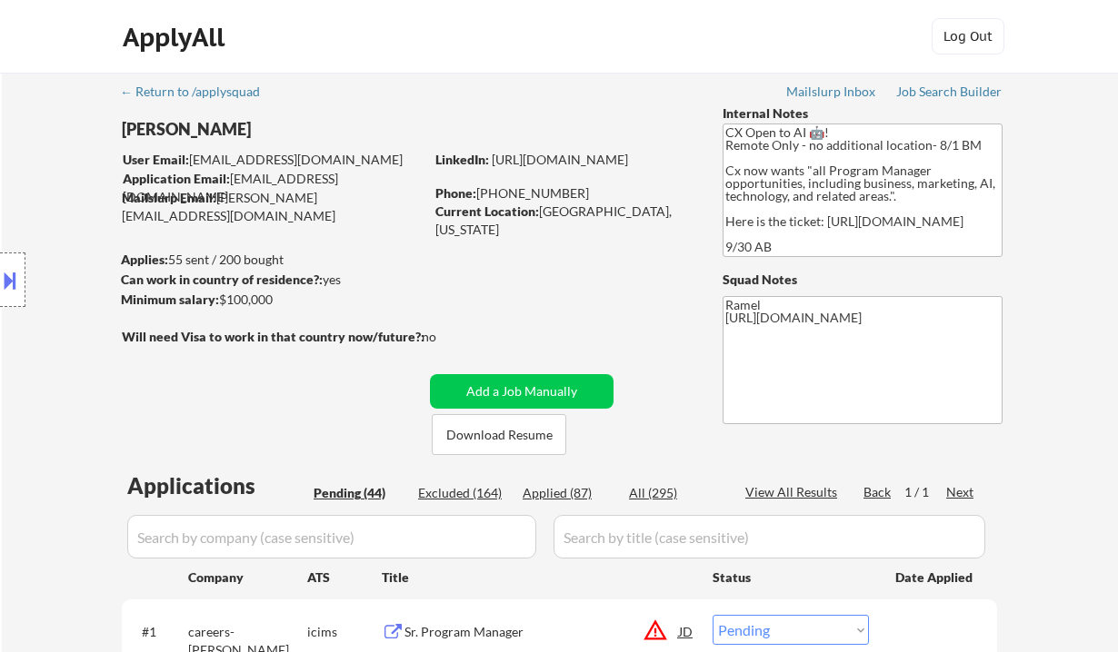
click at [569, 500] on div "Applied (87)" at bounding box center [568, 493] width 91 height 18
select select ""applied""
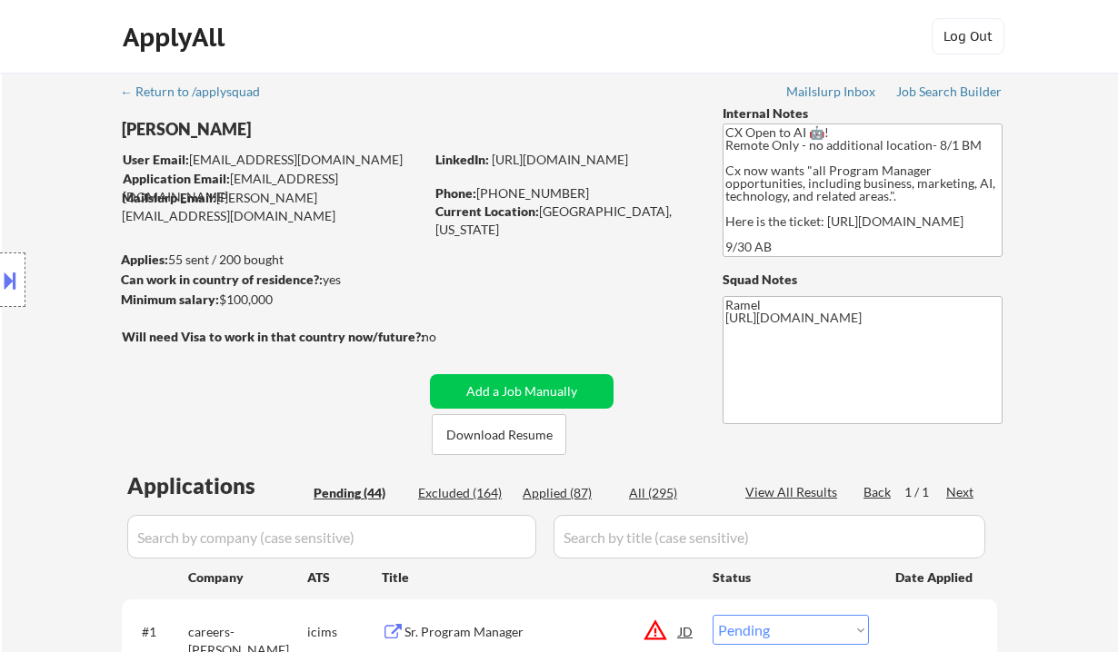
select select ""applied""
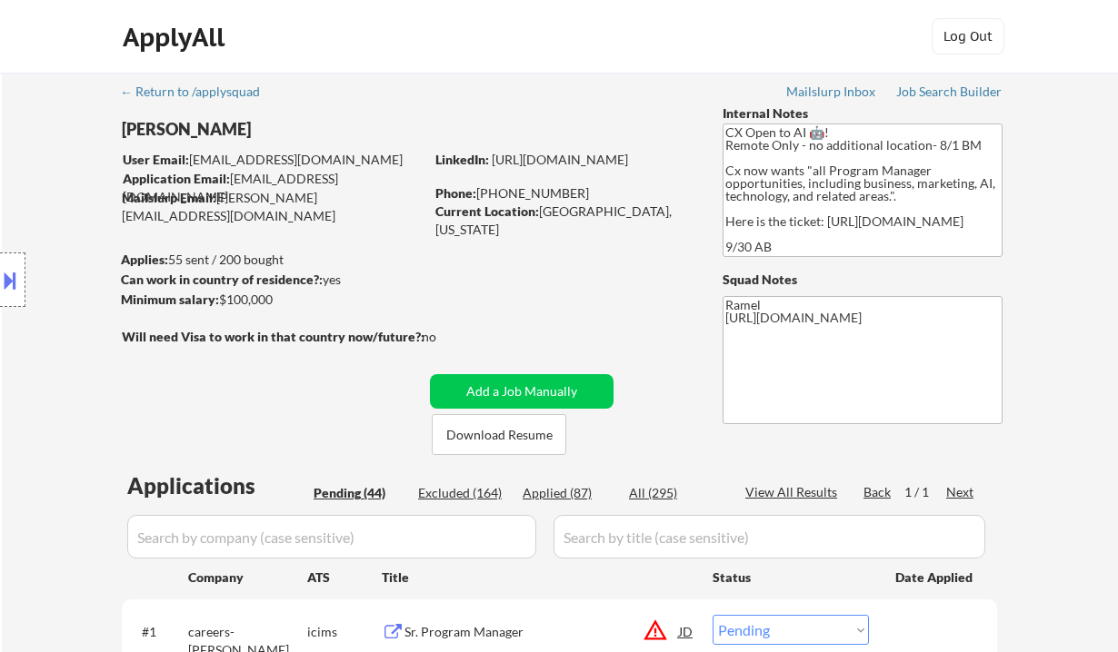
select select ""applied""
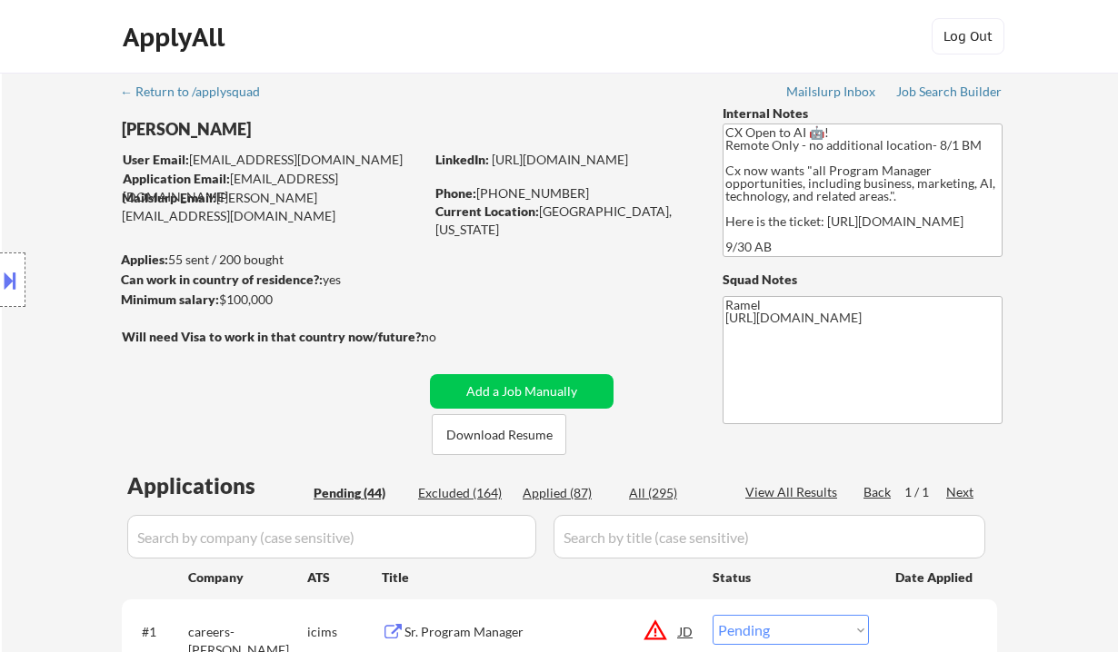
select select ""applied""
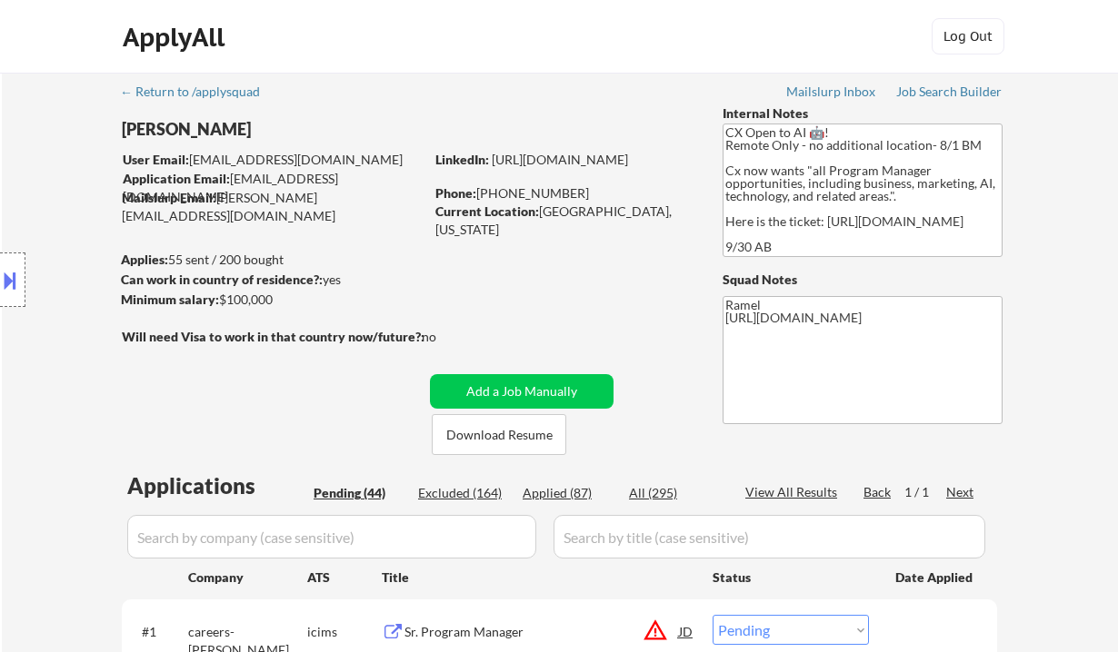
select select ""applied""
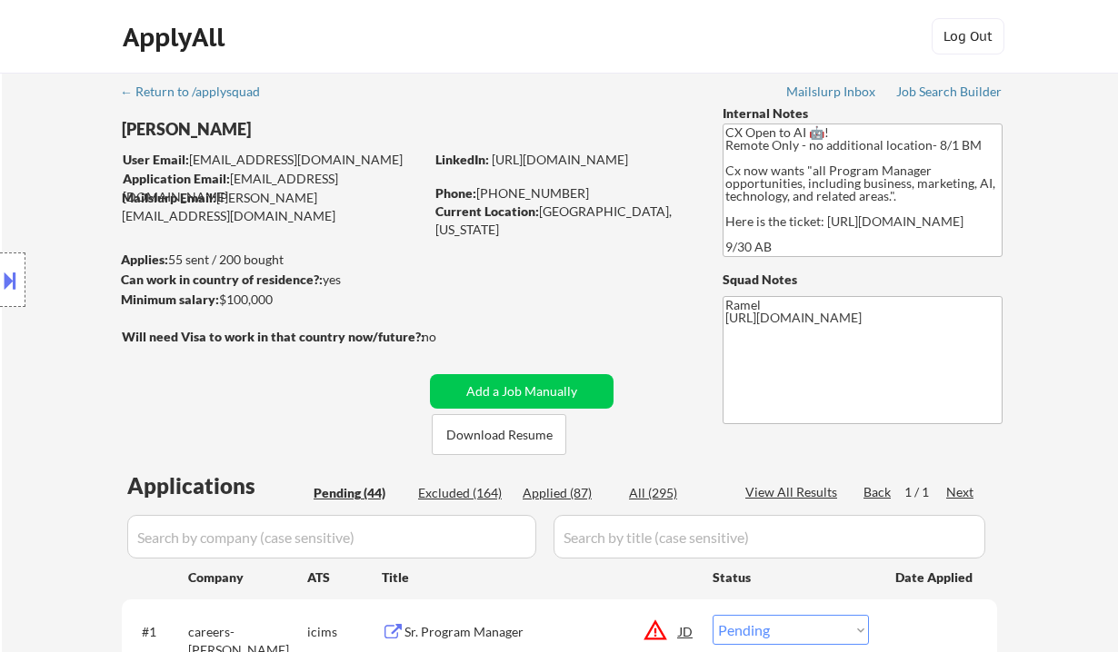
select select ""applied""
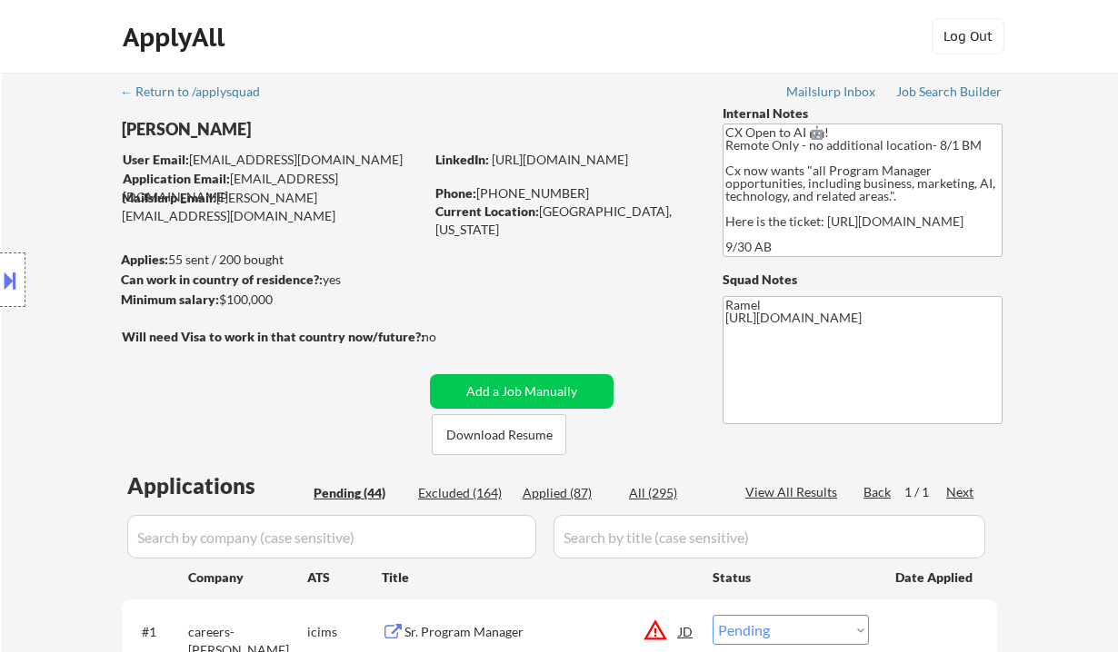
select select ""applied""
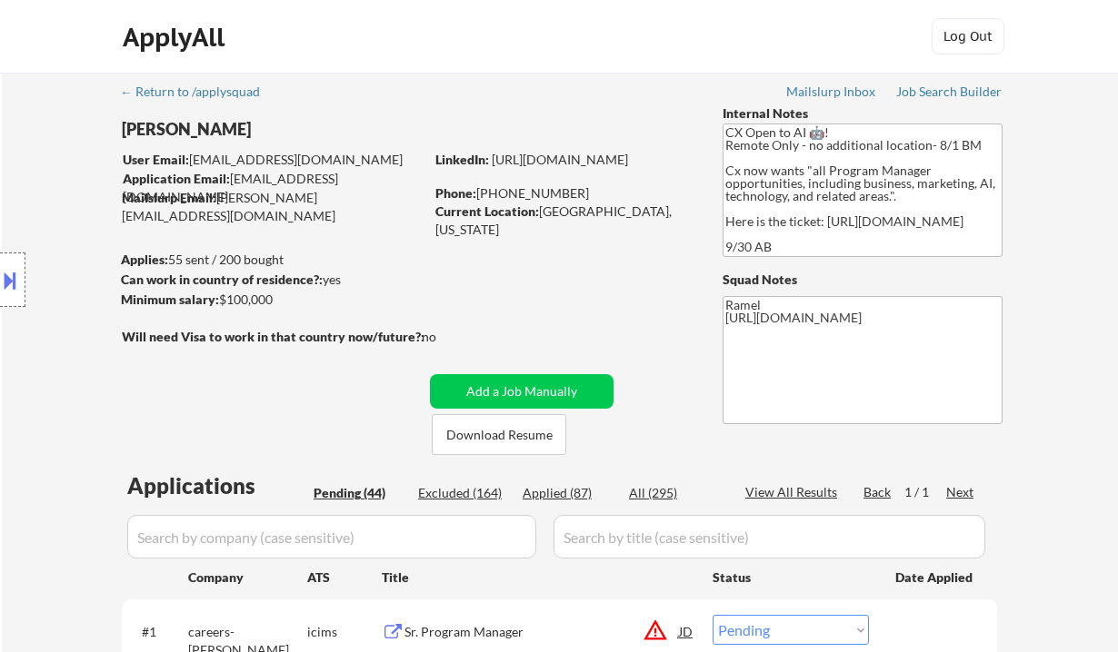
select select ""applied""
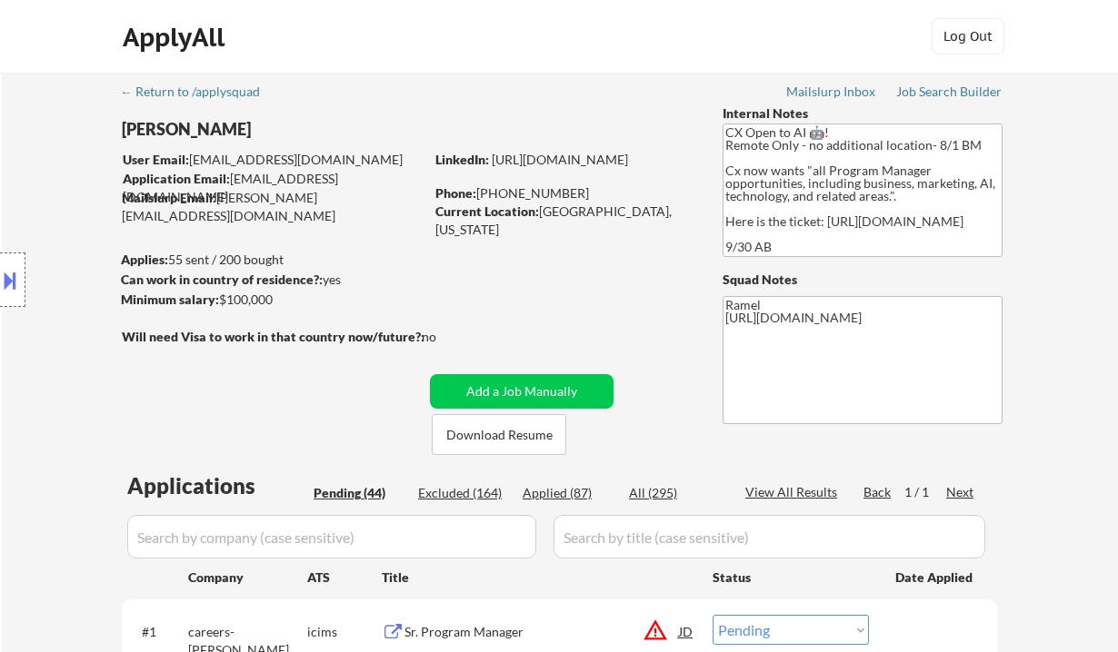
select select ""applied""
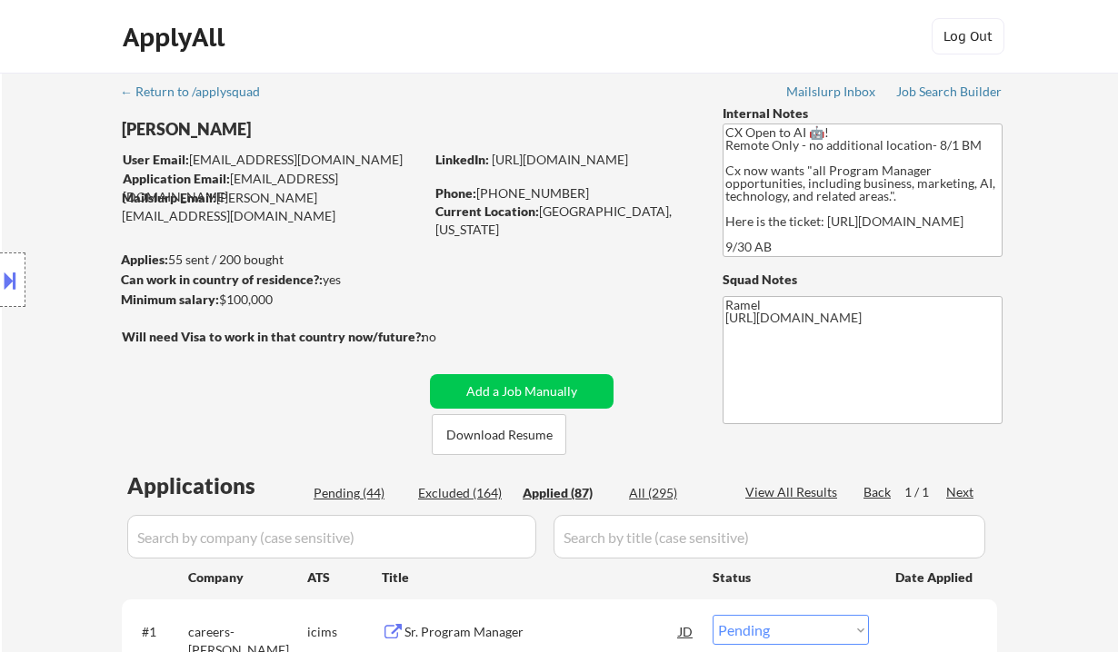
select select ""applied""
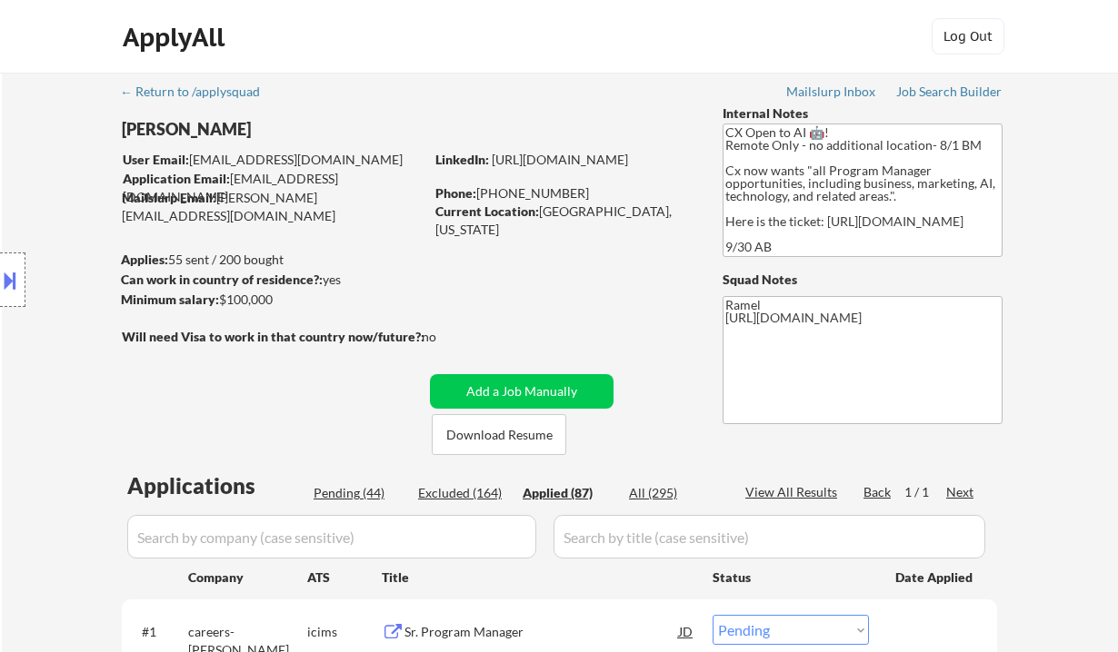
select select ""applied""
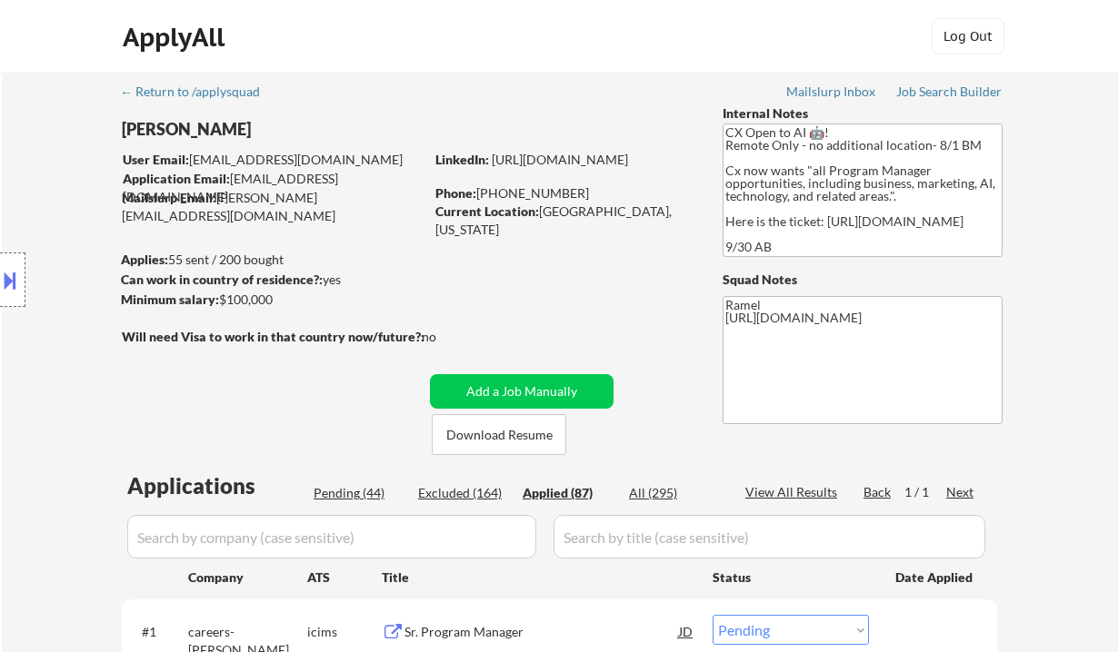
select select ""applied""
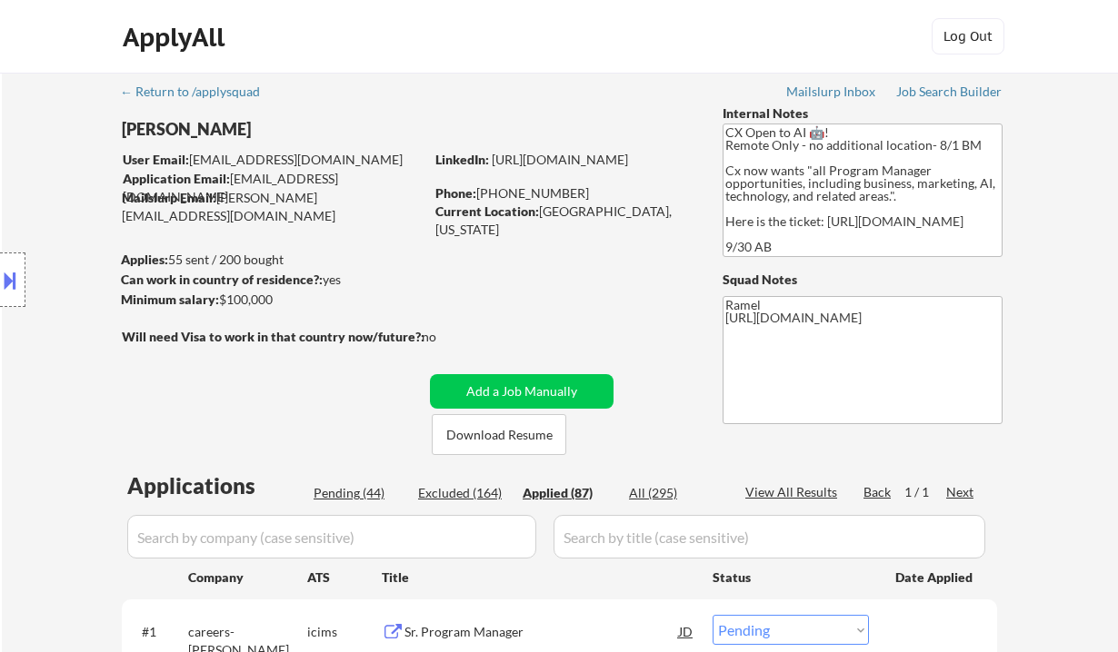
select select ""applied""
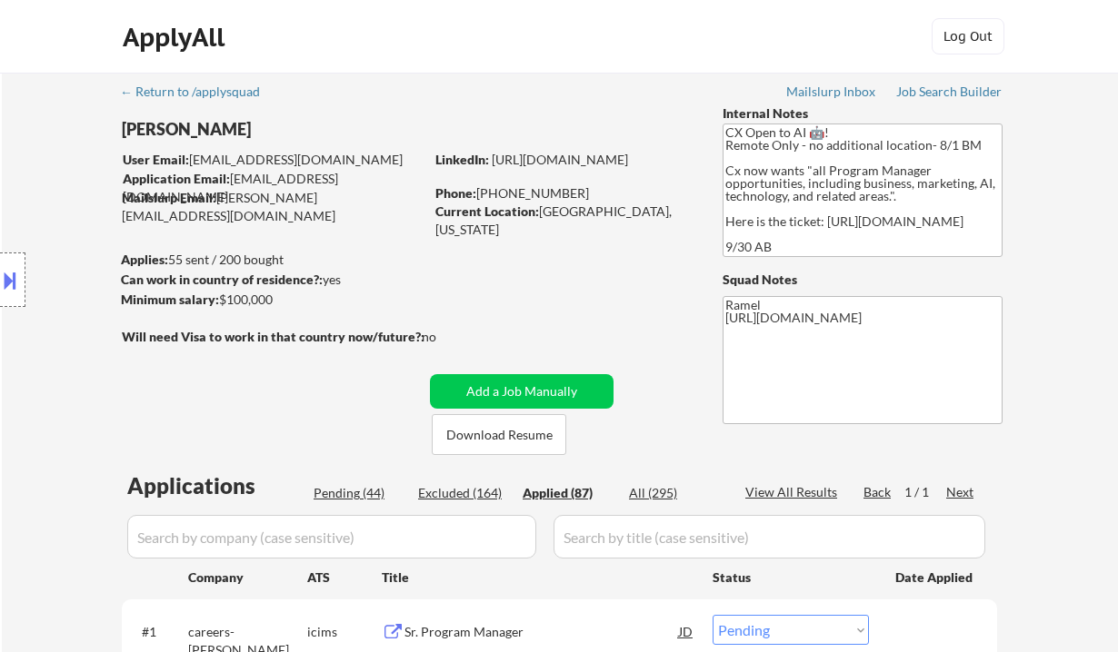
select select ""applied""
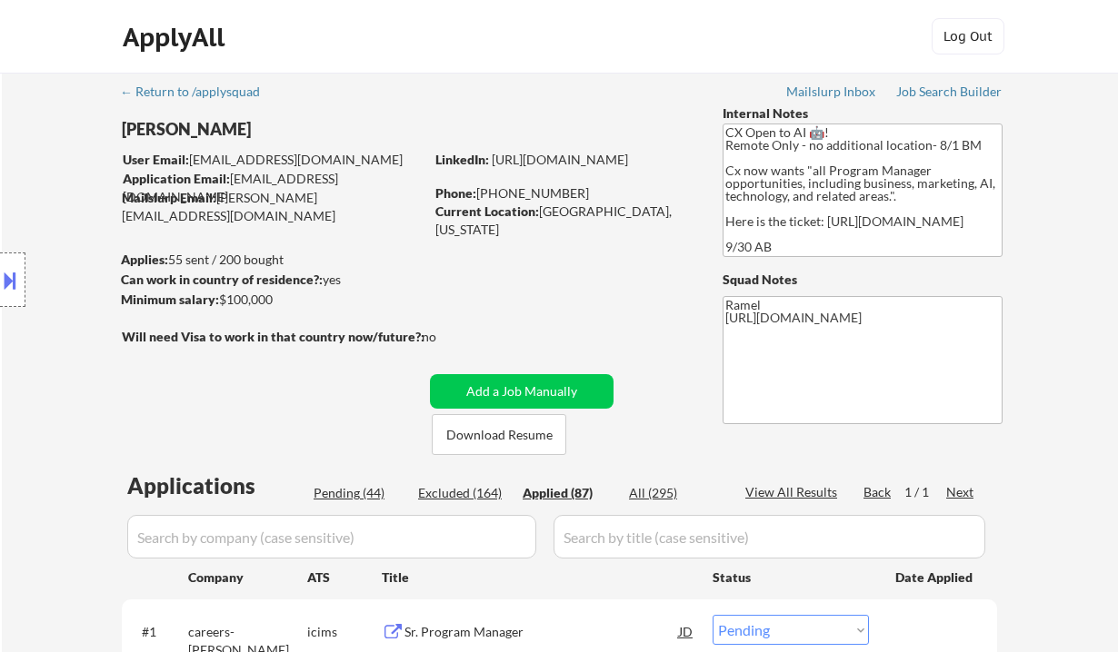
select select ""applied""
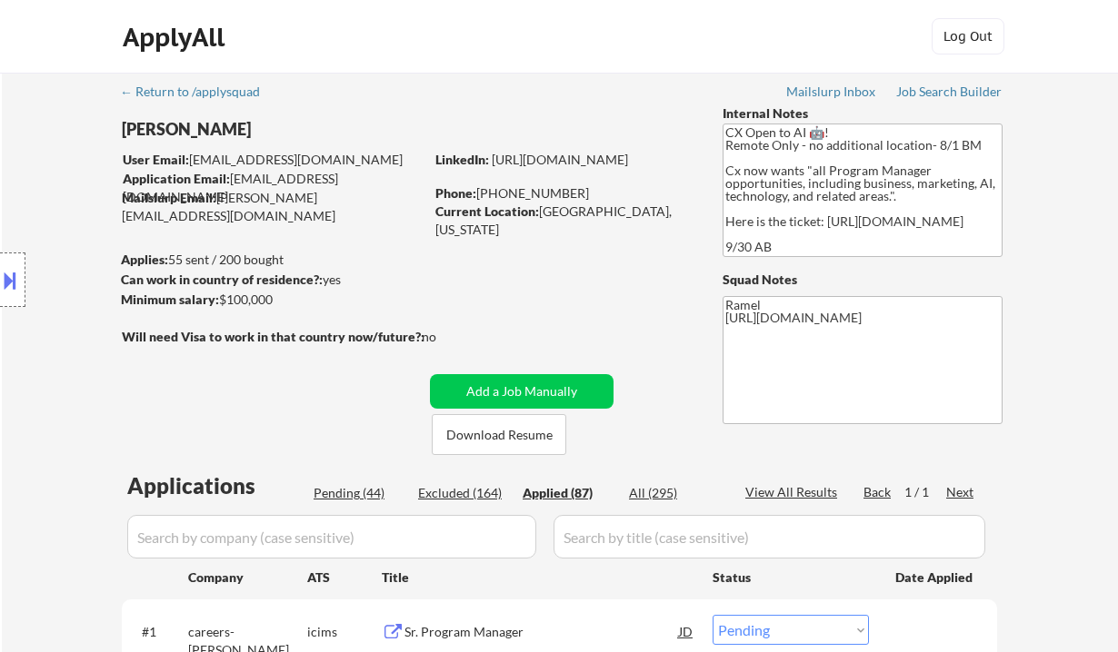
select select ""applied""
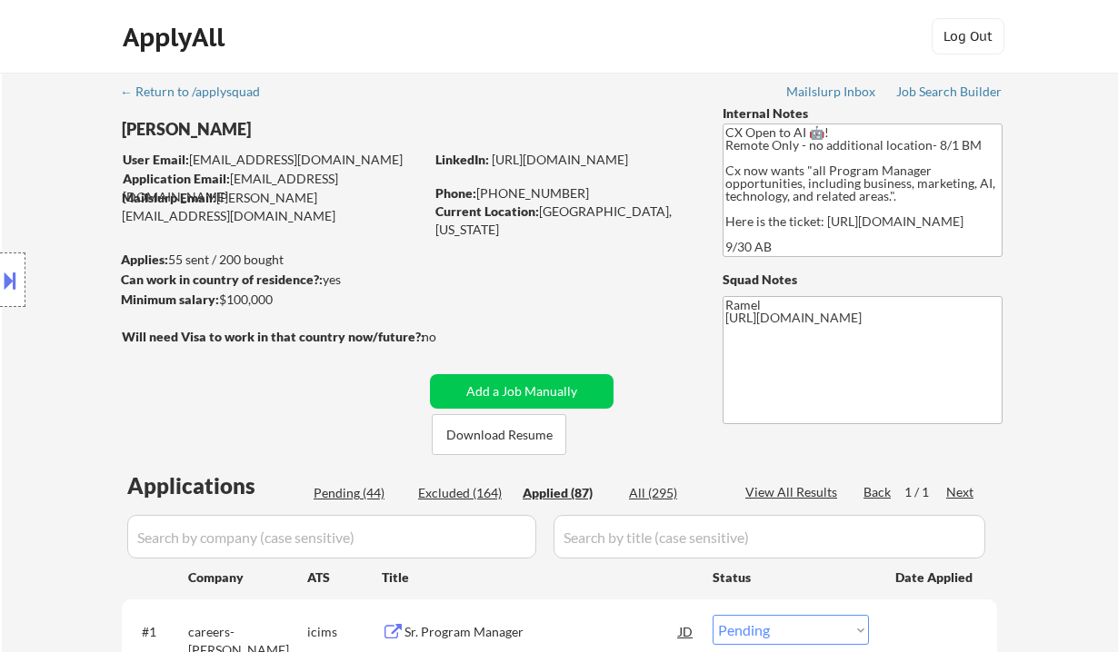
select select ""applied""
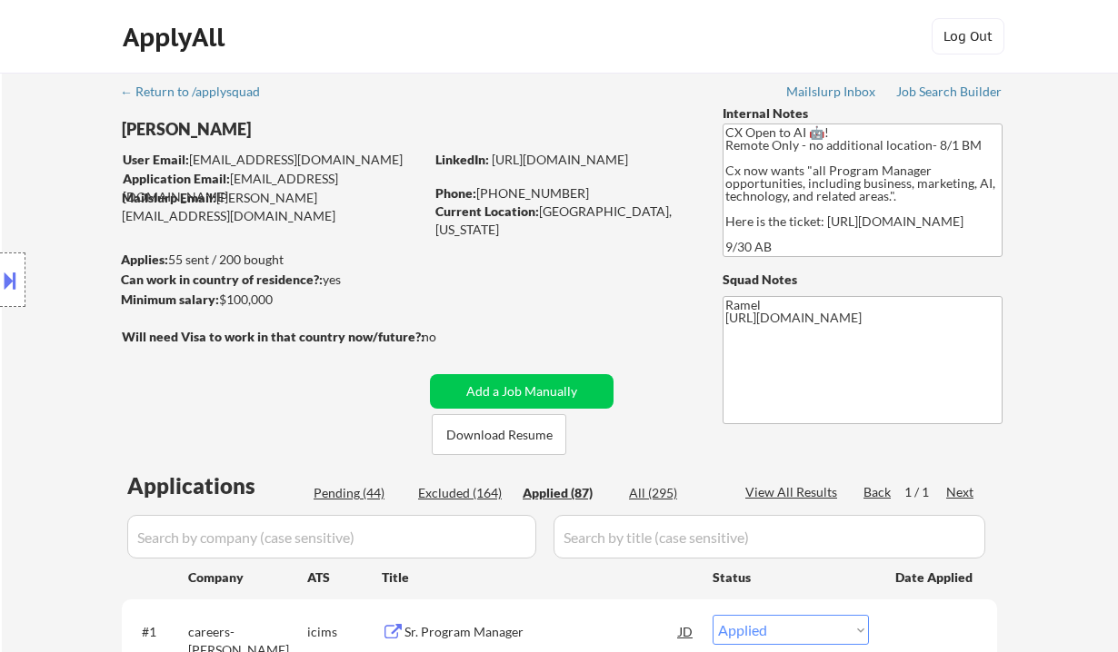
select select ""applied""
click at [78, 294] on div "Location Inclusions: remote" at bounding box center [162, 280] width 325 height 337
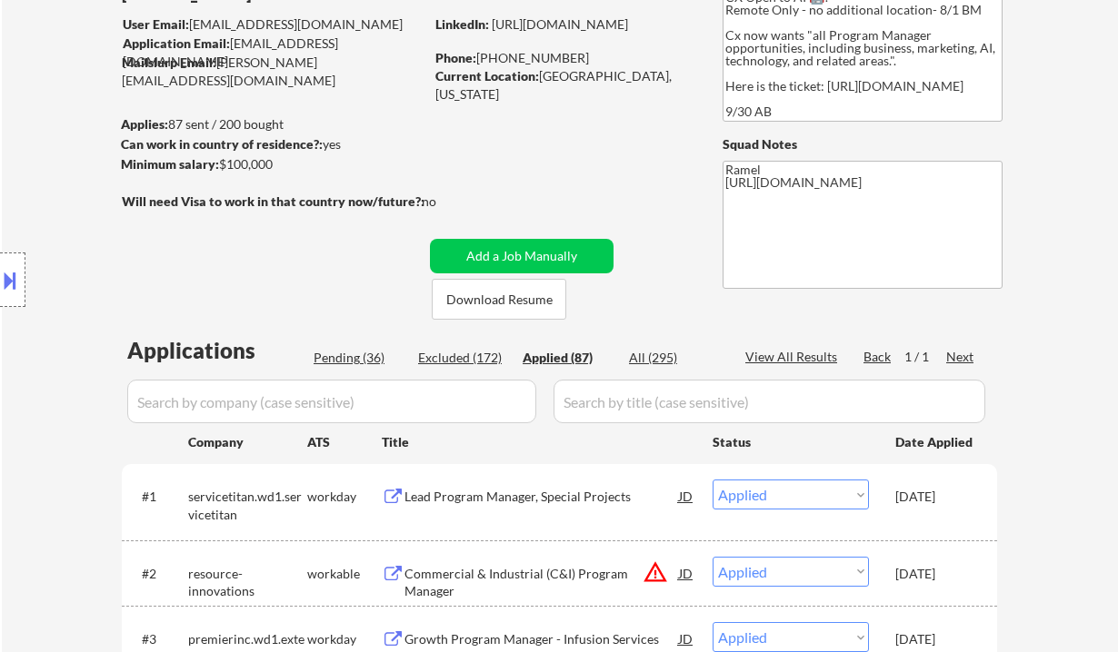
scroll to position [18, 0]
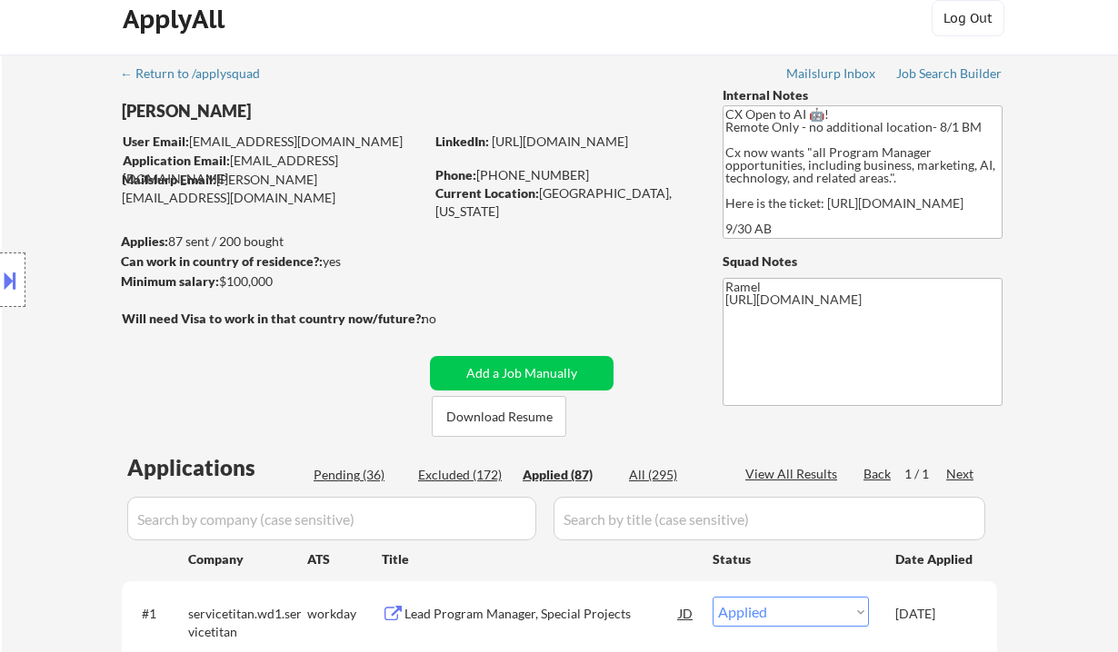
drag, startPoint x: 572, startPoint y: 174, endPoint x: 480, endPoint y: 169, distance: 92.9
click at [480, 169] on div "Phone: [PHONE_NUMBER]" at bounding box center [563, 175] width 257 height 18
copy div "[PHONE_NUMBER]"
select select ""applied""
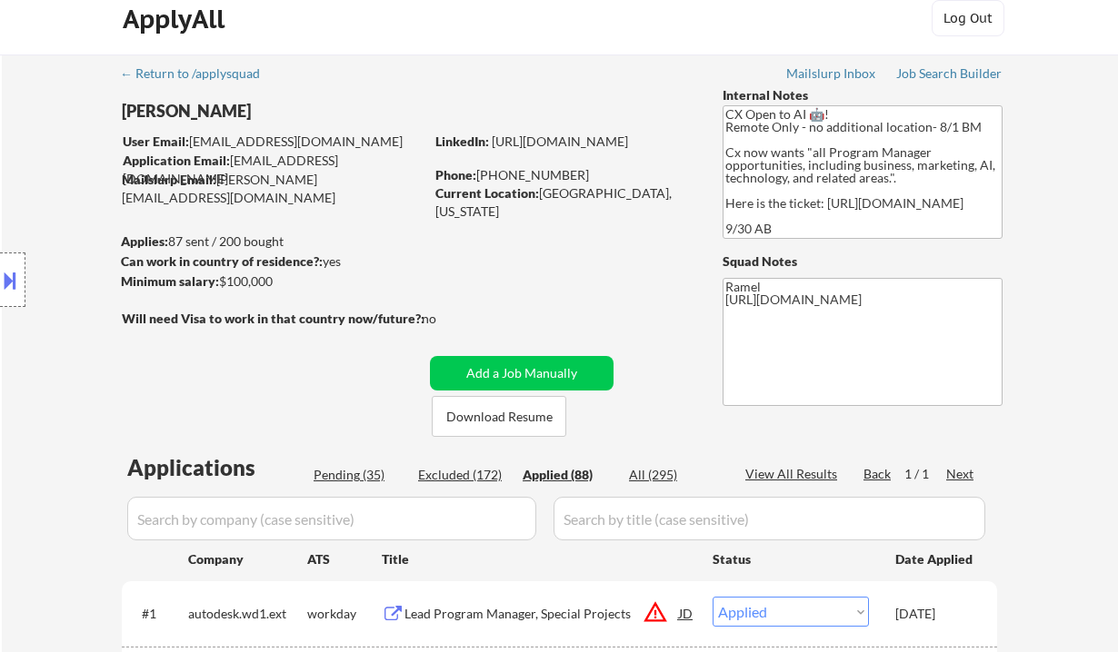
copy div "[PHONE_NUMBER]"
select select ""applied""
drag, startPoint x: 566, startPoint y: 174, endPoint x: 476, endPoint y: 169, distance: 90.1
click at [476, 169] on div "Phone: [PHONE_NUMBER]" at bounding box center [563, 175] width 257 height 18
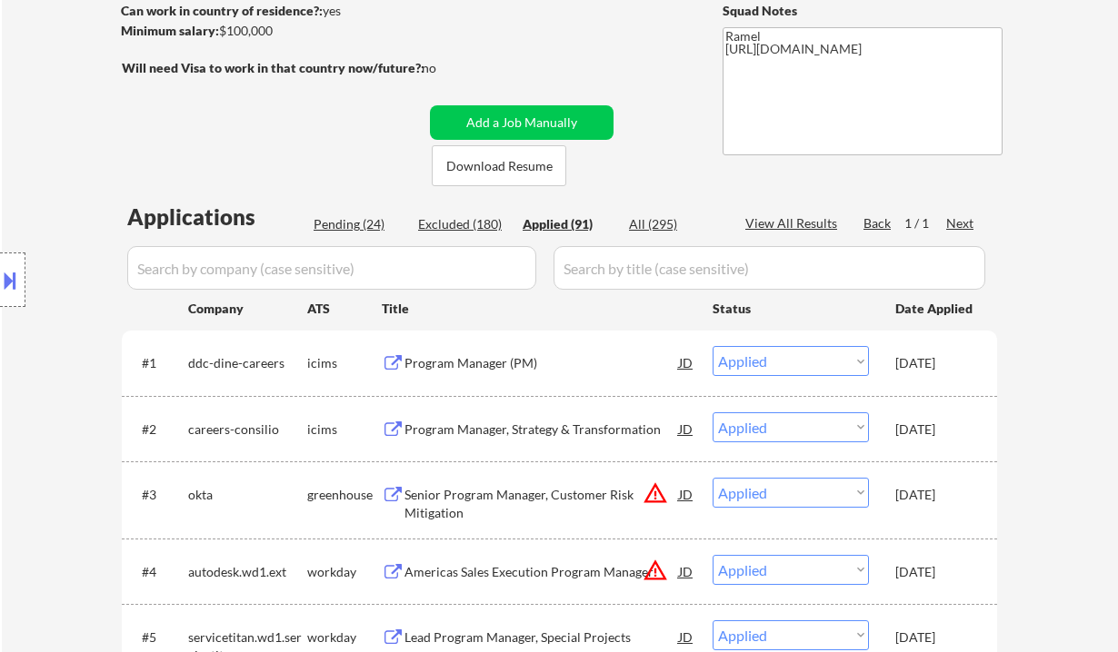
scroll to position [0, 0]
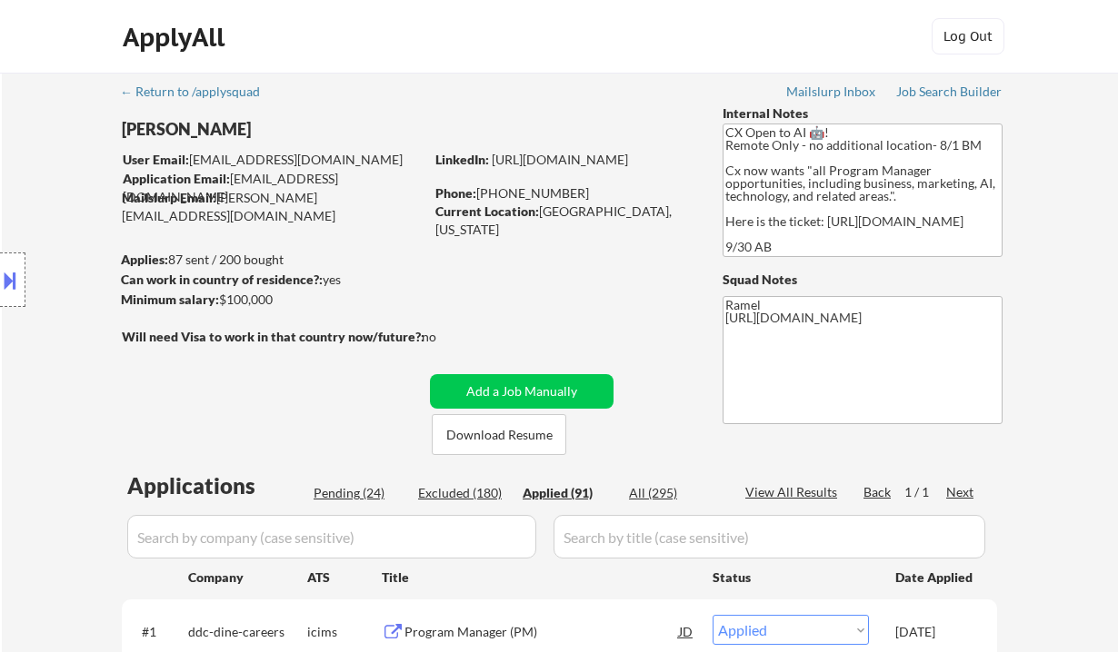
drag, startPoint x: 505, startPoint y: 190, endPoint x: 481, endPoint y: 189, distance: 24.6
click at [481, 189] on div "Phone: [PHONE_NUMBER]" at bounding box center [563, 193] width 257 height 18
click at [480, 194] on div "Phone: [PHONE_NUMBER]" at bounding box center [563, 193] width 257 height 18
drag, startPoint x: 569, startPoint y: 192, endPoint x: 481, endPoint y: 196, distance: 88.3
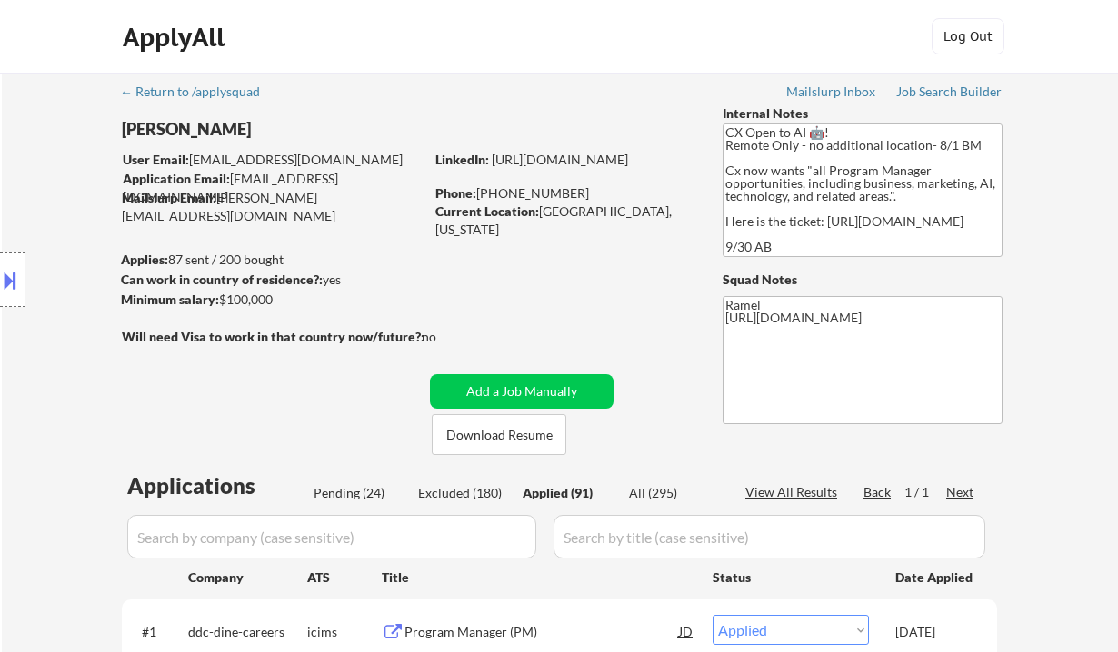
click at [481, 196] on div "Phone: [PHONE_NUMBER]" at bounding box center [563, 193] width 257 height 18
copy div "281) 743-9475"
select select ""applied""
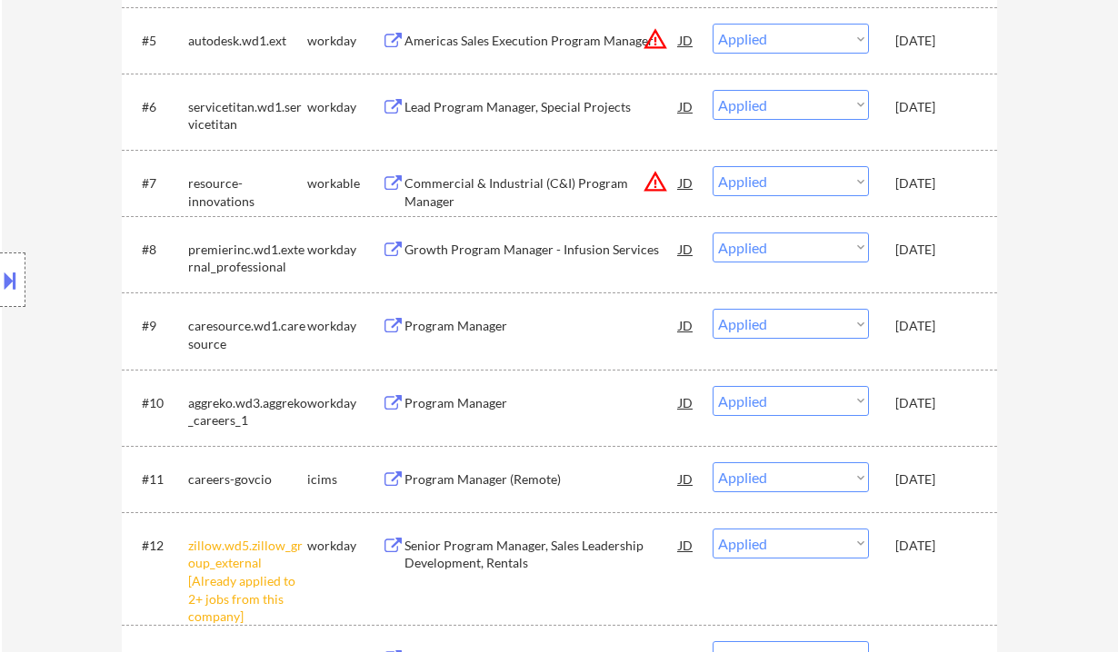
select select ""applied""
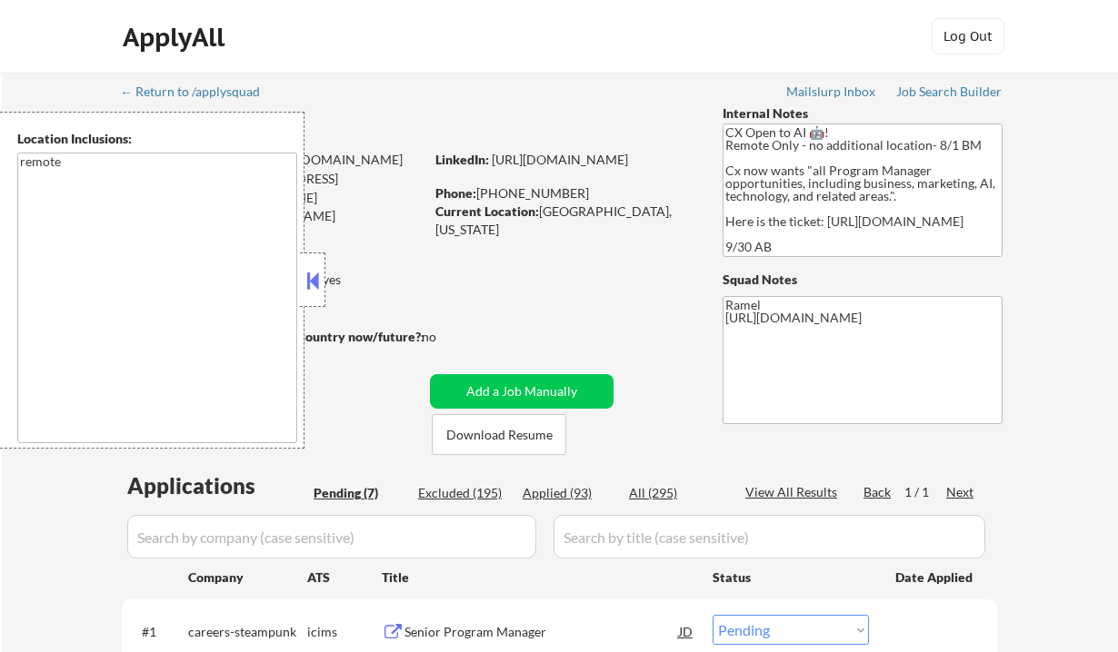
select select ""pending""
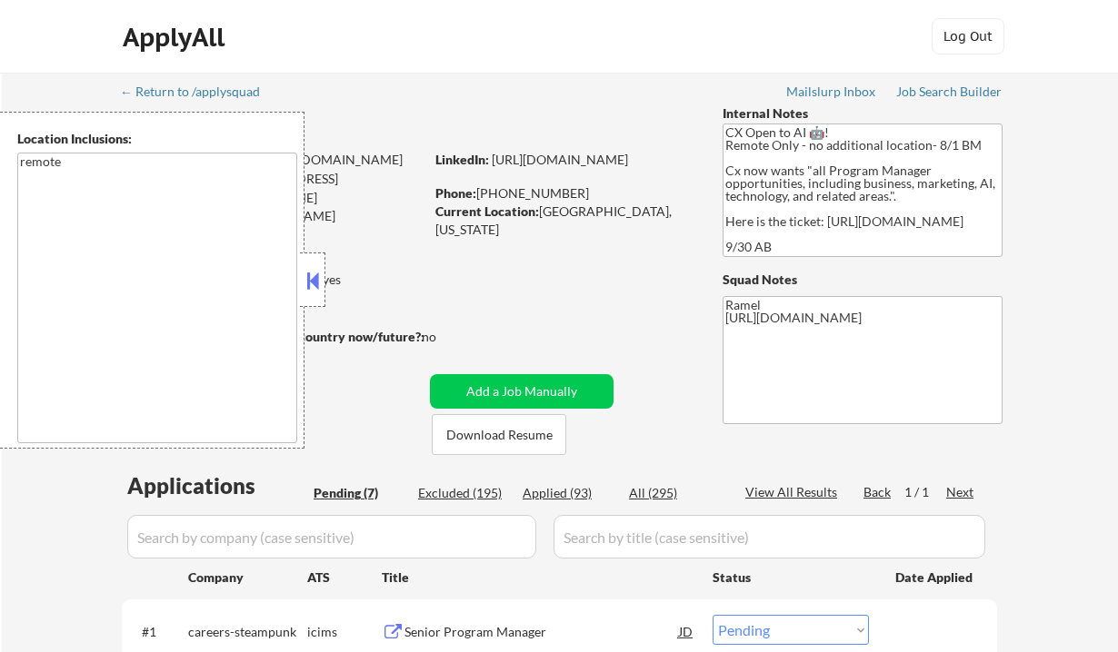
select select ""pending""
click at [316, 284] on button at bounding box center [313, 280] width 20 height 27
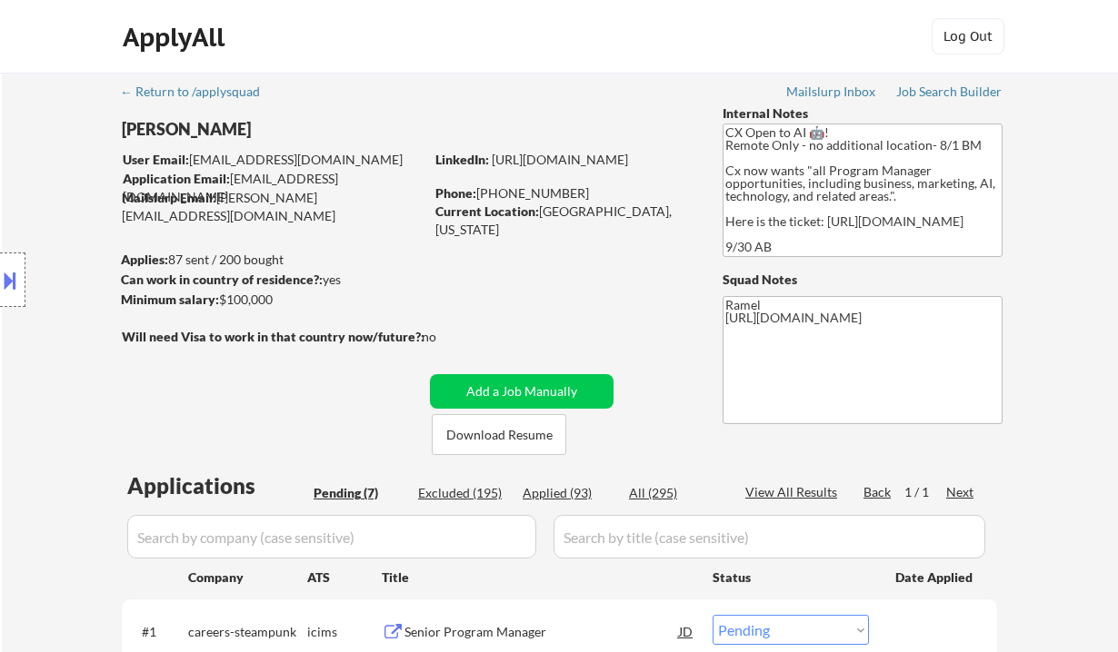
drag, startPoint x: 58, startPoint y: 177, endPoint x: 116, endPoint y: 198, distance: 61.8
click at [58, 177] on div "Location Inclusions: remote" at bounding box center [162, 280] width 325 height 337
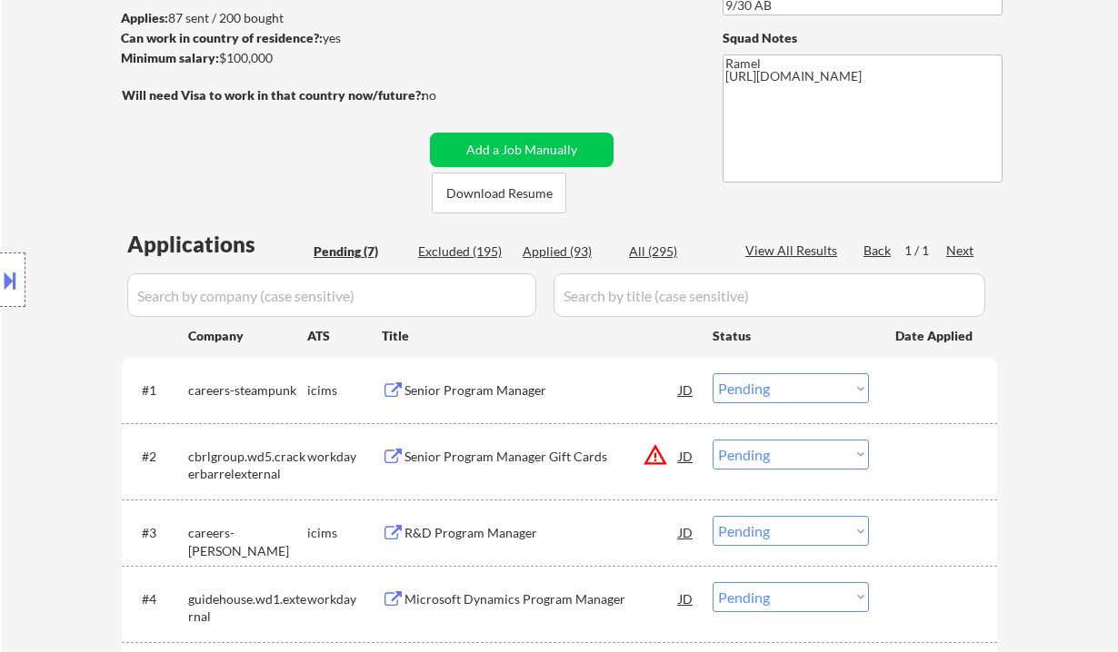
scroll to position [363, 0]
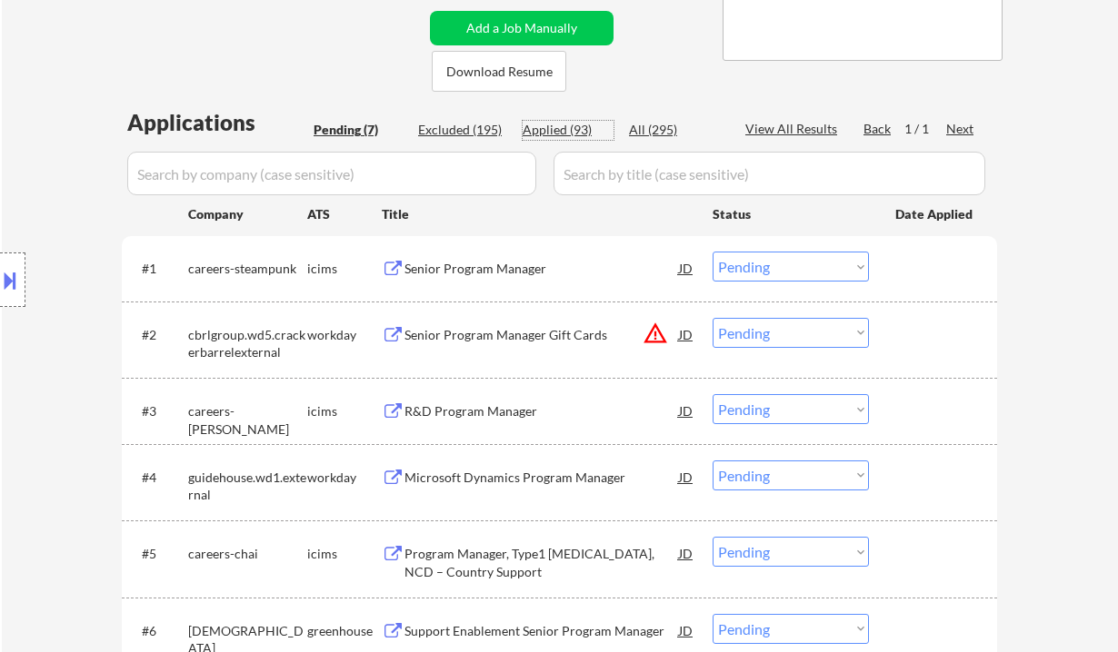
click at [564, 126] on div "Applied (93)" at bounding box center [568, 130] width 91 height 18
select select ""applied""
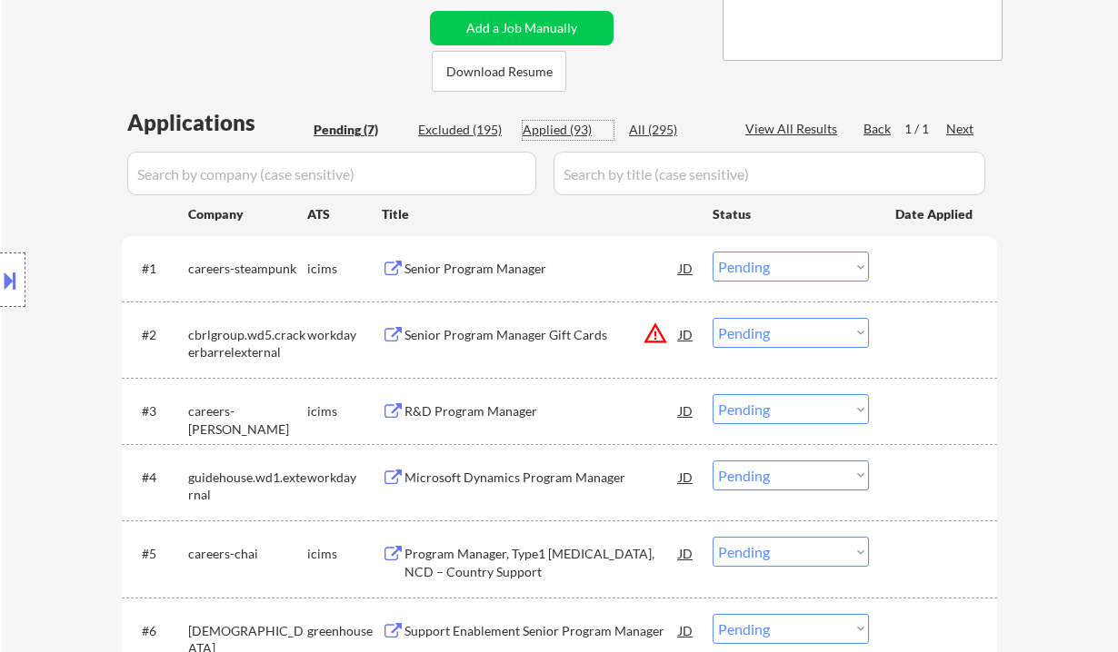
select select ""applied""
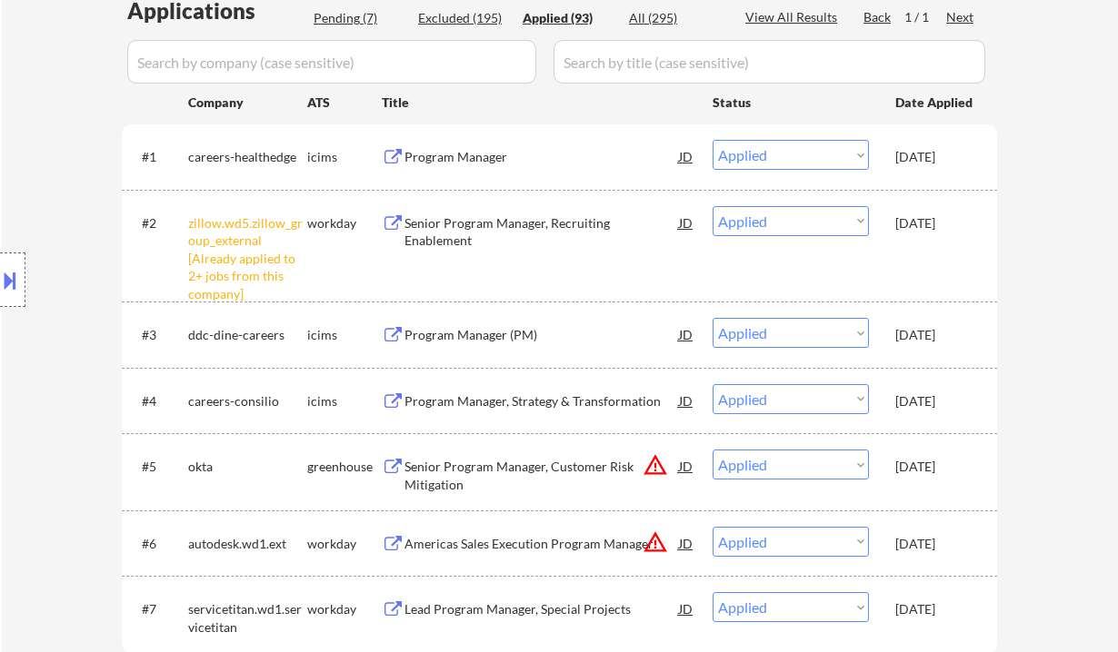
scroll to position [605, 0]
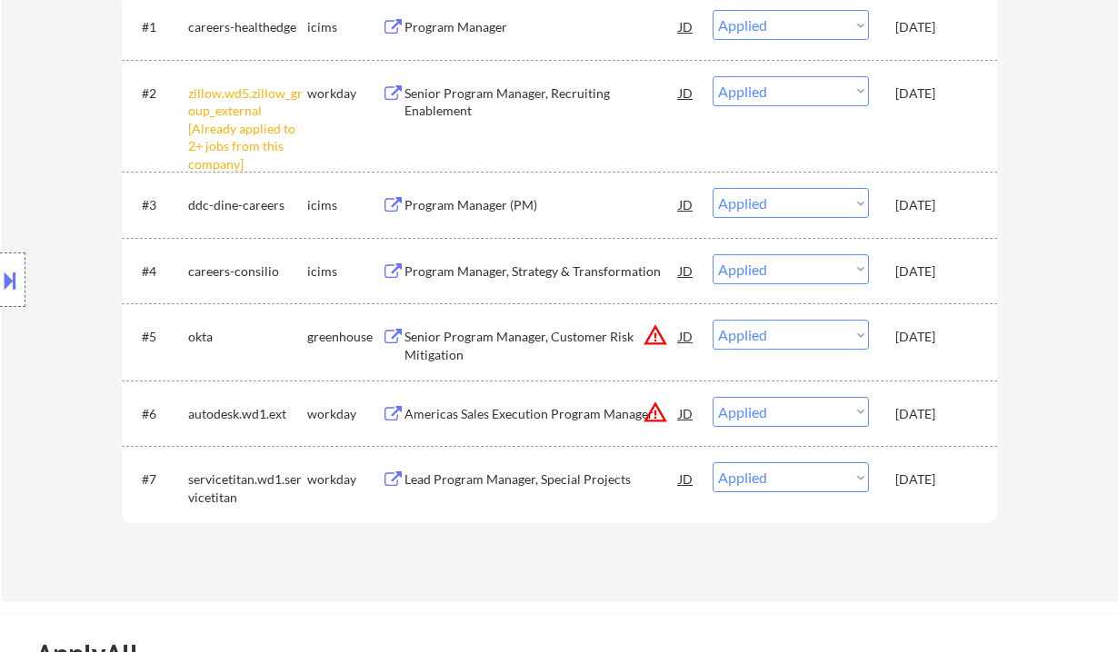
select select ""applied""
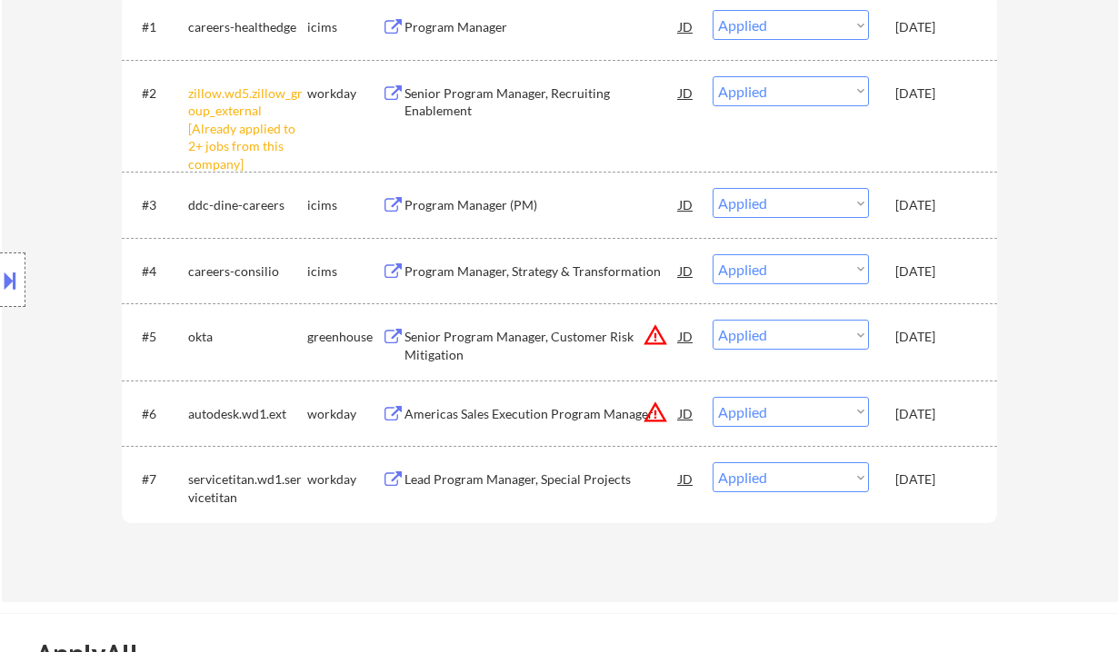
select select ""applied""
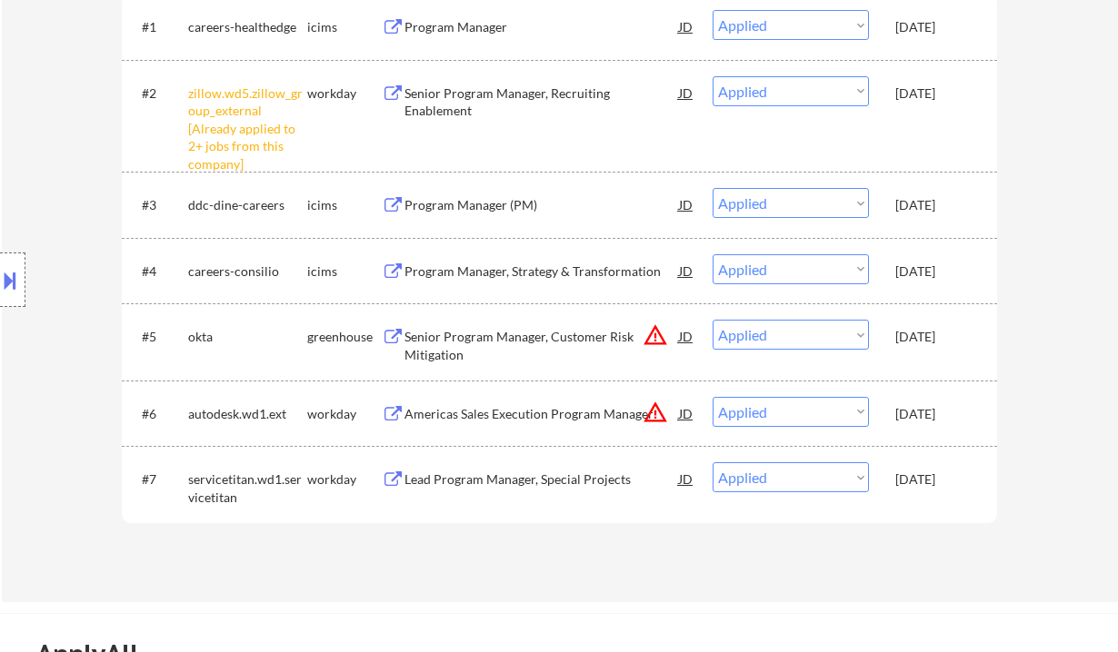
select select ""applied""
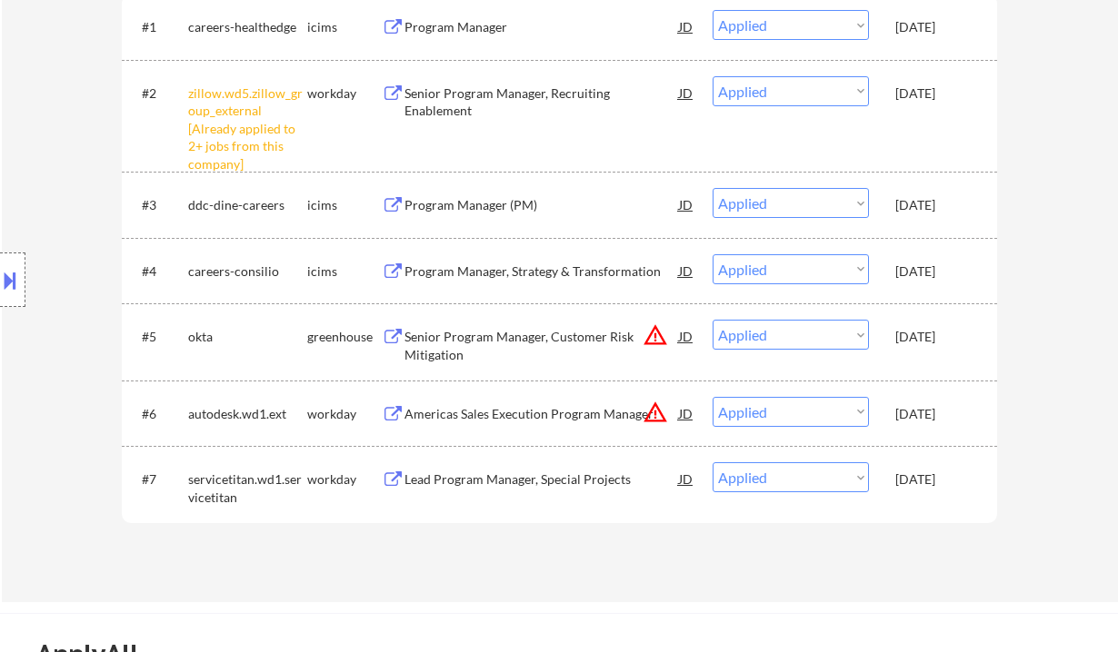
select select ""applied""
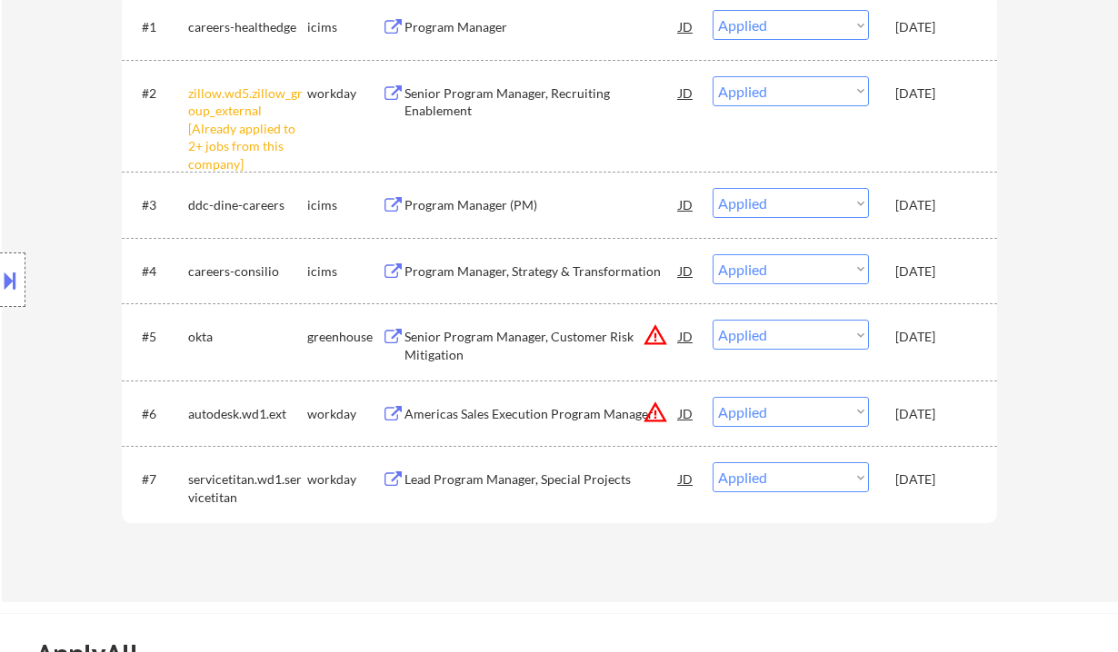
select select ""applied""
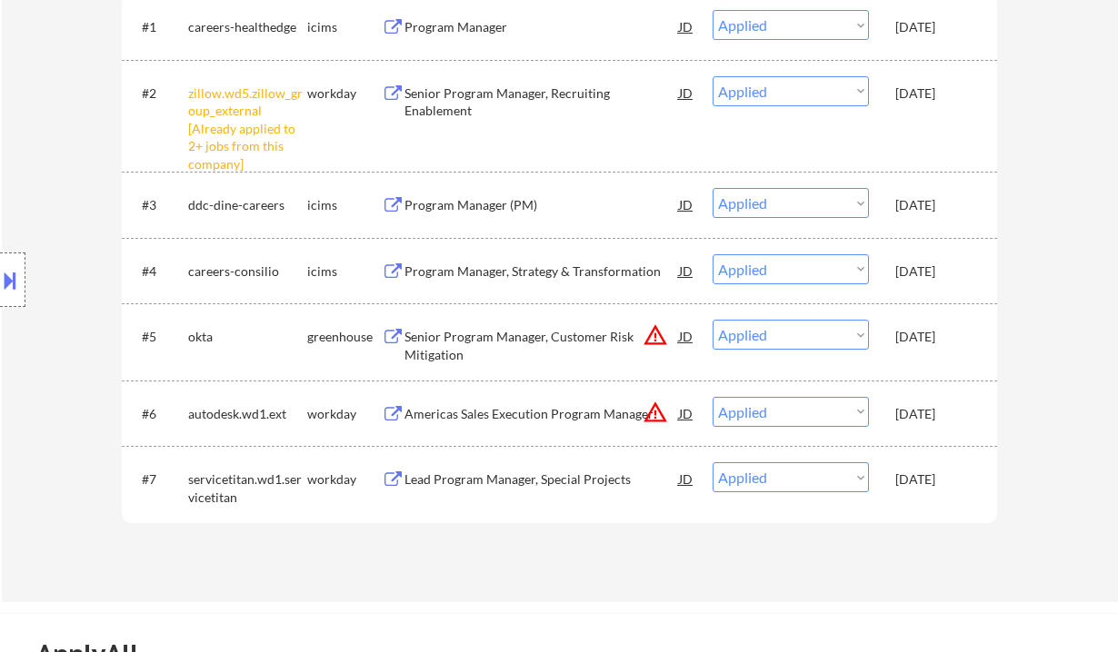
select select ""applied""
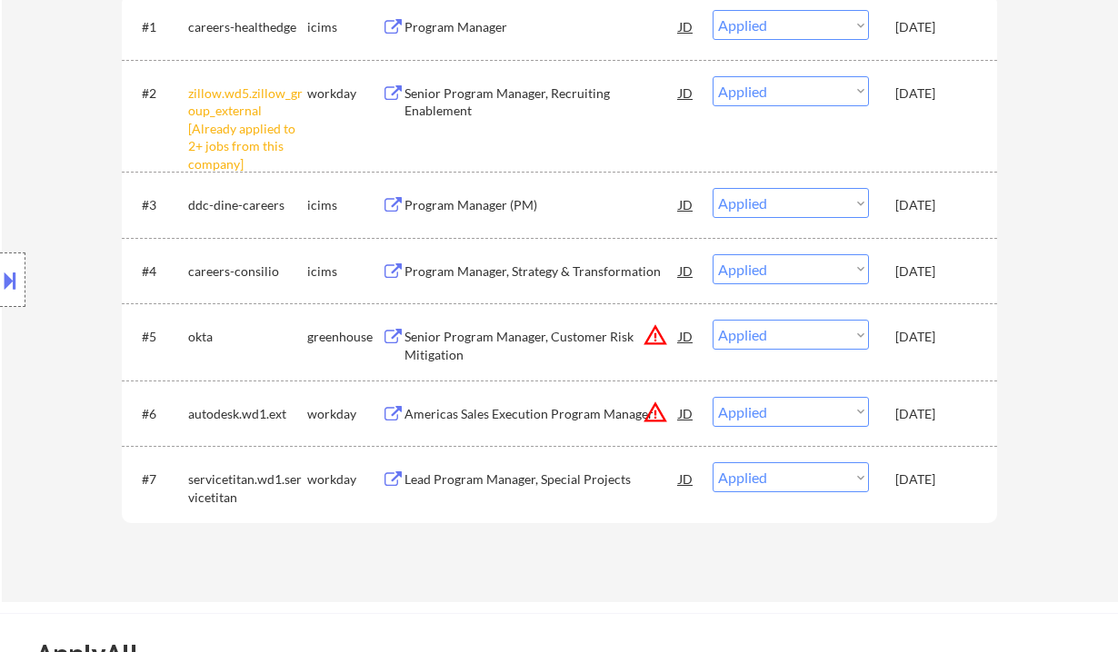
select select ""applied""
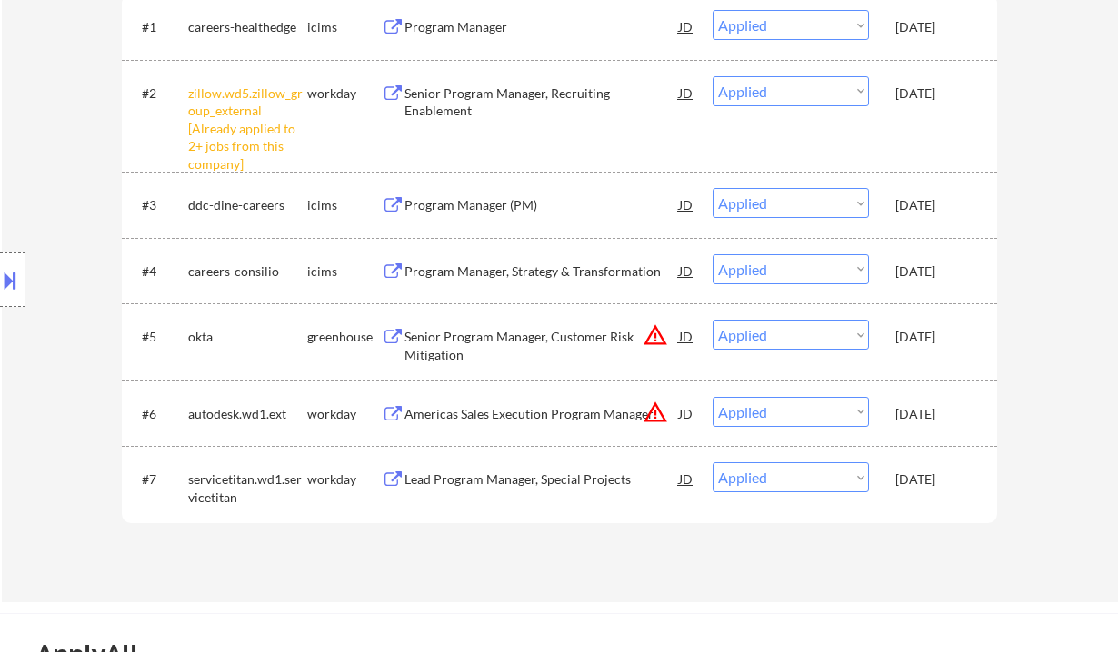
select select ""applied""
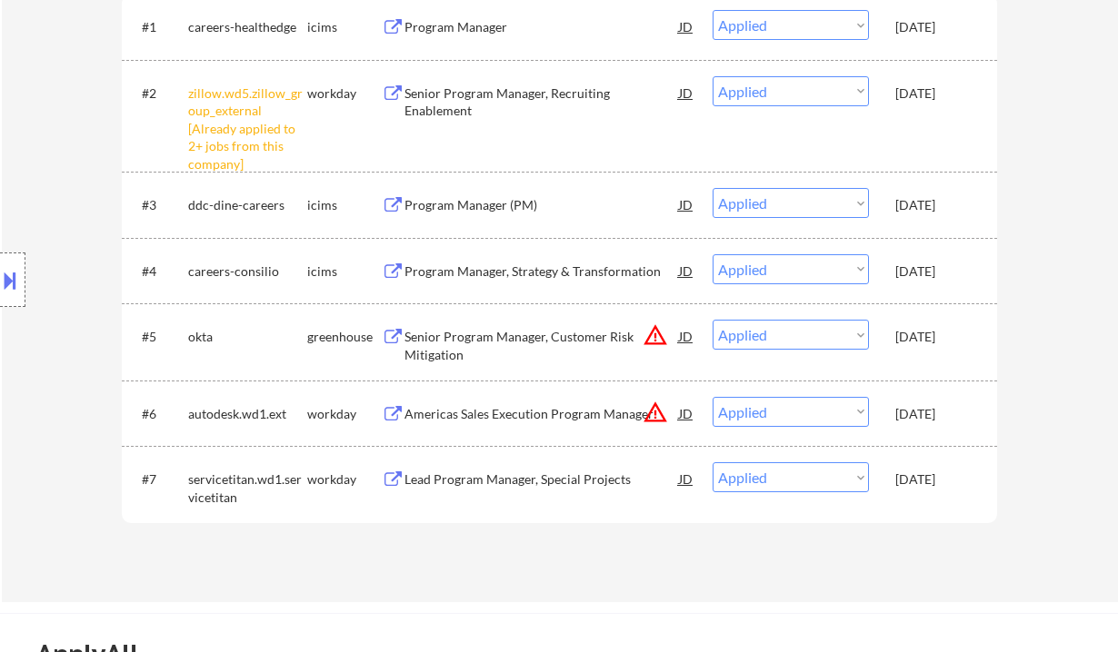
select select ""applied""
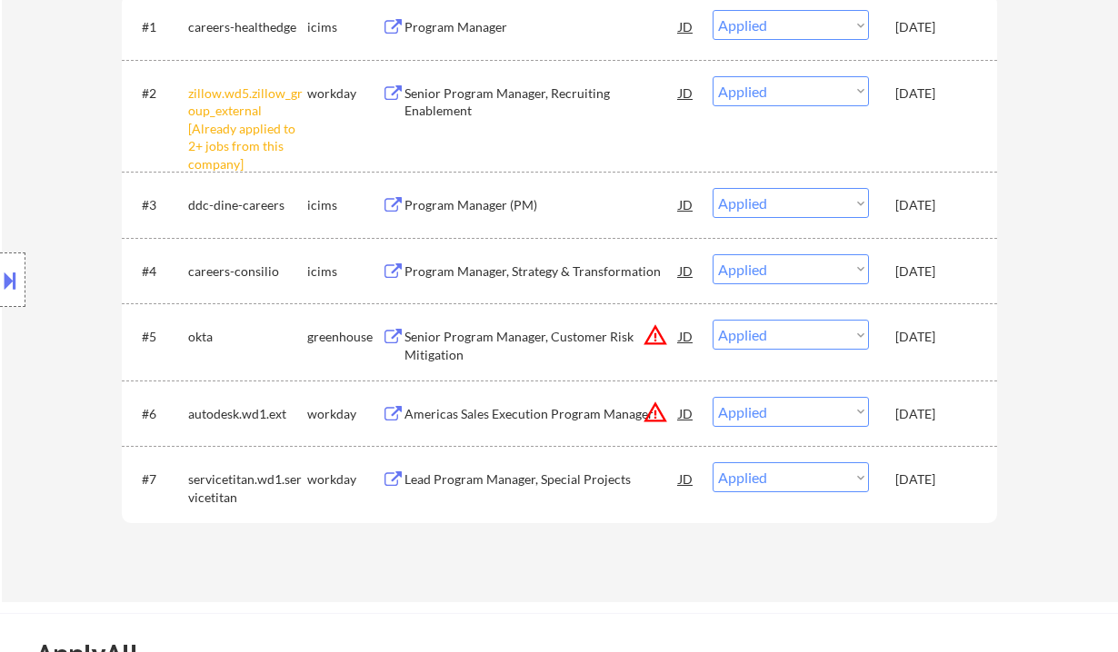
select select ""applied""
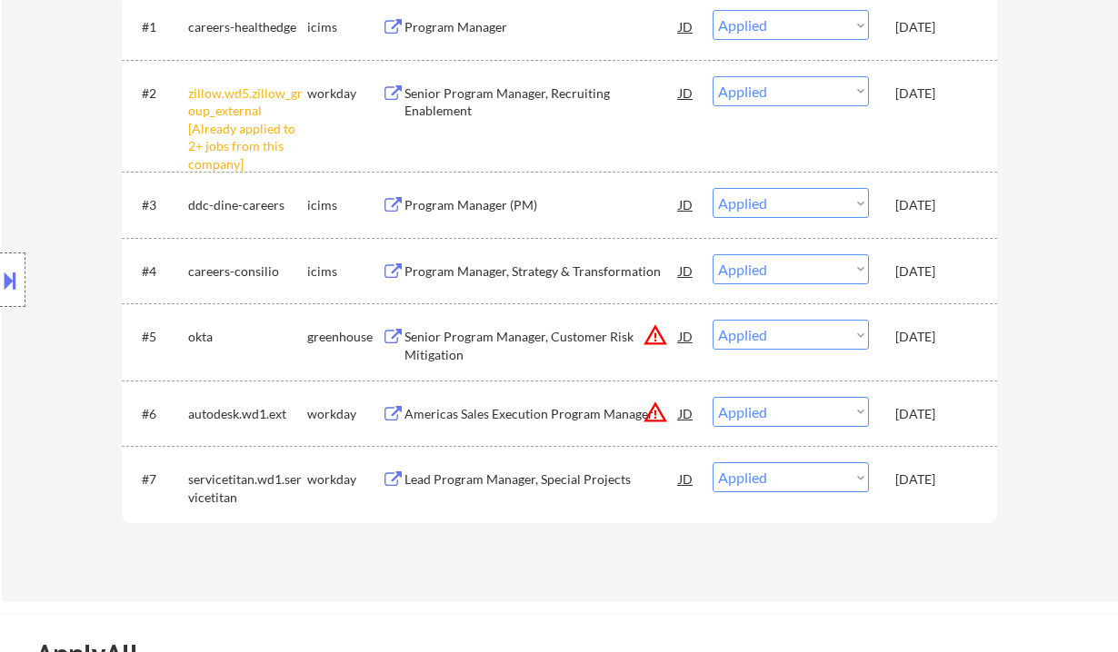
select select ""applied""
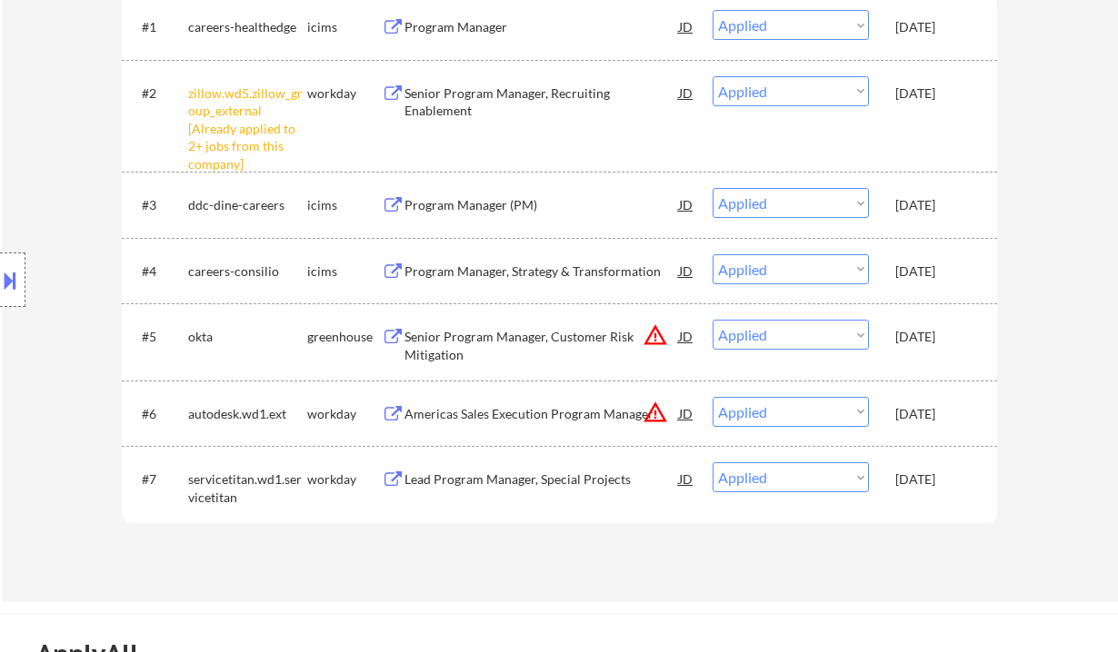
select select ""applied""
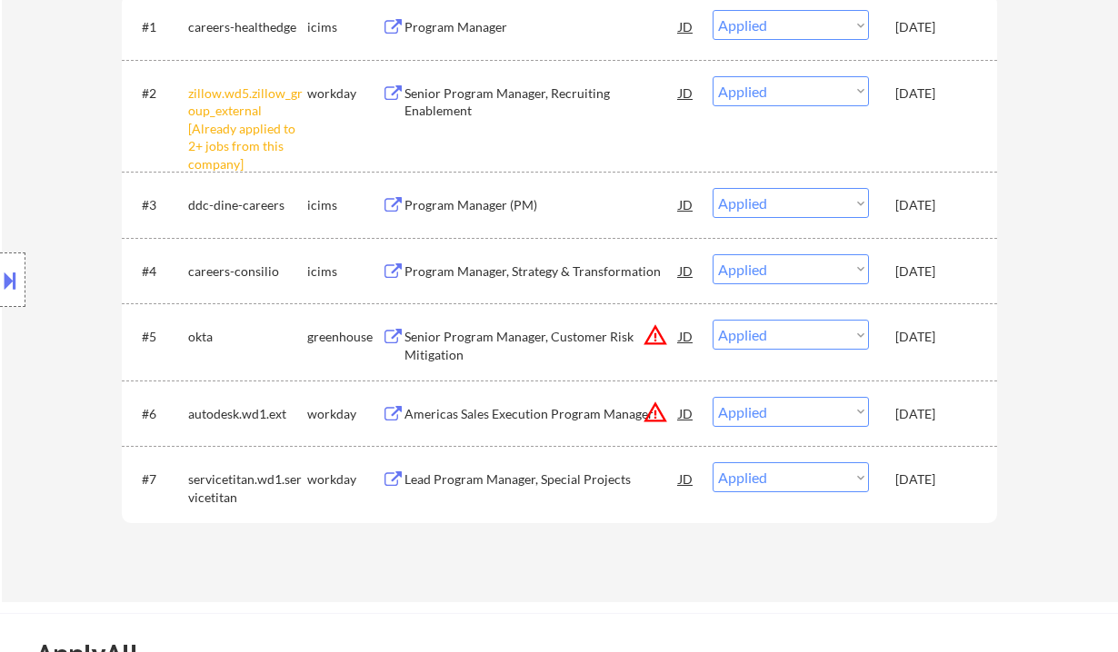
select select ""applied""
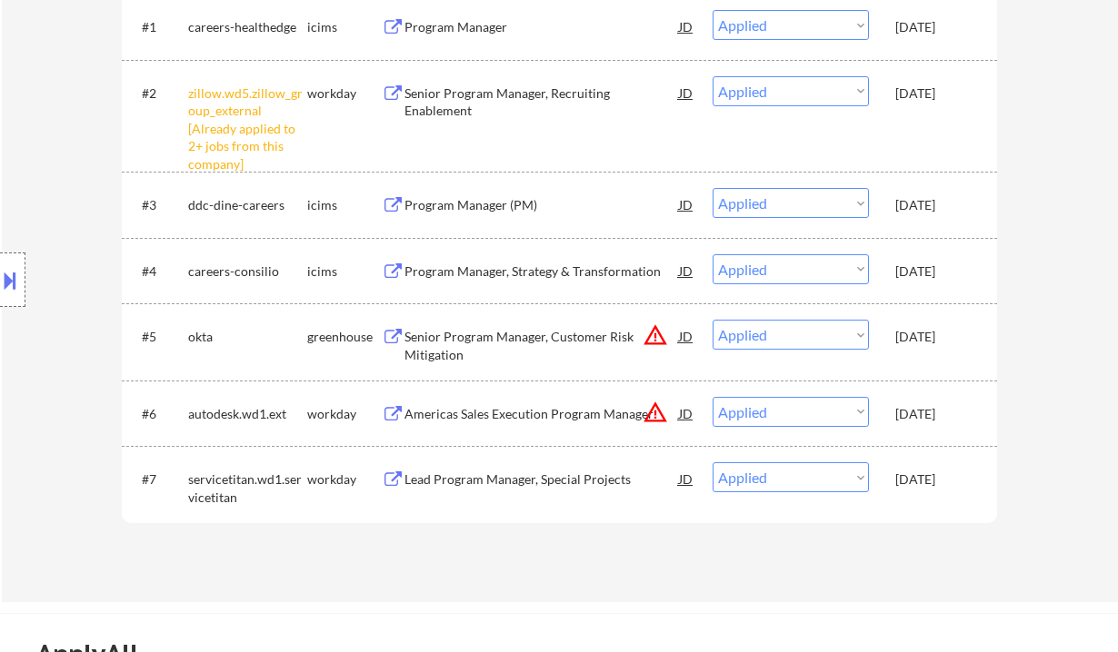
select select ""applied""
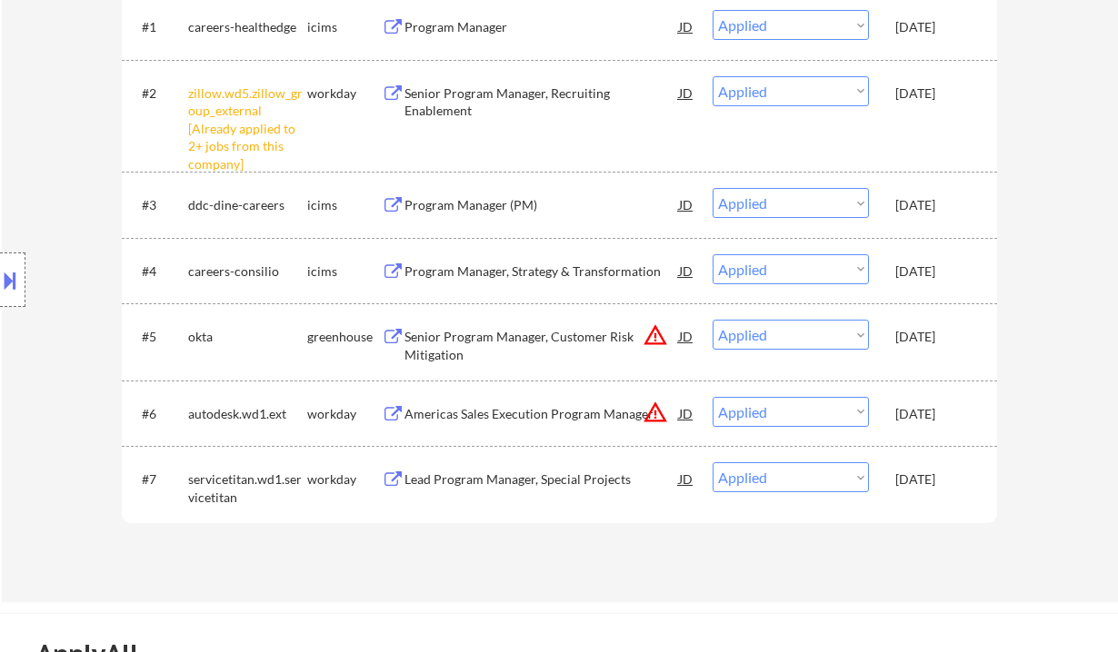
select select ""applied""
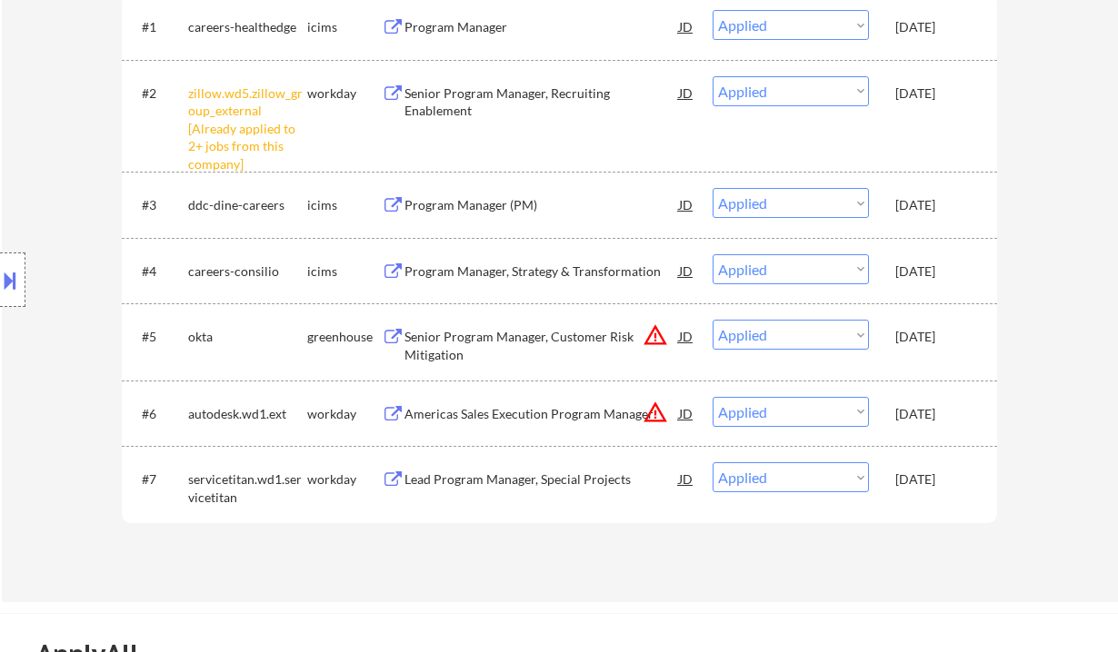
select select ""applied""
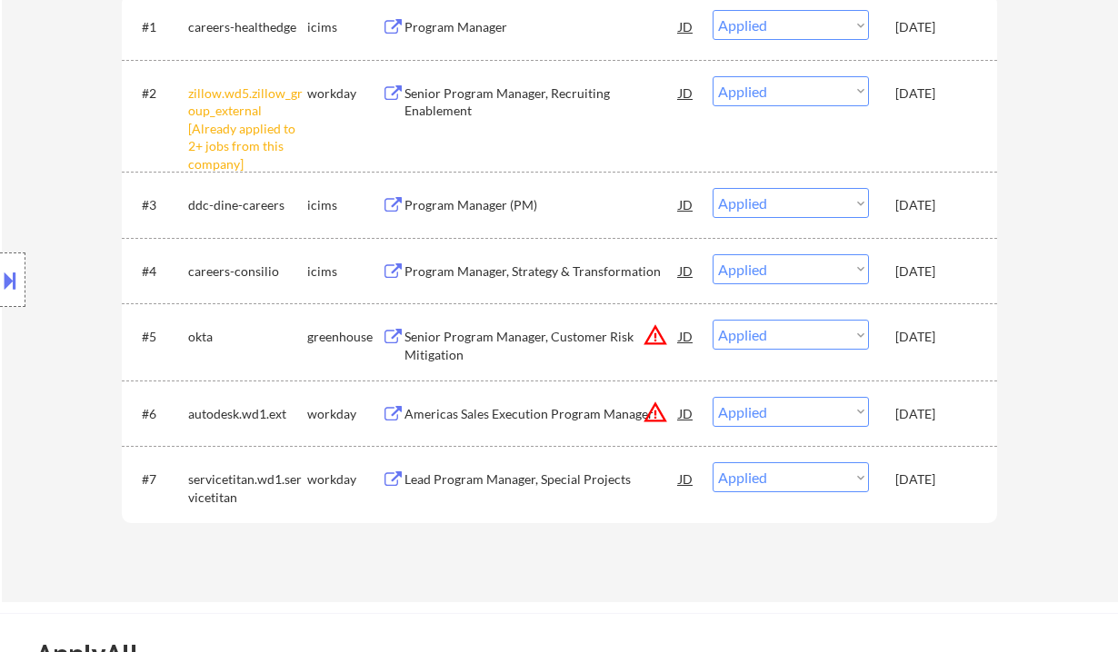
select select ""applied""
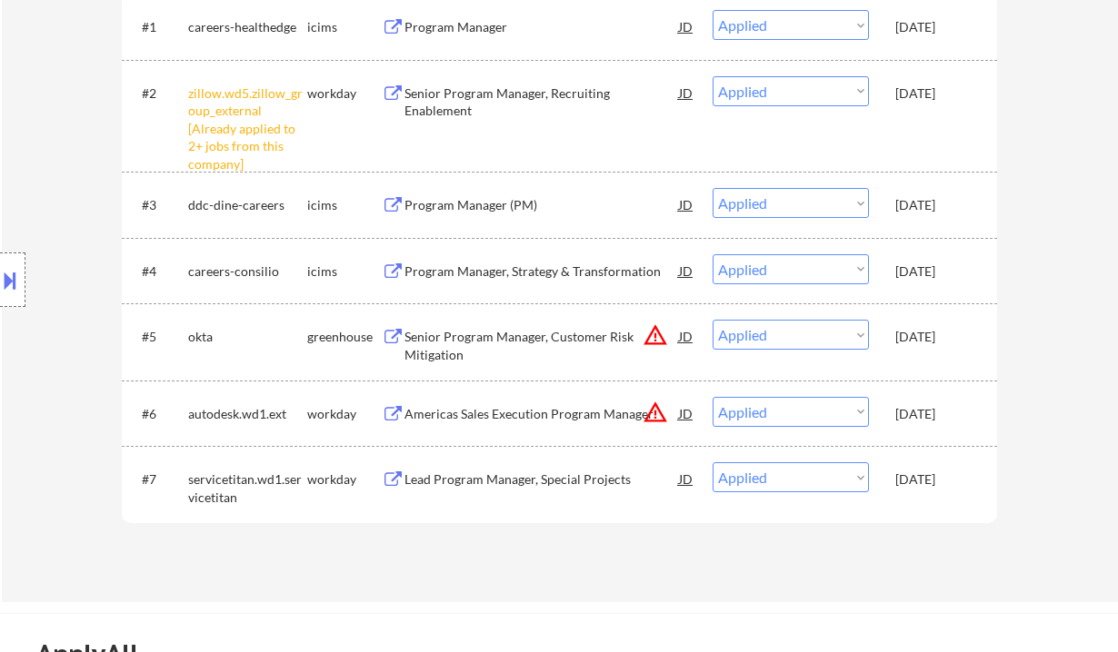
select select ""applied""
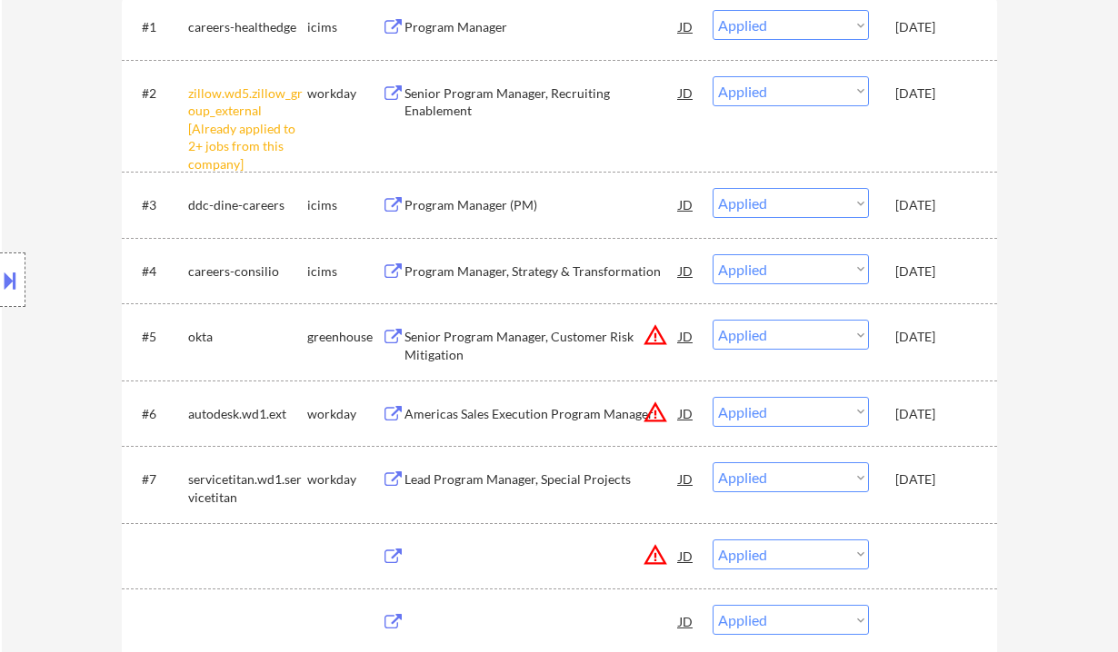
scroll to position [0, 0]
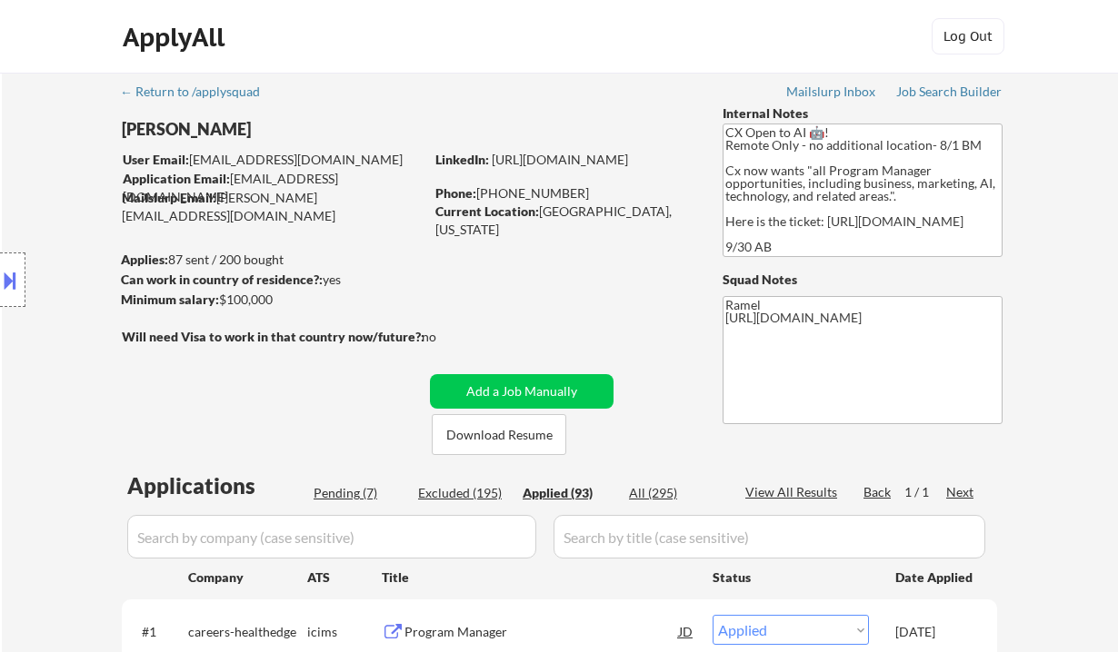
click at [343, 486] on div "Pending (7)" at bounding box center [359, 493] width 91 height 18
select select ""pending""
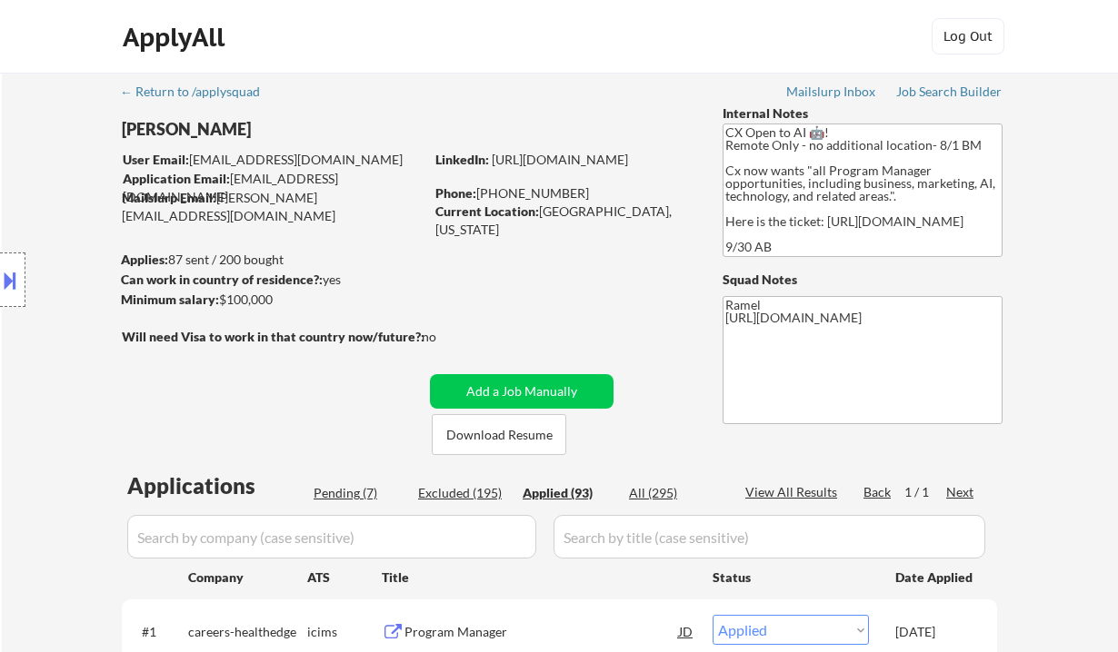
select select ""pending""
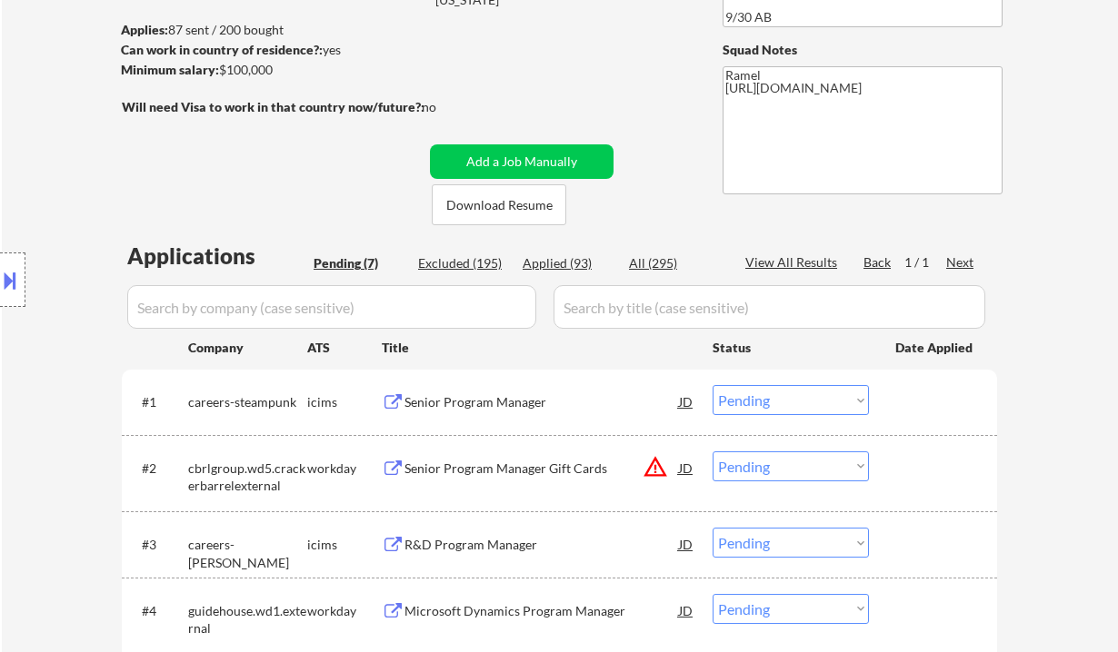
scroll to position [242, 0]
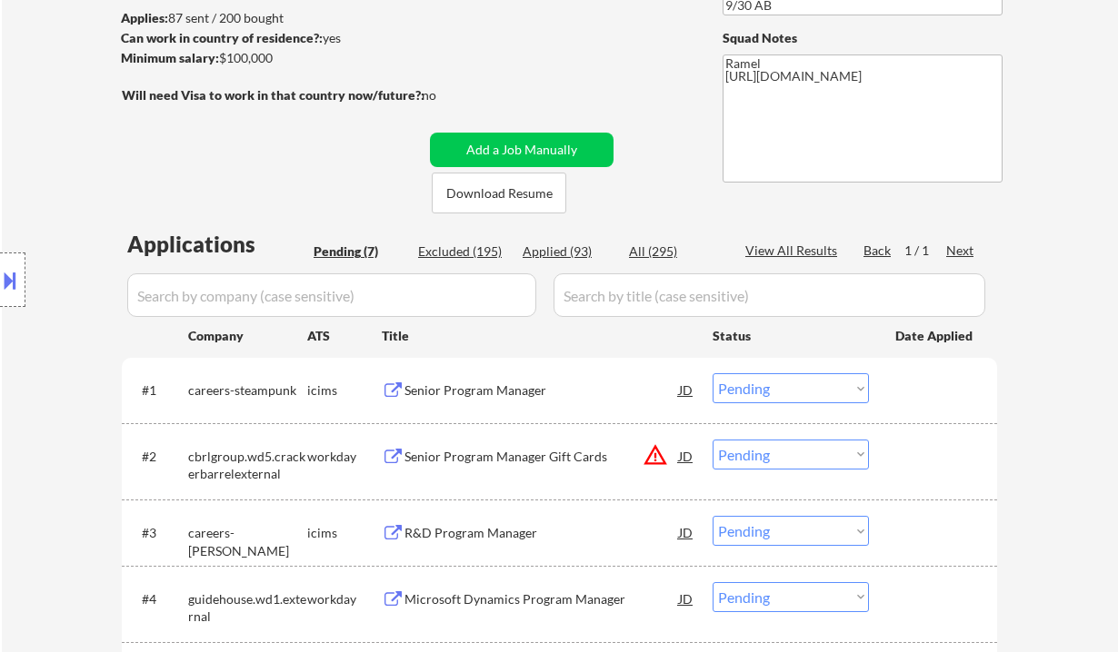
click at [340, 248] on div "Pending (7)" at bounding box center [359, 252] width 91 height 18
drag, startPoint x: 801, startPoint y: 386, endPoint x: 808, endPoint y: 399, distance: 14.7
click at [801, 386] on select "Choose an option... Pending Applied Excluded (Questions) Excluded (Expired) Exc…" at bounding box center [790, 388] width 156 height 30
click at [712, 373] on select "Choose an option... Pending Applied Excluded (Questions) Excluded (Expired) Exc…" at bounding box center [790, 388] width 156 height 30
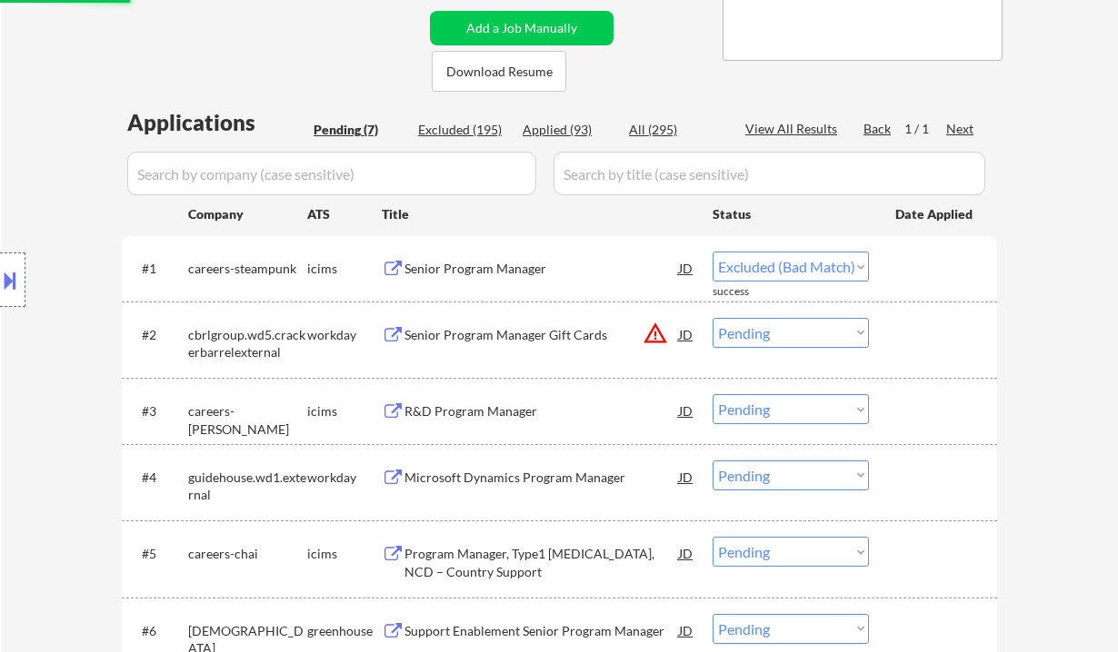
scroll to position [484, 0]
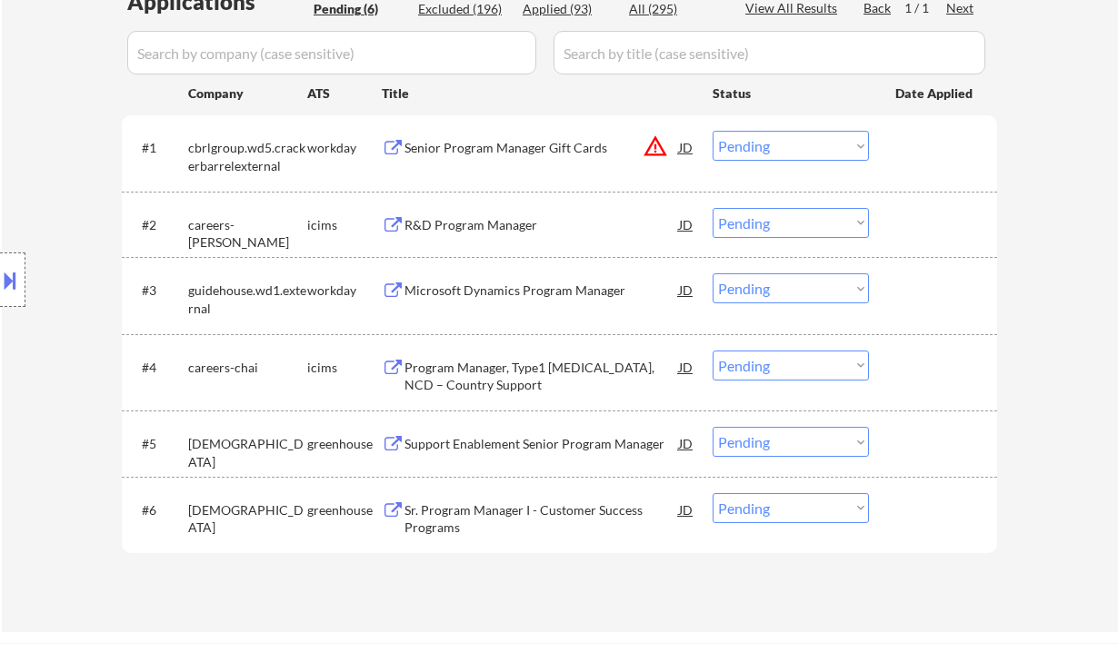
click at [512, 151] on div "Senior Program Manager Gift Cards" at bounding box center [541, 148] width 274 height 18
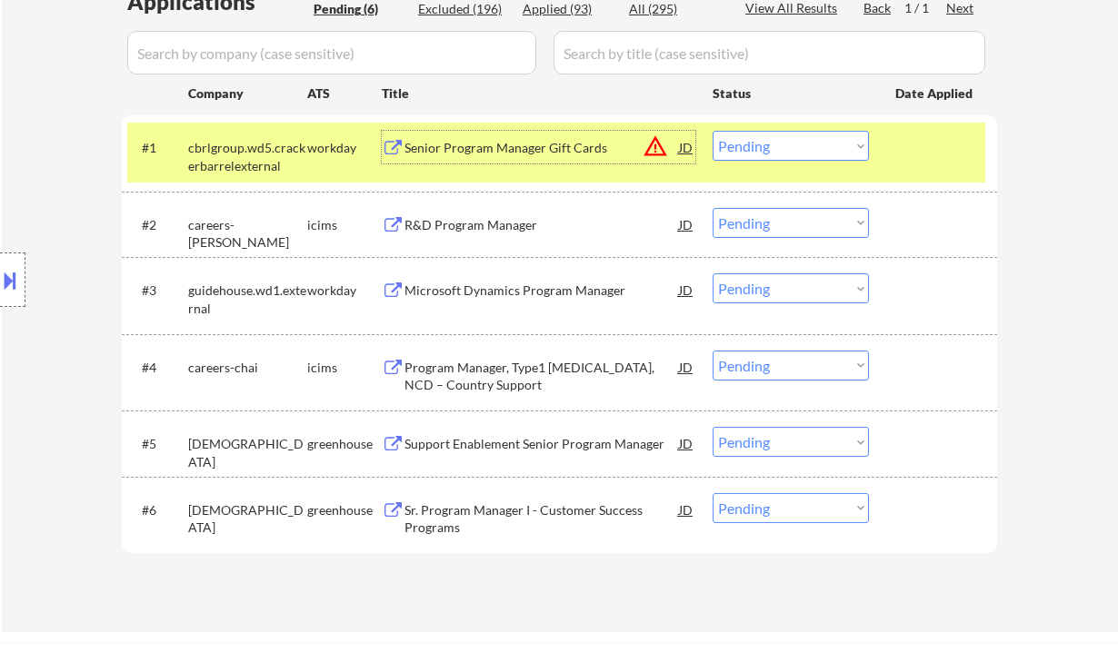
click at [749, 151] on select "Choose an option... Pending Applied Excluded (Questions) Excluded (Expired) Exc…" at bounding box center [790, 146] width 156 height 30
click at [712, 131] on select "Choose an option... Pending Applied Excluded (Questions) Excluded (Expired) Exc…" at bounding box center [790, 146] width 156 height 30
click at [500, 221] on div "R&D Program Manager" at bounding box center [541, 225] width 274 height 18
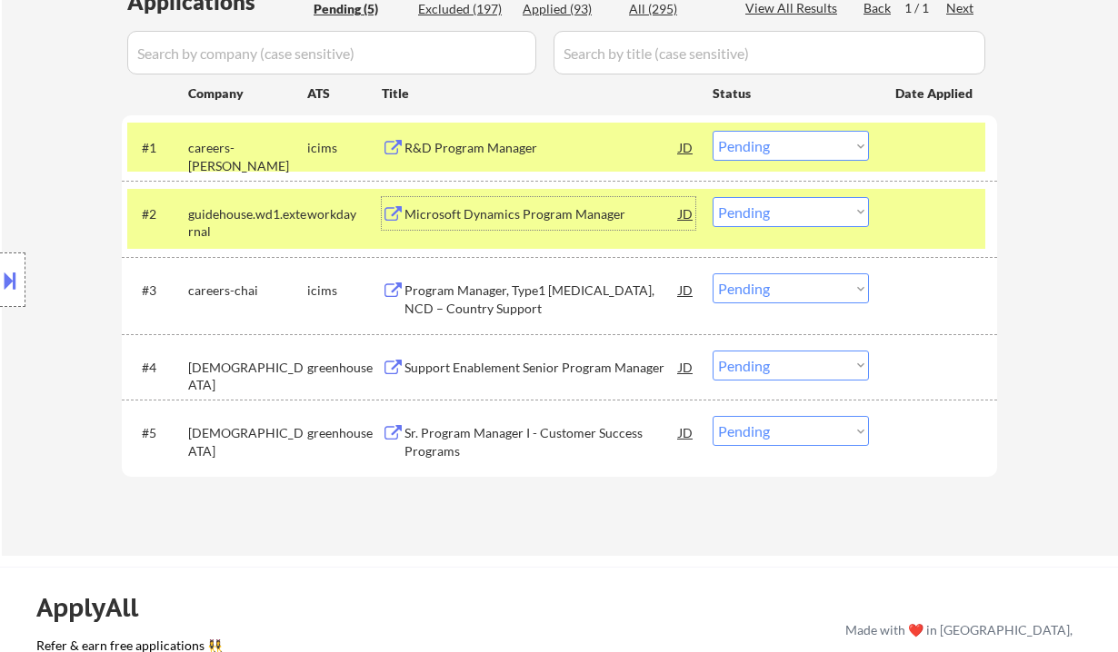
click at [685, 146] on div "JD" at bounding box center [686, 147] width 18 height 33
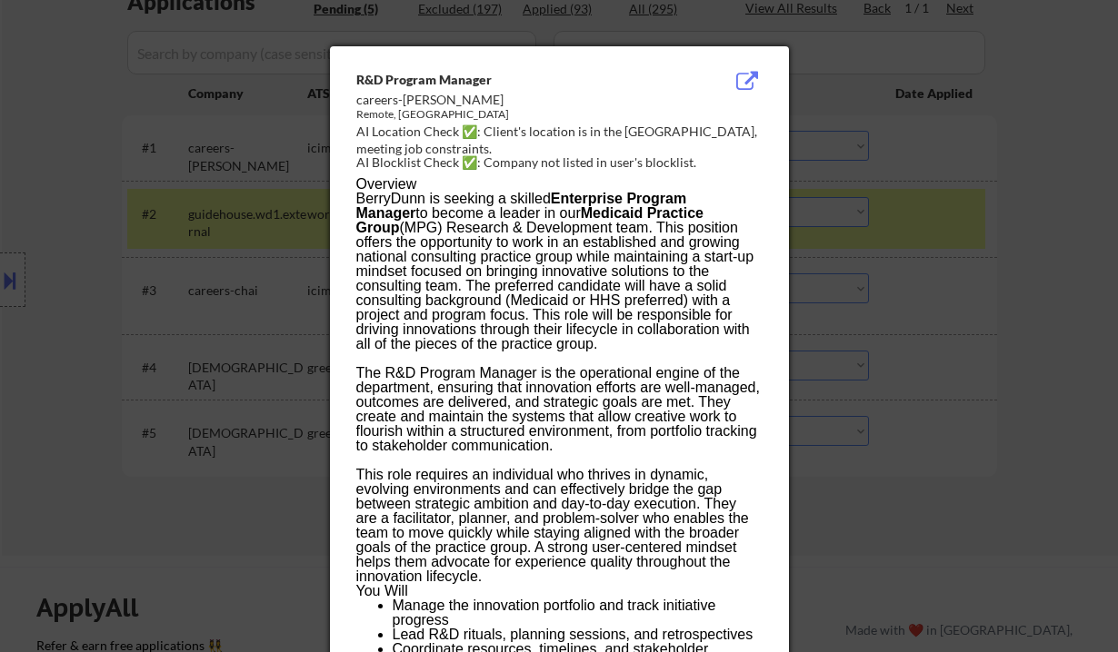
click at [970, 234] on div at bounding box center [559, 326] width 1118 height 652
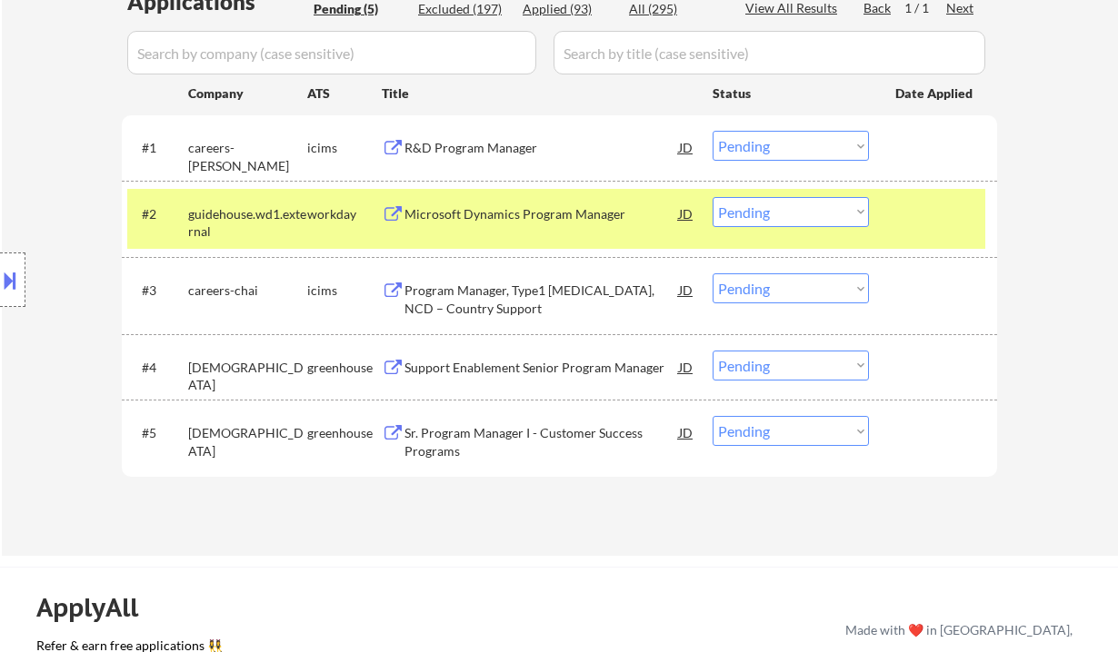
click at [789, 146] on select "Choose an option... Pending Applied Excluded (Questions) Excluded (Expired) Exc…" at bounding box center [790, 146] width 156 height 30
click at [712, 131] on select "Choose an option... Pending Applied Excluded (Questions) Excluded (Expired) Exc…" at bounding box center [790, 146] width 156 height 30
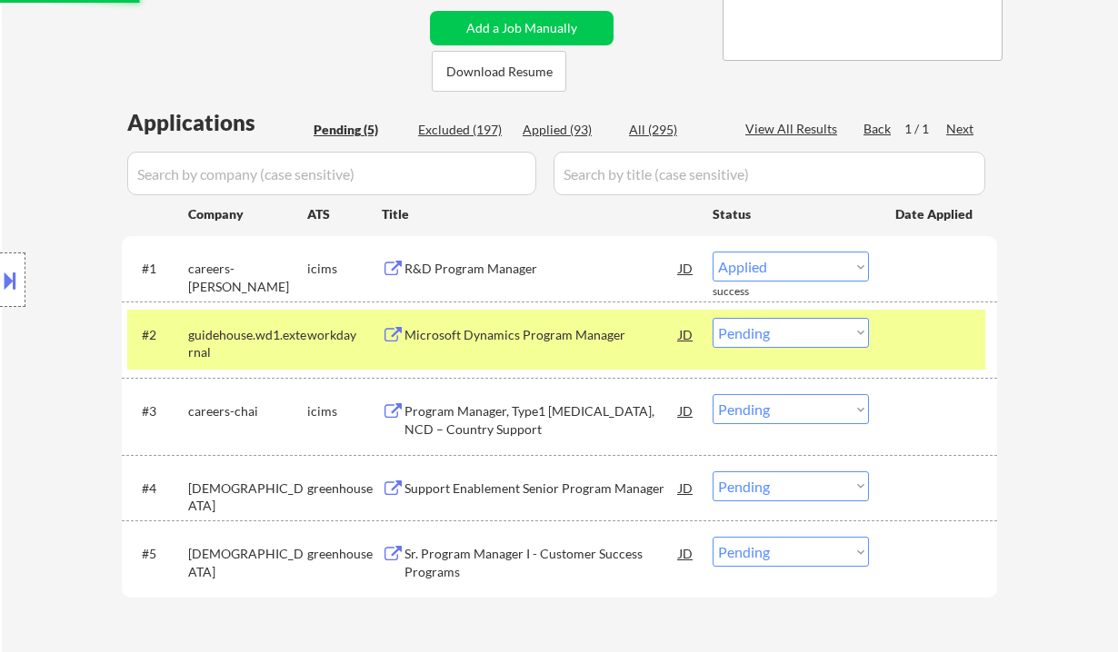
select select ""pending""
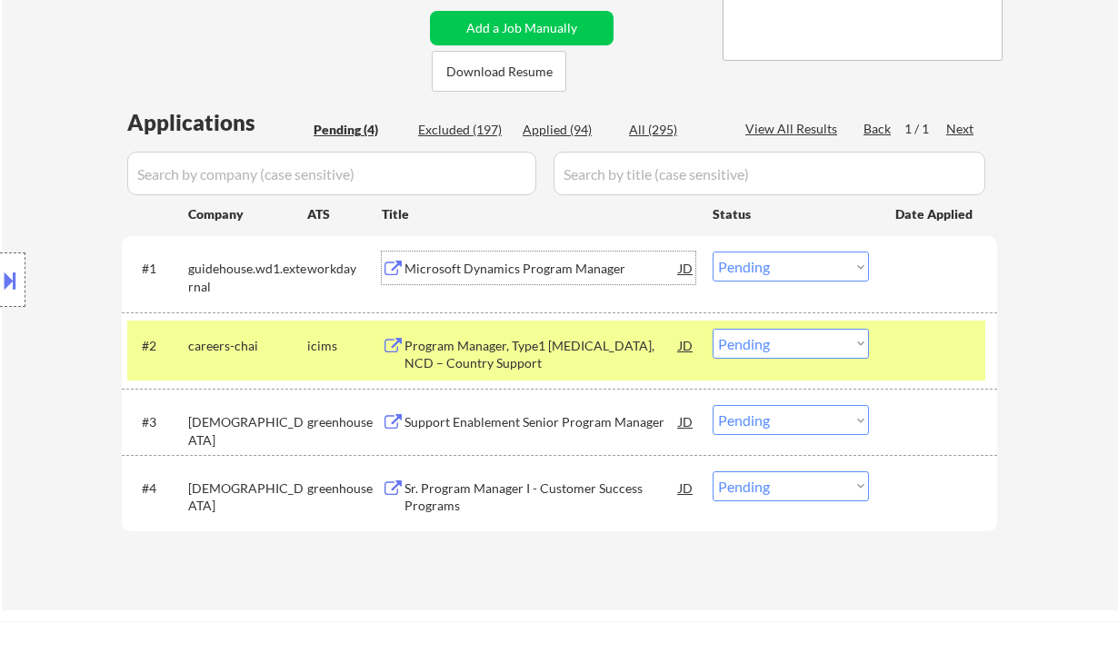
click at [557, 271] on div "Microsoft Dynamics Program Manager" at bounding box center [541, 269] width 274 height 18
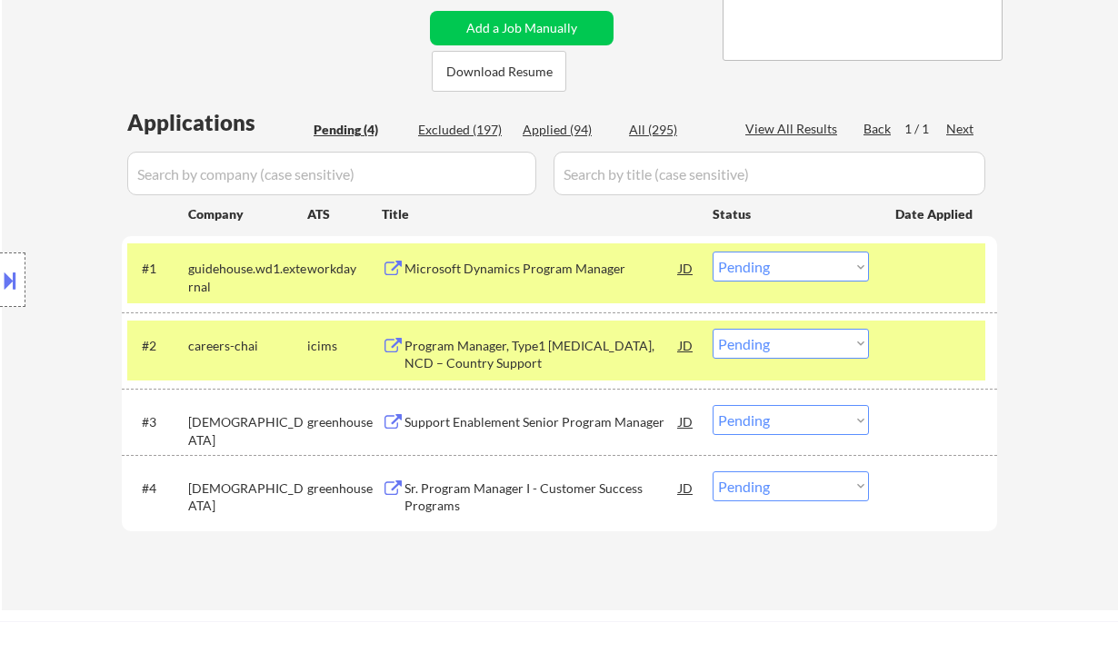
click at [464, 592] on div "← Return to /applysquad Mailslurp Inbox Job Search Builder Deedee Aneto User Em…" at bounding box center [559, 152] width 907 height 887
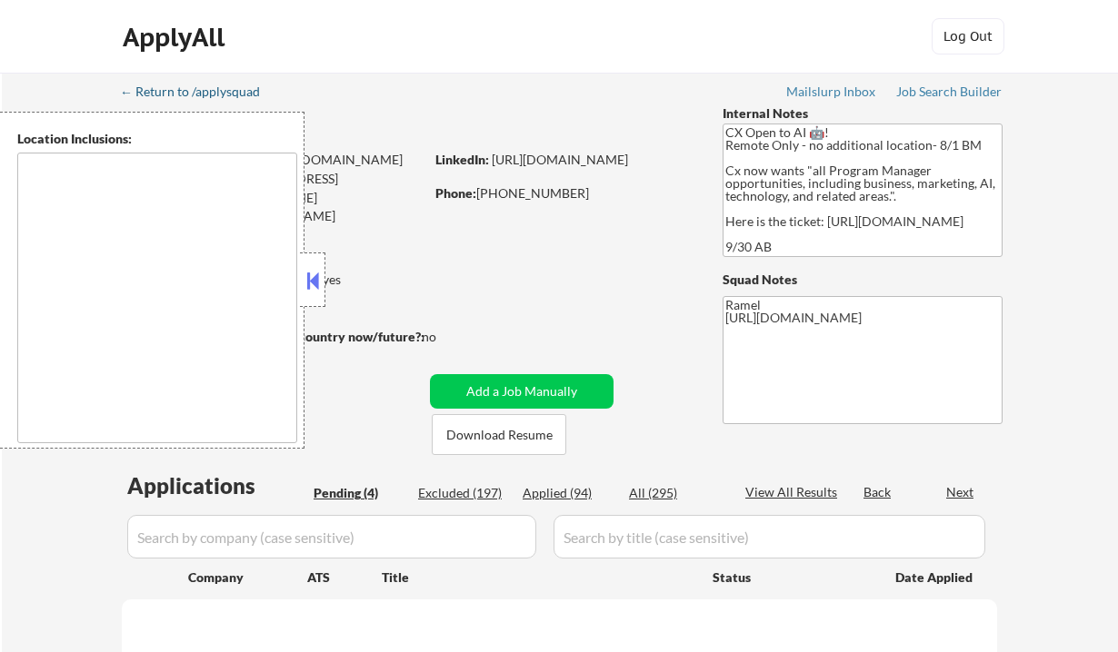
select select ""pending""
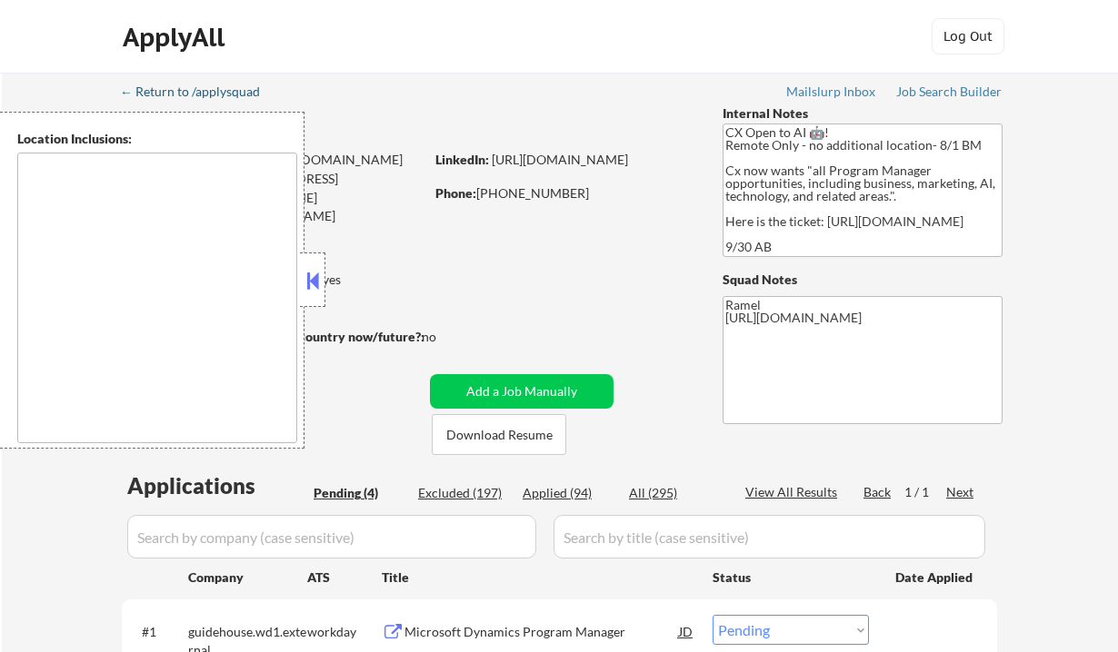
type textarea "remote"
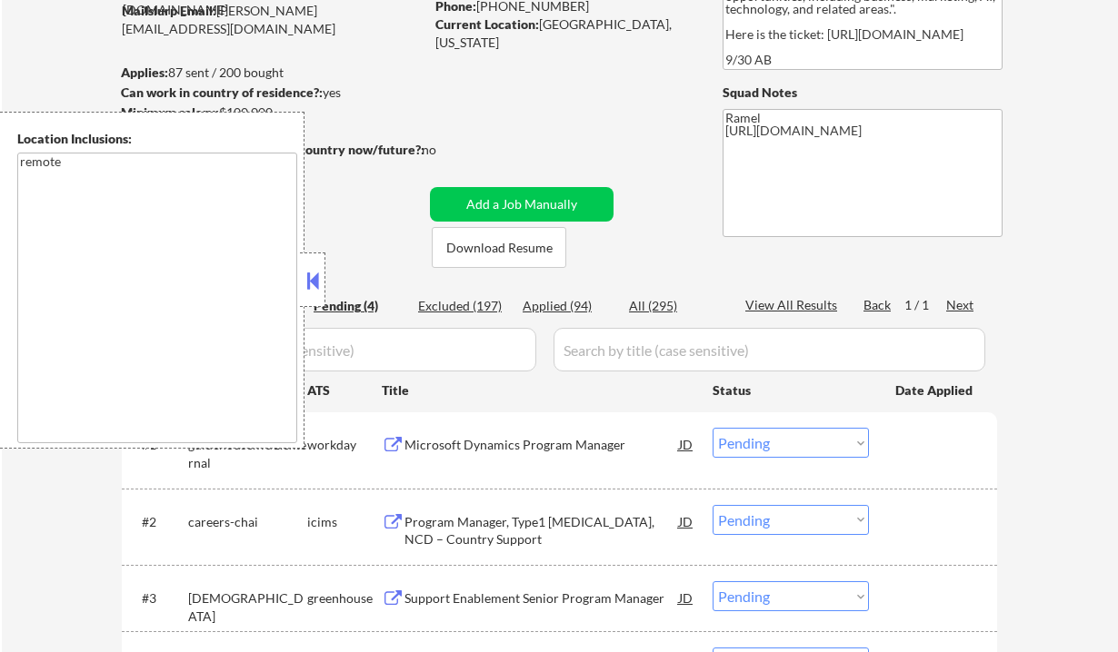
scroll to position [242, 0]
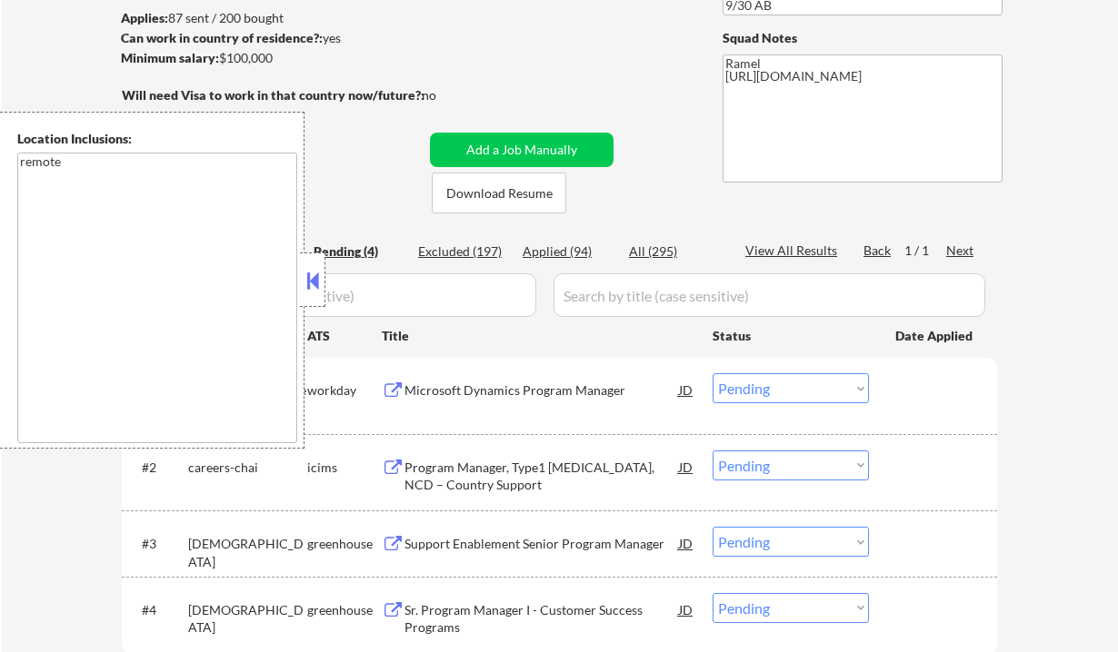
click at [312, 286] on button at bounding box center [313, 280] width 20 height 27
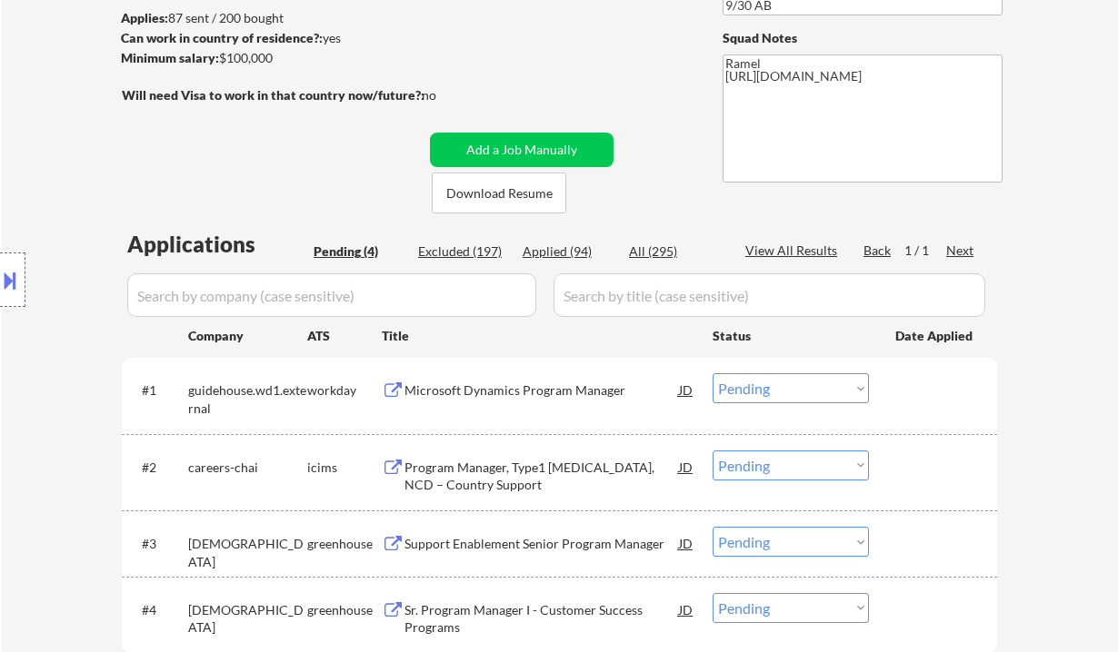
click at [563, 245] on div "Applied (94)" at bounding box center [568, 252] width 91 height 18
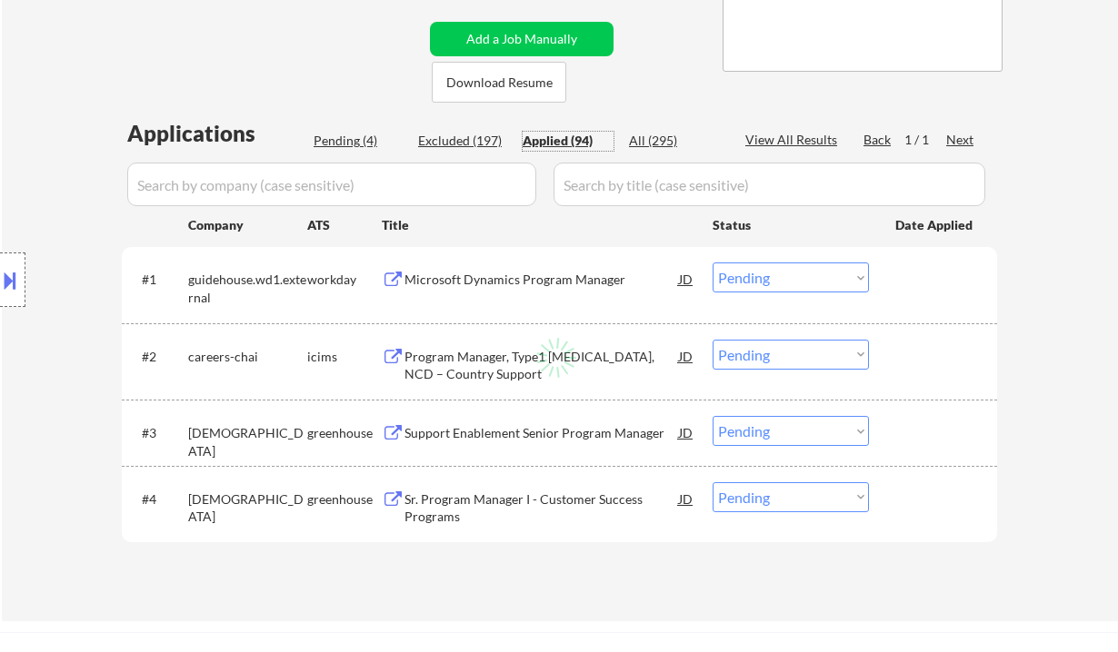
scroll to position [363, 0]
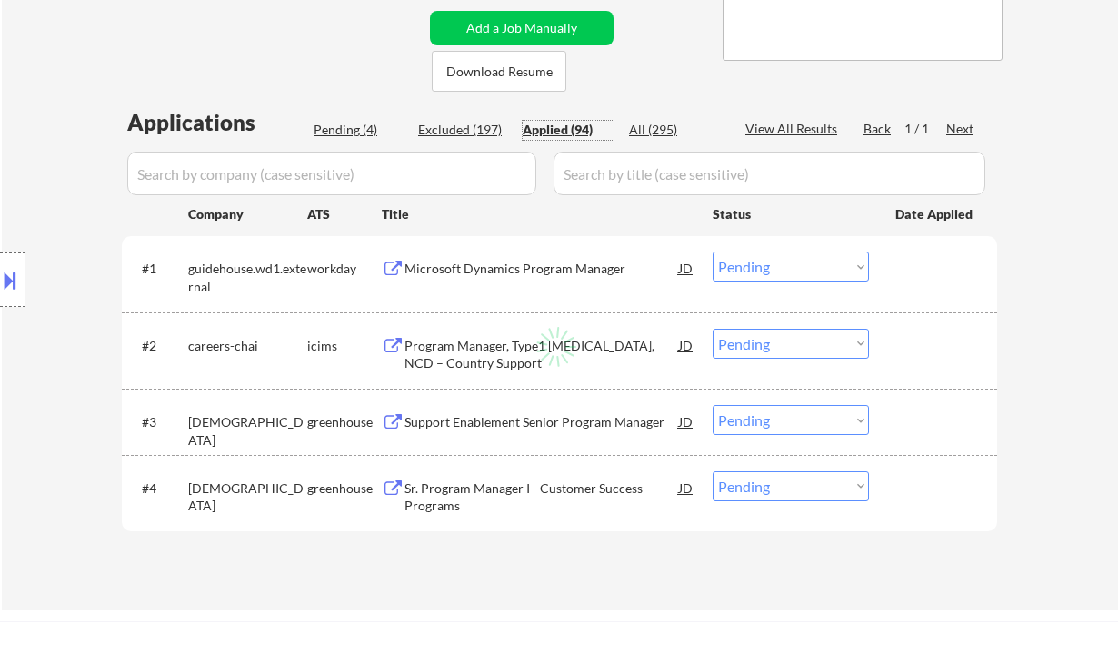
select select ""applied""
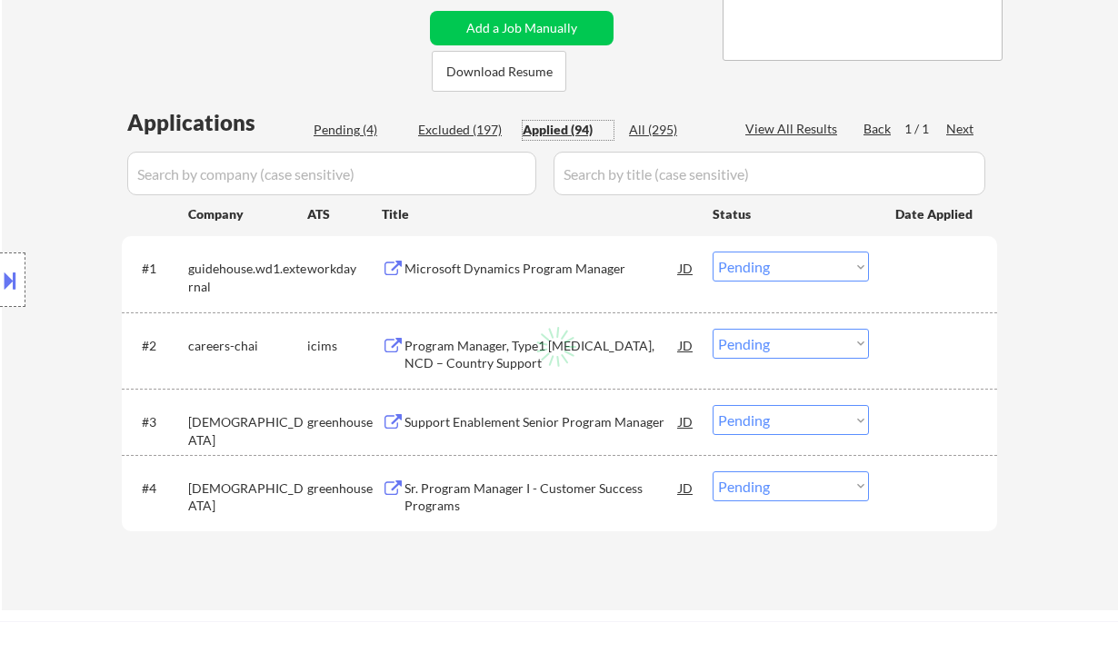
select select ""applied""
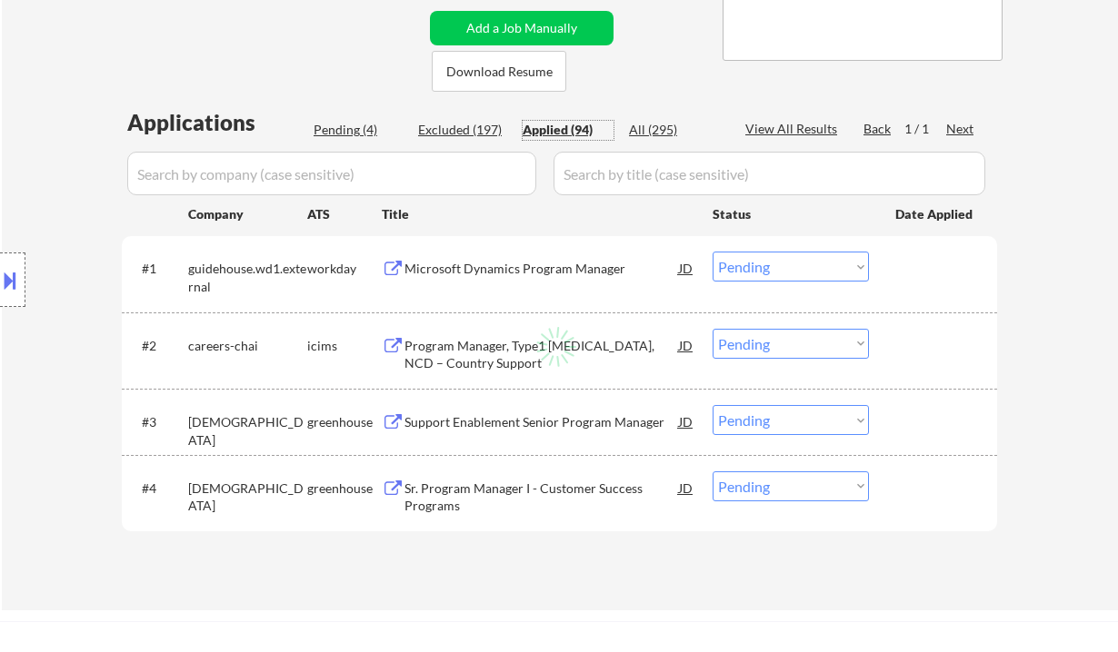
select select ""applied""
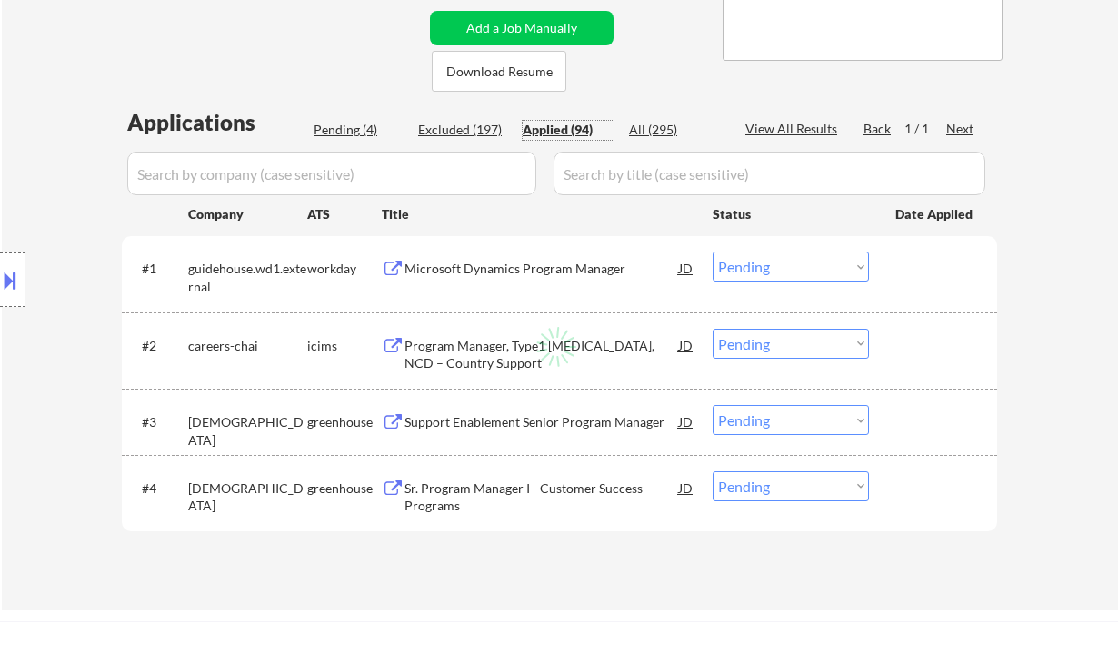
select select ""applied""
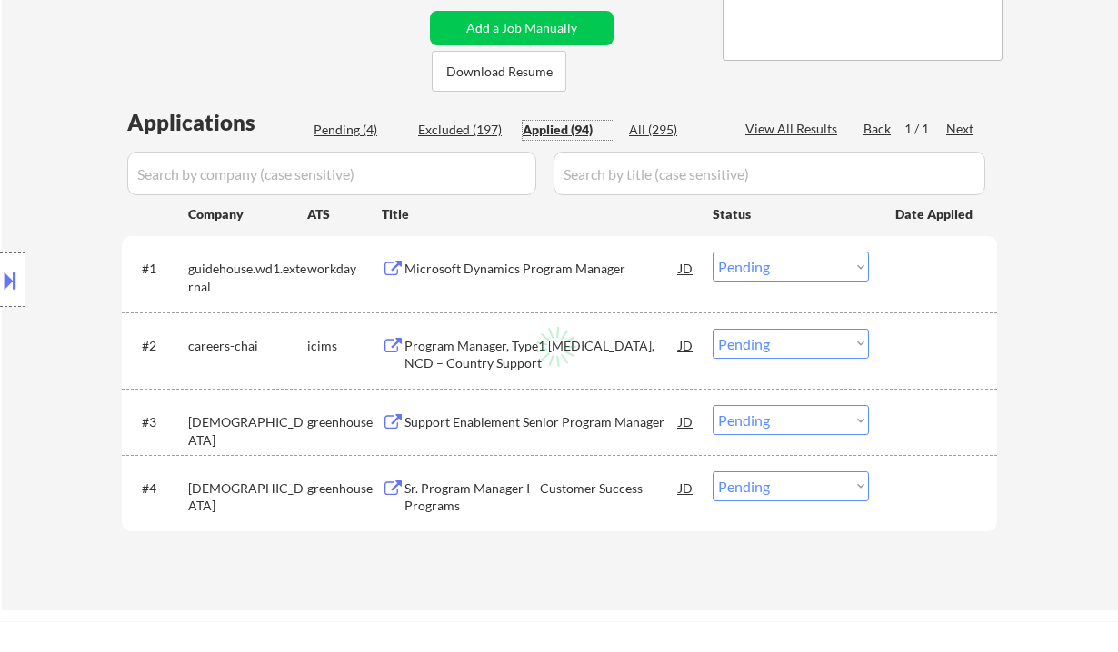
select select ""applied""
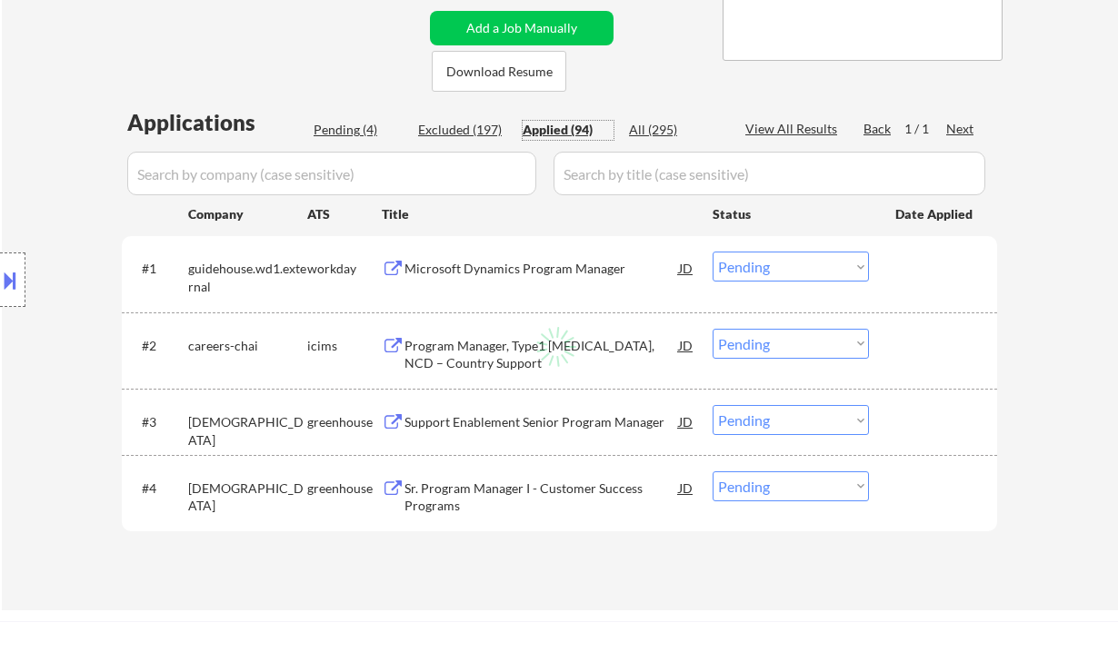
select select ""applied""
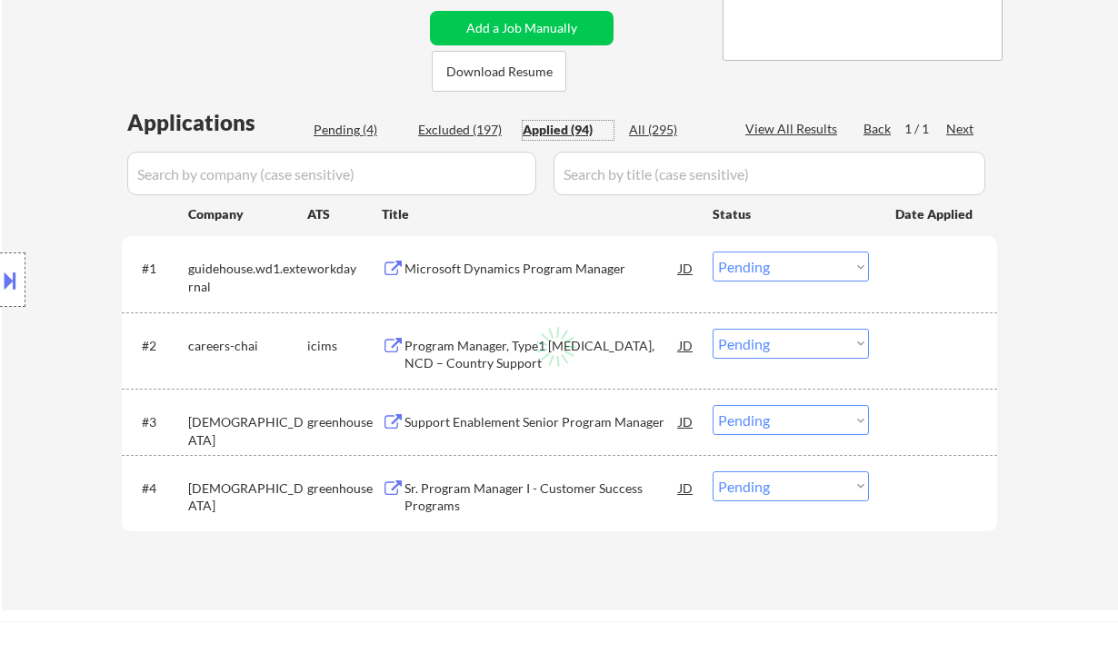
select select ""applied""
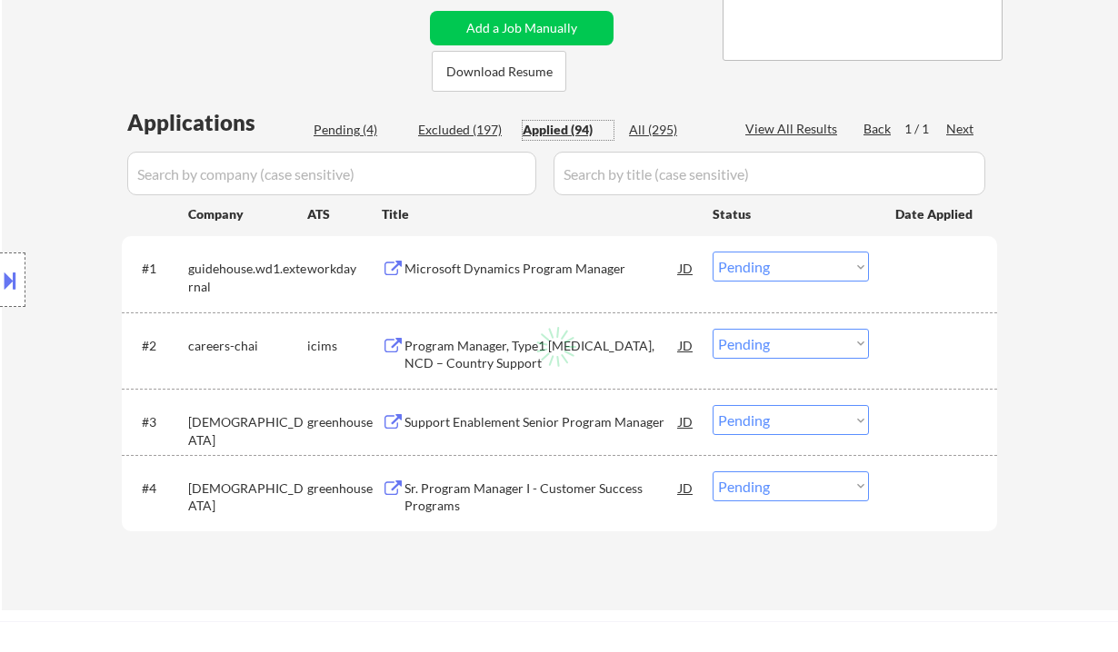
select select ""applied""
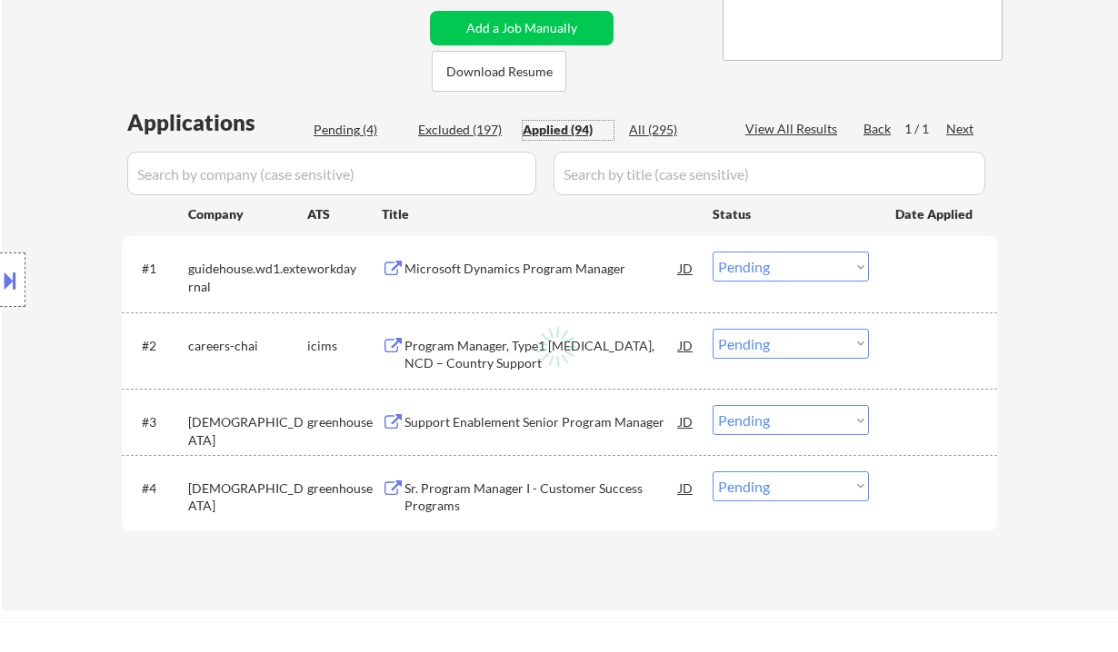
select select ""applied""
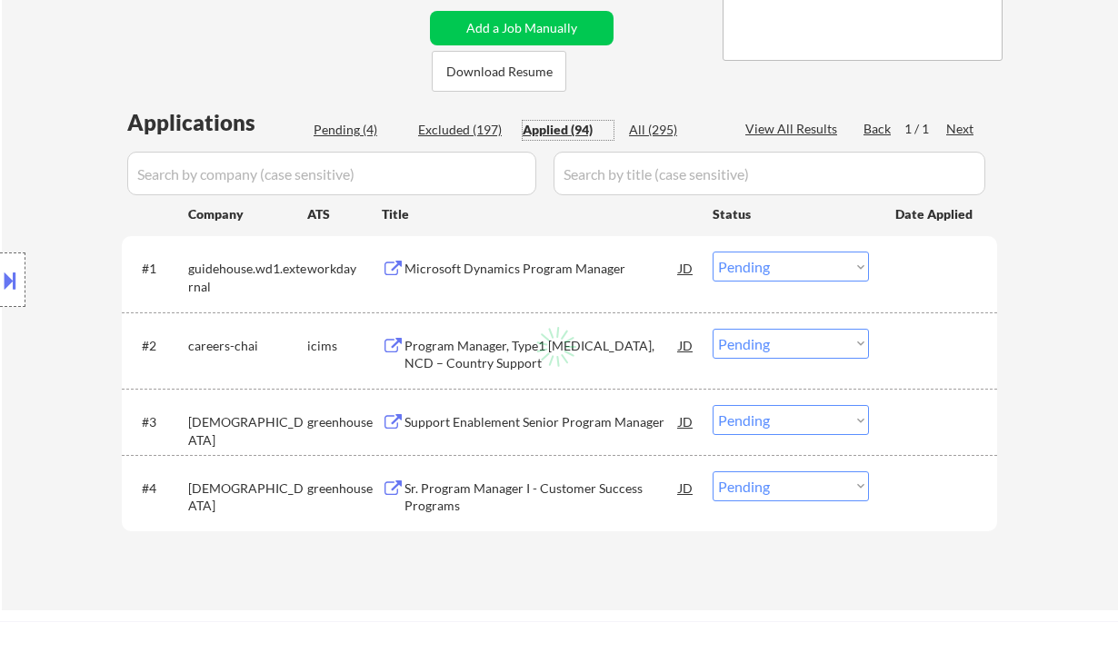
select select ""applied""
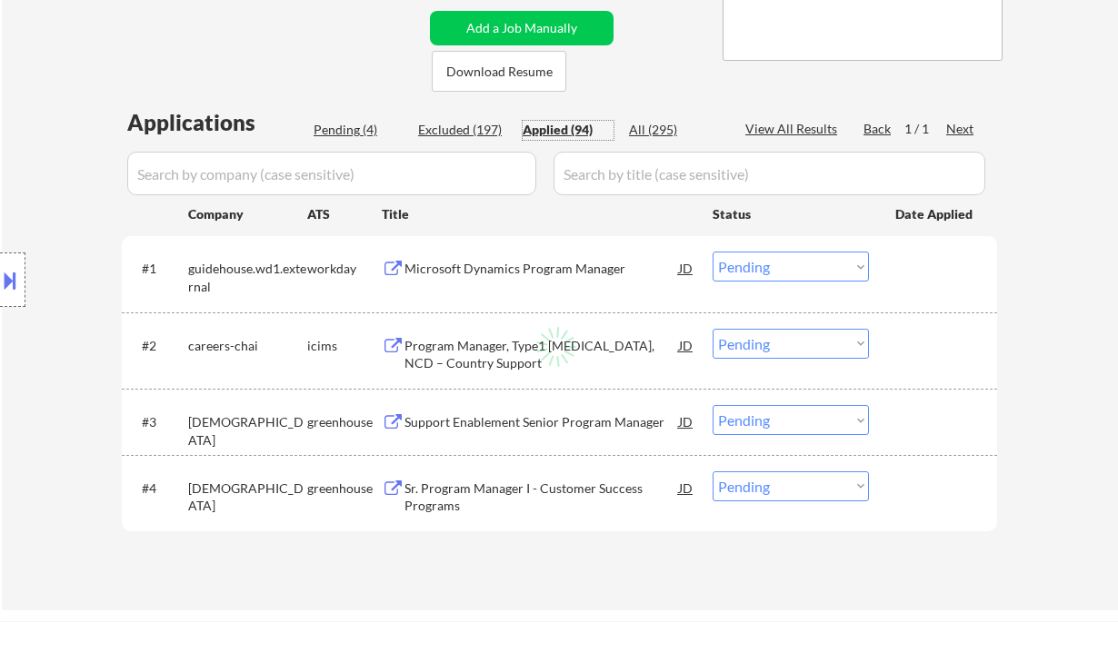
select select ""applied""
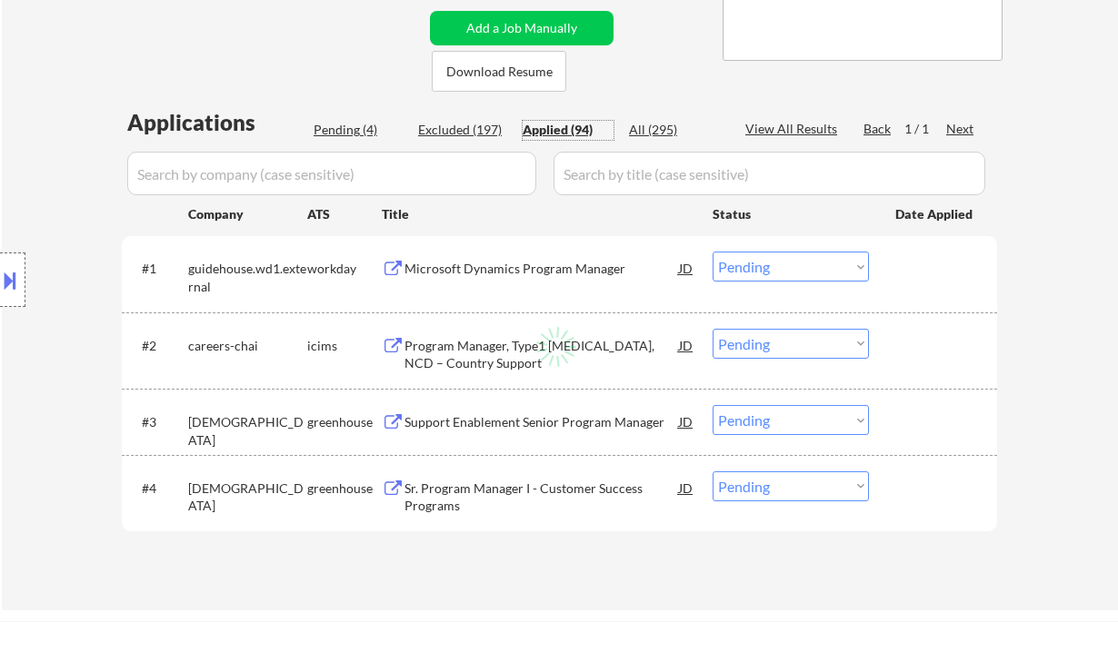
select select ""applied""
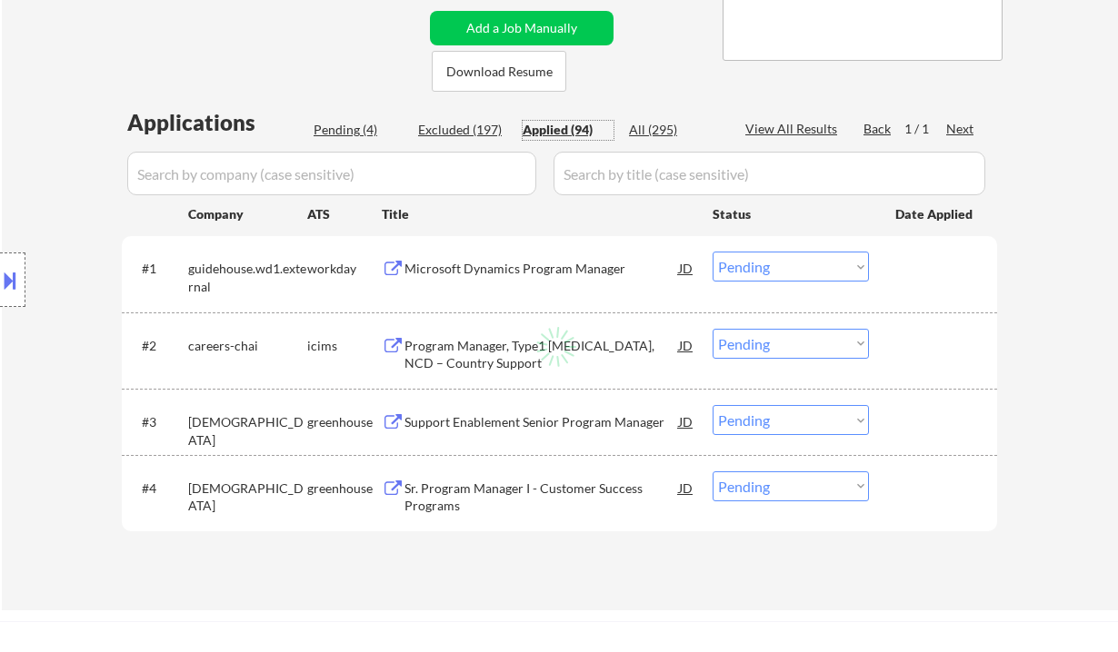
select select ""applied""
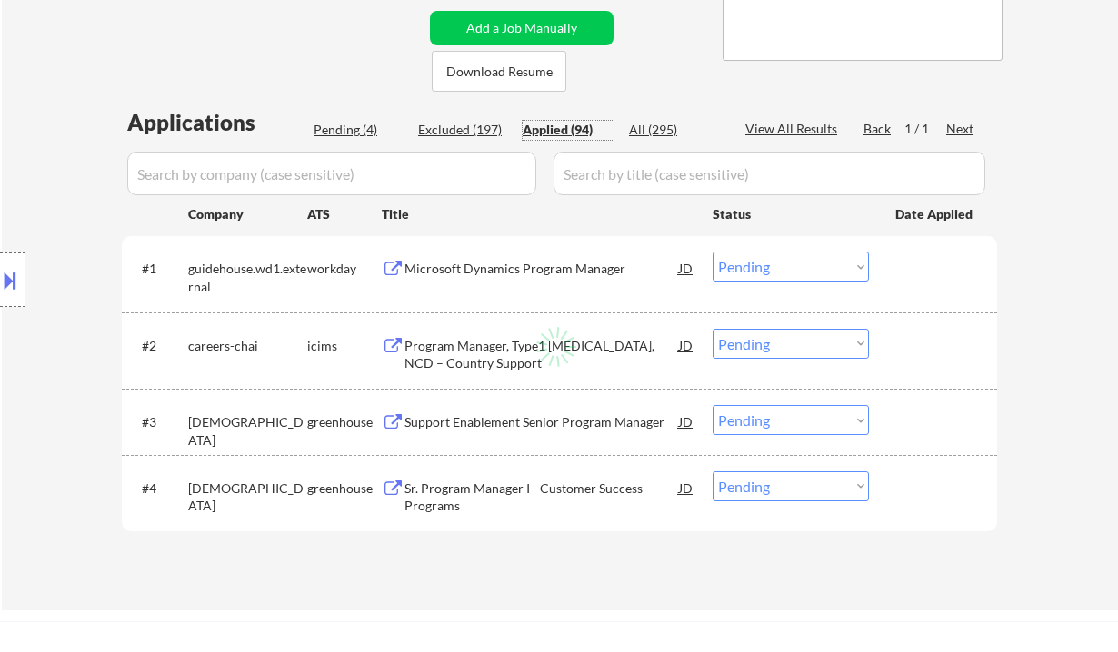
select select ""applied""
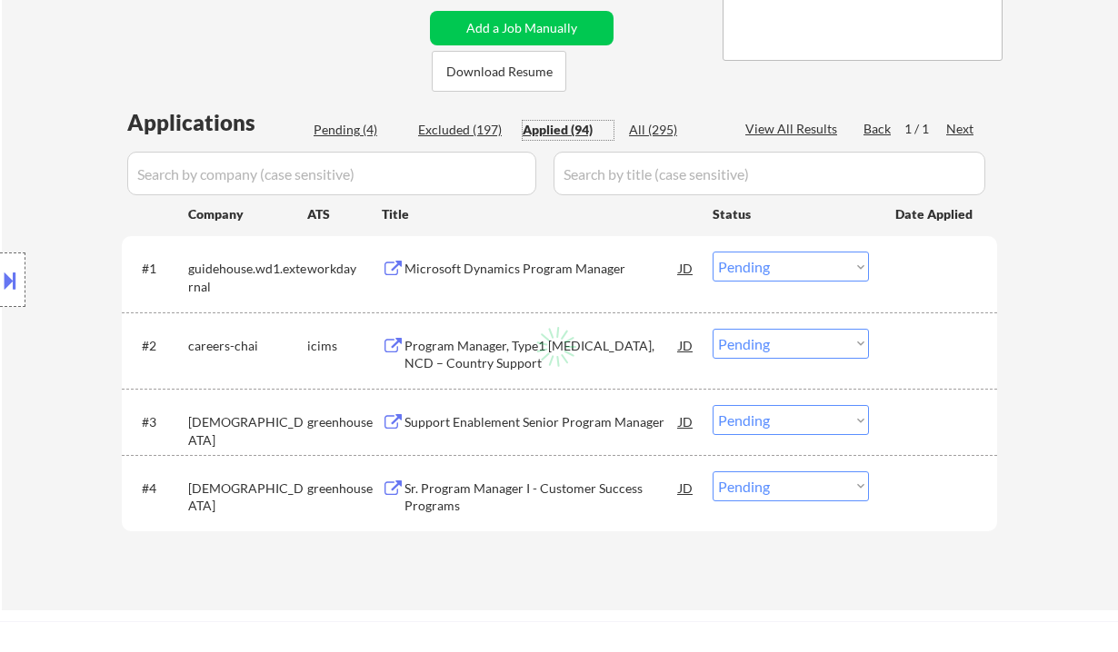
select select ""applied""
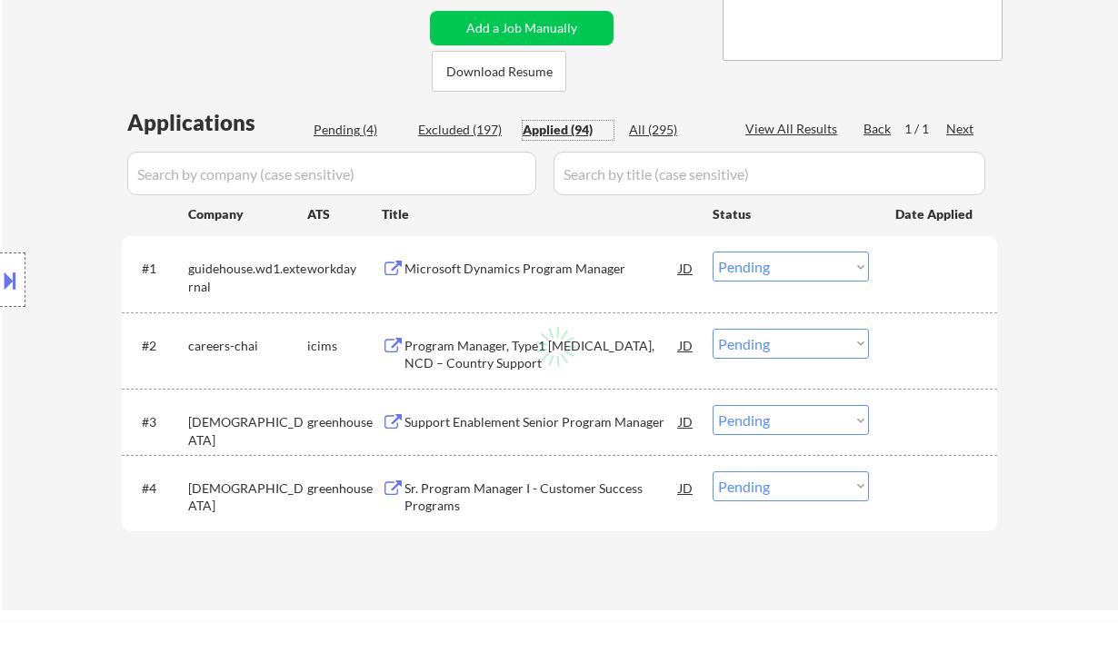
select select ""applied""
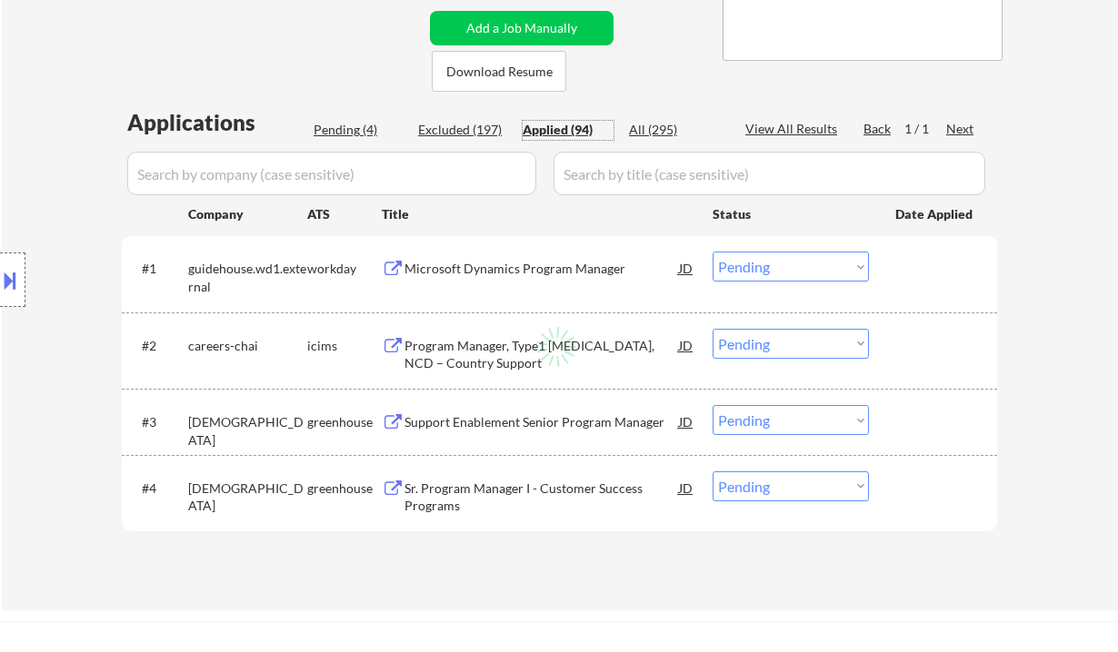
select select ""applied""
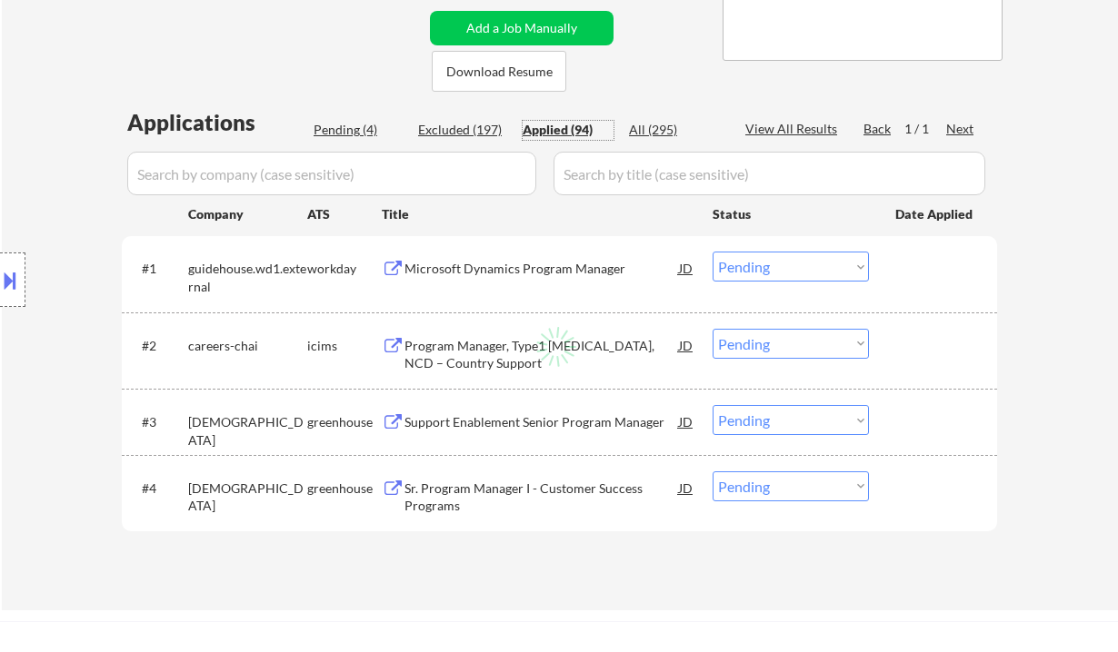
select select ""applied""
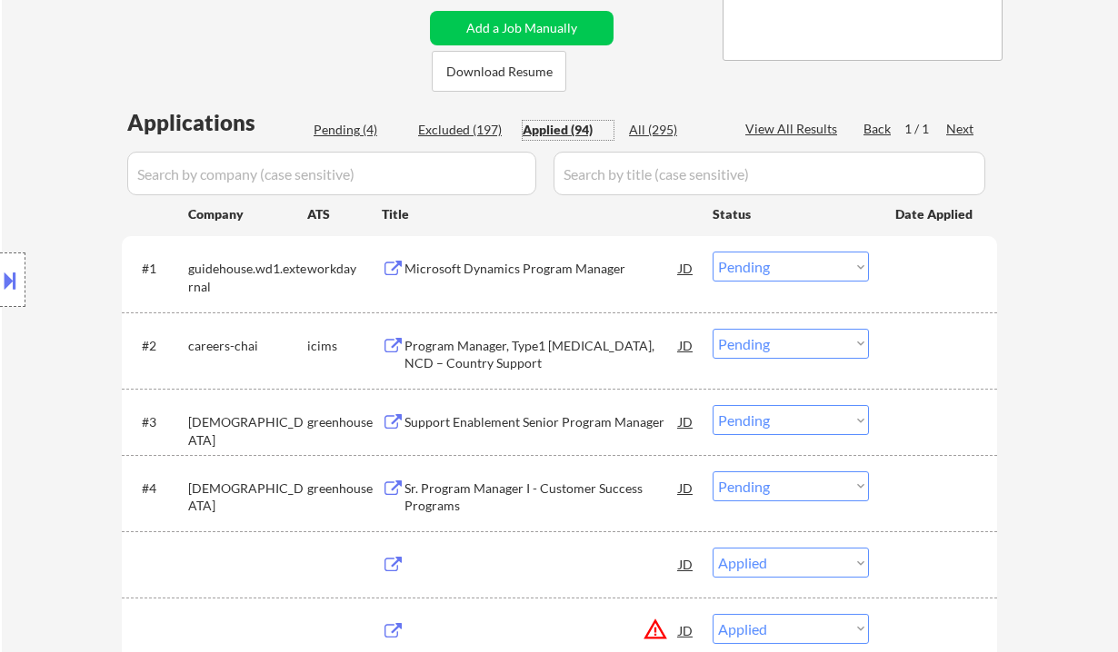
select select ""applied""
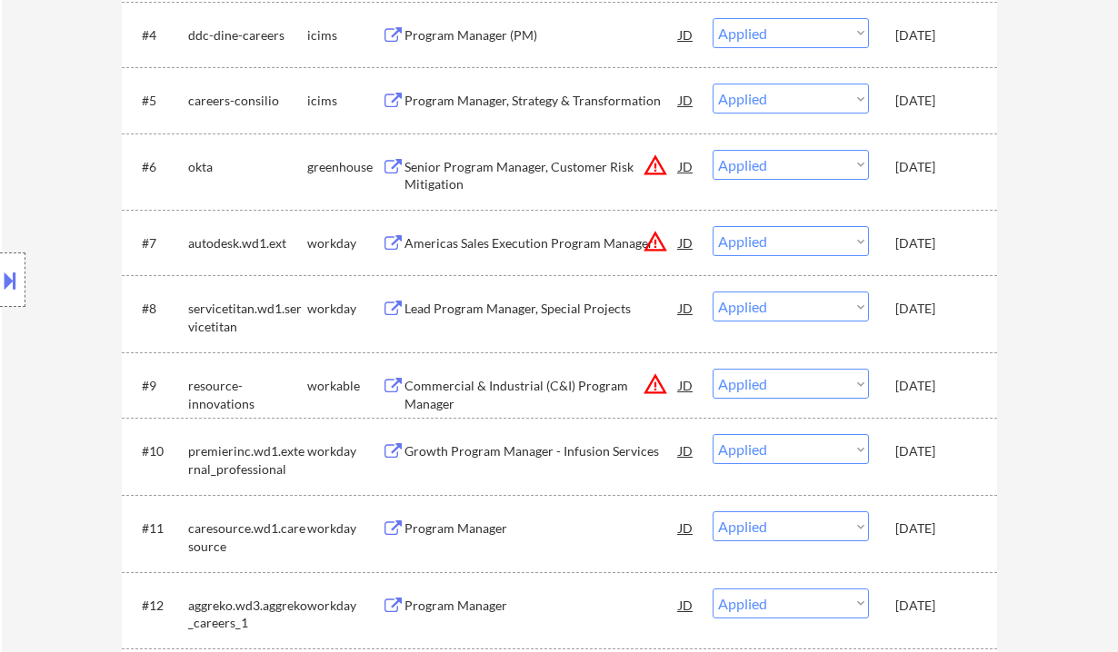
scroll to position [848, 0]
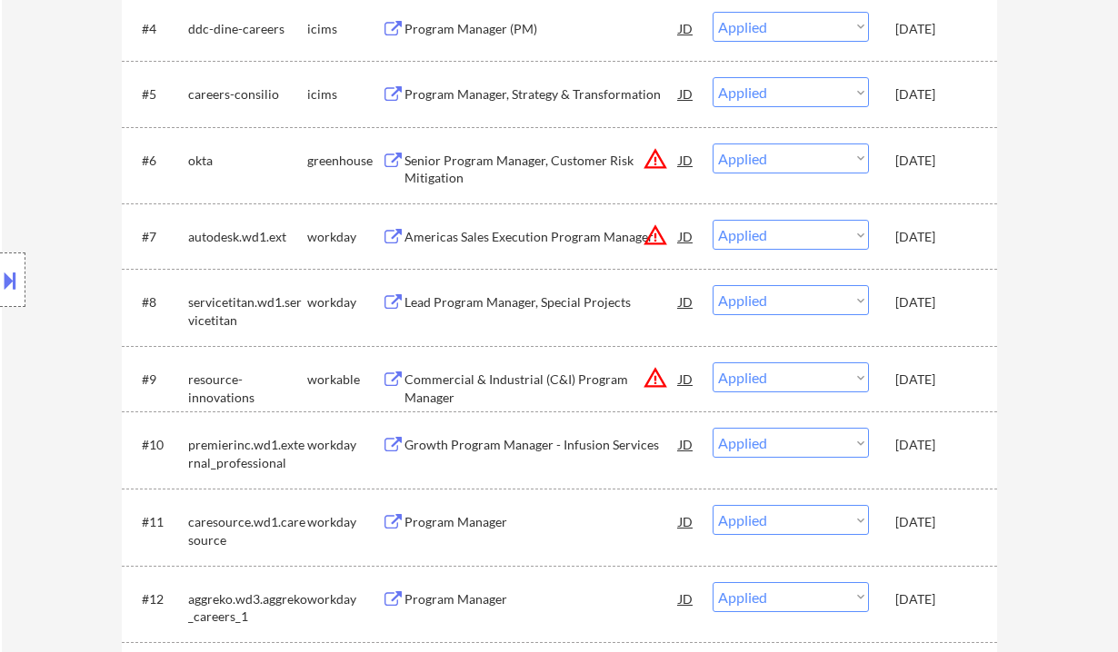
click at [83, 277] on div "Location Inclusions: remote" at bounding box center [162, 280] width 325 height 337
